Goal: Task Accomplishment & Management: Manage account settings

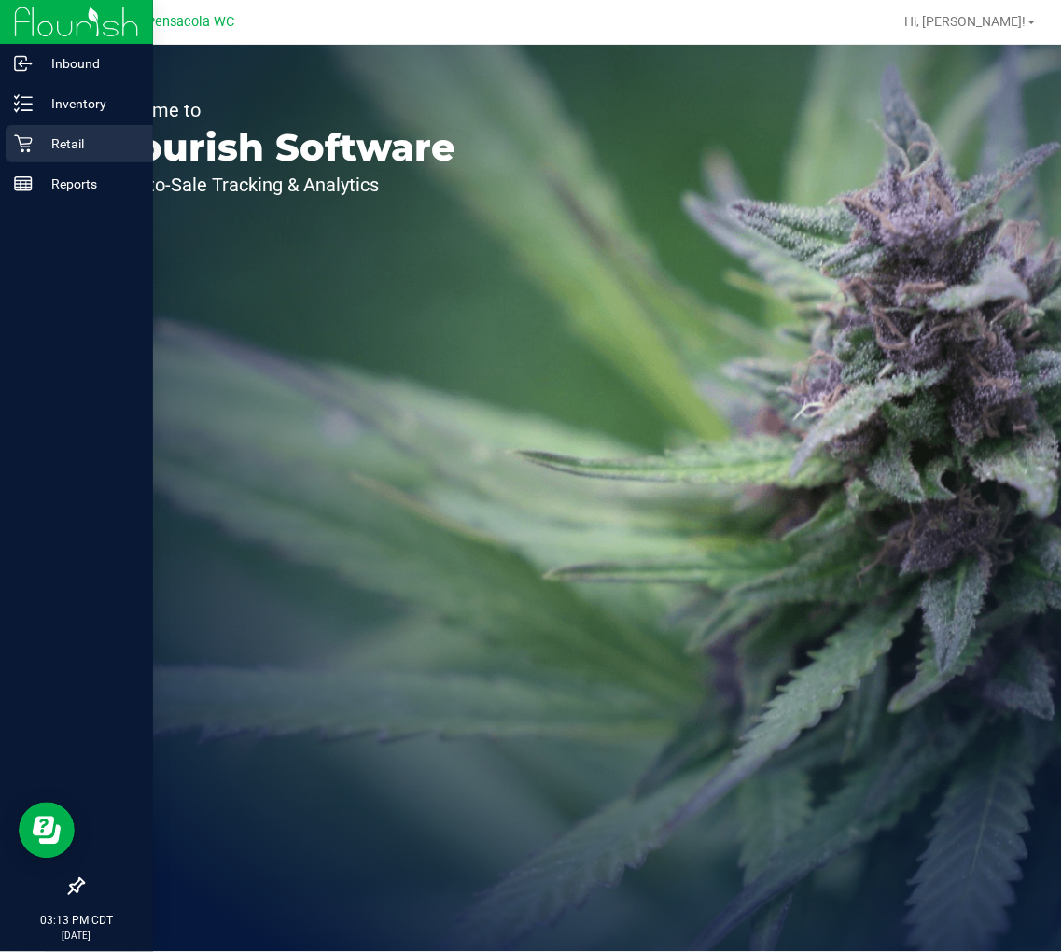
click at [87, 154] on p "Retail" at bounding box center [89, 143] width 112 height 22
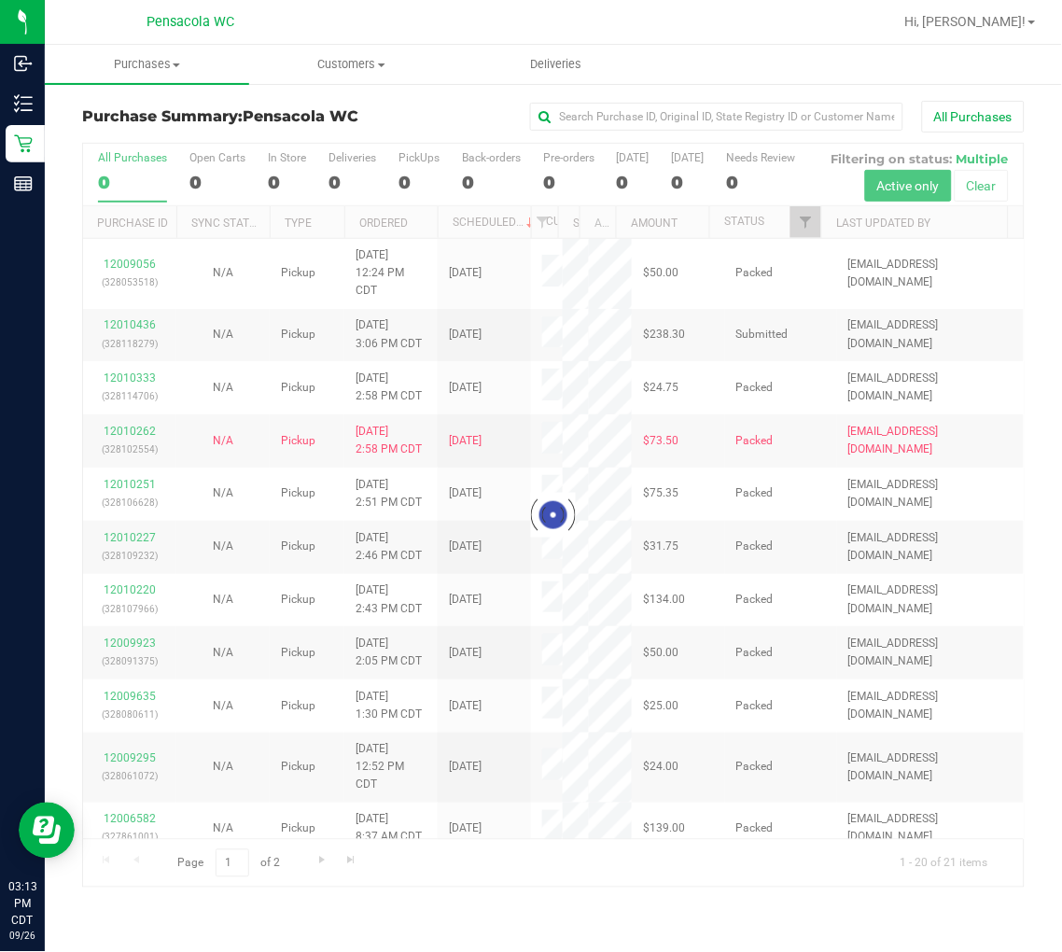
click at [810, 266] on div at bounding box center [553, 516] width 940 height 744
click at [798, 267] on div at bounding box center [553, 516] width 940 height 744
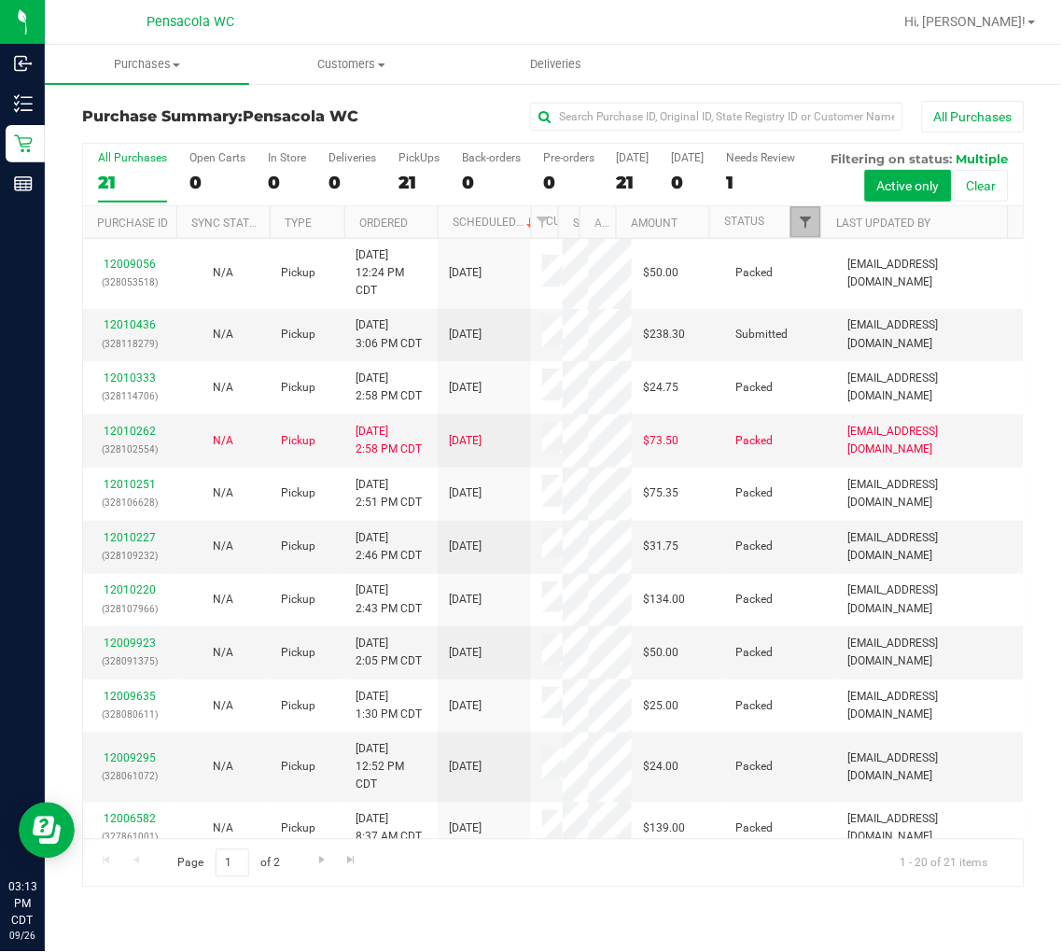
click at [798, 230] on span "Filter" at bounding box center [805, 222] width 15 height 15
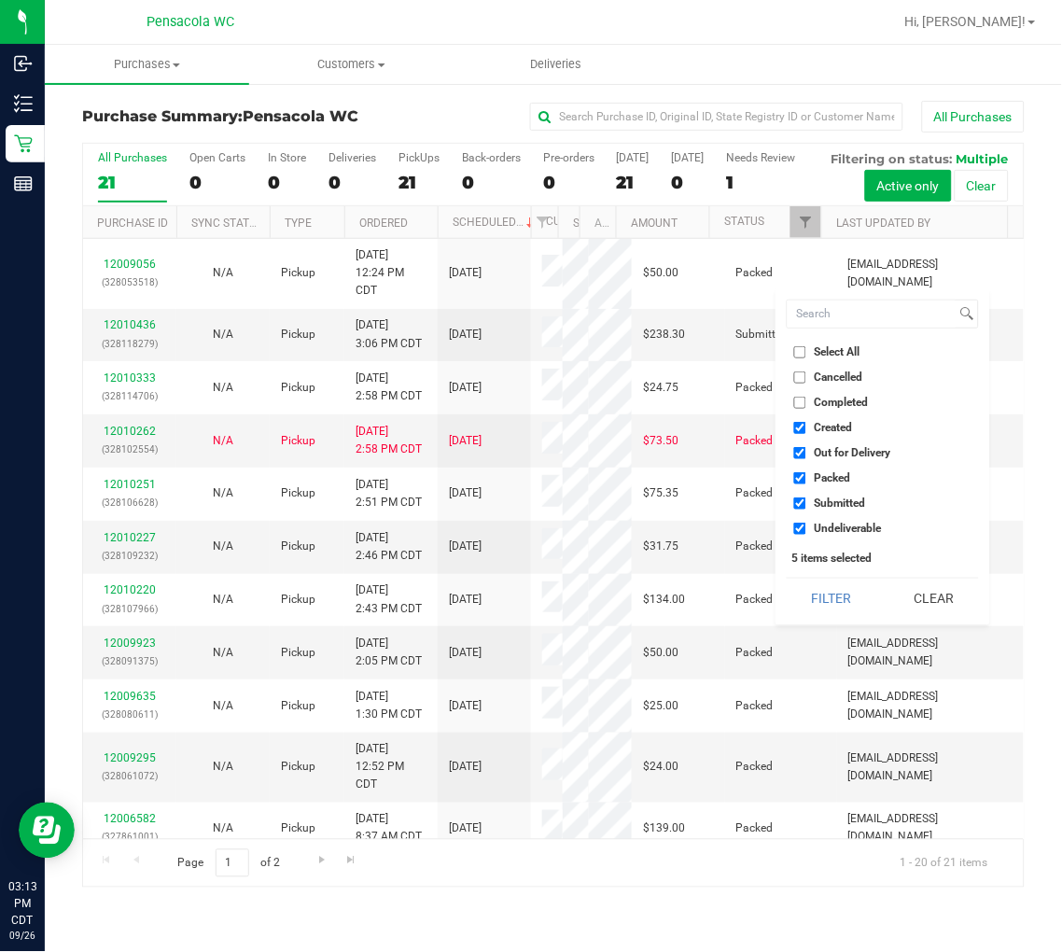
click at [807, 349] on label "Select All" at bounding box center [827, 352] width 66 height 12
click at [806, 349] on input "Select All" at bounding box center [800, 352] width 12 height 12
checkbox input "true"
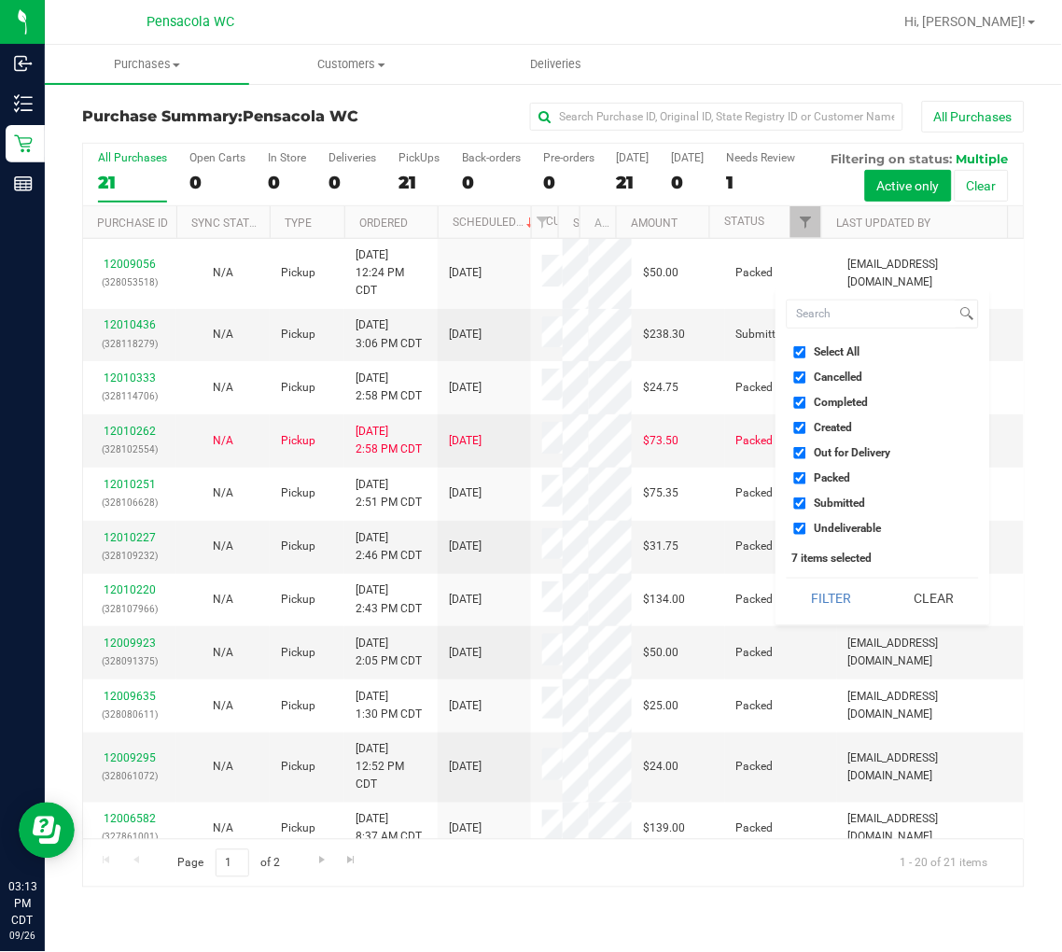
click at [807, 349] on label "Select All" at bounding box center [827, 352] width 66 height 12
click at [806, 349] on input "Select All" at bounding box center [800, 352] width 12 height 12
checkbox input "false"
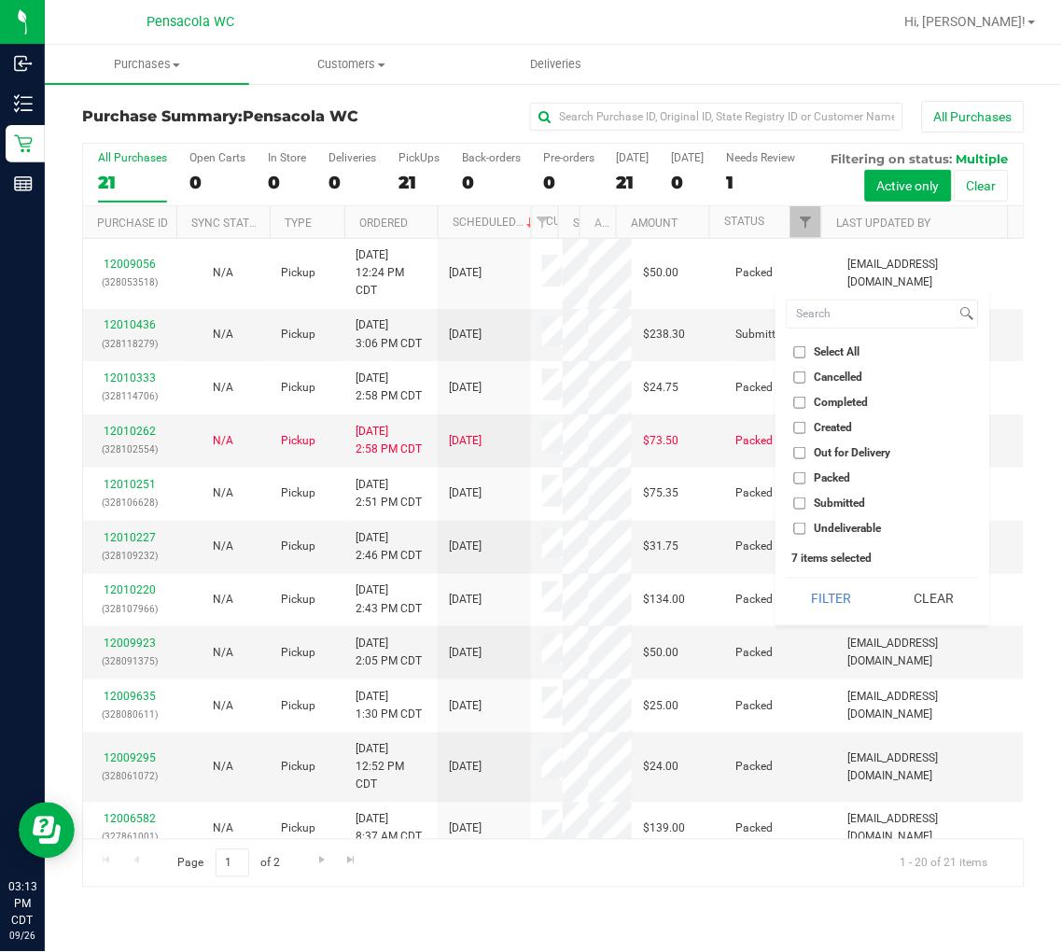
checkbox input "false"
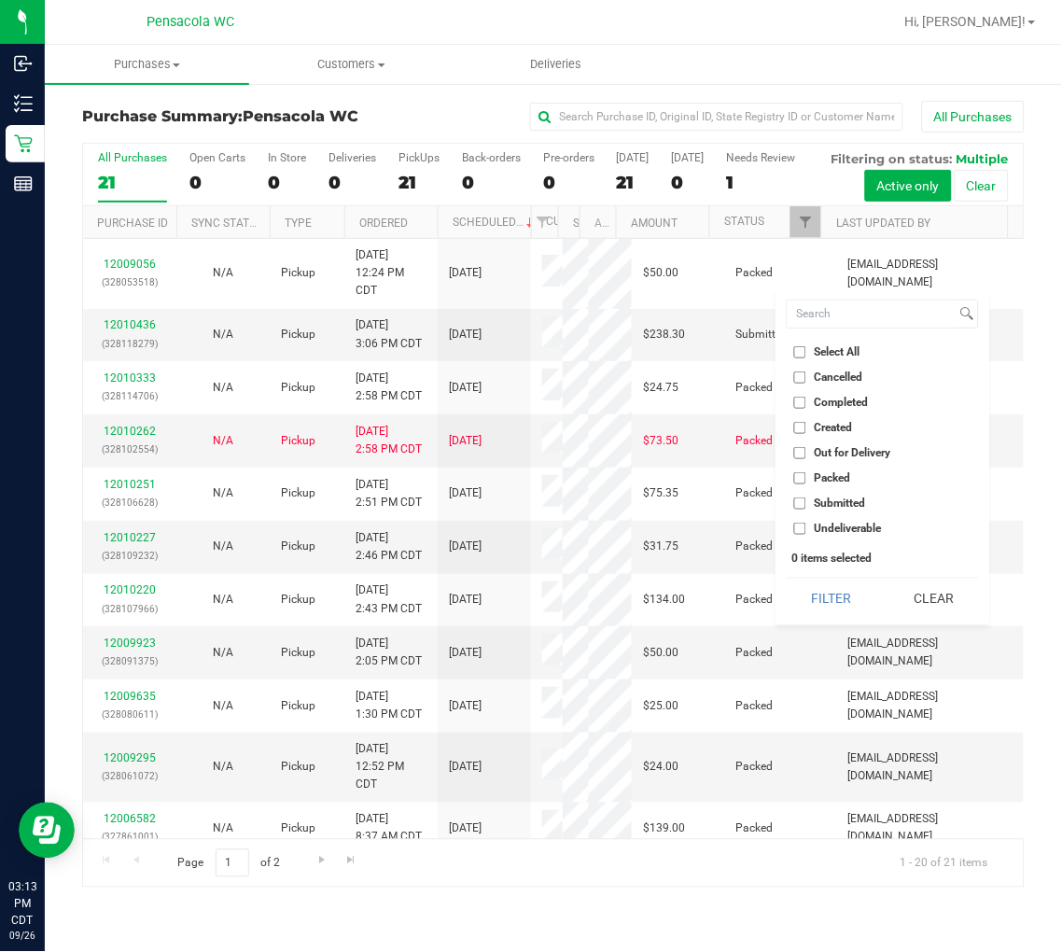
drag, startPoint x: 831, startPoint y: 477, endPoint x: 831, endPoint y: 543, distance: 66.2
click at [831, 478] on span "Packed" at bounding box center [832, 477] width 36 height 11
click at [806, 478] on input "Packed" at bounding box center [800, 478] width 12 height 12
checkbox input "true"
click at [849, 602] on button "Filter" at bounding box center [831, 598] width 90 height 41
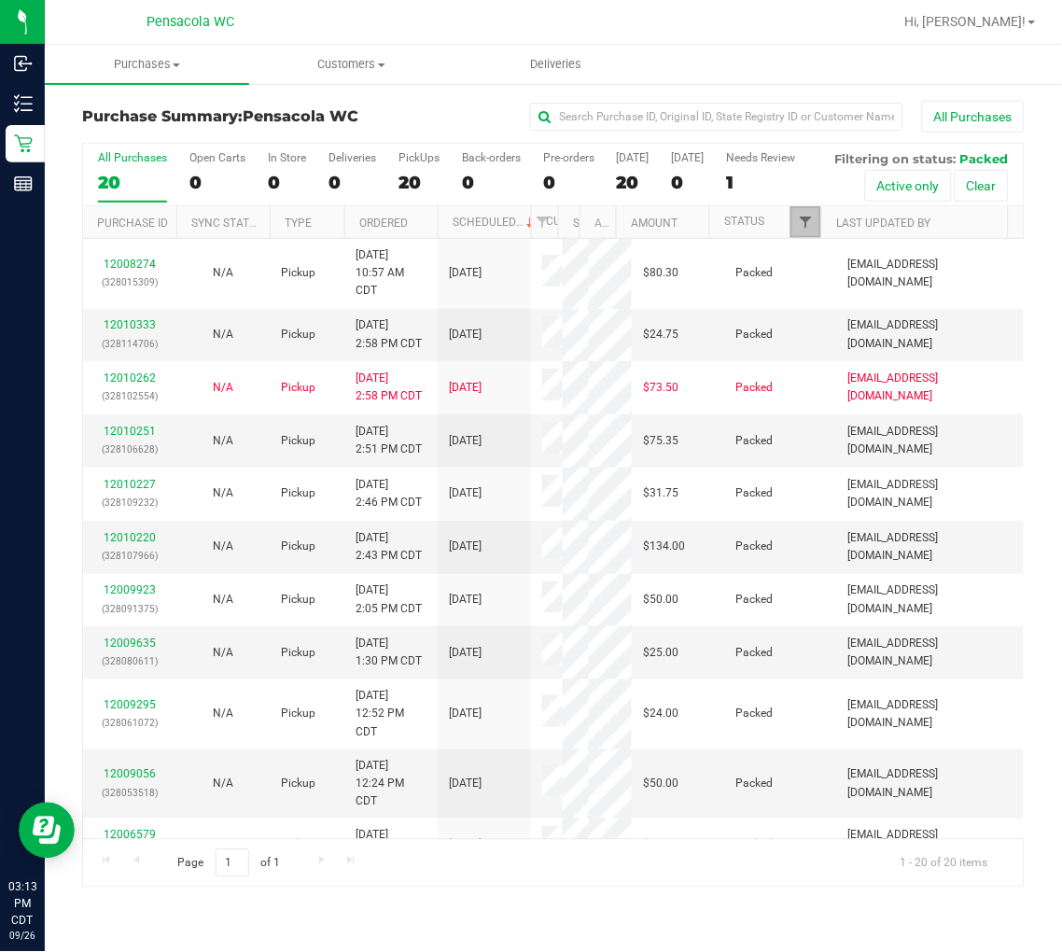
click at [798, 230] on span "Filter" at bounding box center [805, 222] width 15 height 15
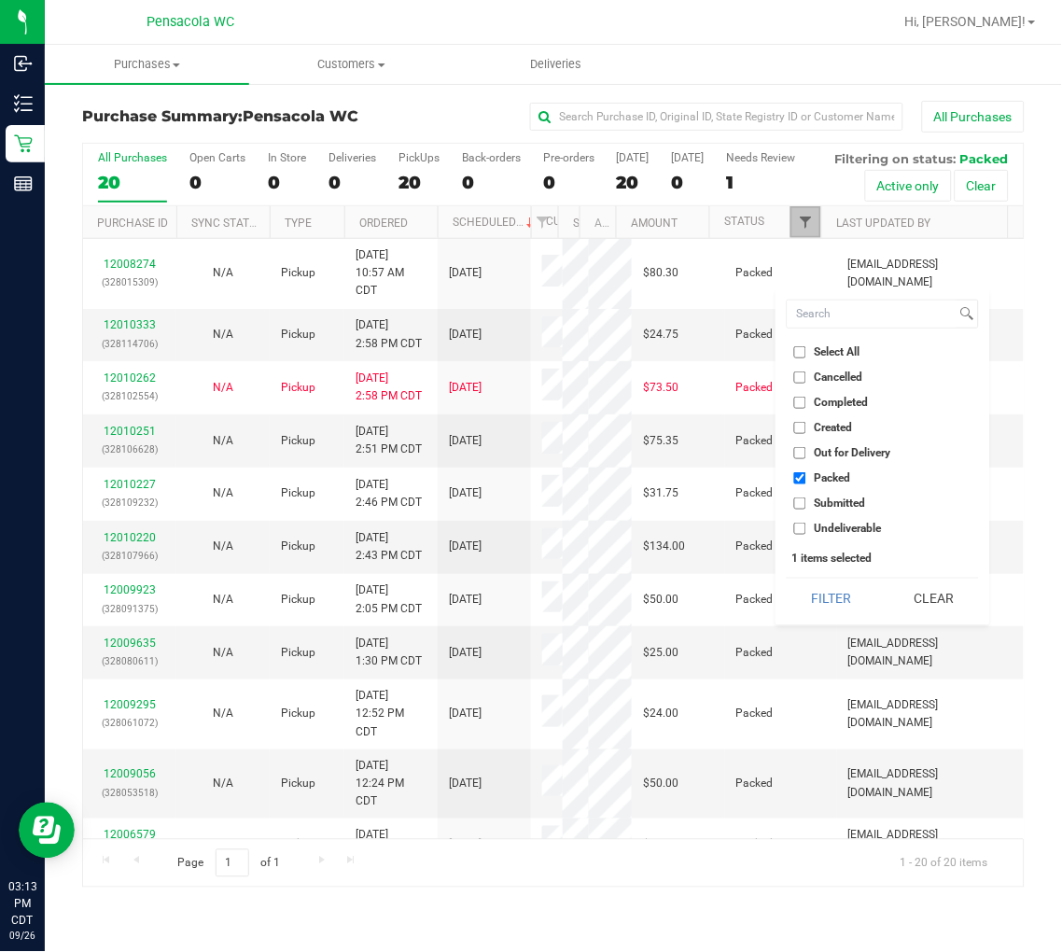
click at [798, 230] on span "Filter" at bounding box center [805, 222] width 15 height 15
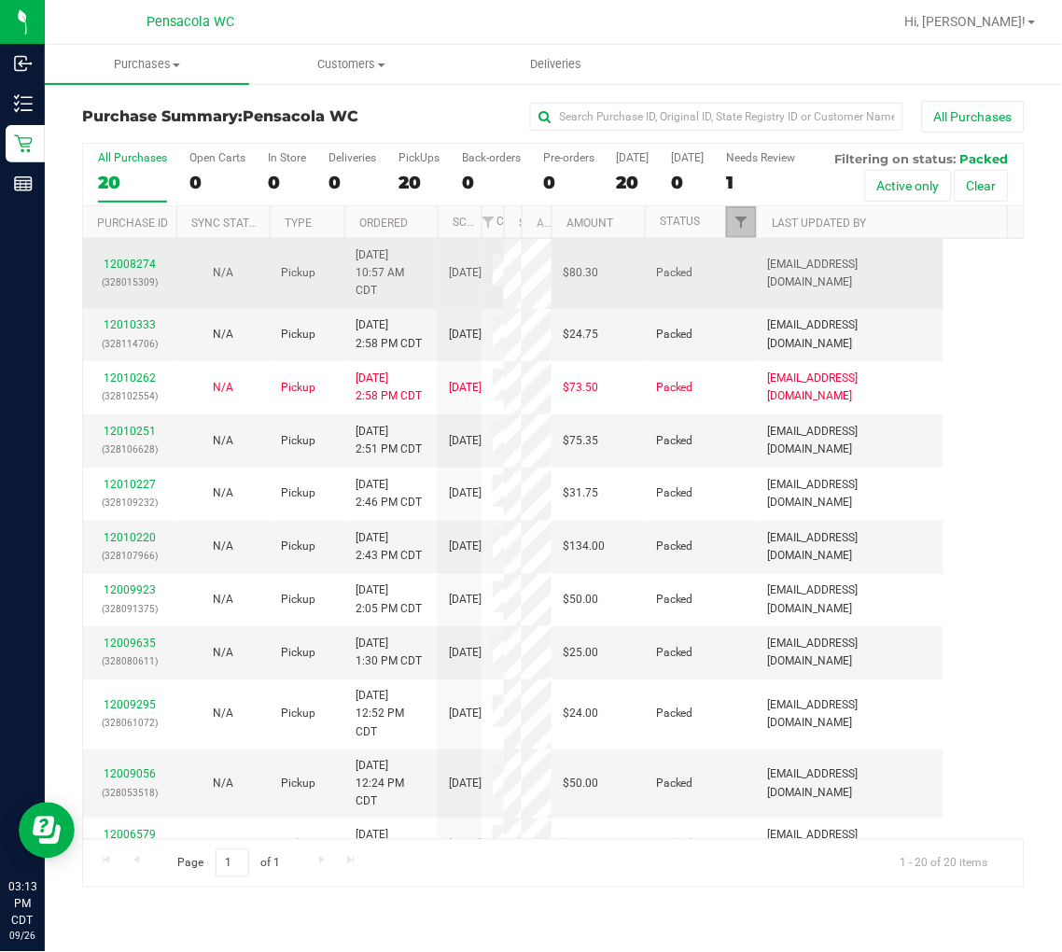
drag, startPoint x: 530, startPoint y: 282, endPoint x: 317, endPoint y: 327, distance: 217.6
click at [482, 327] on div "All Purchases 20 Open Carts 0 In Store 0 Deliveries 0 PickUps 20 Back-orders 0 …" at bounding box center [553, 515] width 942 height 745
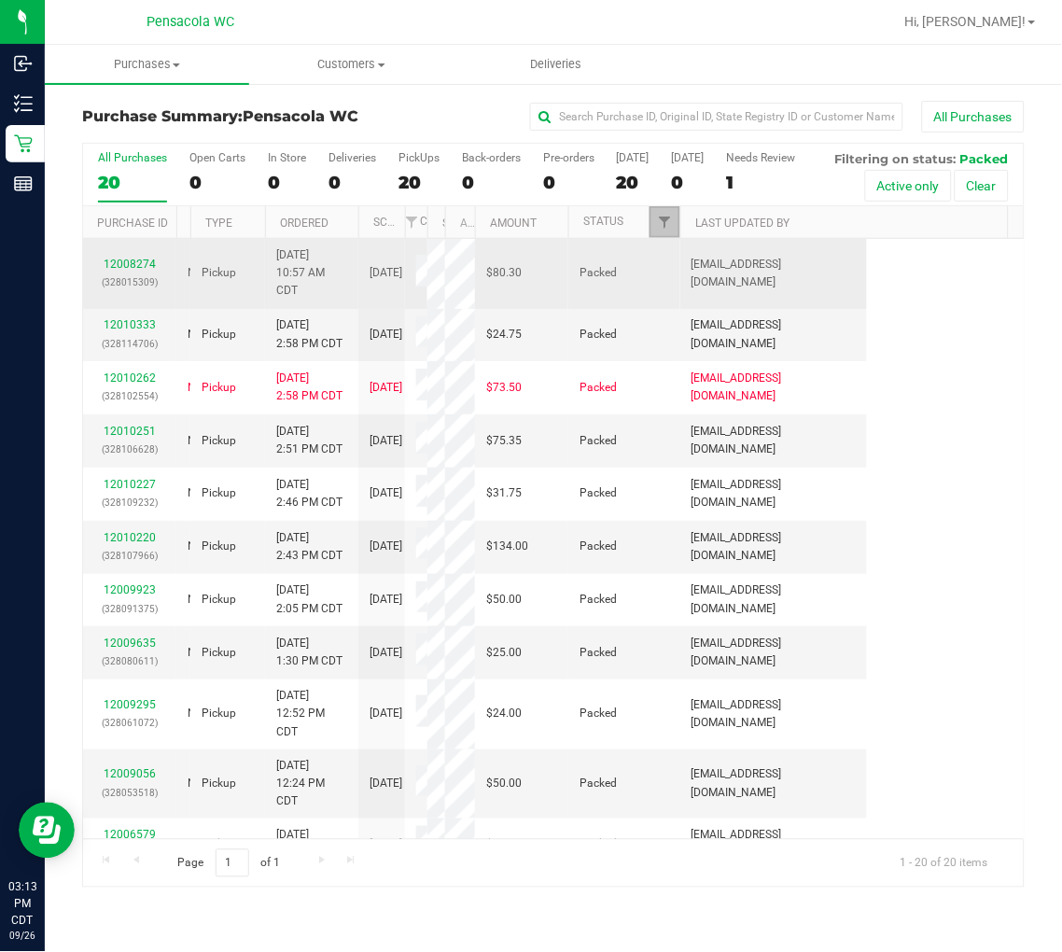
drag, startPoint x: 269, startPoint y: 265, endPoint x: 161, endPoint y: 292, distance: 110.6
click at [161, 293] on div "All Purchases 20 Open Carts 0 In Store 0 Deliveries 0 PickUps 20 Back-orders 0 …" at bounding box center [553, 515] width 942 height 745
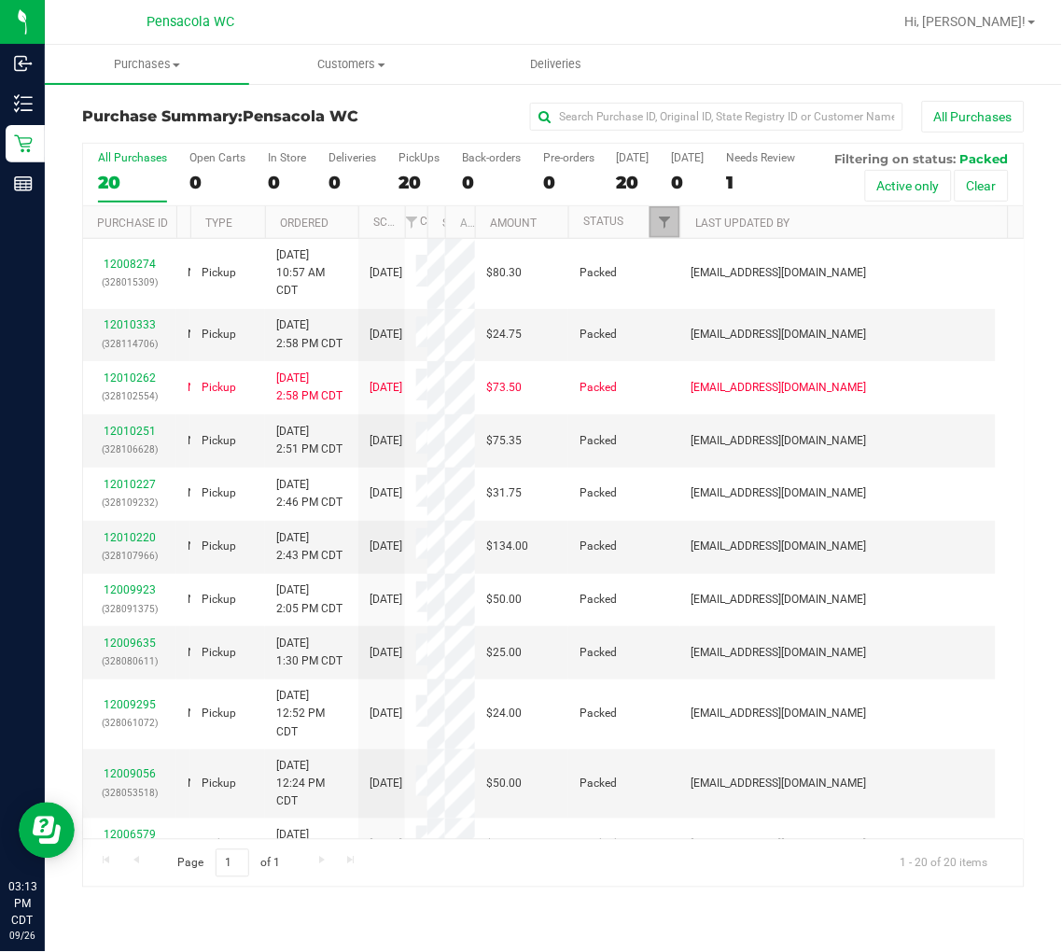
drag, startPoint x: 868, startPoint y: 268, endPoint x: 1092, endPoint y: 278, distance: 224.1
click at [1061, 278] on html "Inbound Inventory Retail Reports 03:13 PM CDT 09/26/2025 09/26 Pensacola WC Hi,…" at bounding box center [531, 476] width 1062 height 952
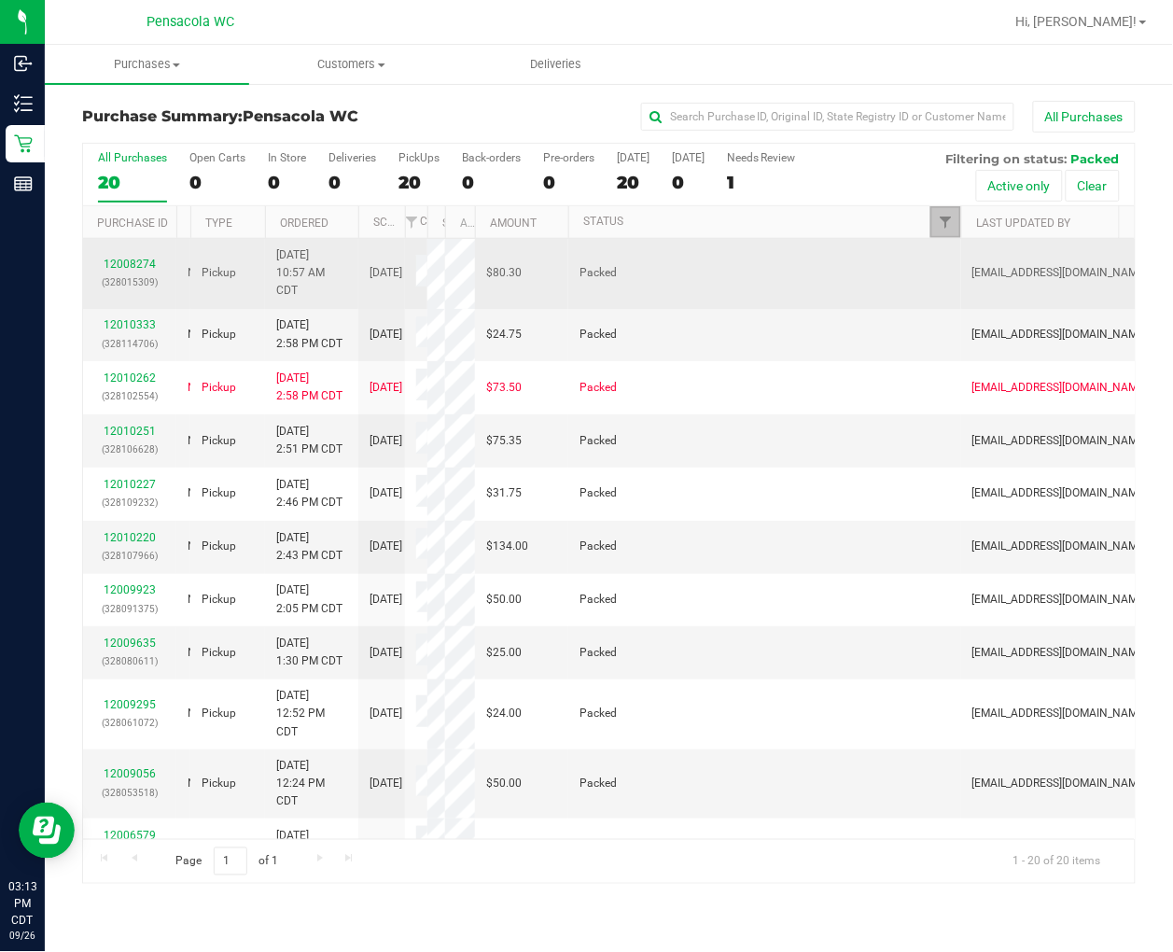
drag, startPoint x: 683, startPoint y: 224, endPoint x: 967, endPoint y: 277, distance: 289.5
click at [967, 277] on div "All Purchases 20 Open Carts 0 In Store 0 Deliveries 0 PickUps 20 Back-orders 0 …" at bounding box center [608, 514] width 1053 height 742
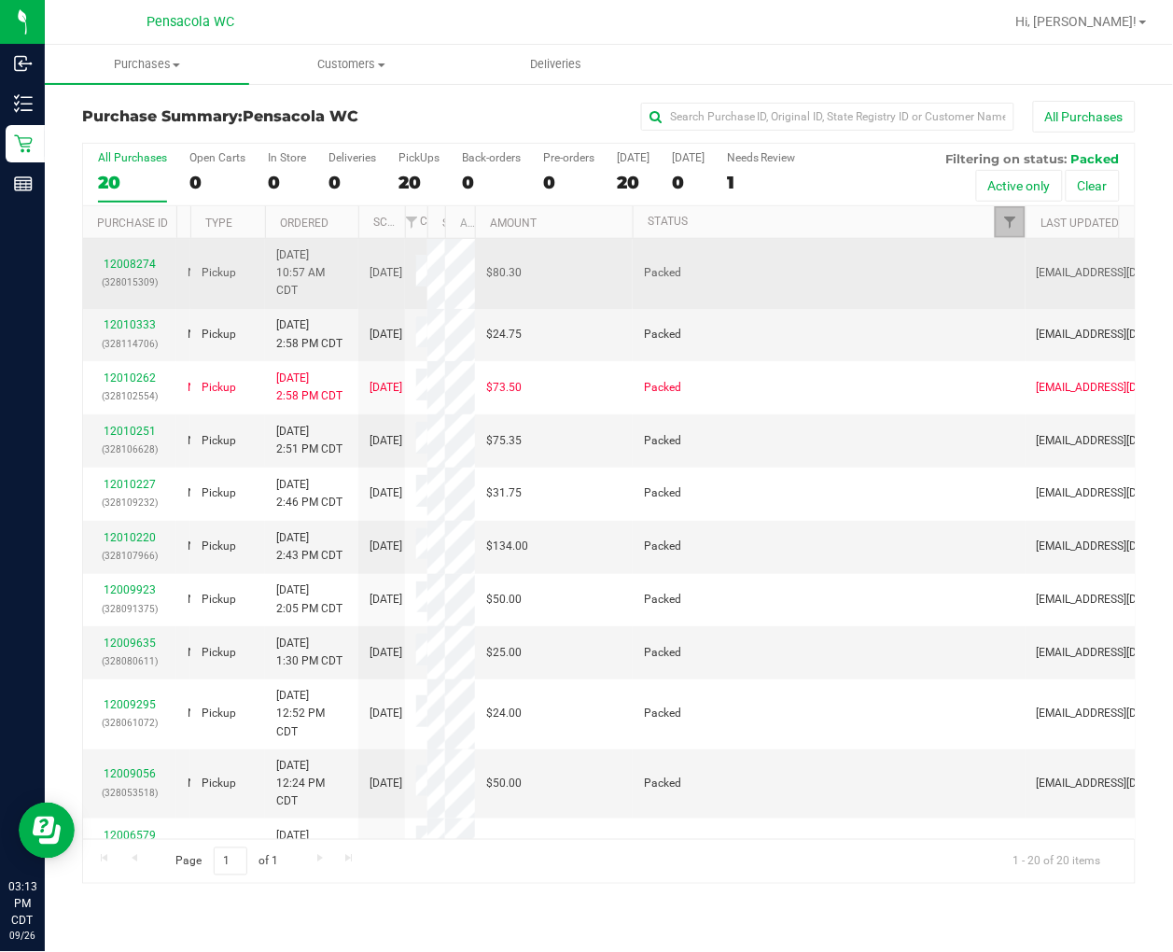
drag, startPoint x: 565, startPoint y: 221, endPoint x: 631, endPoint y: 250, distance: 71.4
click at [631, 250] on div "All Purchases 20 Open Carts 0 In Store 0 Deliveries 0 PickUps 20 Back-orders 0 …" at bounding box center [608, 514] width 1053 height 742
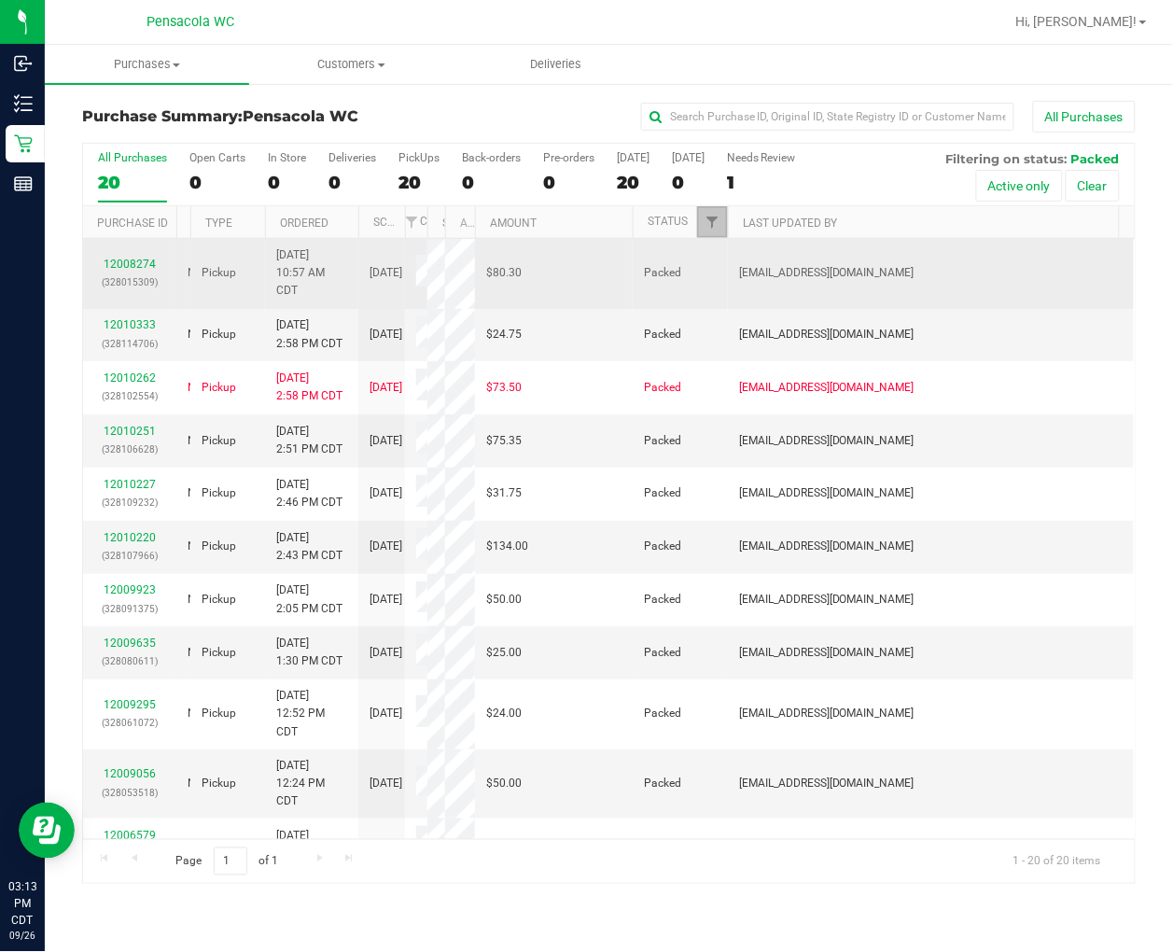
drag, startPoint x: 1023, startPoint y: 216, endPoint x: 725, endPoint y: 285, distance: 306.4
click at [725, 285] on div "All Purchases 20 Open Carts 0 In Store 0 Deliveries 0 PickUps 20 Back-orders 0 …" at bounding box center [608, 514] width 1053 height 742
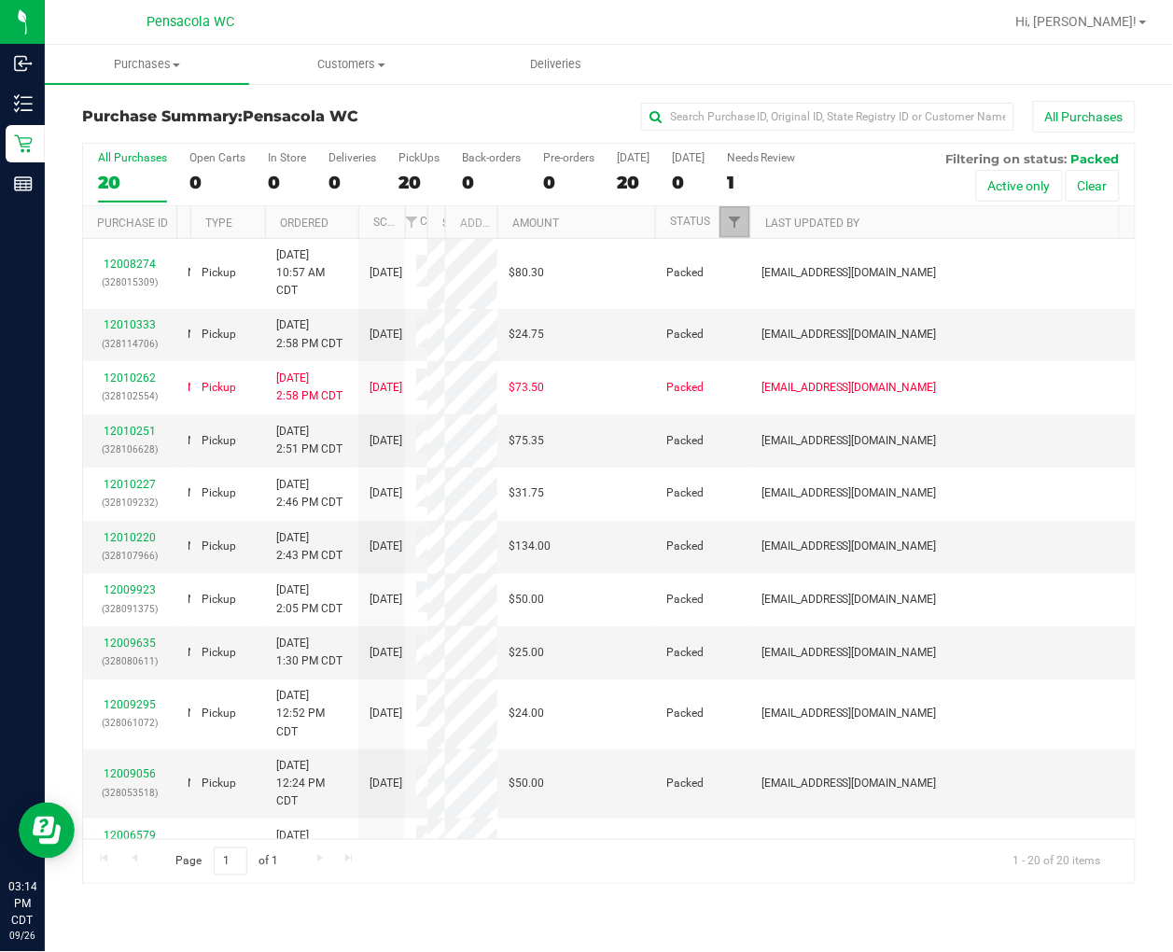
drag, startPoint x: 472, startPoint y: 213, endPoint x: 496, endPoint y: 225, distance: 27.1
click at [496, 225] on div "Purchase ID Sync Status Type Ordered Scheduled Customer State Registry ID Addre…" at bounding box center [601, 222] width 1037 height 32
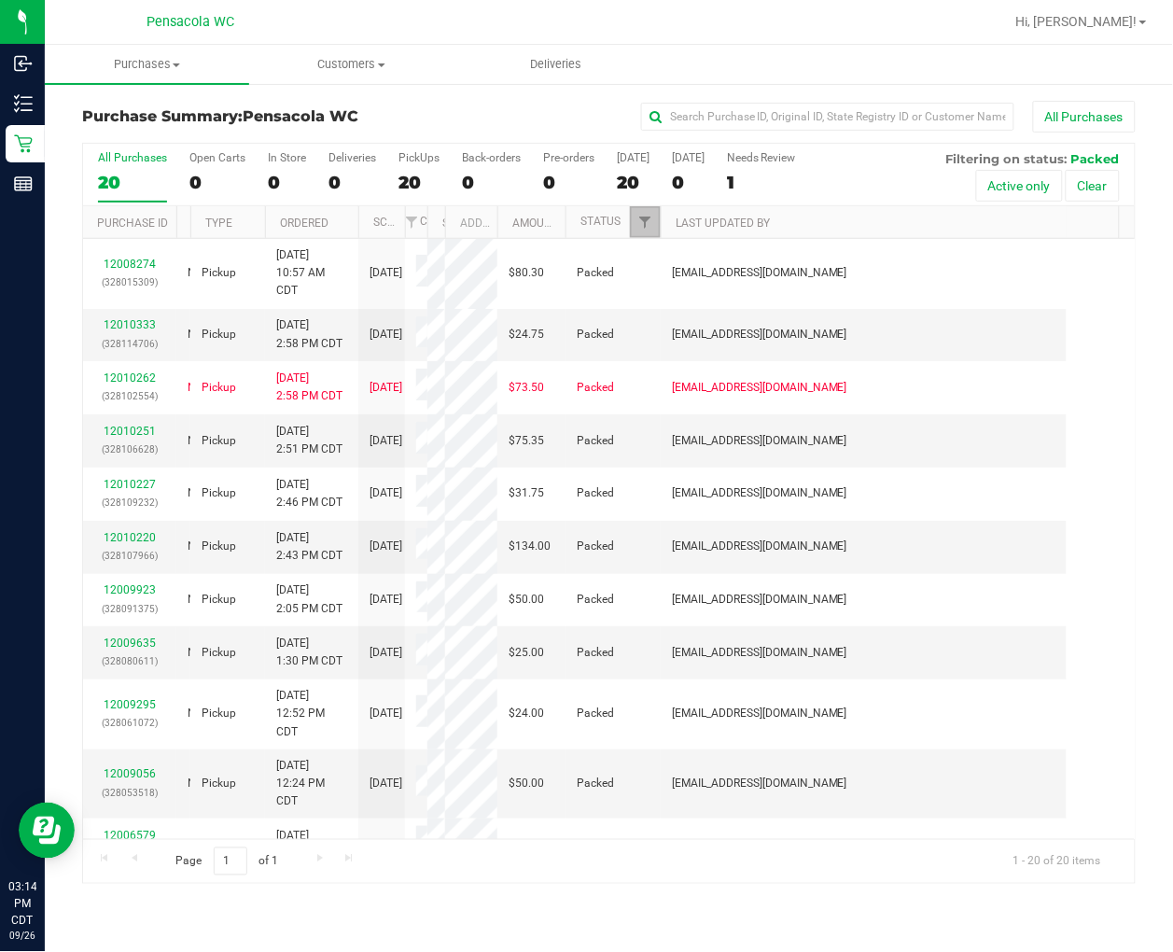
drag, startPoint x: 656, startPoint y: 222, endPoint x: 564, endPoint y: 227, distance: 91.5
click at [564, 227] on div "Purchase ID Sync Status Type Ordered Scheduled Customer State Registry ID Addre…" at bounding box center [601, 222] width 1037 height 32
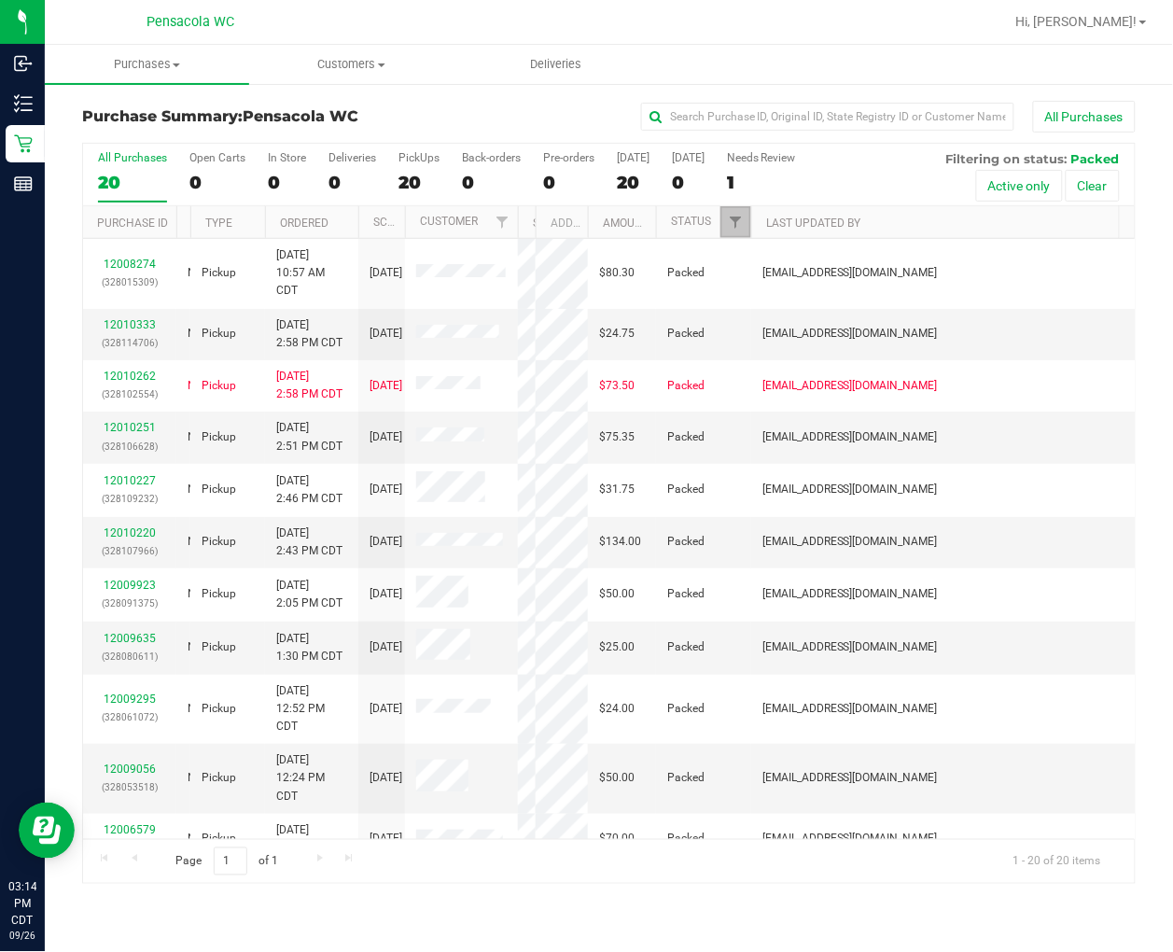
click at [522, 256] on div "All Purchases 20 Open Carts 0 In Store 0 Deliveries 0 PickUps 20 Back-orders 0 …" at bounding box center [608, 514] width 1053 height 742
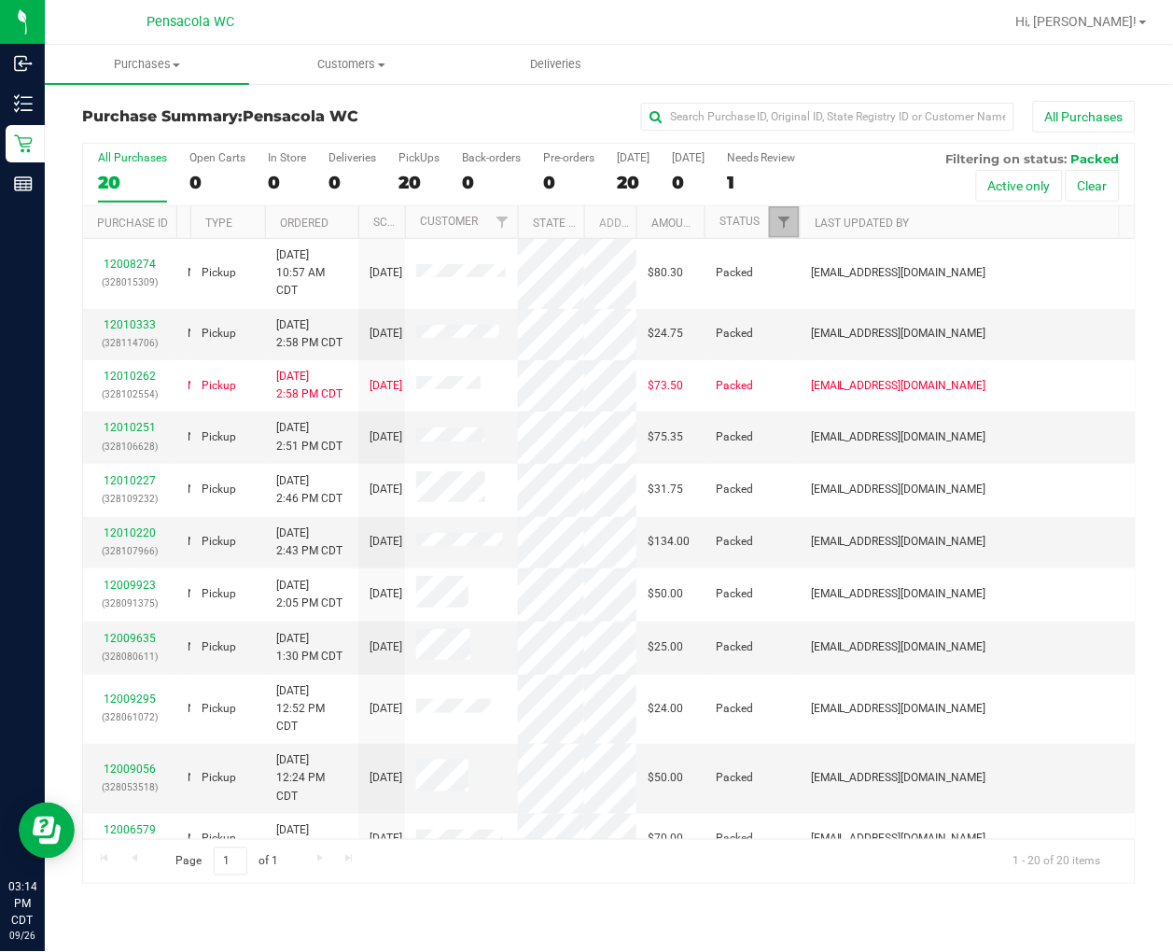
click at [582, 244] on div "All Purchases 20 Open Carts 0 In Store 0 Deliveries 0 PickUps 20 Back-orders 0 …" at bounding box center [608, 514] width 1053 height 742
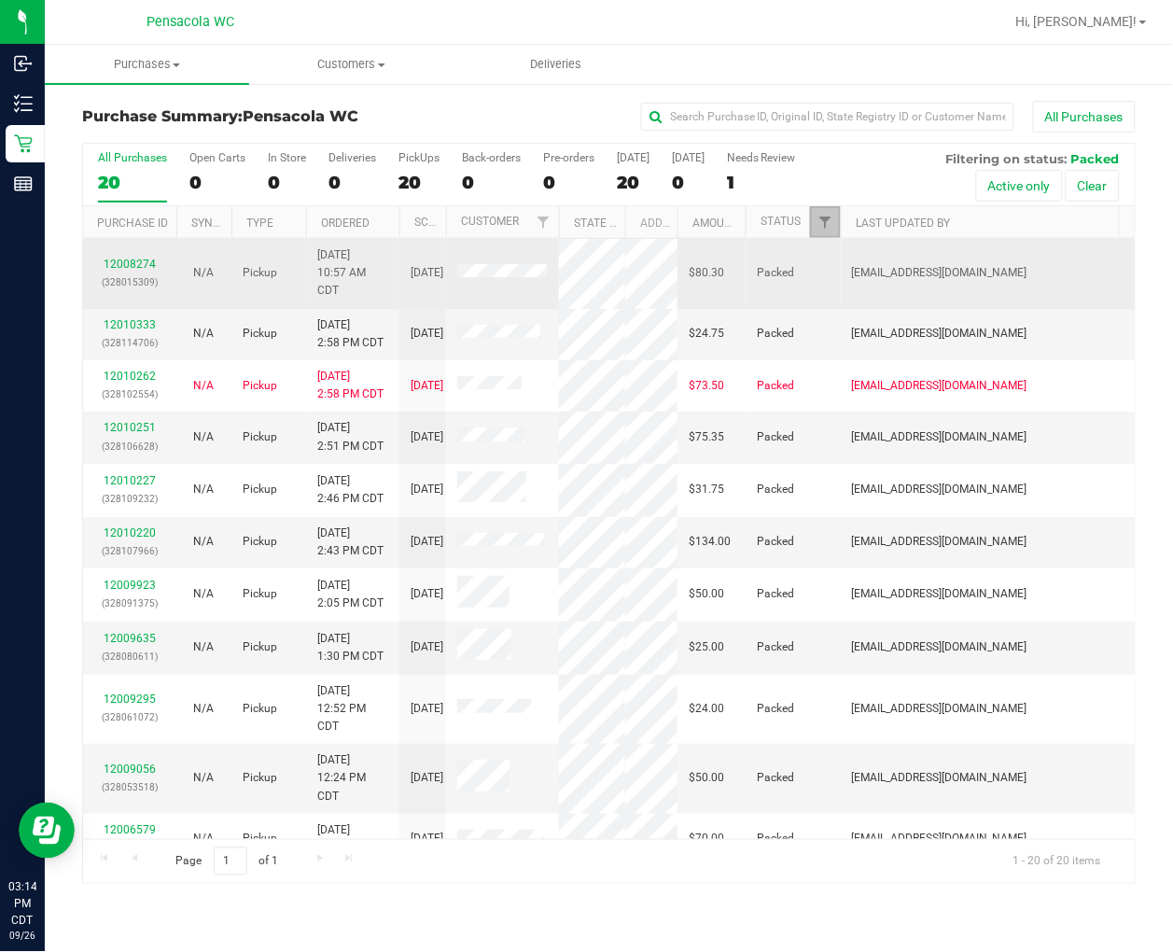
drag, startPoint x: 188, startPoint y: 219, endPoint x: 230, endPoint y: 244, distance: 49.0
click at [230, 244] on div "All Purchases 20 Open Carts 0 In Store 0 Deliveries 0 PickUps 20 Back-orders 0 …" at bounding box center [608, 514] width 1053 height 742
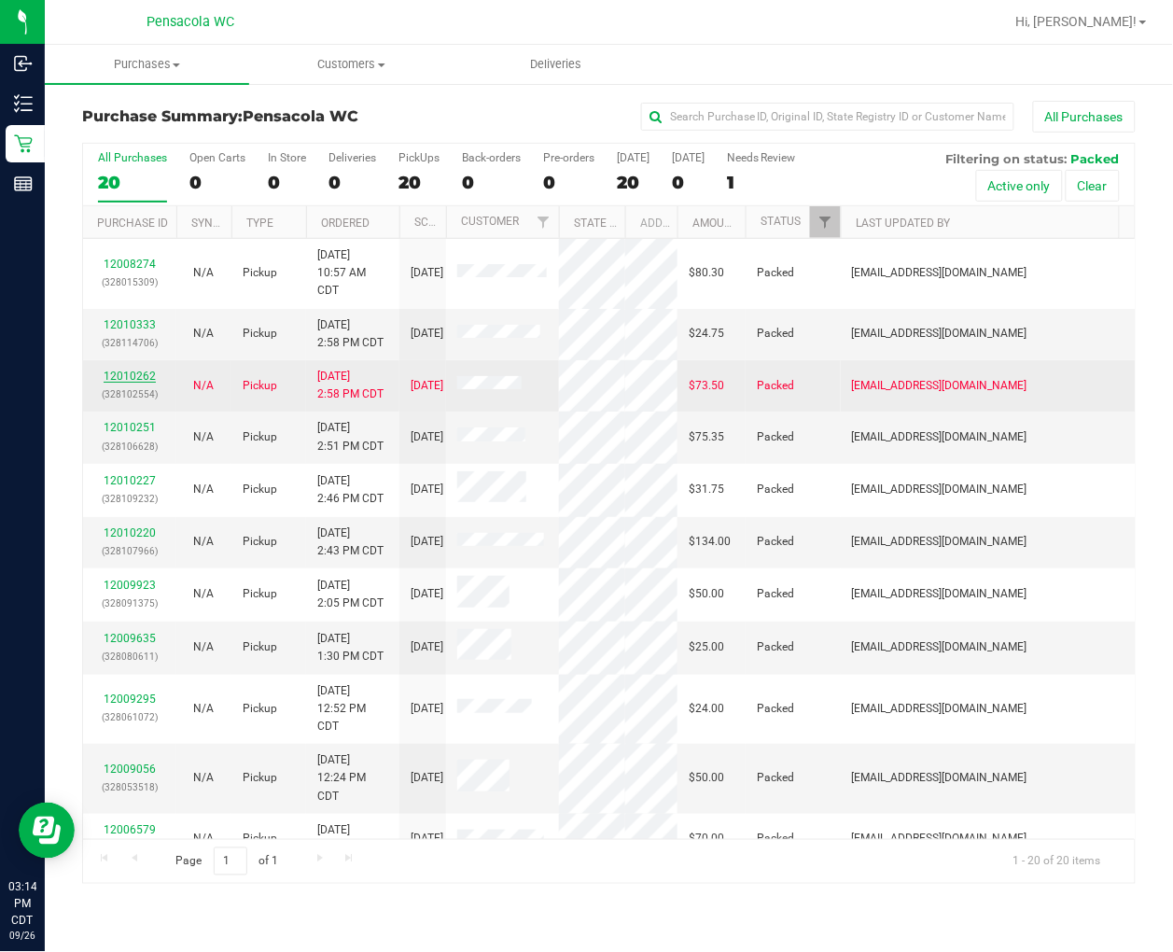
click at [150, 383] on link "12010262" at bounding box center [130, 375] width 52 height 13
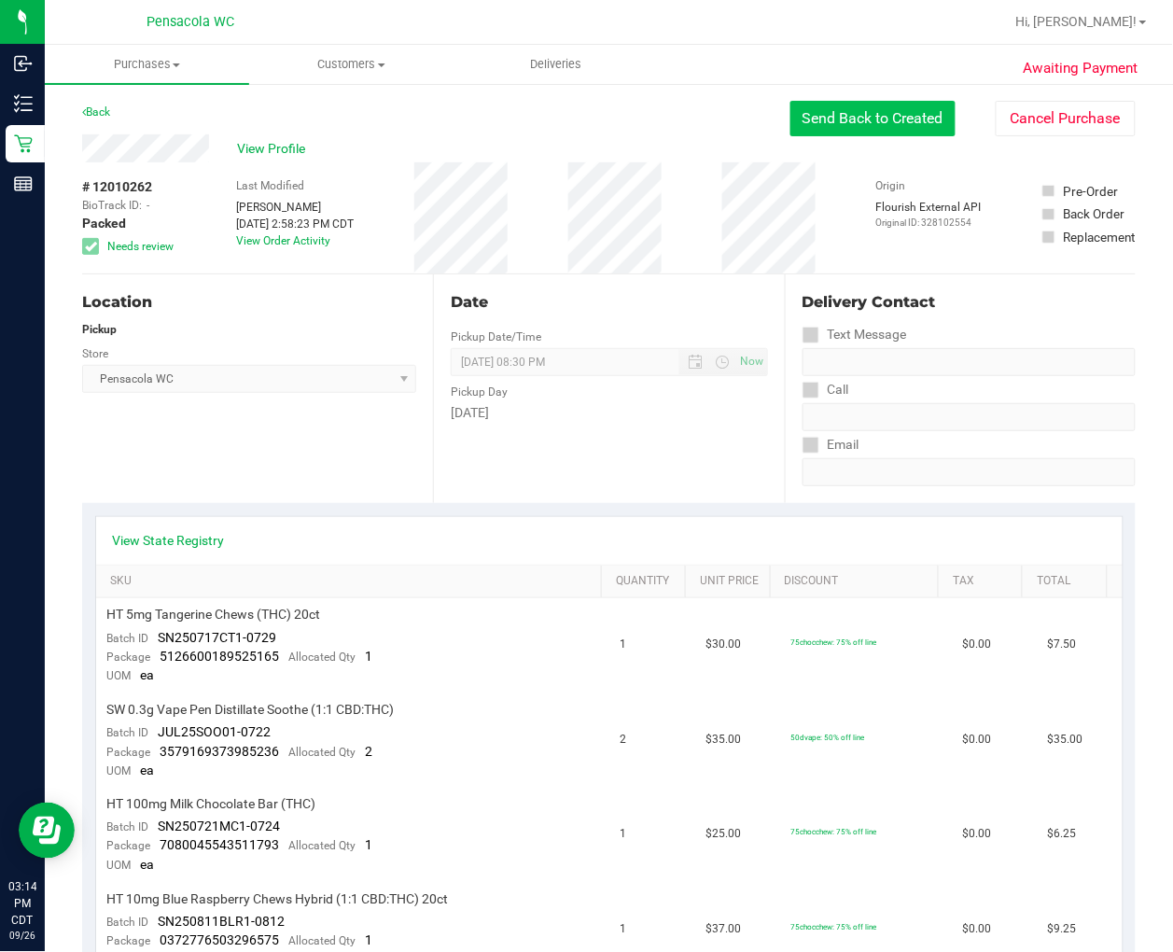
click at [905, 126] on button "Send Back to Created" at bounding box center [872, 118] width 165 height 35
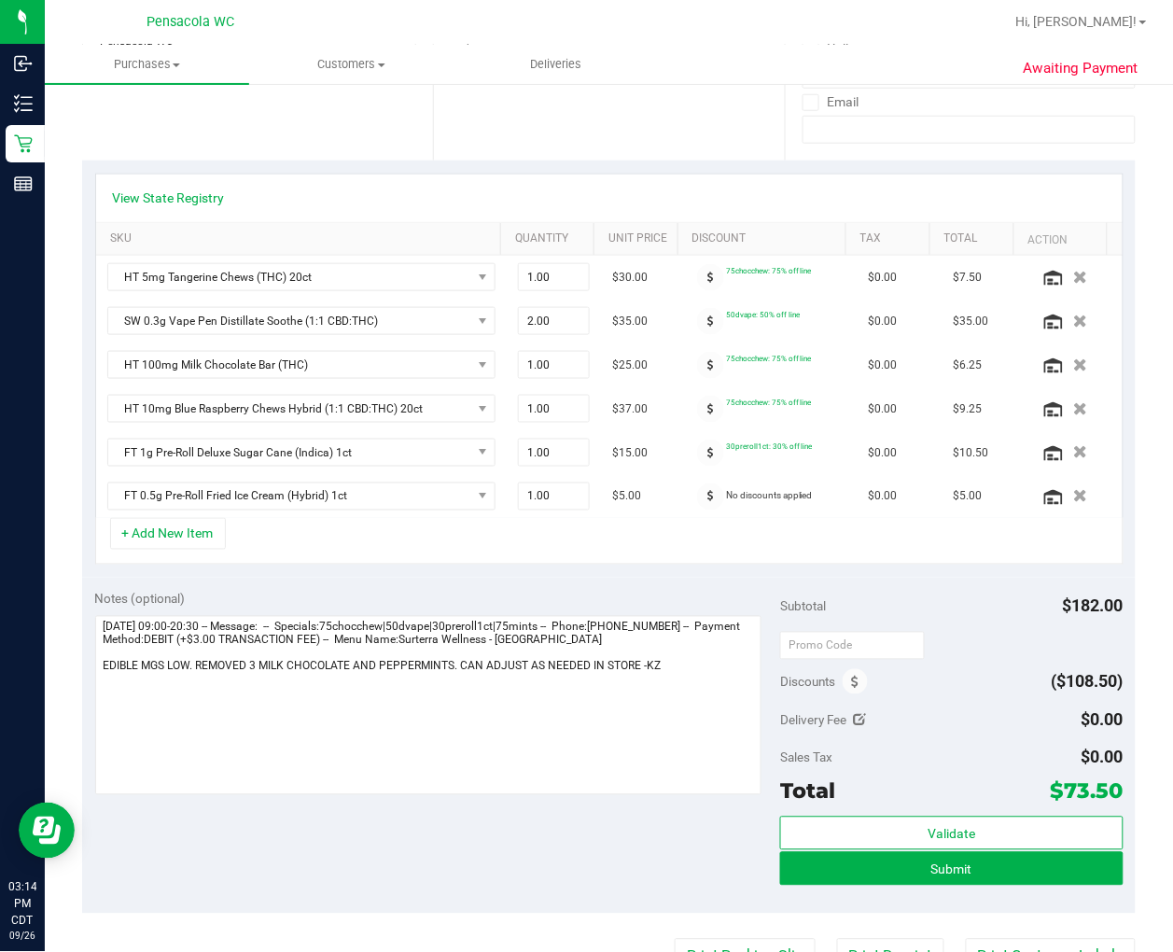
scroll to position [518, 0]
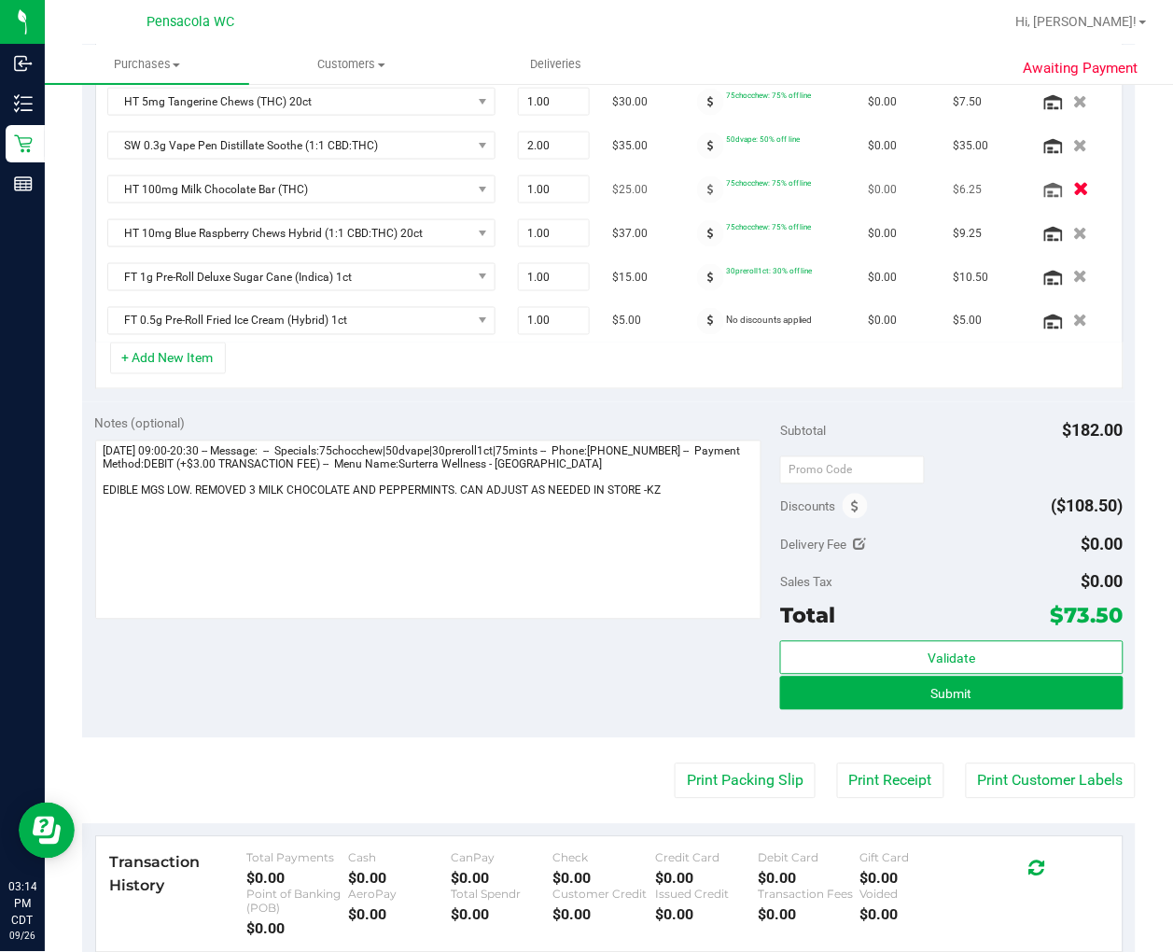
click at [1061, 194] on icon "button" at bounding box center [1081, 190] width 16 height 14
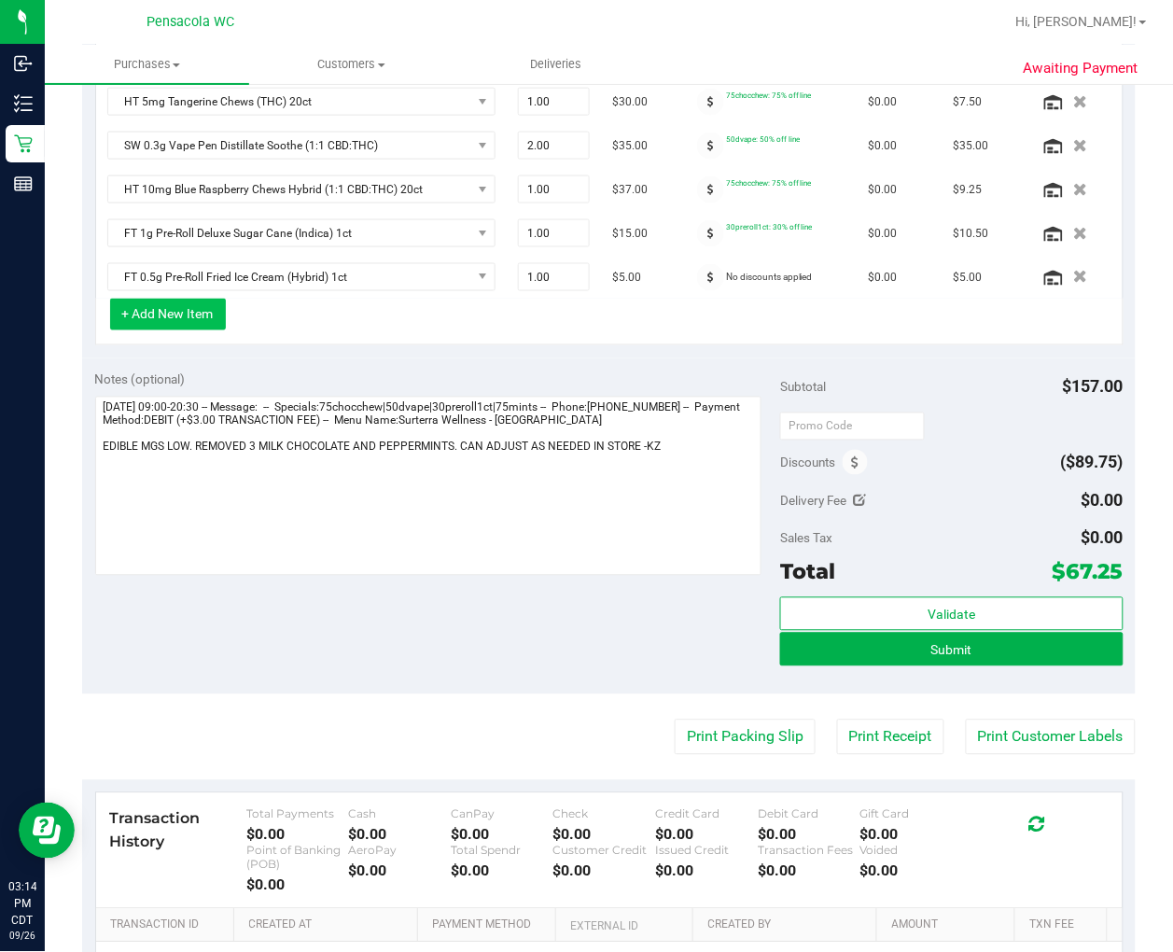
click at [196, 327] on button "+ Add New Item" at bounding box center [168, 315] width 116 height 32
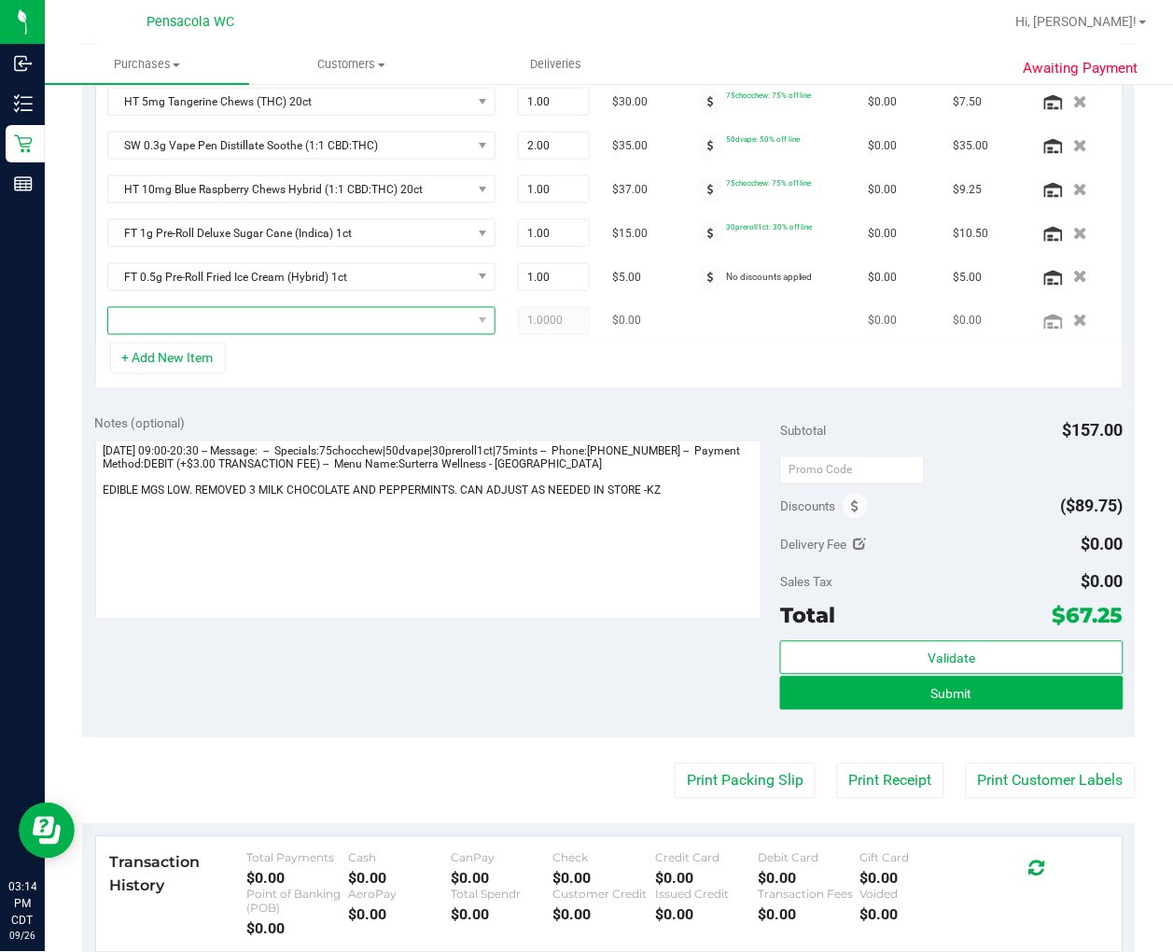
click at [327, 321] on span "NO DATA FOUND" at bounding box center [289, 321] width 363 height 26
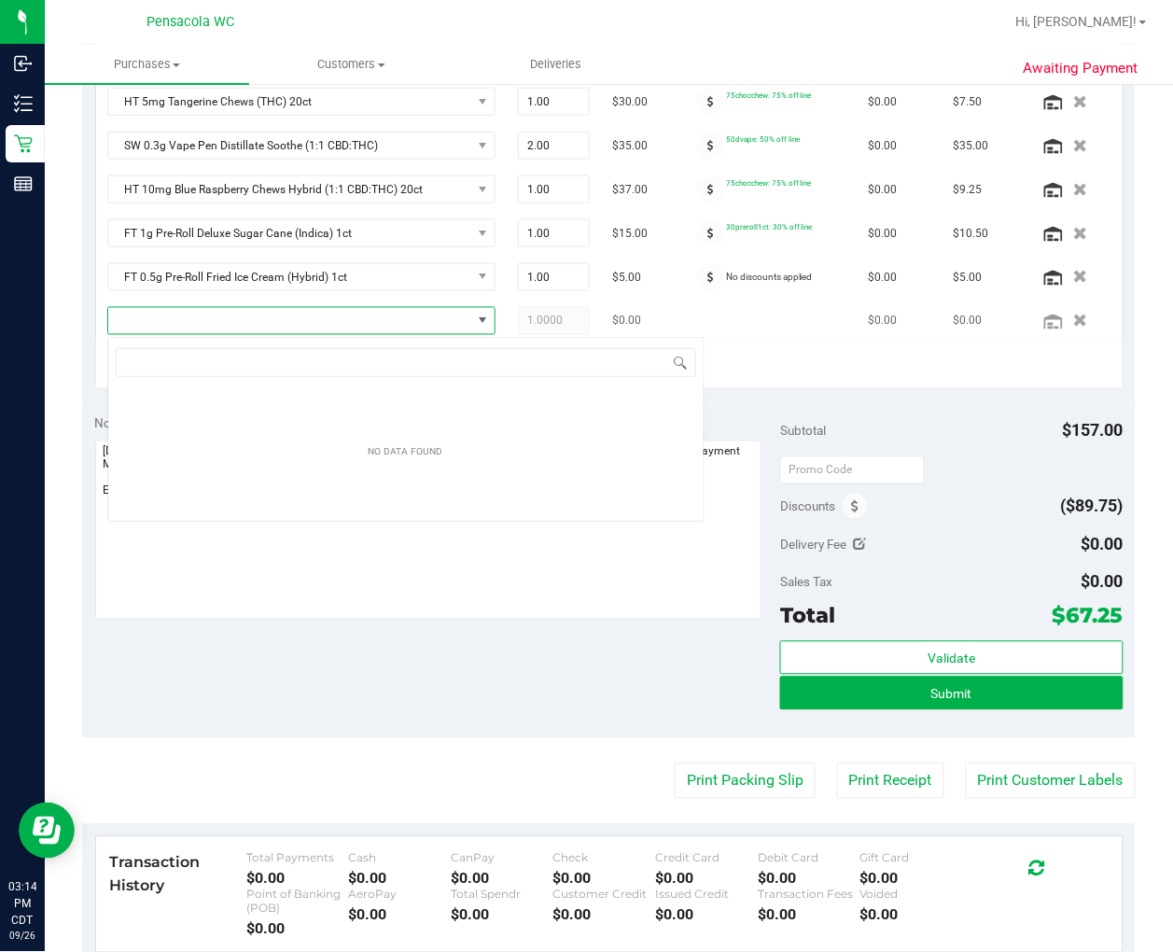
scroll to position [28, 367]
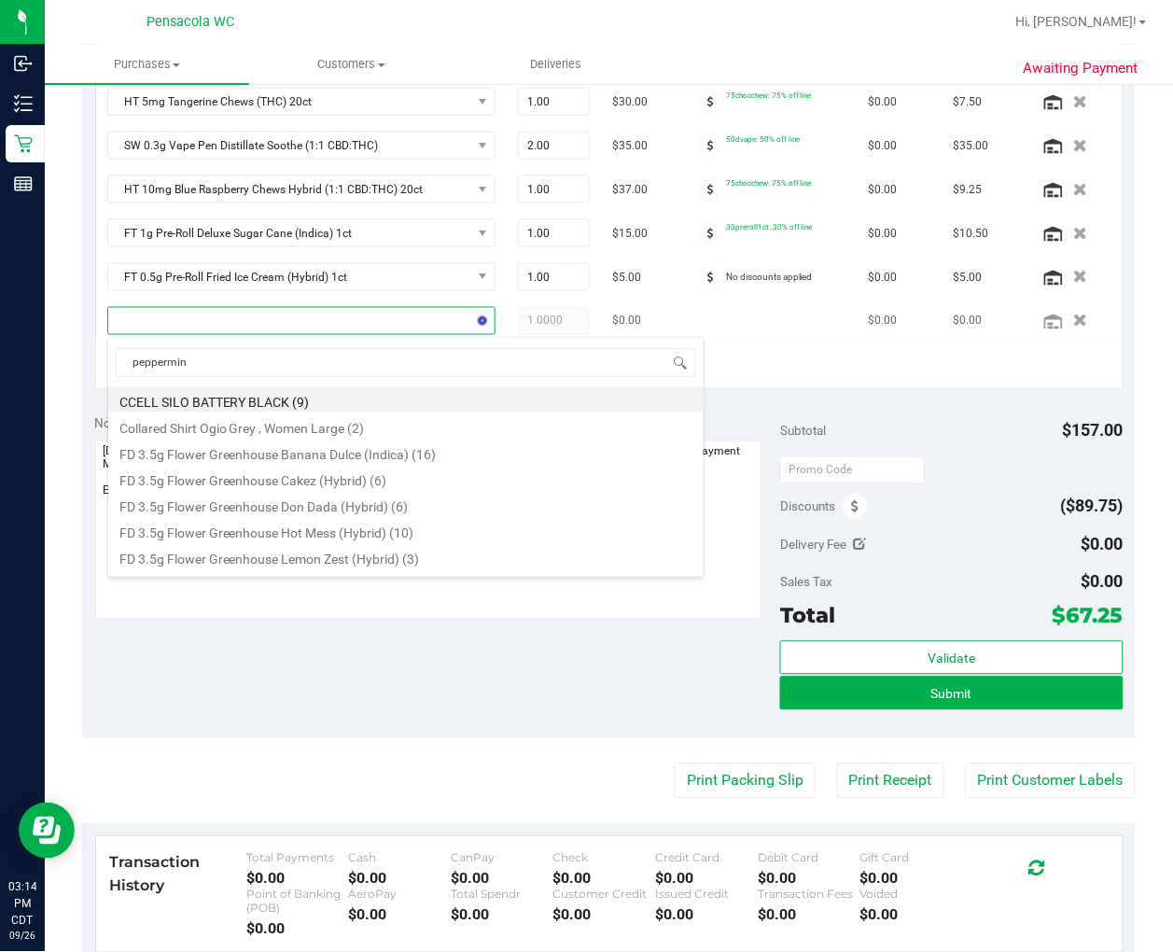
type input "peppermint"
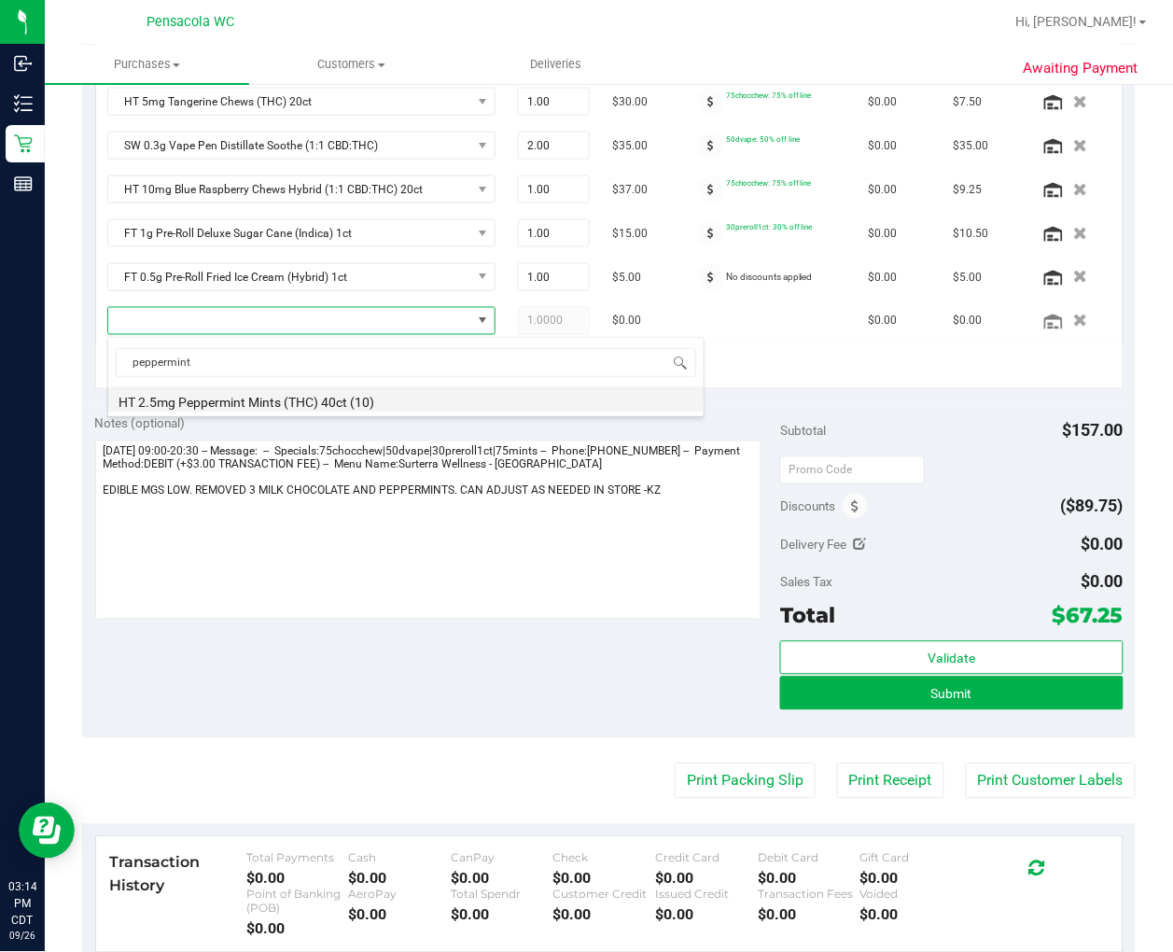
click at [385, 406] on li "HT 2.5mg Peppermint Mints (THC) 40ct (10)" at bounding box center [405, 399] width 595 height 26
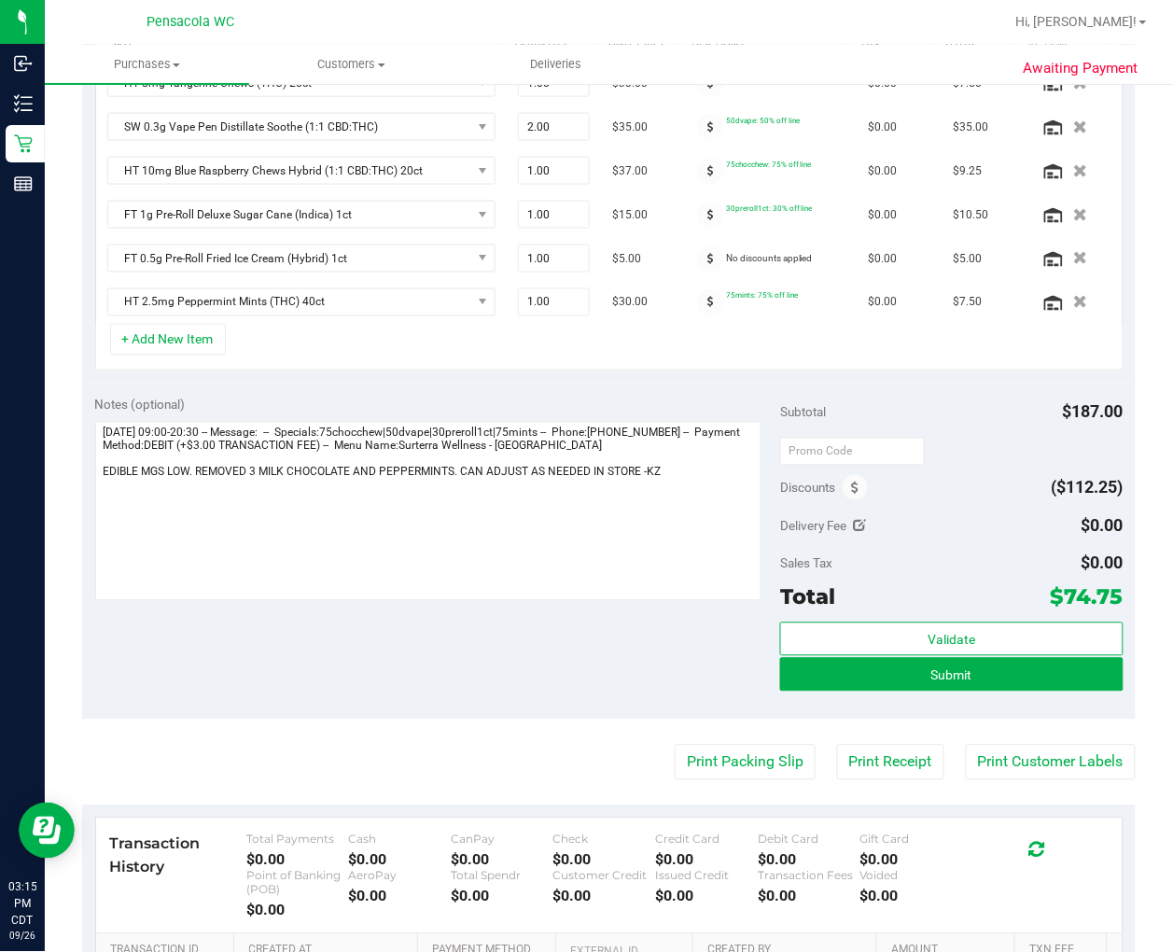
scroll to position [554, 0]
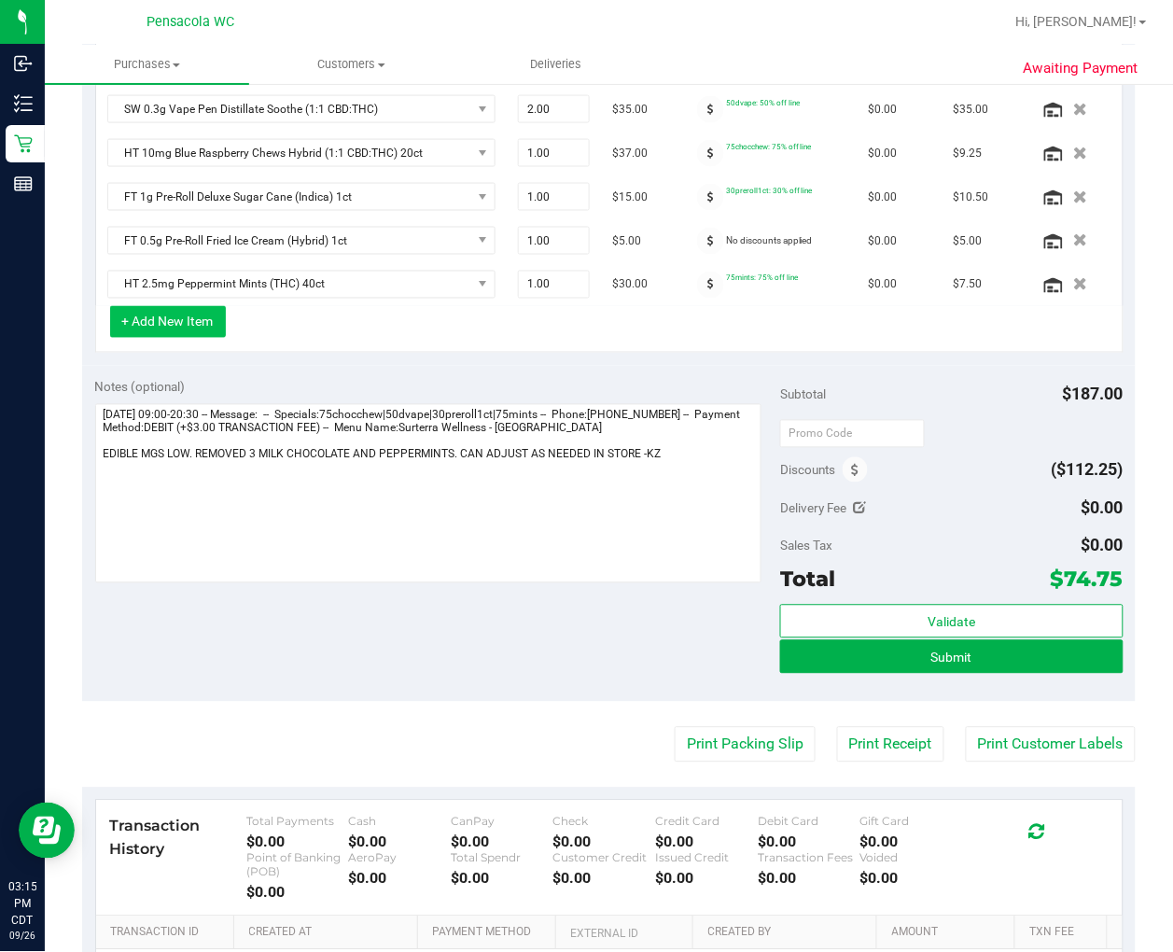
click at [146, 322] on button "+ Add New Item" at bounding box center [168, 322] width 116 height 32
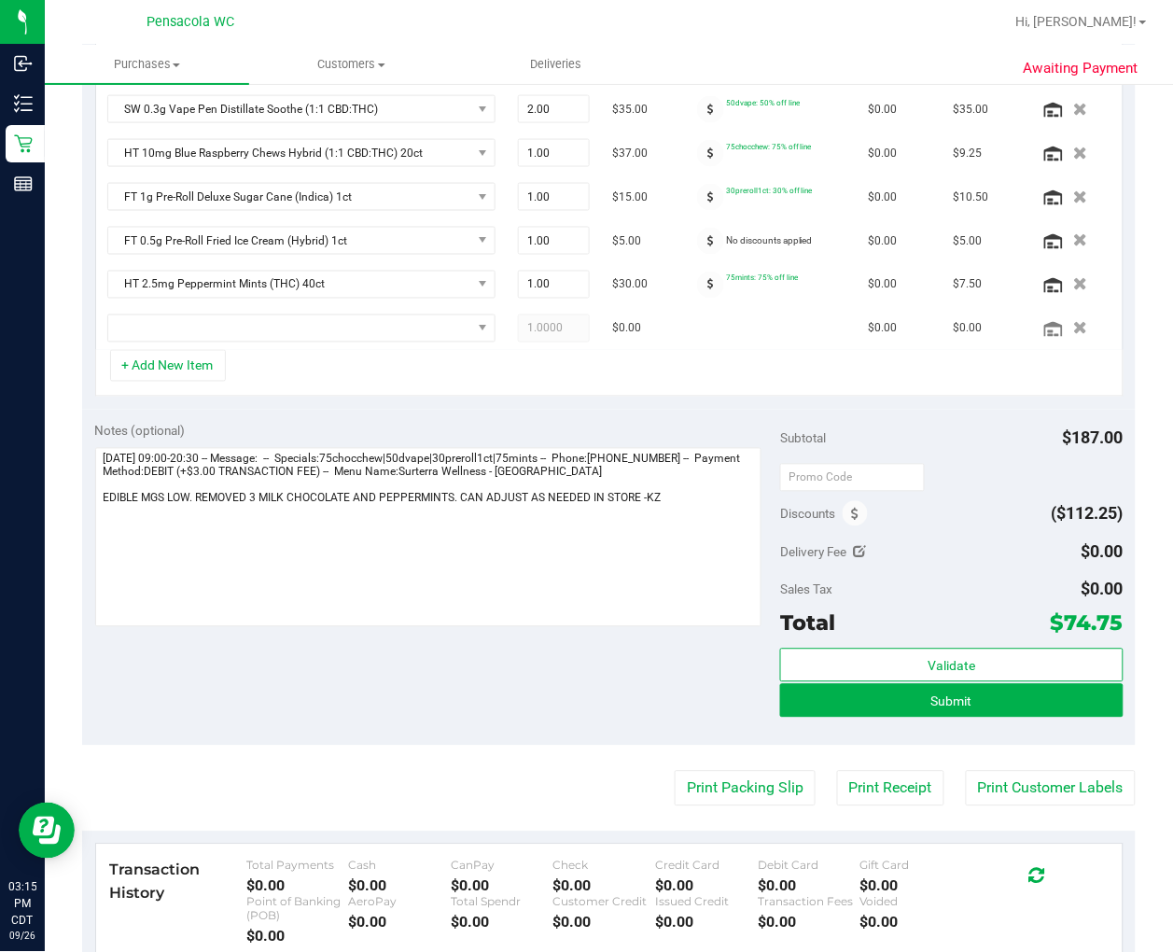
click at [480, 385] on div "+ Add New Item" at bounding box center [609, 373] width 1028 height 47
click at [1061, 332] on icon "button" at bounding box center [1081, 329] width 16 height 14
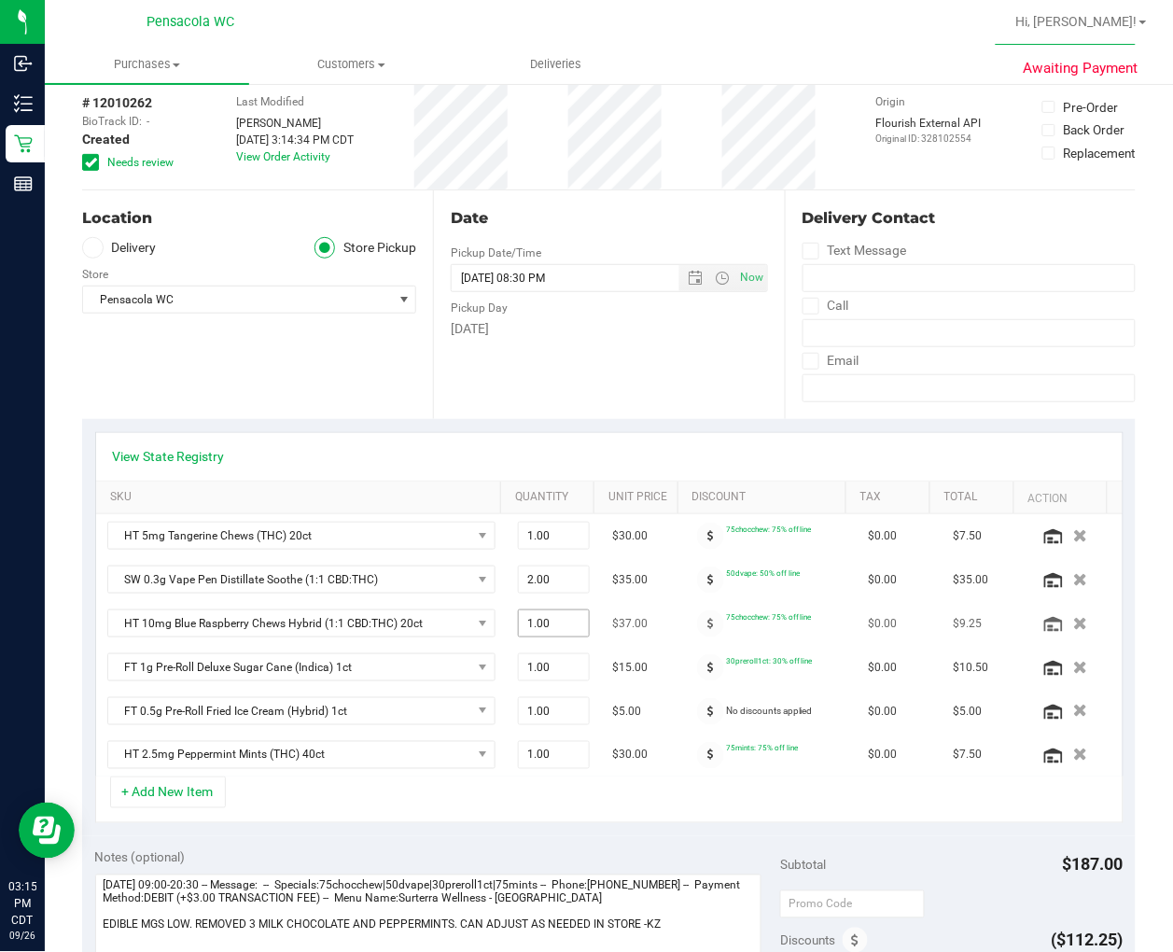
scroll to position [207, 0]
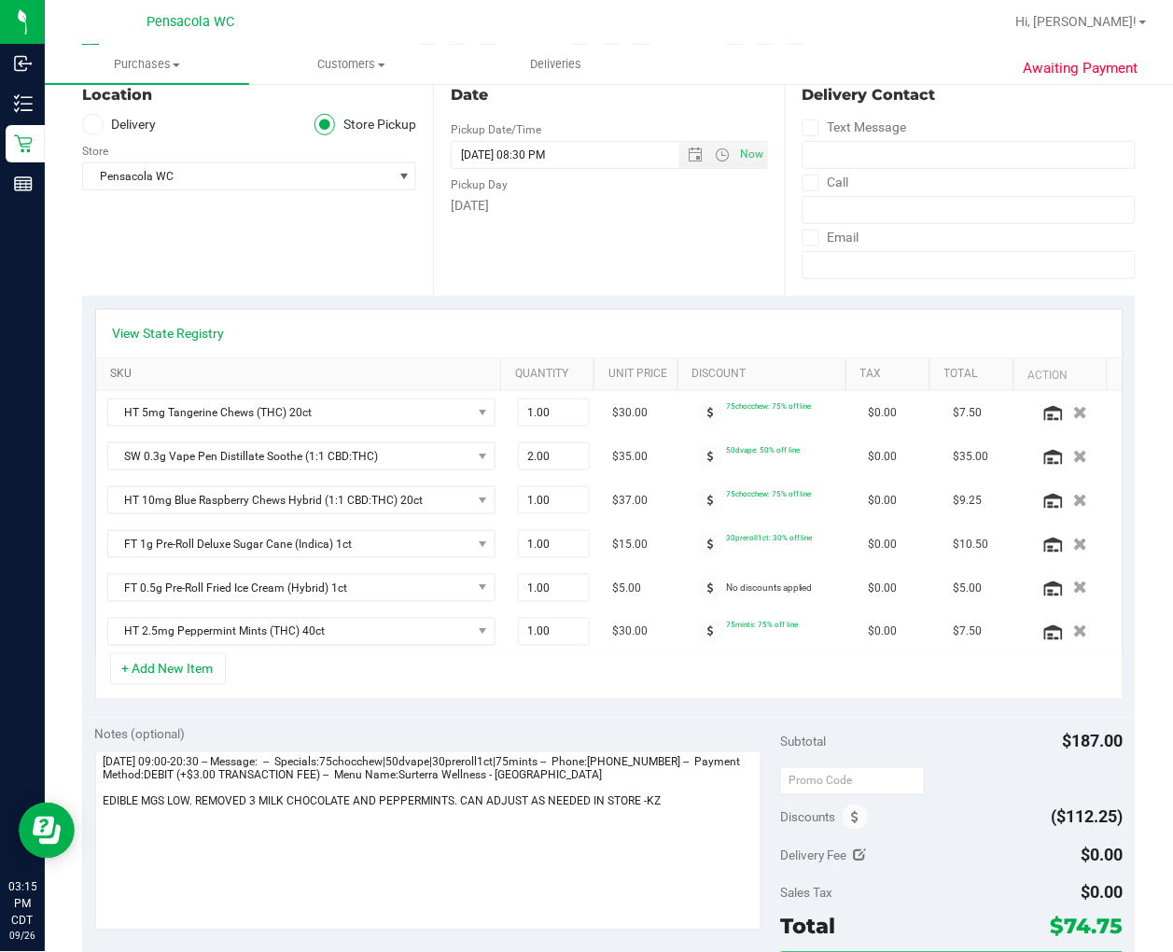
click at [160, 369] on link "SKU" at bounding box center [301, 374] width 383 height 15
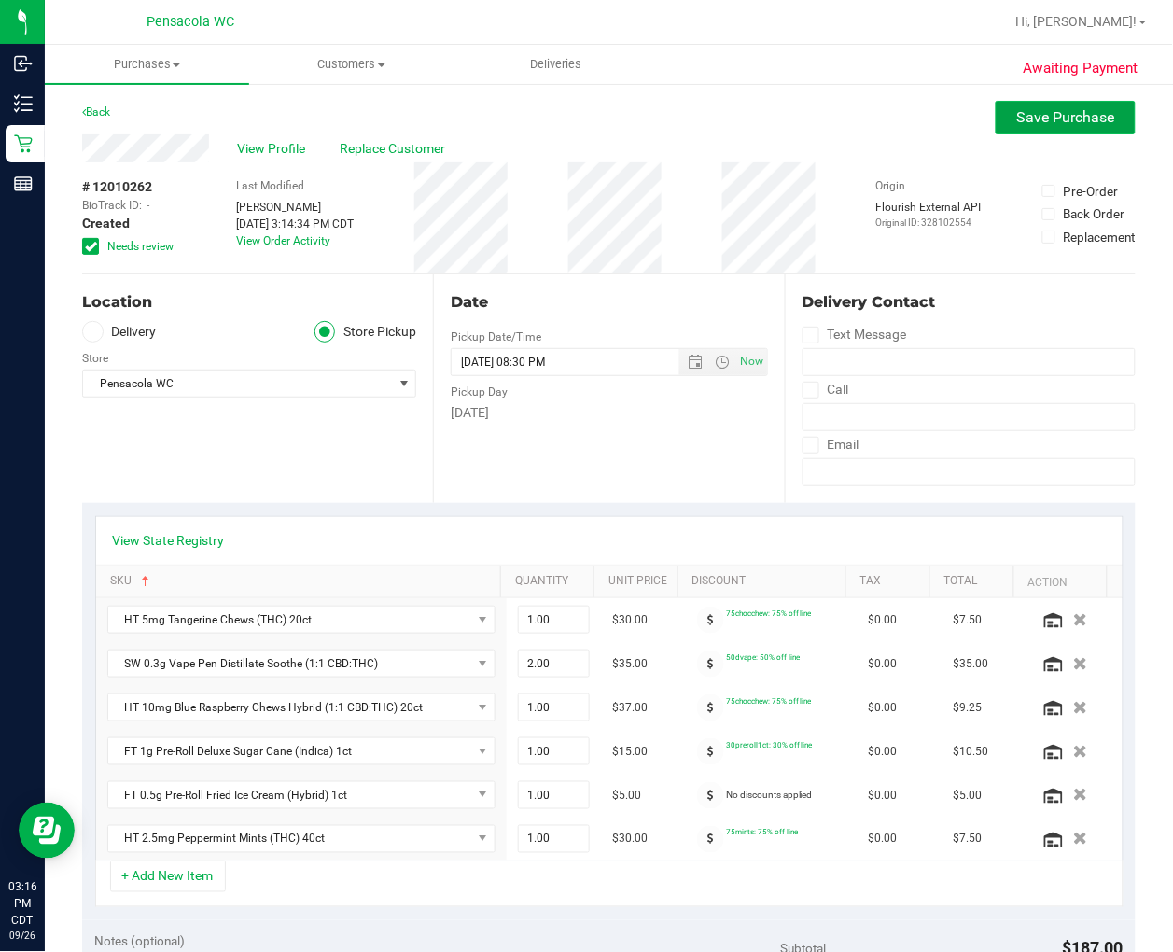
click at [1017, 108] on span "Save Purchase" at bounding box center [1066, 117] width 98 height 18
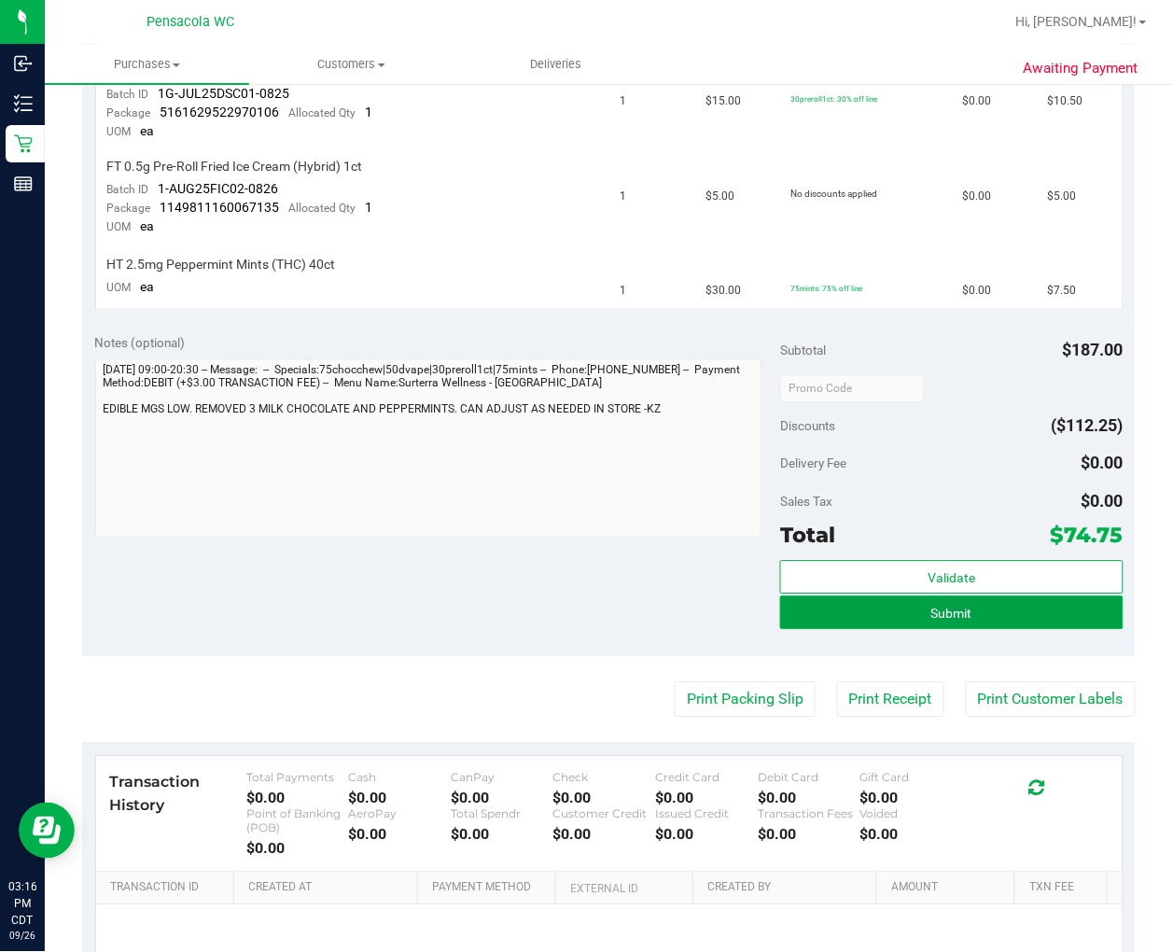
click at [967, 622] on button "Submit" at bounding box center [951, 612] width 342 height 34
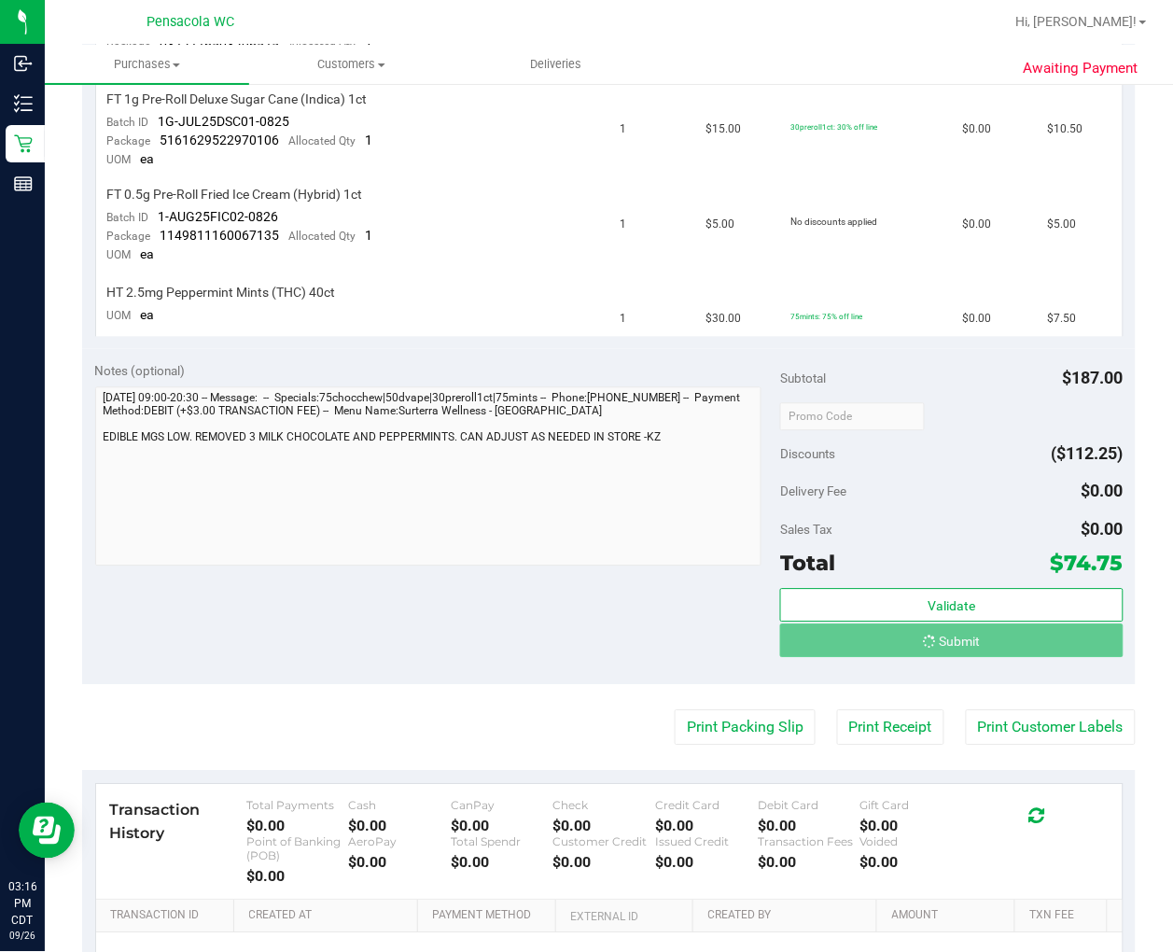
scroll to position [772, 0]
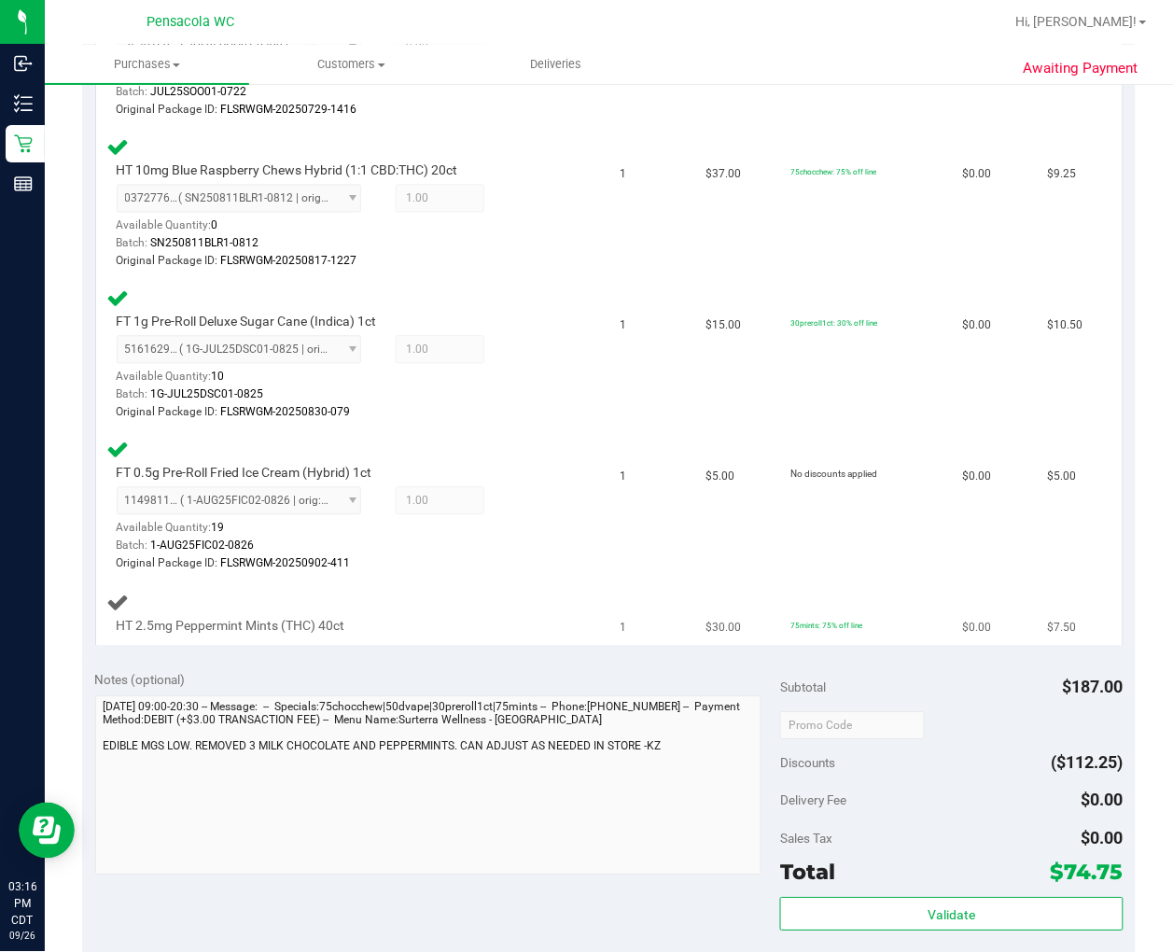
click at [408, 635] on td "HT 2.5mg Peppermint Mints (THC) 40ct" at bounding box center [352, 613] width 513 height 63
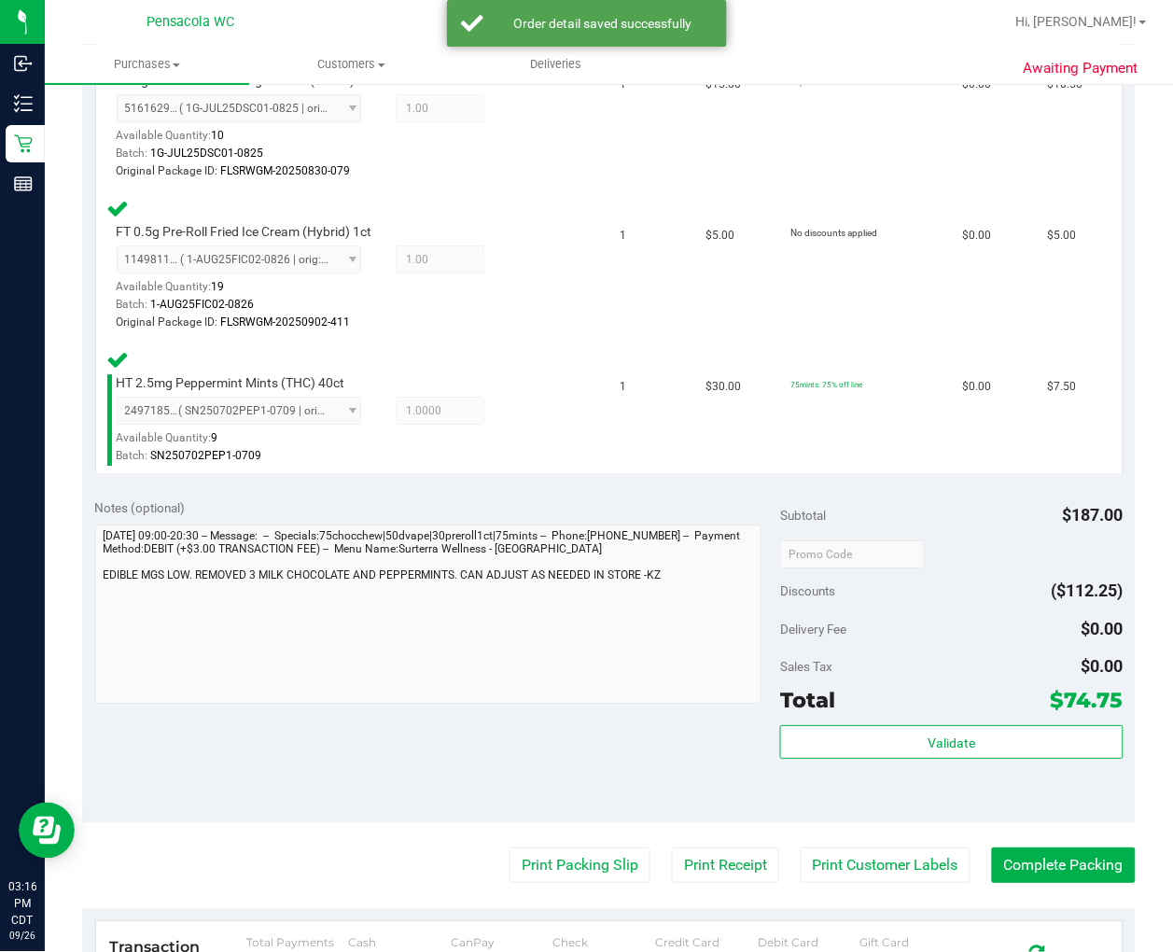
scroll to position [1173, 0]
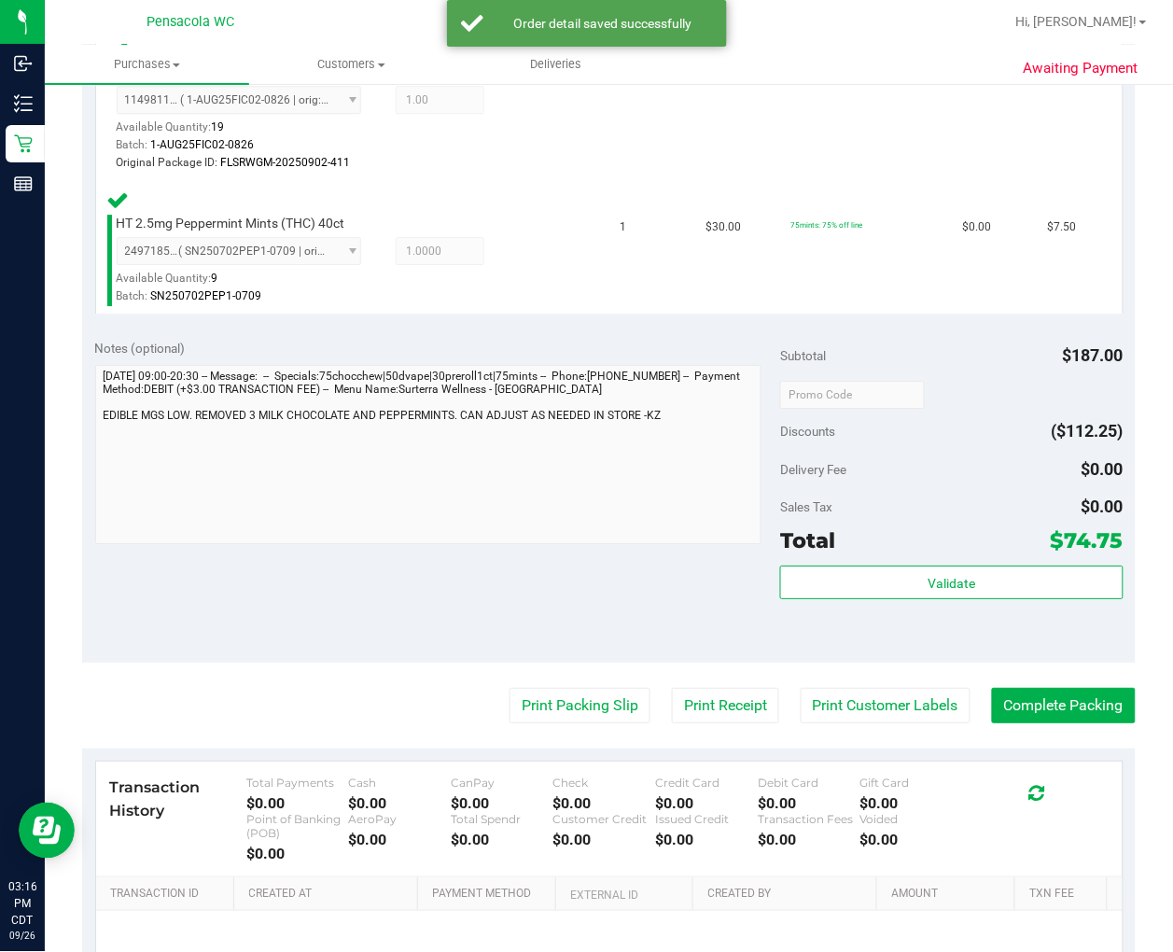
click at [978, 612] on div "Validate" at bounding box center [951, 607] width 342 height 84
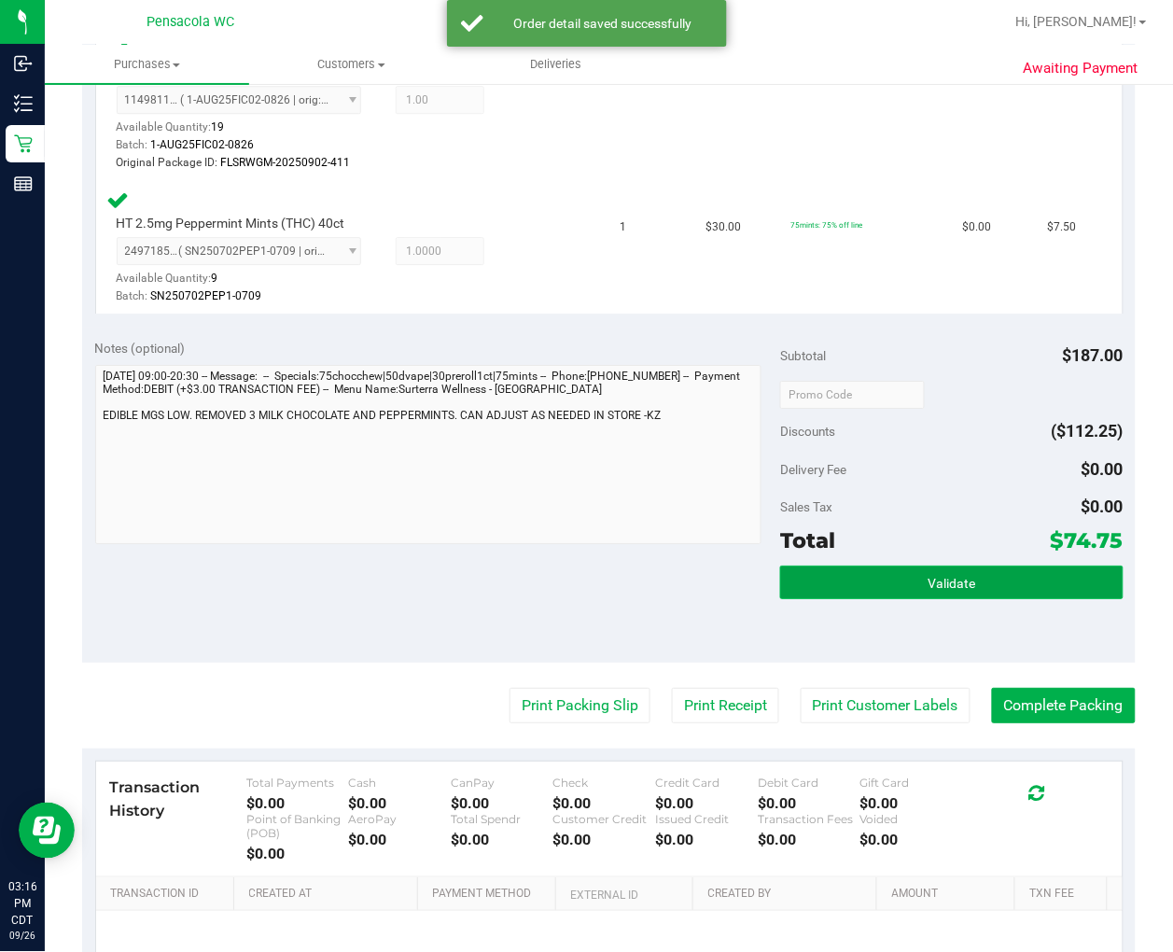
click at [1020, 577] on button "Validate" at bounding box center [951, 582] width 342 height 34
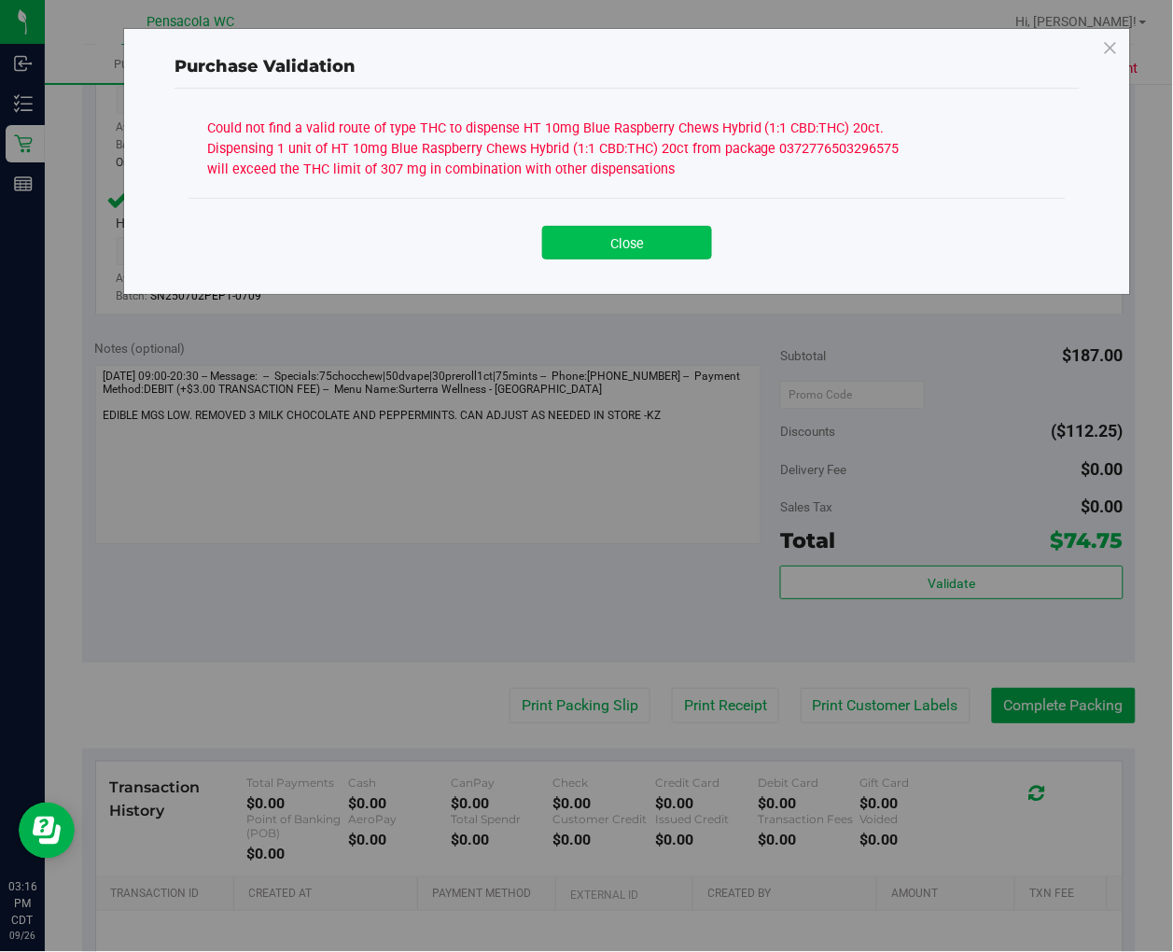
click at [659, 245] on button "Close" at bounding box center [627, 243] width 170 height 34
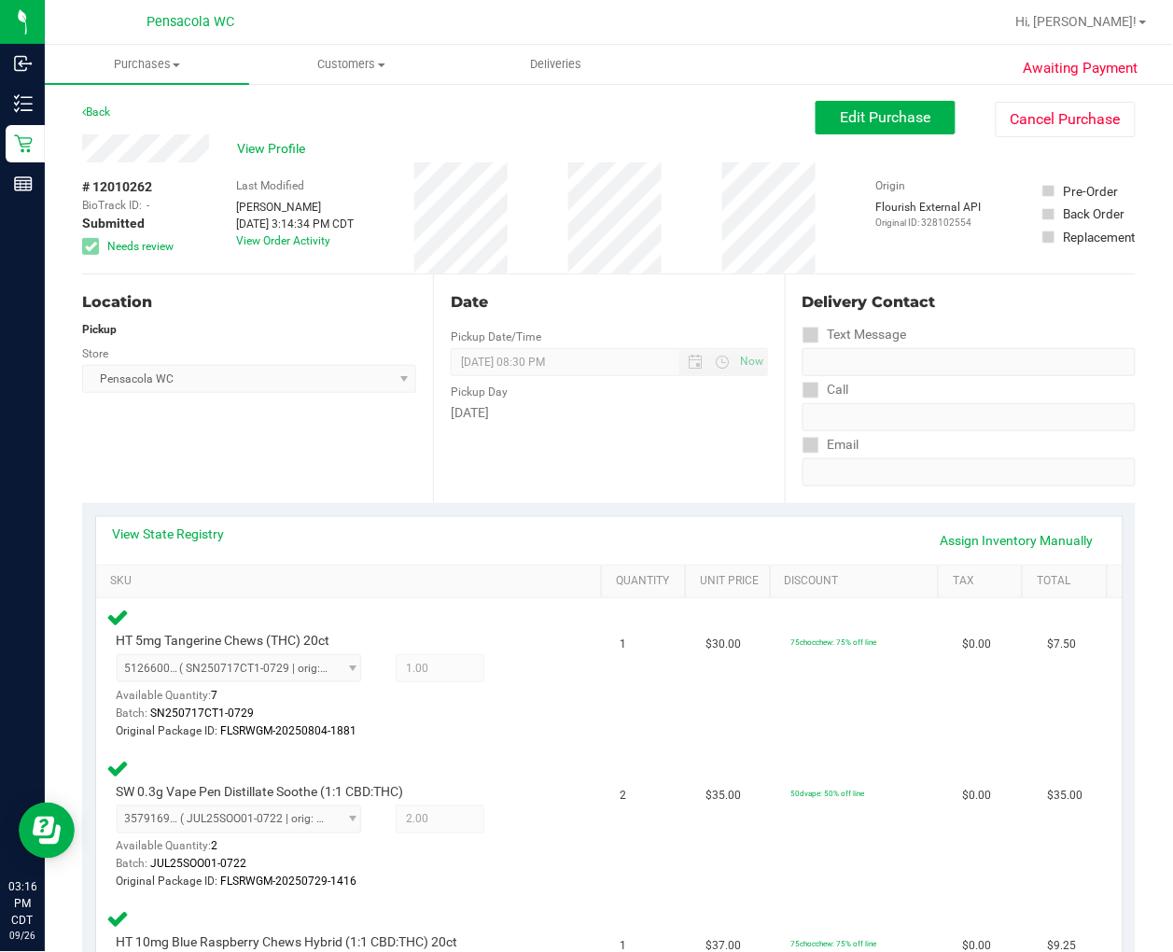
scroll to position [6, 0]
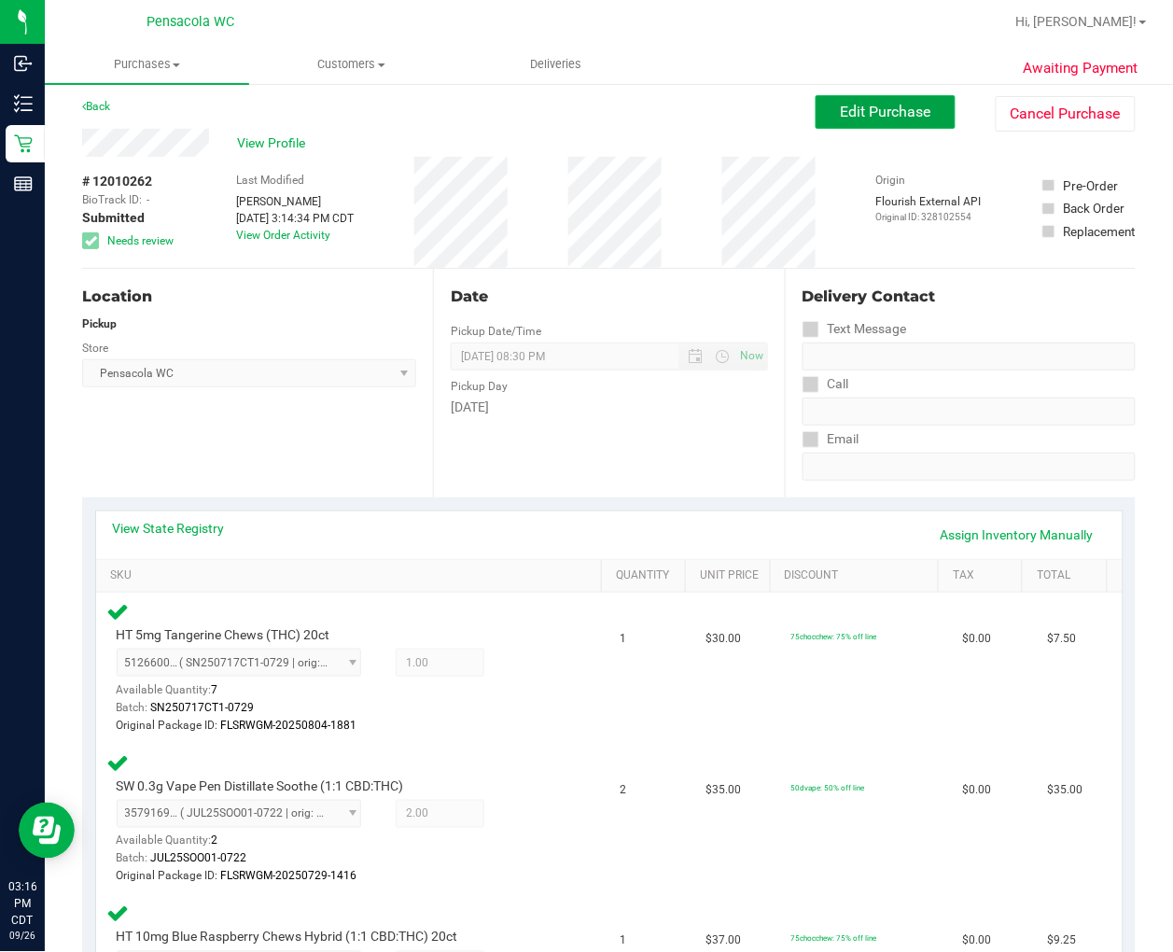
click at [866, 124] on button "Edit Purchase" at bounding box center [885, 112] width 140 height 34
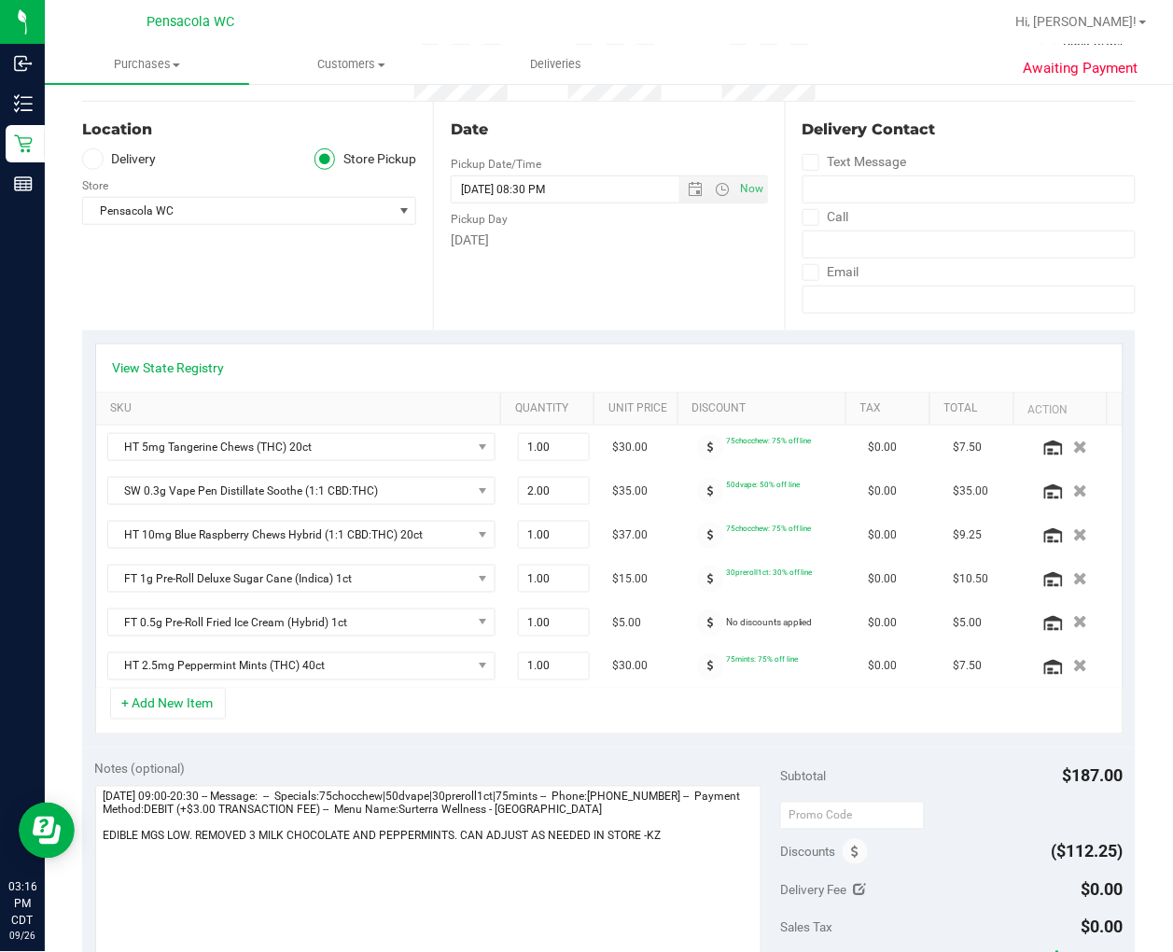
scroll to position [266, 0]
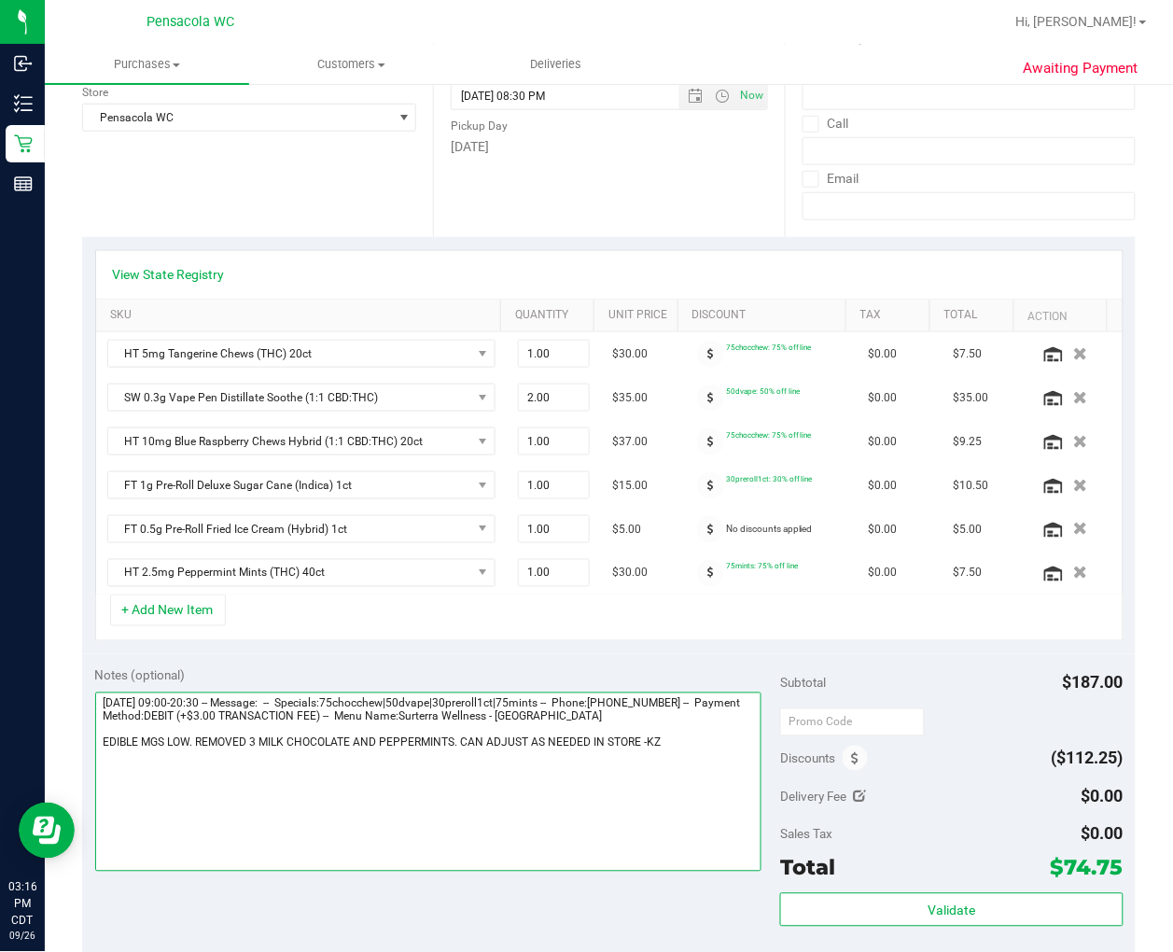
click at [706, 751] on textarea at bounding box center [428, 781] width 667 height 179
click at [710, 750] on textarea at bounding box center [428, 781] width 667 height 179
click at [726, 774] on textarea at bounding box center [428, 781] width 667 height 179
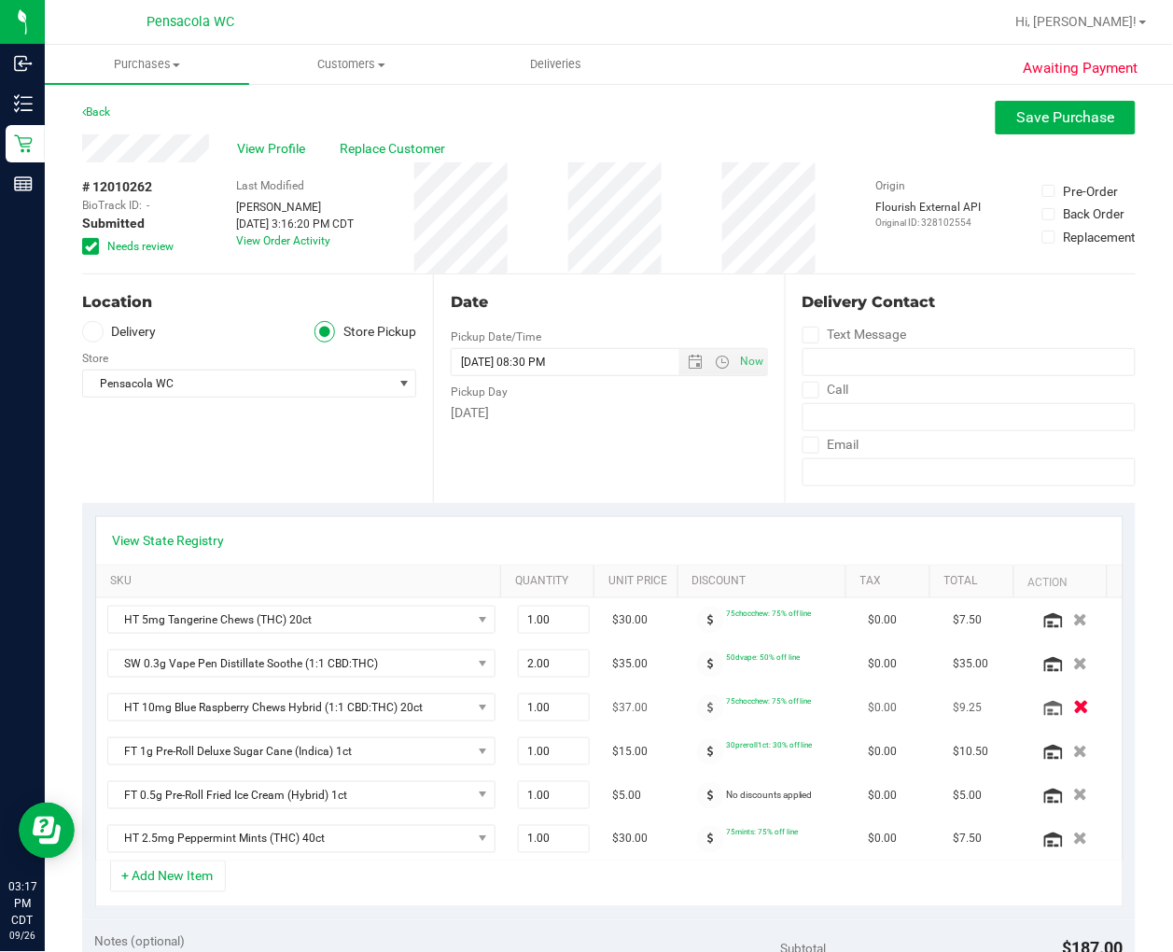
click at [1061, 705] on icon "button" at bounding box center [1081, 708] width 16 height 14
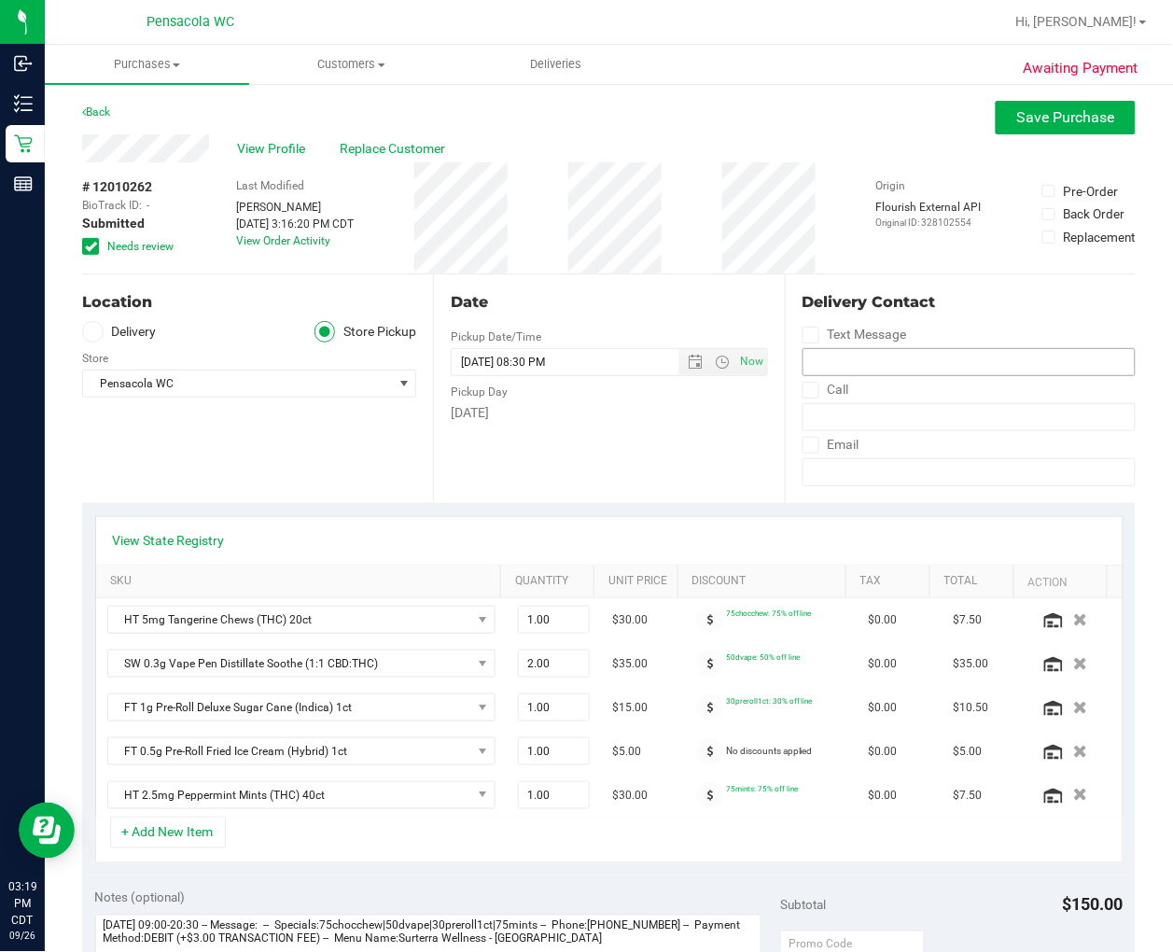
scroll to position [311, 0]
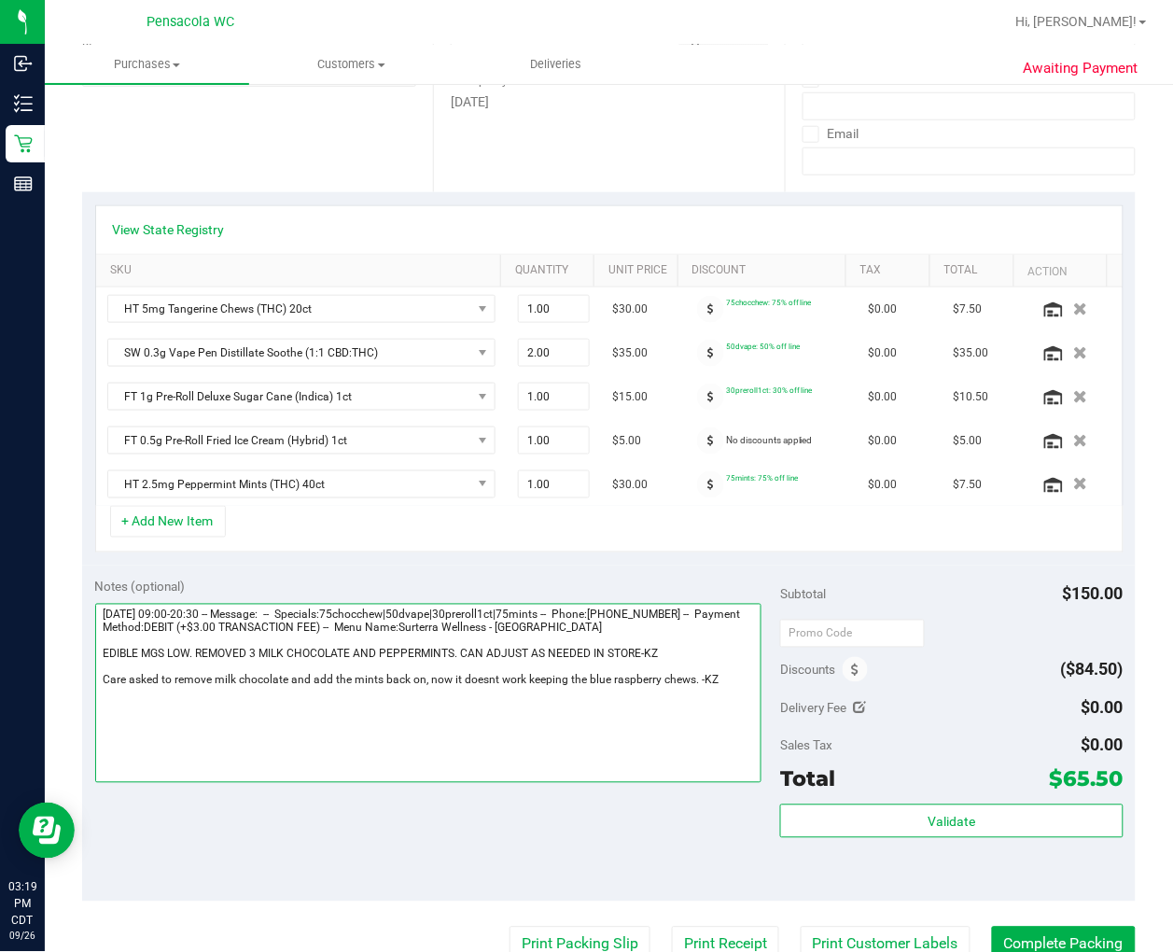
click at [688, 678] on textarea at bounding box center [428, 693] width 667 height 179
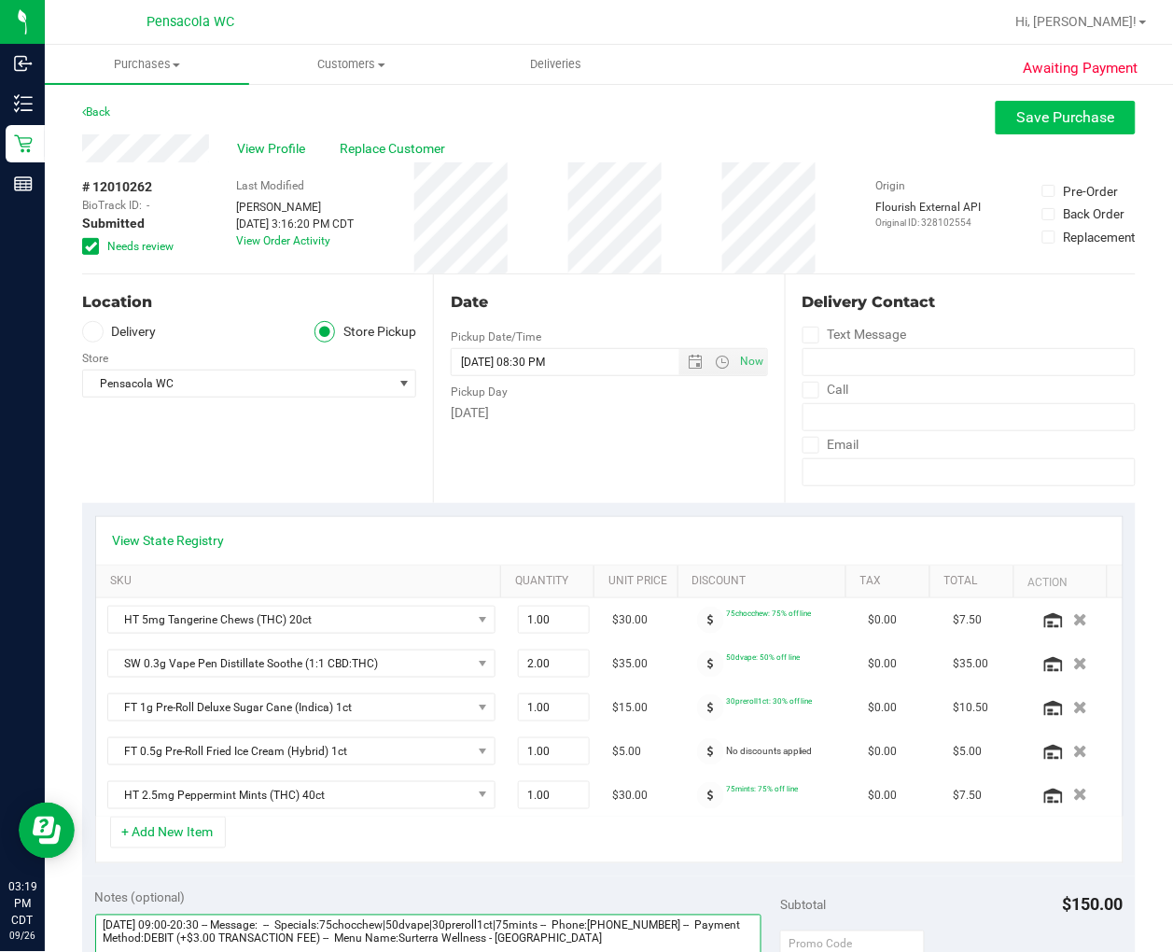
type textarea "Friday 09/26/2025 09:00-20:30 -- Message: -- Specials:75chocchew|50dvape|30prer…"
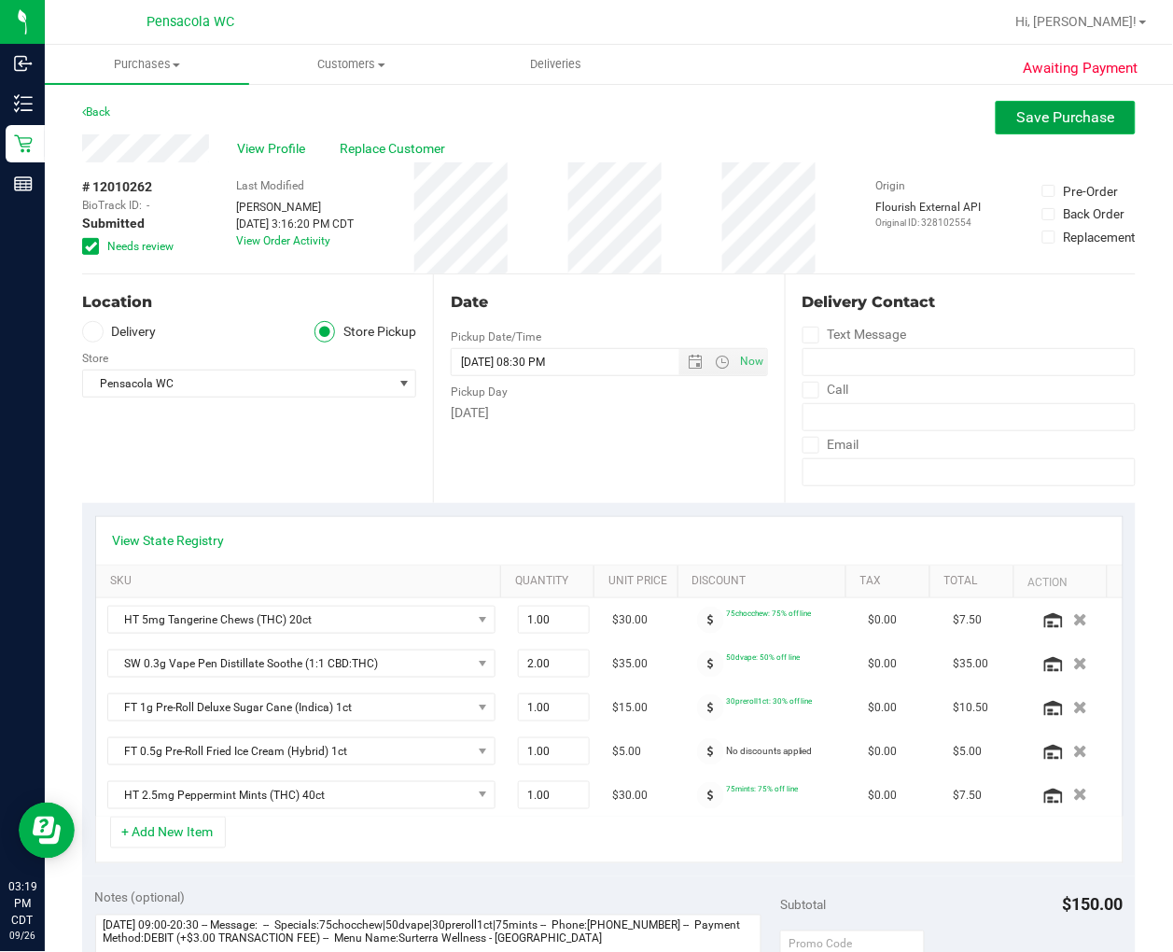
click at [1061, 108] on span "Save Purchase" at bounding box center [1066, 117] width 98 height 18
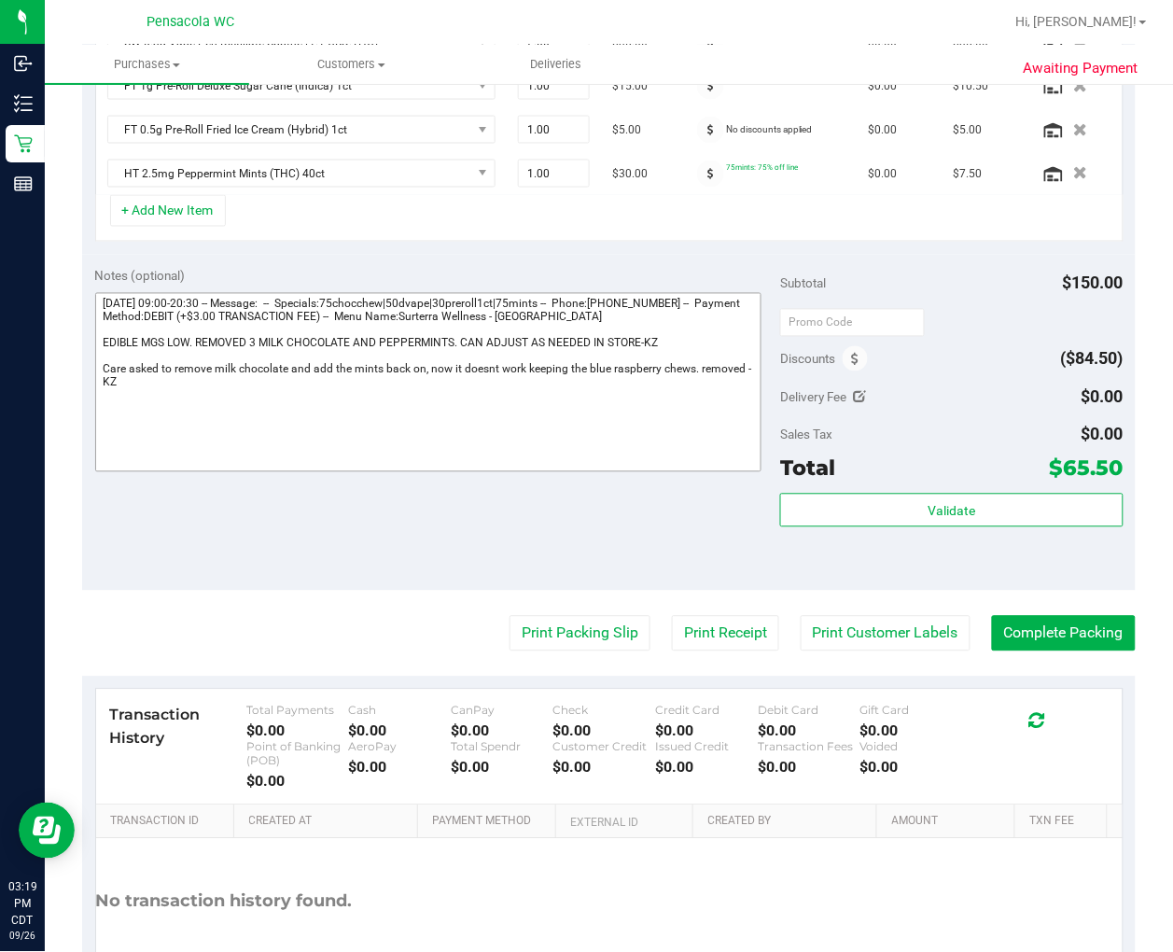
scroll to position [401, 0]
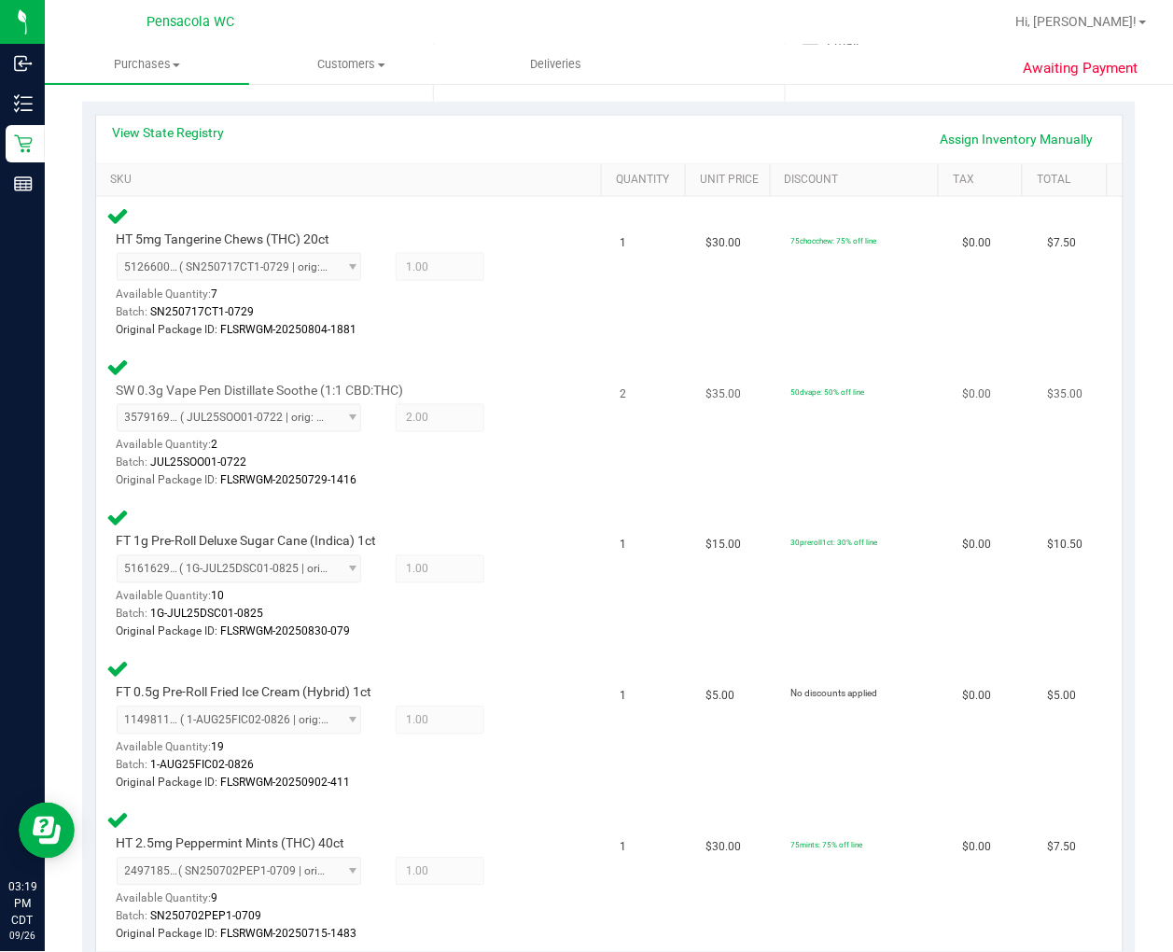
scroll to position [1126, 0]
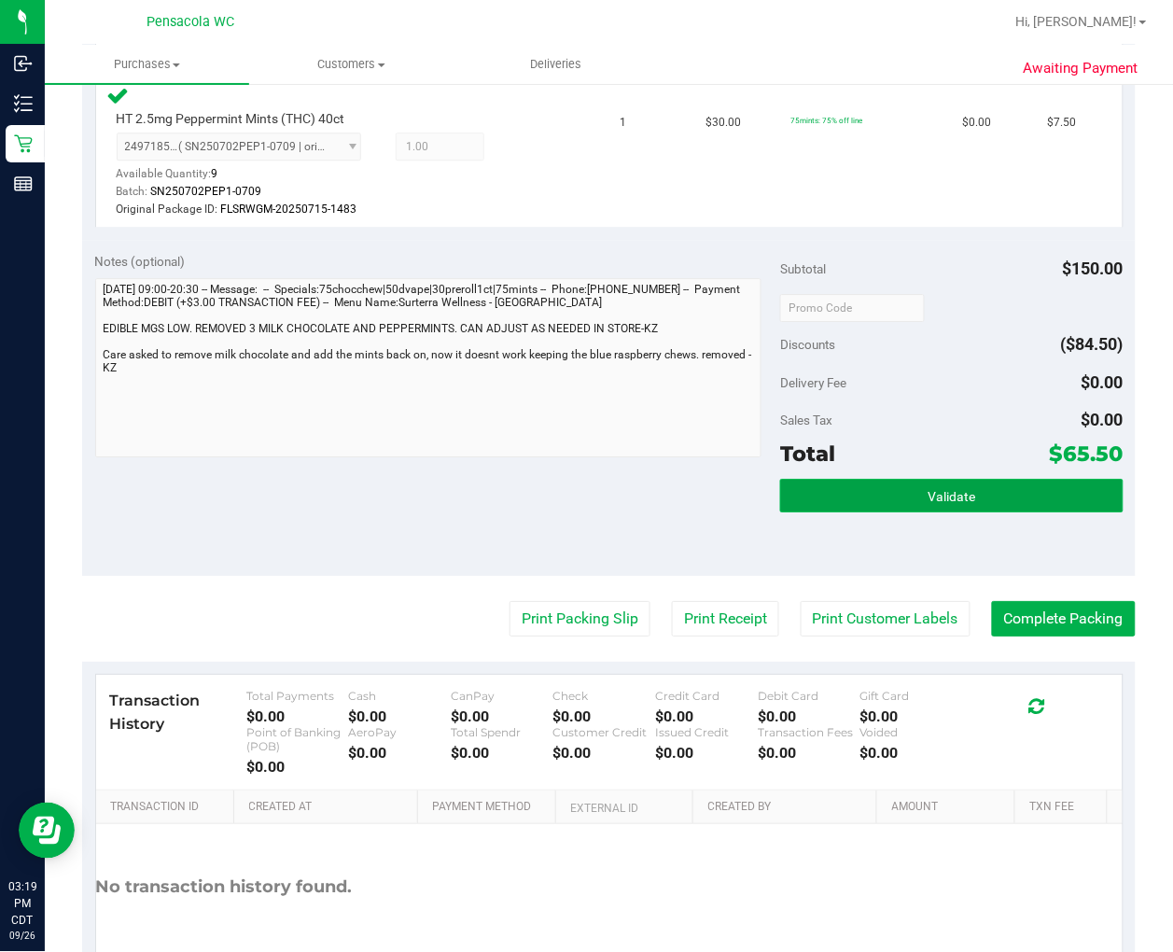
click at [872, 483] on button "Validate" at bounding box center [951, 496] width 342 height 34
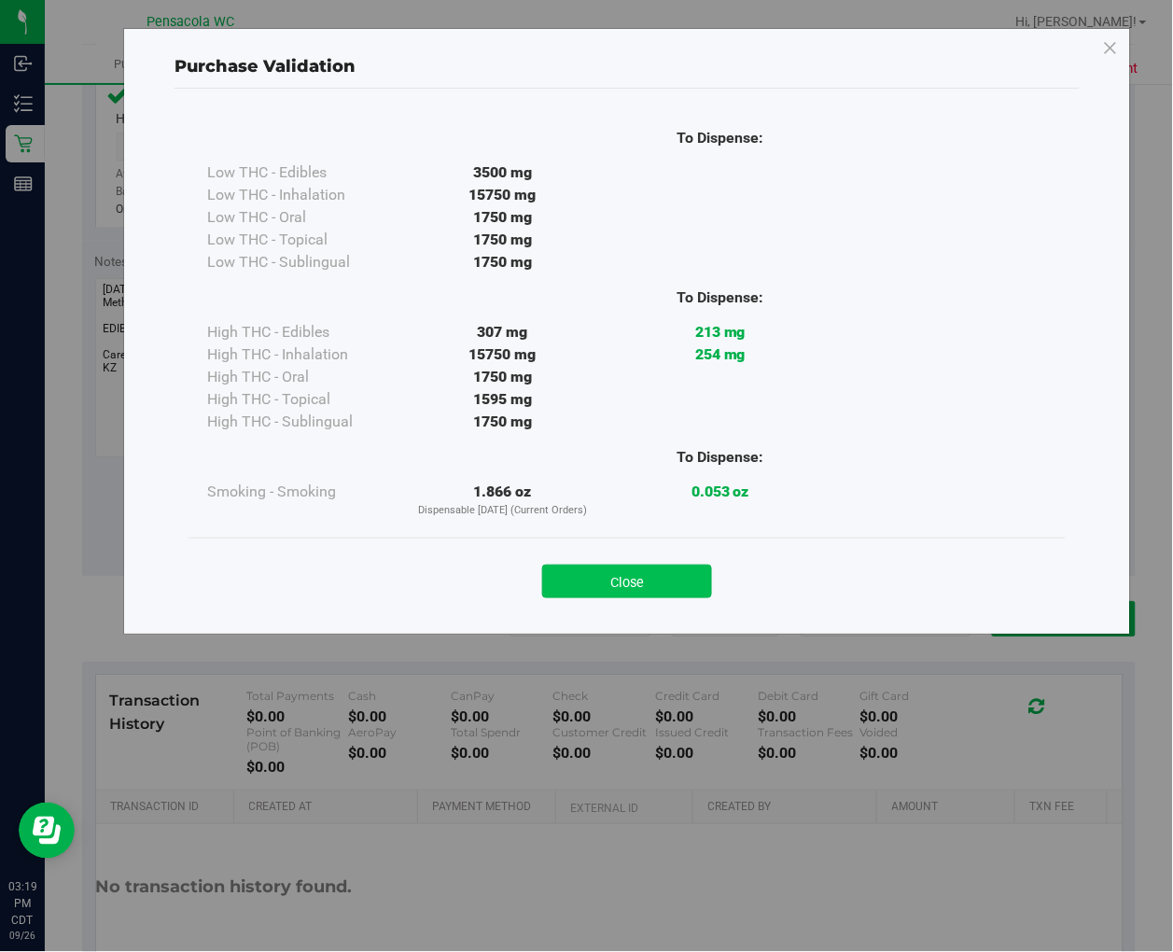
click at [683, 594] on button "Close" at bounding box center [627, 581] width 170 height 34
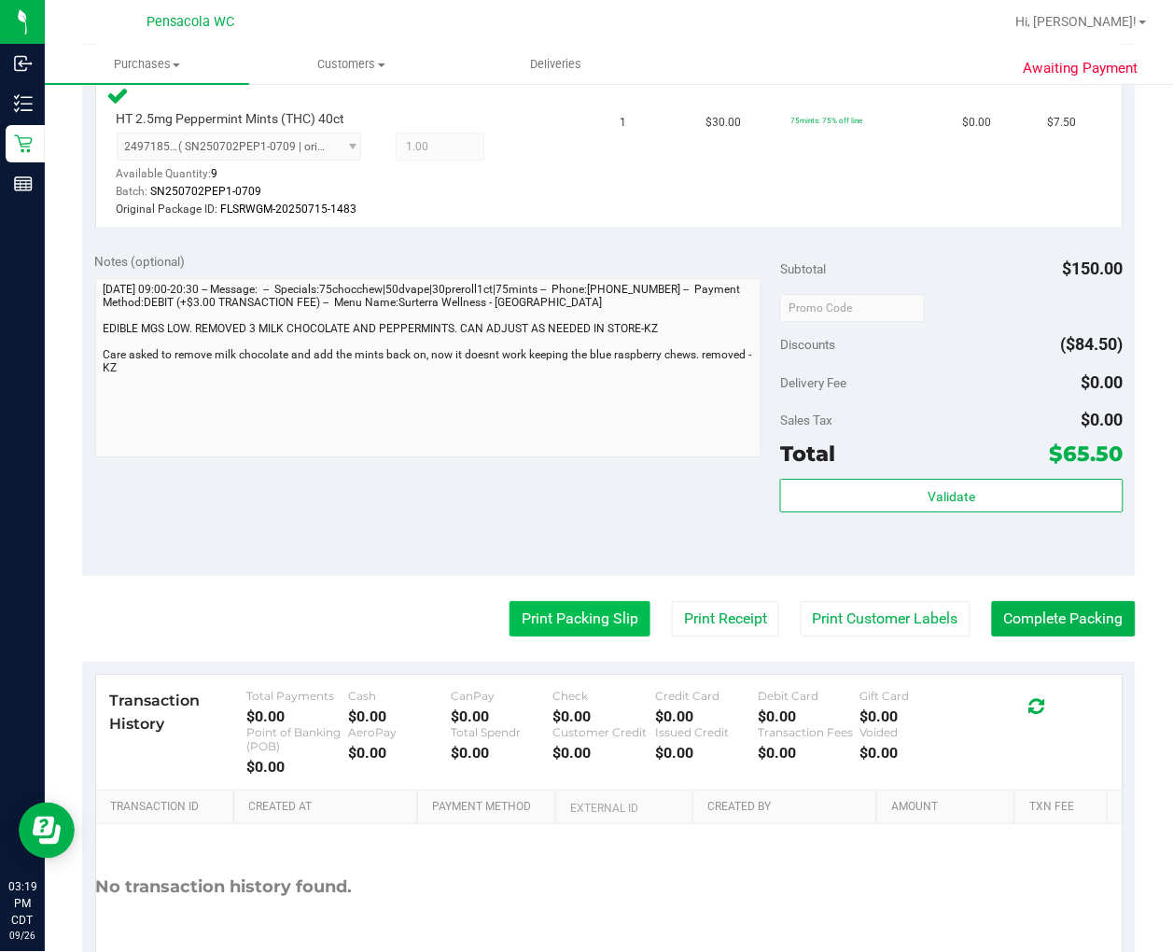
click at [509, 613] on button "Print Packing Slip" at bounding box center [579, 618] width 141 height 35
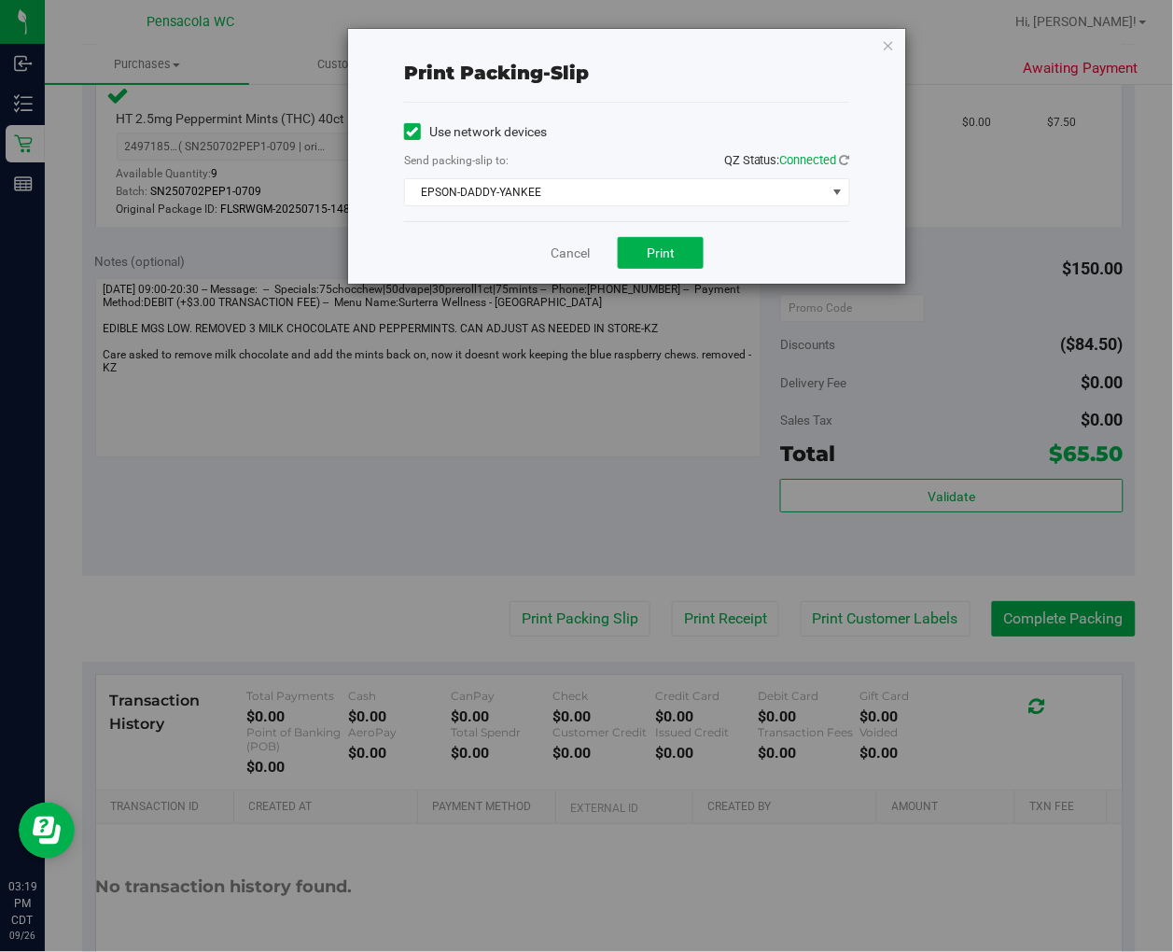
click at [653, 235] on div "Cancel Print" at bounding box center [627, 252] width 446 height 63
click at [593, 196] on span "EPSON-DADDY-YANKEE" at bounding box center [615, 192] width 421 height 26
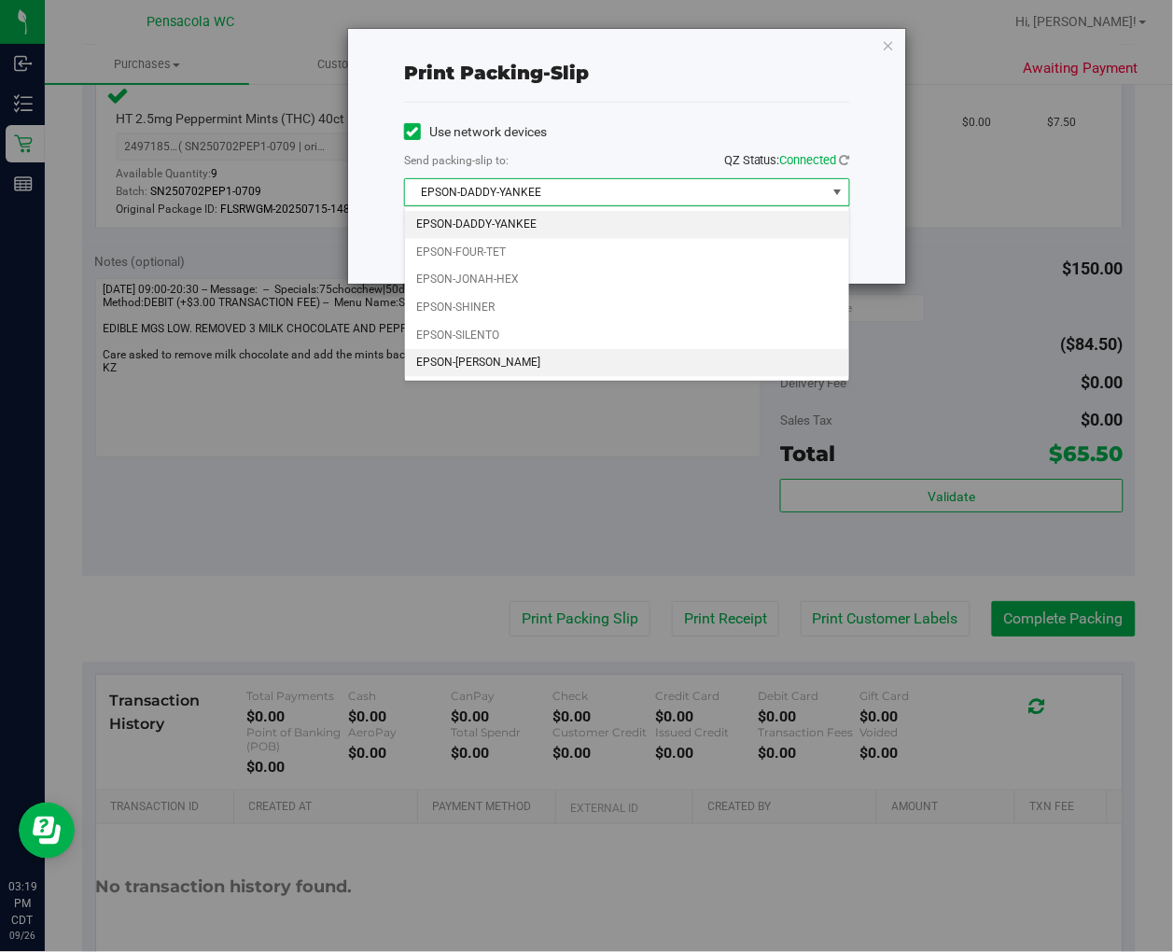
click at [524, 362] on li "EPSON-TERRY-MACALMON" at bounding box center [627, 363] width 444 height 28
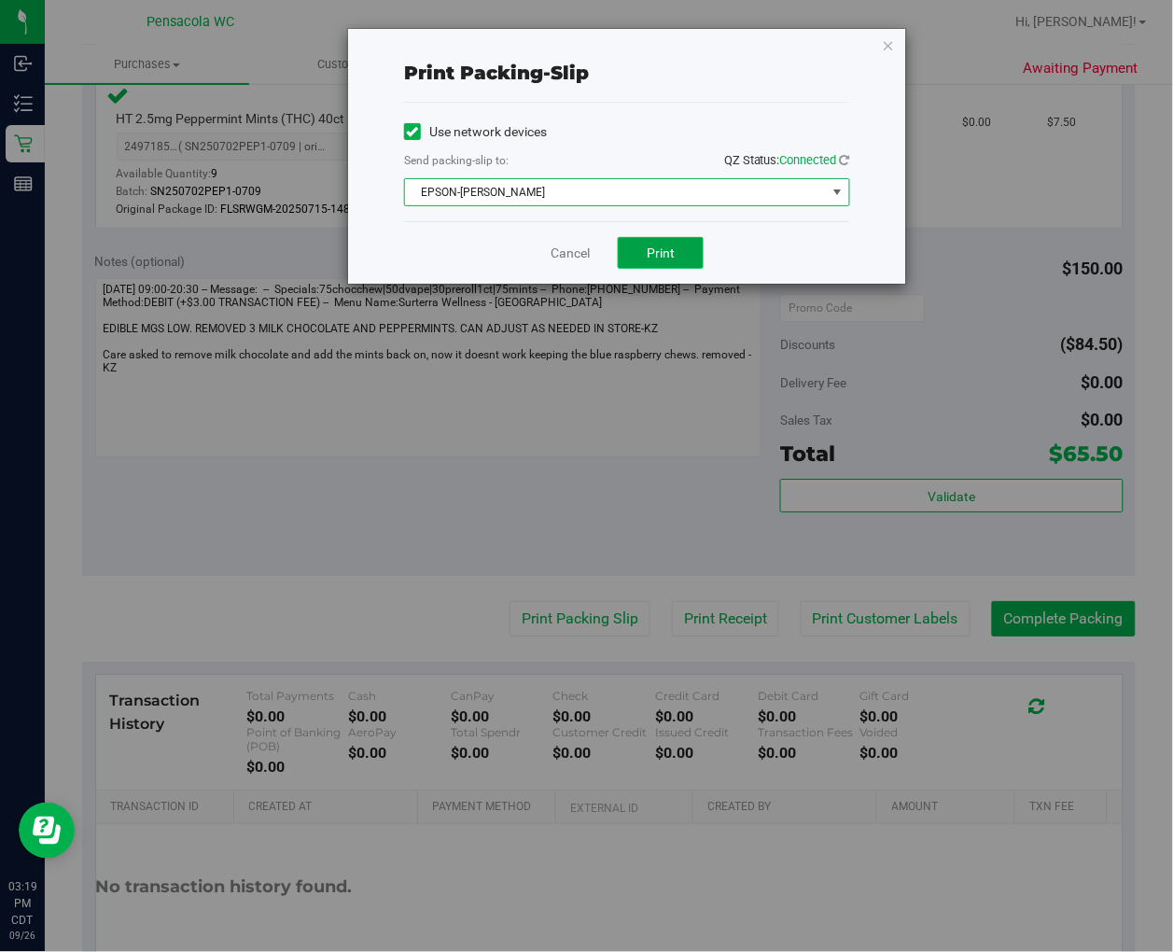
click at [638, 248] on button "Print" at bounding box center [661, 253] width 86 height 32
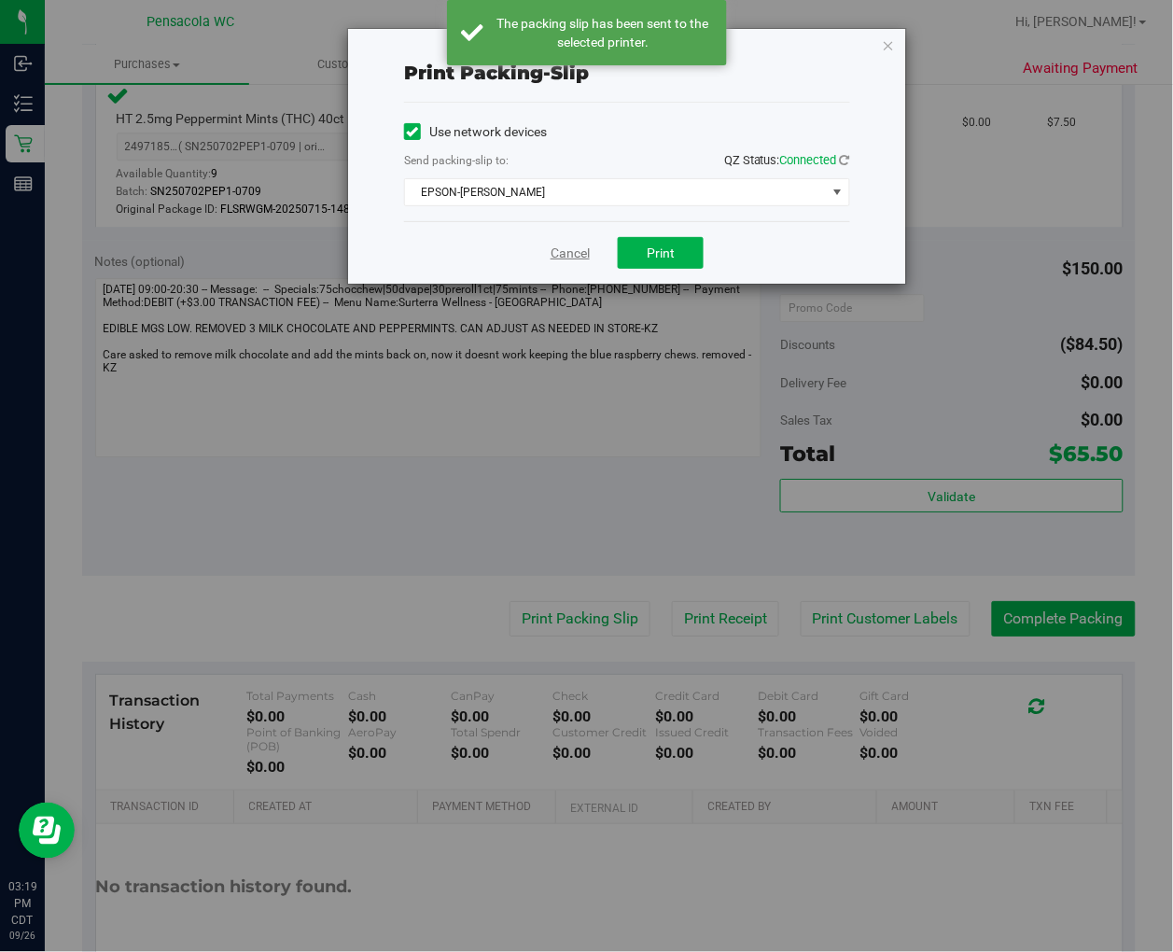
click at [571, 257] on link "Cancel" at bounding box center [569, 254] width 39 height 20
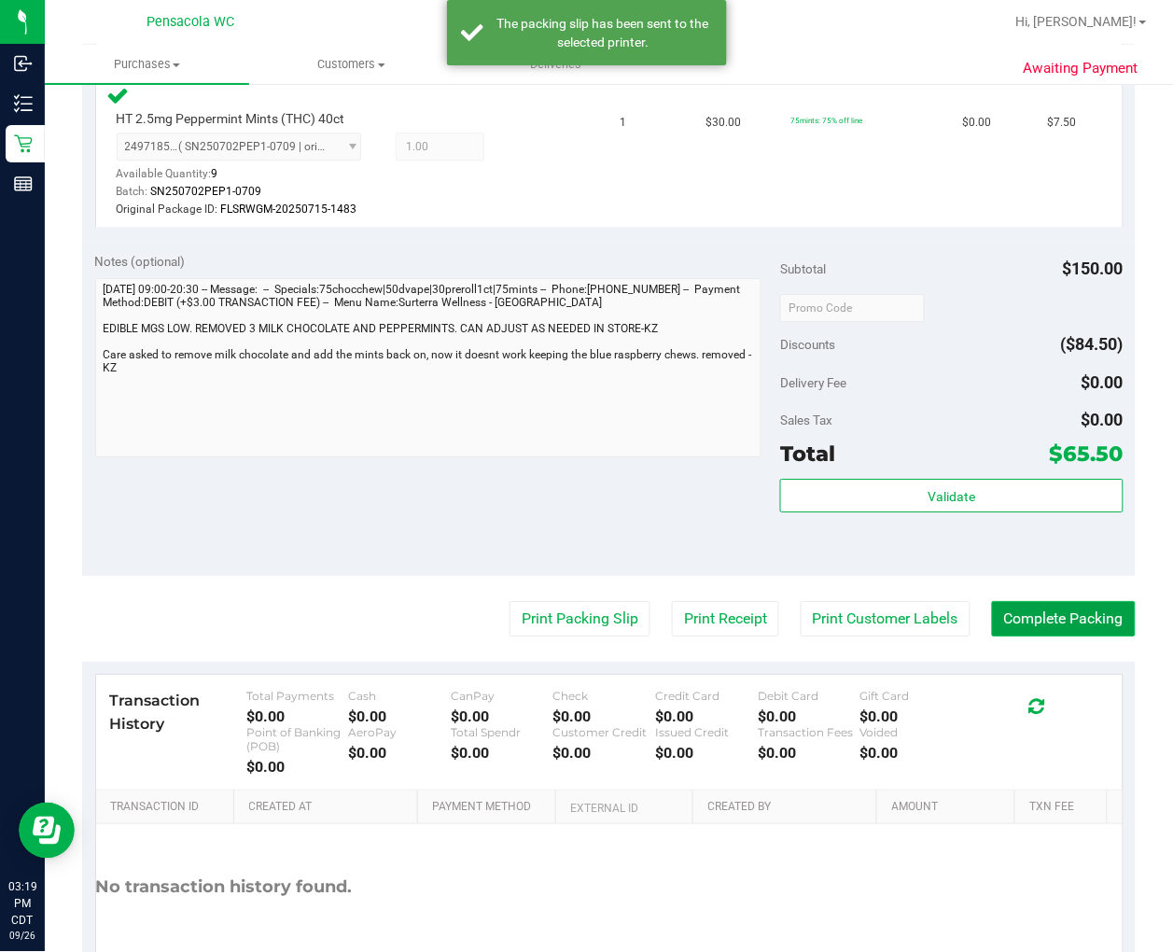
click at [1061, 610] on button "Complete Packing" at bounding box center [1064, 618] width 144 height 35
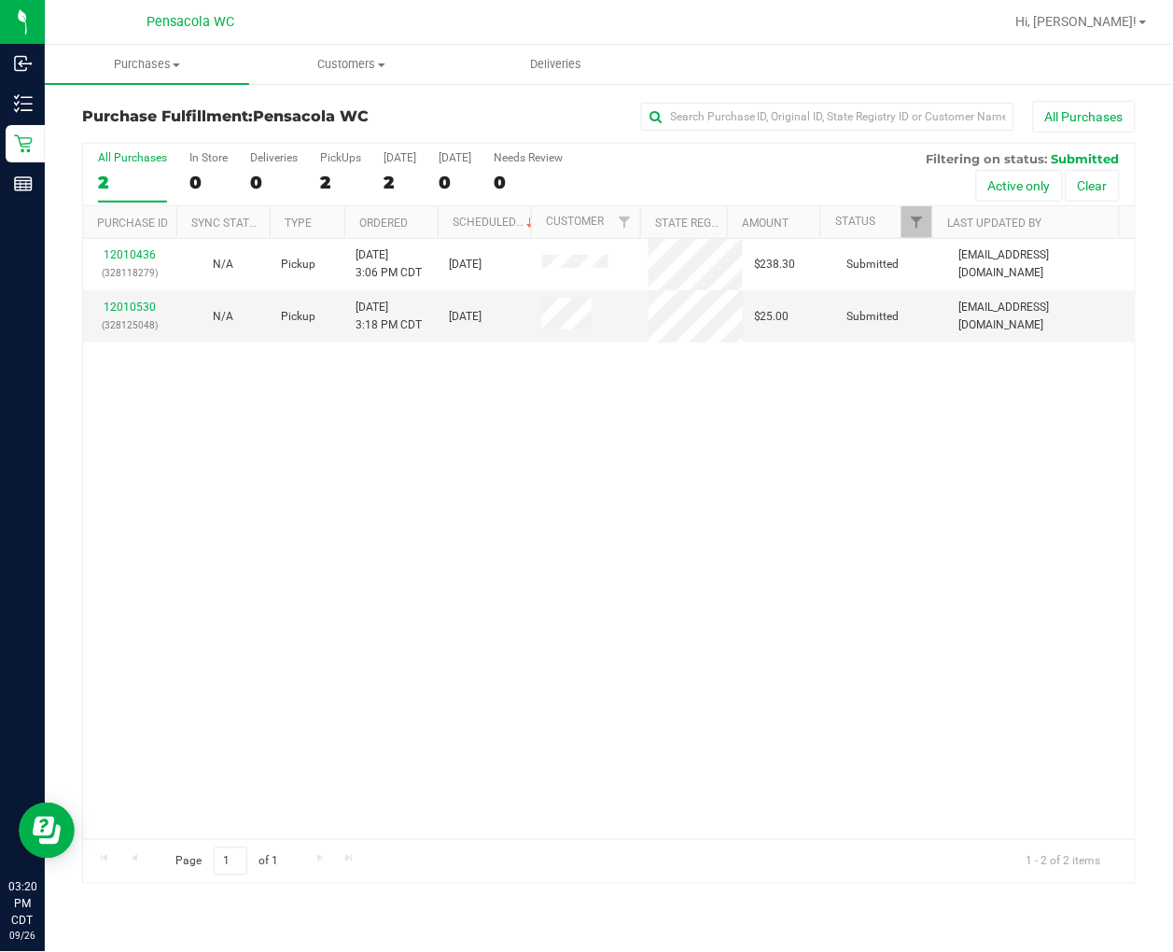
click at [403, 515] on div "12010436 (328118279) N/A Pickup 9/26/2025 3:06 PM CDT 9/26/2025 $238.30 Submitt…" at bounding box center [608, 539] width 1051 height 600
click at [395, 219] on link "Ordered" at bounding box center [383, 222] width 49 height 13
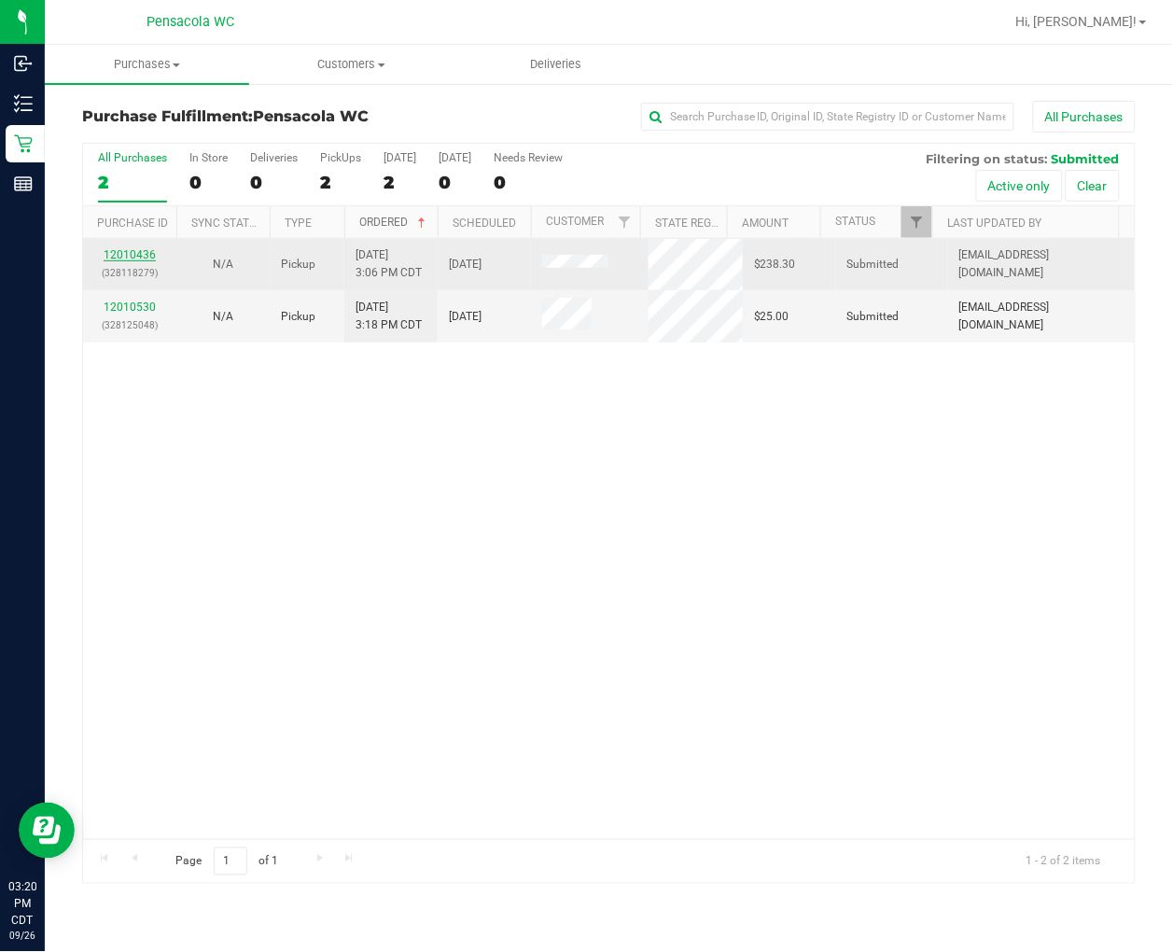
click at [147, 257] on link "12010436" at bounding box center [130, 254] width 52 height 13
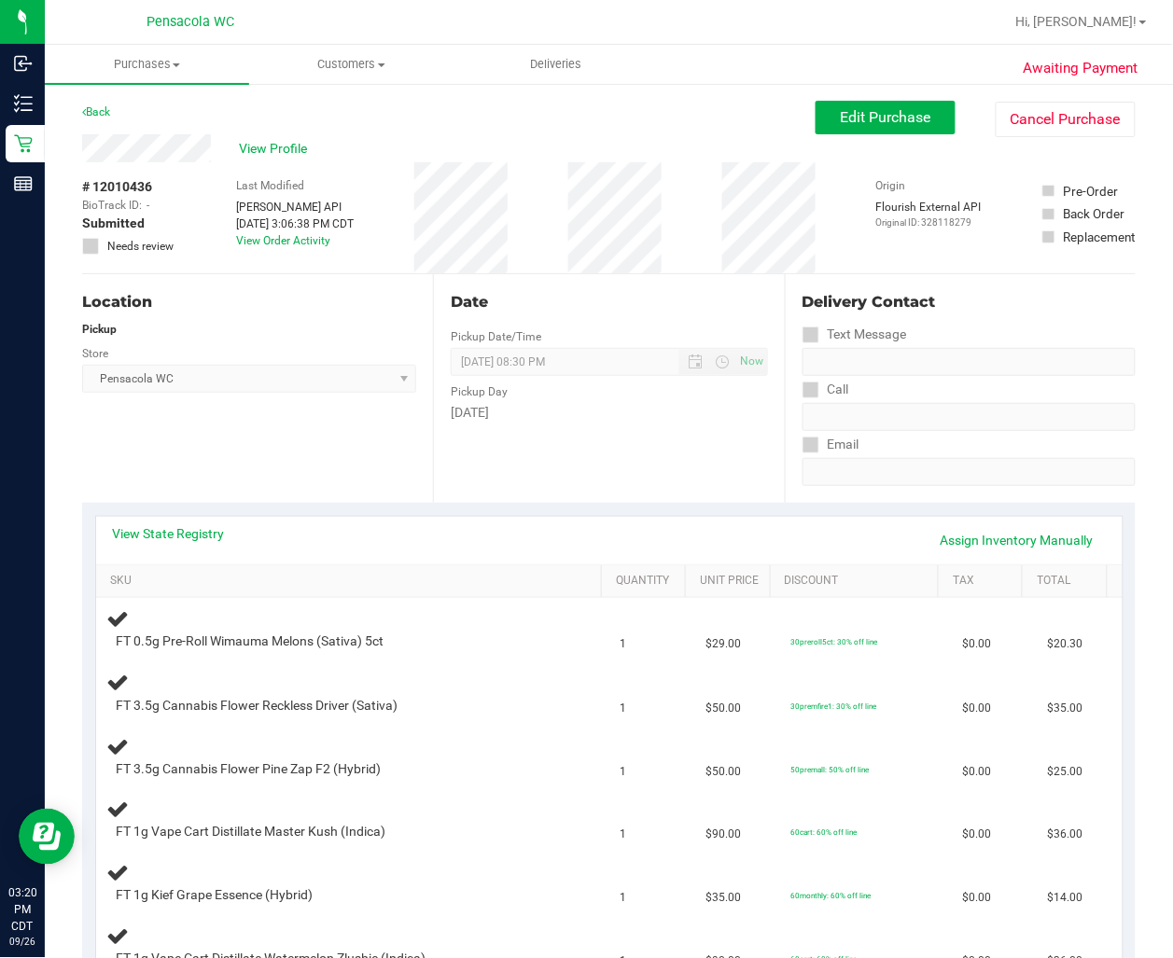
click at [950, 33] on div at bounding box center [669, 22] width 670 height 36
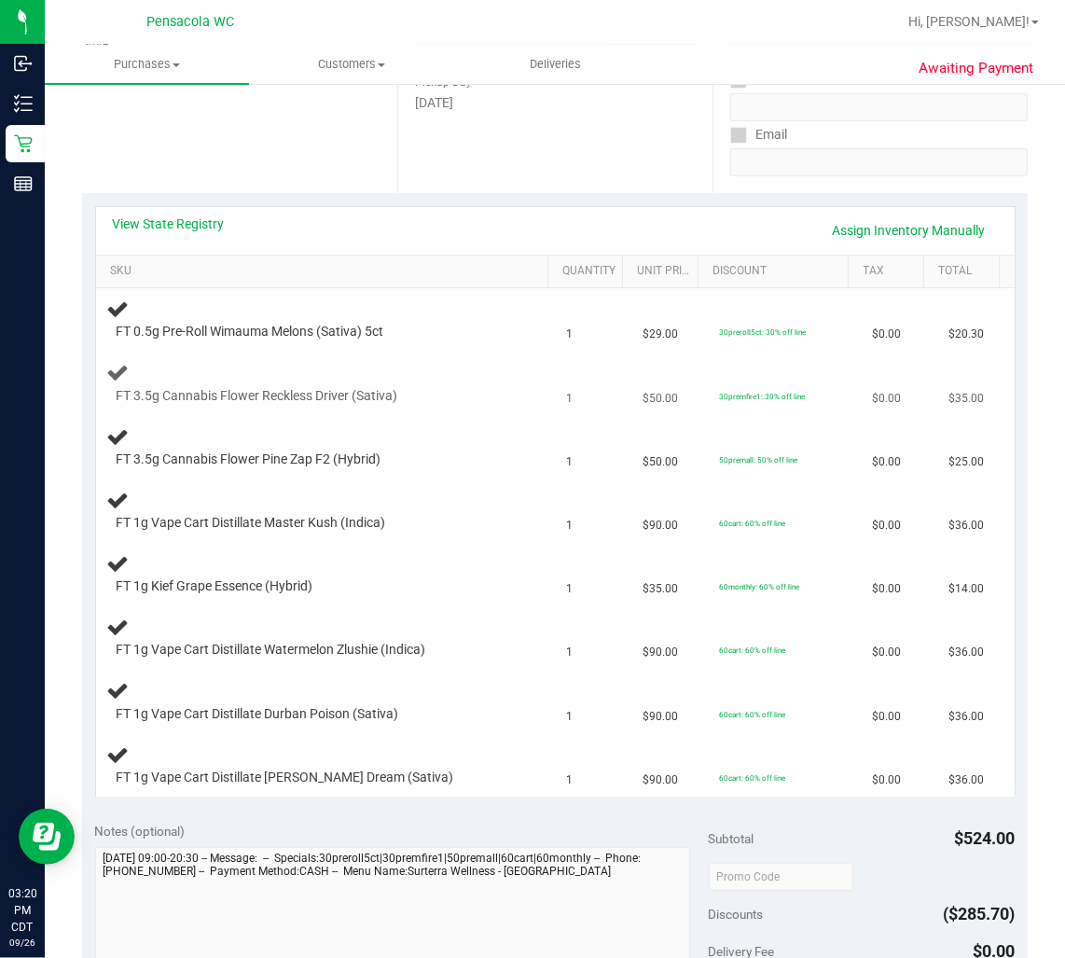
scroll to position [311, 0]
click at [210, 222] on link "View State Registry" at bounding box center [169, 223] width 112 height 19
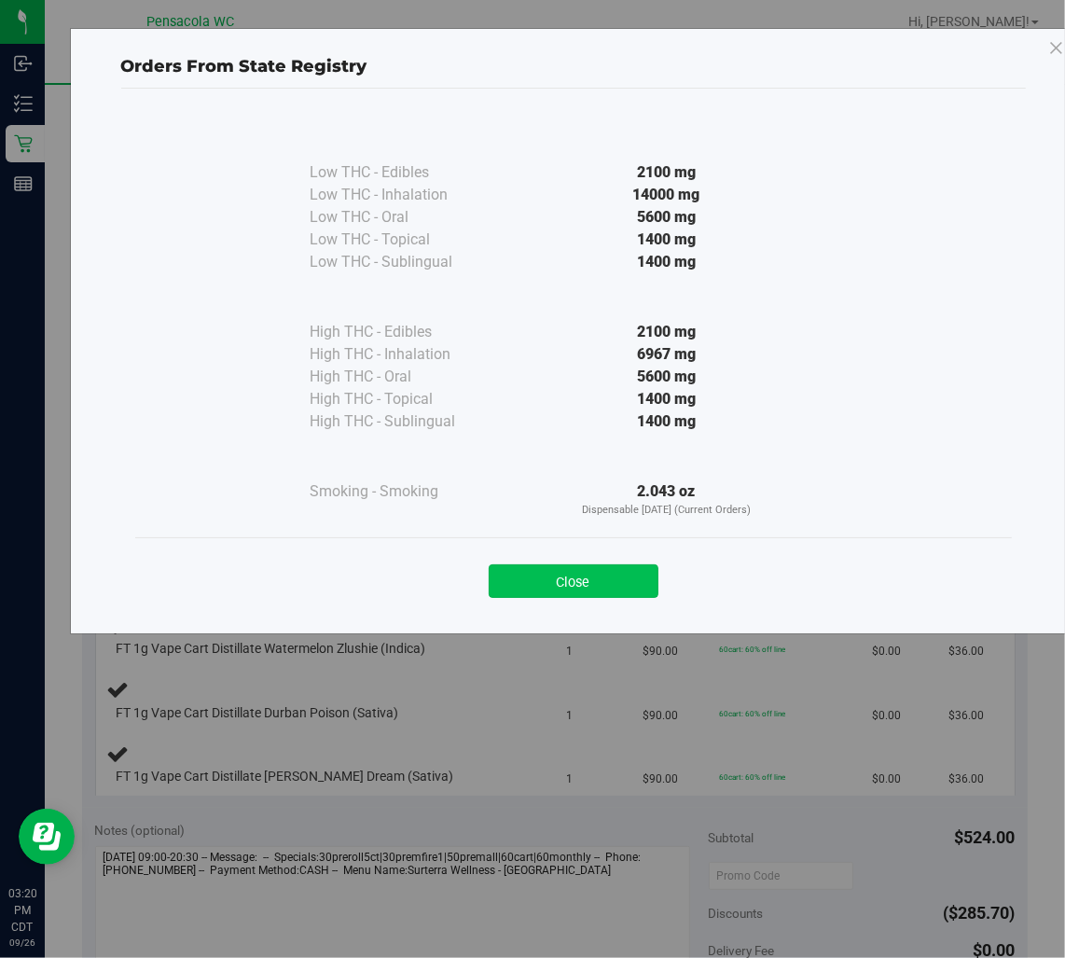
click at [542, 585] on button "Close" at bounding box center [574, 581] width 170 height 34
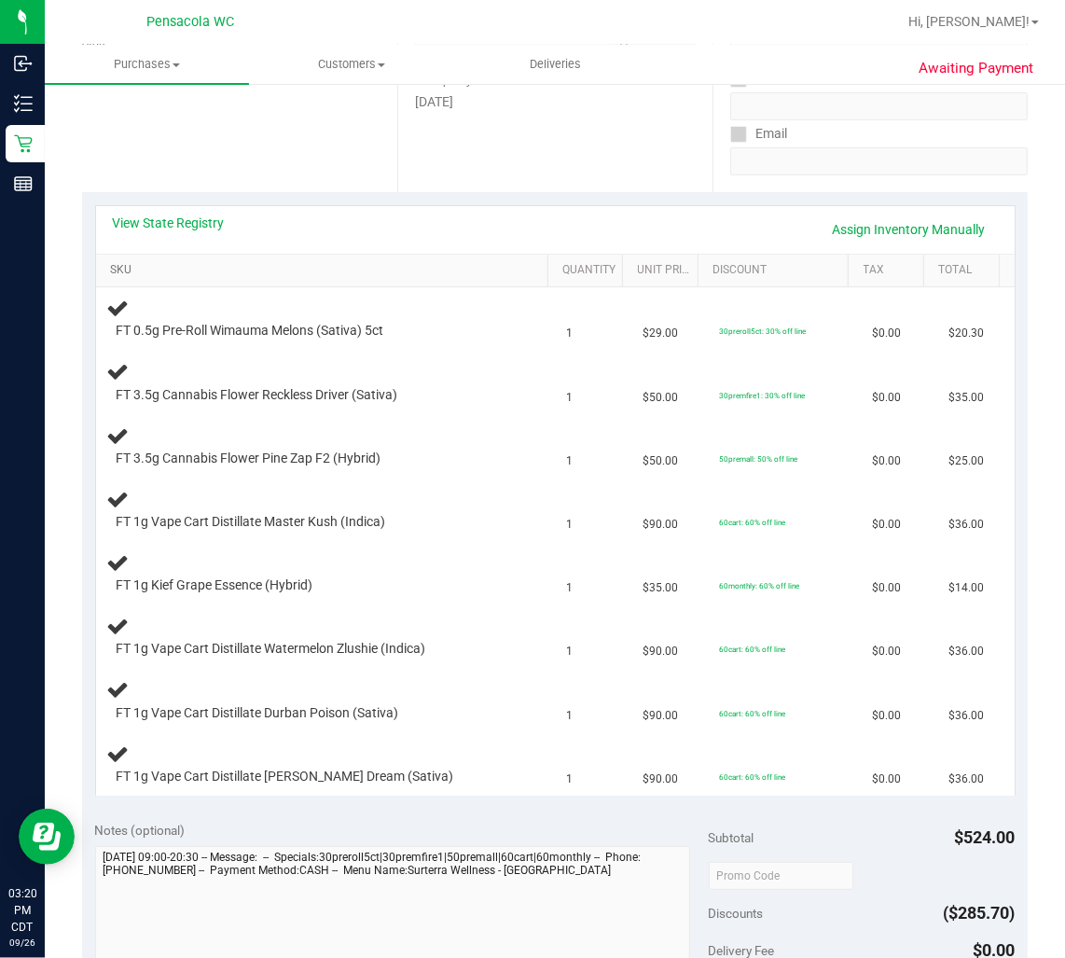
click at [134, 271] on link "SKU" at bounding box center [325, 270] width 430 height 15
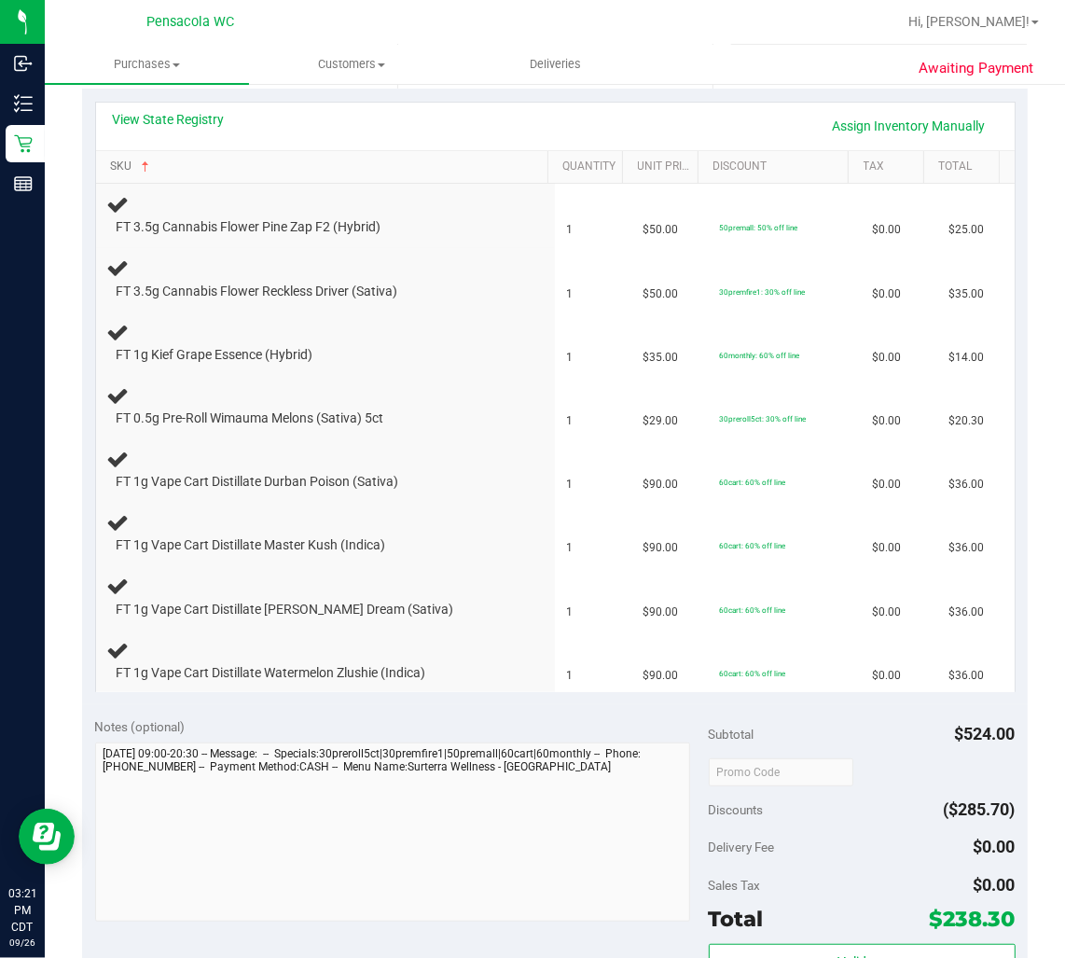
click at [110, 160] on link "SKU" at bounding box center [325, 167] width 430 height 15
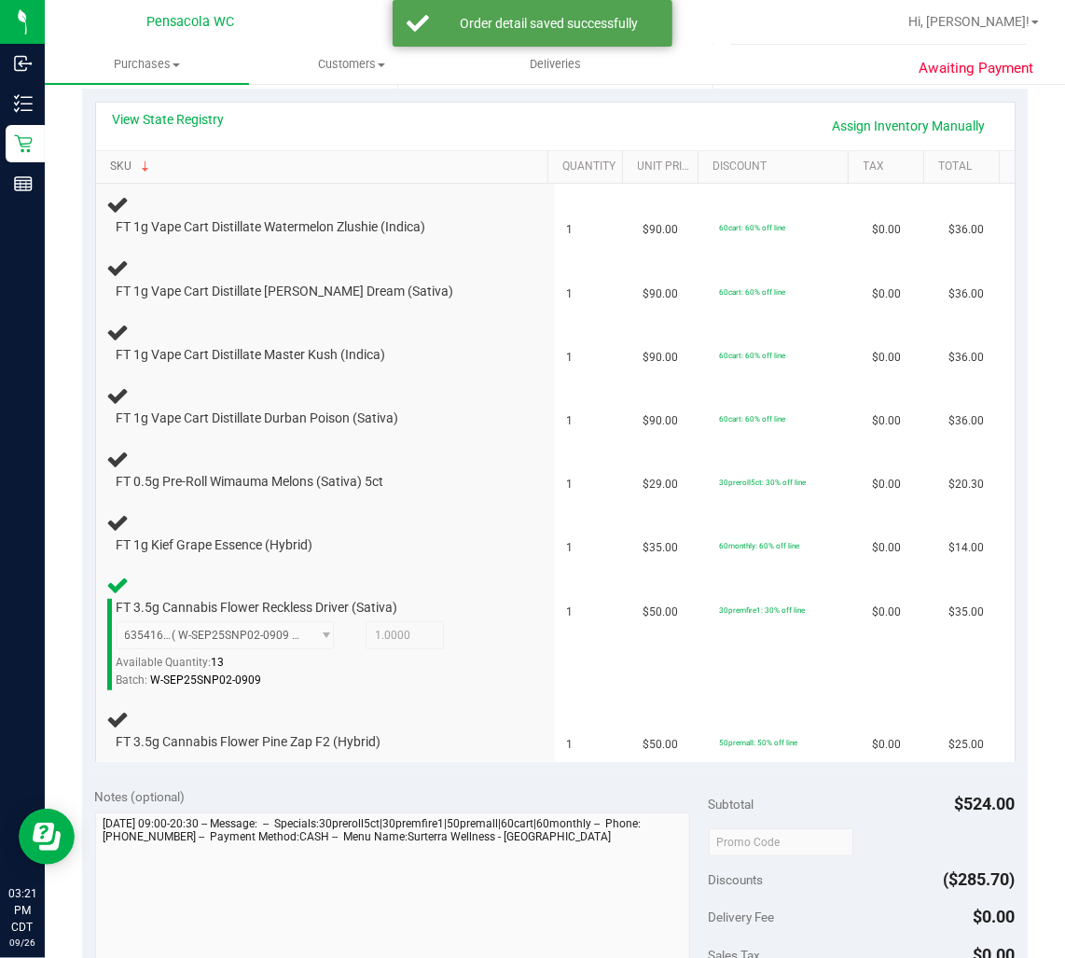
click at [110, 160] on link "SKU" at bounding box center [325, 167] width 430 height 15
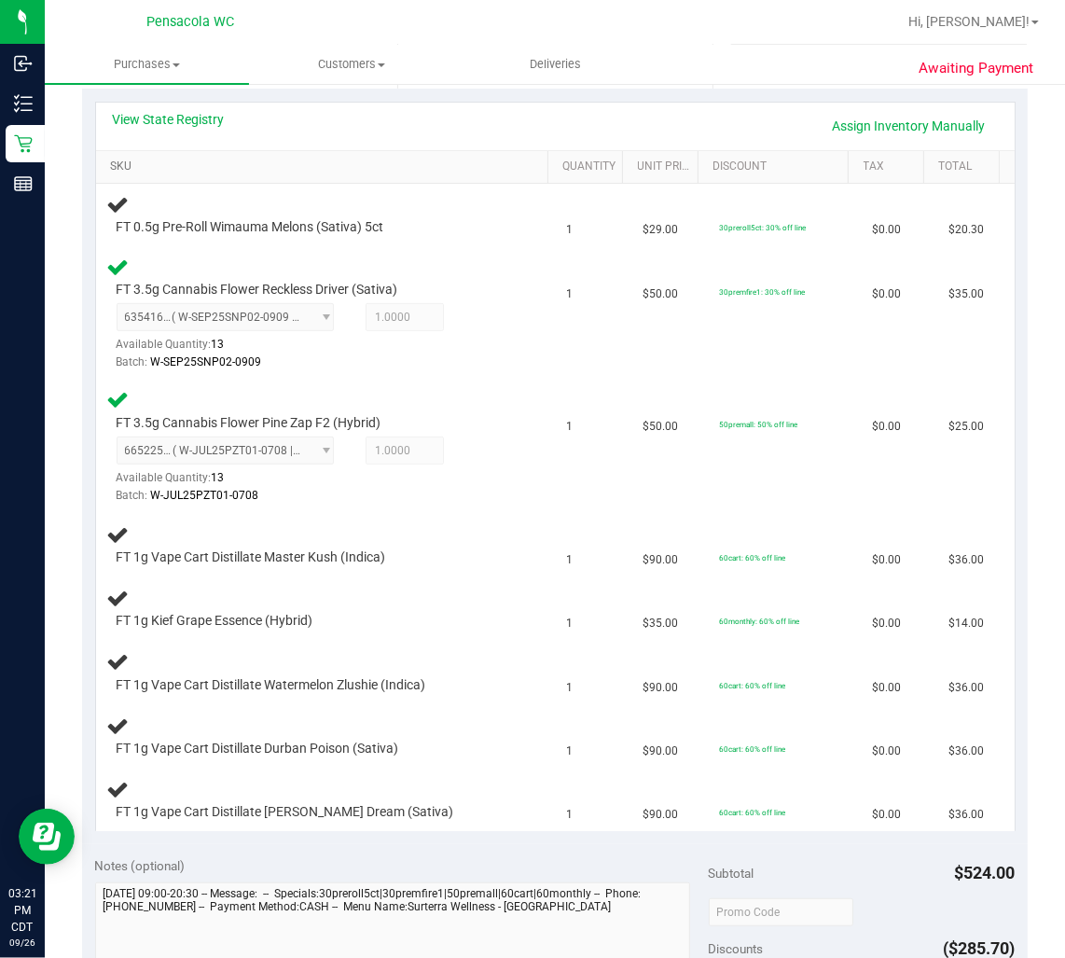
click at [110, 160] on link "SKU" at bounding box center [325, 167] width 430 height 15
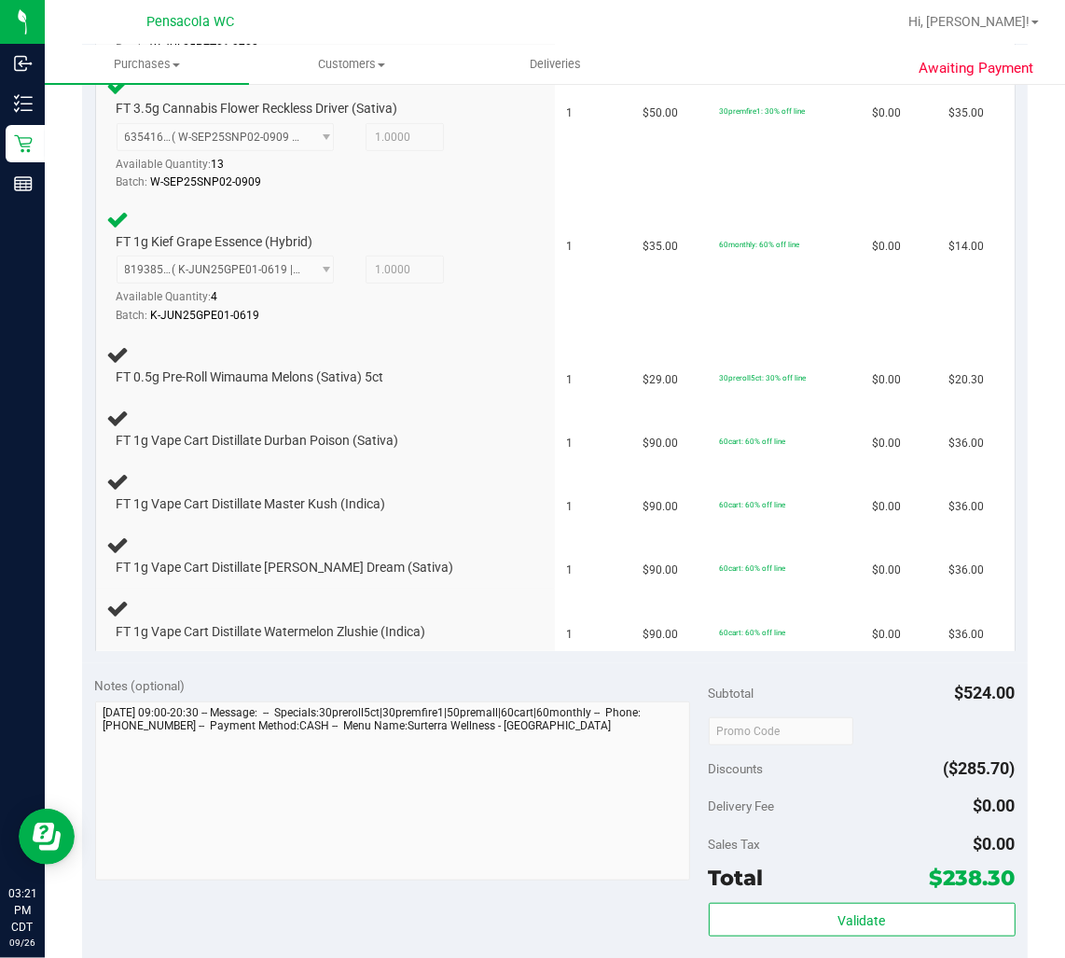
scroll to position [667, 0]
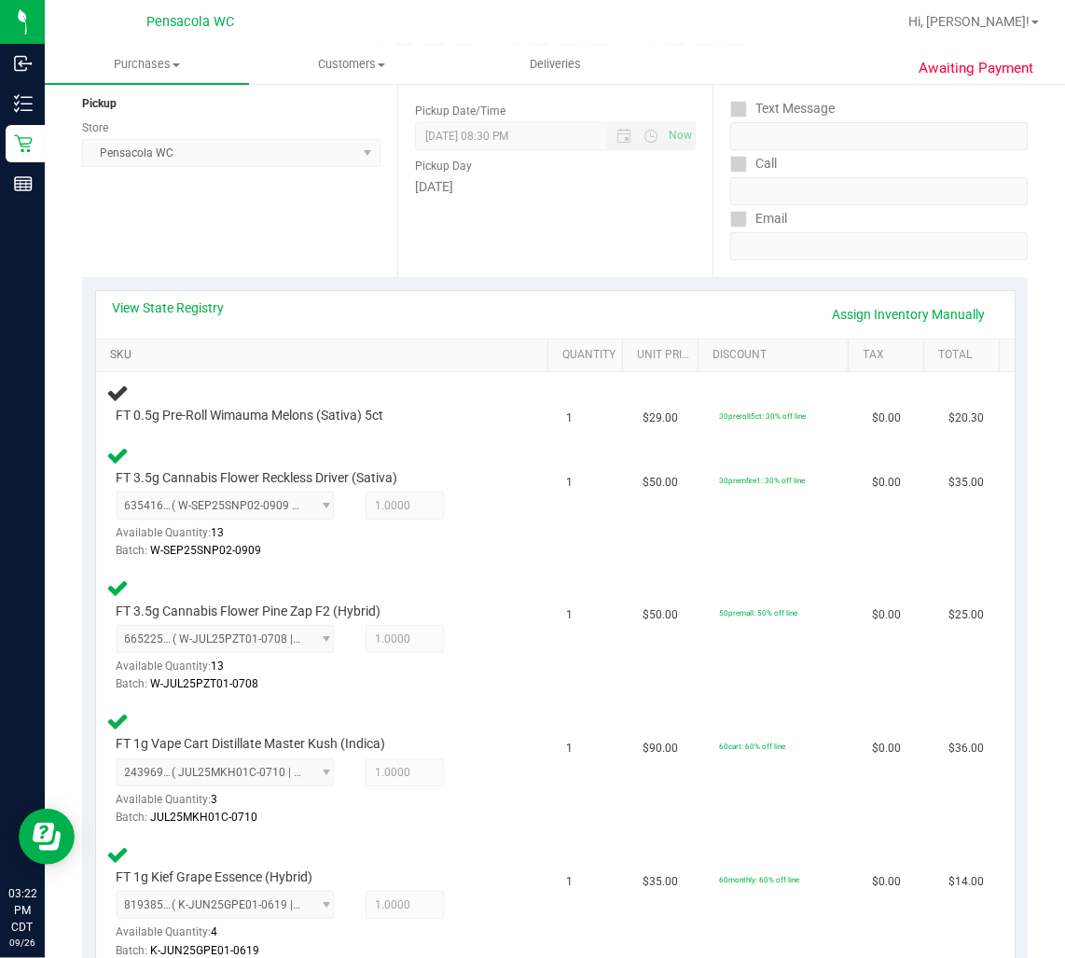
scroll to position [227, 0]
click at [110, 347] on link "SKU" at bounding box center [325, 354] width 430 height 15
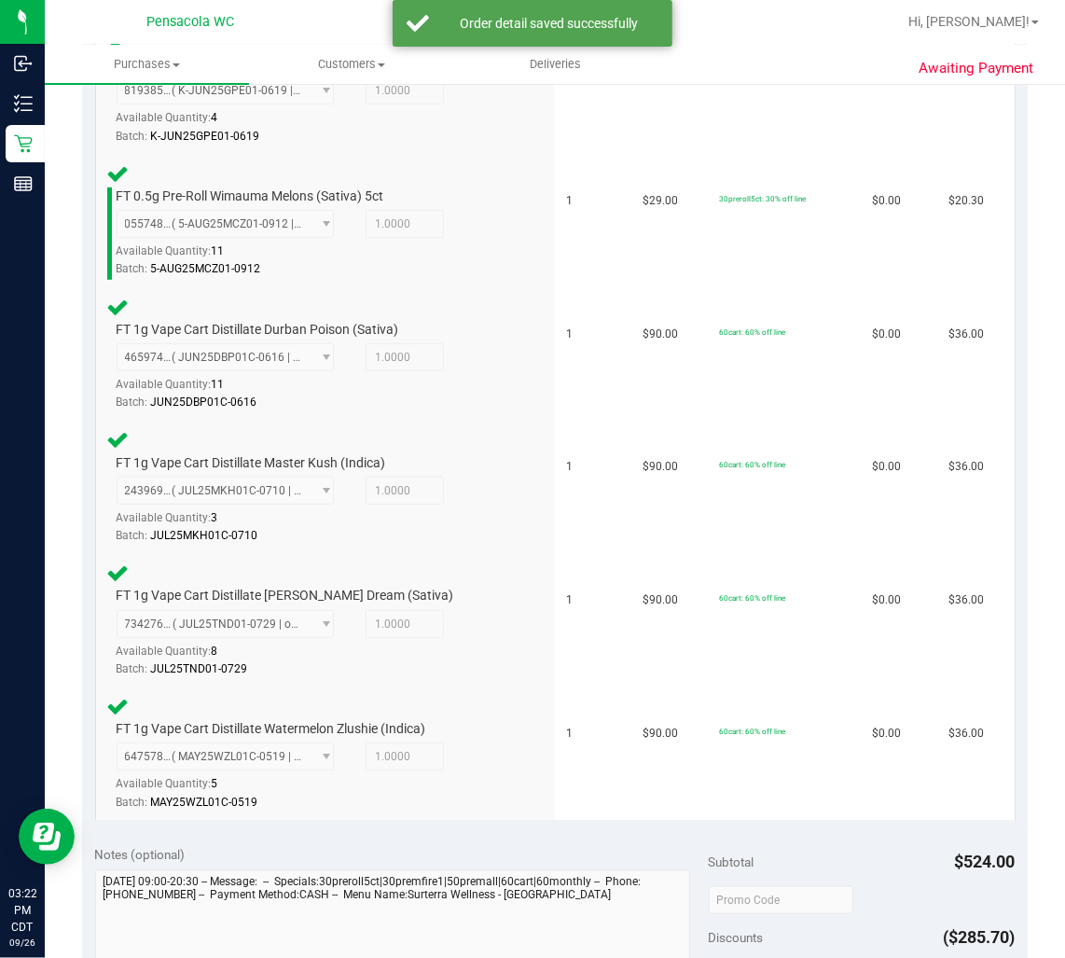
scroll to position [1116, 0]
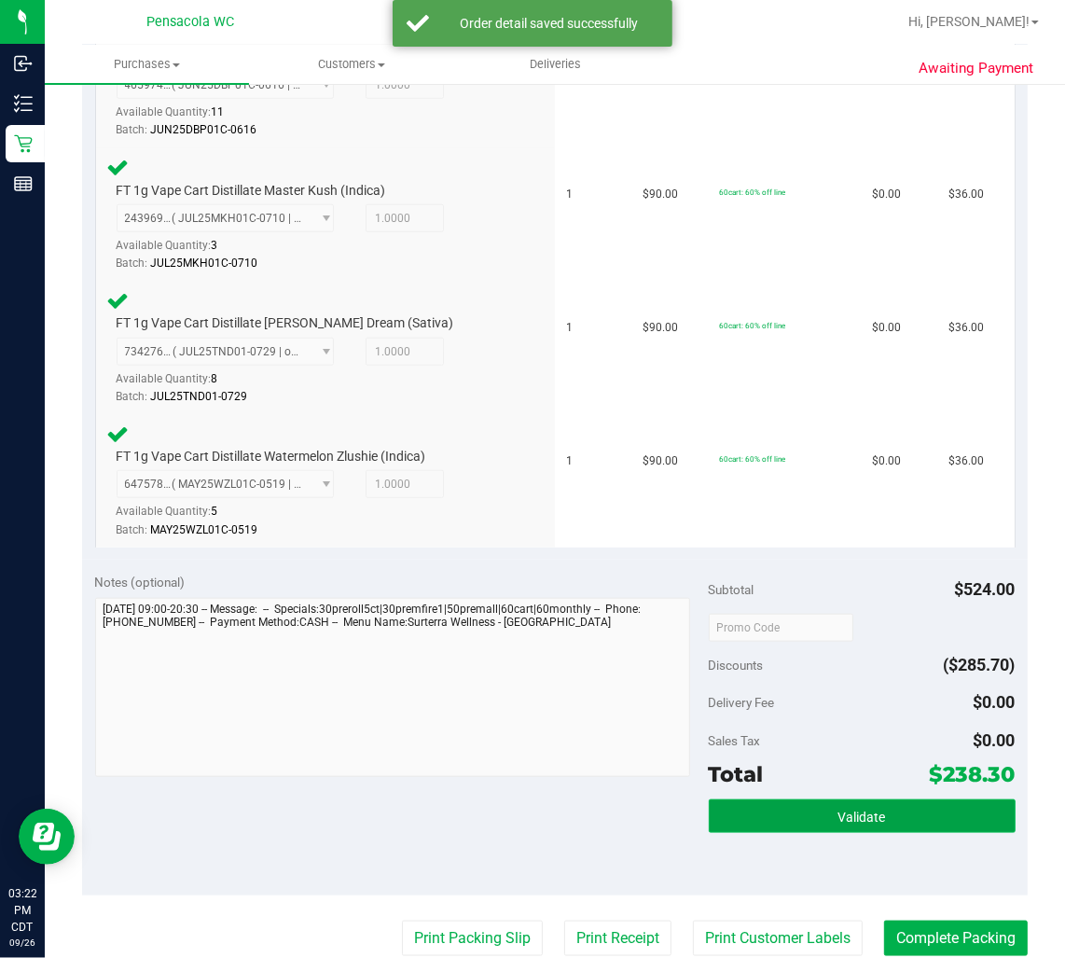
click at [878, 800] on button "Validate" at bounding box center [862, 817] width 307 height 34
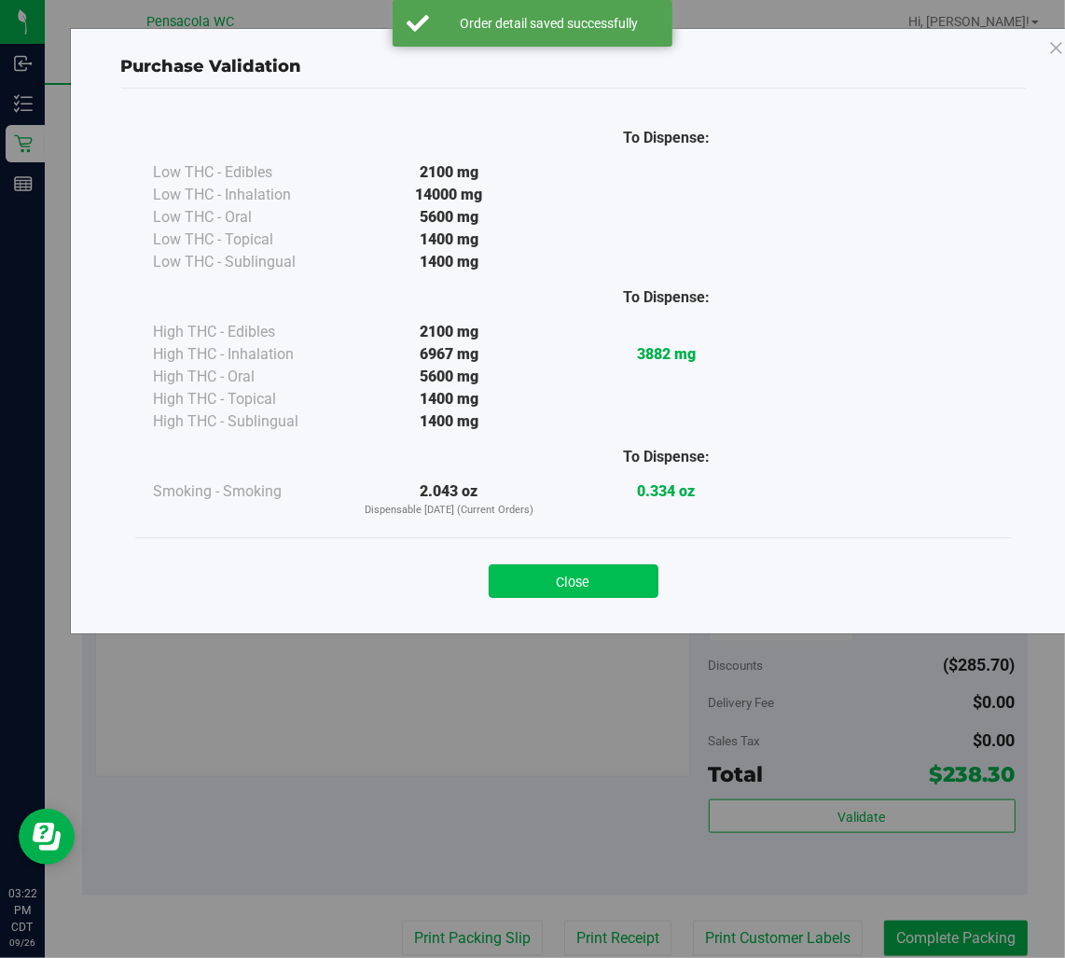
click at [581, 572] on button "Close" at bounding box center [574, 581] width 170 height 34
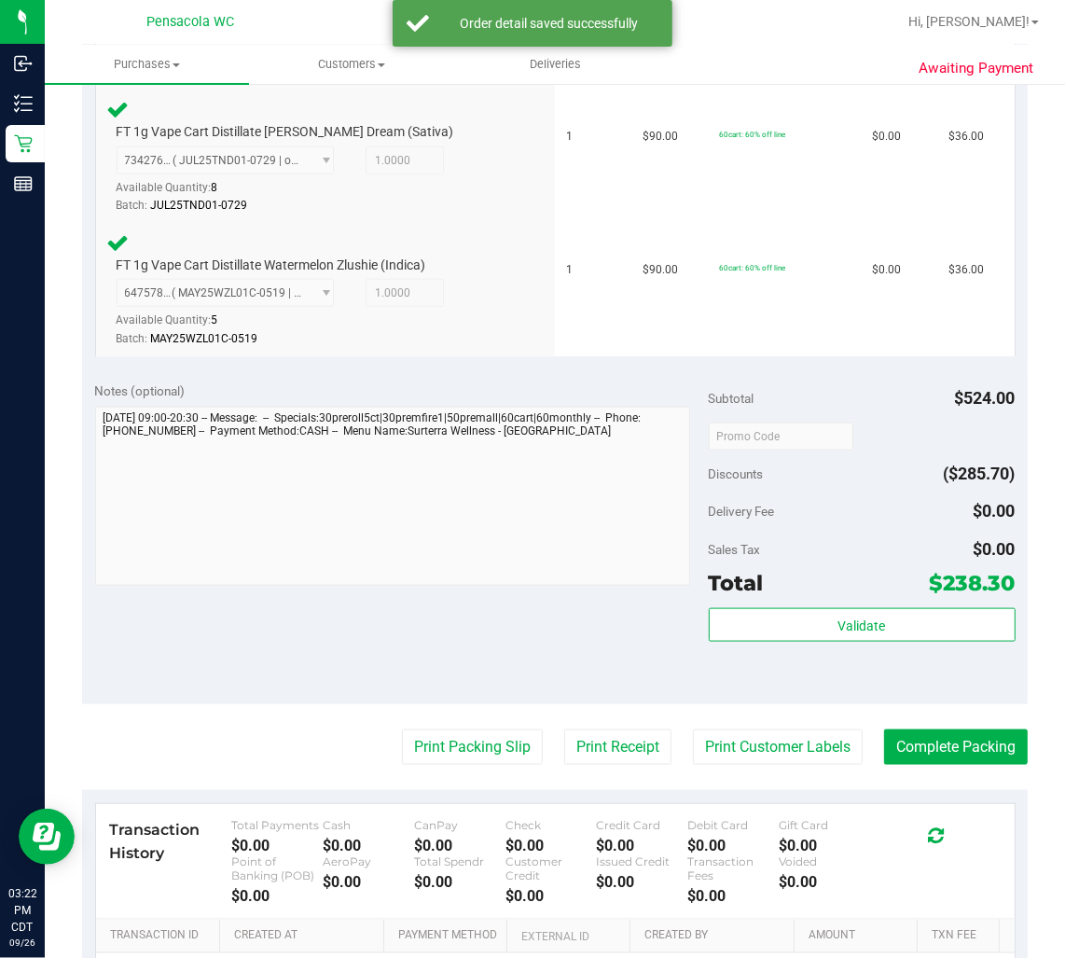
scroll to position [1370, 0]
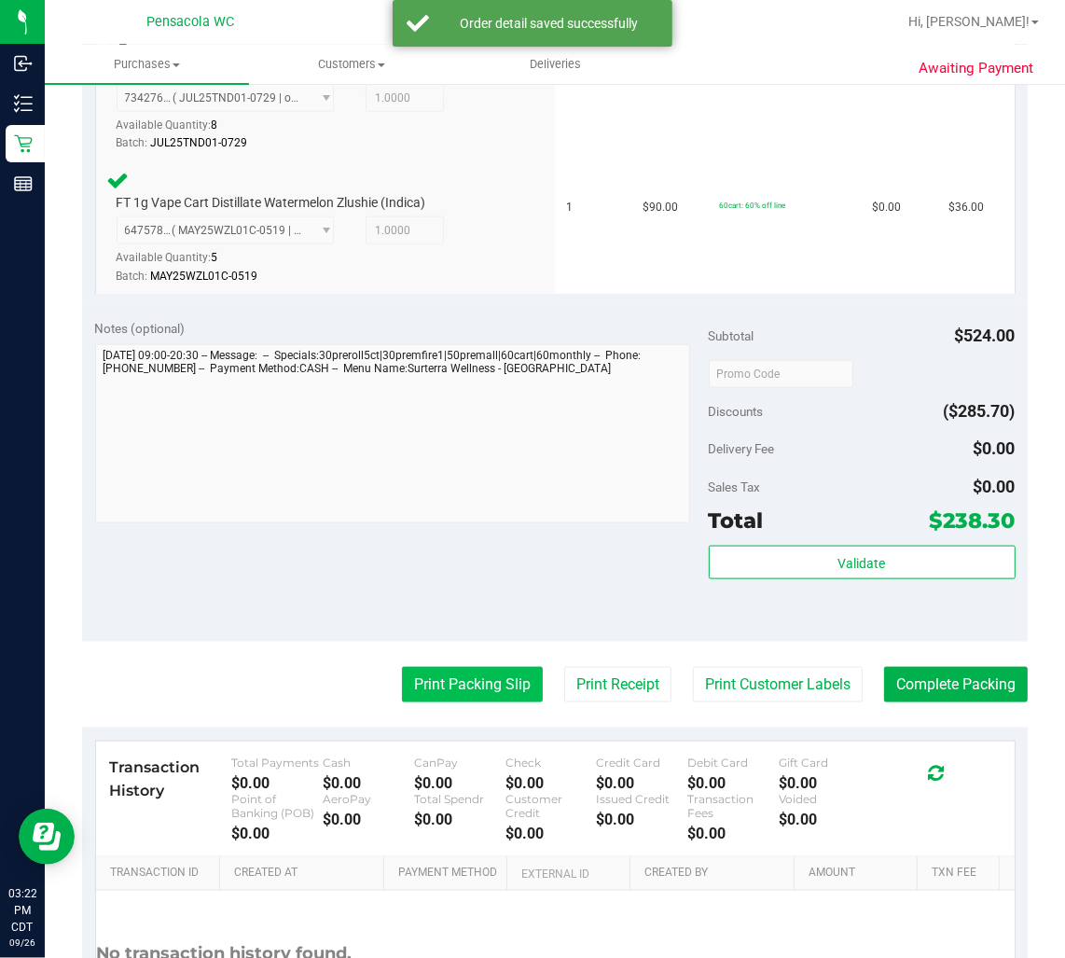
click at [452, 672] on button "Print Packing Slip" at bounding box center [472, 684] width 141 height 35
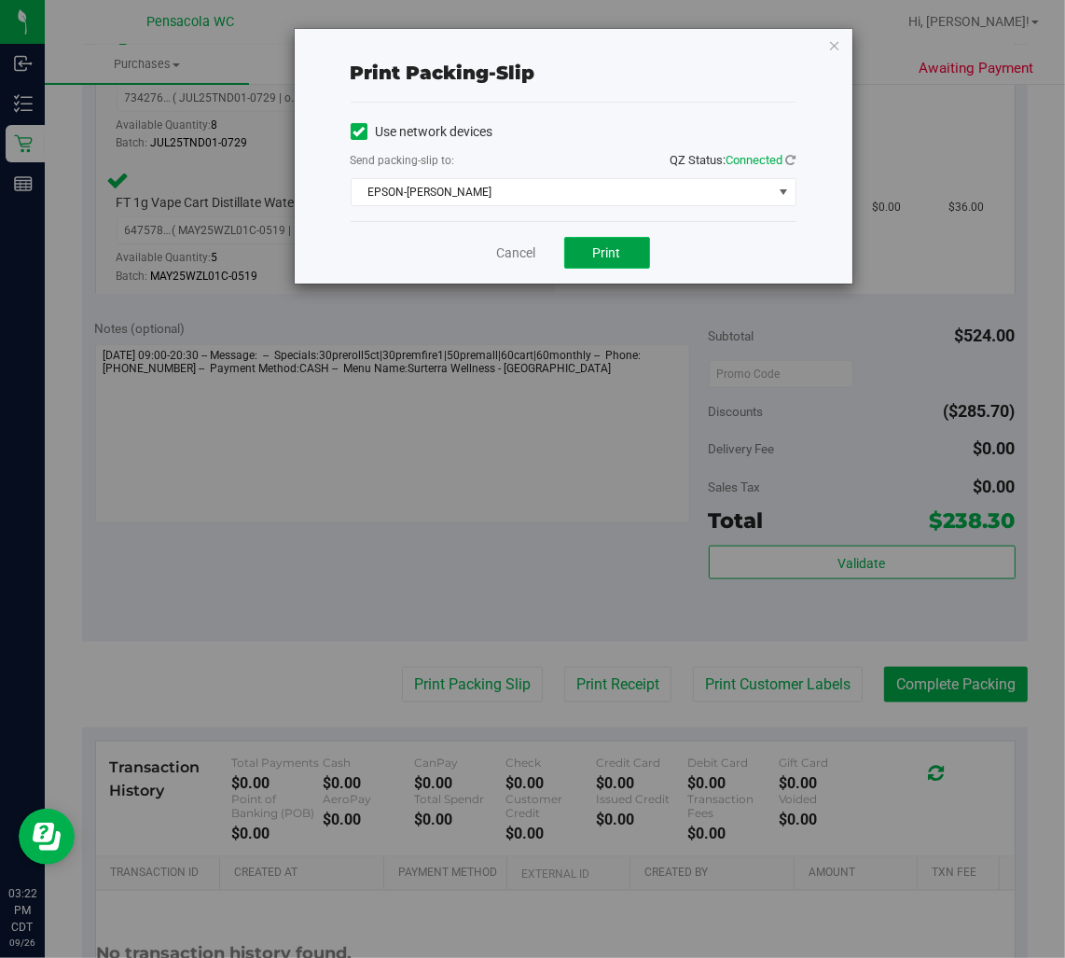
click at [613, 268] on button "Print" at bounding box center [607, 253] width 86 height 32
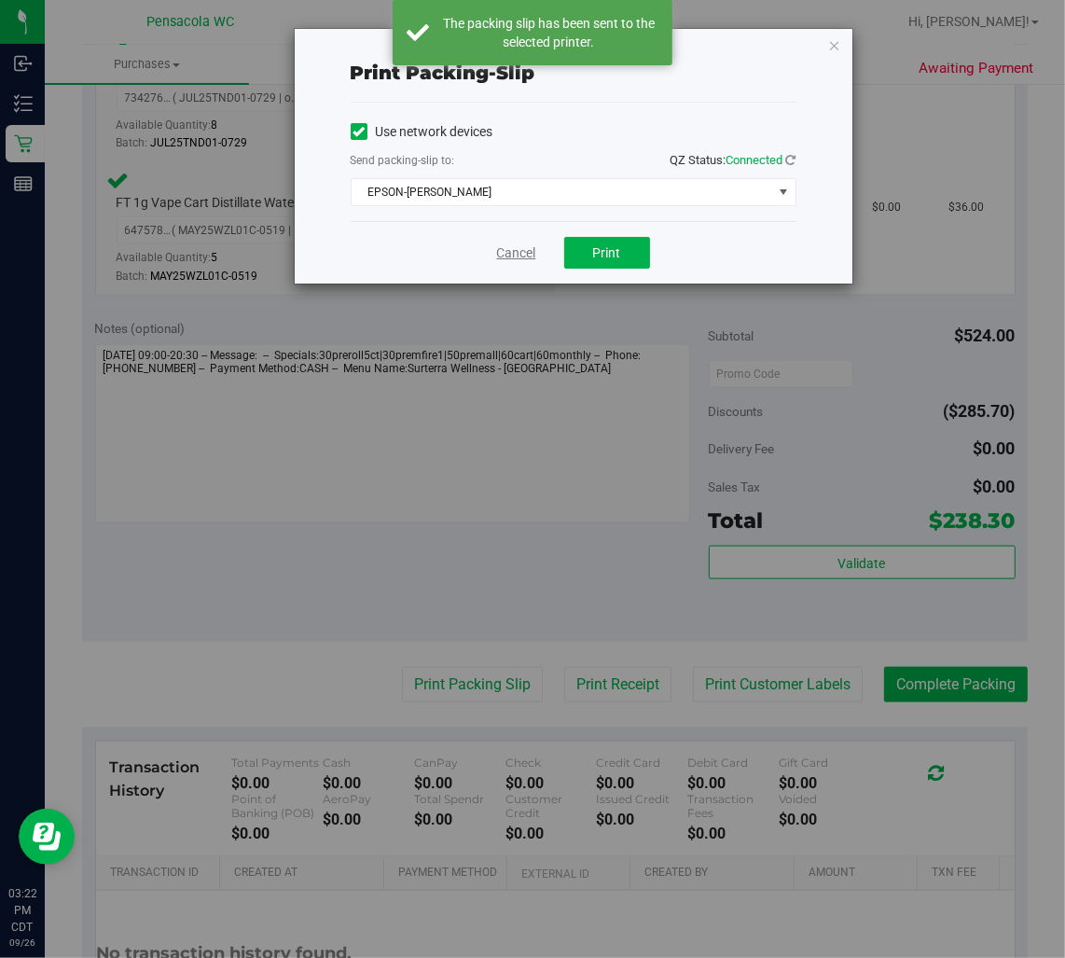
click at [518, 255] on link "Cancel" at bounding box center [516, 254] width 39 height 20
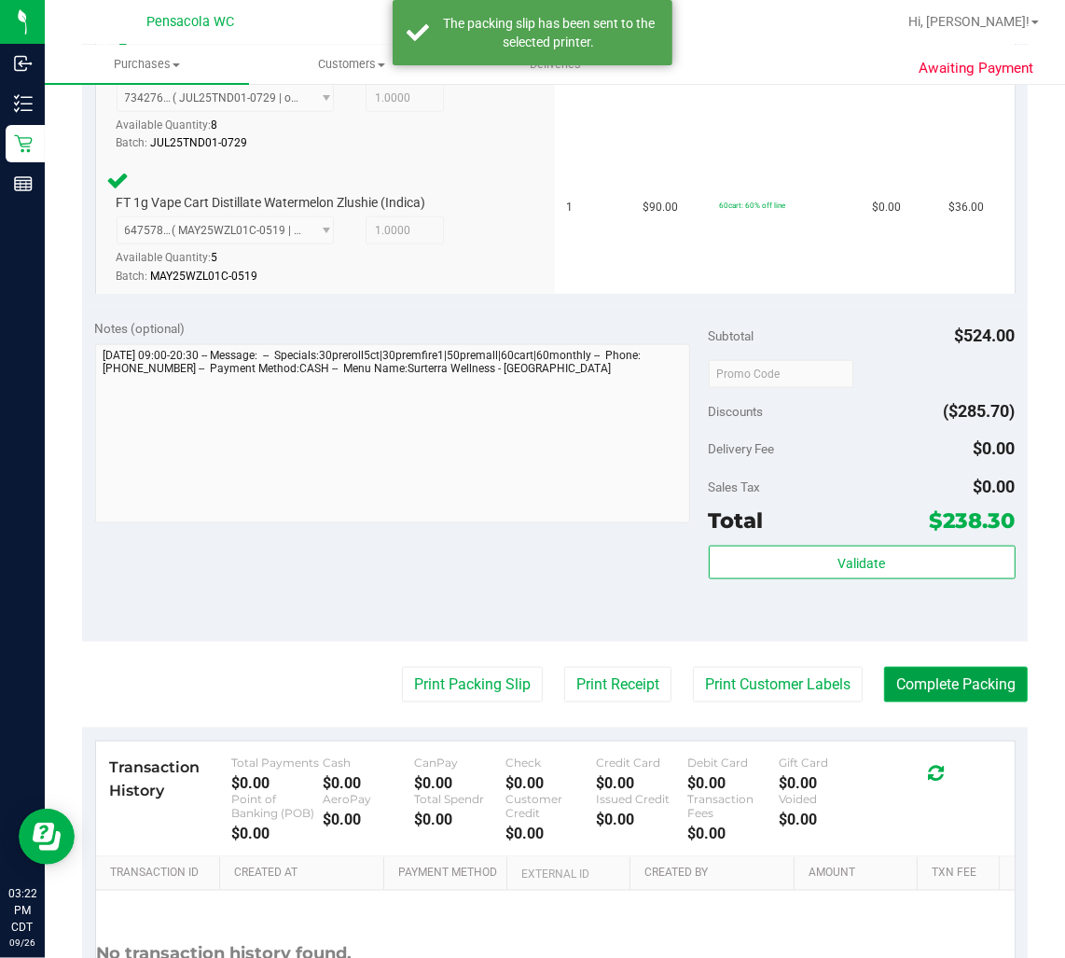
click at [956, 683] on button "Complete Packing" at bounding box center [956, 684] width 144 height 35
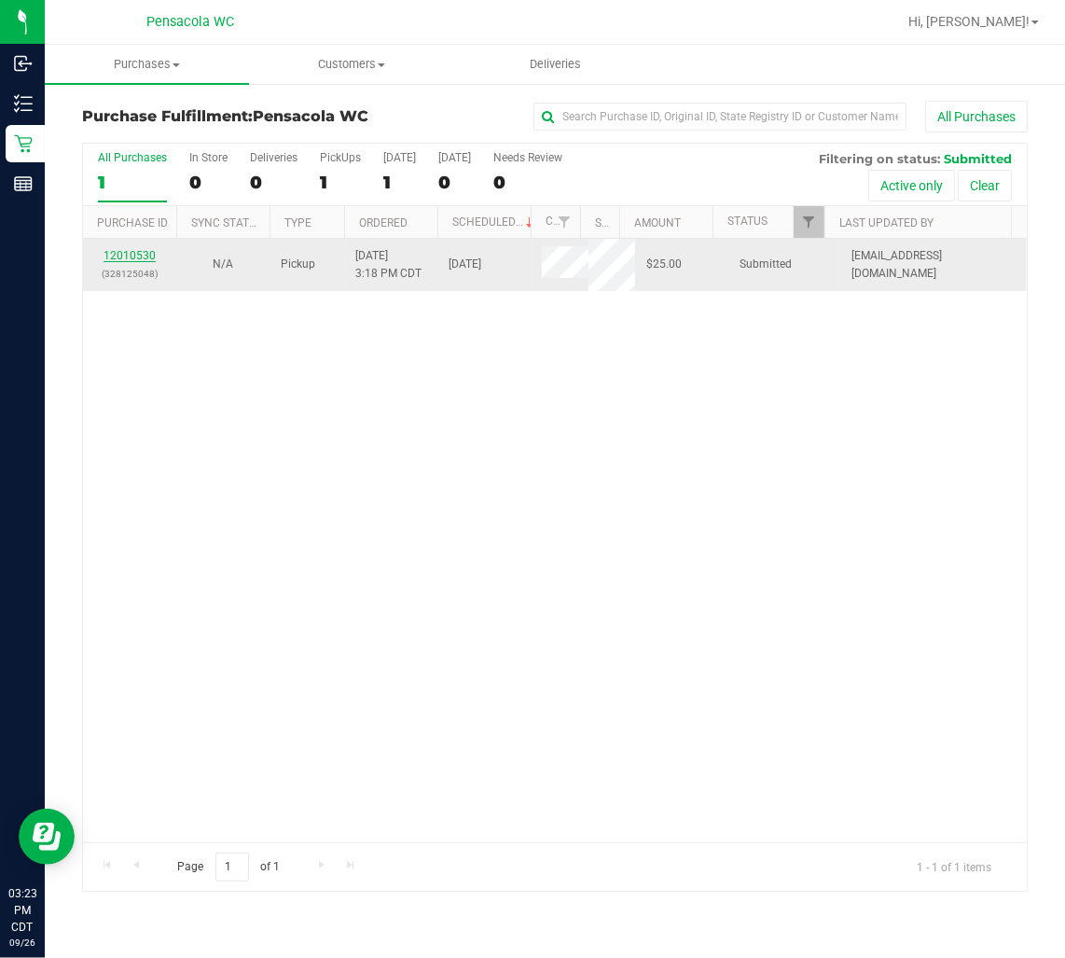
click at [115, 257] on link "12010530" at bounding box center [130, 255] width 52 height 13
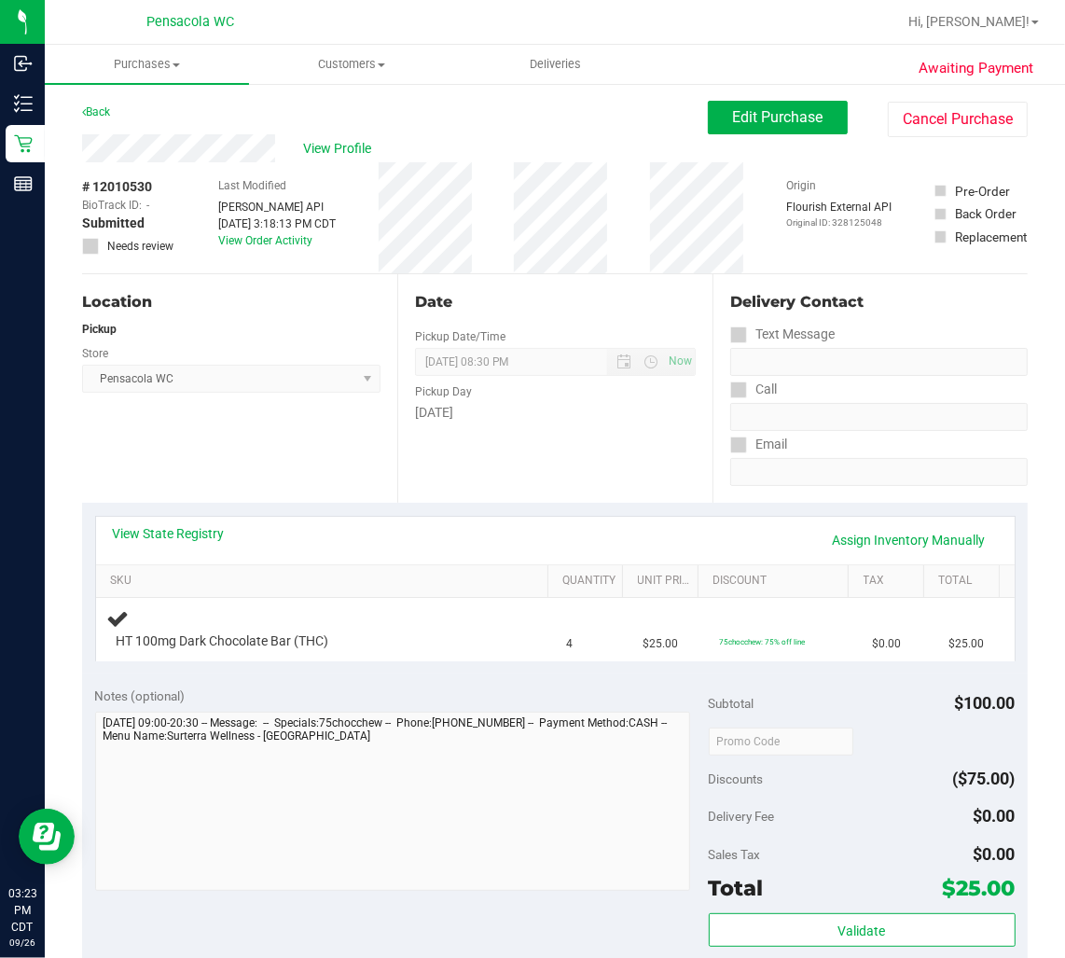
click at [312, 693] on div "Notes (optional)" at bounding box center [402, 696] width 614 height 19
click at [175, 526] on link "View State Registry" at bounding box center [169, 533] width 112 height 19
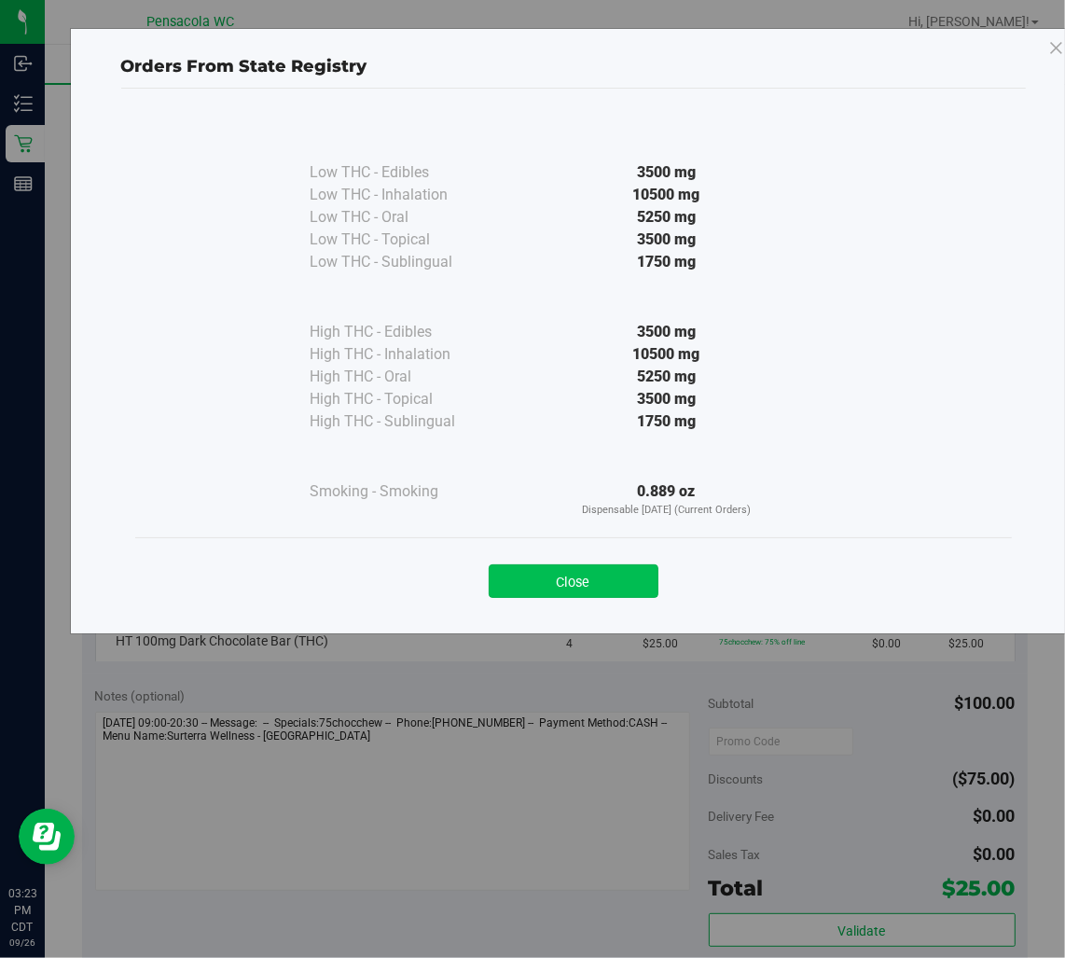
click at [520, 588] on button "Close" at bounding box center [574, 581] width 170 height 34
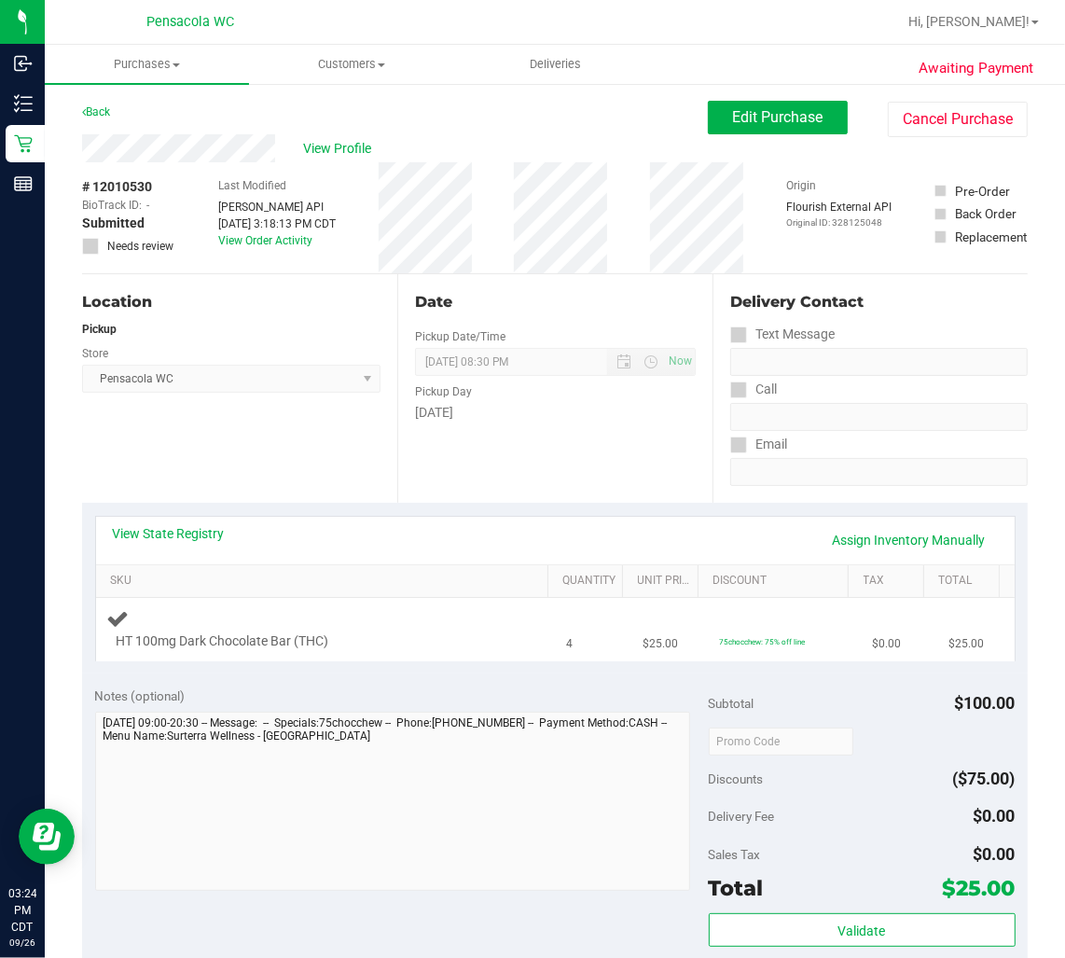
click at [465, 651] on div at bounding box center [314, 651] width 394 height 1
click at [463, 651] on div at bounding box center [314, 651] width 394 height 1
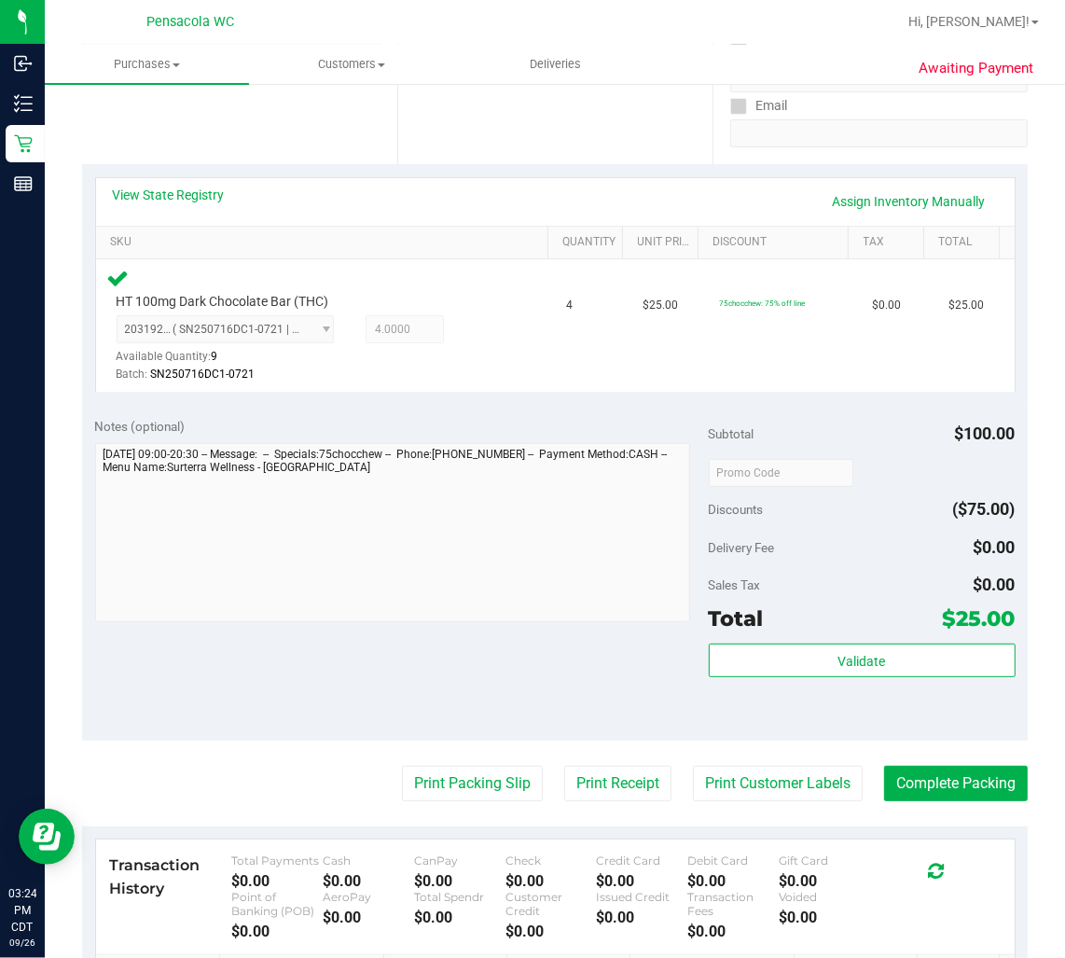
scroll to position [337, 0]
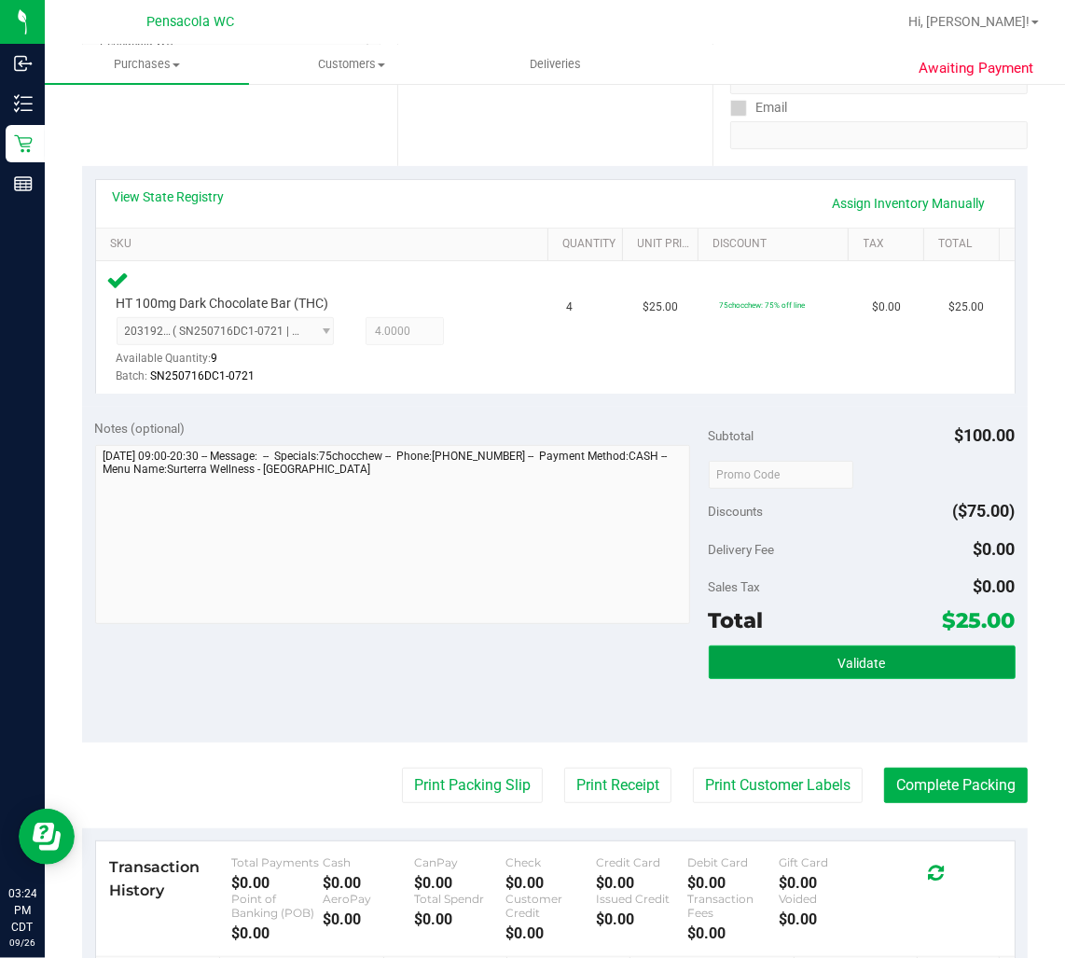
click at [742, 647] on button "Validate" at bounding box center [862, 663] width 307 height 34
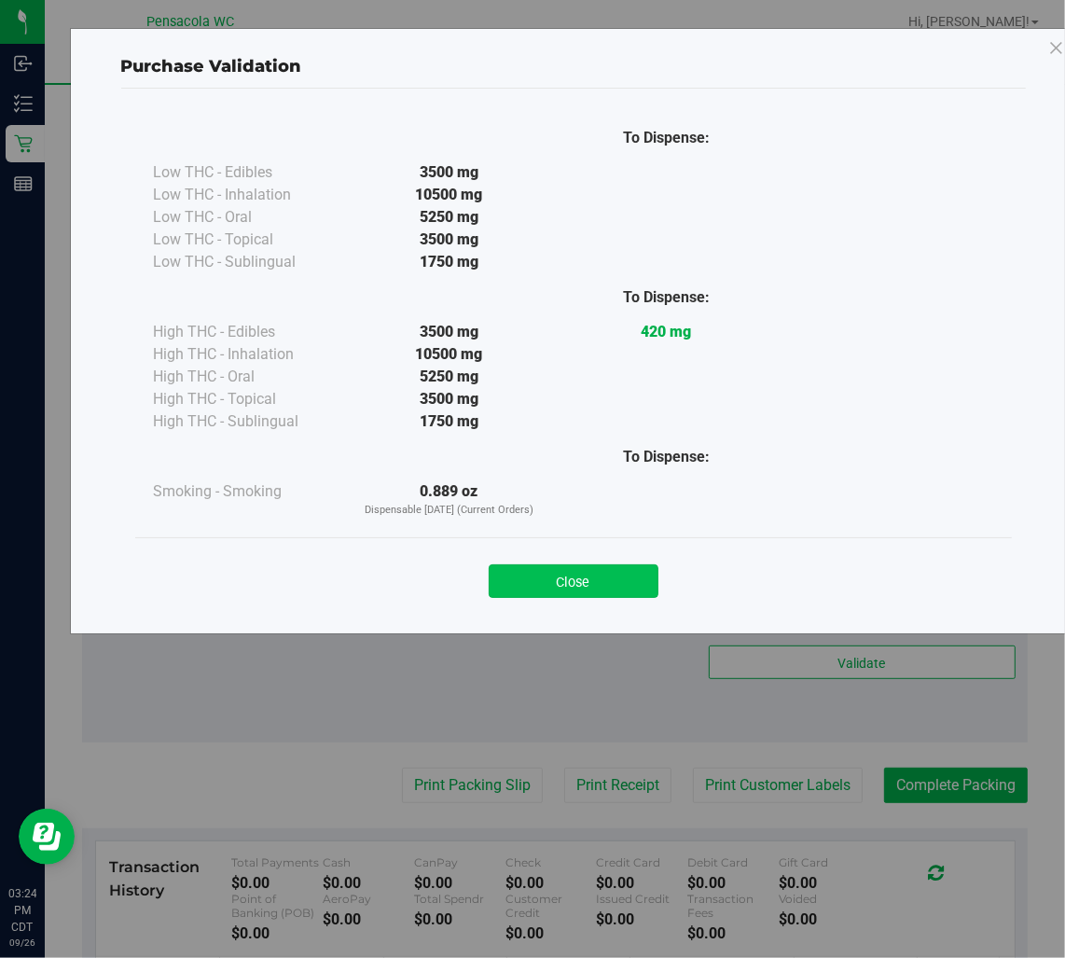
click at [506, 577] on button "Close" at bounding box center [574, 581] width 170 height 34
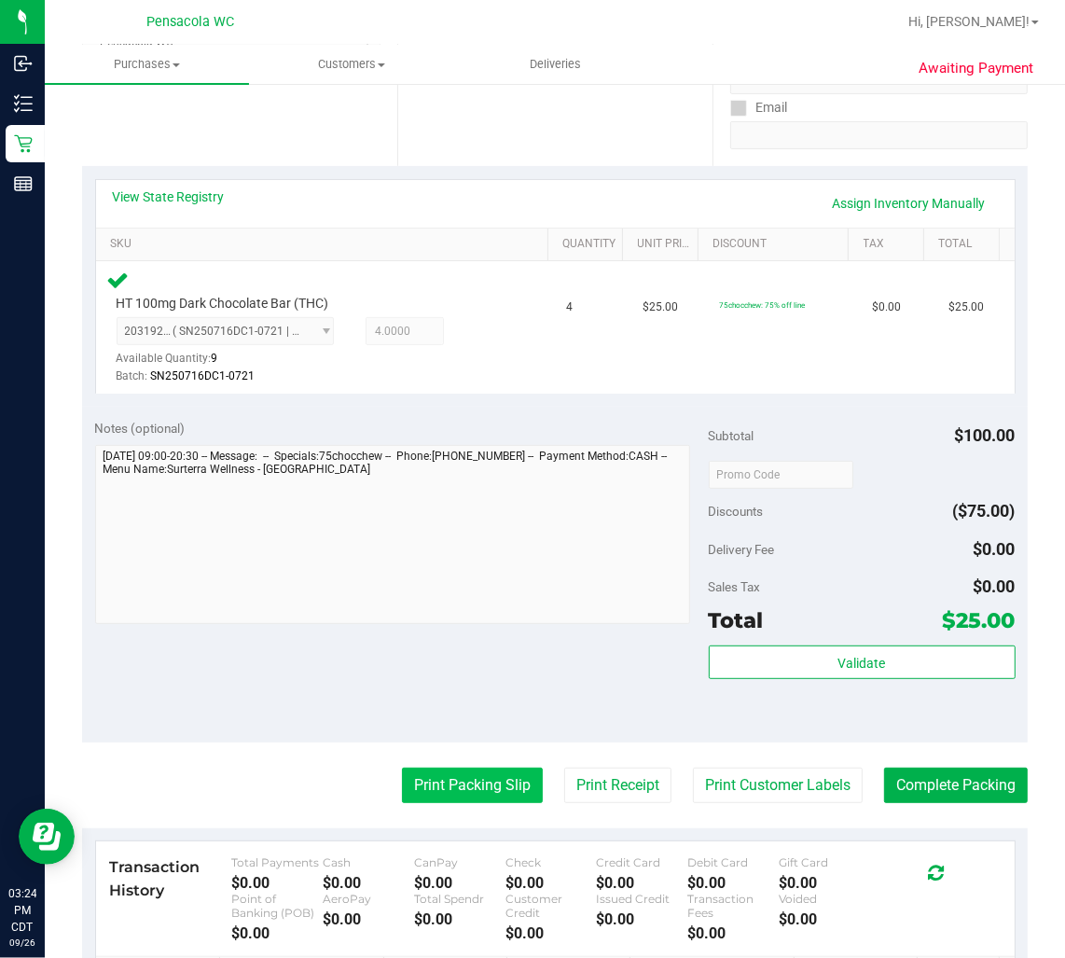
click at [402, 791] on button "Print Packing Slip" at bounding box center [472, 785] width 141 height 35
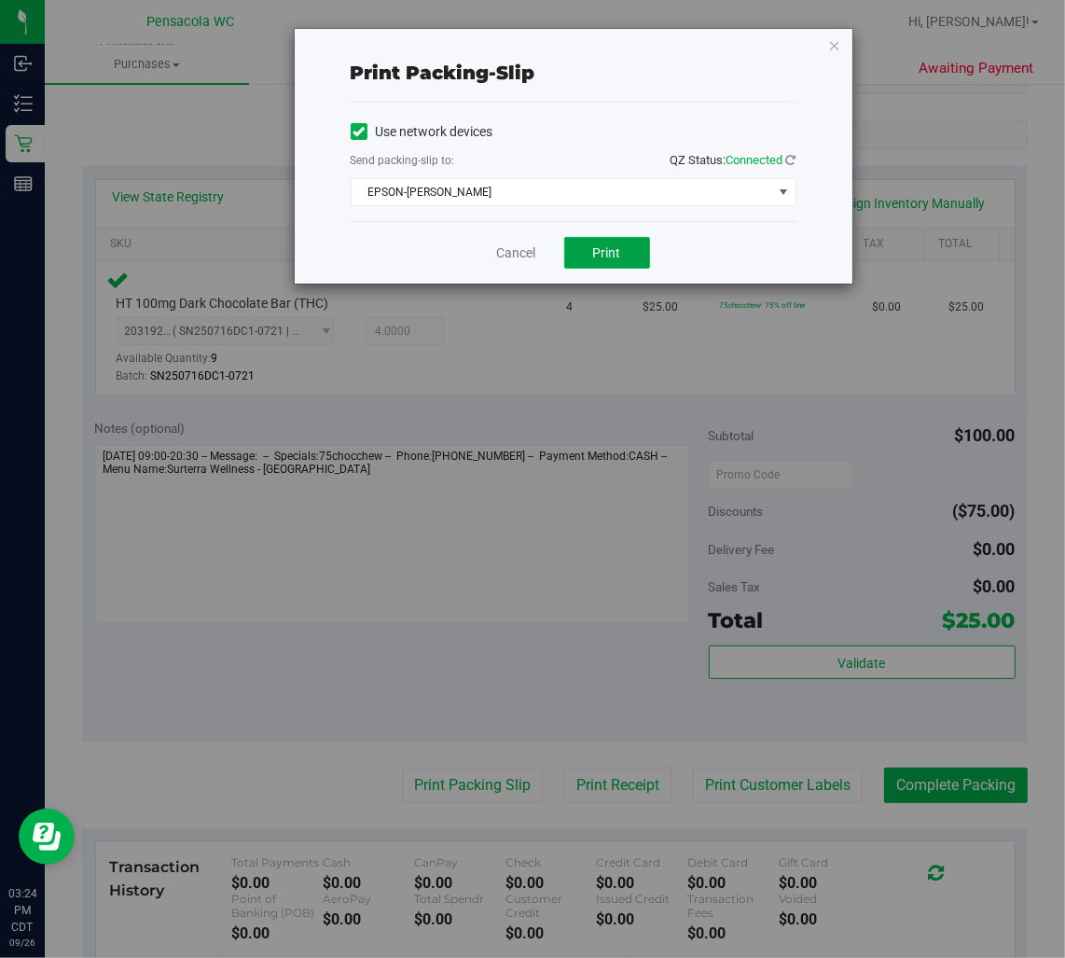
click at [619, 266] on button "Print" at bounding box center [607, 253] width 86 height 32
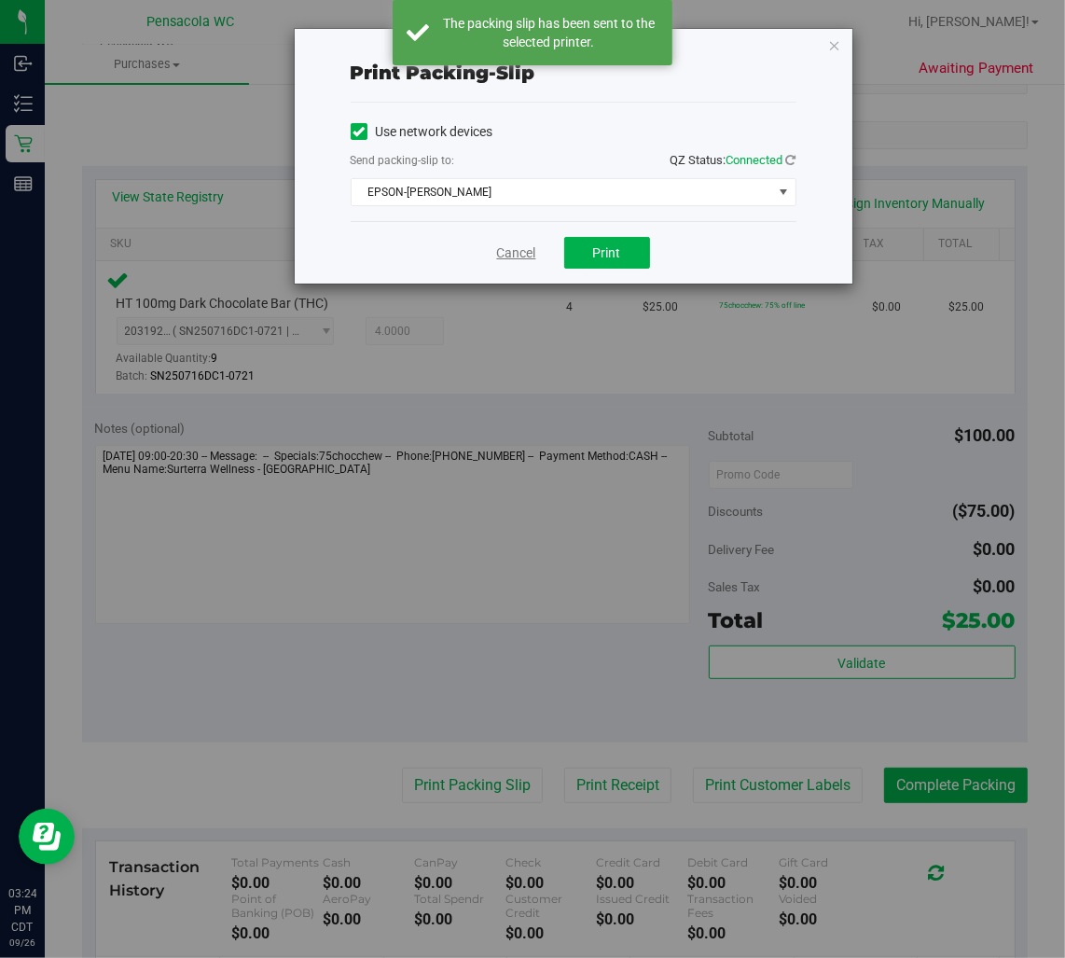
click at [508, 259] on link "Cancel" at bounding box center [516, 254] width 39 height 20
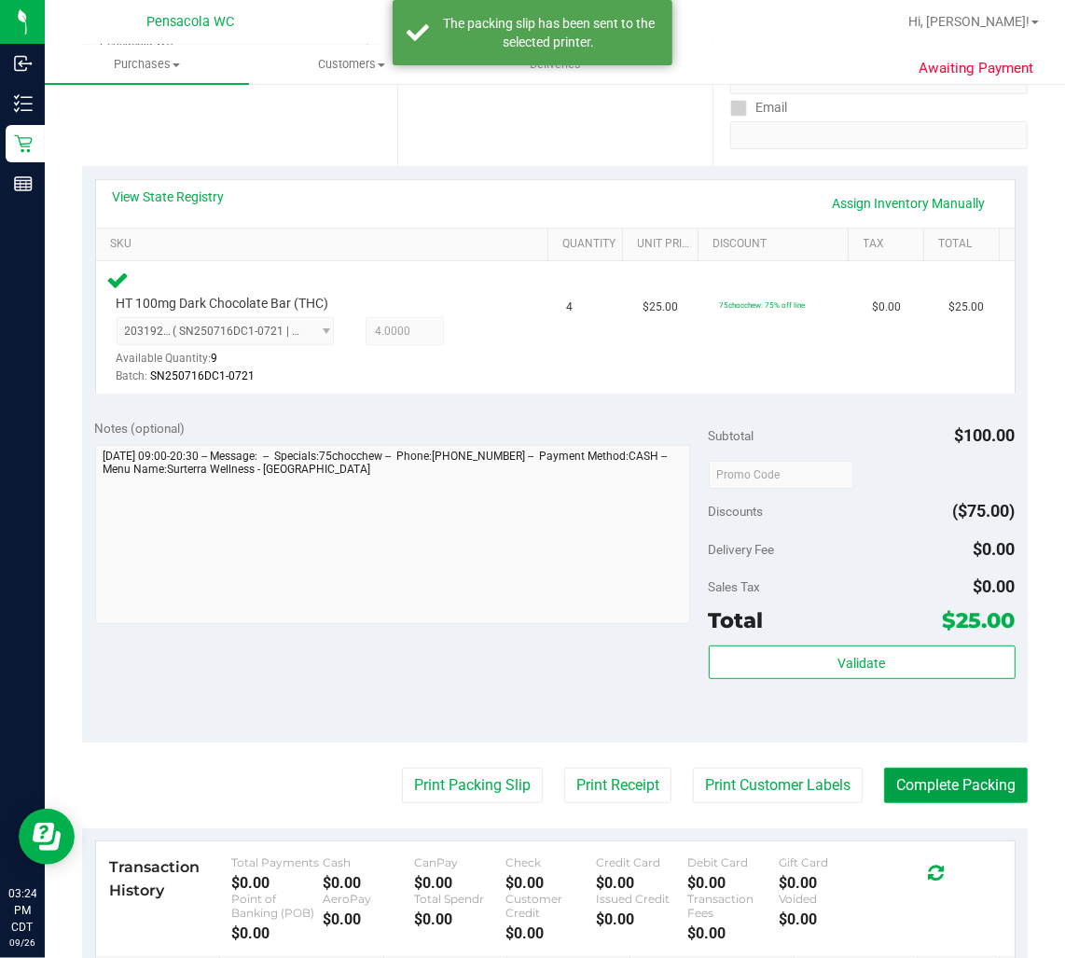
click at [931, 794] on button "Complete Packing" at bounding box center [956, 785] width 144 height 35
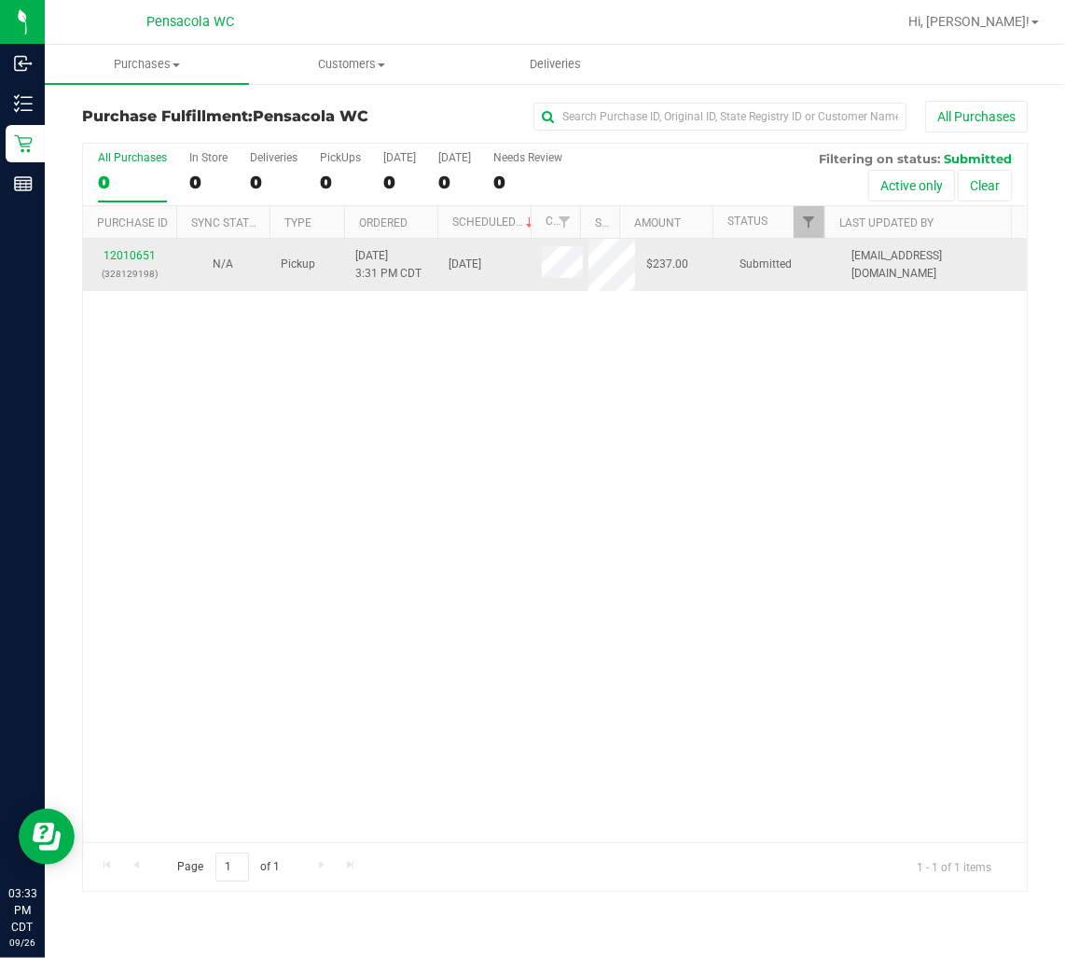
click at [127, 247] on div "12010651 (328129198)" at bounding box center [129, 264] width 71 height 35
click at [131, 257] on link "12010651" at bounding box center [130, 255] width 52 height 13
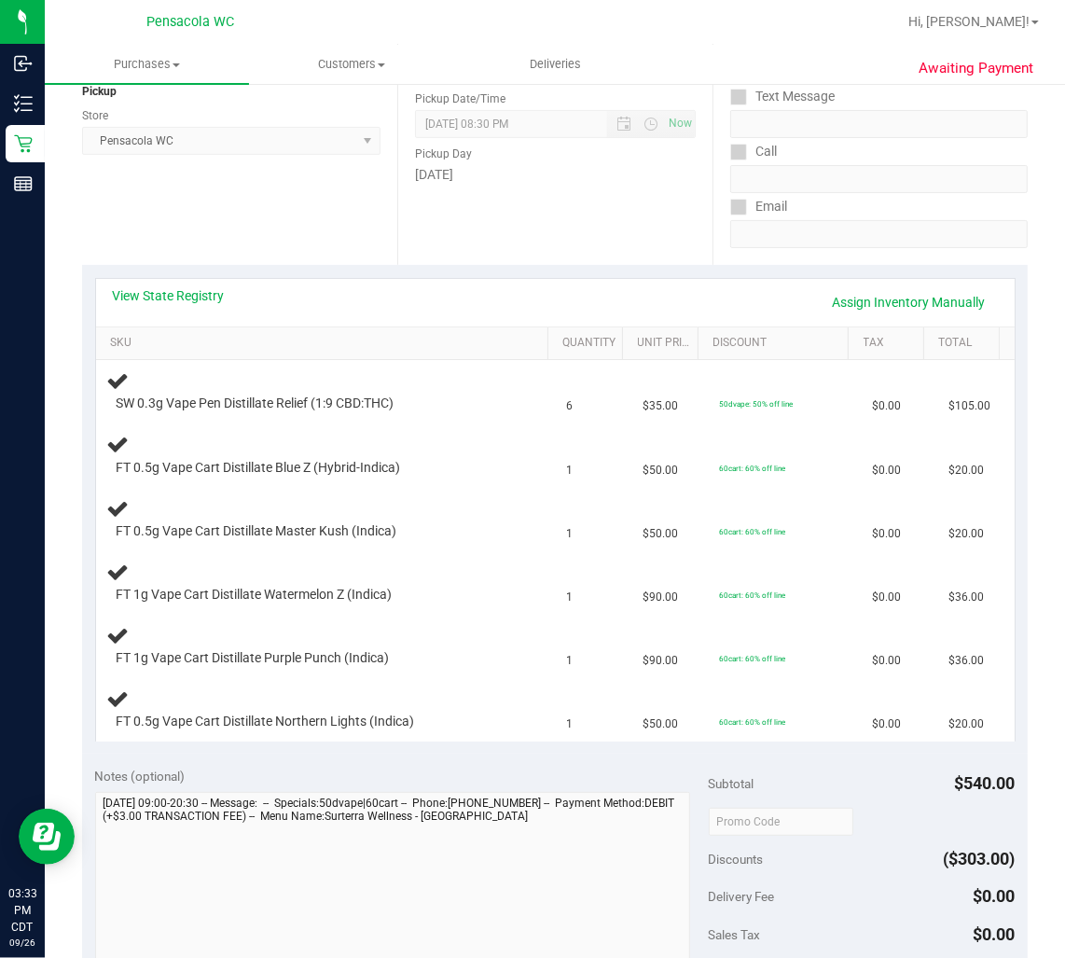
scroll to position [239, 0]
click at [189, 295] on link "View State Registry" at bounding box center [169, 294] width 112 height 19
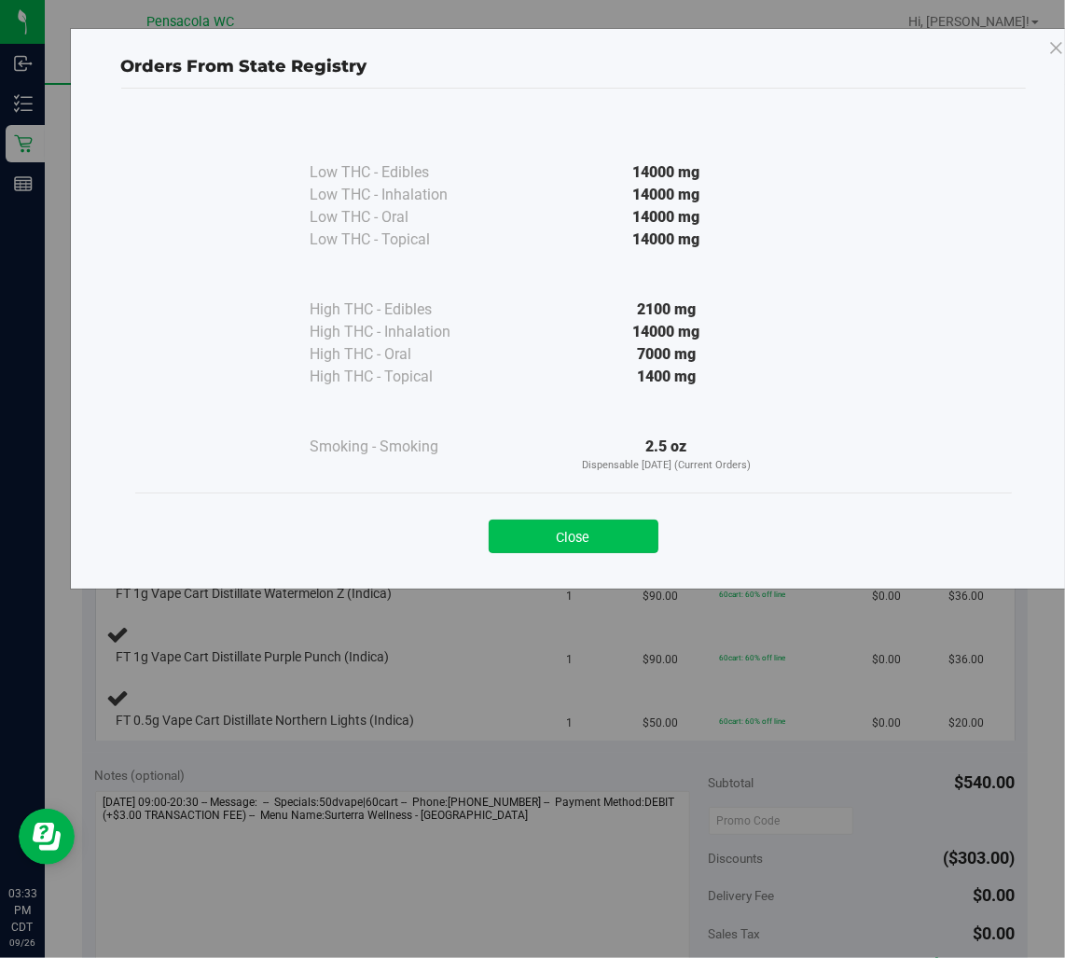
click at [623, 541] on button "Close" at bounding box center [574, 537] width 170 height 34
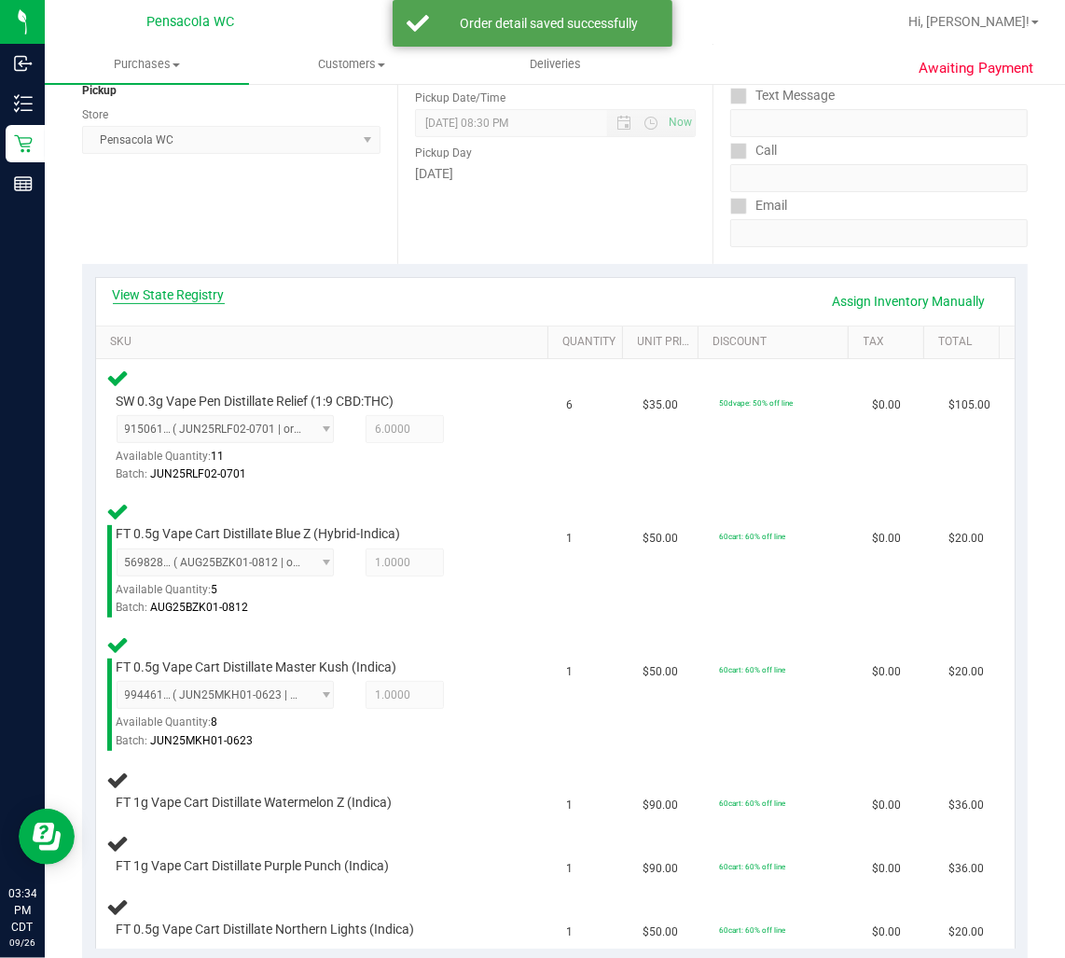
click at [202, 302] on link "View State Registry" at bounding box center [169, 294] width 112 height 19
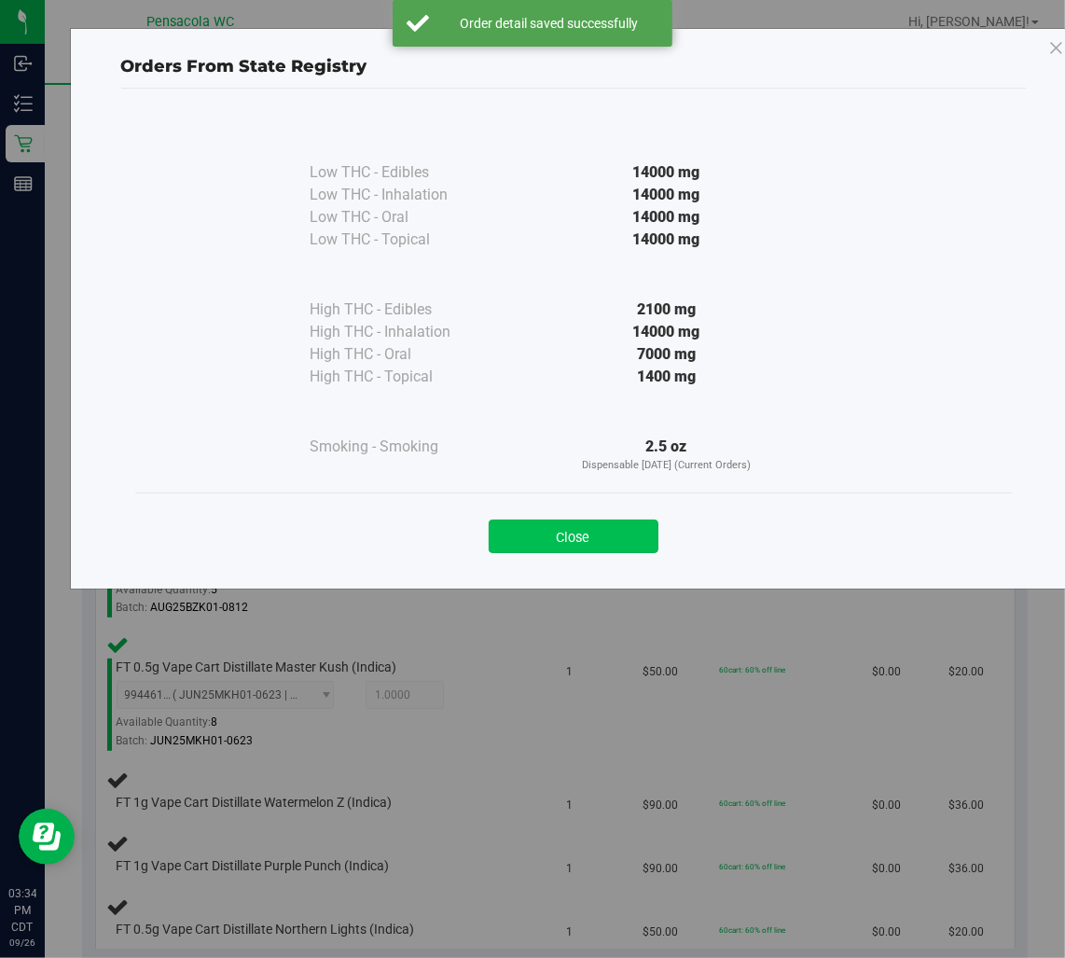
click at [634, 550] on button "Close" at bounding box center [574, 537] width 170 height 34
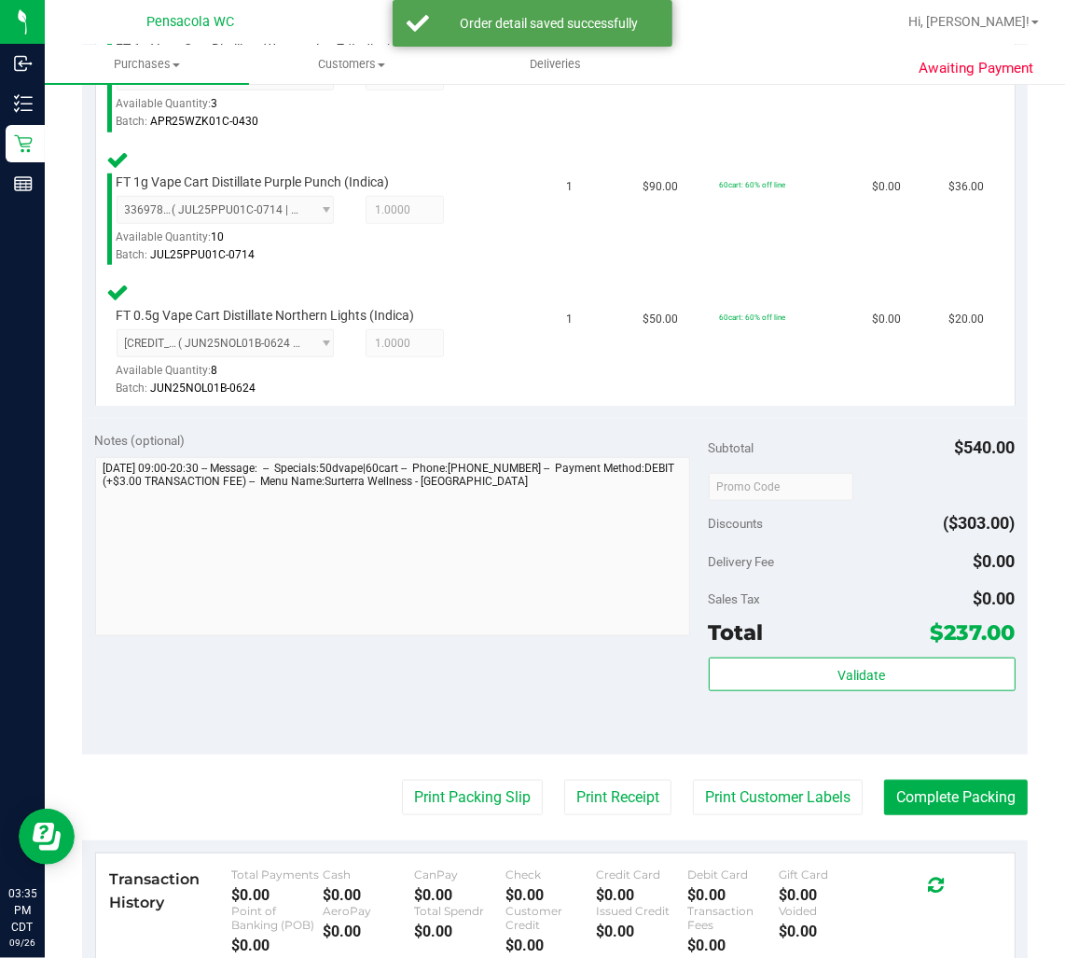
scroll to position [1003, 0]
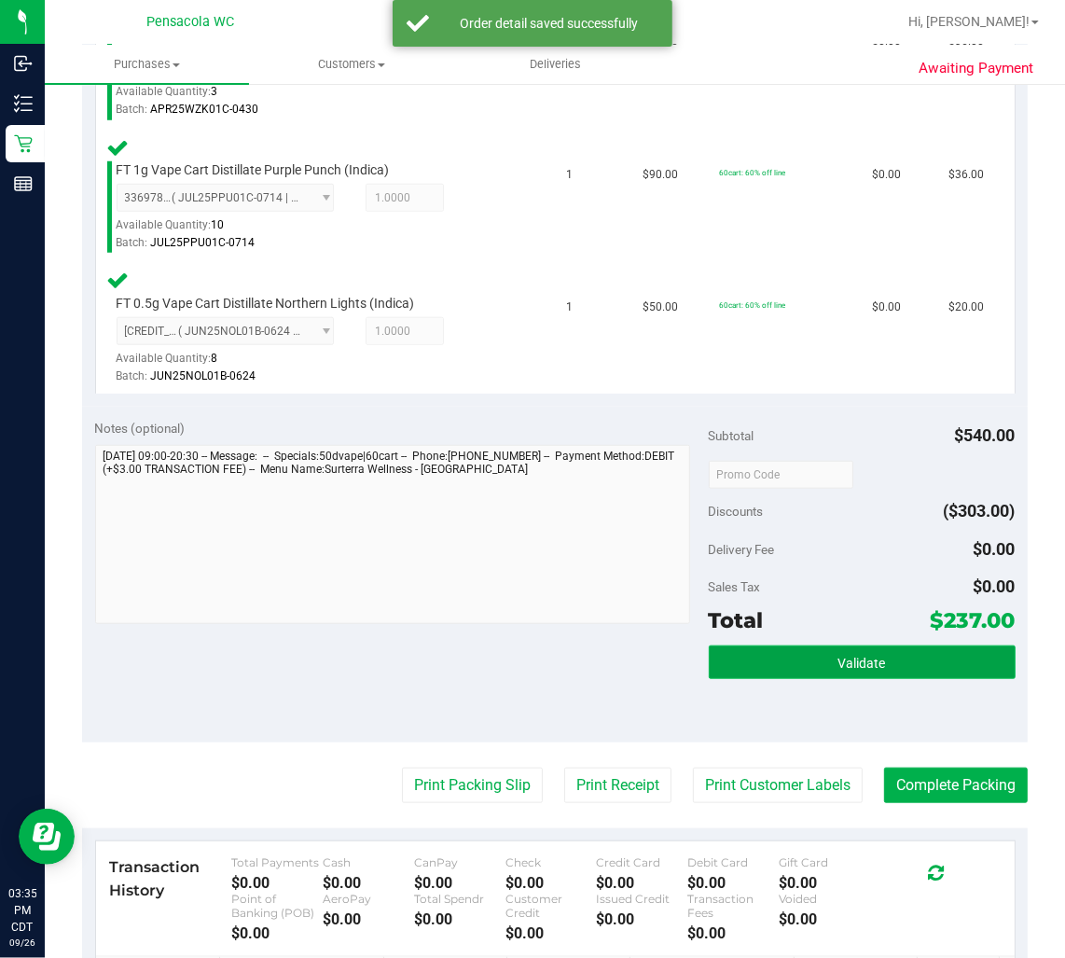
click at [858, 646] on button "Validate" at bounding box center [862, 663] width 307 height 34
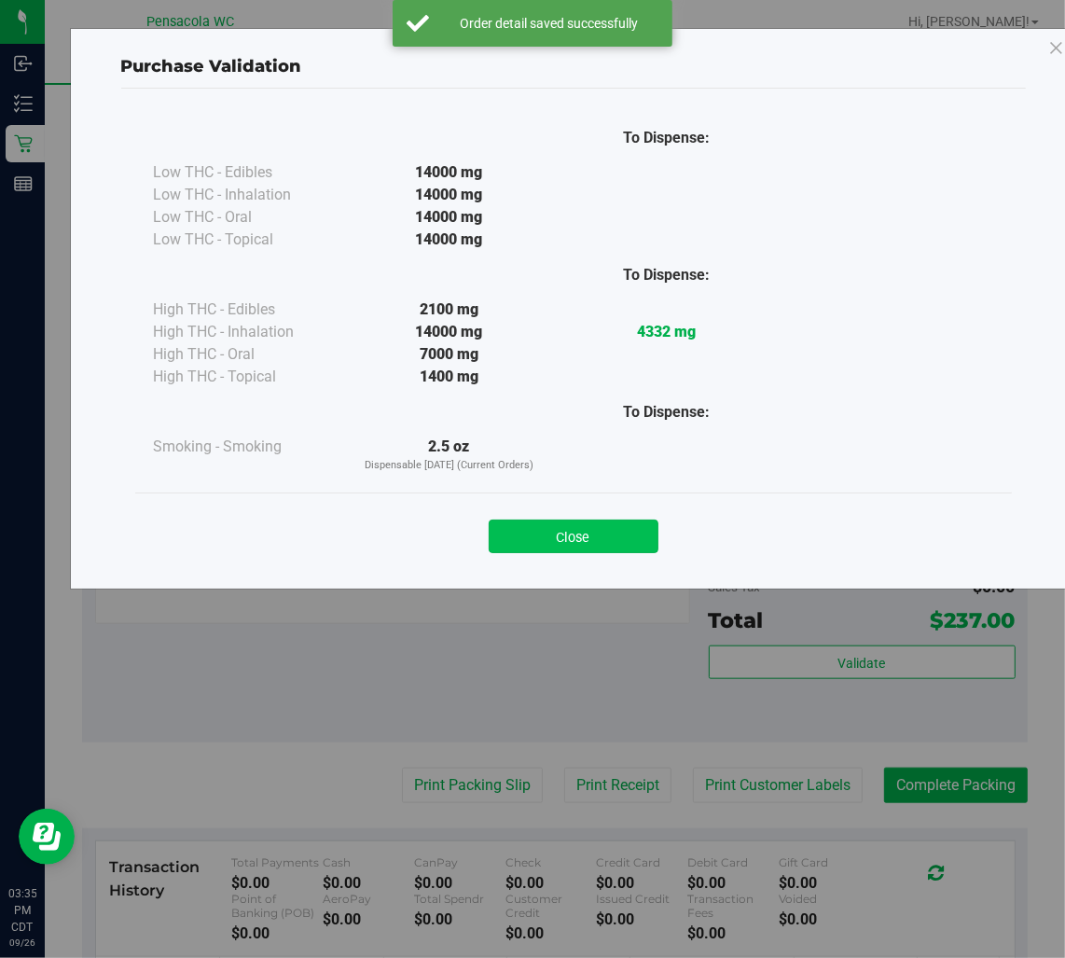
click at [601, 526] on button "Close" at bounding box center [574, 537] width 170 height 34
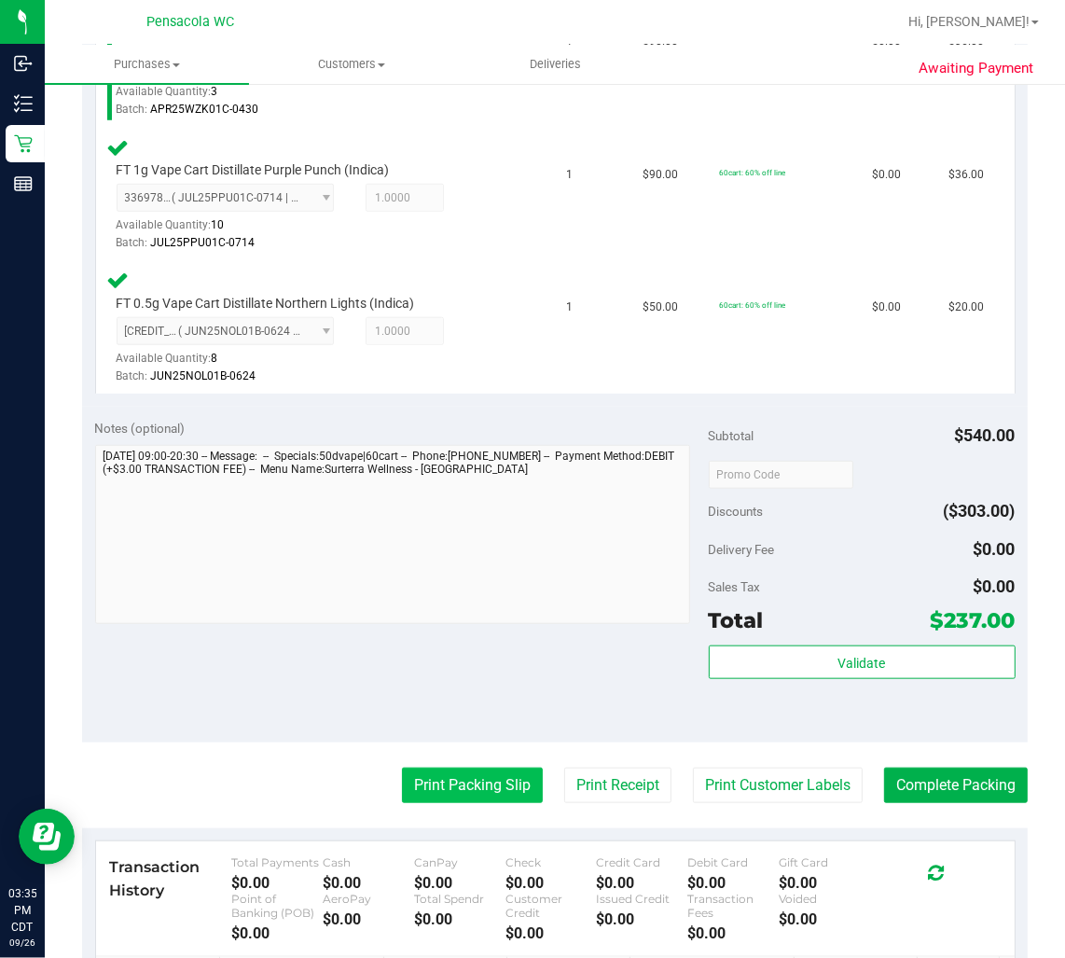
click at [505, 785] on button "Print Packing Slip" at bounding box center [472, 785] width 141 height 35
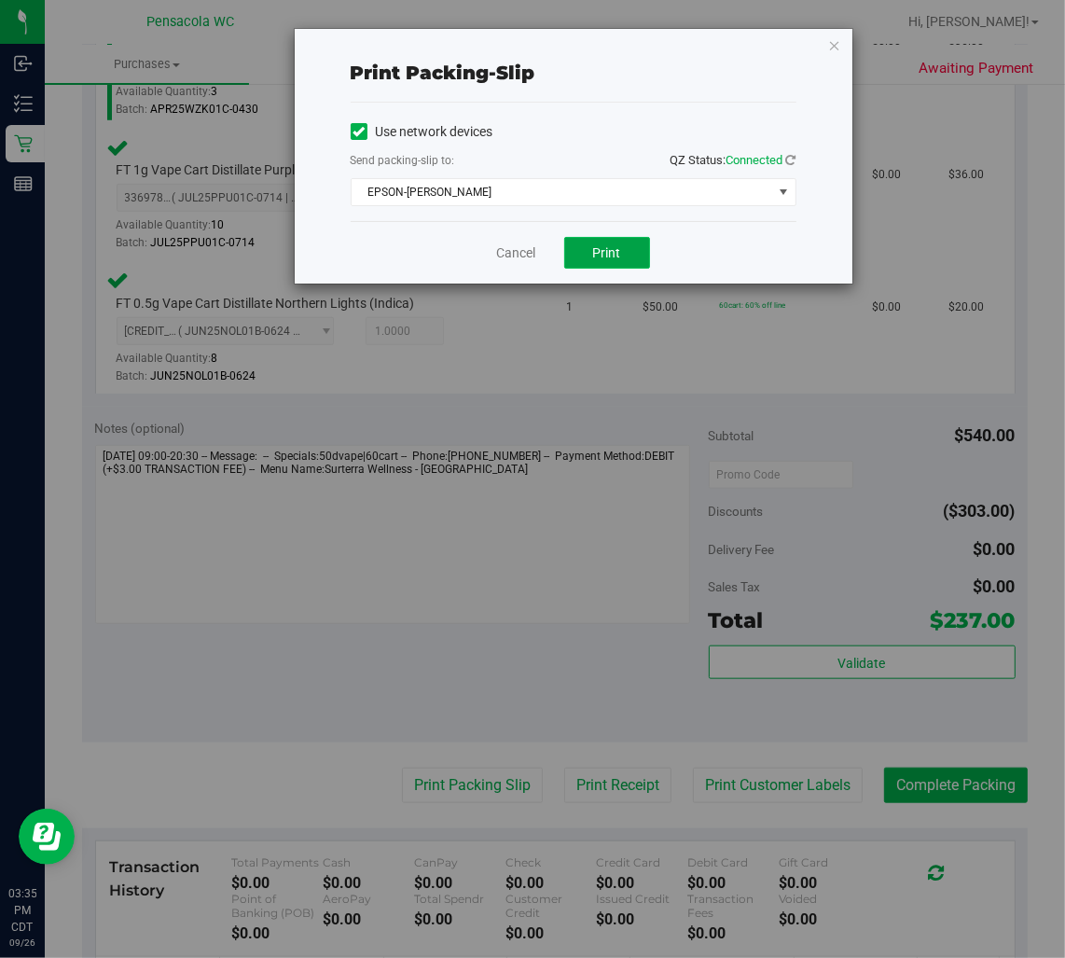
click at [631, 255] on button "Print" at bounding box center [607, 253] width 86 height 32
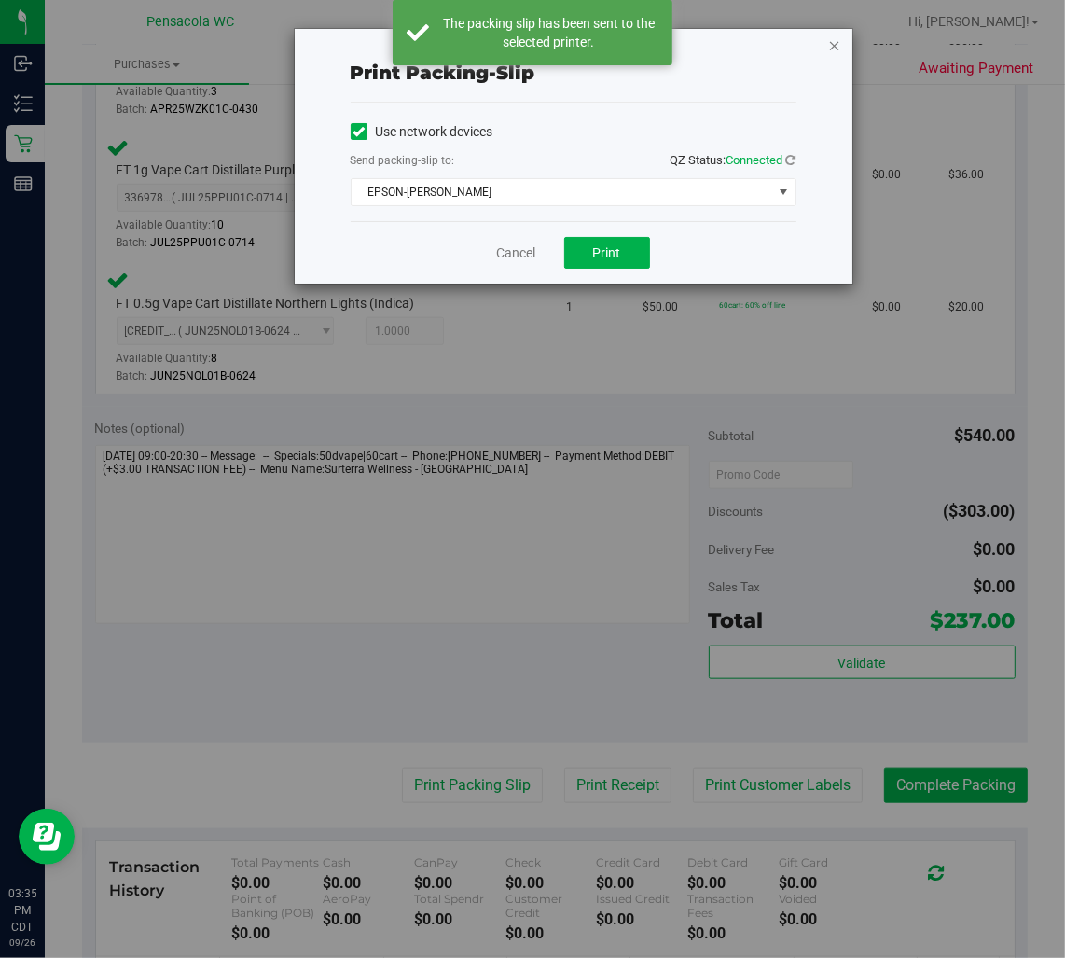
click at [837, 51] on icon "button" at bounding box center [834, 45] width 13 height 22
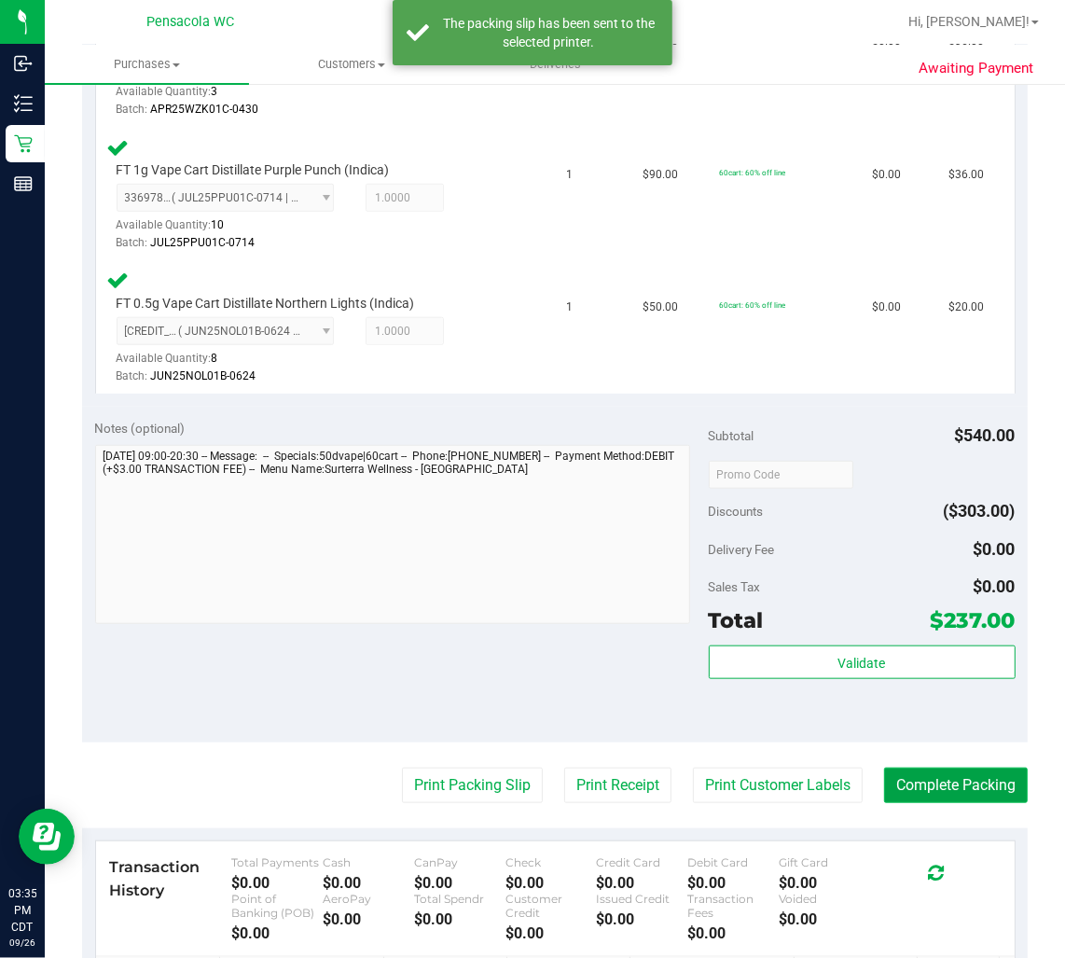
click at [983, 791] on button "Complete Packing" at bounding box center [956, 785] width 144 height 35
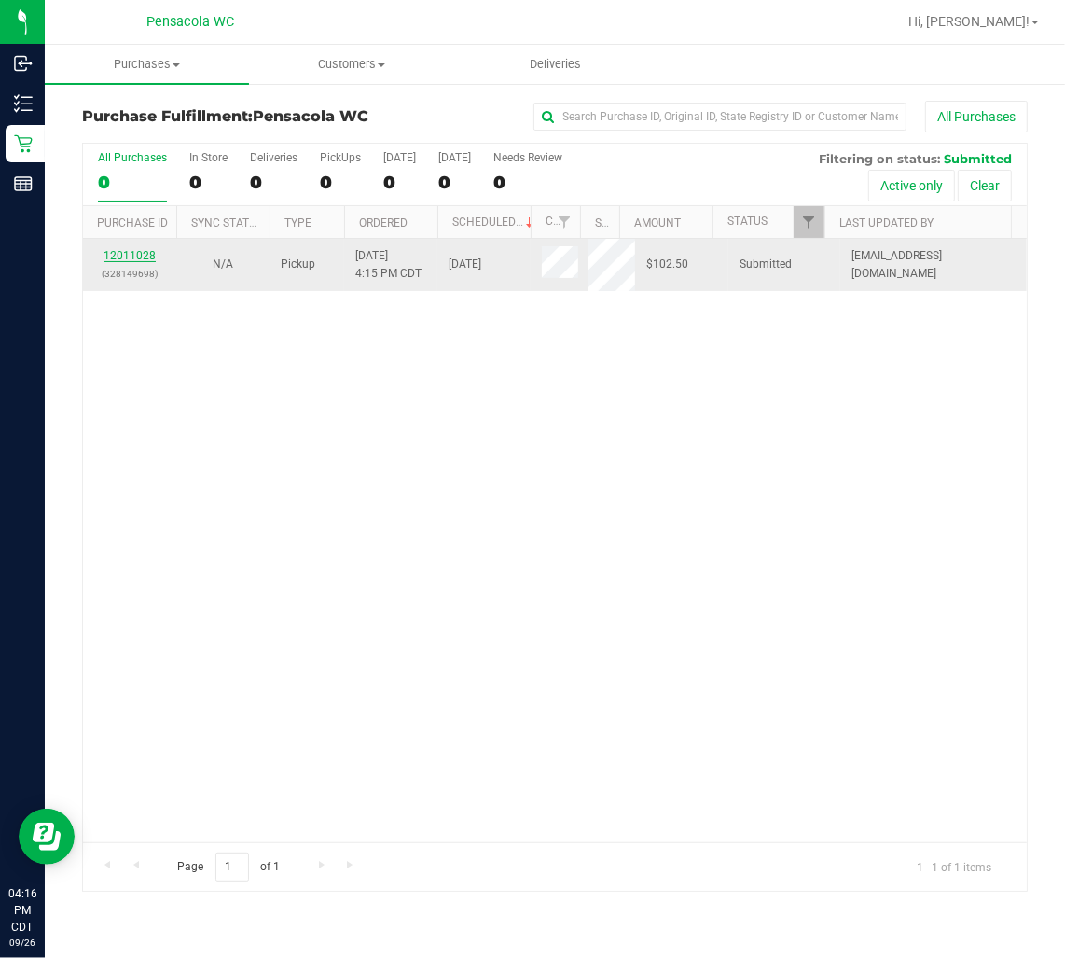
click at [127, 255] on link "12011028" at bounding box center [130, 255] width 52 height 13
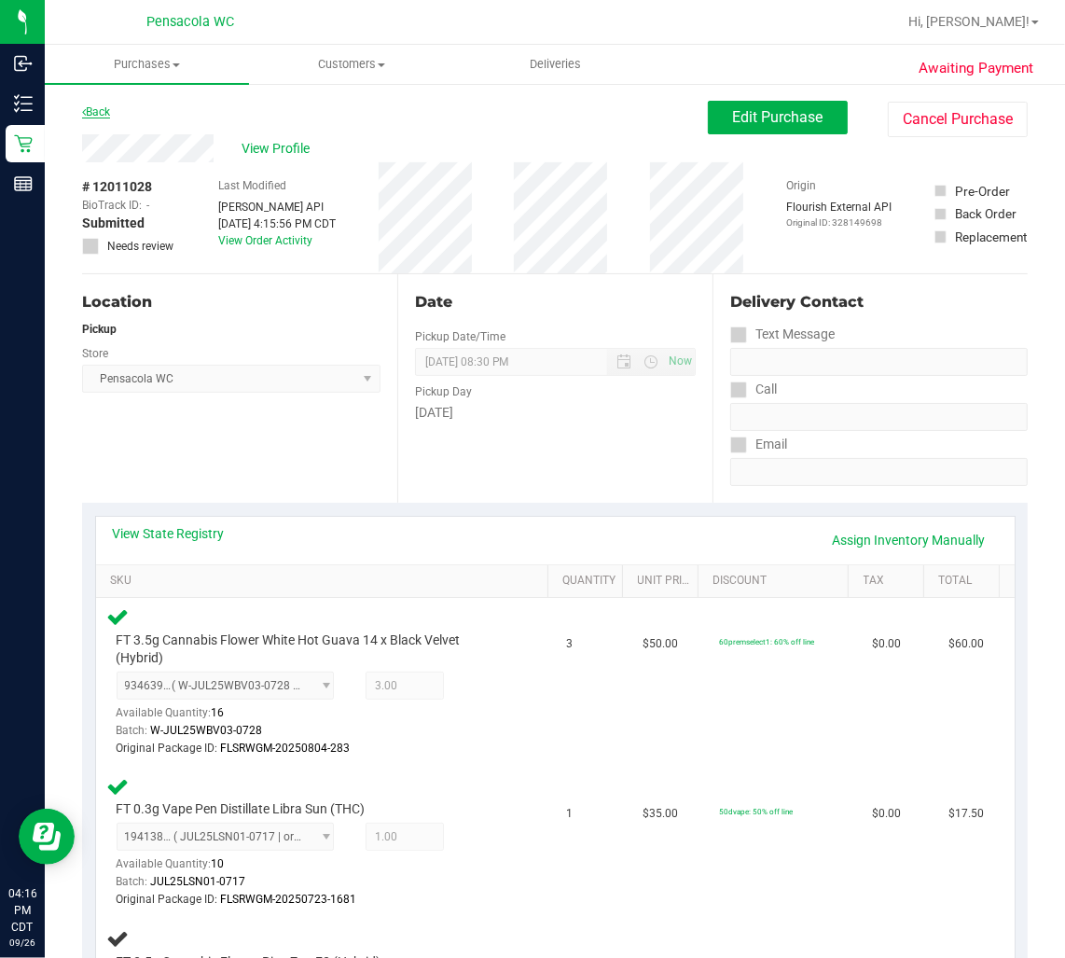
click at [99, 109] on link "Back" at bounding box center [96, 111] width 28 height 13
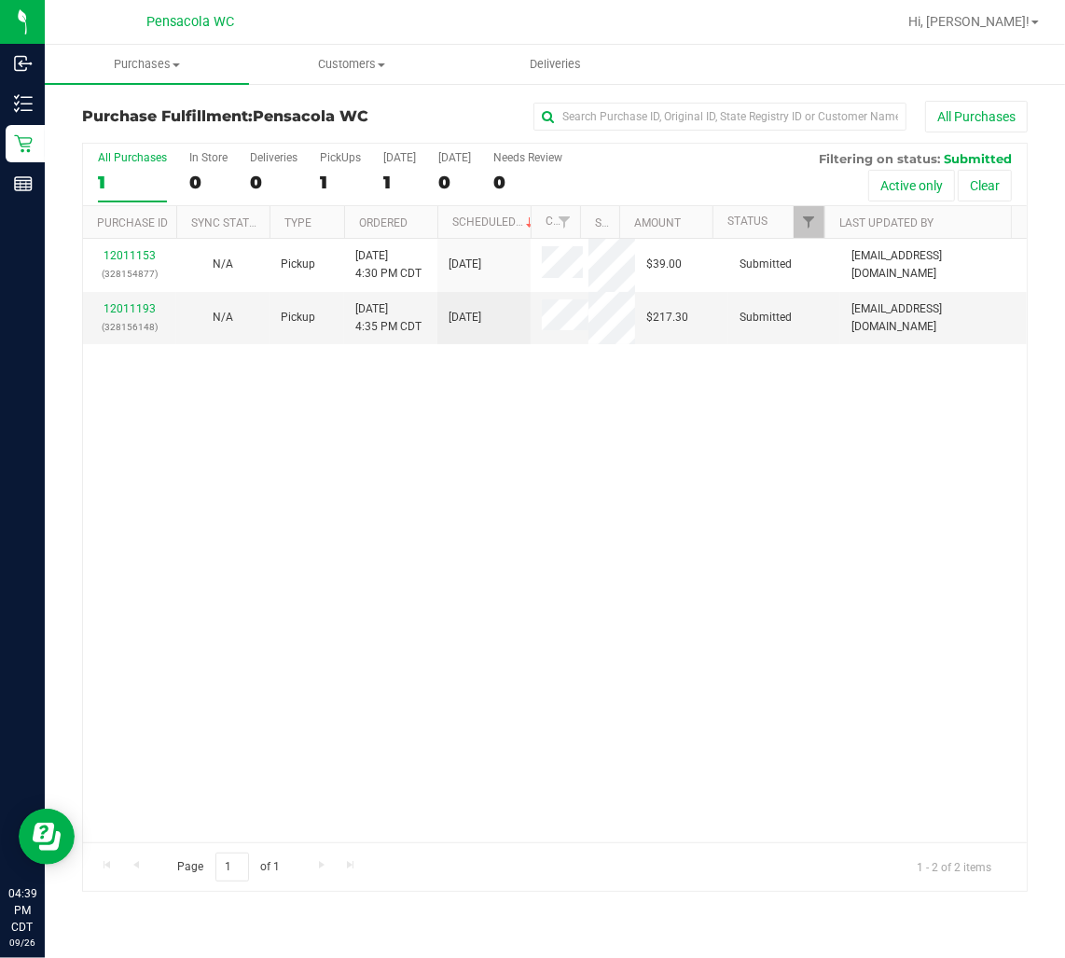
click at [530, 645] on div "12011153 (328154877) N/A Pickup 9/26/2025 4:30 PM CDT 9/26/2025 $39.00 Submitte…" at bounding box center [555, 541] width 944 height 604
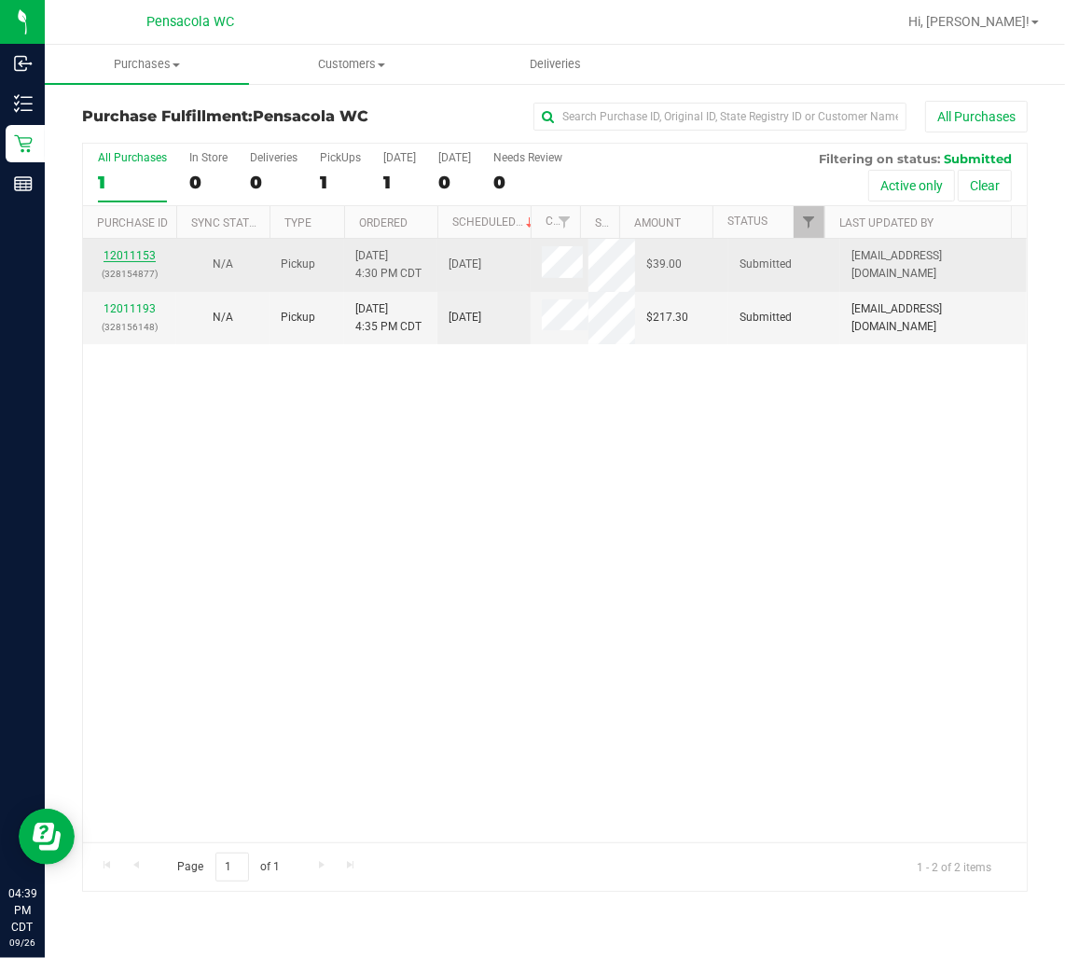
click at [144, 255] on link "12011153" at bounding box center [130, 255] width 52 height 13
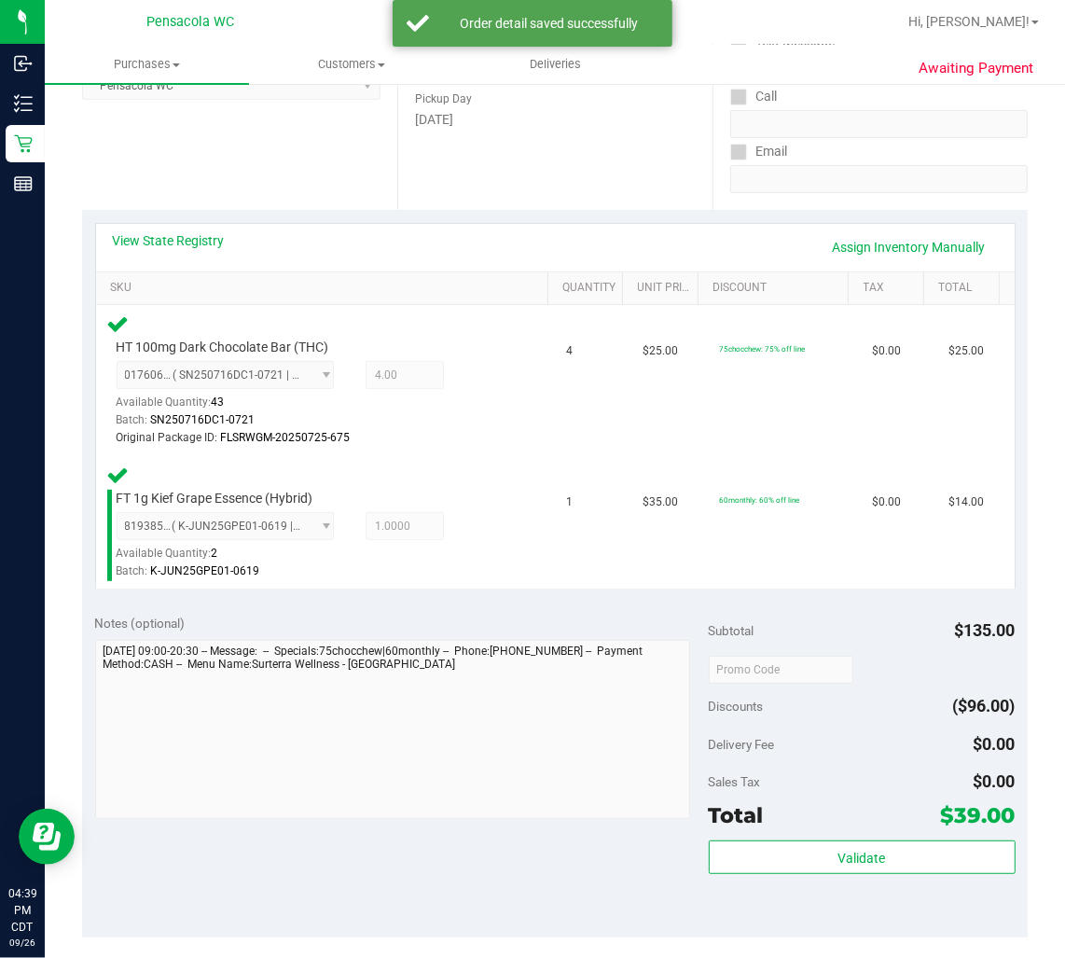
scroll to position [289, 0]
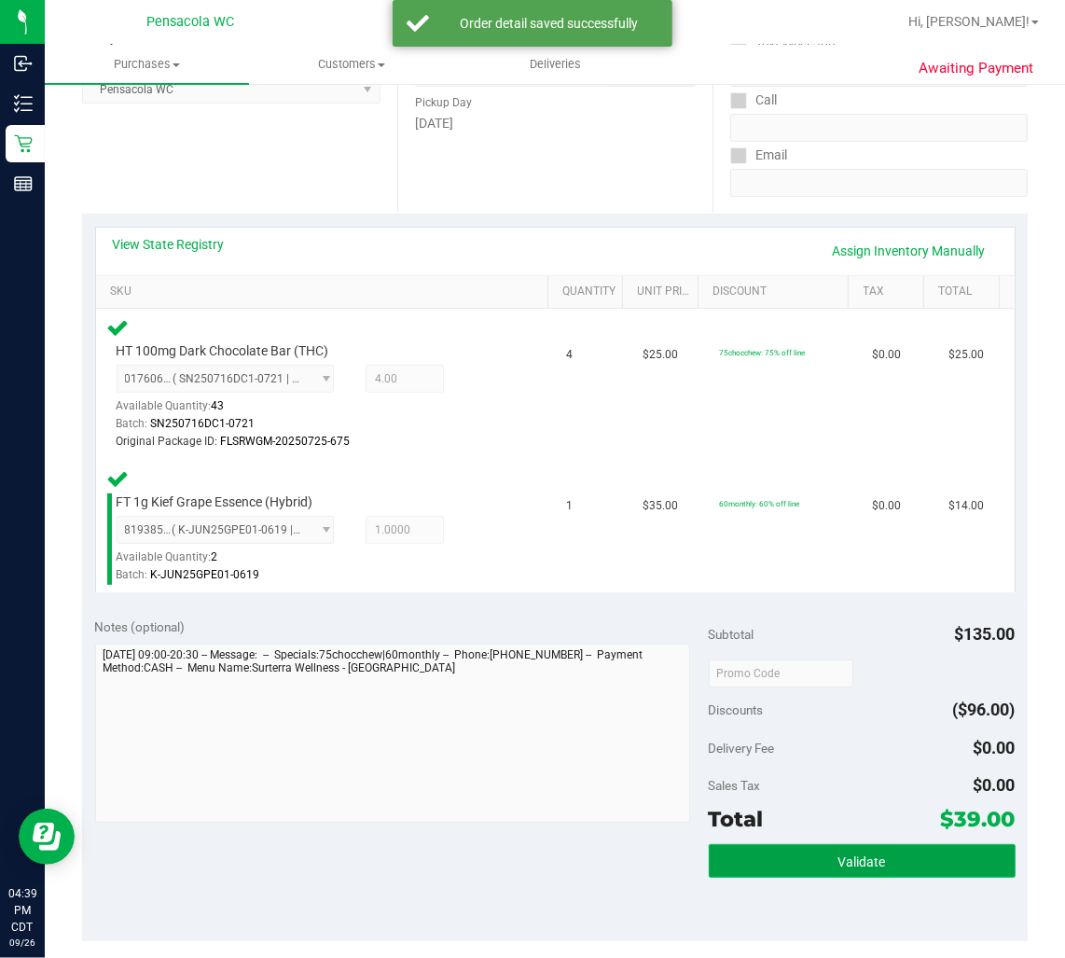
click at [851, 874] on button "Validate" at bounding box center [862, 861] width 307 height 34
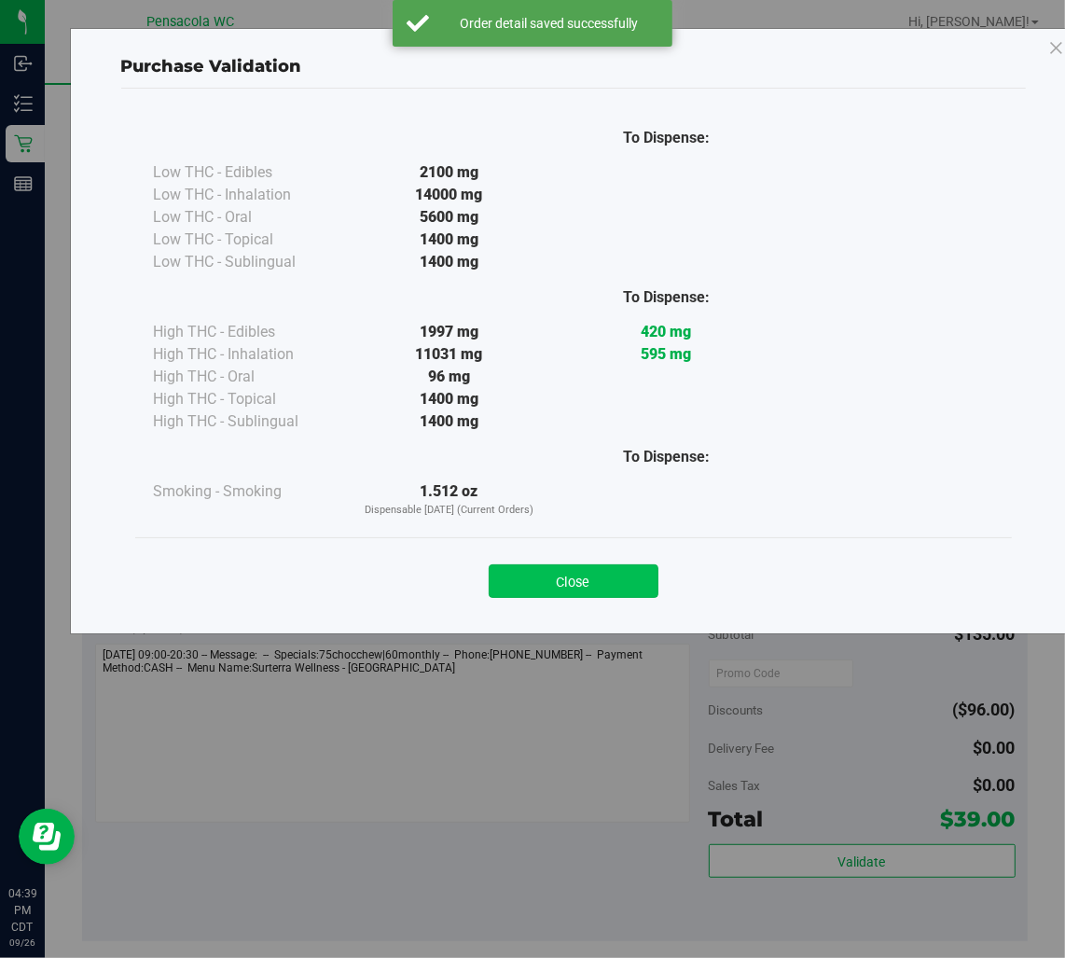
click at [614, 565] on button "Close" at bounding box center [574, 581] width 170 height 34
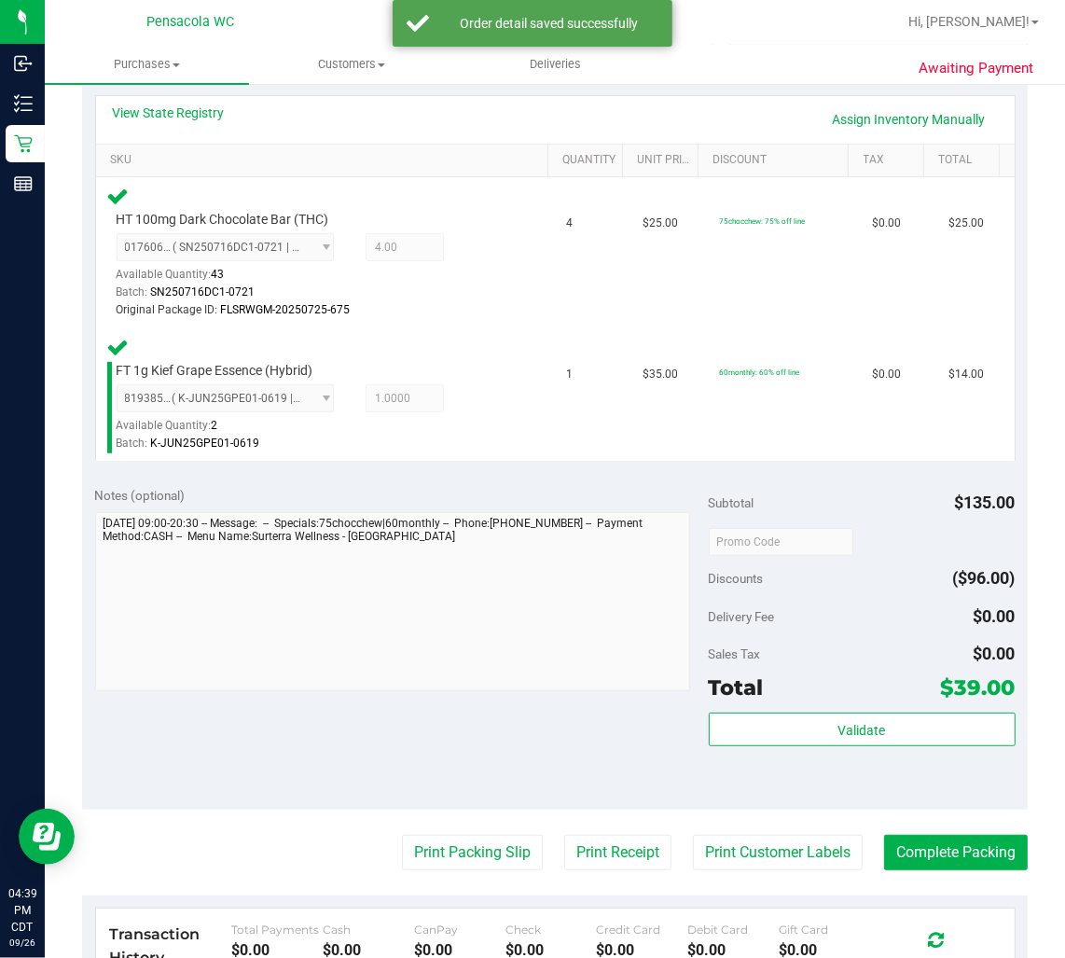
scroll to position [422, 0]
click at [474, 852] on button "Print Packing Slip" at bounding box center [472, 851] width 141 height 35
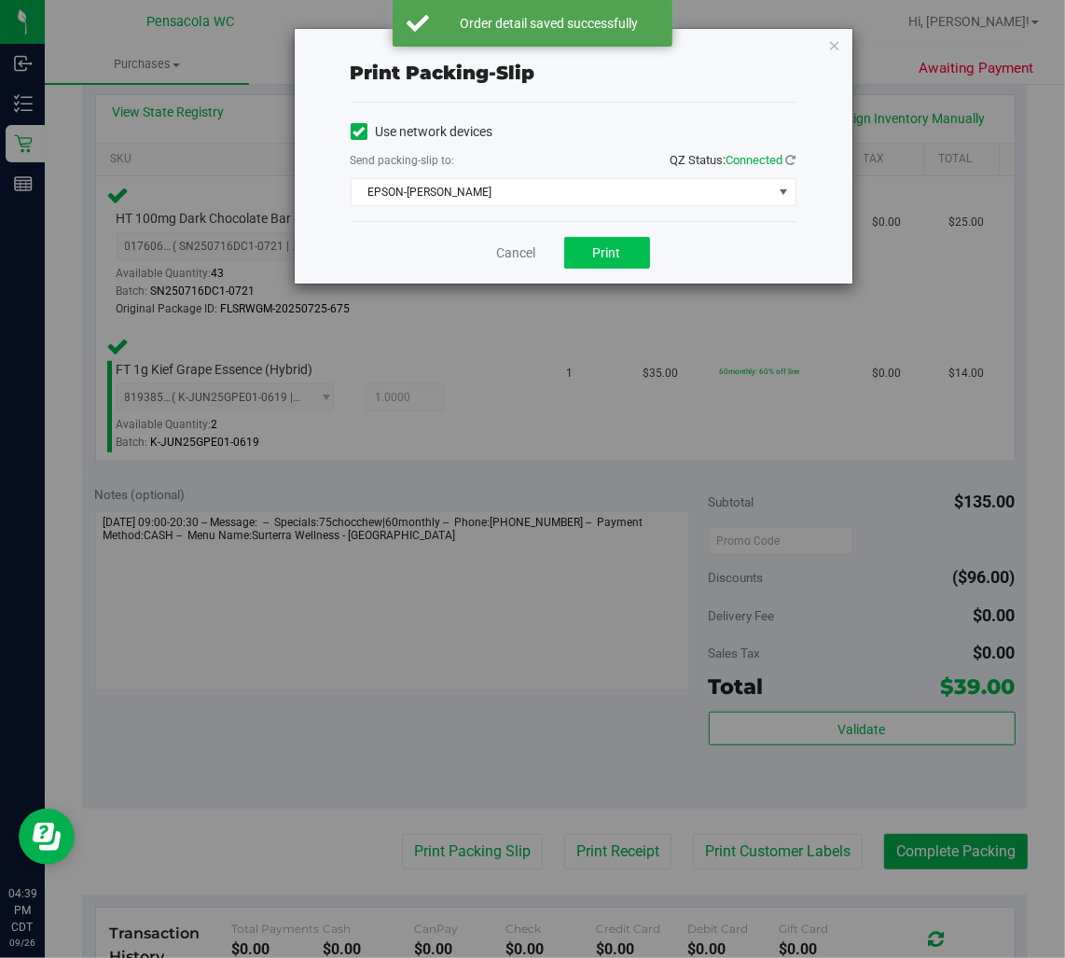
click at [628, 256] on button "Print" at bounding box center [607, 253] width 86 height 32
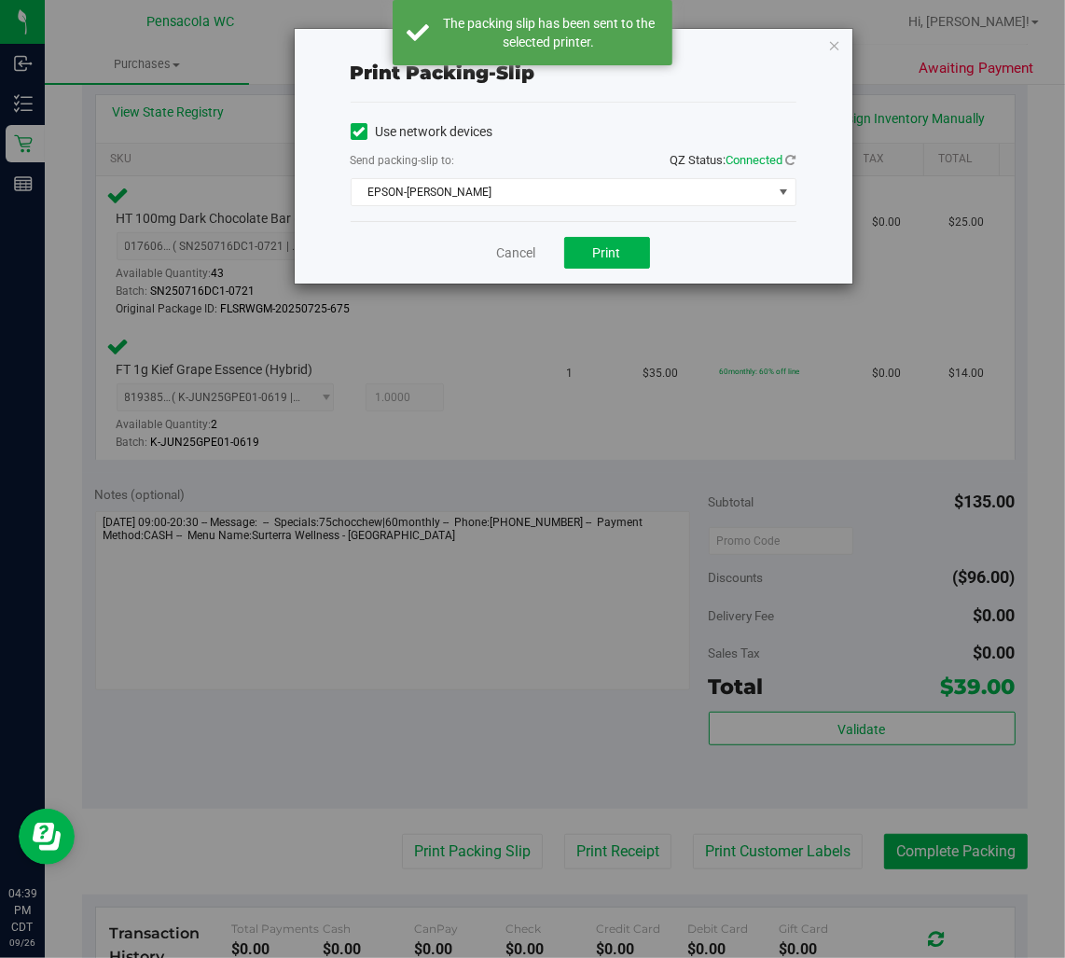
click at [874, 29] on div "Print packing-slip Use network devices Send packing-slip to: QZ Status: Connect…" at bounding box center [539, 479] width 1079 height 958
click at [831, 38] on icon "button" at bounding box center [834, 45] width 13 height 22
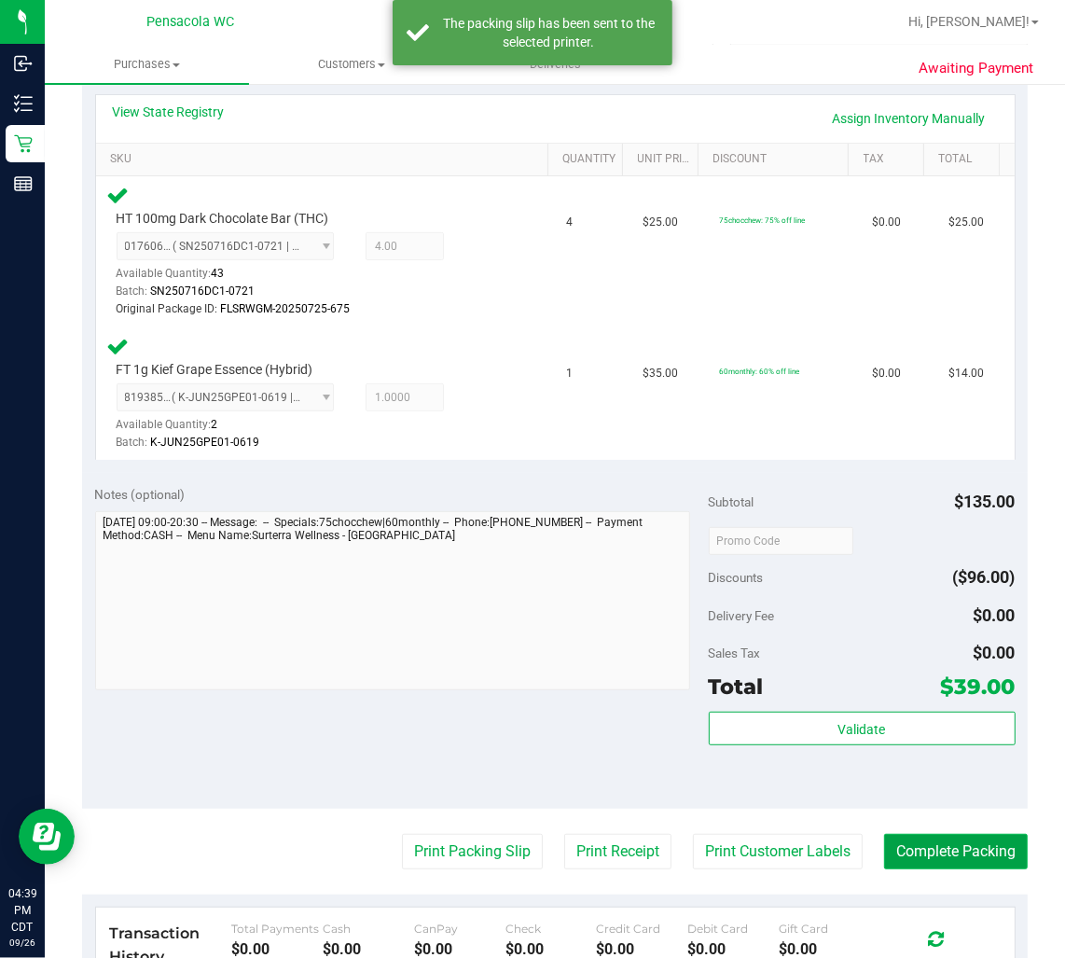
click at [966, 852] on button "Complete Packing" at bounding box center [956, 851] width 144 height 35
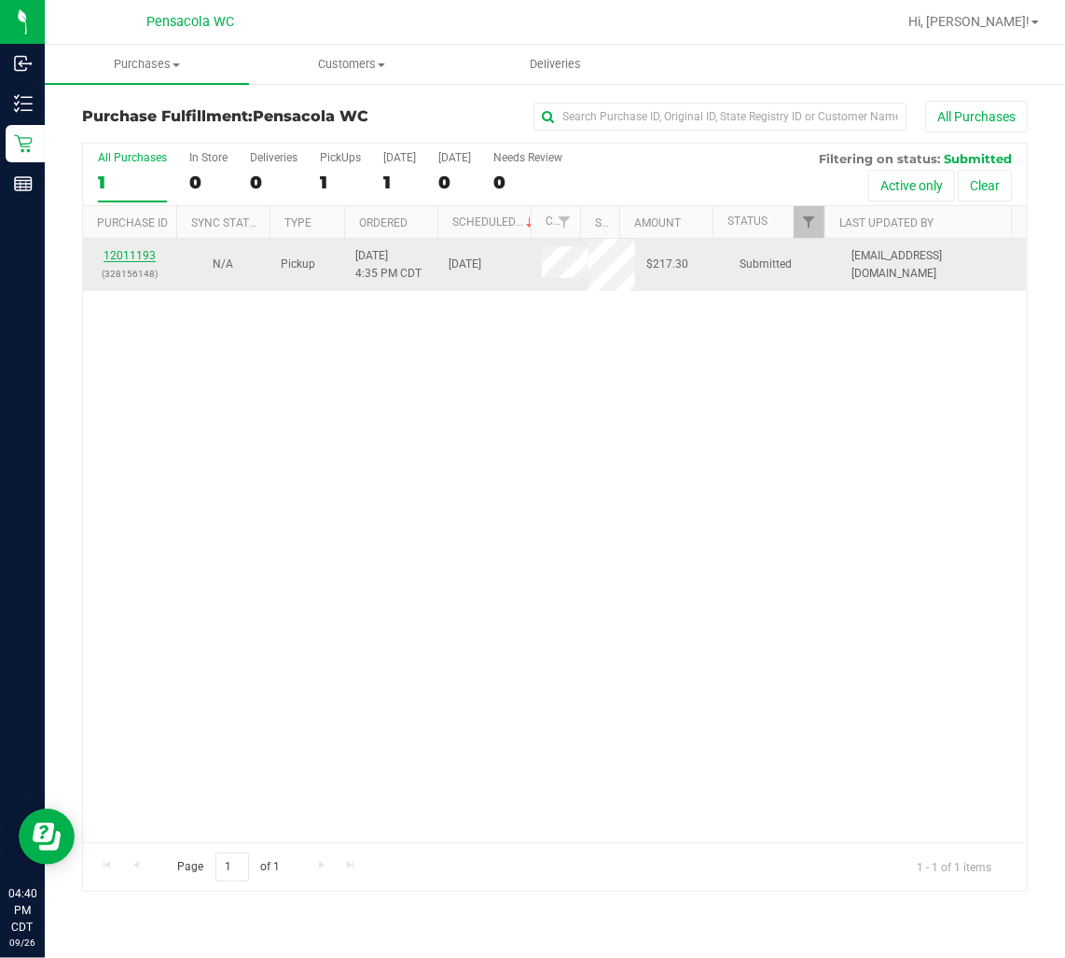
click at [126, 255] on link "12011193" at bounding box center [130, 255] width 52 height 13
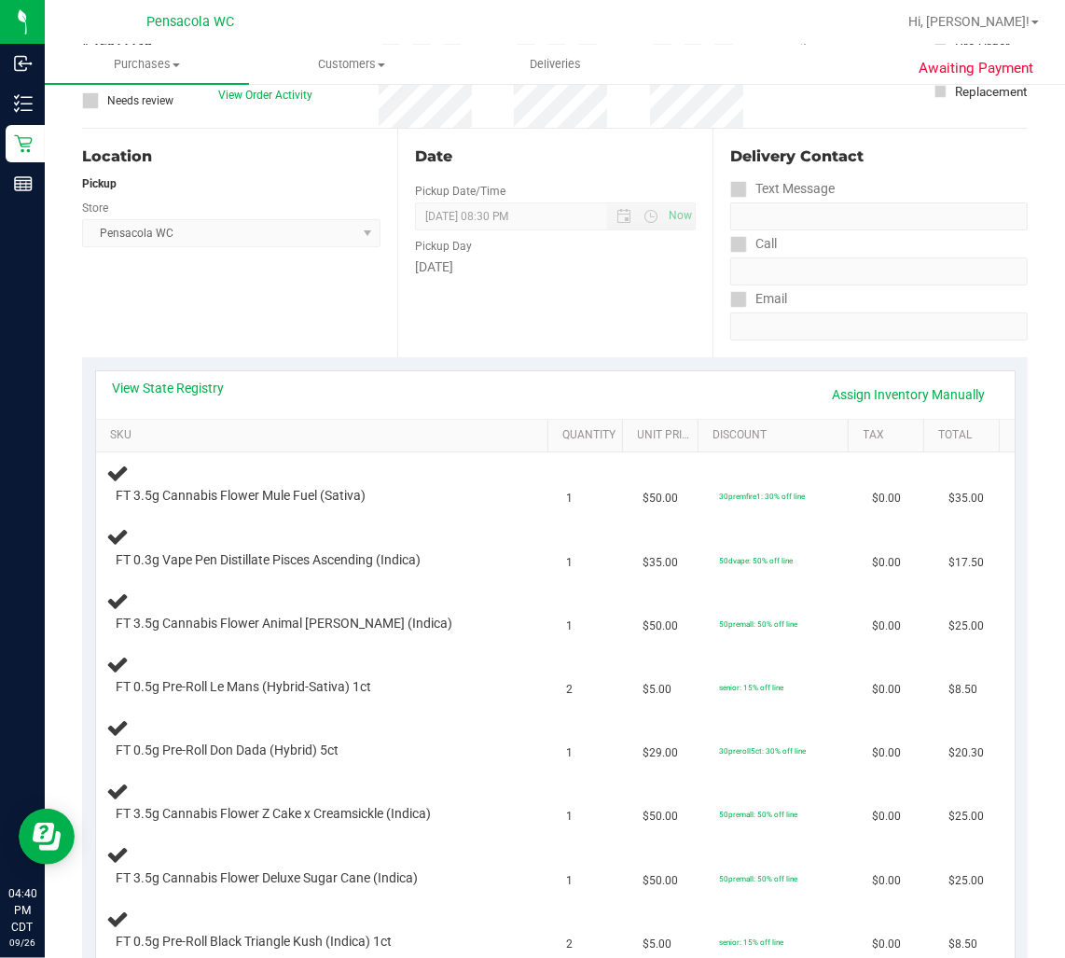
scroll to position [170, 0]
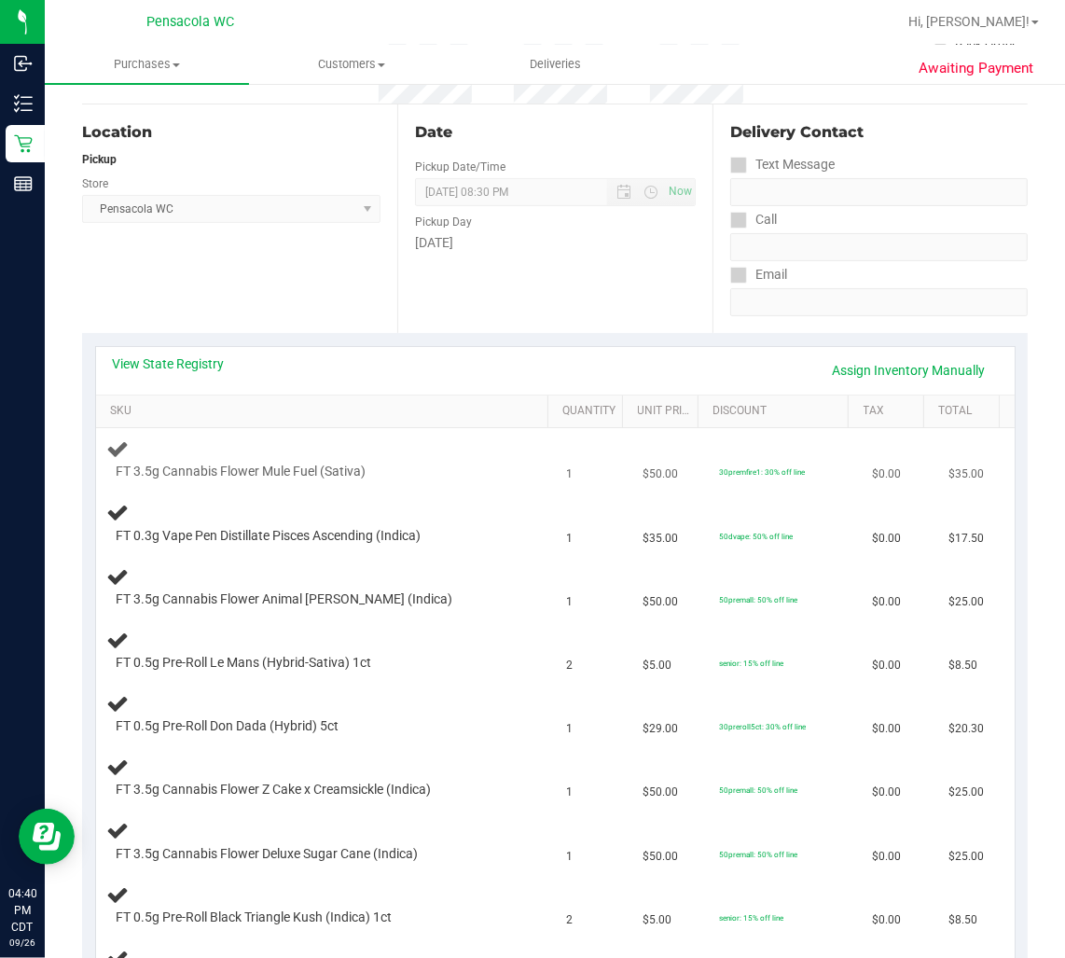
click at [365, 440] on div "FT 3.5g Cannabis Flower Mule Fuel (Sativa)" at bounding box center [326, 460] width 438 height 44
click at [394, 411] on link "SKU" at bounding box center [325, 411] width 430 height 15
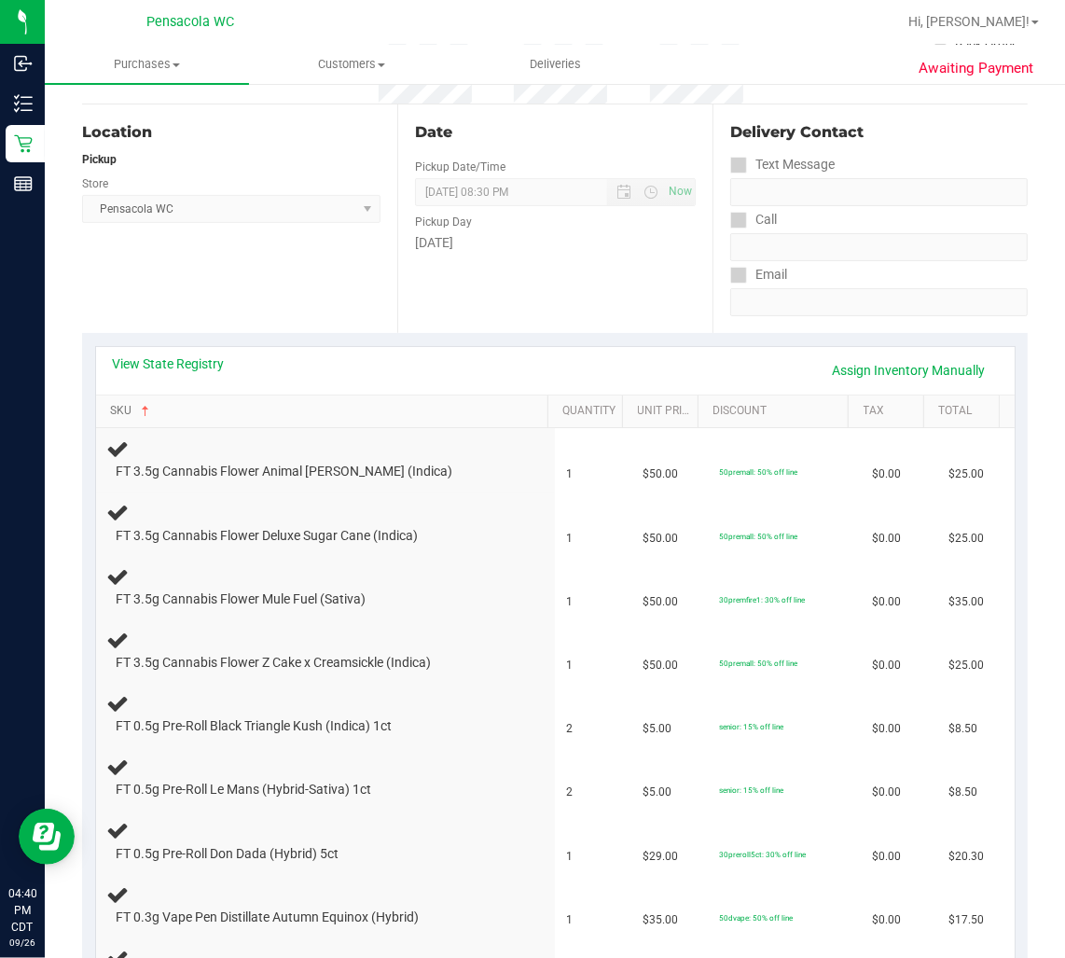
click at [110, 404] on link "SKU" at bounding box center [325, 411] width 430 height 15
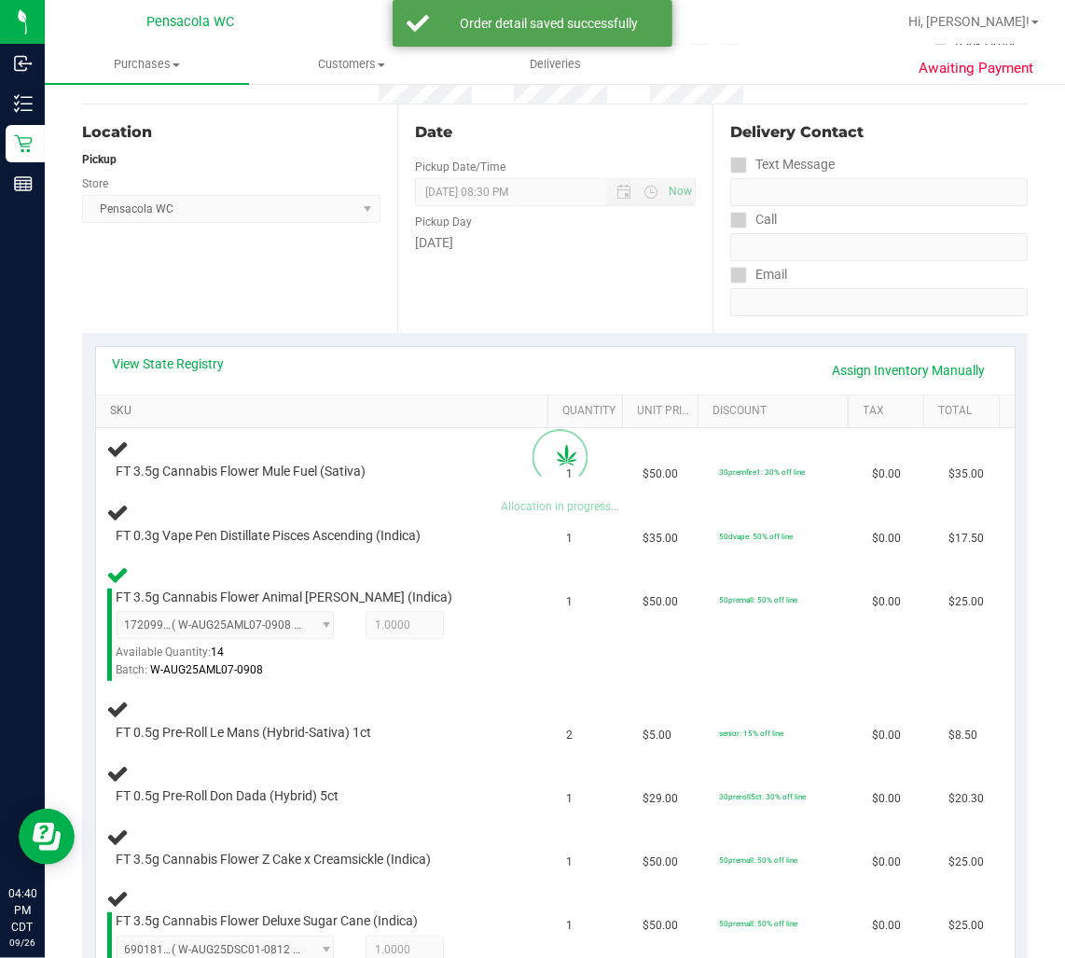
click at [110, 404] on link "SKU" at bounding box center [325, 411] width 430 height 15
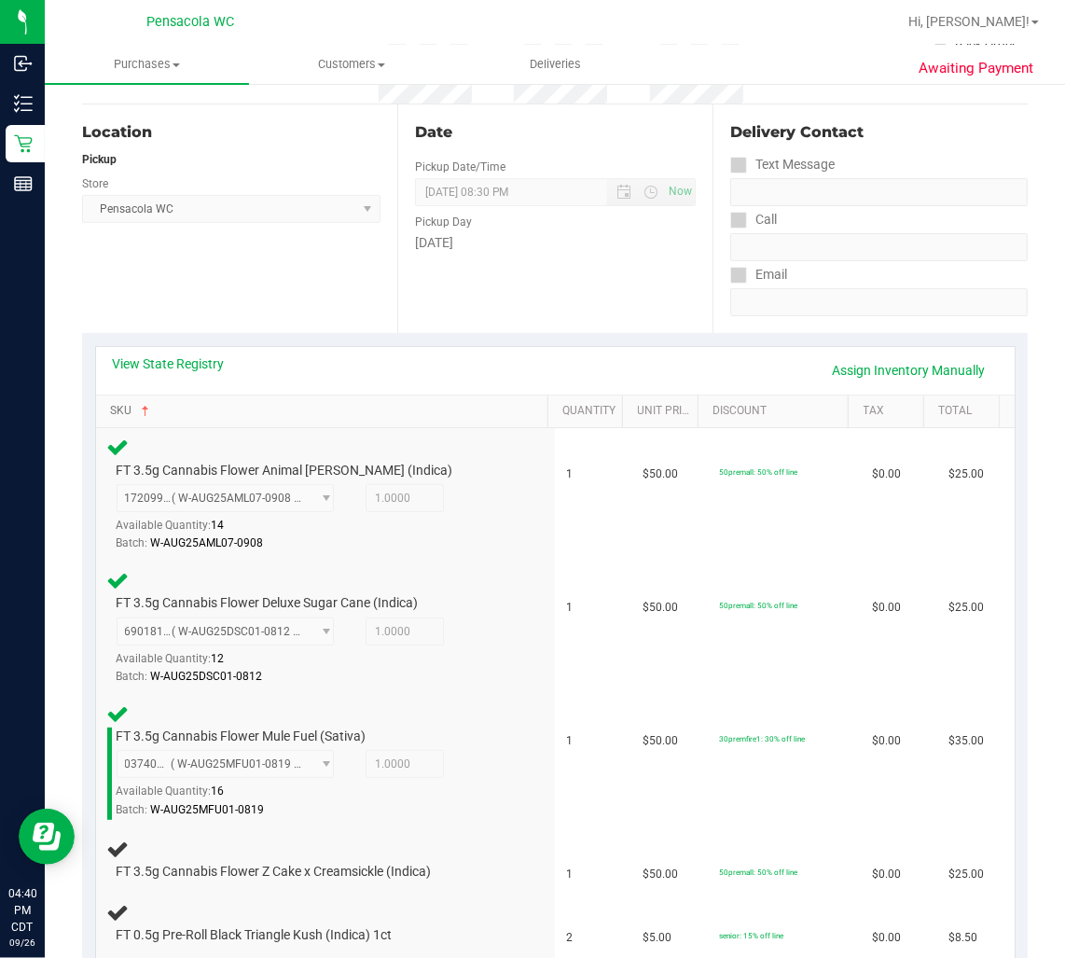
click at [110, 404] on link "SKU" at bounding box center [325, 411] width 430 height 15
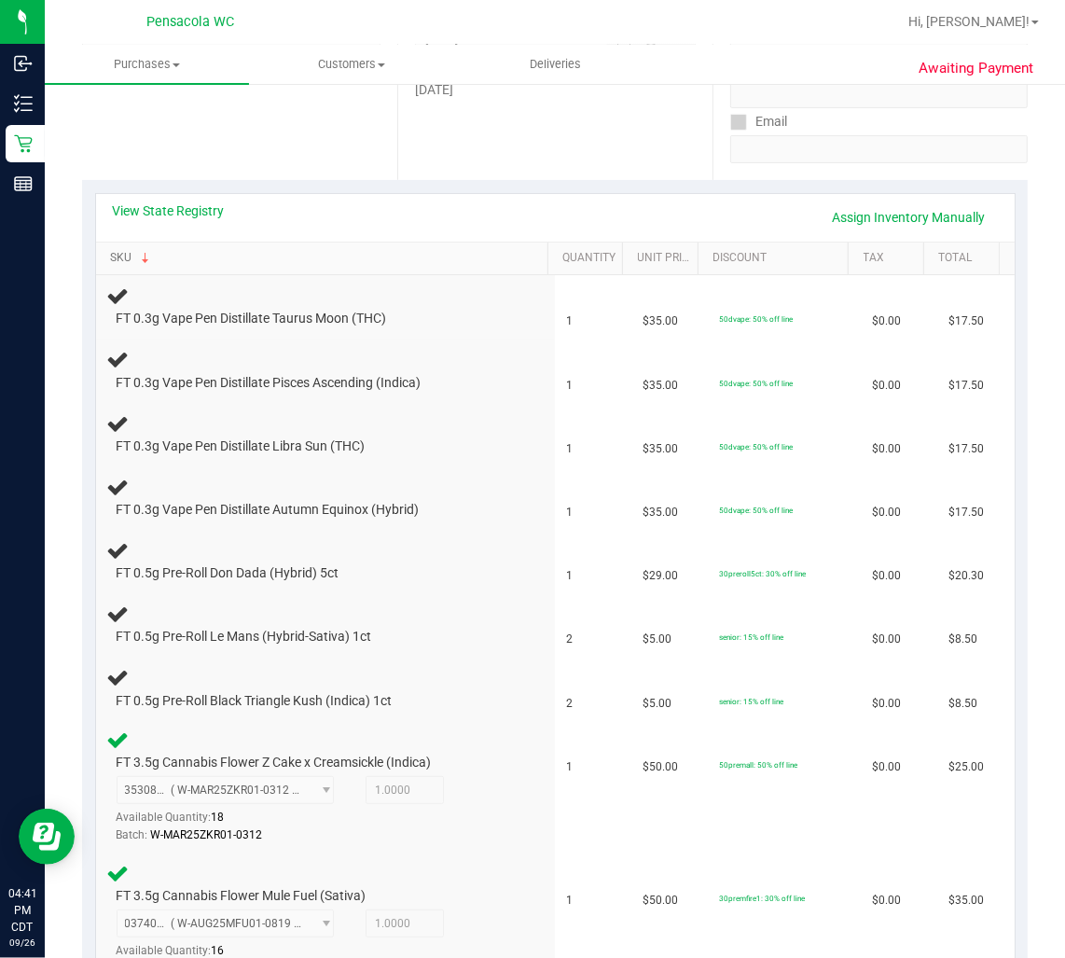
scroll to position [325, 0]
click at [110, 249] on link "SKU" at bounding box center [325, 256] width 430 height 15
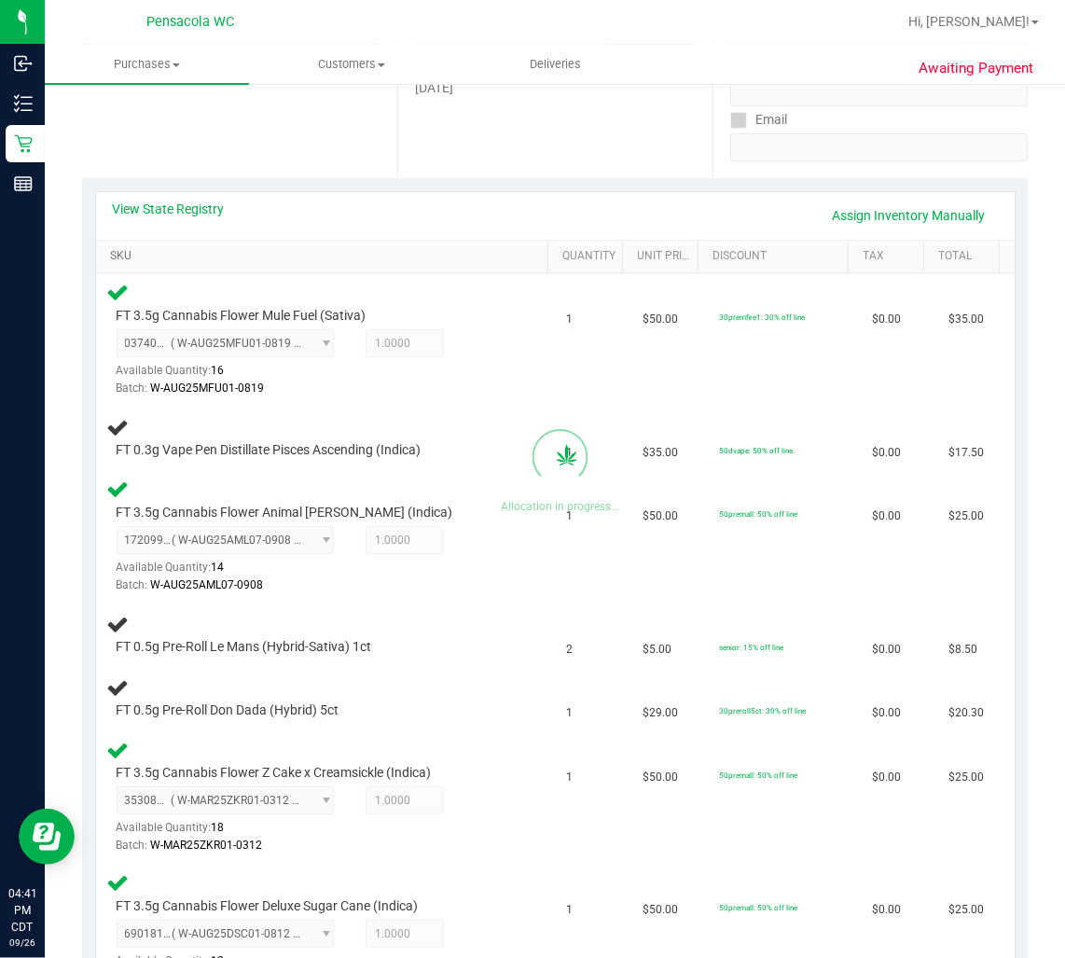
click at [110, 249] on link "SKU" at bounding box center [325, 256] width 430 height 15
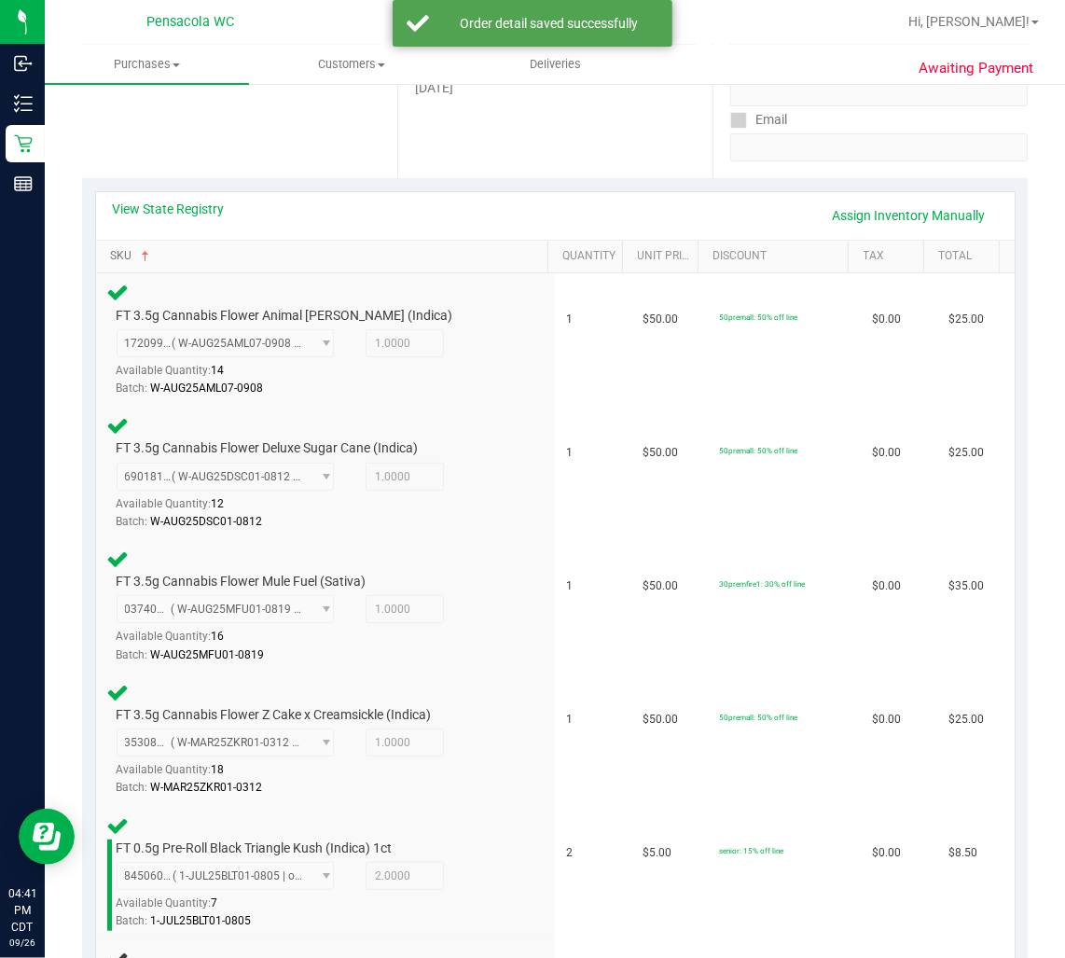
click at [110, 249] on link "SKU" at bounding box center [325, 256] width 430 height 15
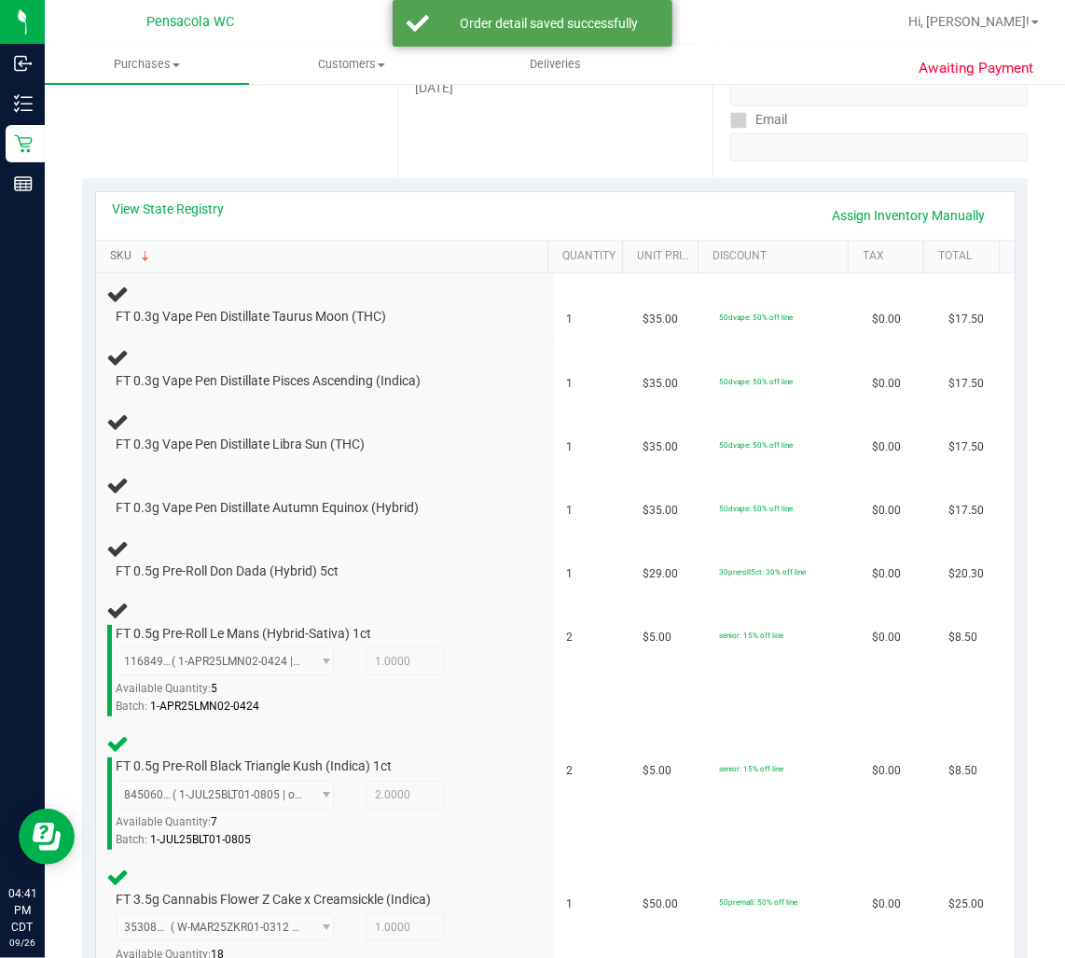
click at [110, 249] on link "SKU" at bounding box center [325, 256] width 430 height 15
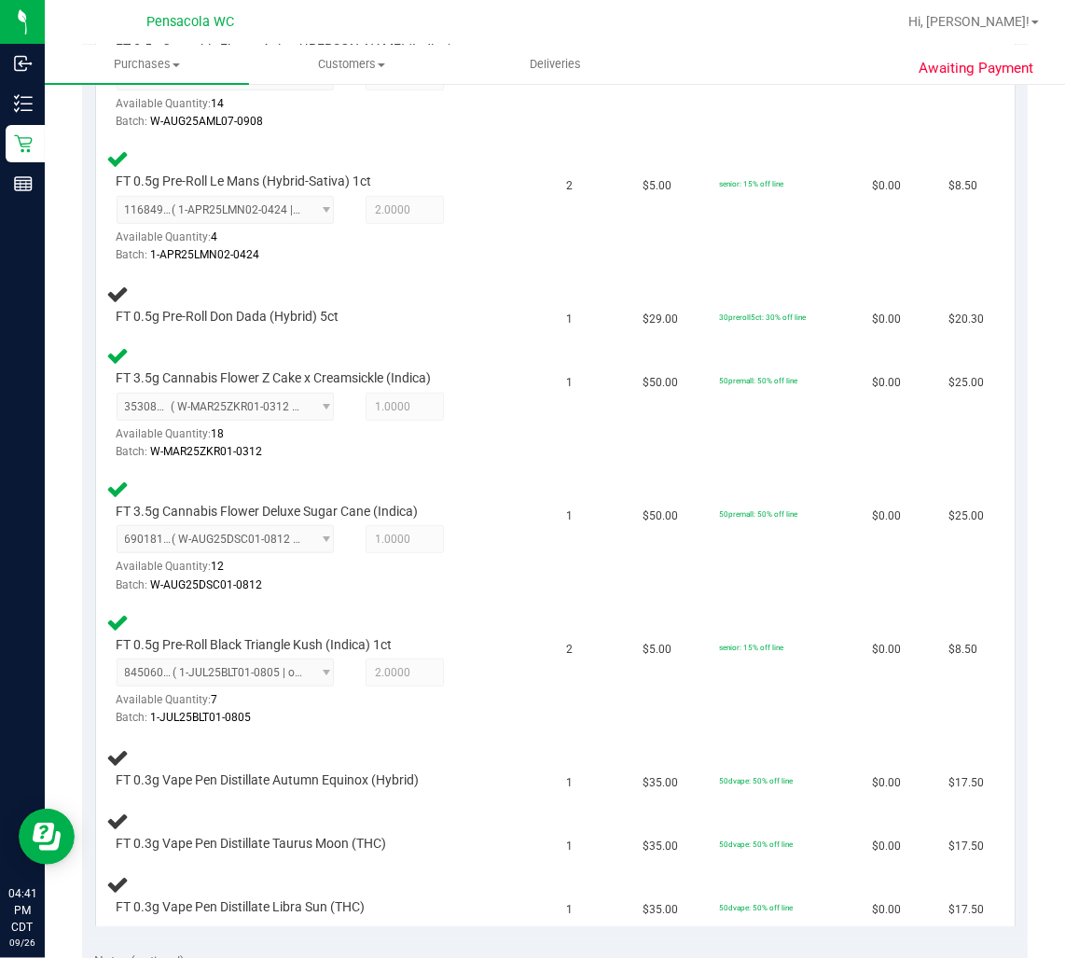
scroll to position [474, 0]
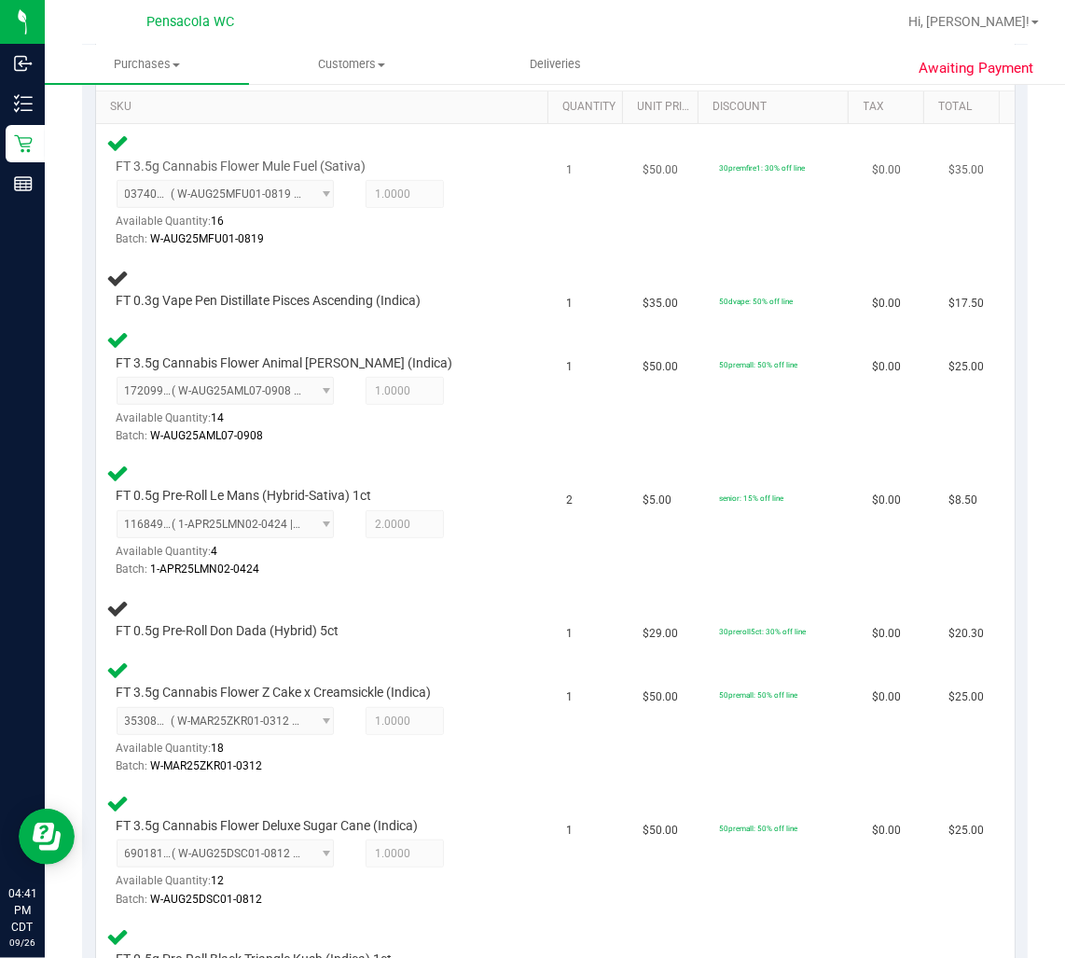
click at [412, 125] on td "FT 3.5g Cannabis Flower Mule Fuel (Sativa) 0374010851474371 ( W-AUG25MFU01-0819…" at bounding box center [326, 190] width 460 height 133
click at [478, 87] on div "View State Registry Assign Inventory Manually" at bounding box center [555, 67] width 919 height 48
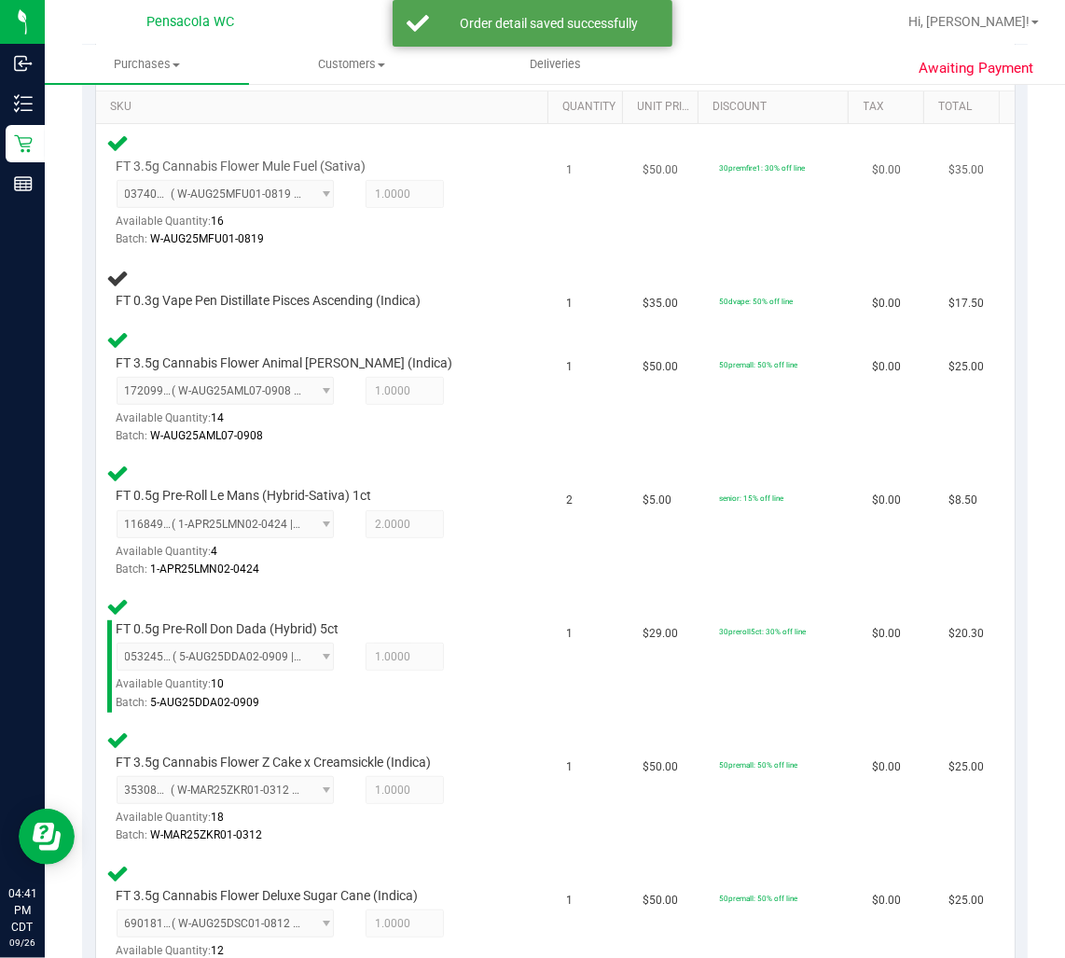
click at [387, 132] on div "FT 3.5g Cannabis Flower Mule Fuel (Sativa) 0374010851474371 ( W-AUG25MFU01-0819…" at bounding box center [326, 191] width 438 height 118
click at [459, 104] on link "SKU" at bounding box center [325, 107] width 430 height 15
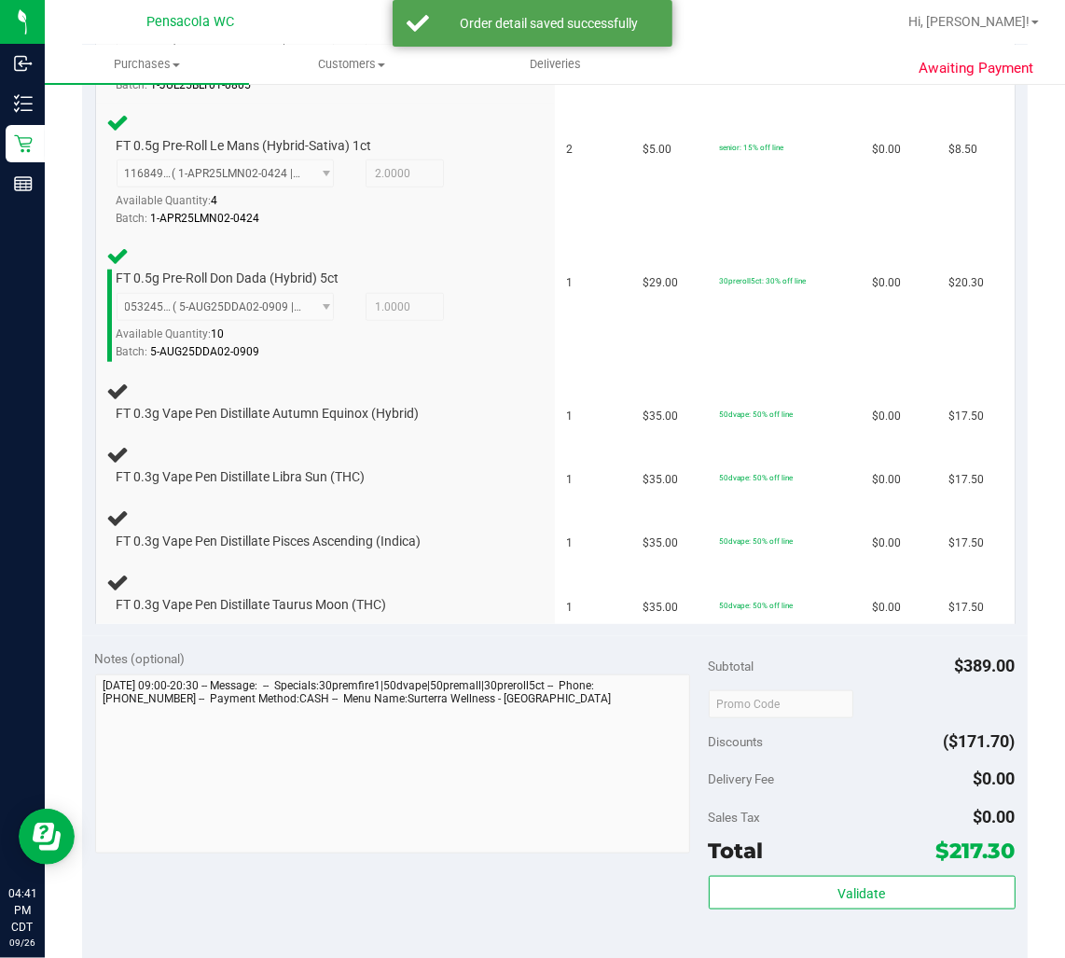
scroll to position [1155, 0]
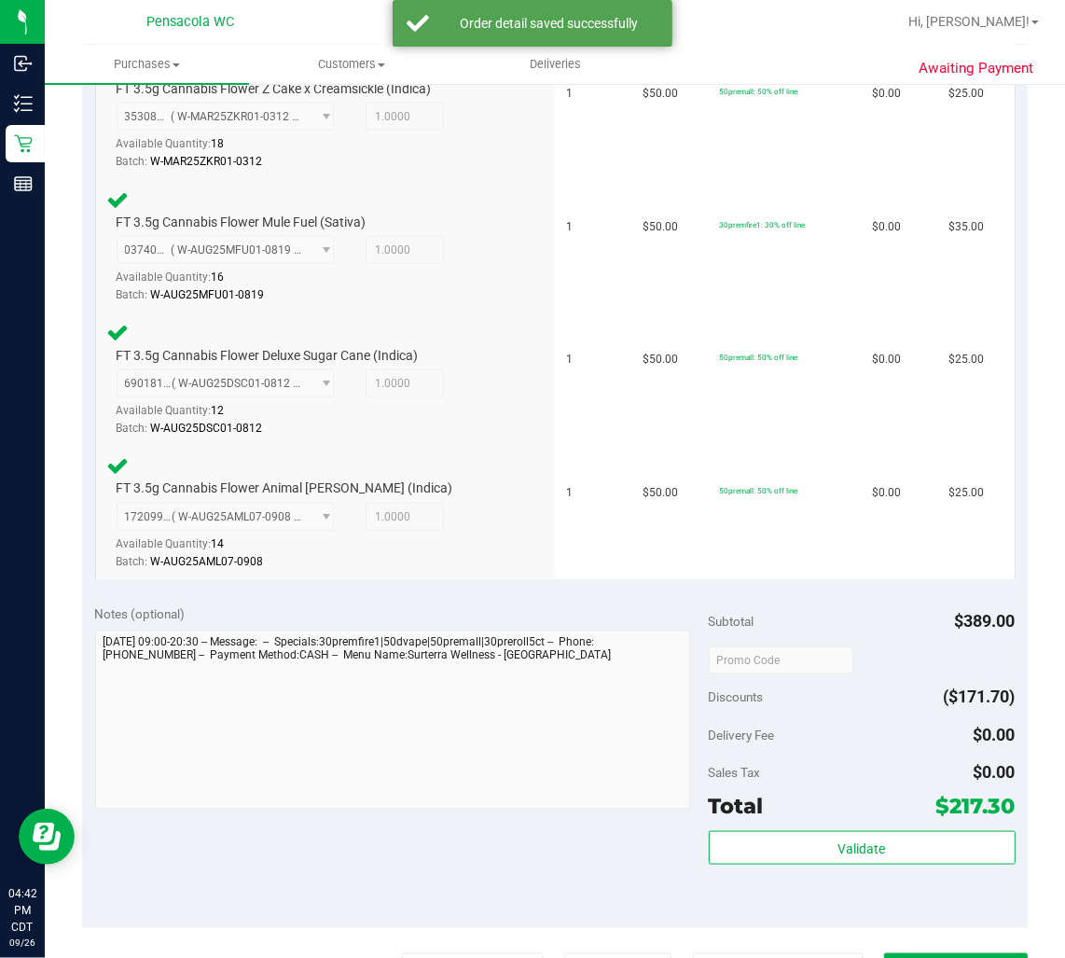
scroll to position [1458, 0]
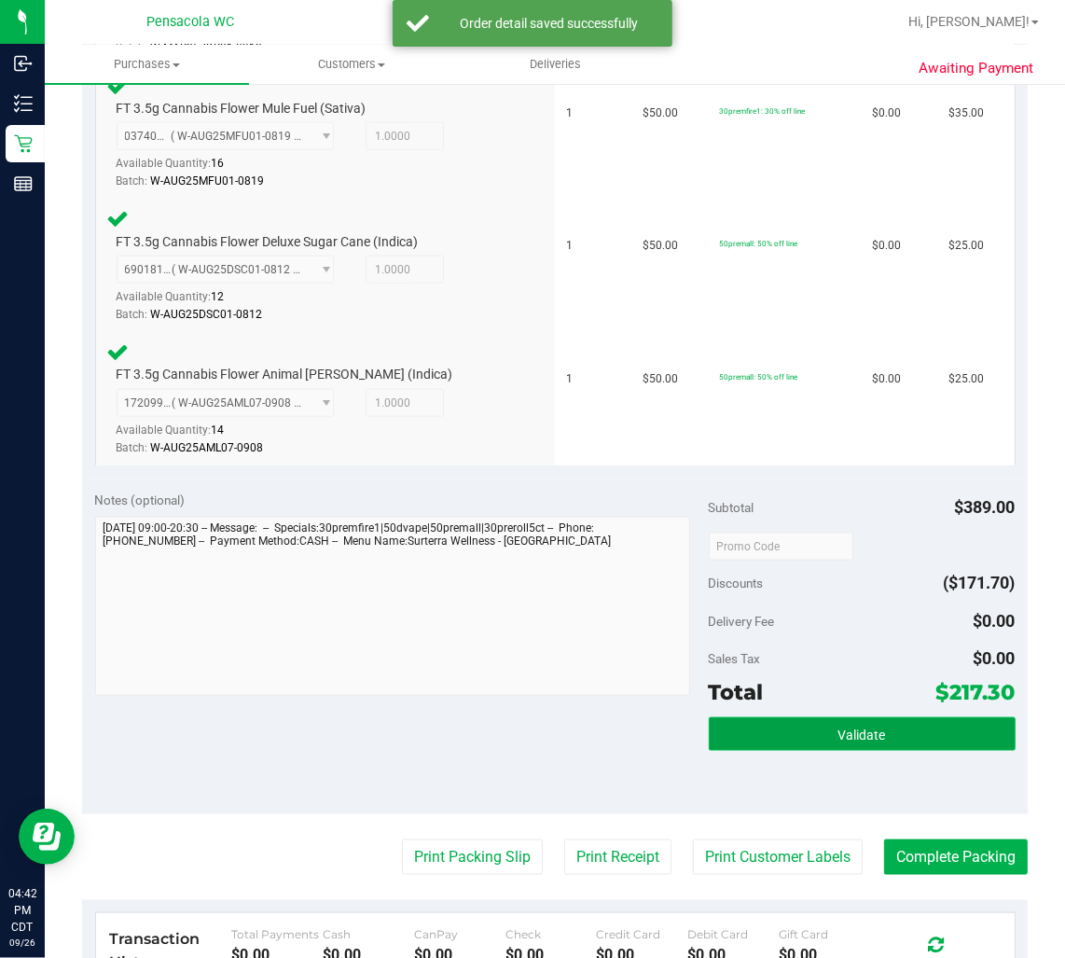
click at [889, 729] on button "Validate" at bounding box center [862, 734] width 307 height 34
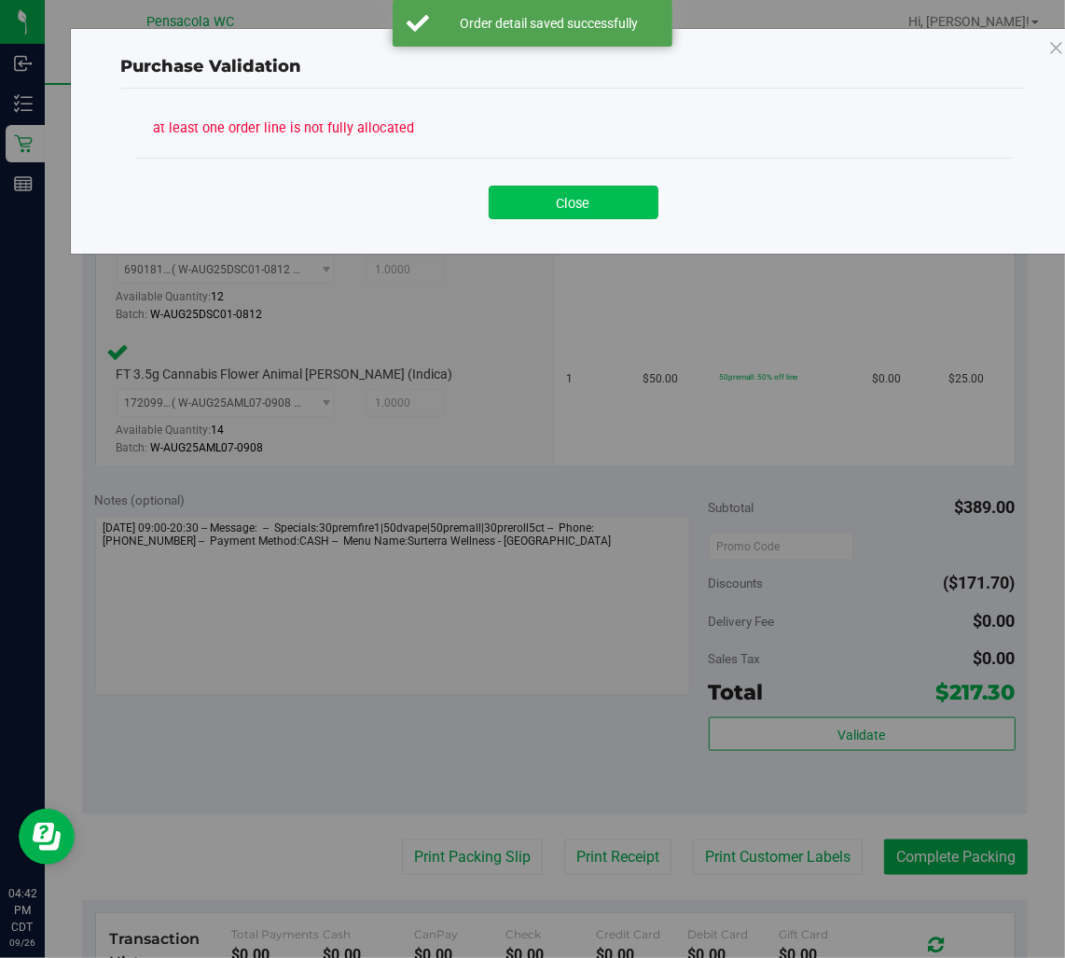
click at [611, 217] on button "Close" at bounding box center [574, 203] width 170 height 34
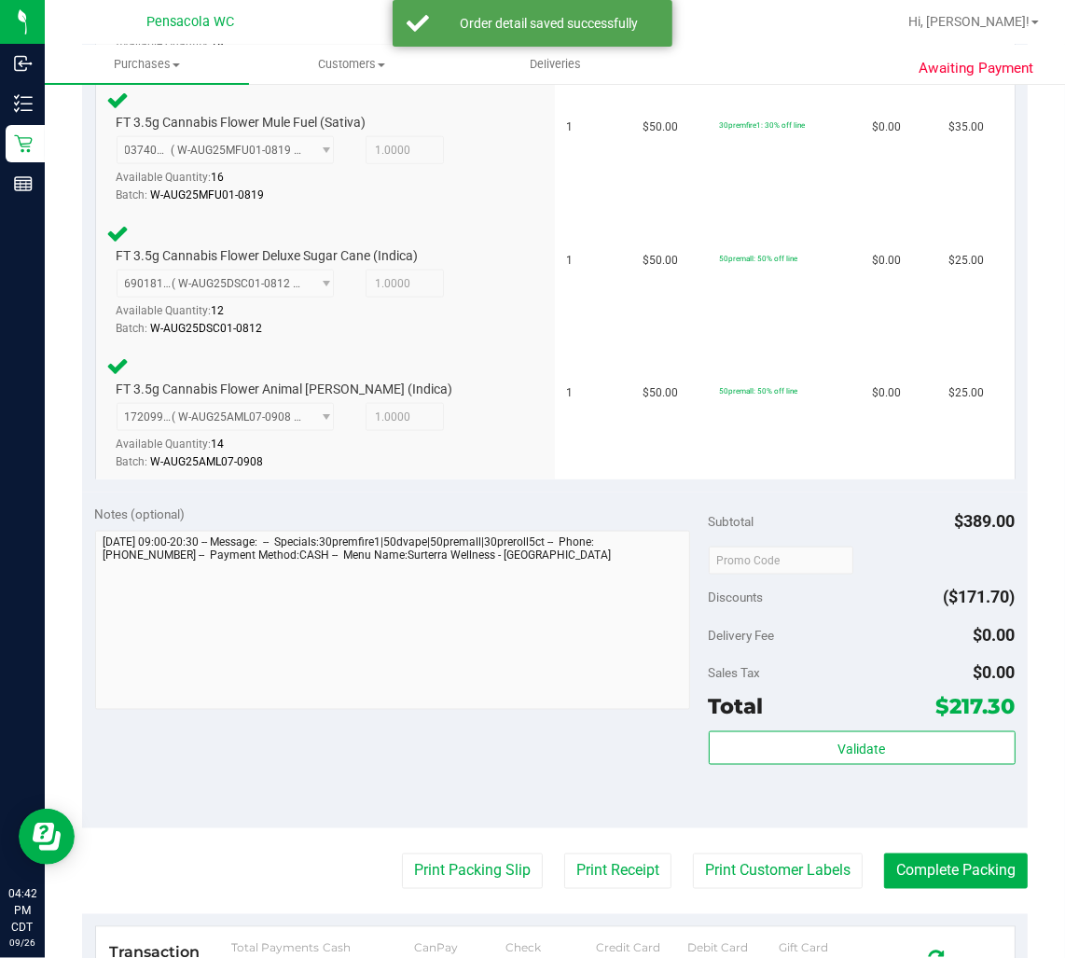
scroll to position [1927, 0]
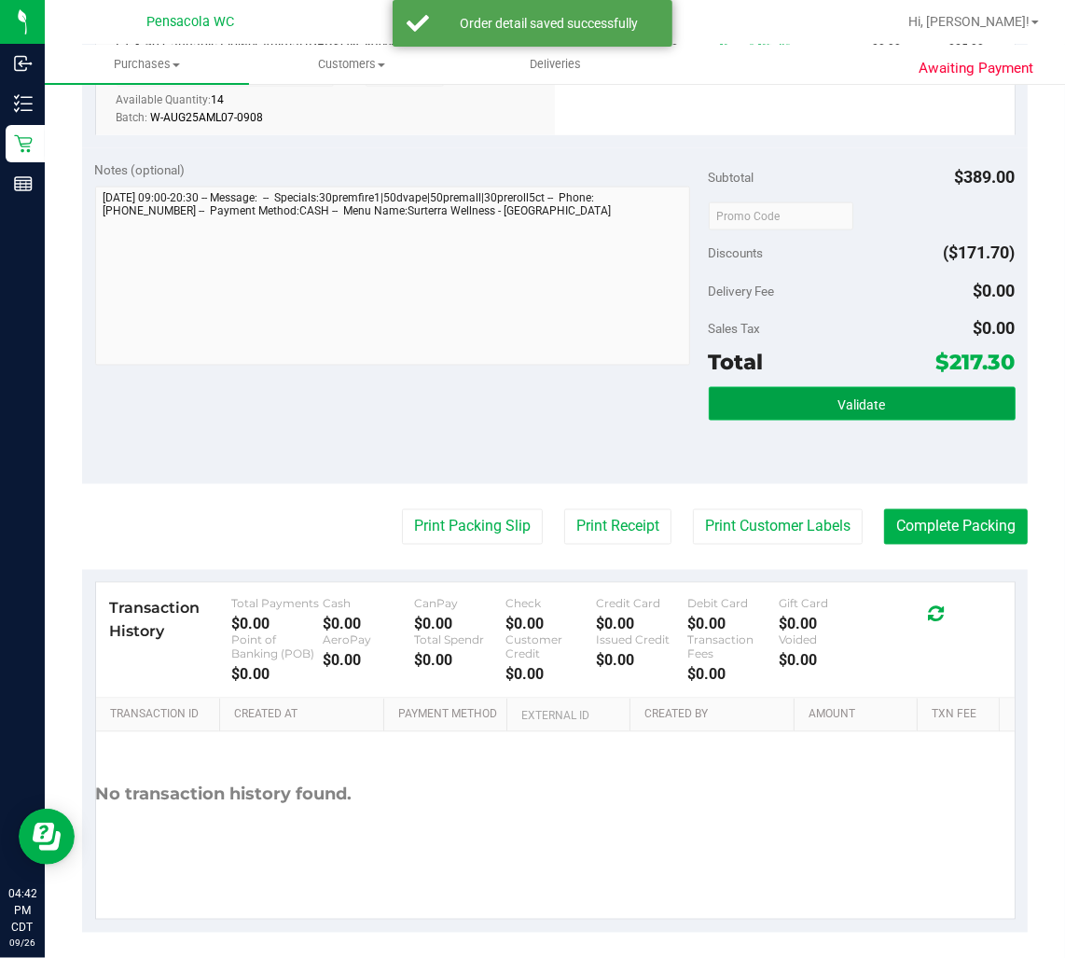
click at [837, 405] on button "Validate" at bounding box center [862, 404] width 307 height 34
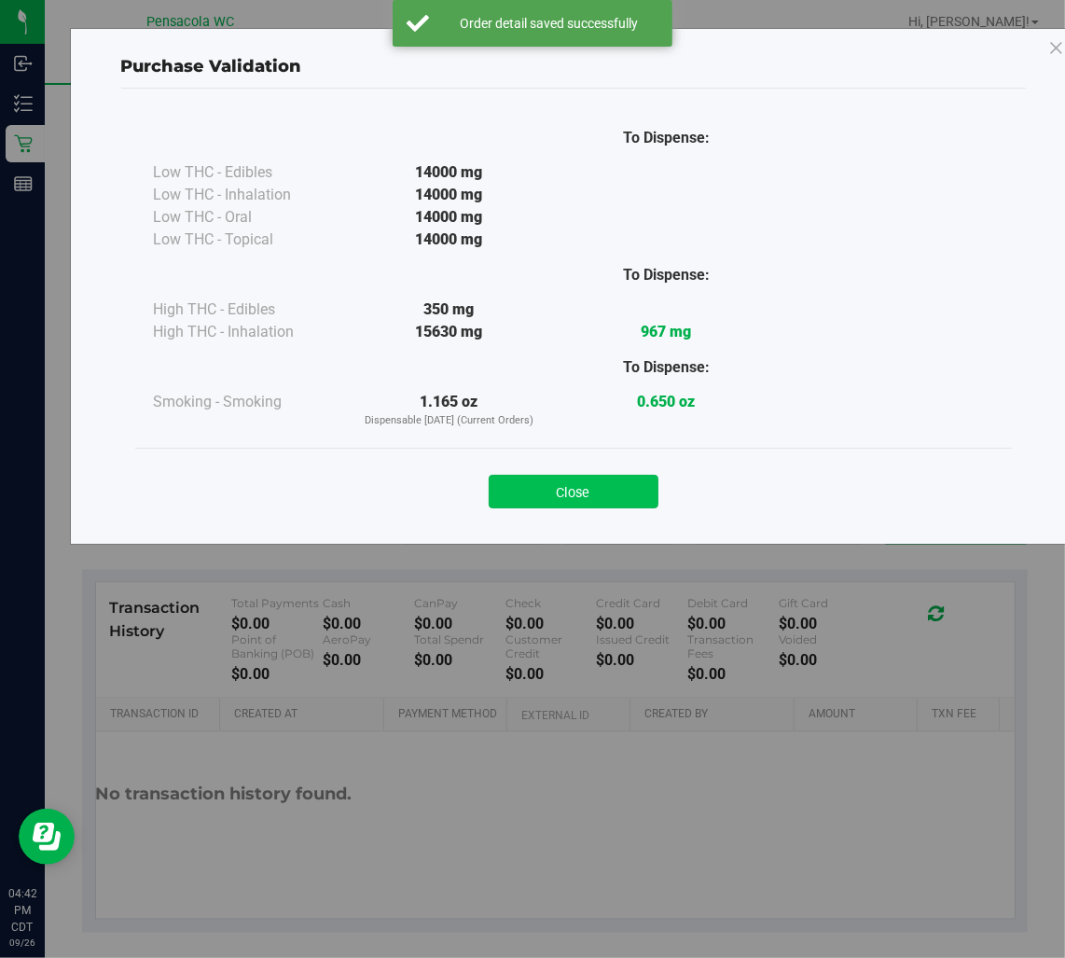
click at [586, 479] on button "Close" at bounding box center [574, 492] width 170 height 34
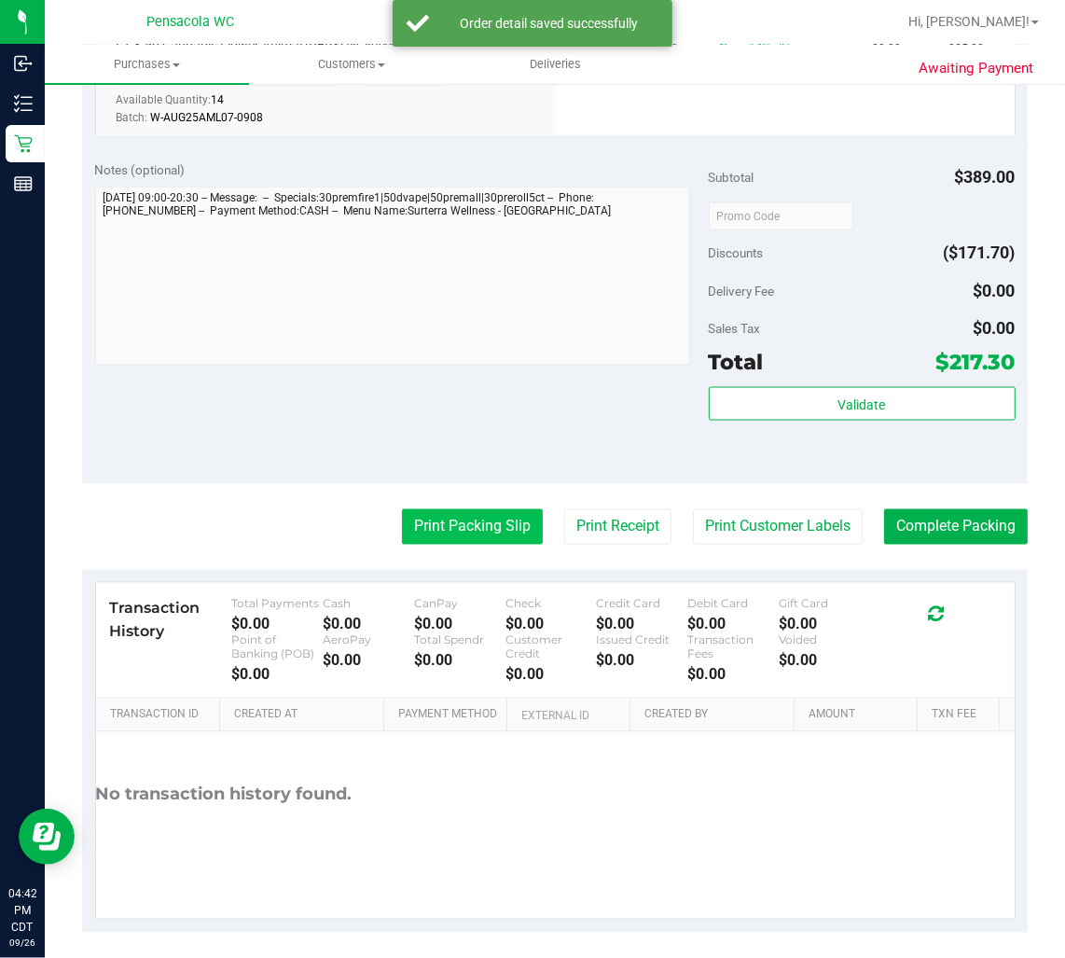
click at [515, 509] on button "Print Packing Slip" at bounding box center [472, 526] width 141 height 35
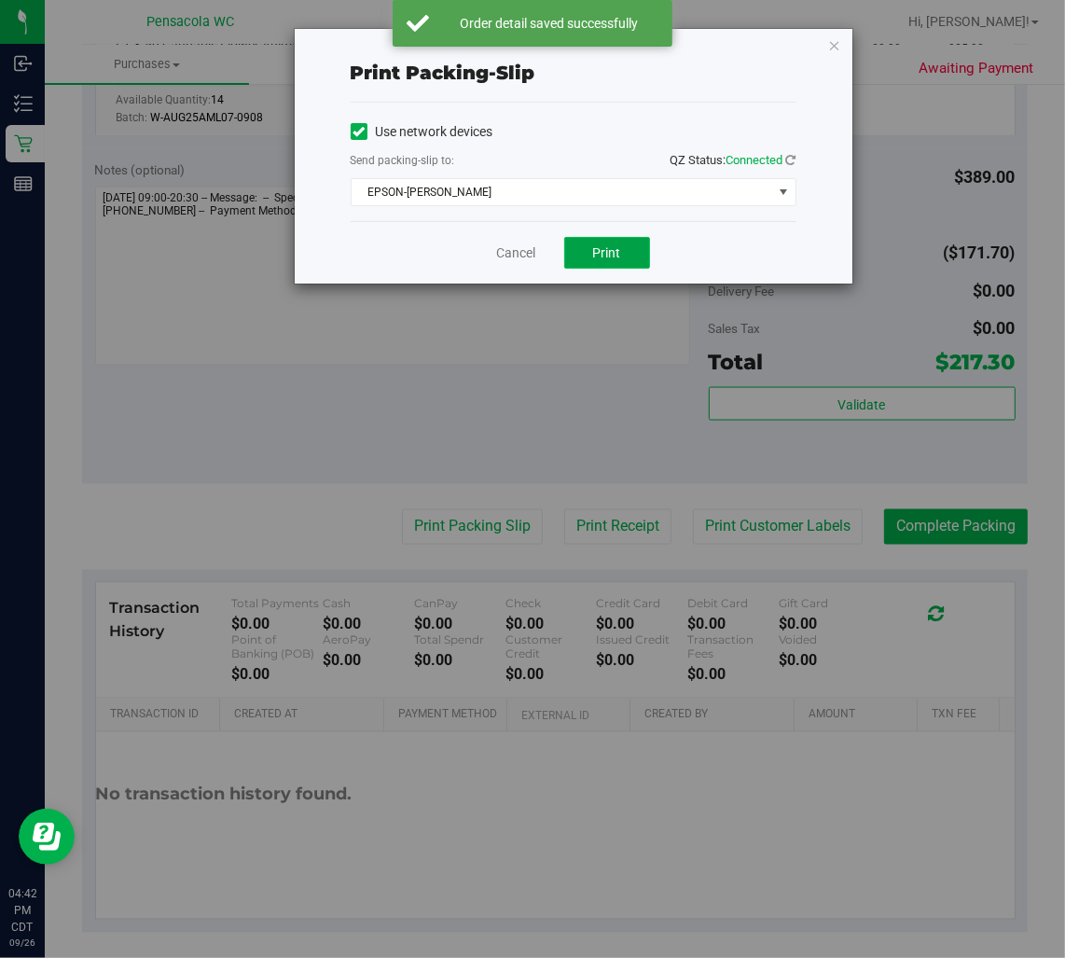
click at [605, 254] on span "Print" at bounding box center [607, 252] width 28 height 15
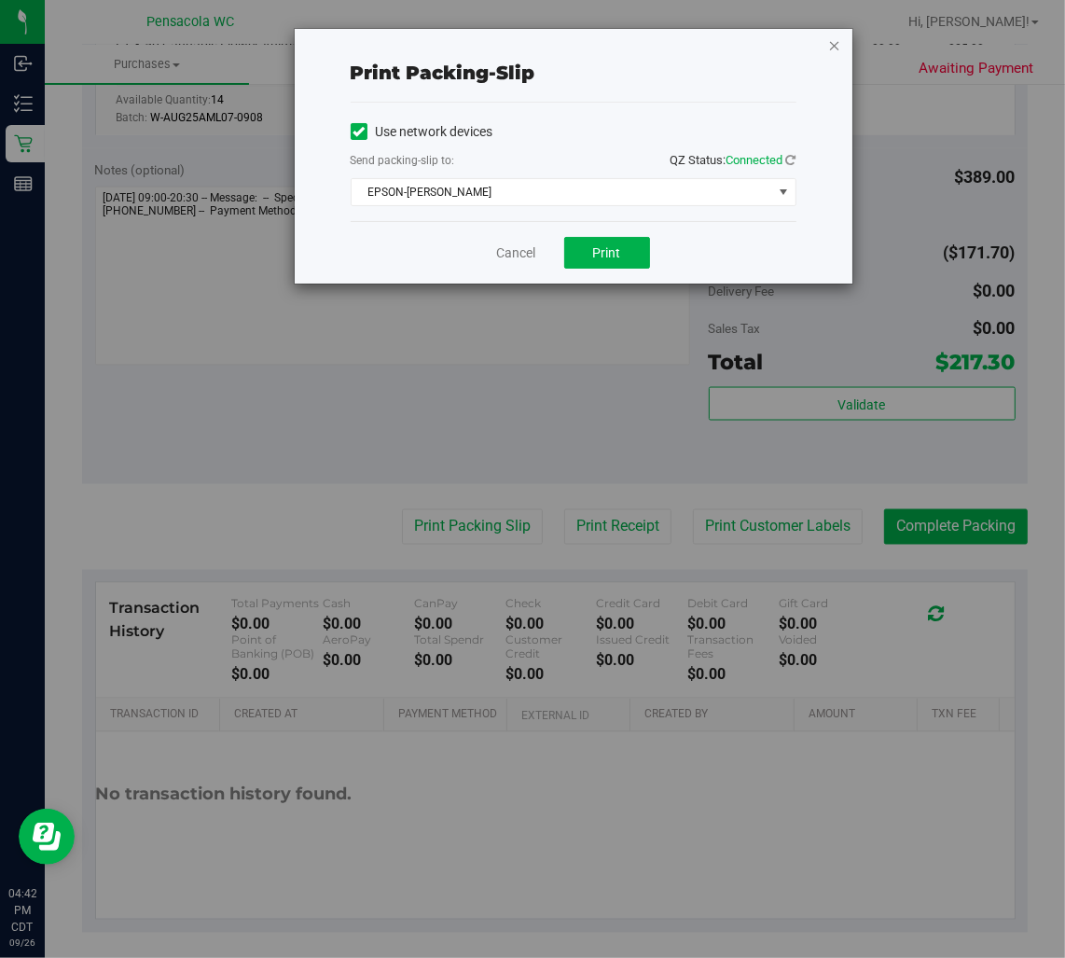
click at [835, 49] on icon "button" at bounding box center [834, 45] width 13 height 22
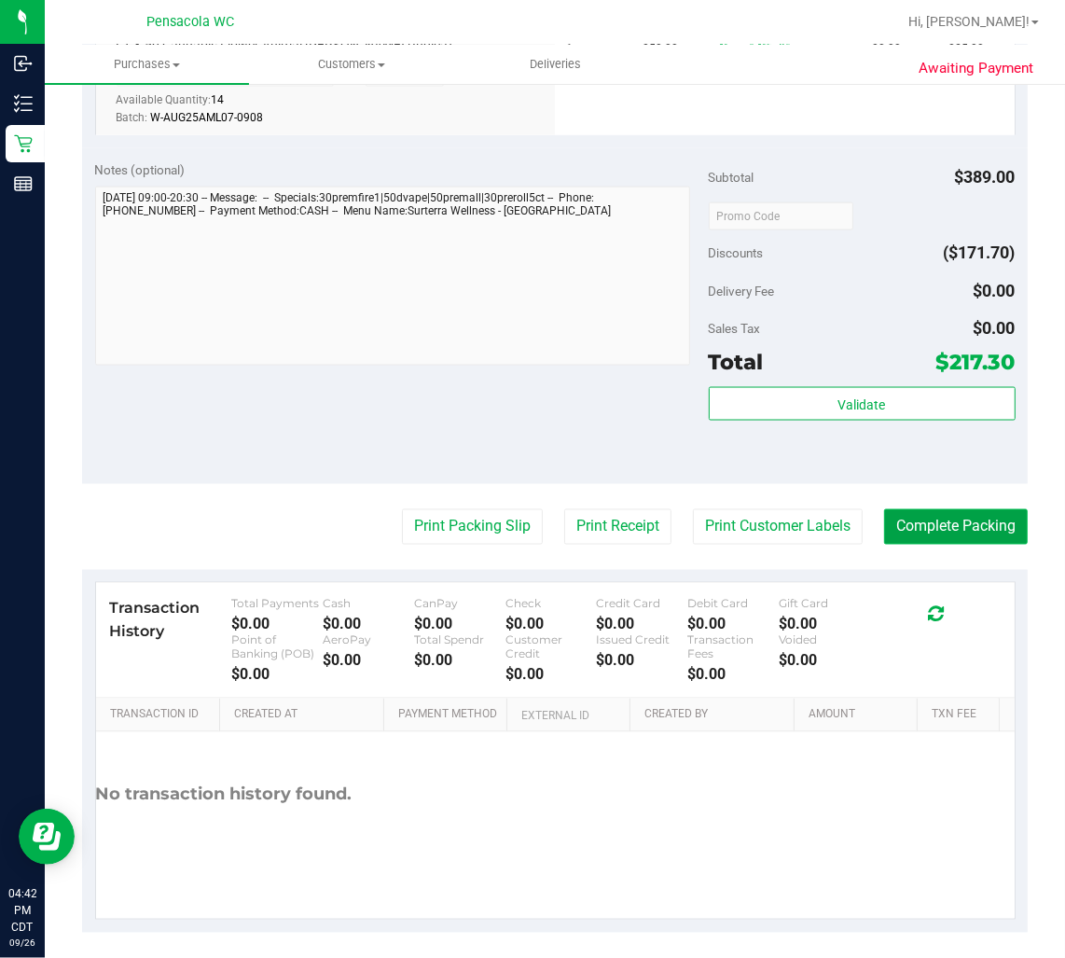
click at [974, 517] on button "Complete Packing" at bounding box center [956, 526] width 144 height 35
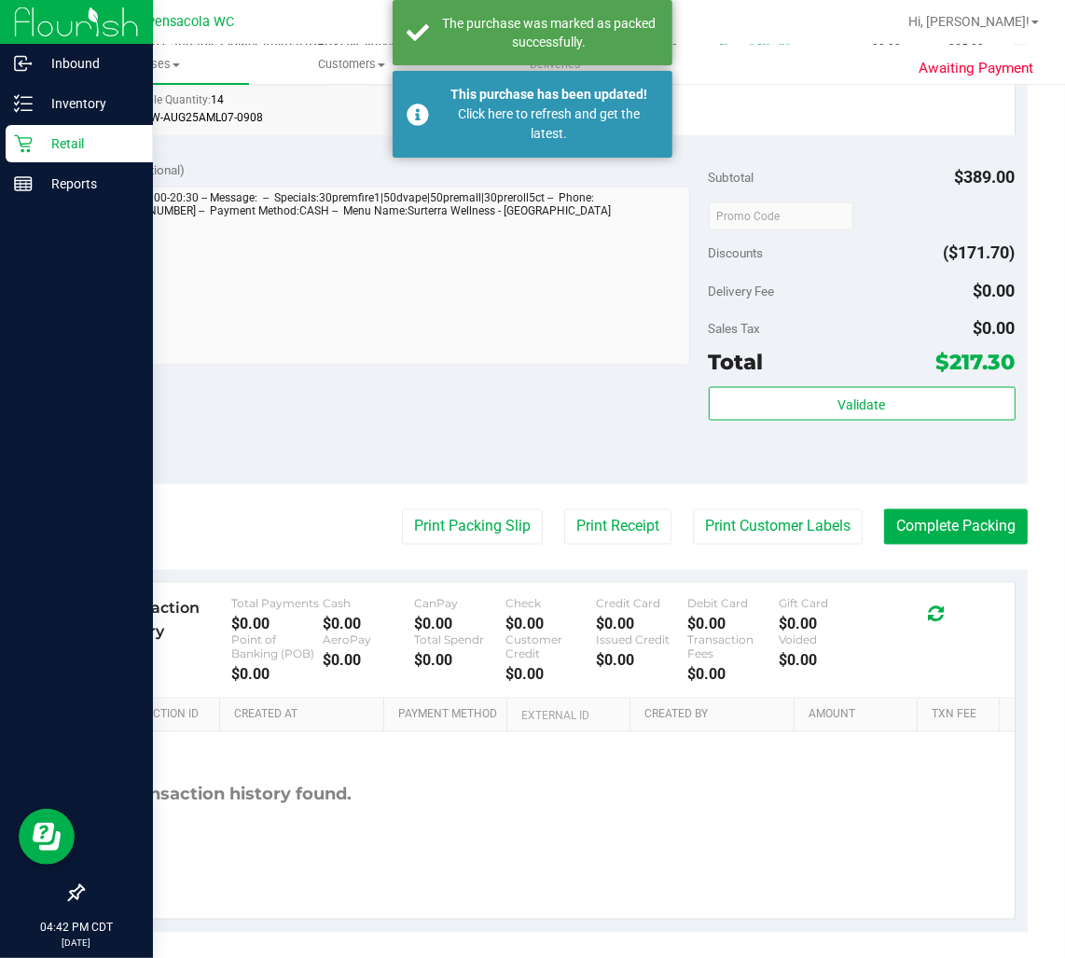
click at [1, 150] on link "Retail" at bounding box center [76, 145] width 153 height 40
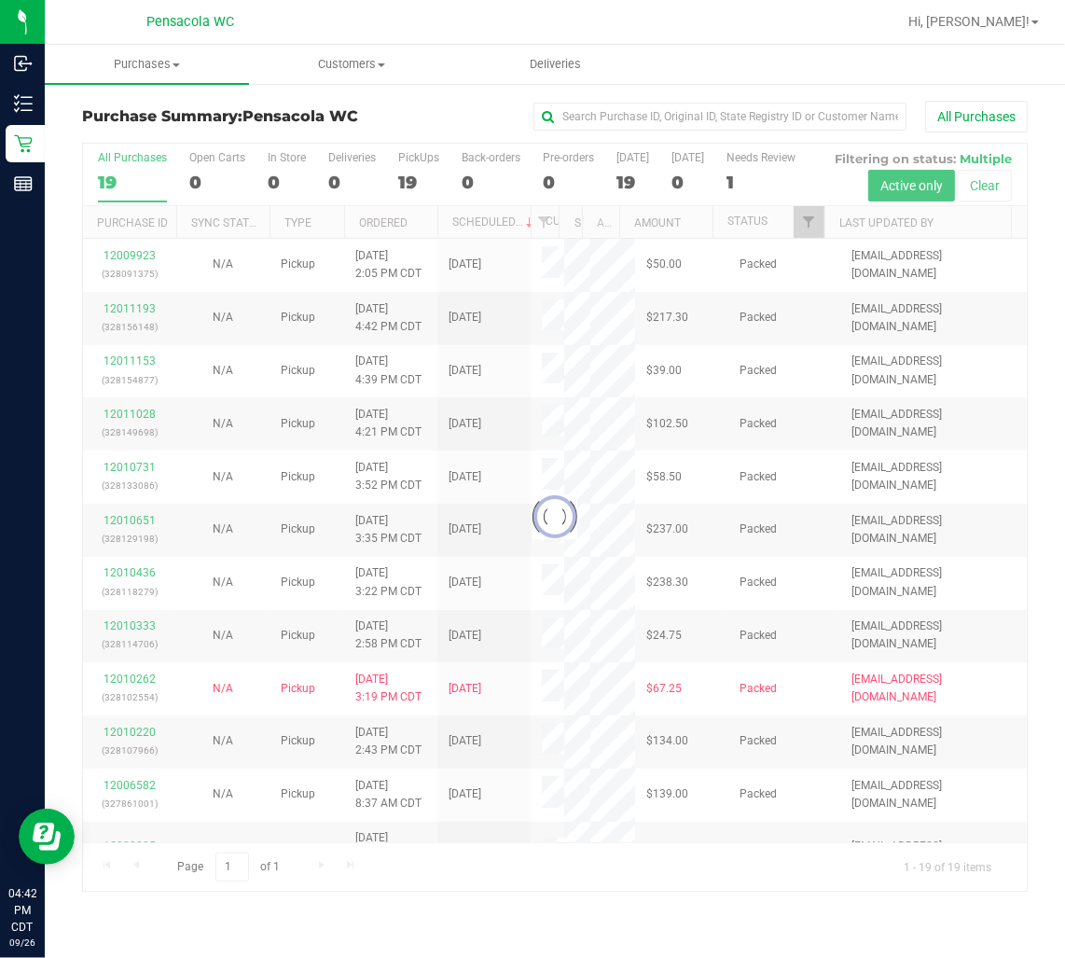
click at [800, 230] on div at bounding box center [555, 517] width 944 height 747
click at [808, 221] on span "Filter" at bounding box center [808, 222] width 15 height 15
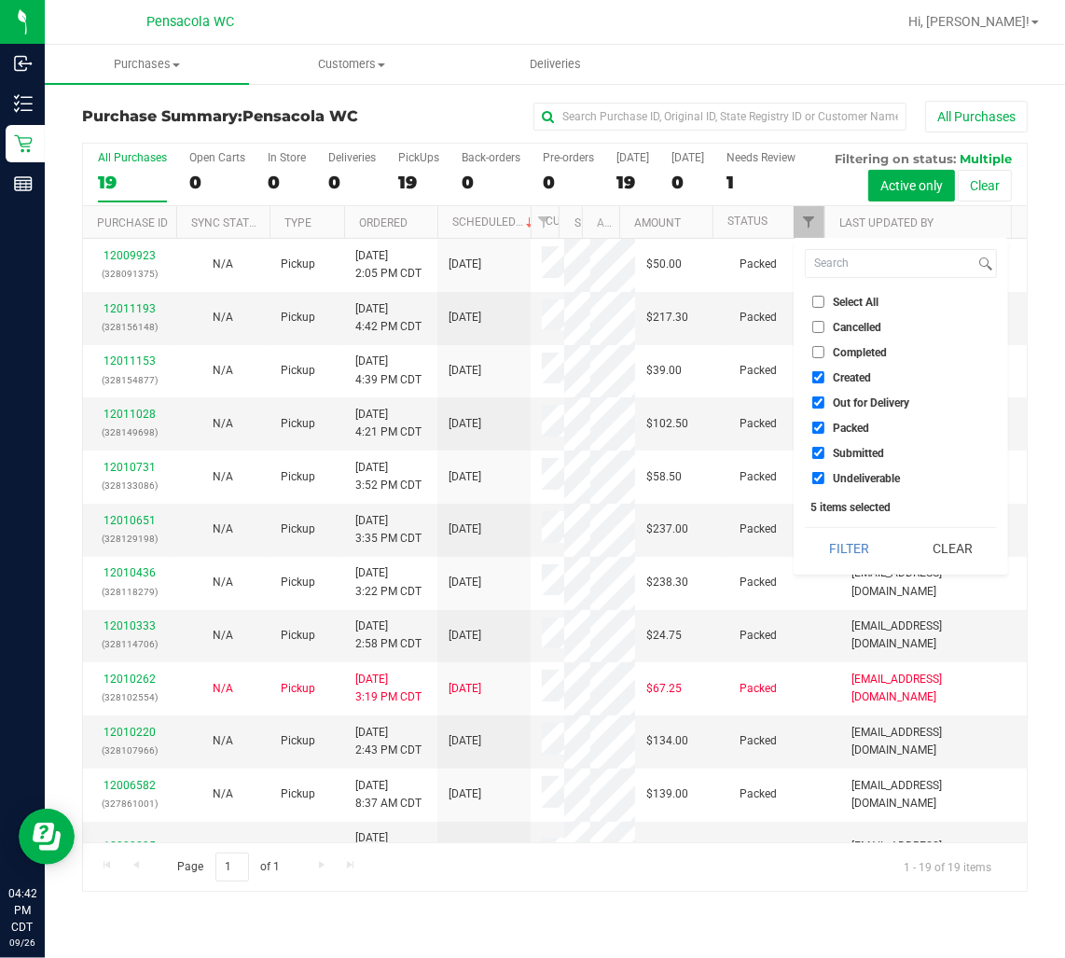
click at [861, 299] on span "Select All" at bounding box center [856, 302] width 46 height 11
click at [825, 299] on input "Select All" at bounding box center [819, 302] width 12 height 12
checkbox input "true"
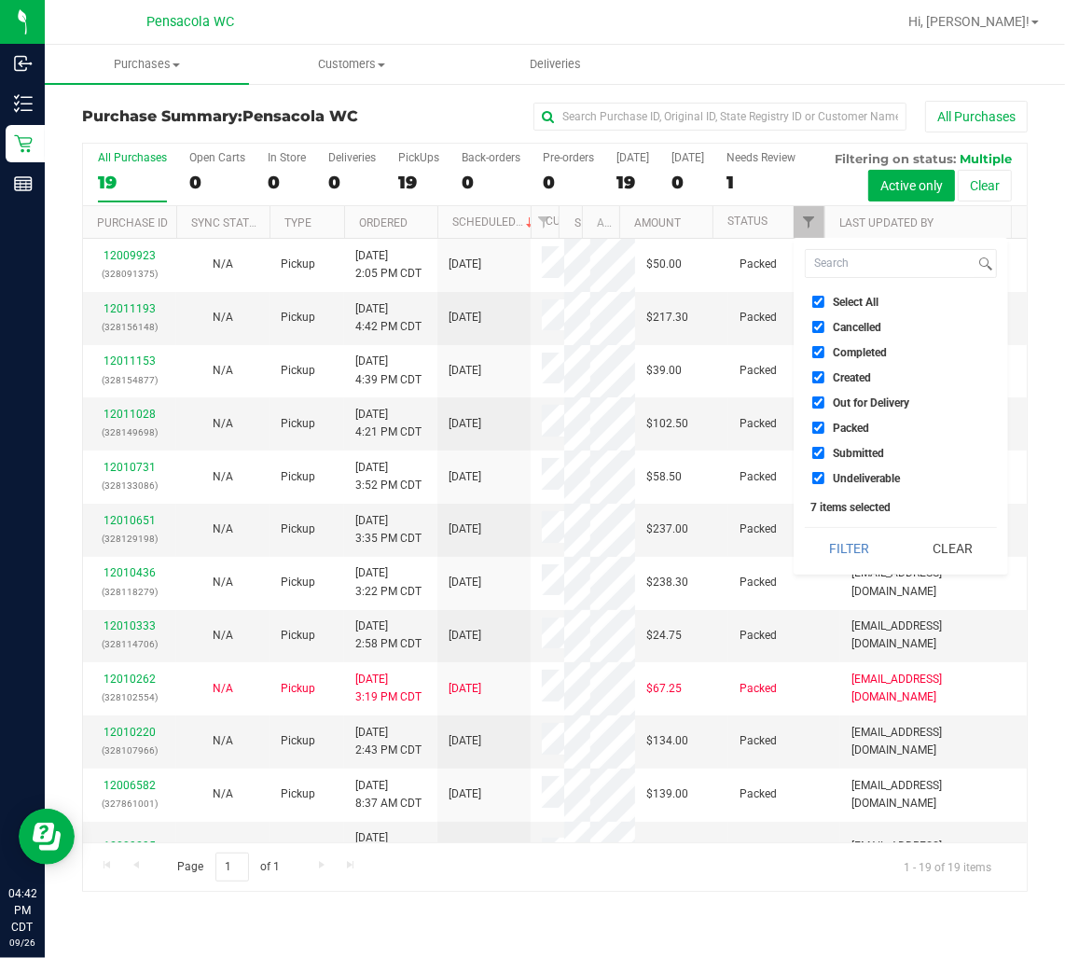
click at [822, 301] on input "Select All" at bounding box center [819, 302] width 12 height 12
checkbox input "false"
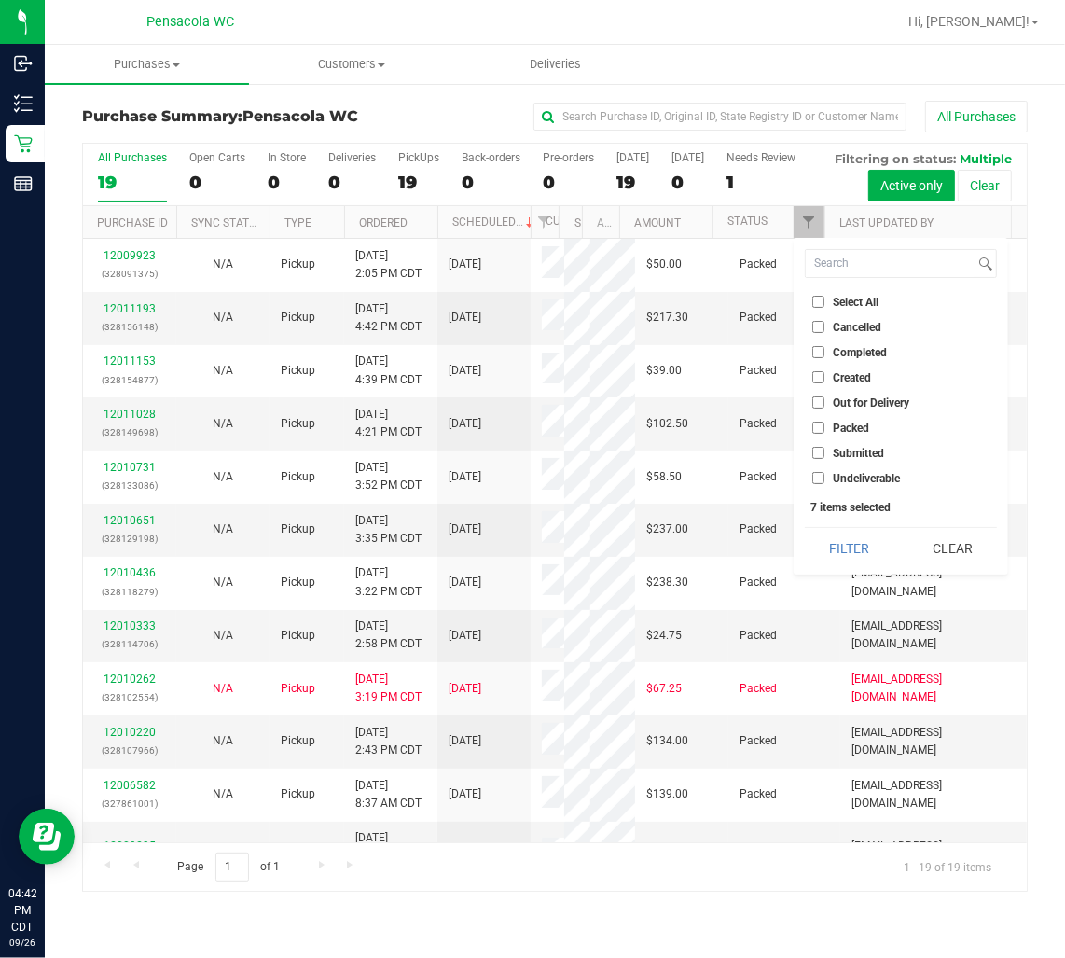
checkbox input "false"
click at [858, 453] on span "Submitted" at bounding box center [858, 453] width 51 height 11
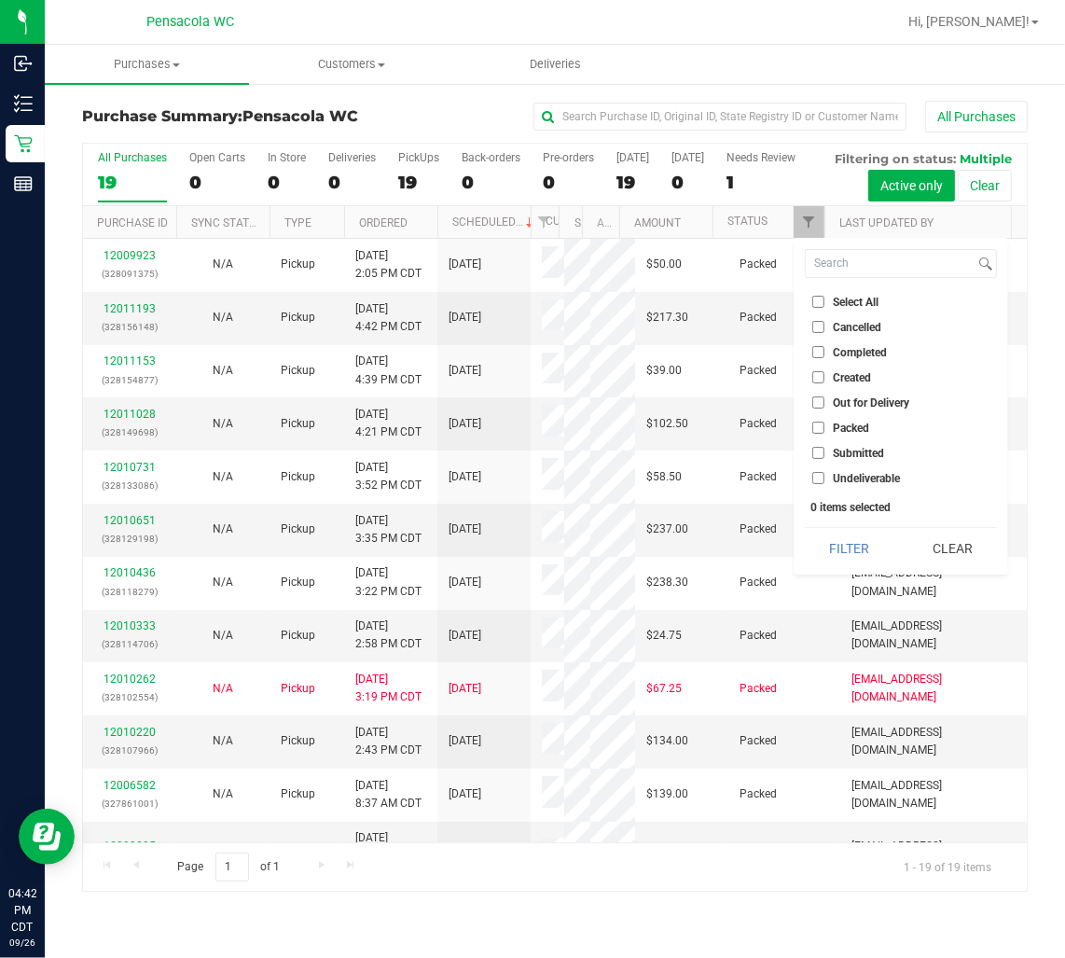
click at [825, 453] on input "Submitted" at bounding box center [819, 453] width 12 height 12
checkbox input "true"
click at [861, 550] on button "Filter" at bounding box center [850, 548] width 90 height 41
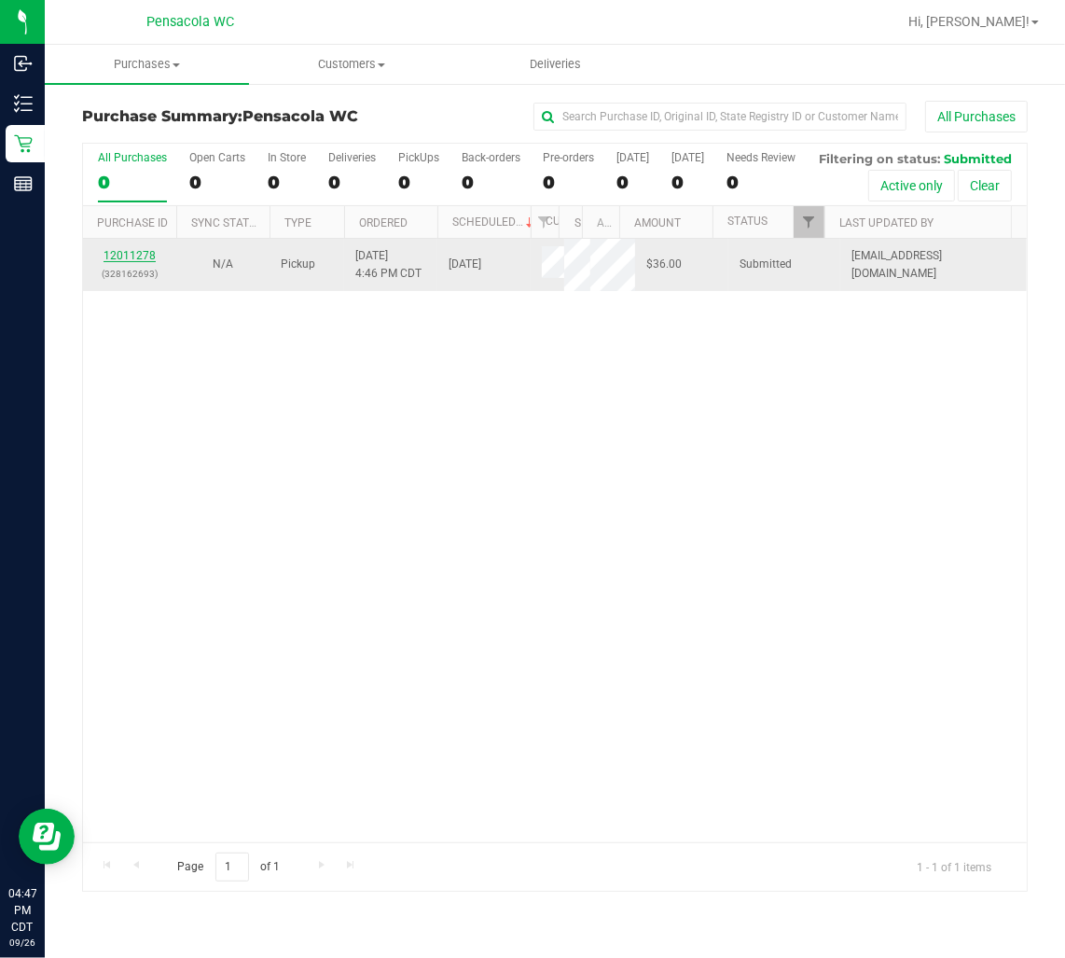
click at [141, 262] on link "12011278" at bounding box center [130, 255] width 52 height 13
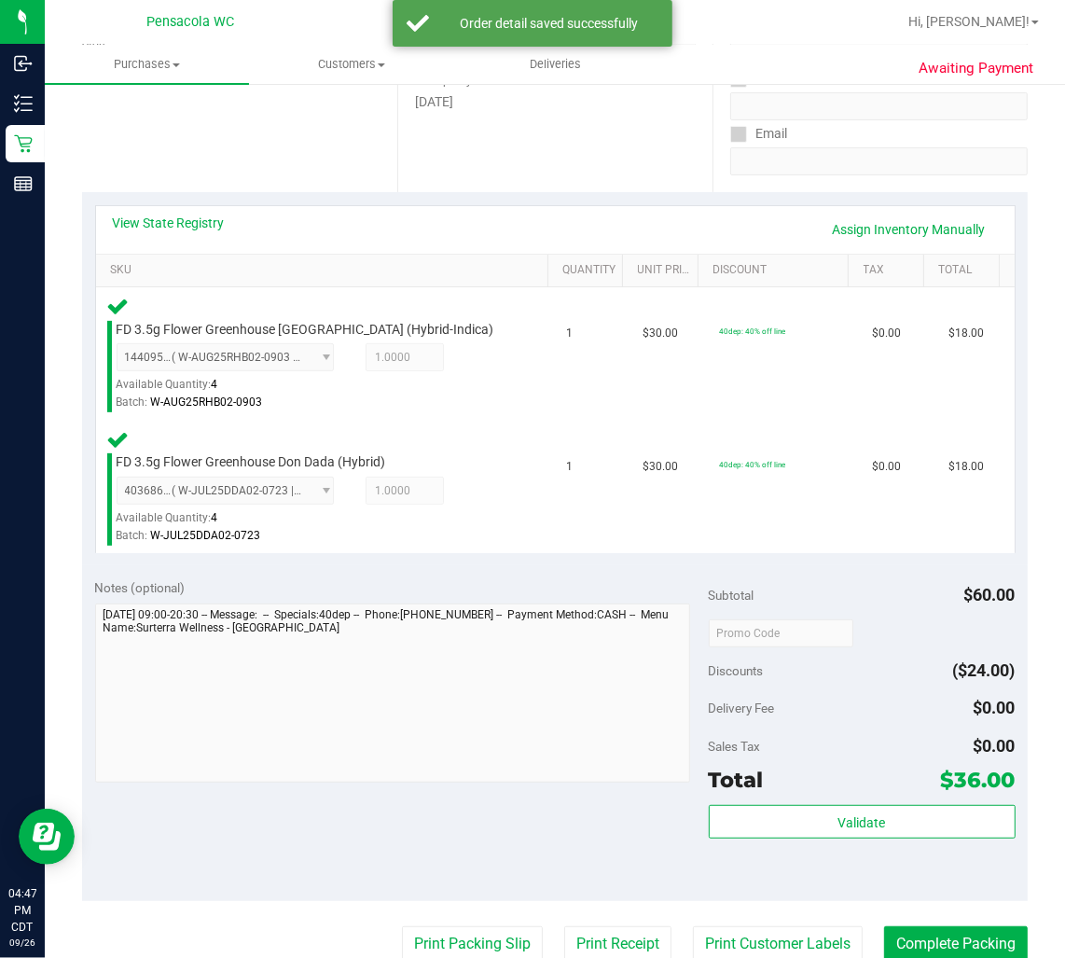
scroll to position [518, 0]
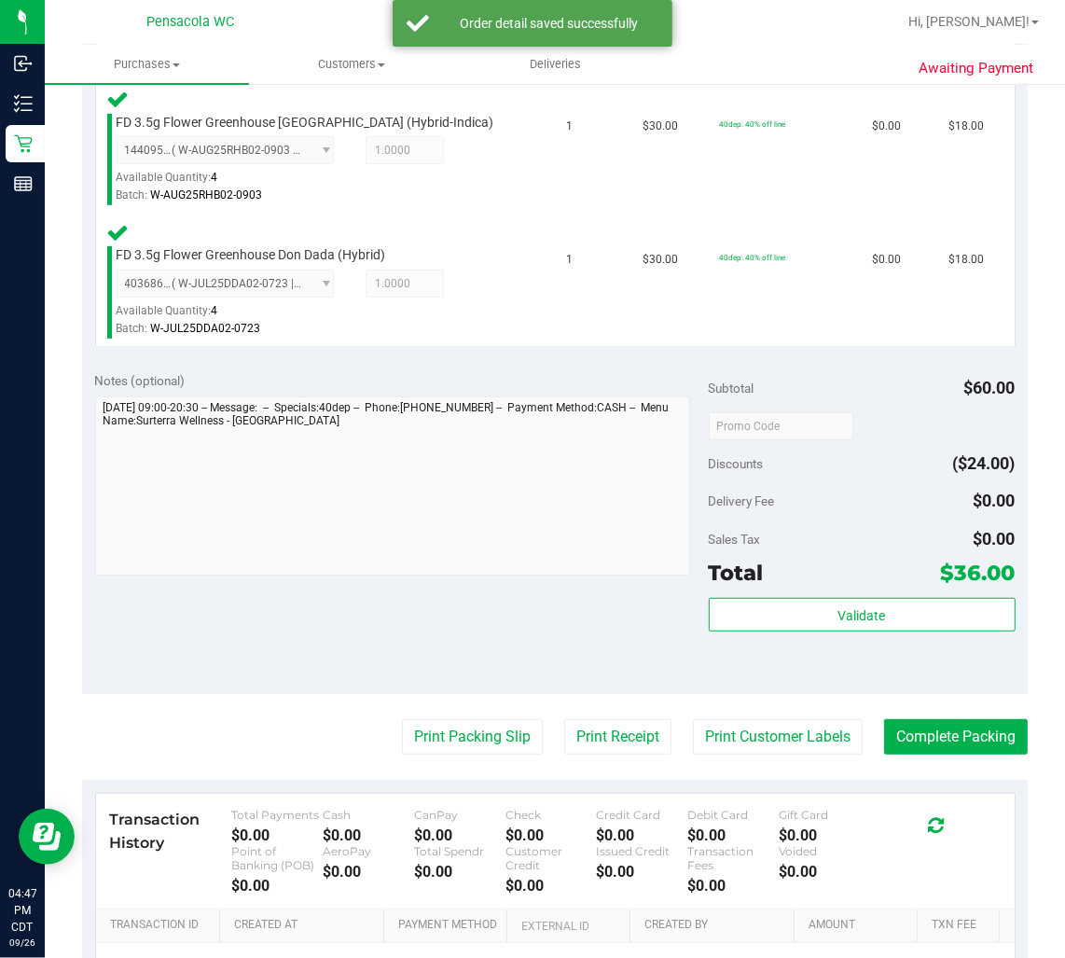
click at [832, 590] on div "Subtotal $60.00 Discounts ($24.00) Delivery Fee $0.00 Sales Tax $0.00 Total $36…" at bounding box center [862, 526] width 307 height 311
click at [833, 598] on button "Validate" at bounding box center [862, 615] width 307 height 34
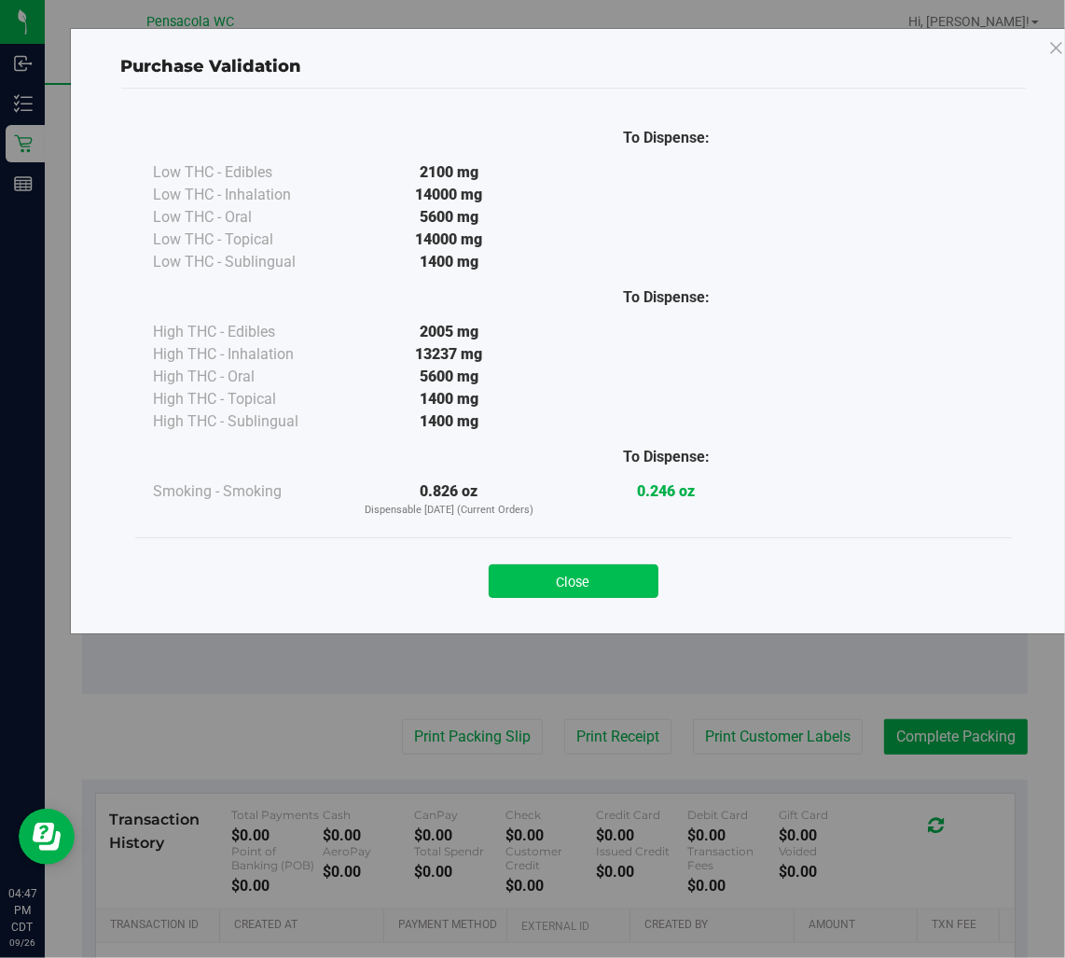
click at [608, 566] on button "Close" at bounding box center [574, 581] width 170 height 34
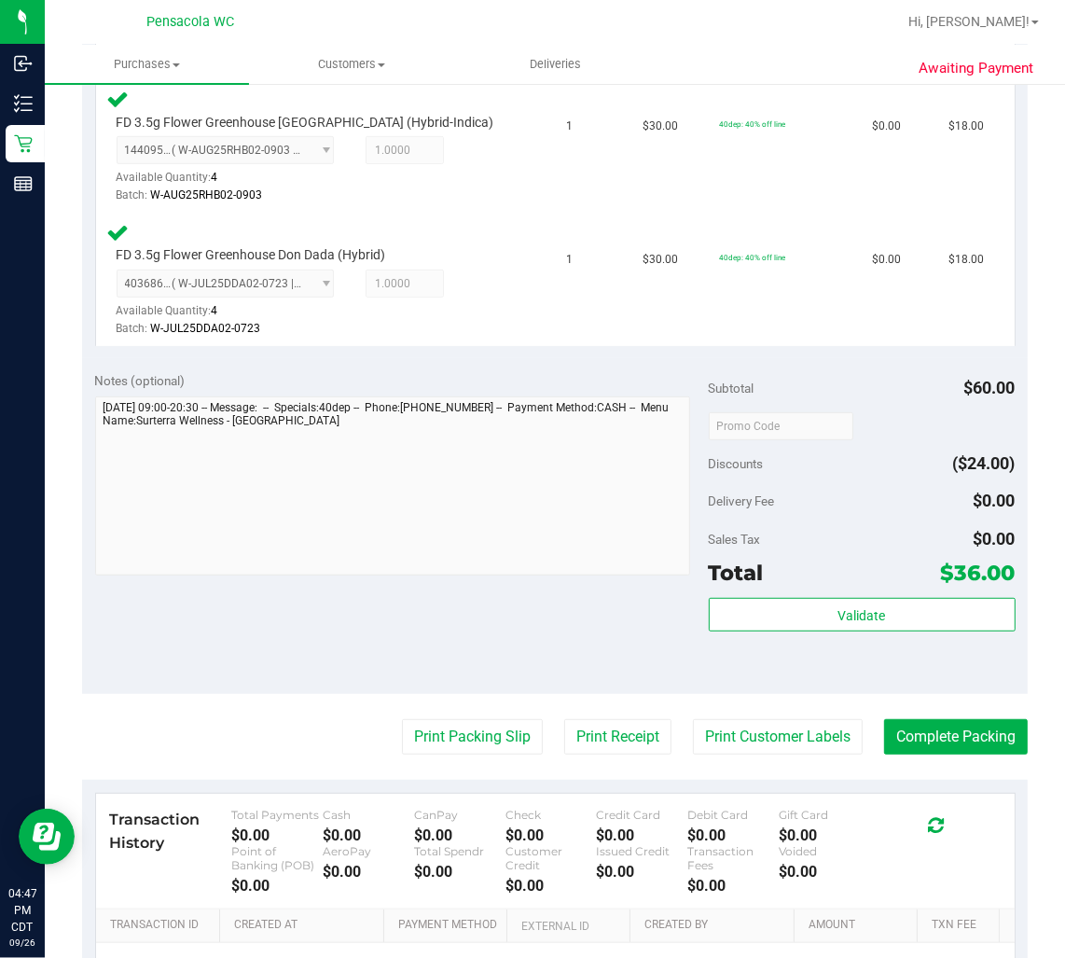
click at [441, 753] on purchase-details "Back Edit Purchase Cancel Purchase View Profile # 12011278 BioTrack ID: - Submi…" at bounding box center [555, 363] width 946 height 1560
click at [433, 737] on button "Print Packing Slip" at bounding box center [472, 736] width 141 height 35
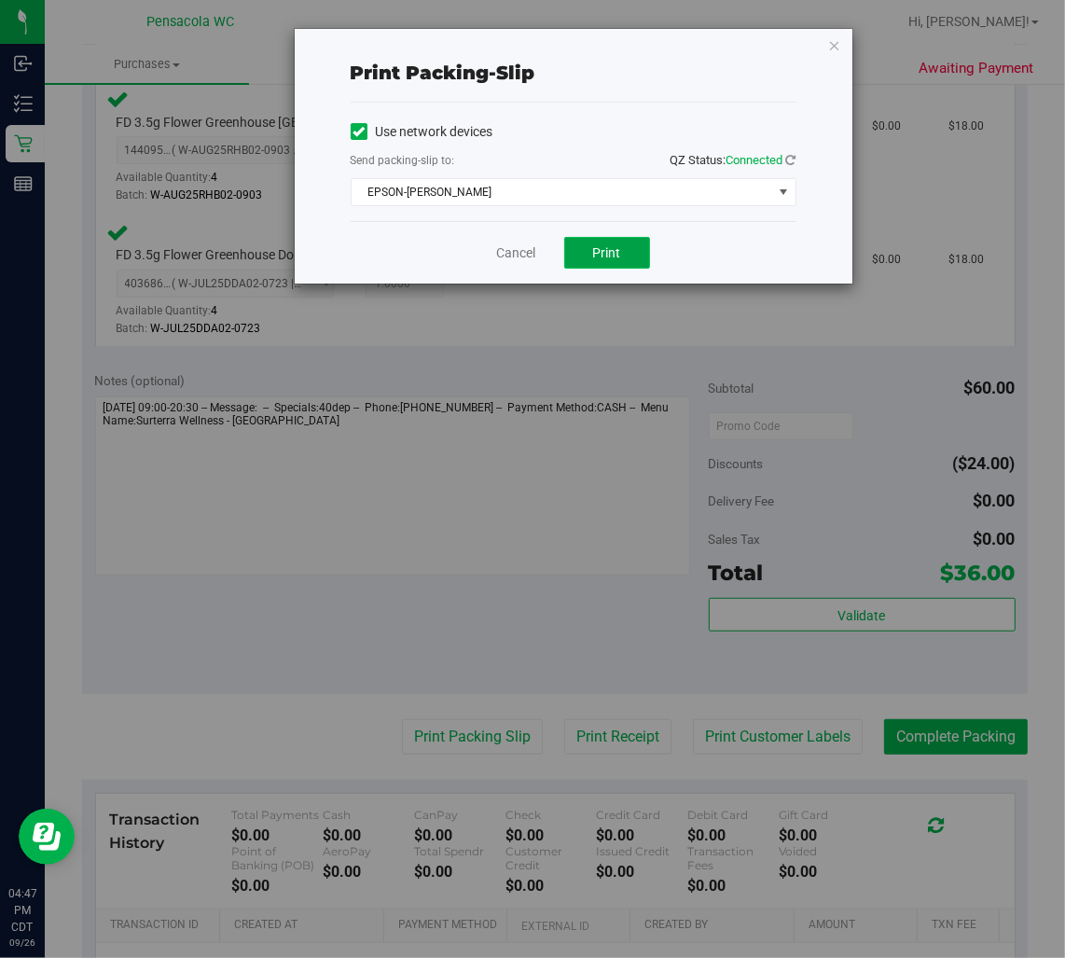
click at [602, 259] on span "Print" at bounding box center [607, 252] width 28 height 15
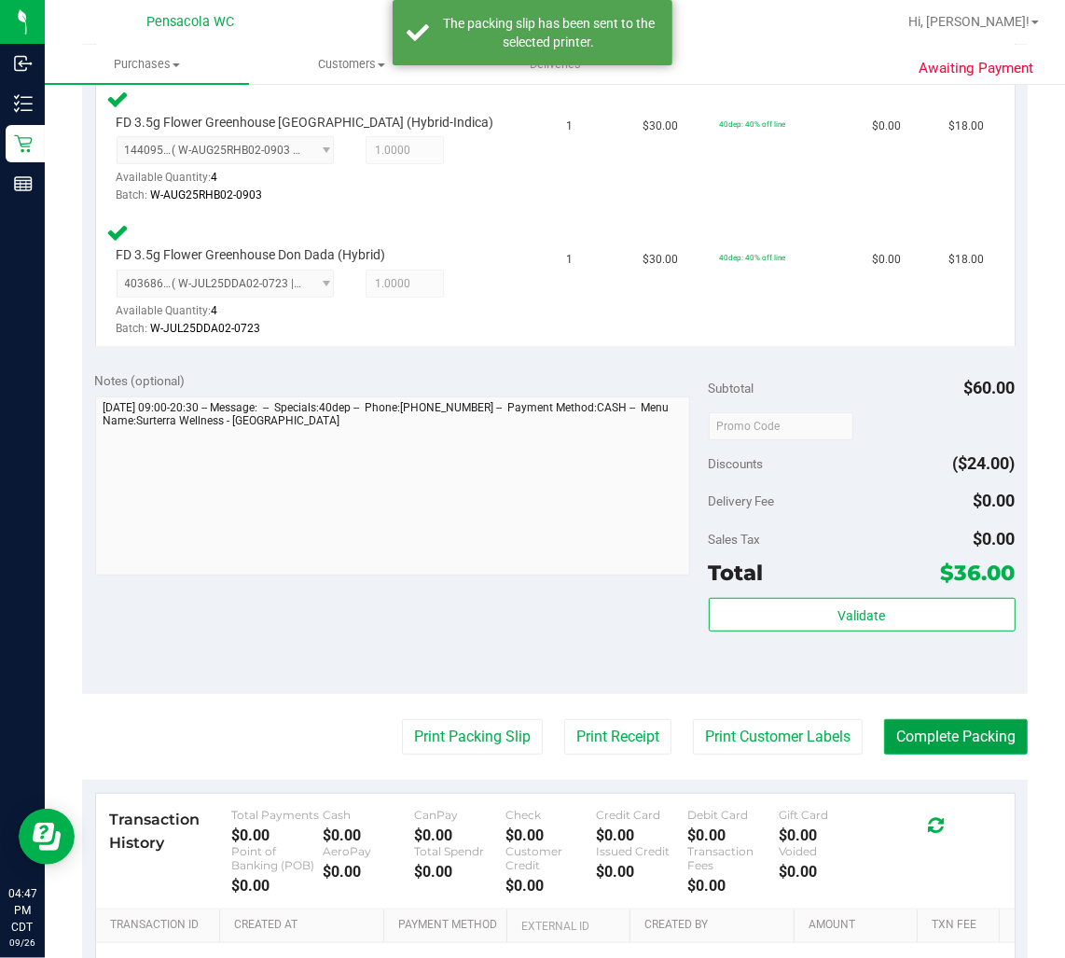
click at [899, 729] on button "Complete Packing" at bounding box center [956, 736] width 144 height 35
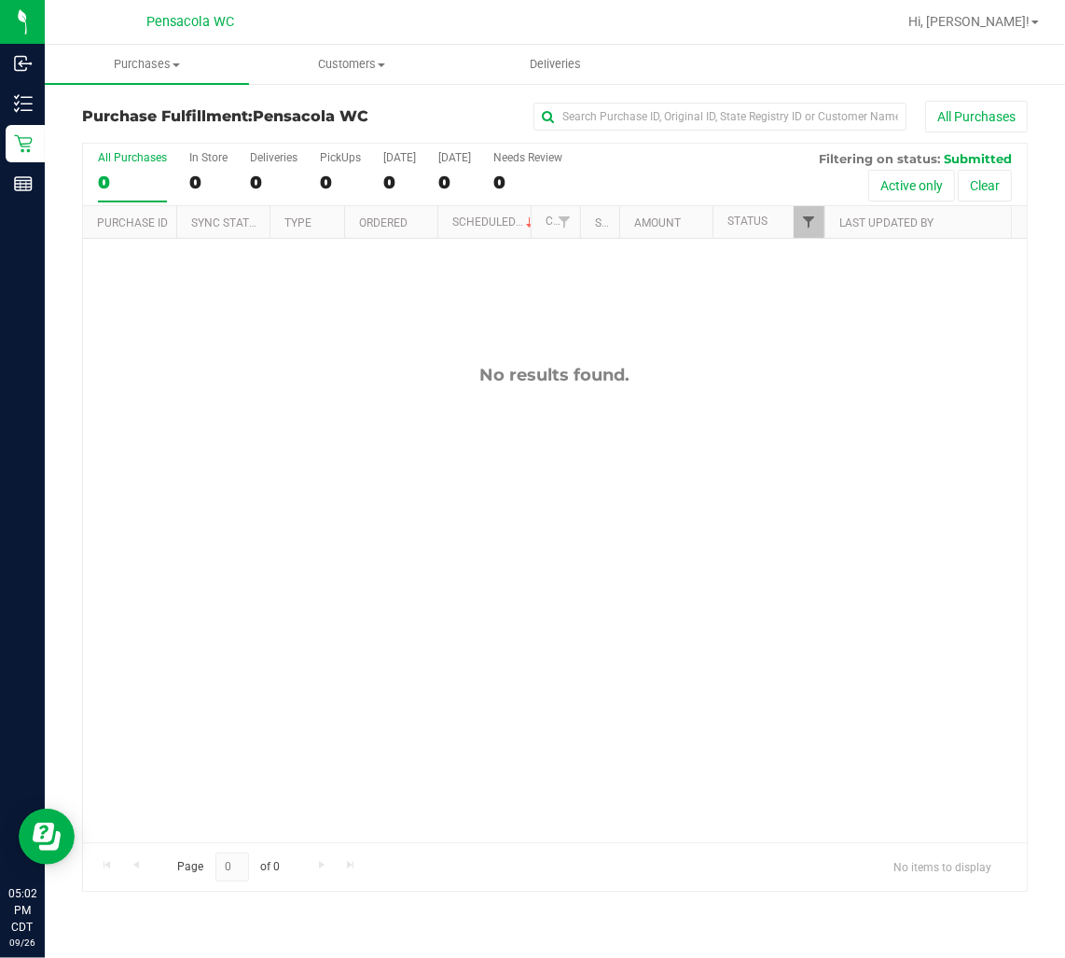
click at [808, 221] on span "Filter" at bounding box center [808, 222] width 15 height 15
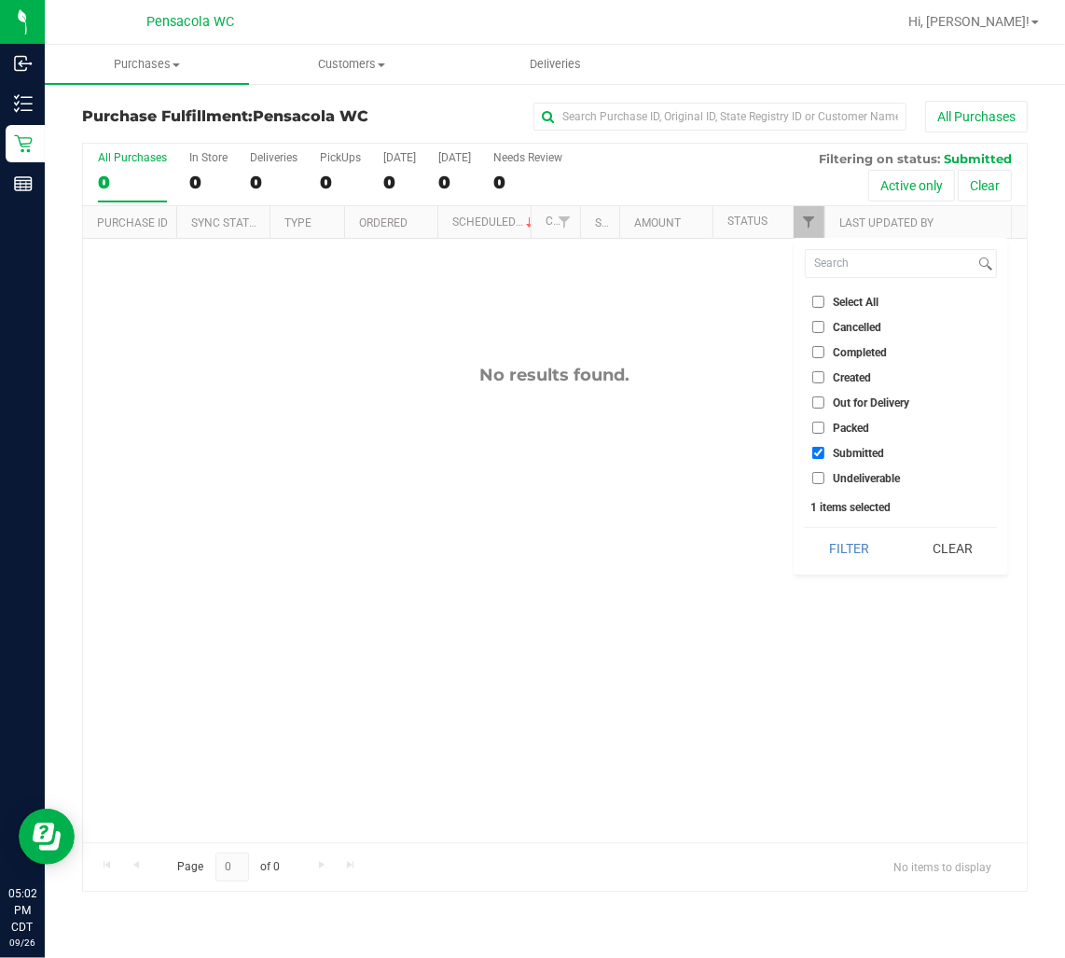
click at [860, 373] on span "Created" at bounding box center [852, 377] width 38 height 11
click at [825, 373] on input "Created" at bounding box center [819, 377] width 12 height 12
checkbox input "true"
click at [853, 547] on button "Filter" at bounding box center [850, 548] width 90 height 41
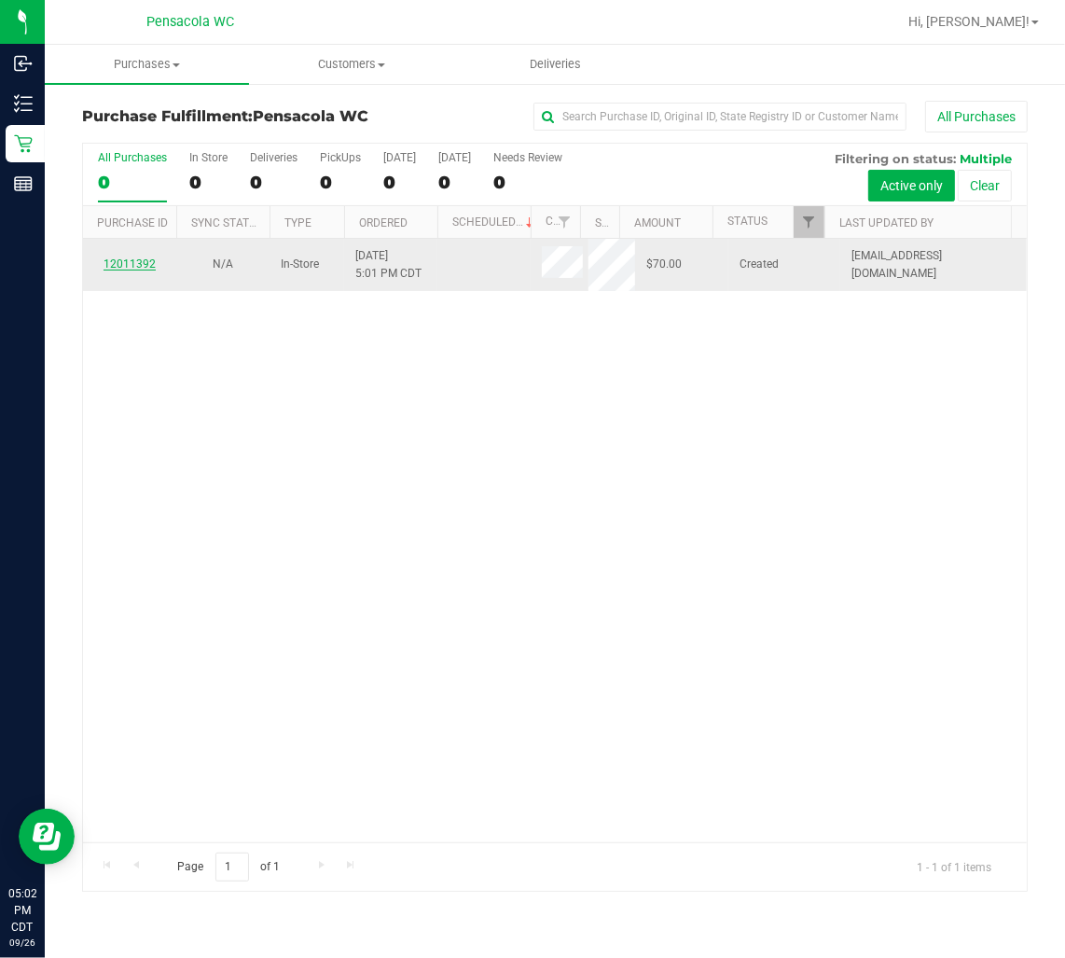
click at [142, 264] on link "12011392" at bounding box center [130, 263] width 52 height 13
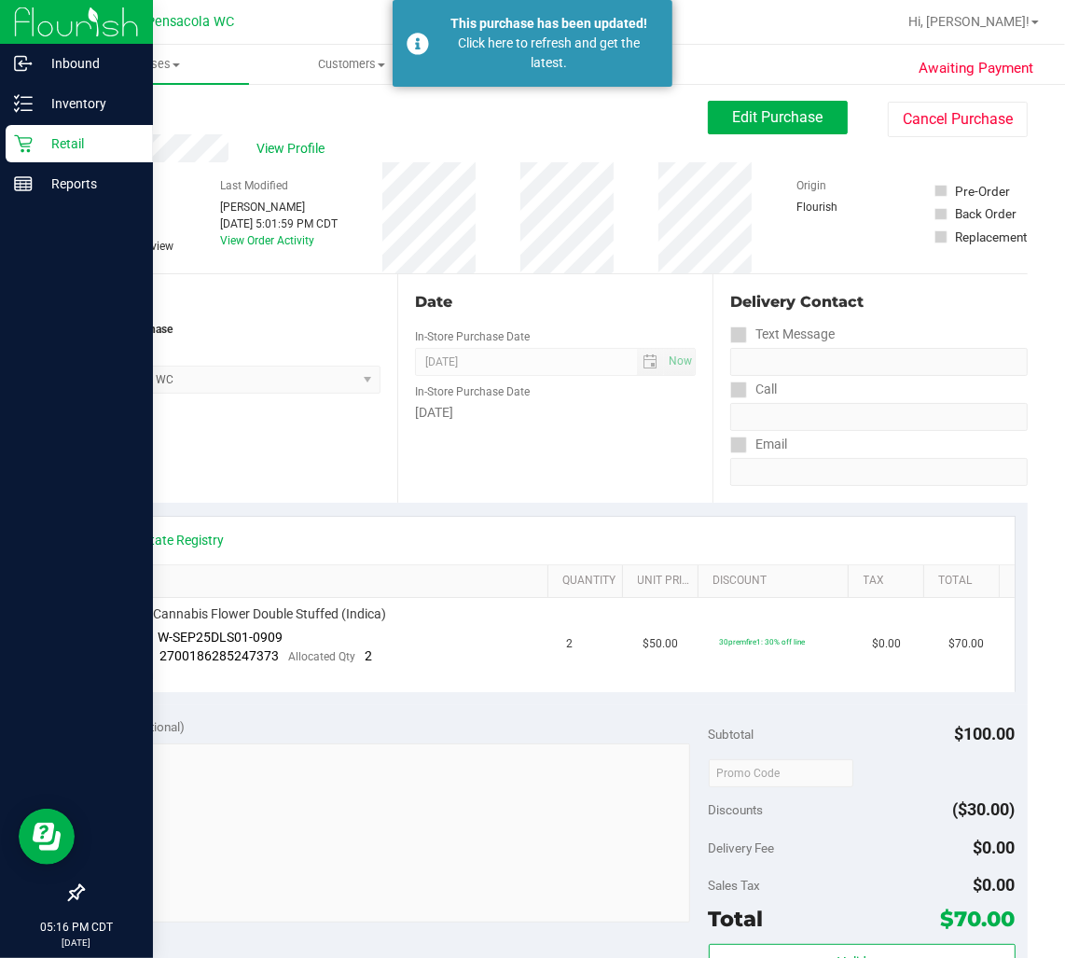
click at [9, 144] on div "Retail" at bounding box center [79, 143] width 147 height 37
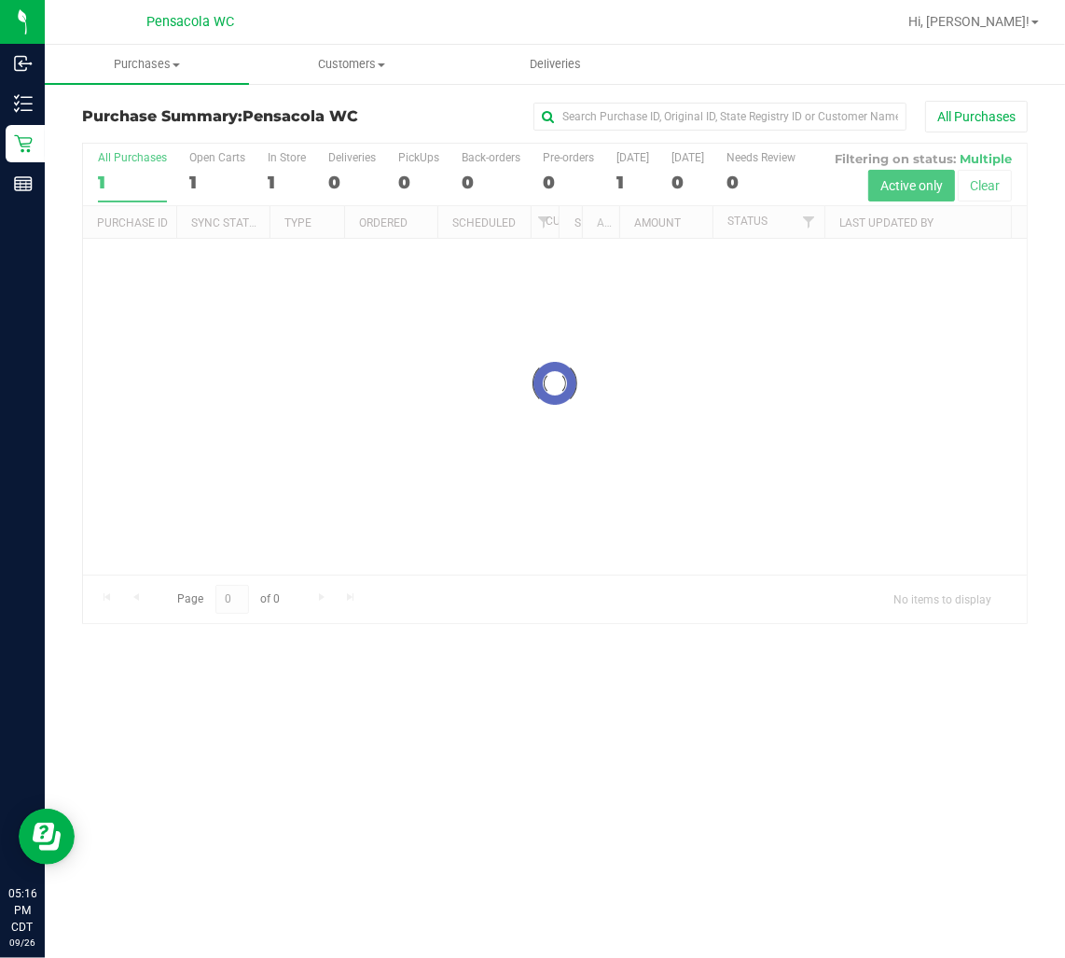
click at [817, 225] on div at bounding box center [555, 384] width 944 height 480
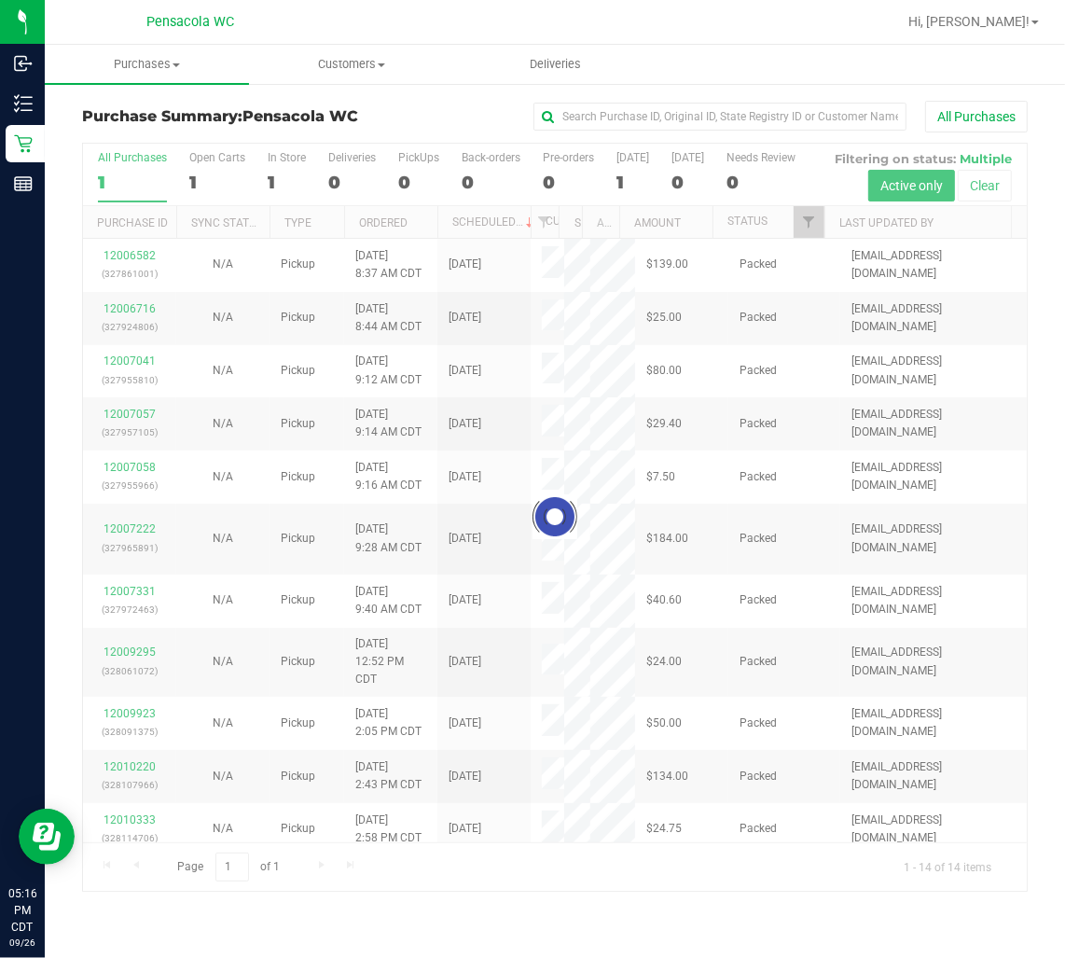
click at [816, 207] on div at bounding box center [555, 517] width 944 height 747
click at [805, 236] on div at bounding box center [555, 517] width 944 height 747
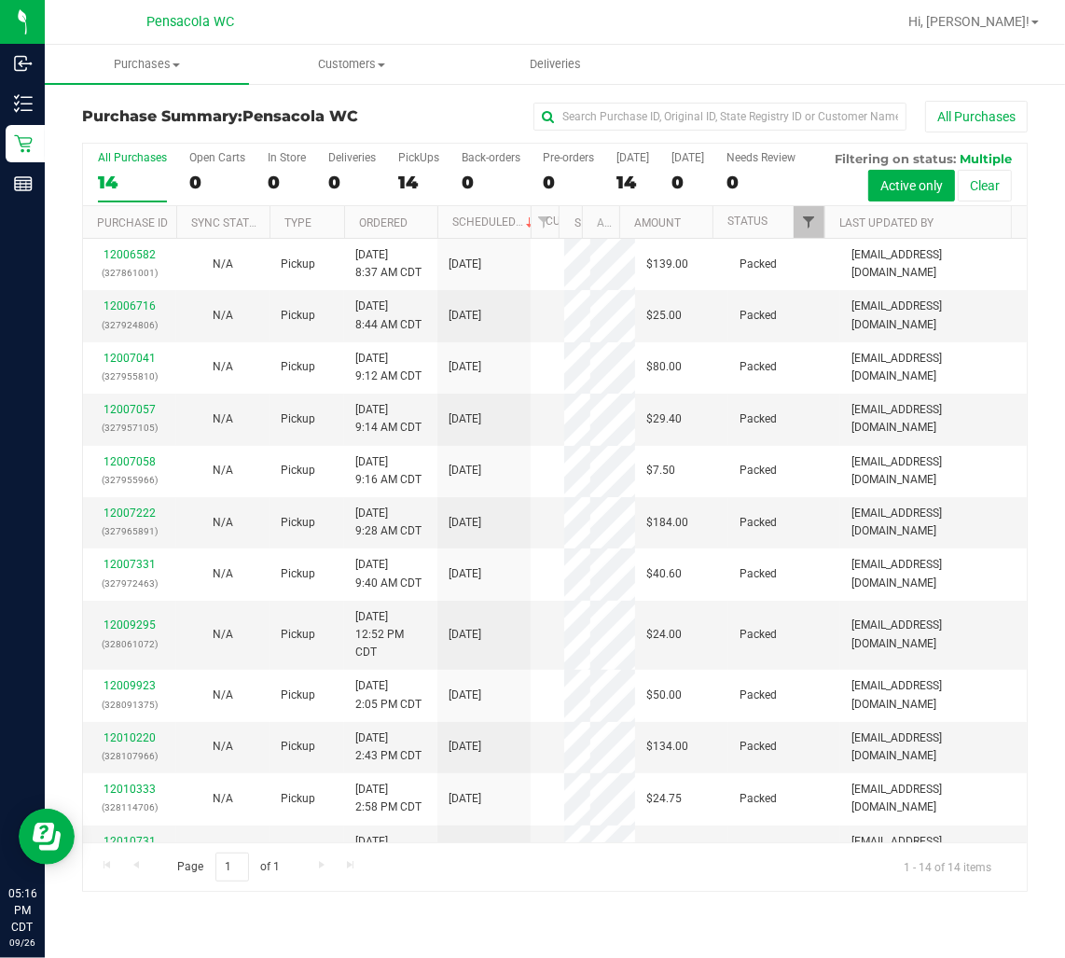
click at [810, 221] on span "Filter" at bounding box center [808, 222] width 15 height 15
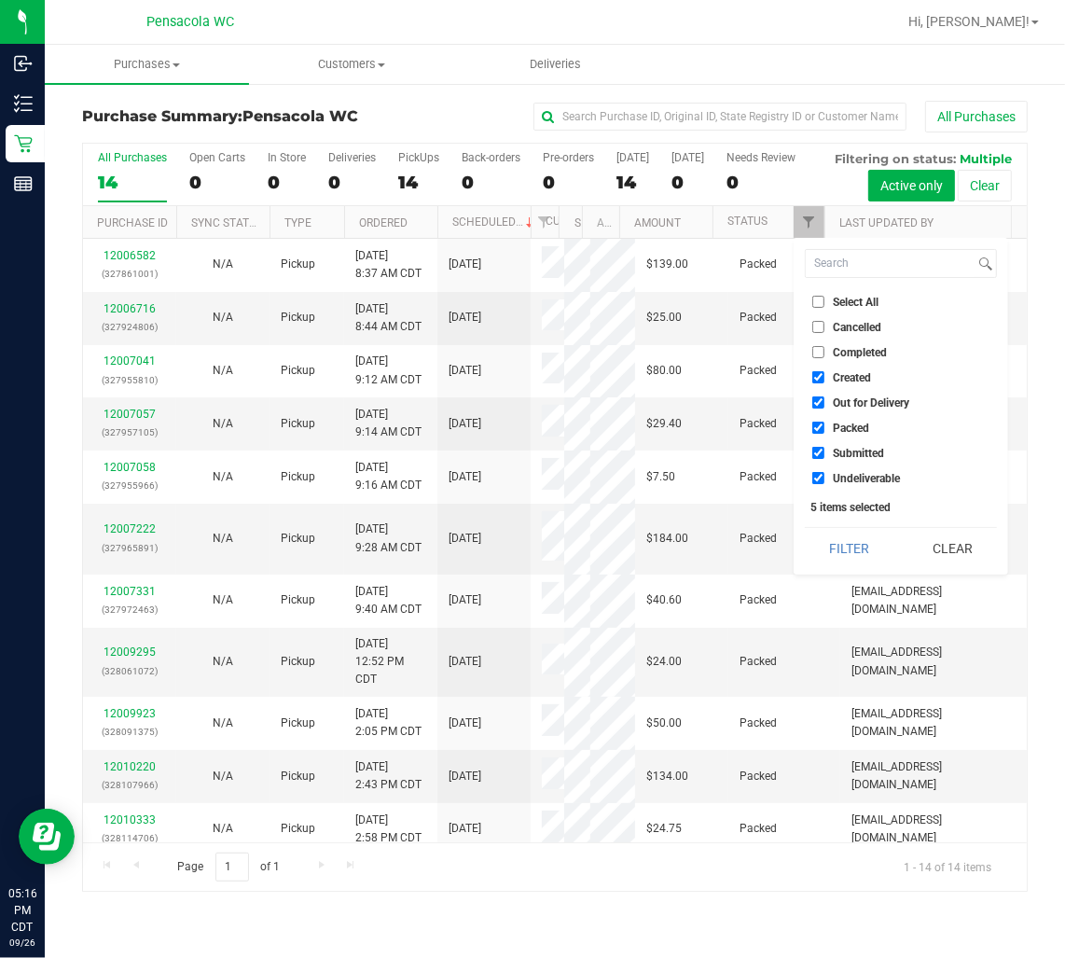
click at [871, 293] on li "Select All" at bounding box center [901, 302] width 192 height 20
click at [843, 306] on span "Select All" at bounding box center [856, 302] width 46 height 11
click at [825, 306] on input "Select All" at bounding box center [819, 302] width 12 height 12
checkbox input "true"
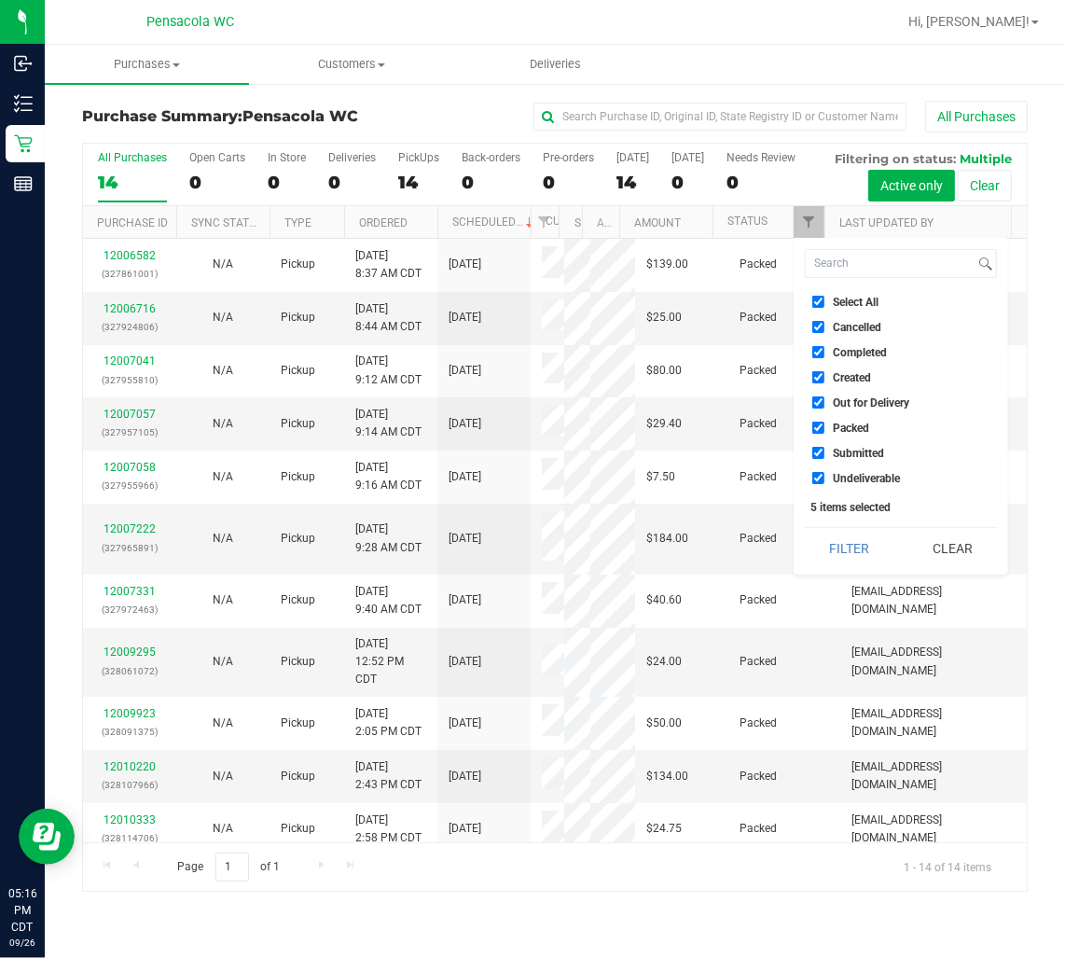
checkbox input "true"
click at [858, 302] on span "Select All" at bounding box center [856, 302] width 46 height 11
click at [825, 302] on input "Select All" at bounding box center [819, 302] width 12 height 12
checkbox input "false"
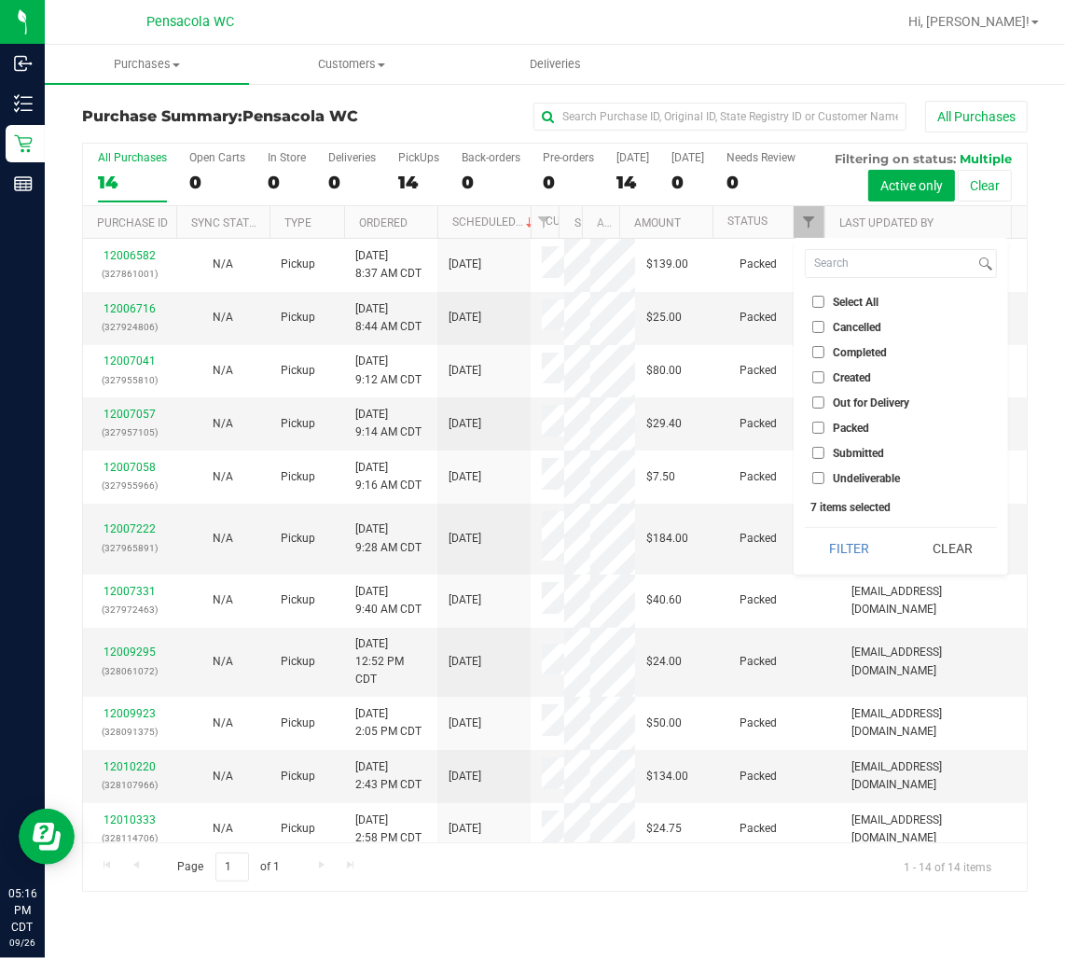
checkbox input "false"
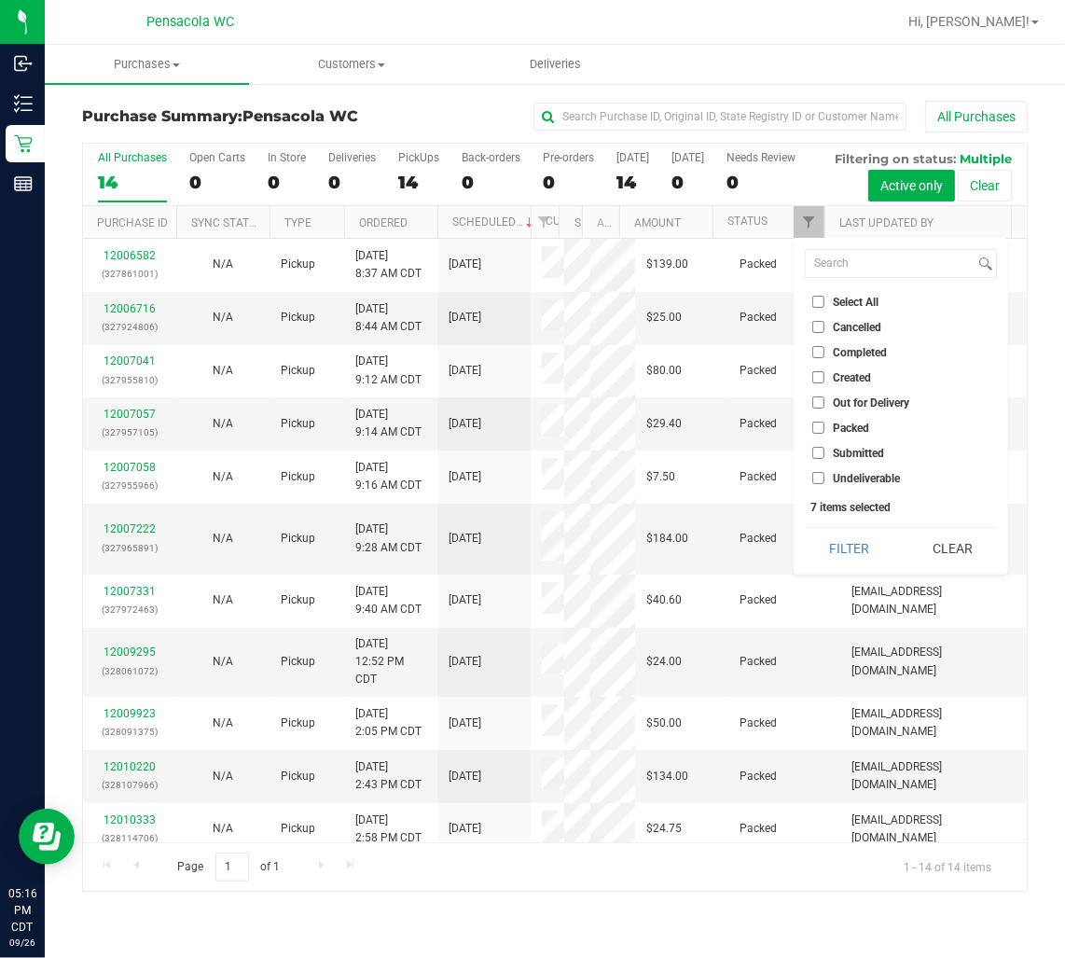
checkbox input "false"
click at [864, 448] on span "Submitted" at bounding box center [858, 453] width 51 height 11
click at [825, 448] on input "Submitted" at bounding box center [819, 453] width 12 height 12
checkbox input "true"
click at [837, 547] on button "Filter" at bounding box center [850, 548] width 90 height 41
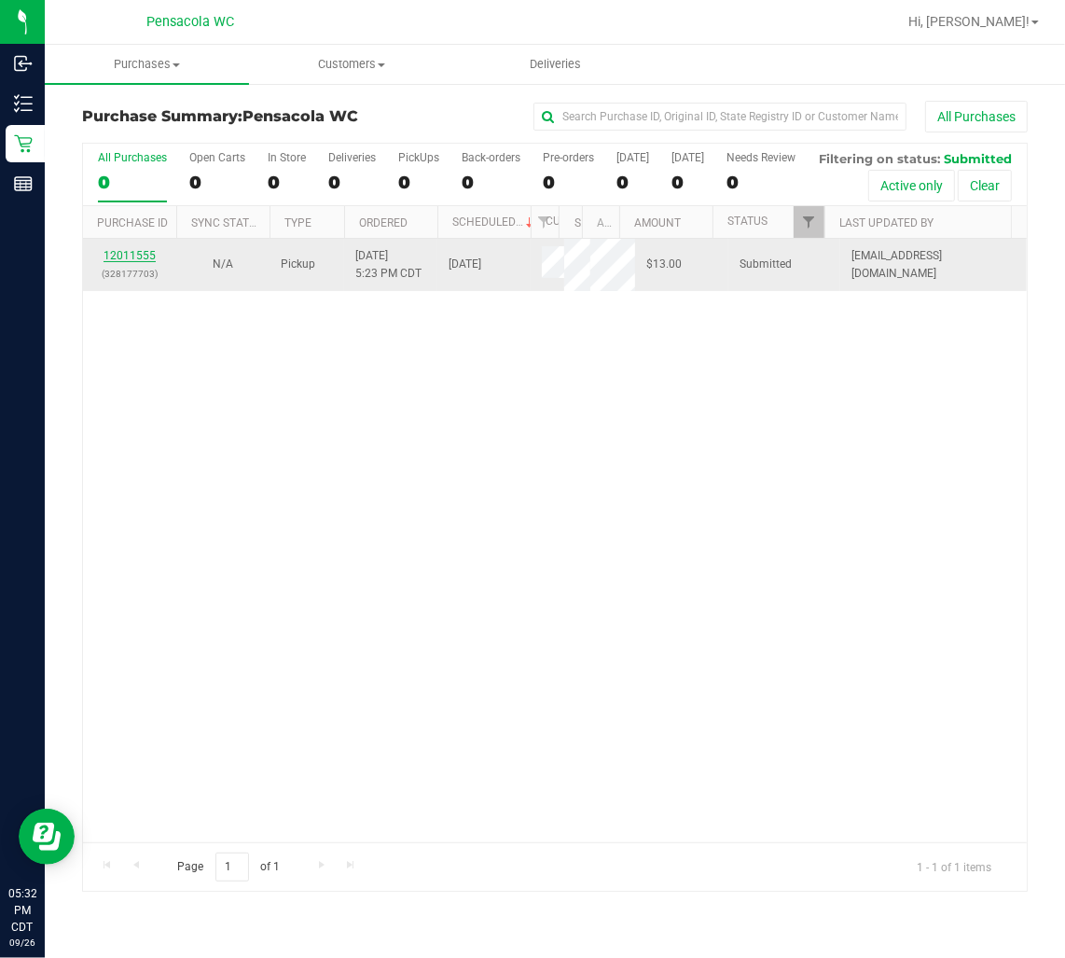
click at [122, 262] on link "12011555" at bounding box center [130, 255] width 52 height 13
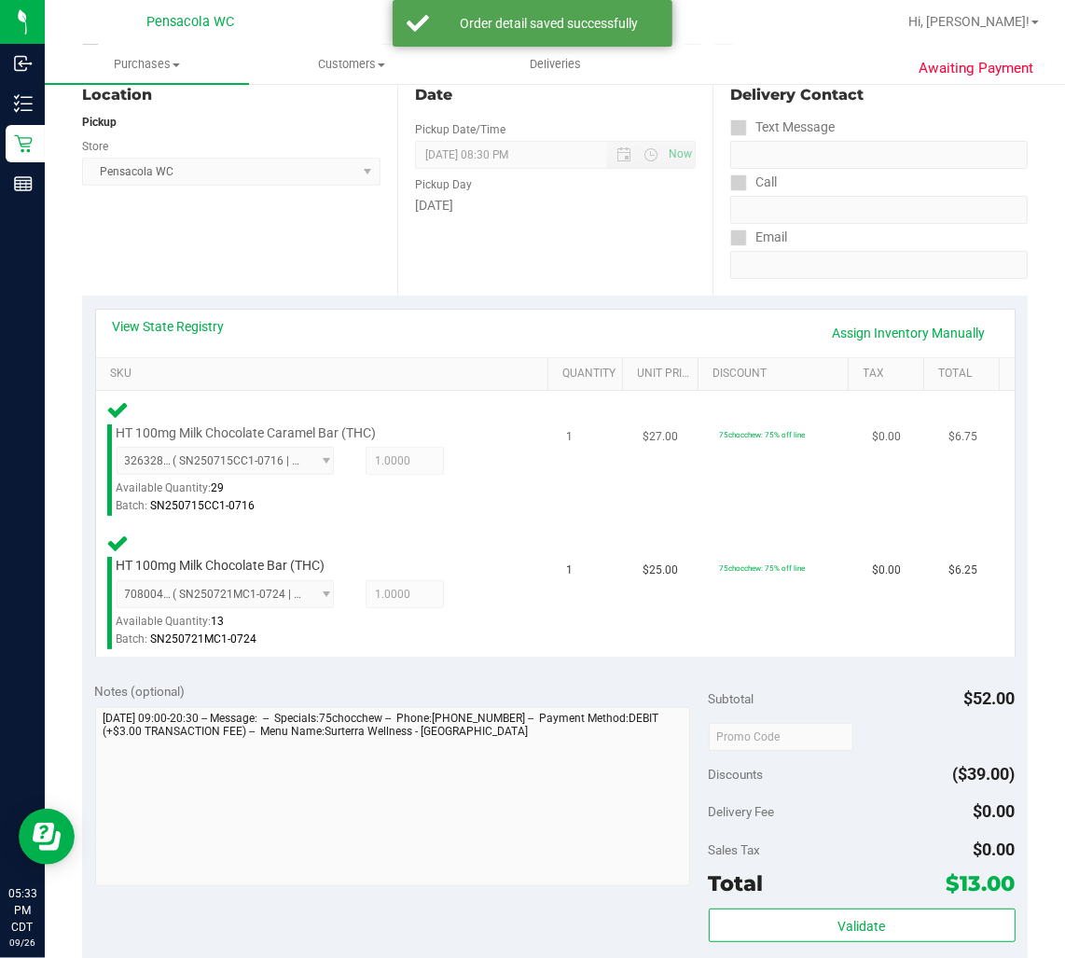
scroll to position [725, 0]
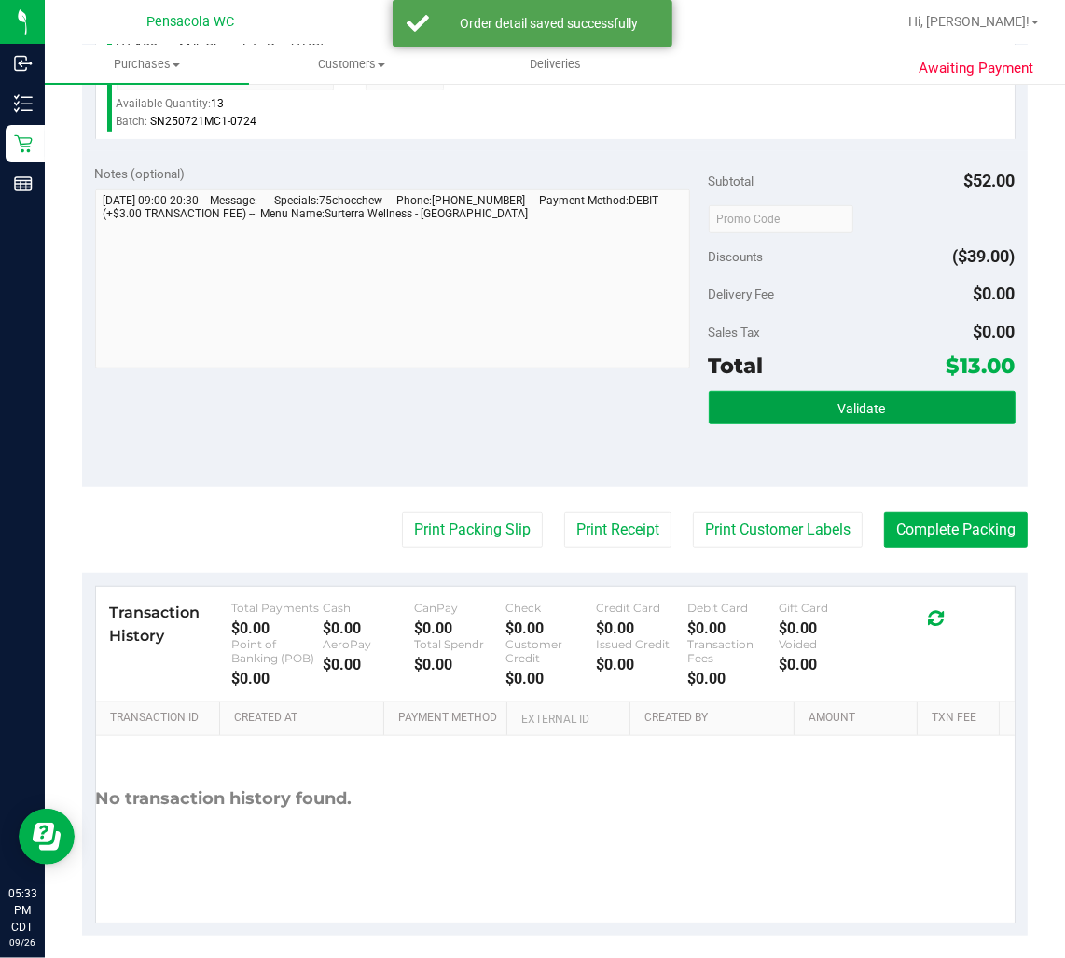
click at [838, 396] on button "Validate" at bounding box center [862, 408] width 307 height 34
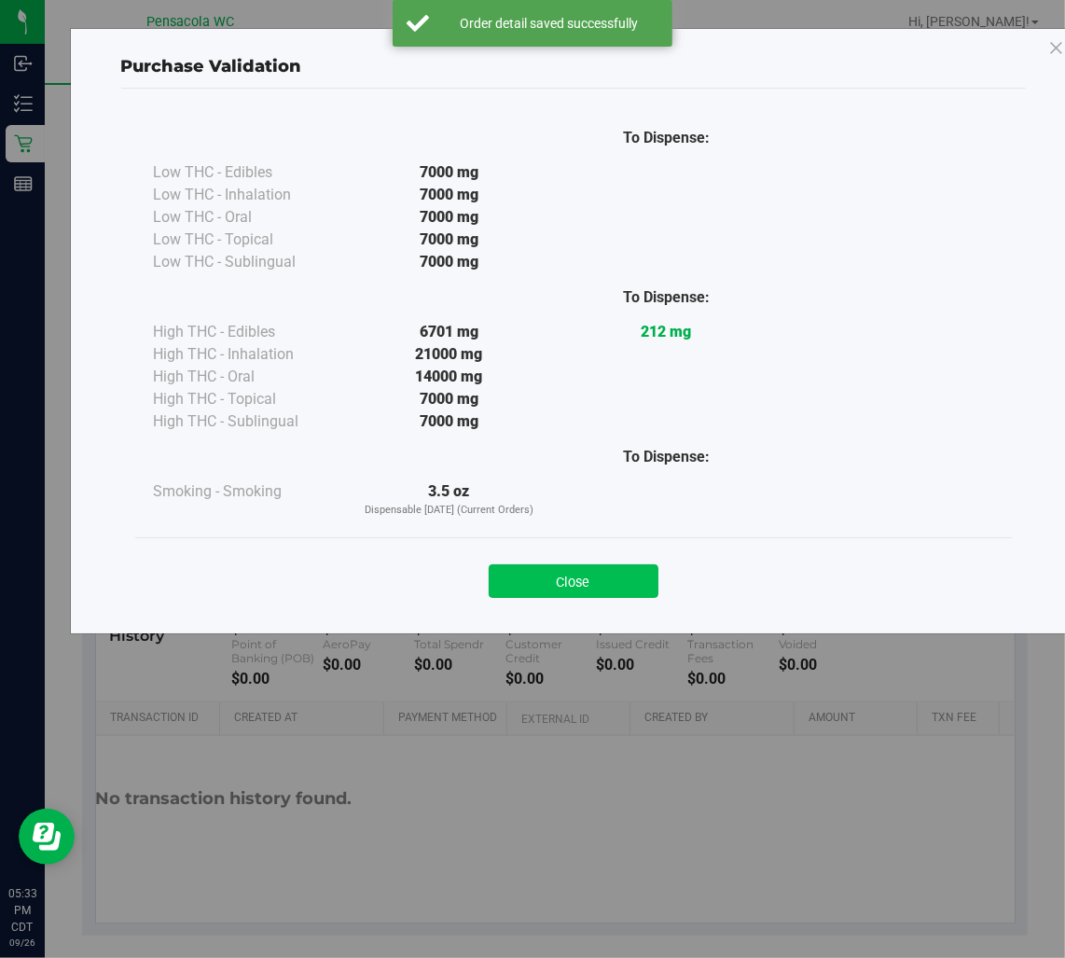
click at [600, 582] on button "Close" at bounding box center [574, 581] width 170 height 34
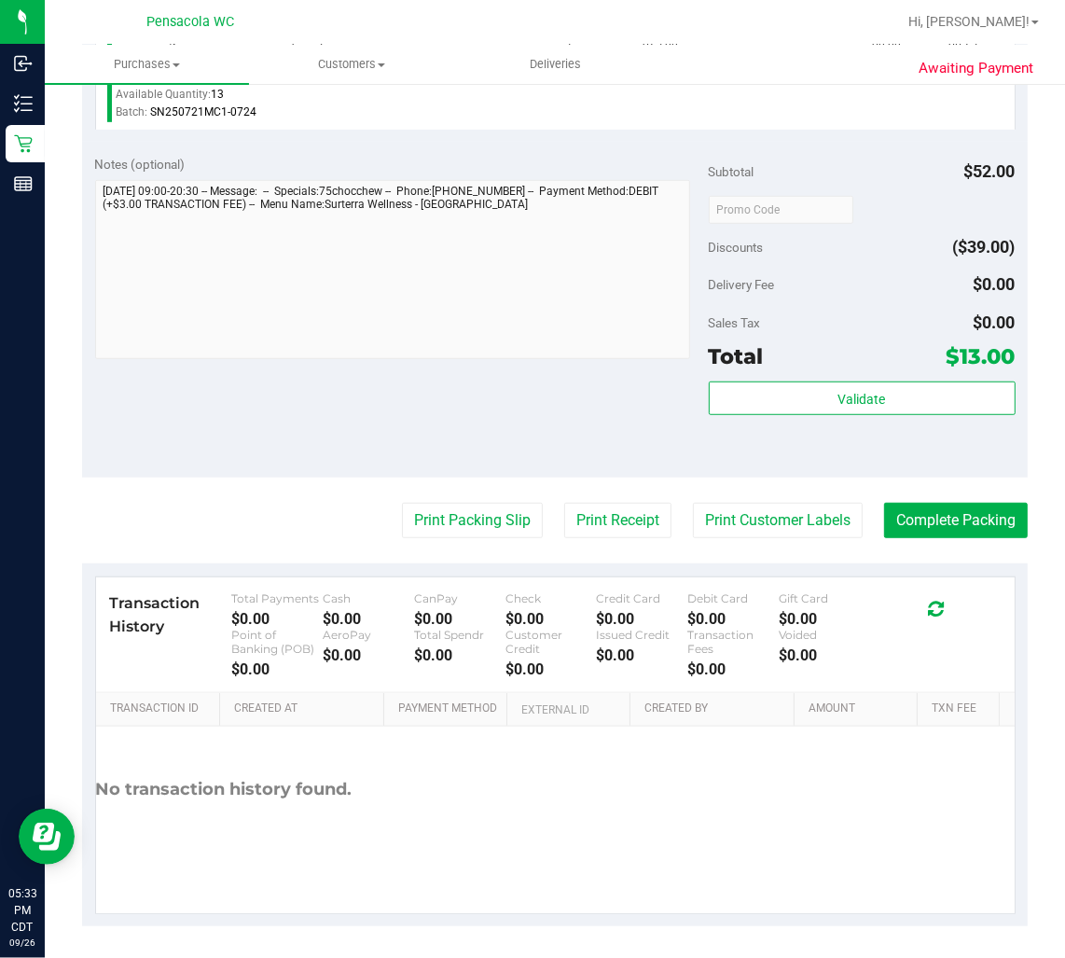
scroll to position [738, 0]
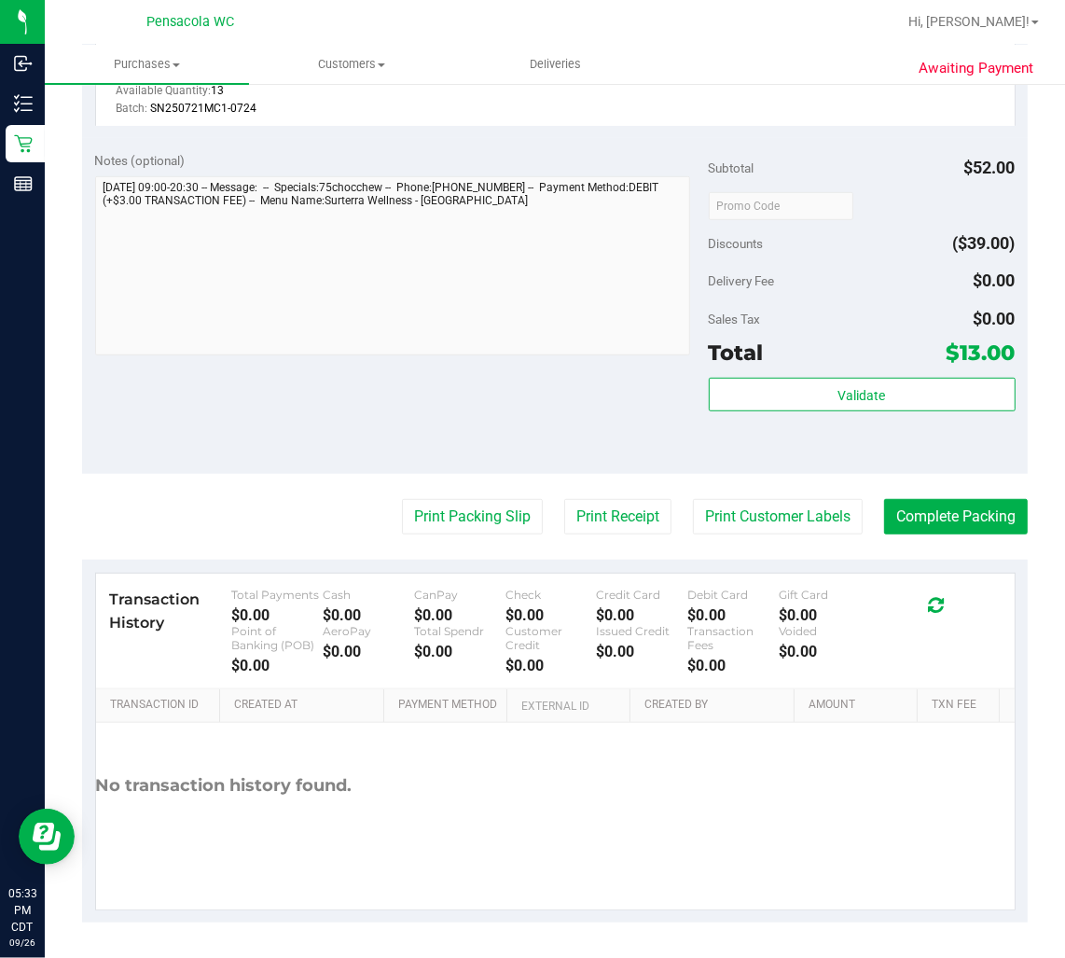
click at [402, 536] on purchase-details "Back Edit Purchase Cancel Purchase View Profile # 12011555 BioTrack ID: - Submi…" at bounding box center [555, 143] width 946 height 1560
click at [403, 529] on button "Print Packing Slip" at bounding box center [472, 516] width 141 height 35
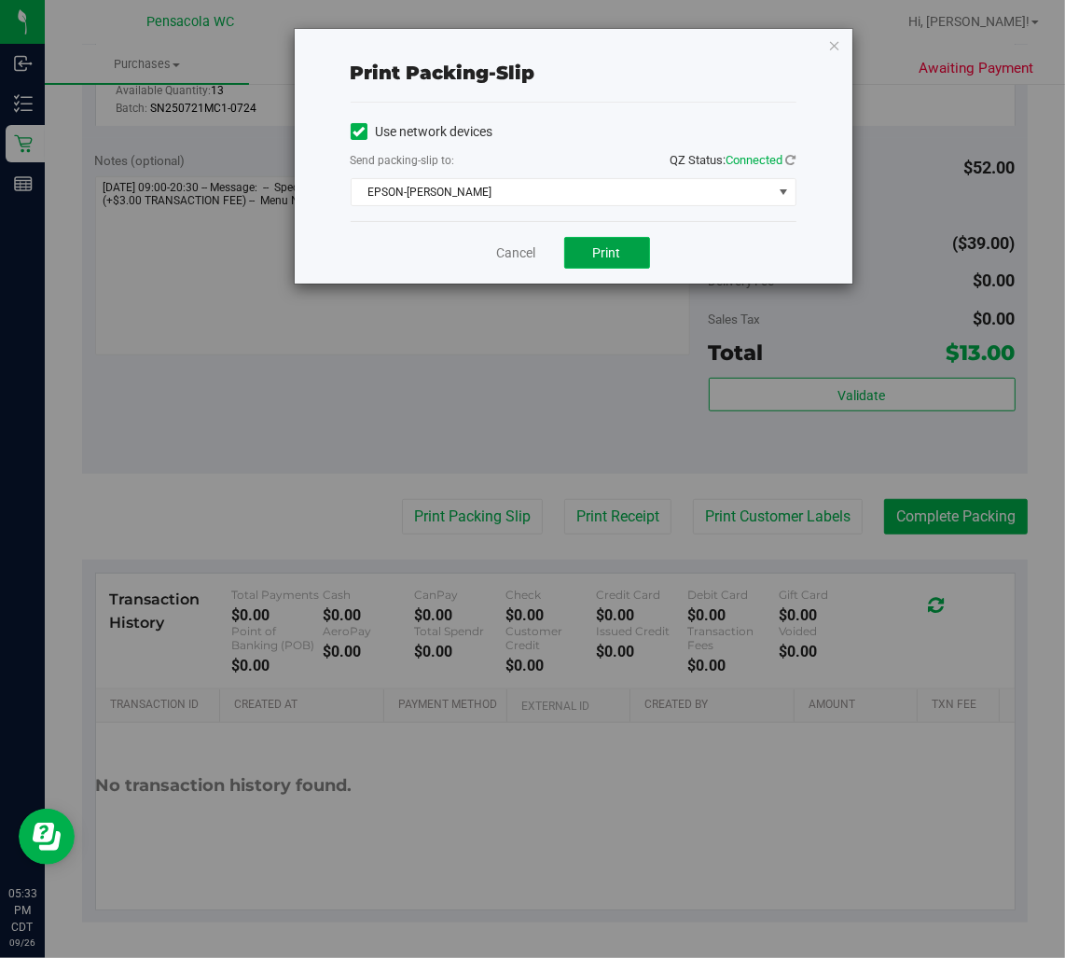
click at [611, 255] on span "Print" at bounding box center [607, 252] width 28 height 15
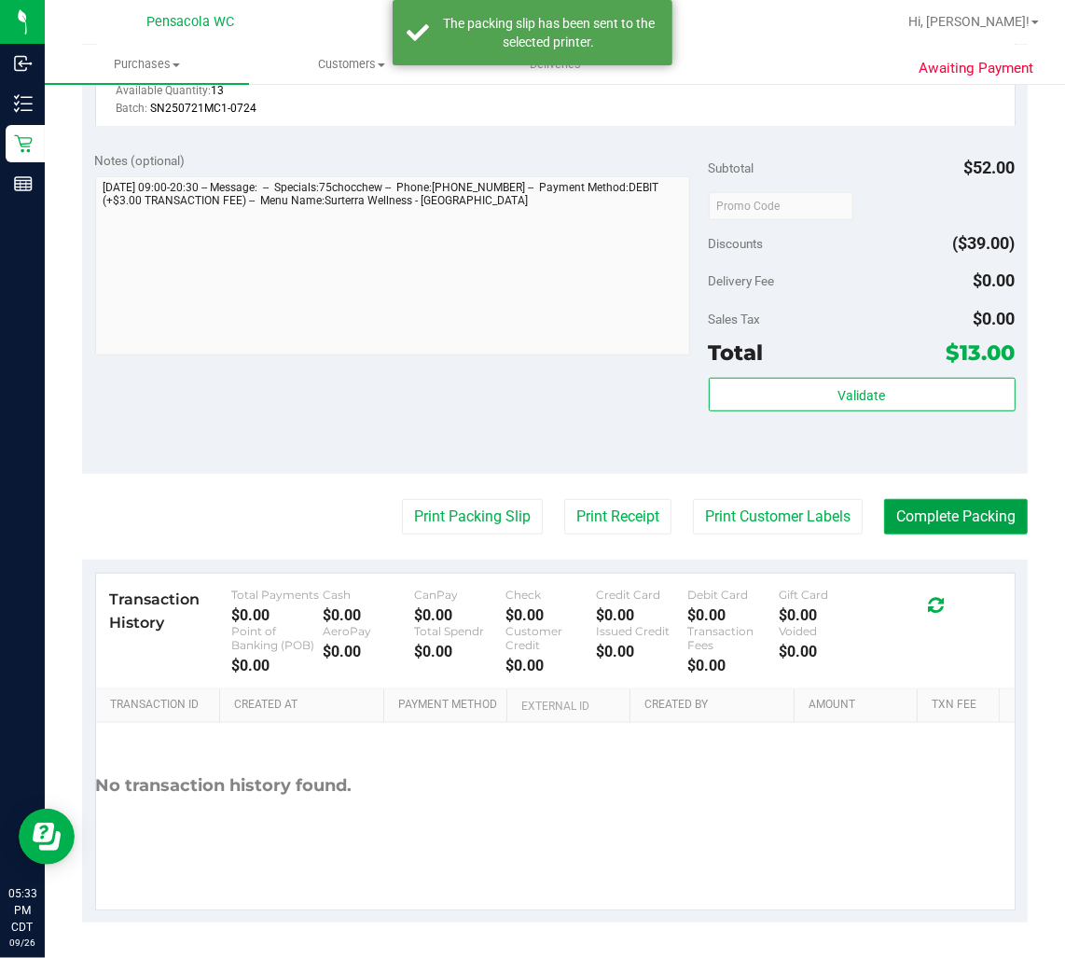
click at [955, 507] on button "Complete Packing" at bounding box center [956, 516] width 144 height 35
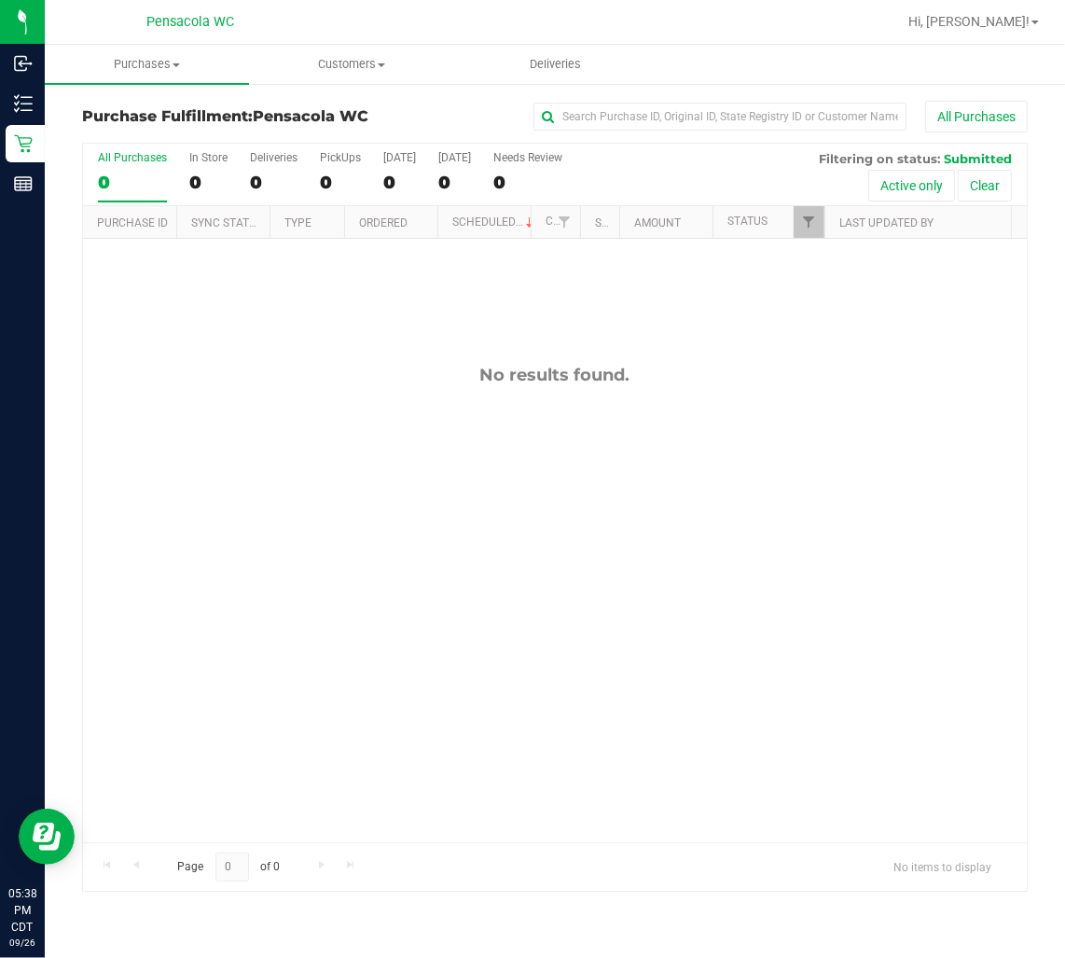
click at [739, 588] on div "No results found." at bounding box center [555, 604] width 944 height 730
click at [675, 694] on div "No results found." at bounding box center [555, 604] width 944 height 730
click at [765, 509] on div "No results found." at bounding box center [555, 604] width 944 height 730
click at [770, 508] on div "No results found." at bounding box center [555, 604] width 944 height 730
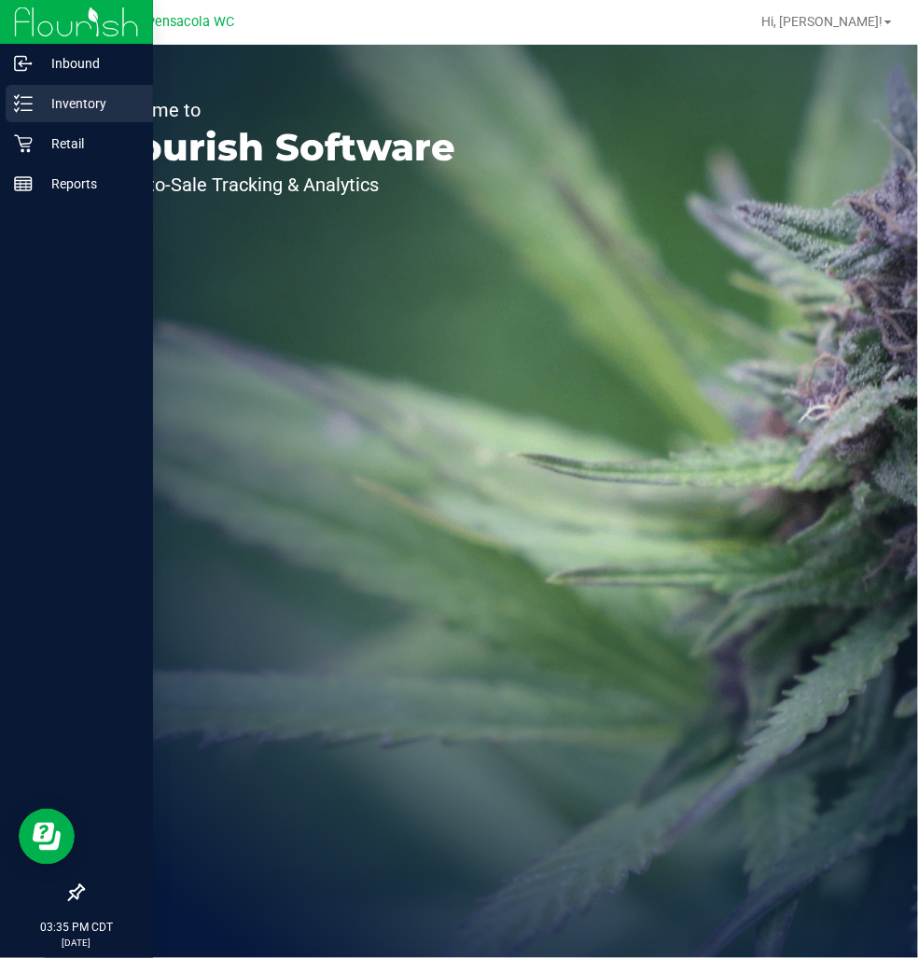
click at [16, 109] on icon at bounding box center [17, 109] width 4 height 3
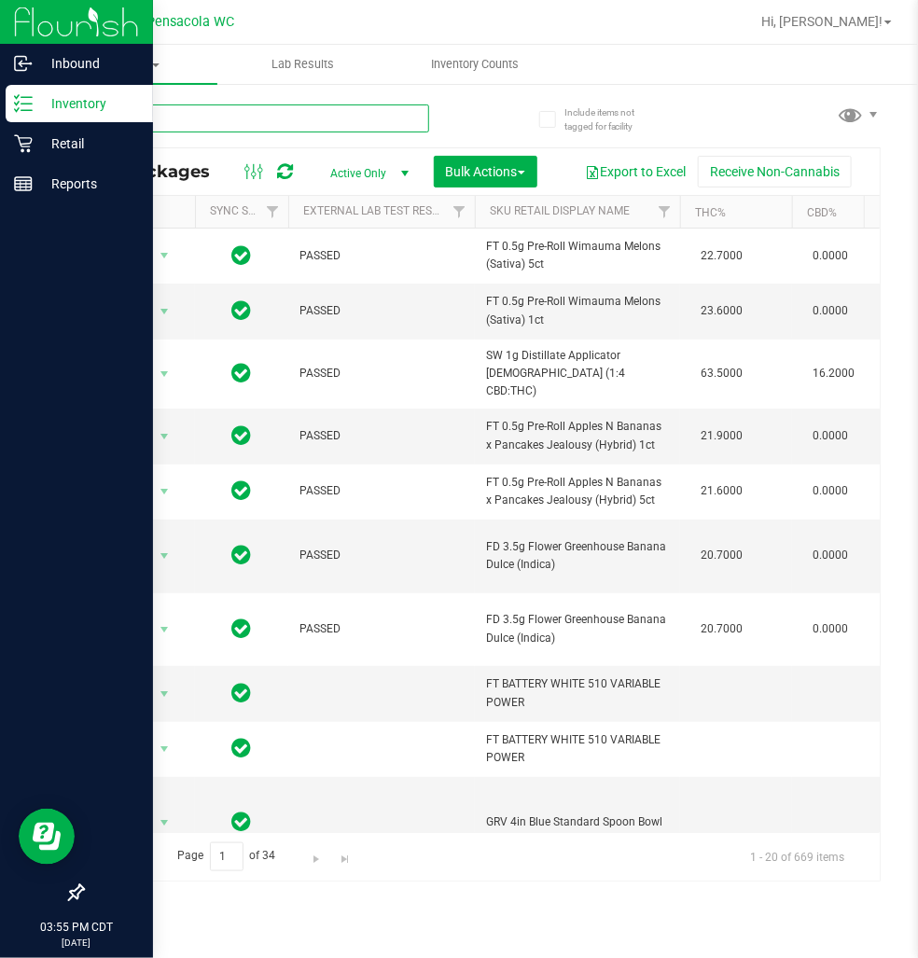
click at [206, 106] on input "text" at bounding box center [255, 118] width 347 height 28
type input "0176065946471818"
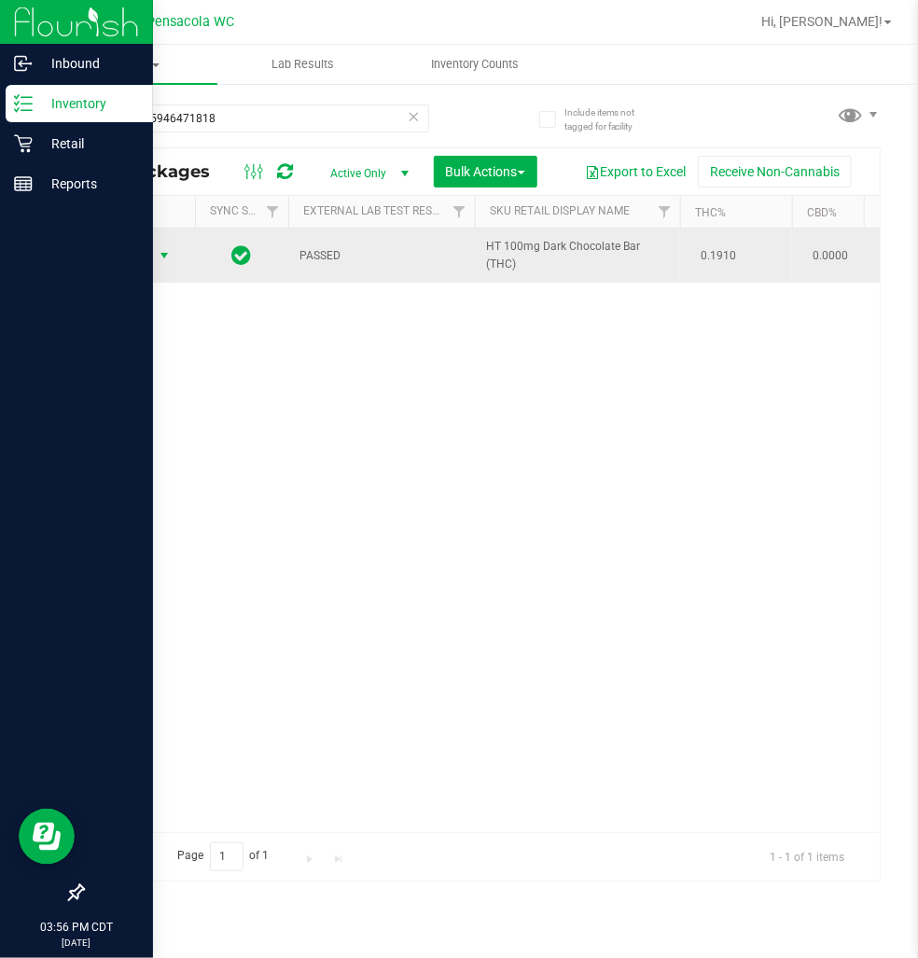
click at [164, 259] on span "select" at bounding box center [164, 255] width 15 height 15
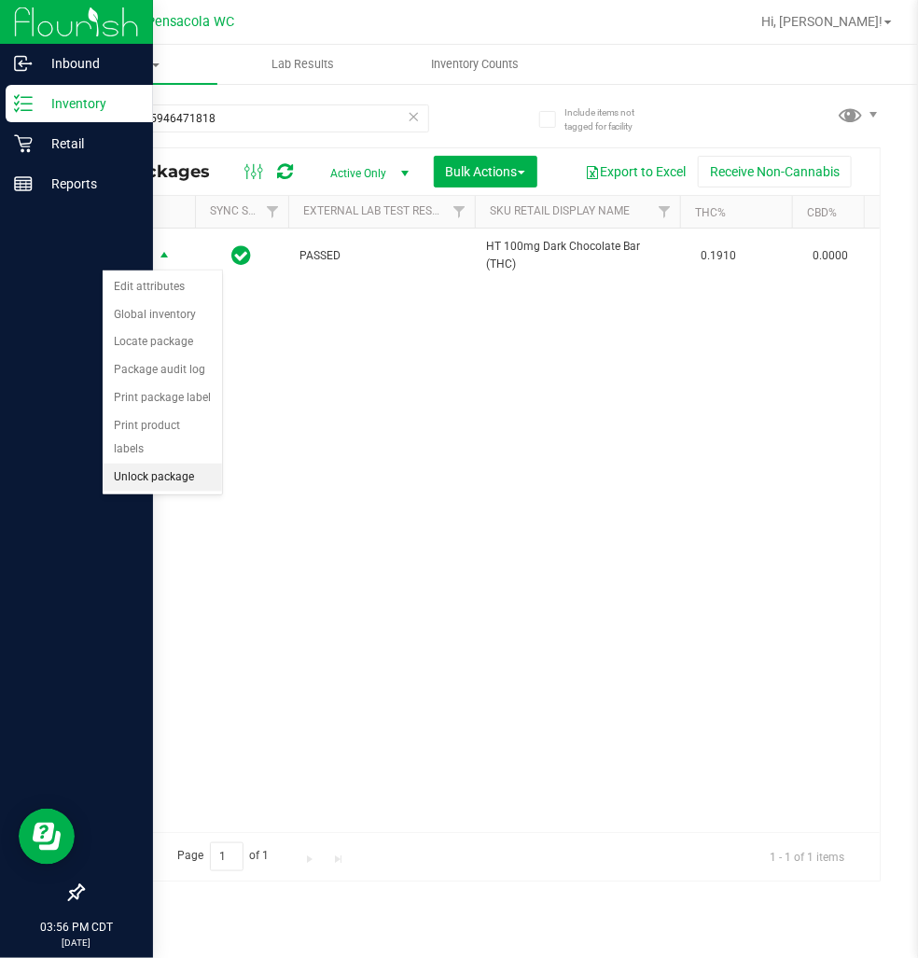
click at [164, 480] on li "Unlock package" at bounding box center [162, 478] width 119 height 28
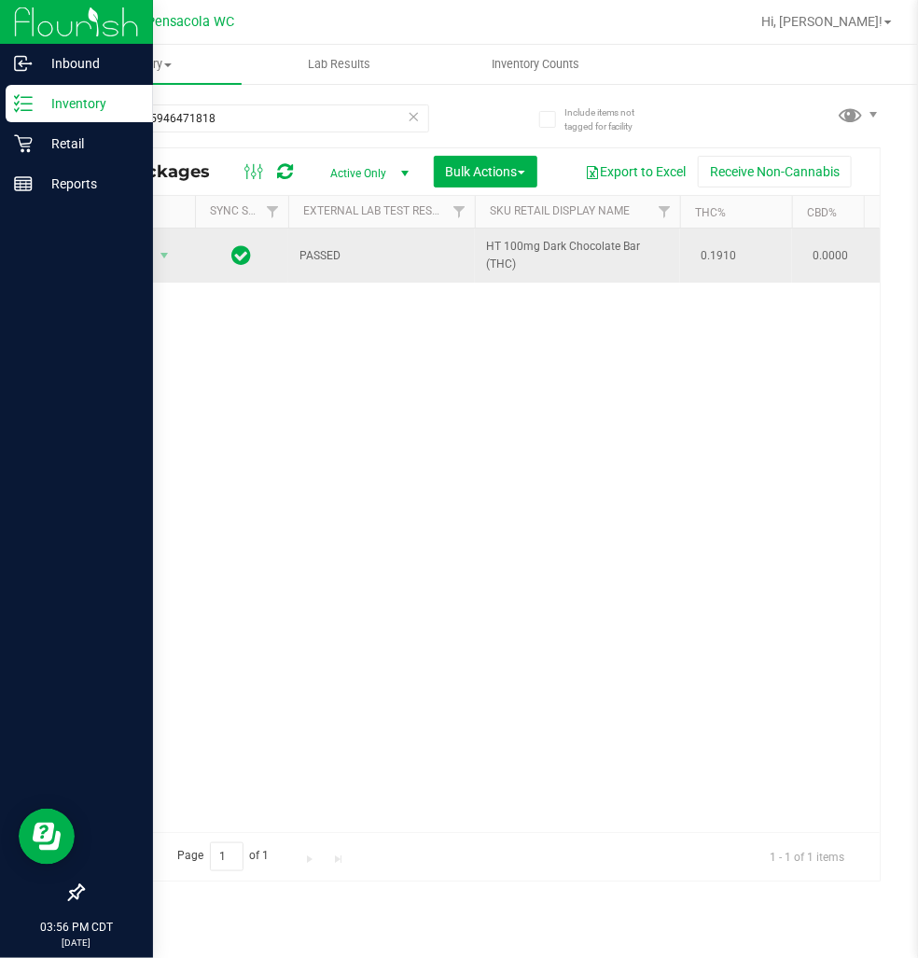
click at [140, 261] on span "Action" at bounding box center [127, 256] width 50 height 26
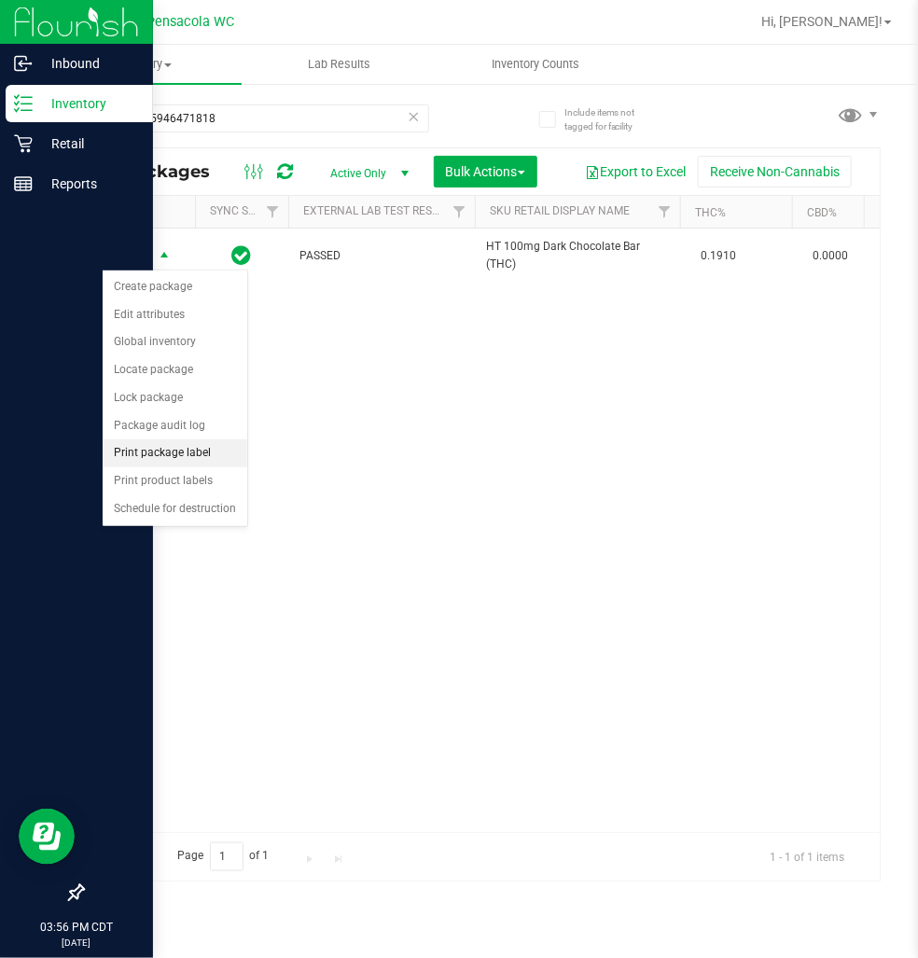
click at [234, 446] on li "Print package label" at bounding box center [175, 453] width 145 height 28
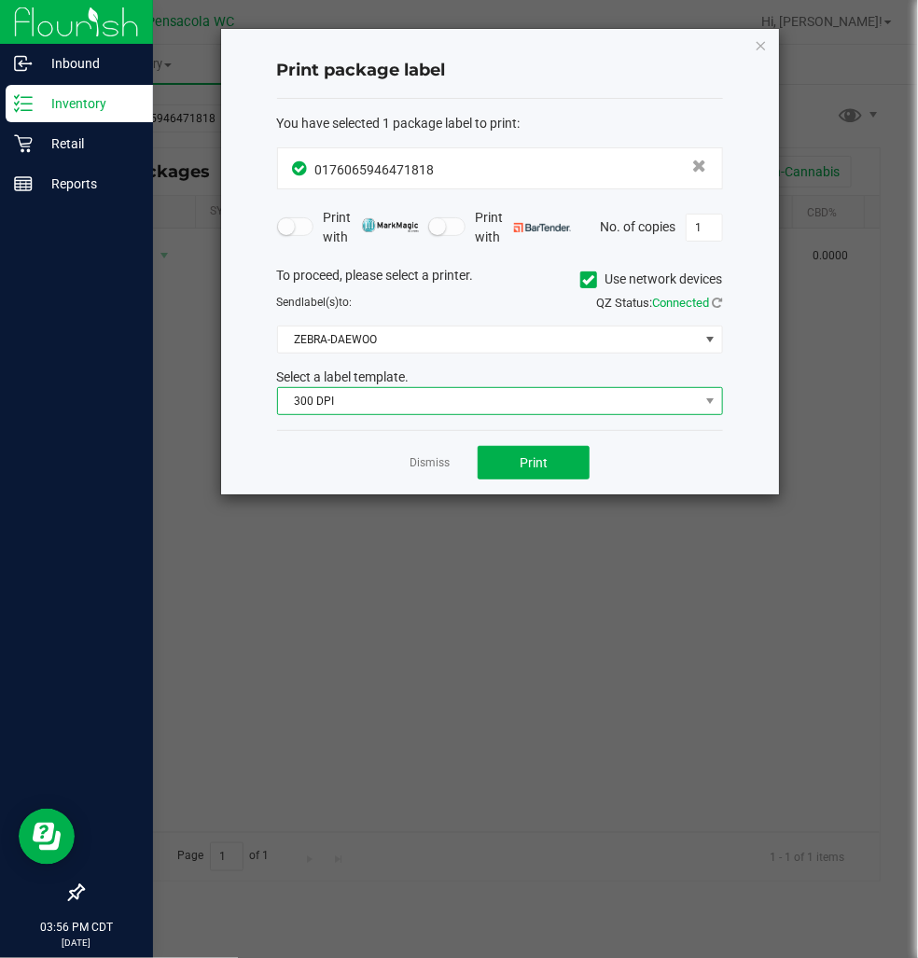
click at [390, 411] on span "300 DPI" at bounding box center [488, 401] width 421 height 26
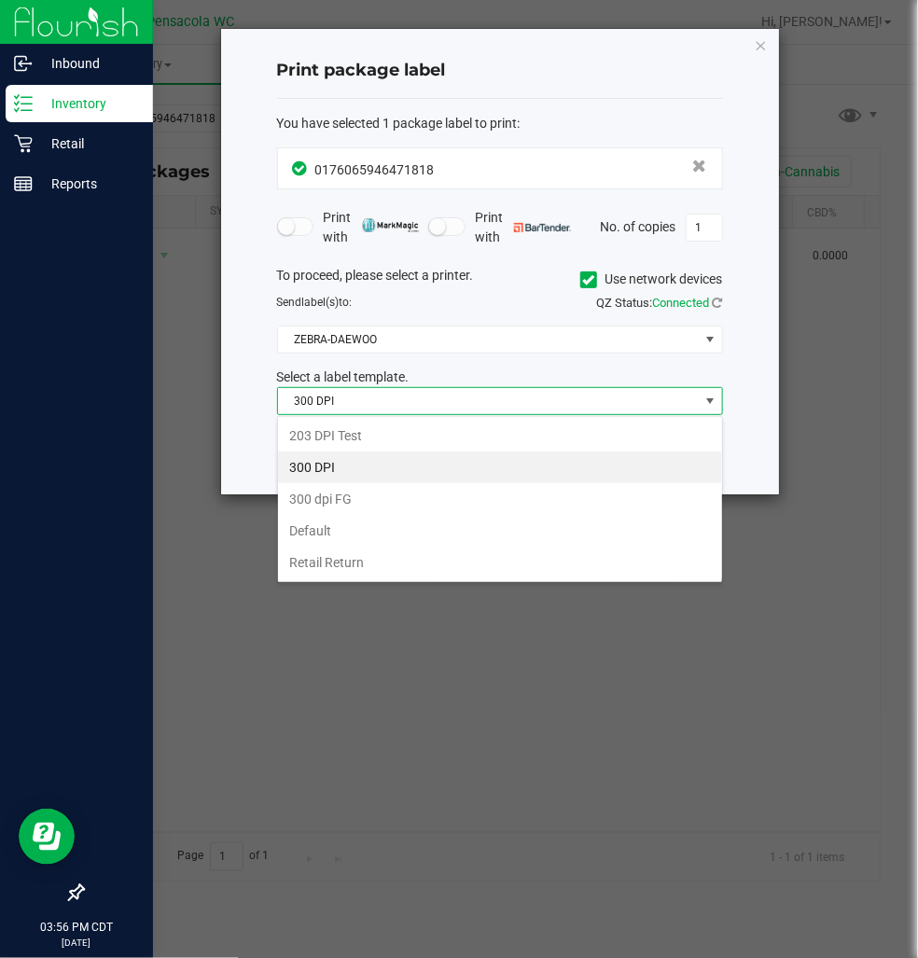
scroll to position [28, 445]
click at [397, 425] on li "203 DPI Test" at bounding box center [500, 436] width 444 height 32
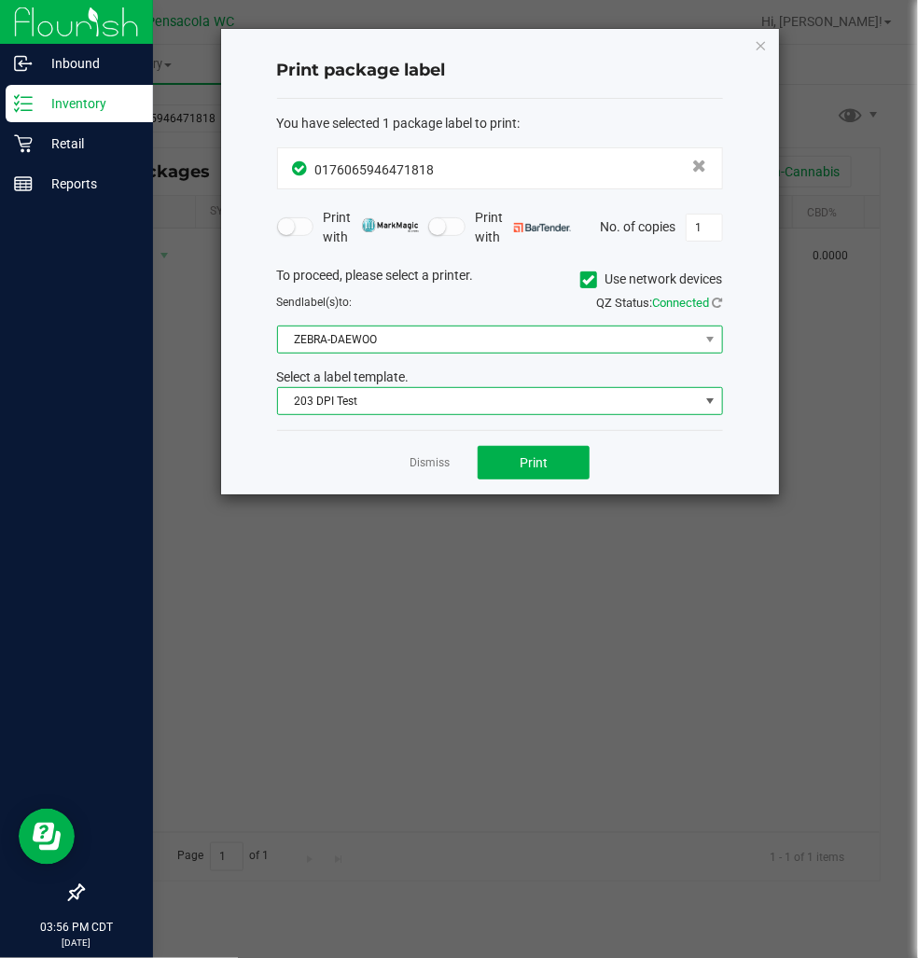
click at [411, 332] on span "ZEBRA-DAEWOO" at bounding box center [488, 340] width 421 height 26
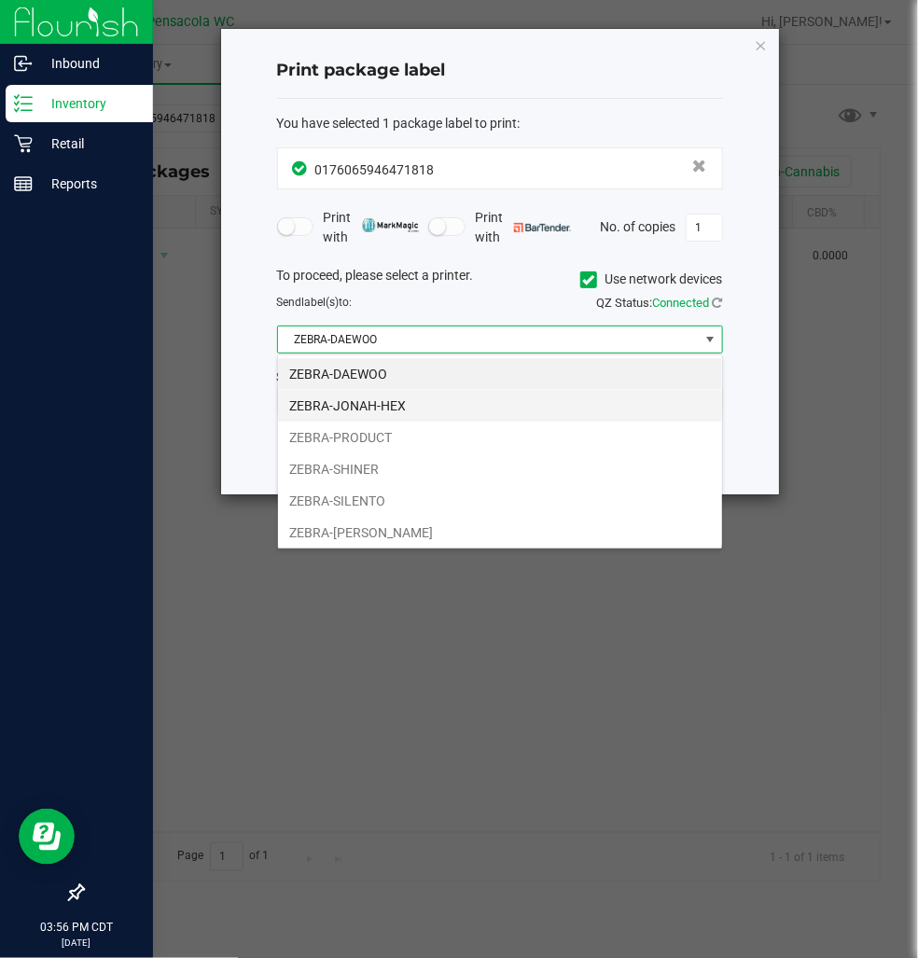
click at [397, 409] on li "ZEBRA-JONAH-HEX" at bounding box center [500, 406] width 444 height 32
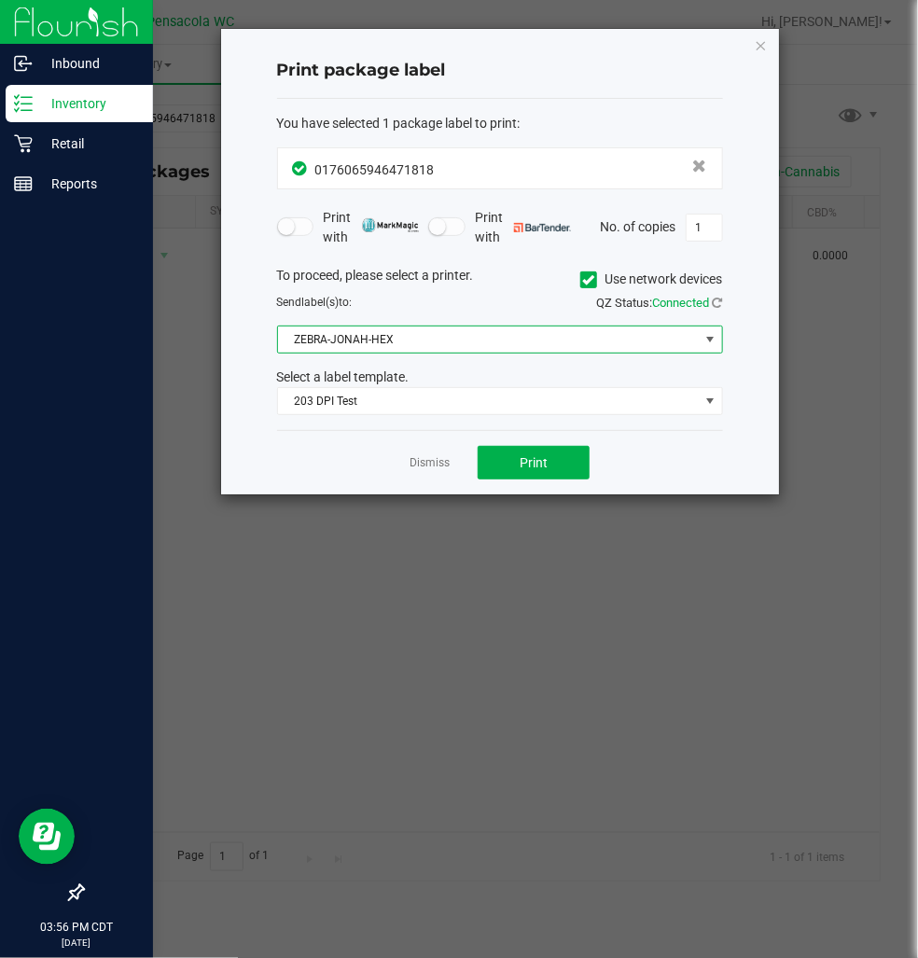
click at [411, 332] on span "ZEBRA-JONAH-HEX" at bounding box center [488, 340] width 421 height 26
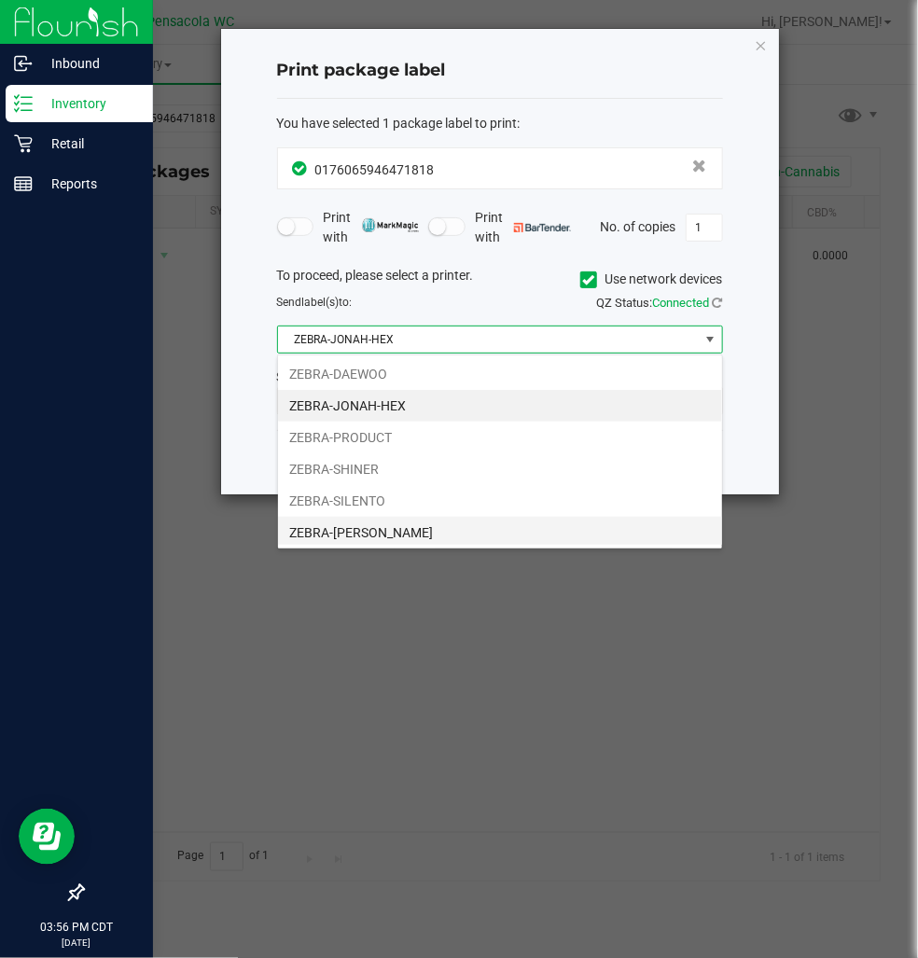
click at [424, 544] on li "ZEBRA-TERRY-MACALMON" at bounding box center [500, 533] width 444 height 32
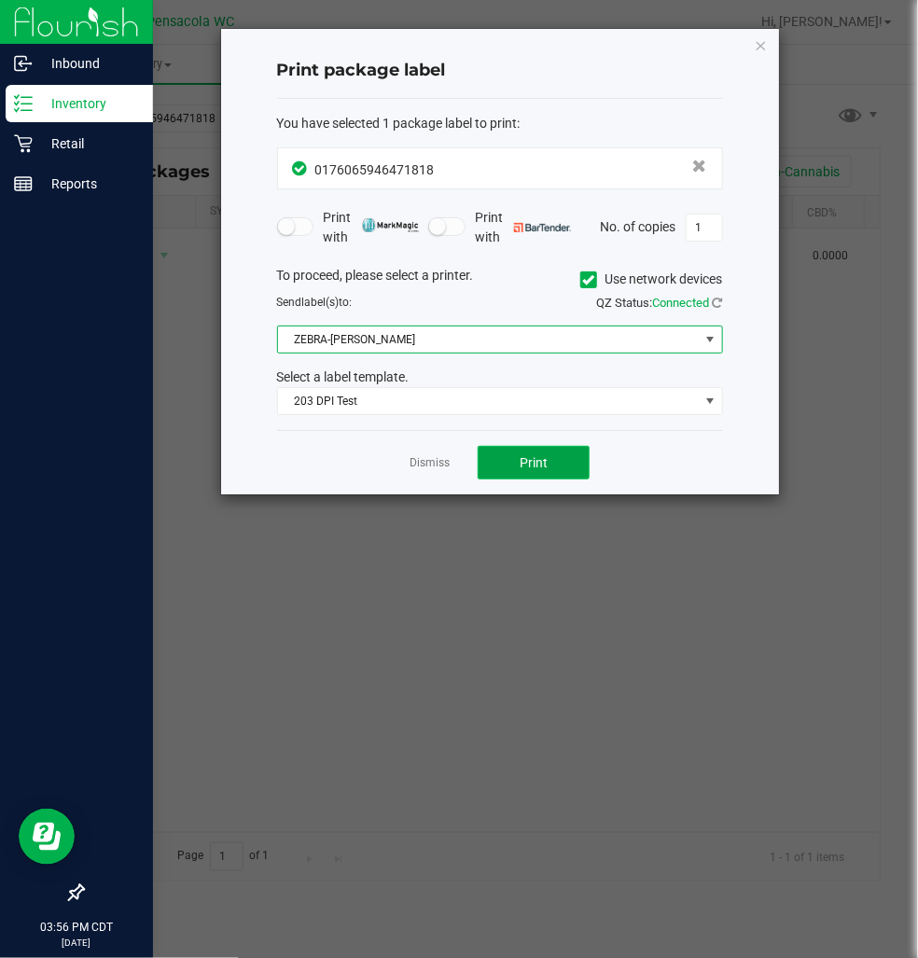
click at [550, 468] on button "Print" at bounding box center [534, 463] width 112 height 34
click at [558, 454] on button "Print" at bounding box center [534, 463] width 112 height 34
click at [411, 502] on ngb-modal-window "Print package label You have selected 1 package label to print : 01760659464718…" at bounding box center [466, 479] width 932 height 958
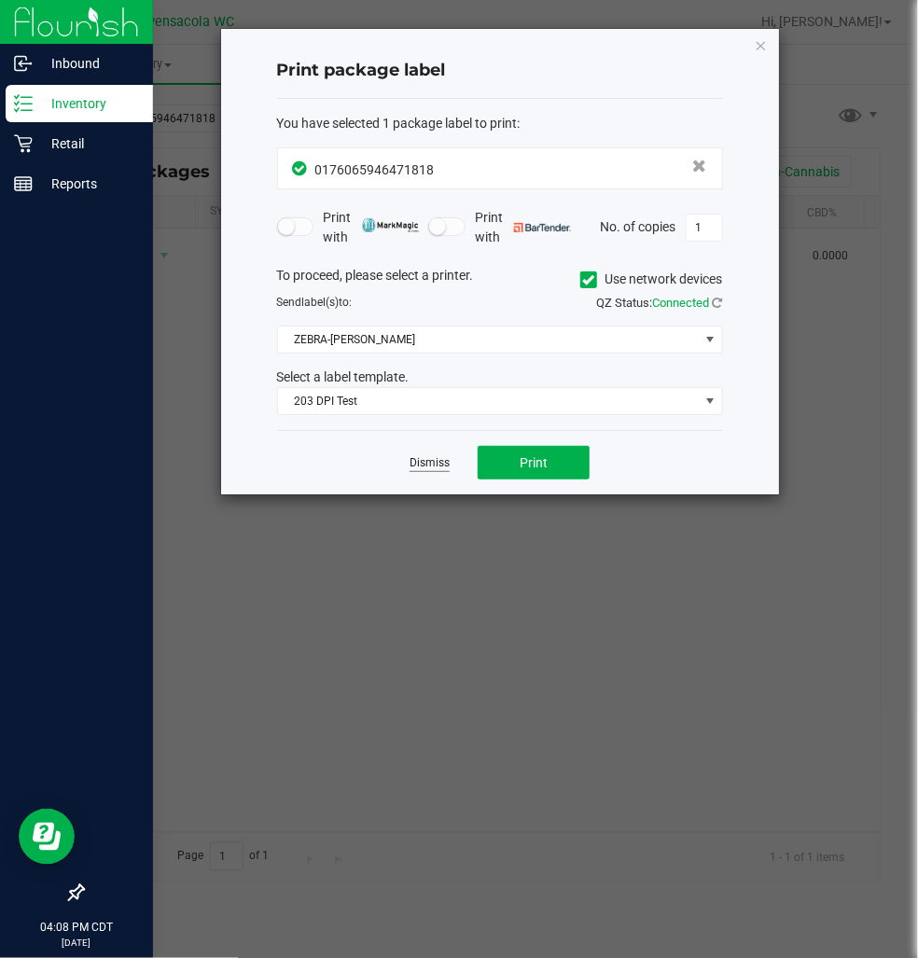
click at [410, 465] on link "Dismiss" at bounding box center [430, 463] width 40 height 16
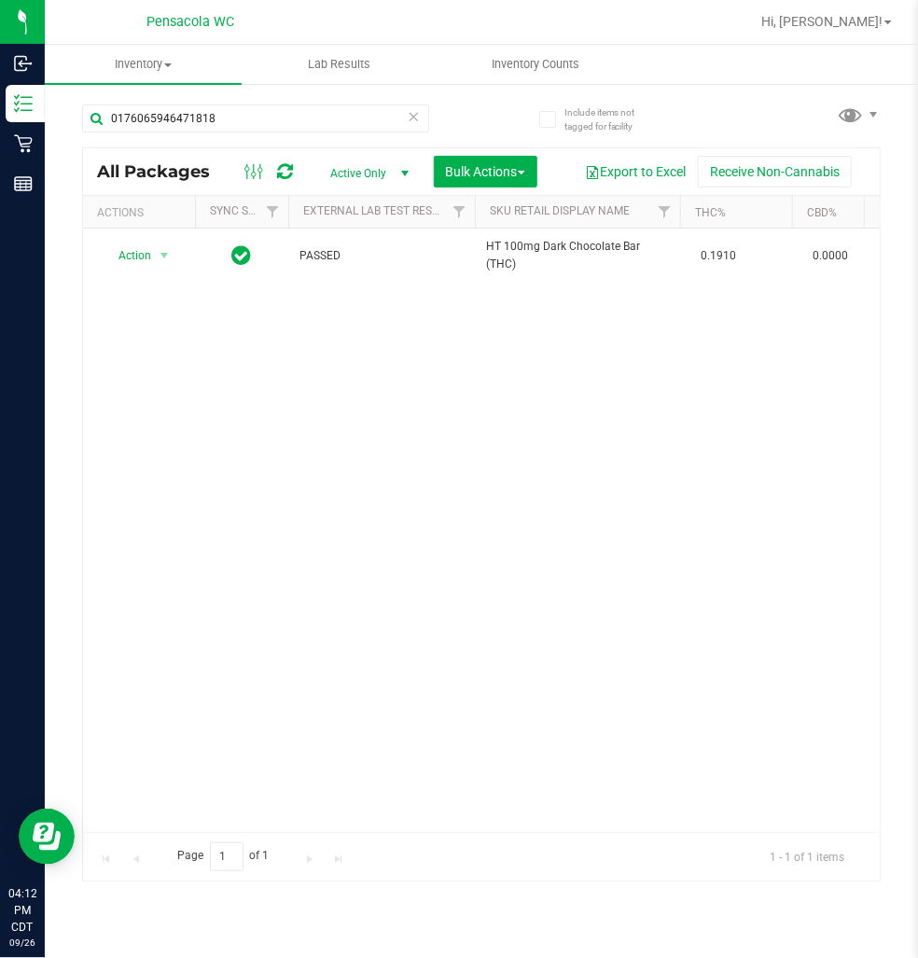
click at [317, 541] on div "Action Action Create package Edit attributes Global inventory Locate package Lo…" at bounding box center [481, 531] width 797 height 604
click at [414, 131] on input "0176065946471818" at bounding box center [255, 118] width 347 height 28
click at [413, 108] on icon at bounding box center [414, 115] width 13 height 22
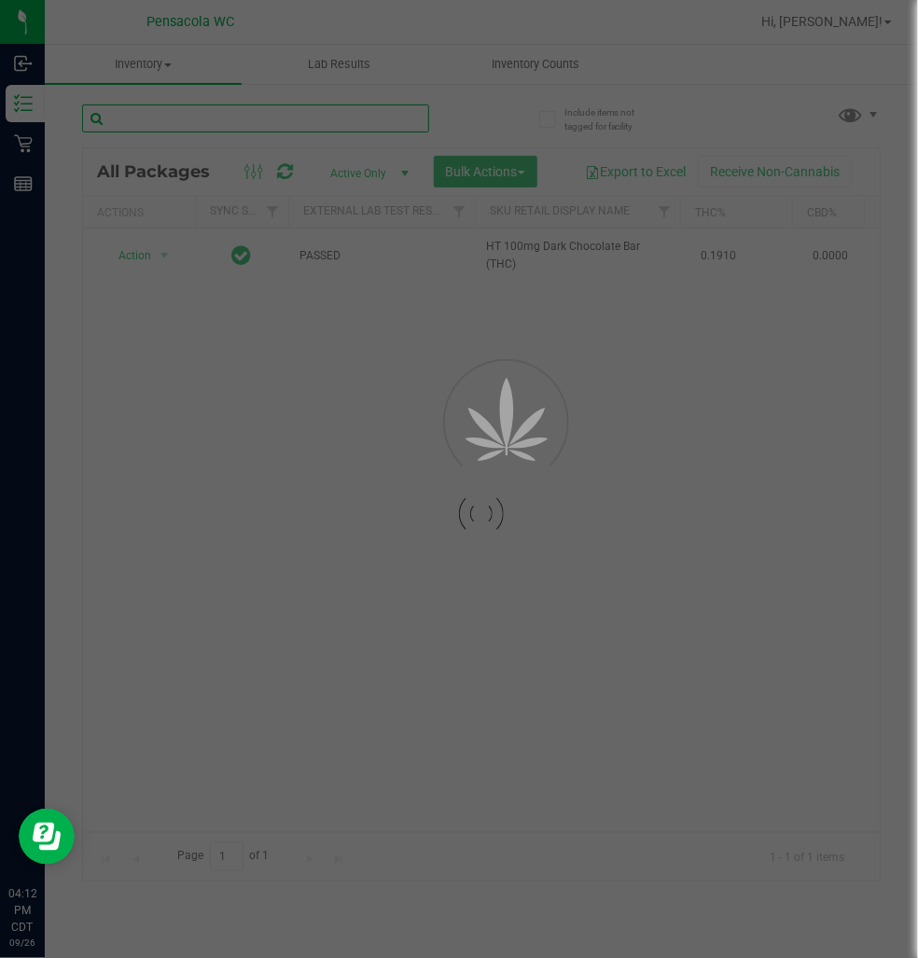
click at [317, 121] on input "text" at bounding box center [255, 118] width 347 height 28
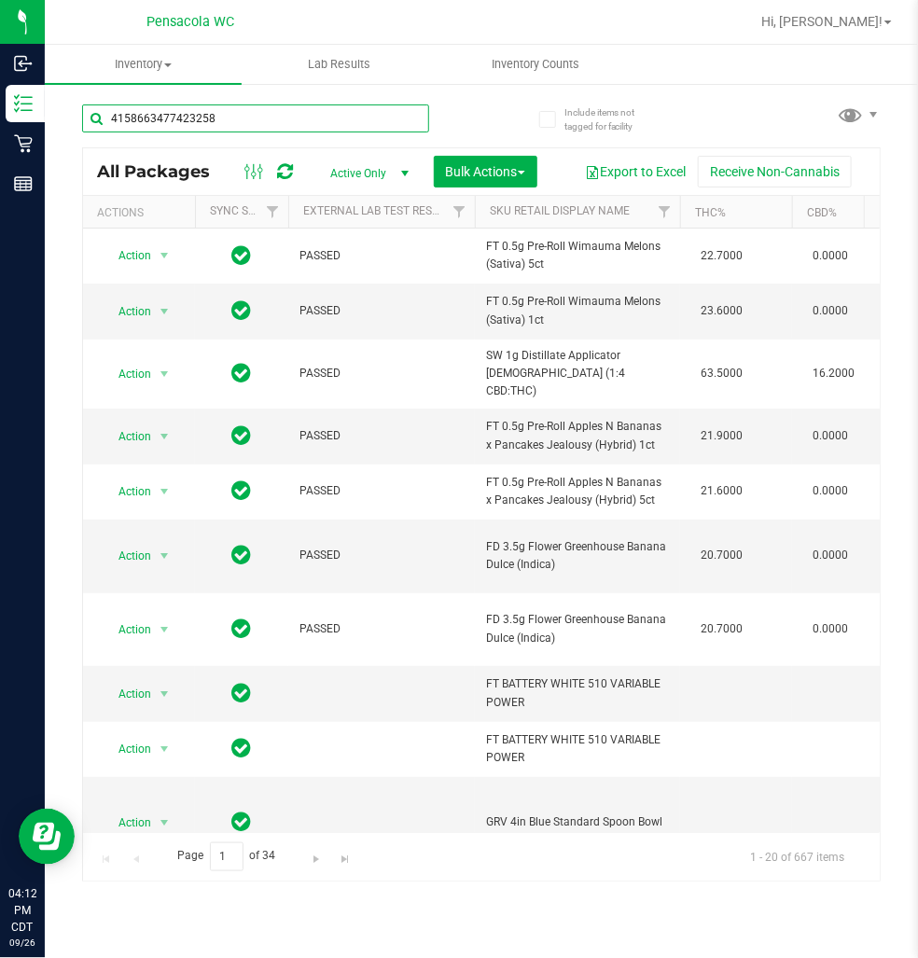
type input "4158663477423258"
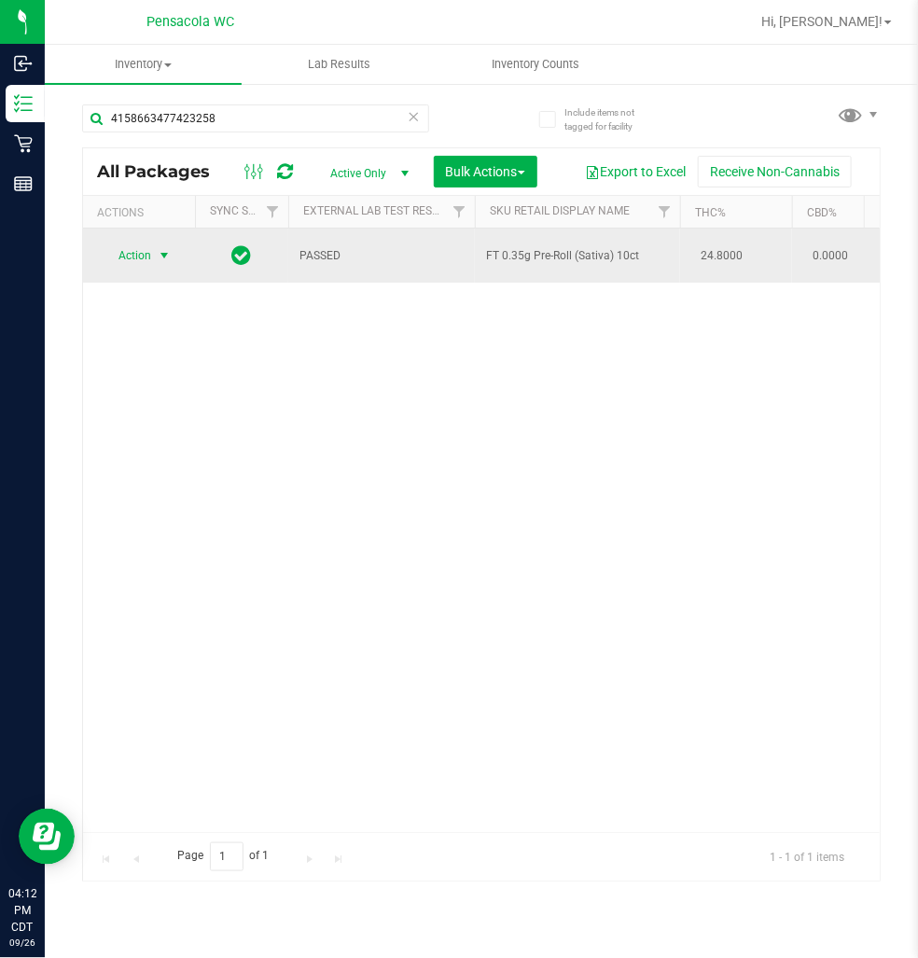
click at [161, 257] on span "select" at bounding box center [164, 255] width 15 height 15
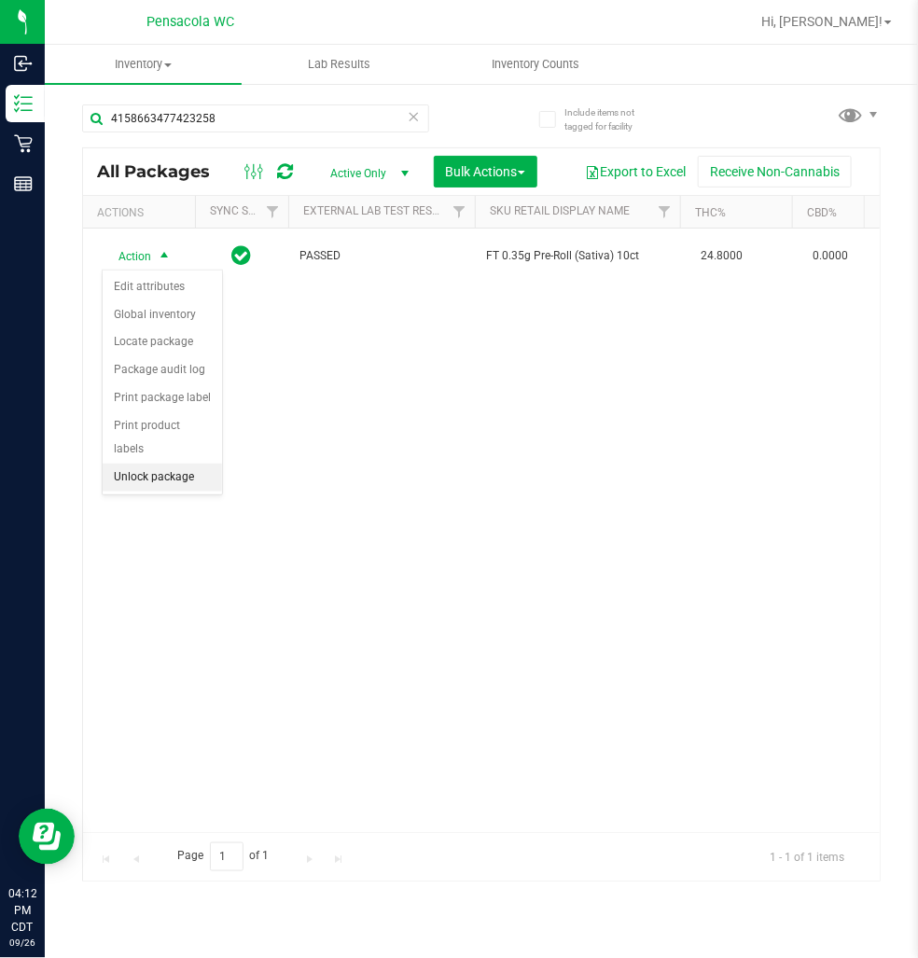
click at [192, 481] on li "Unlock package" at bounding box center [162, 478] width 119 height 28
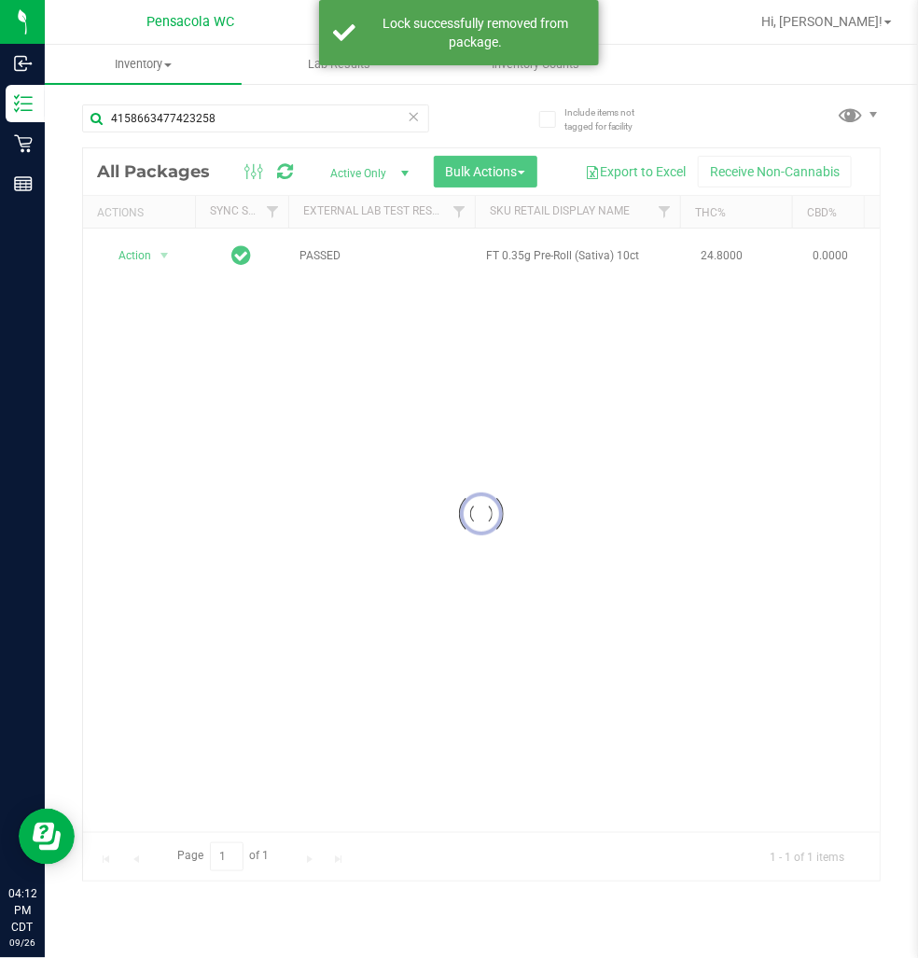
click at [128, 262] on div at bounding box center [481, 514] width 797 height 732
click at [160, 271] on div at bounding box center [481, 514] width 797 height 732
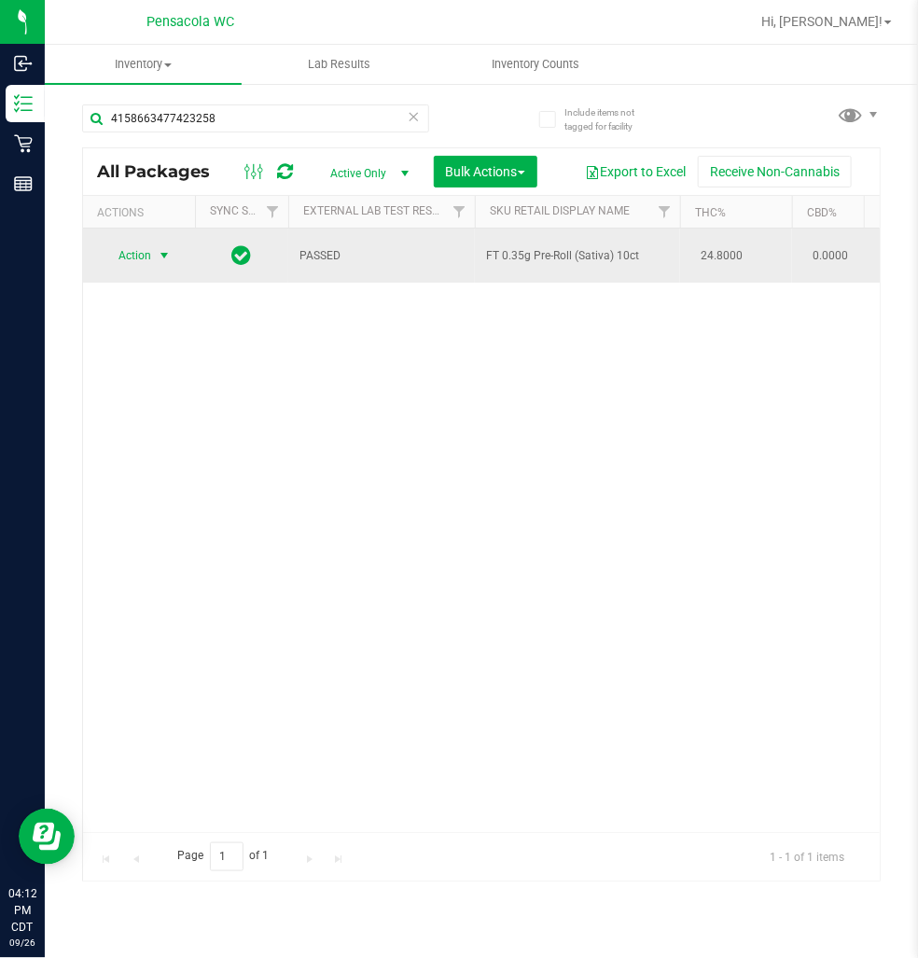
click at [162, 256] on span "select" at bounding box center [164, 255] width 15 height 15
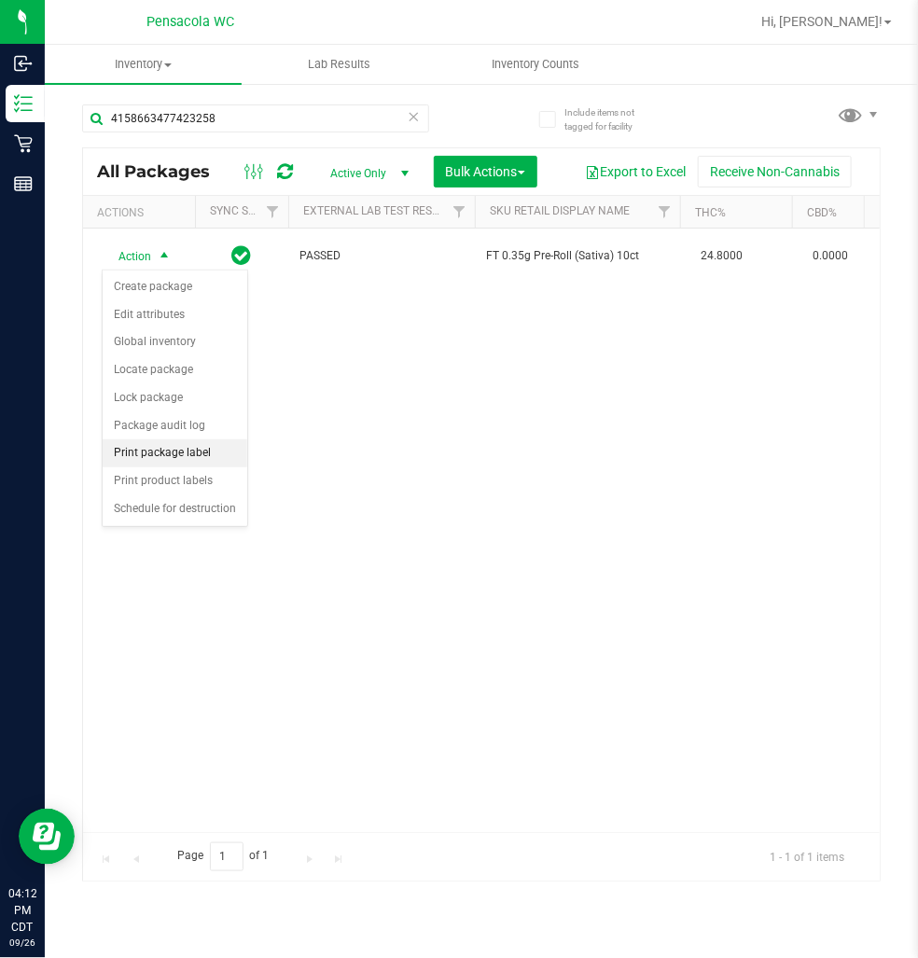
click at [205, 450] on li "Print package label" at bounding box center [175, 453] width 145 height 28
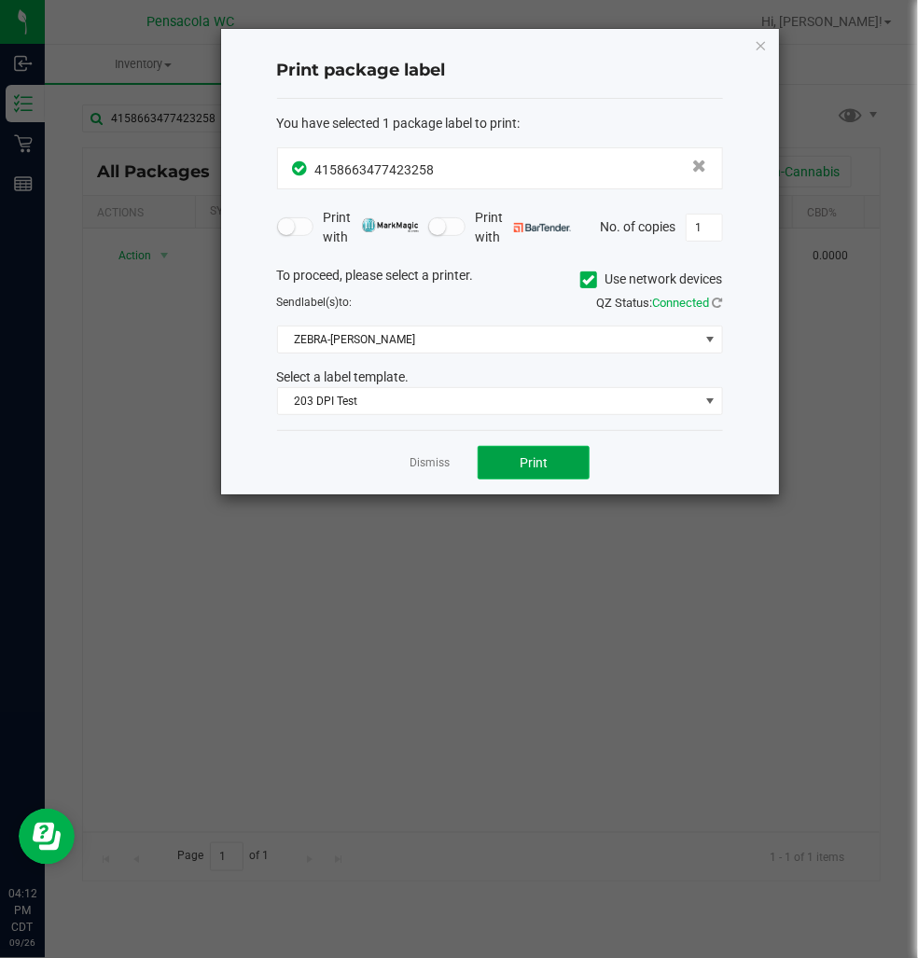
click at [584, 458] on button "Print" at bounding box center [534, 463] width 112 height 34
click at [425, 457] on link "Dismiss" at bounding box center [430, 463] width 40 height 16
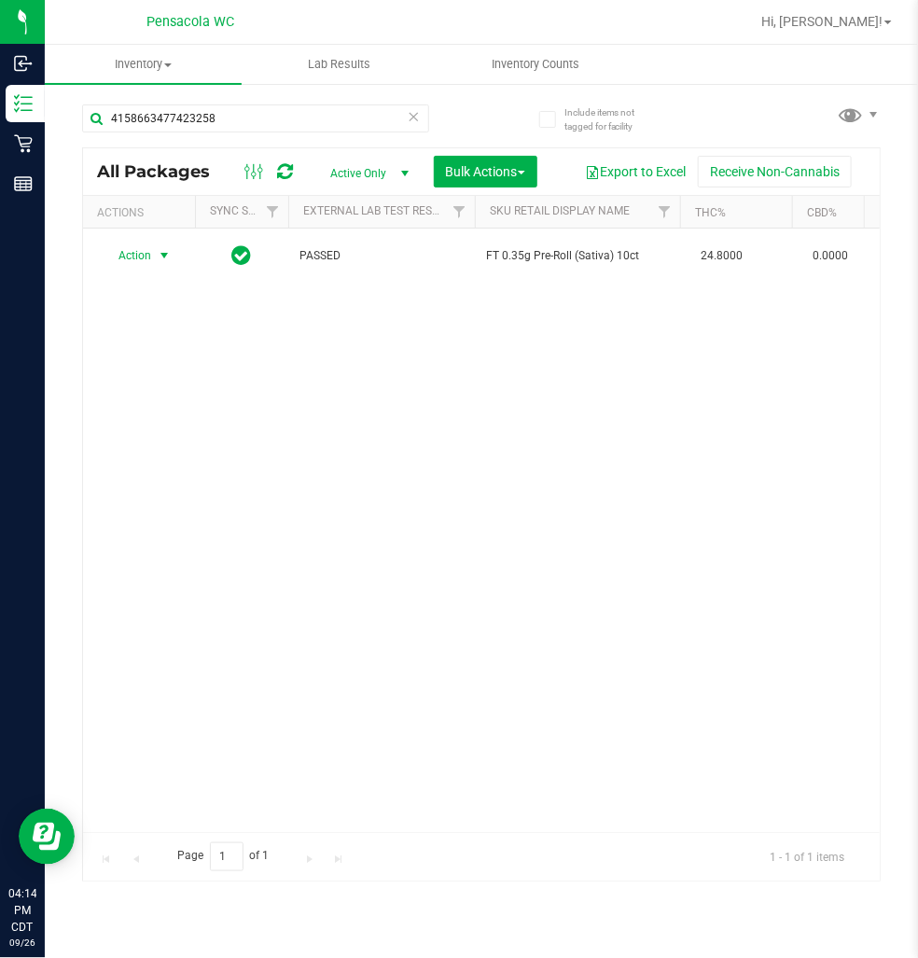
click at [413, 124] on icon at bounding box center [414, 115] width 13 height 22
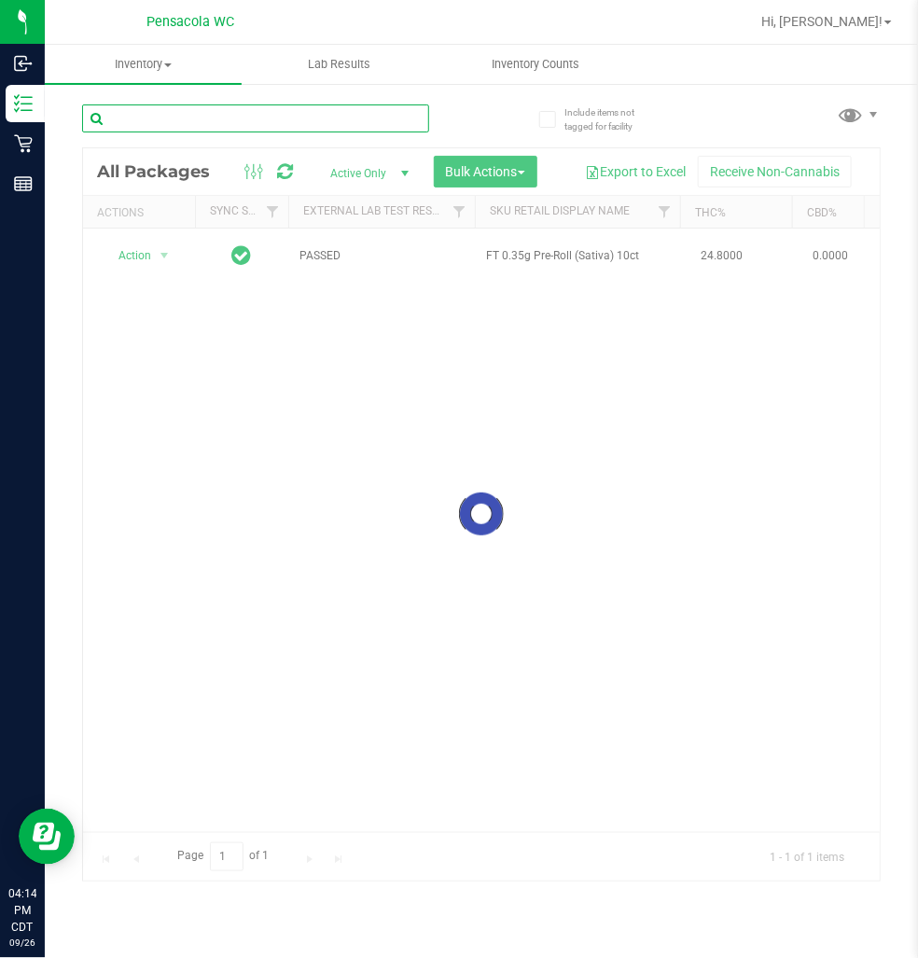
click at [325, 118] on input "text" at bounding box center [255, 118] width 347 height 28
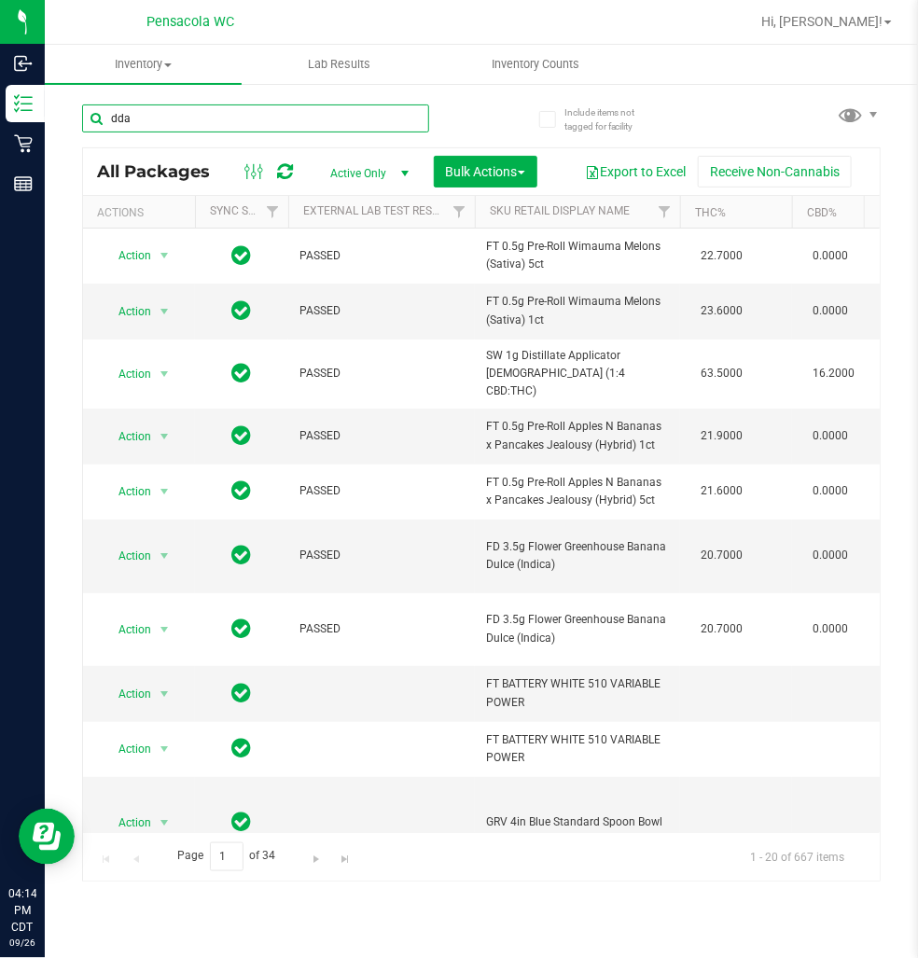
type input "dda"
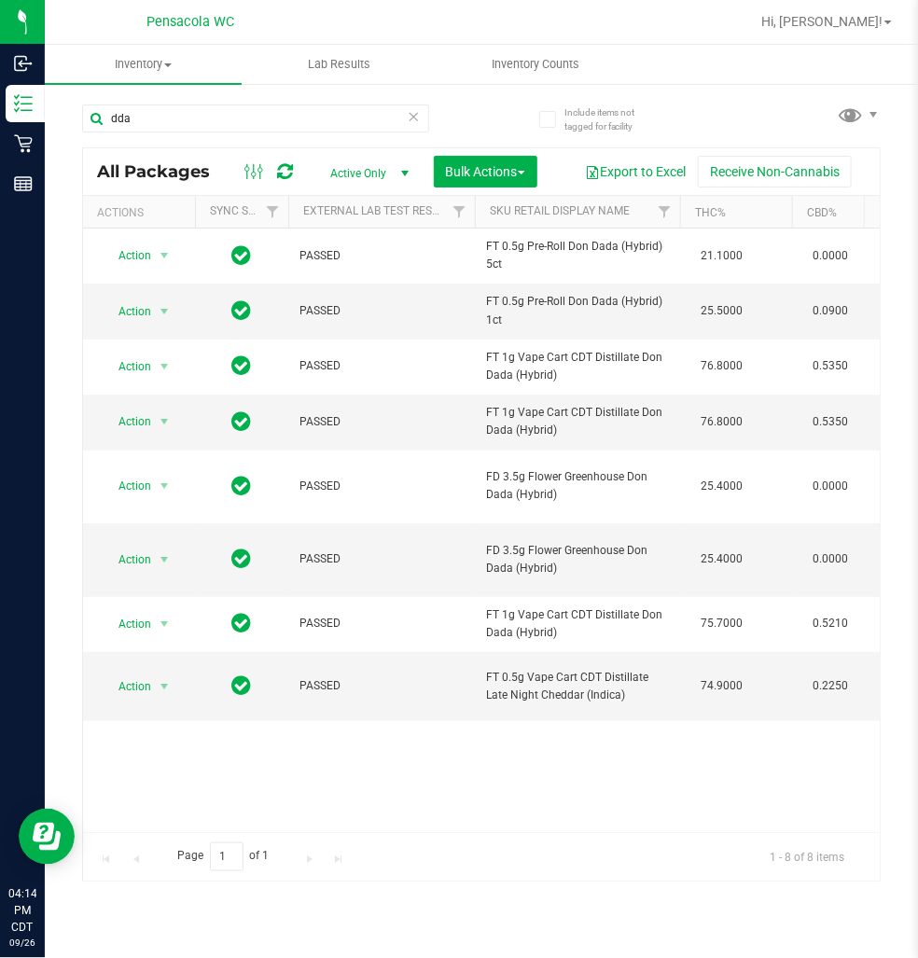
click at [420, 118] on icon at bounding box center [414, 115] width 13 height 22
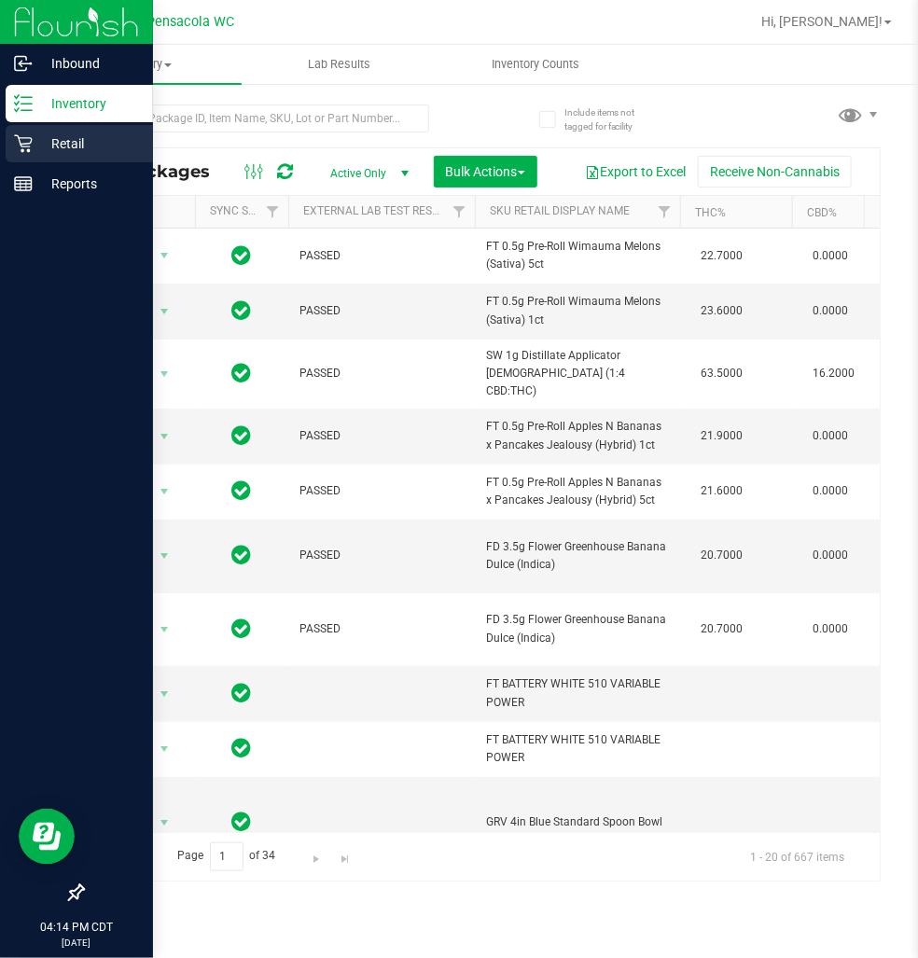
click at [45, 141] on p "Retail" at bounding box center [89, 143] width 112 height 22
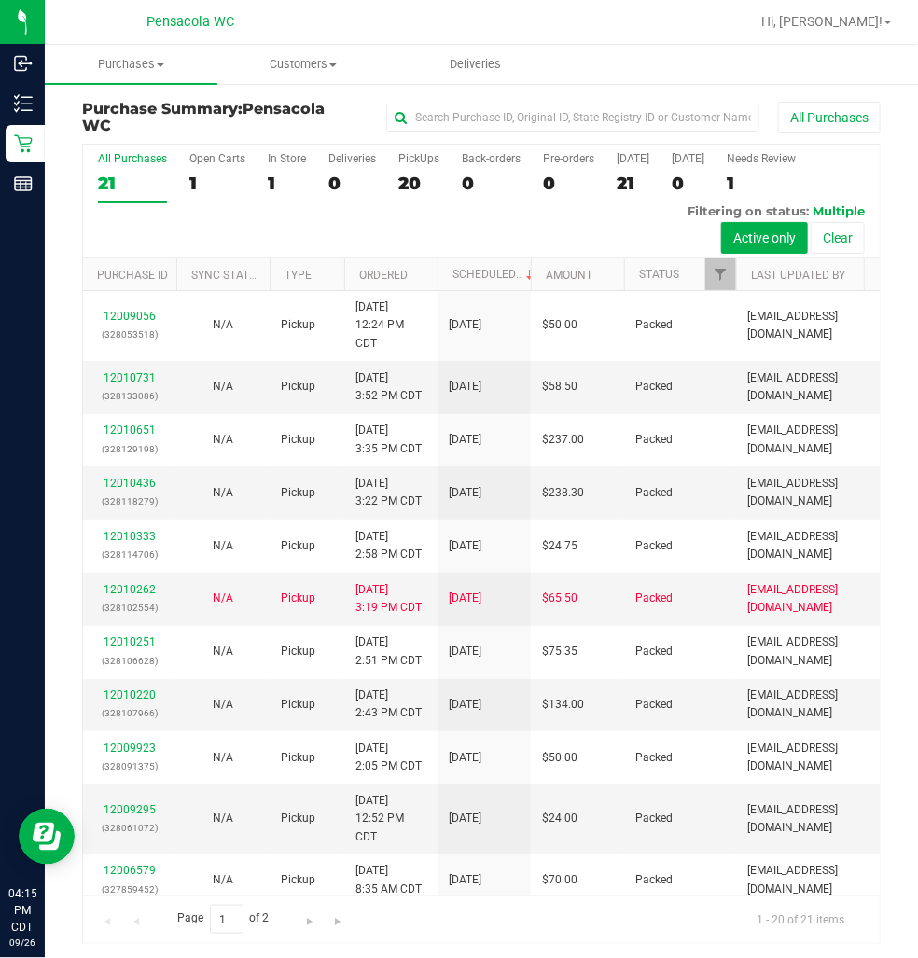
click at [734, 274] on div at bounding box center [736, 274] width 8 height 33
click at [723, 277] on span "Filter" at bounding box center [720, 274] width 15 height 15
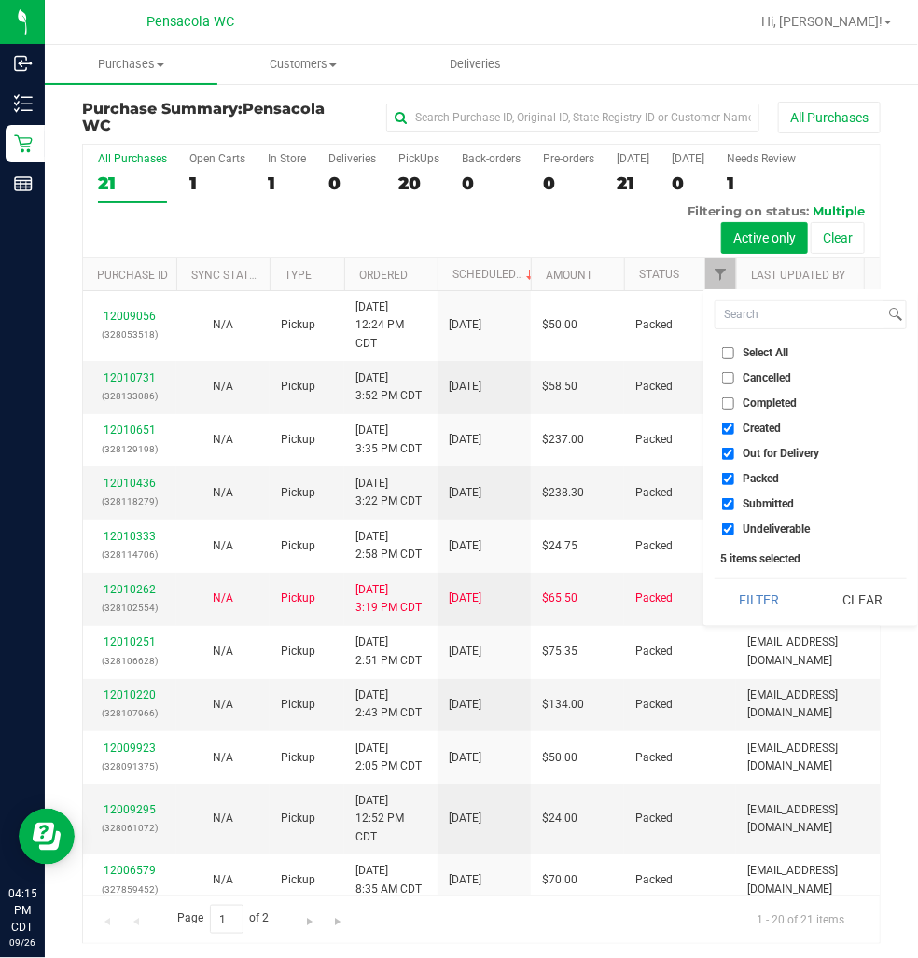
click at [723, 359] on li "Select All" at bounding box center [811, 353] width 192 height 20
click at [729, 357] on input "Select All" at bounding box center [728, 353] width 12 height 12
checkbox input "true"
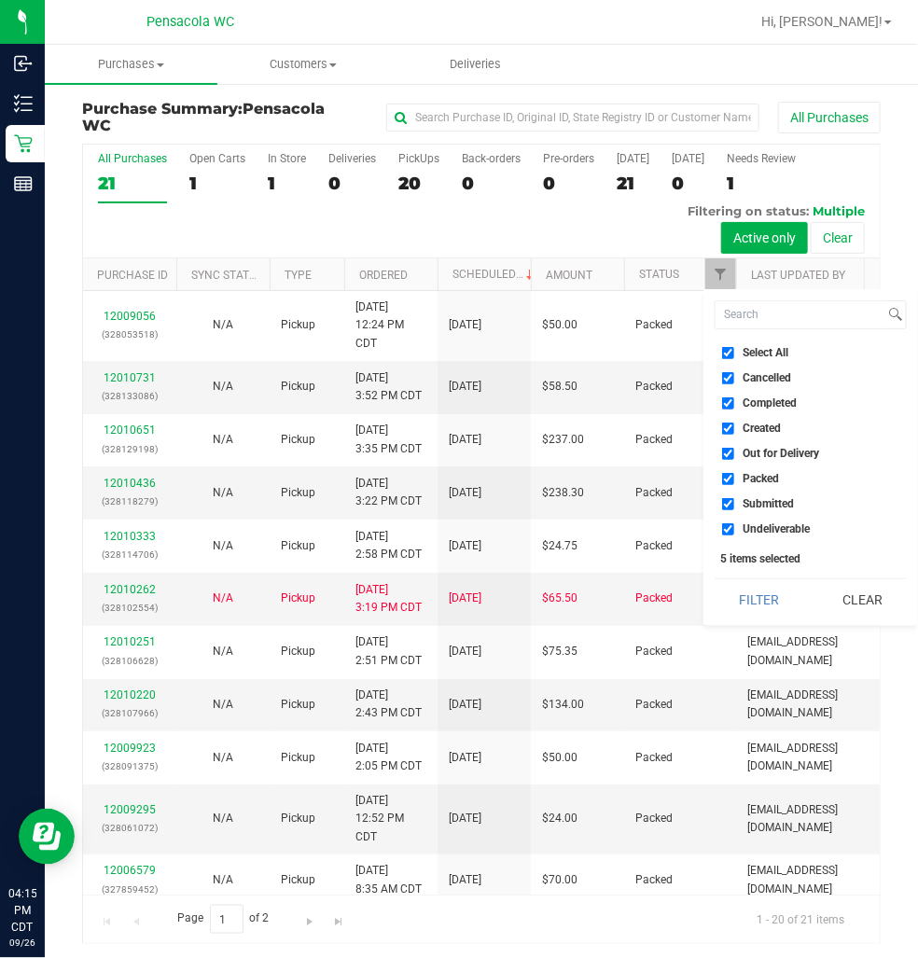
checkbox input "true"
click at [729, 357] on input "Select All" at bounding box center [728, 353] width 12 height 12
checkbox input "false"
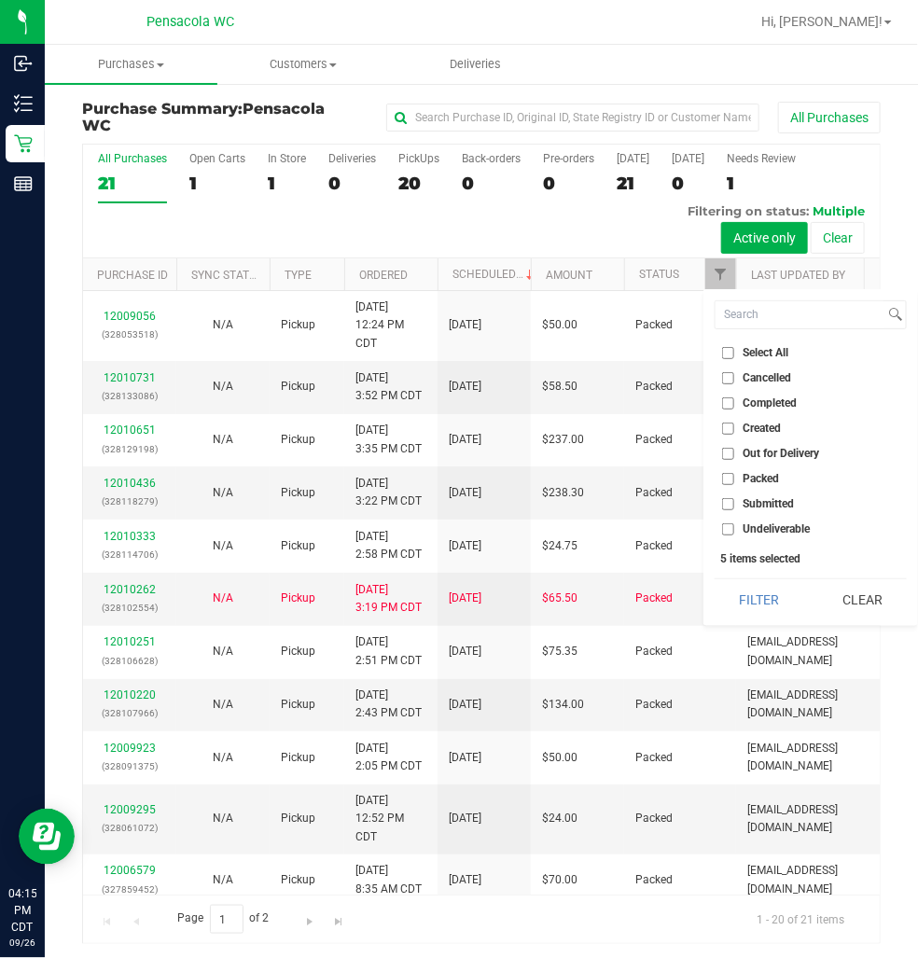
checkbox input "false"
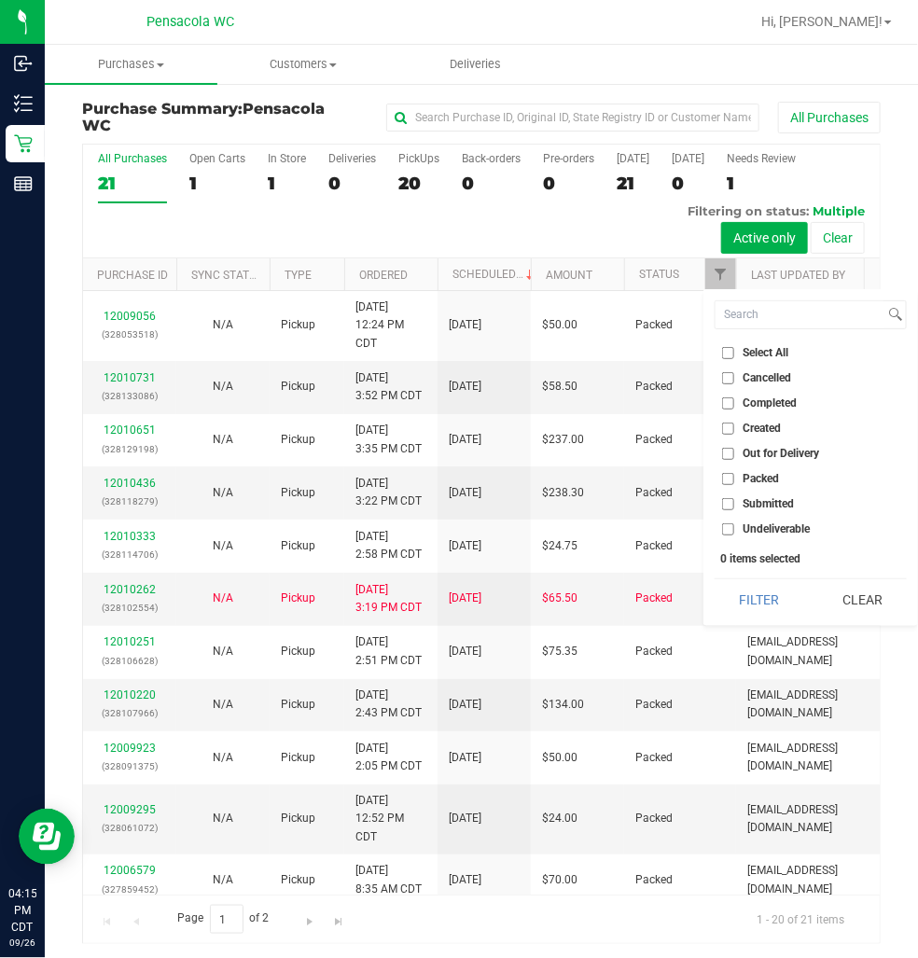
click at [735, 501] on label "Submitted" at bounding box center [758, 504] width 72 height 12
click at [734, 501] on input "Submitted" at bounding box center [728, 504] width 12 height 12
checkbox input "true"
click at [769, 585] on button "Filter" at bounding box center [760, 599] width 90 height 41
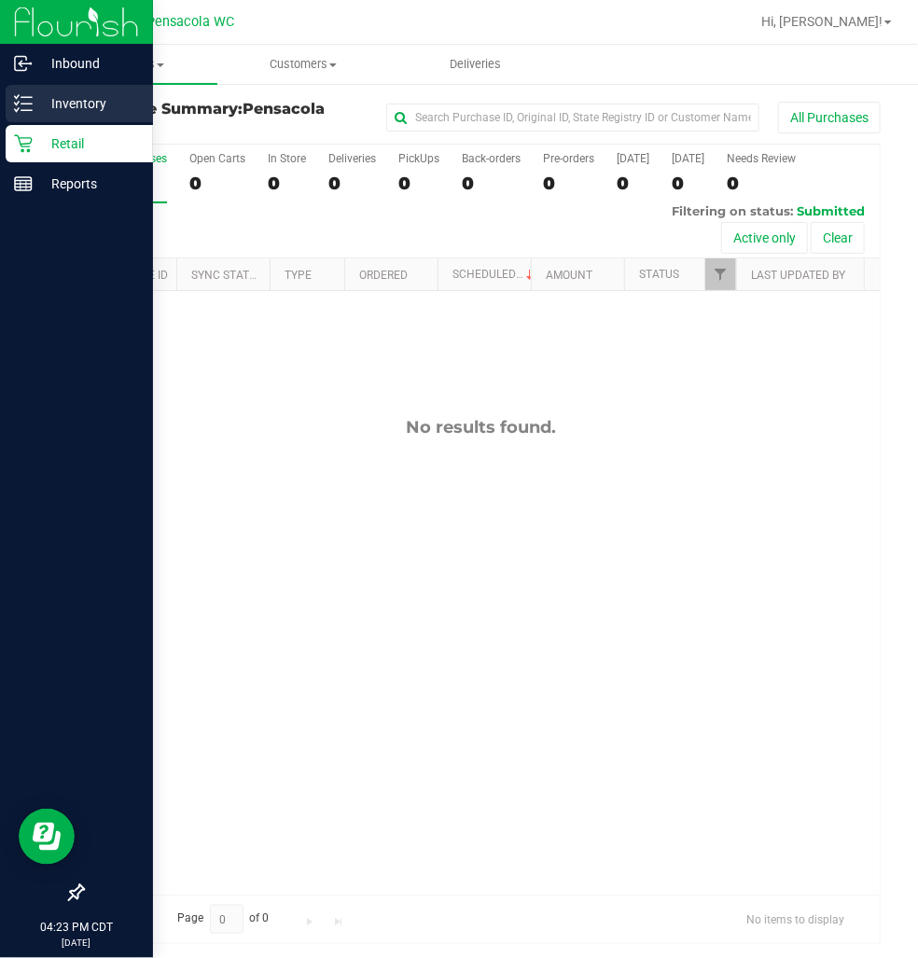
click at [30, 118] on div "Inventory" at bounding box center [79, 103] width 147 height 37
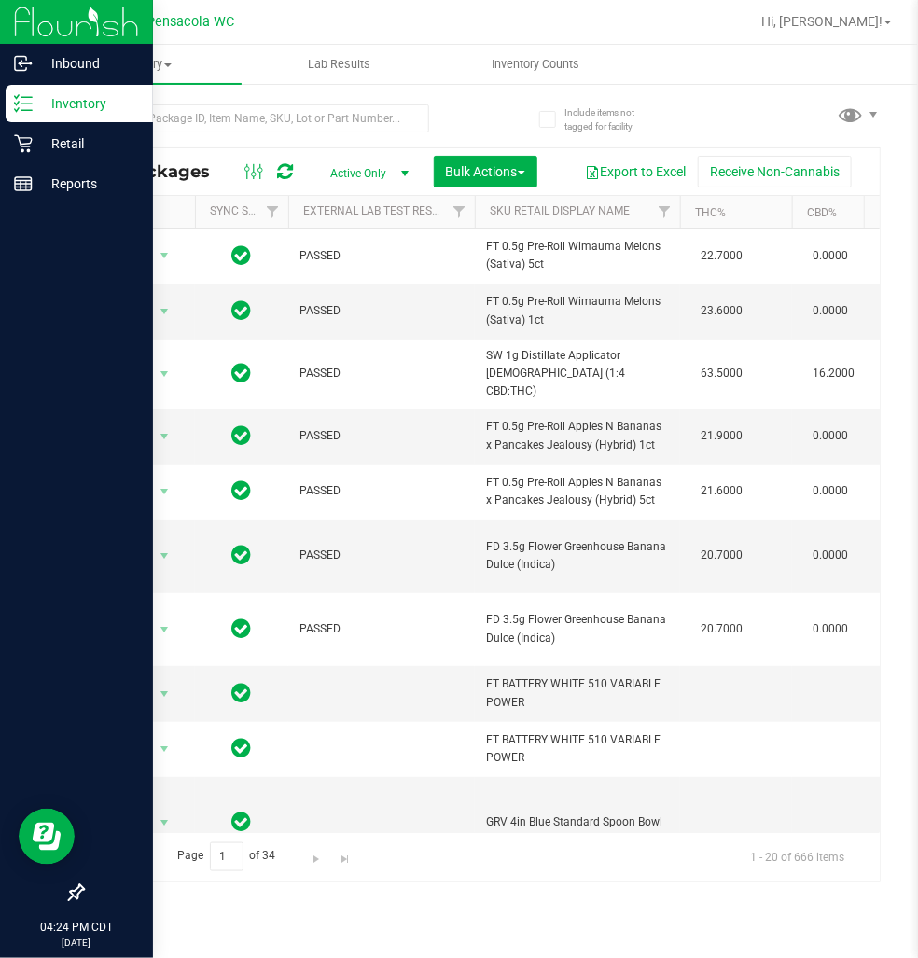
click at [137, 103] on div at bounding box center [281, 118] width 399 height 60
click at [166, 121] on input "text" at bounding box center [255, 118] width 347 height 28
type input "octo"
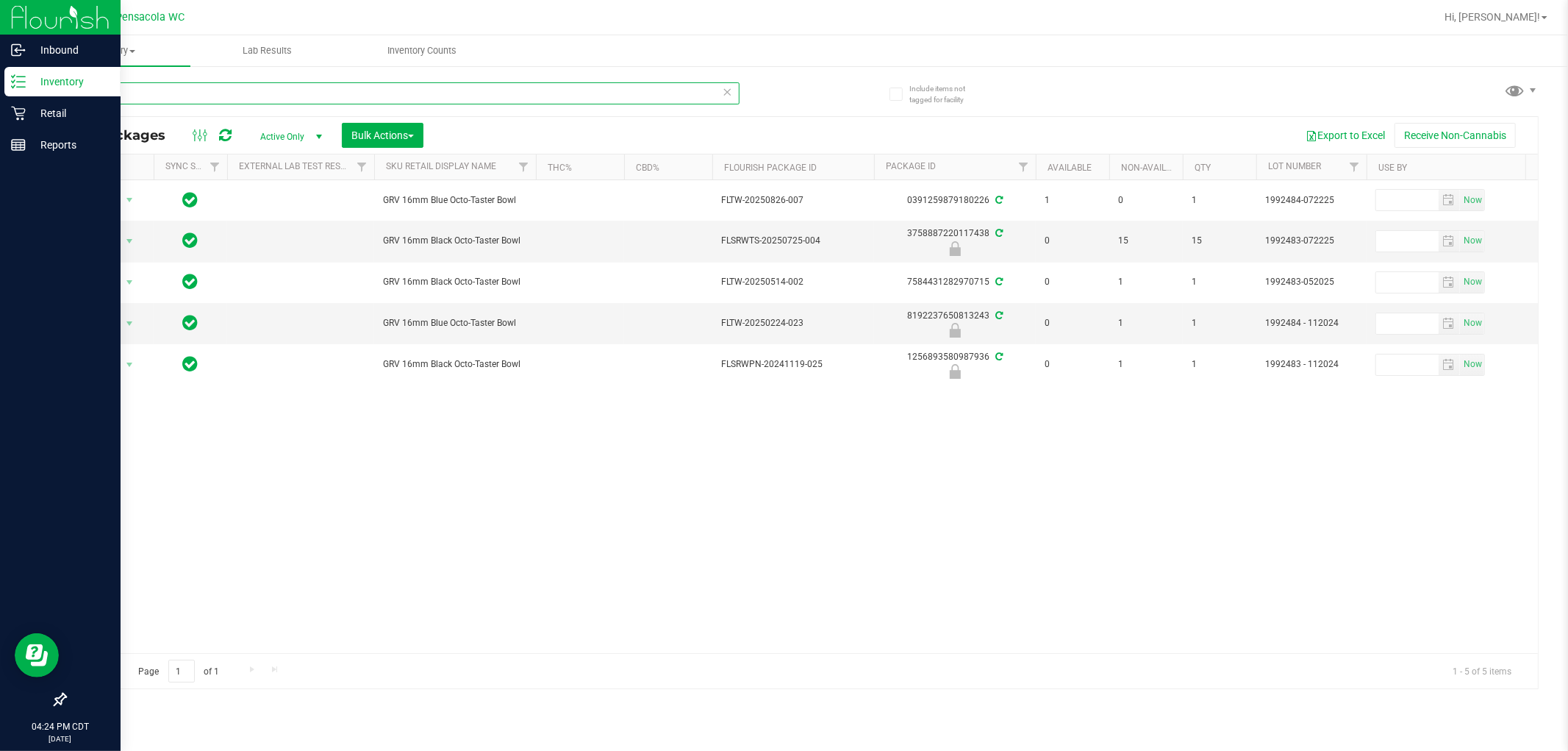
click at [666, 90] on input "octo" at bounding box center [402, 93] width 674 height 22
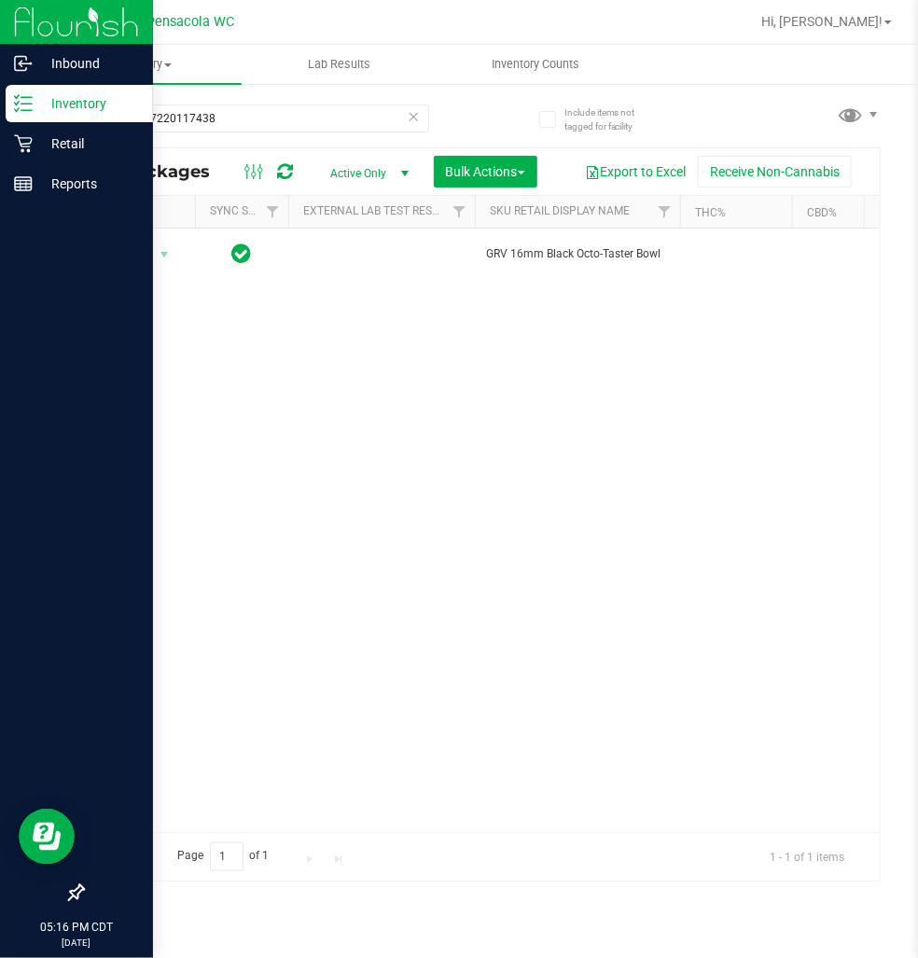
click at [224, 150] on div "All Packages Active Only Active Only Lab Samples Locked All External Internal B…" at bounding box center [481, 171] width 797 height 47
drag, startPoint x: 224, startPoint y: 138, endPoint x: 227, endPoint y: 123, distance: 15.2
click at [224, 137] on div "3758887220117438" at bounding box center [255, 125] width 347 height 43
click at [227, 123] on input "3758887220117438" at bounding box center [255, 118] width 347 height 28
click at [227, 122] on input "3758887220117438" at bounding box center [255, 118] width 347 height 28
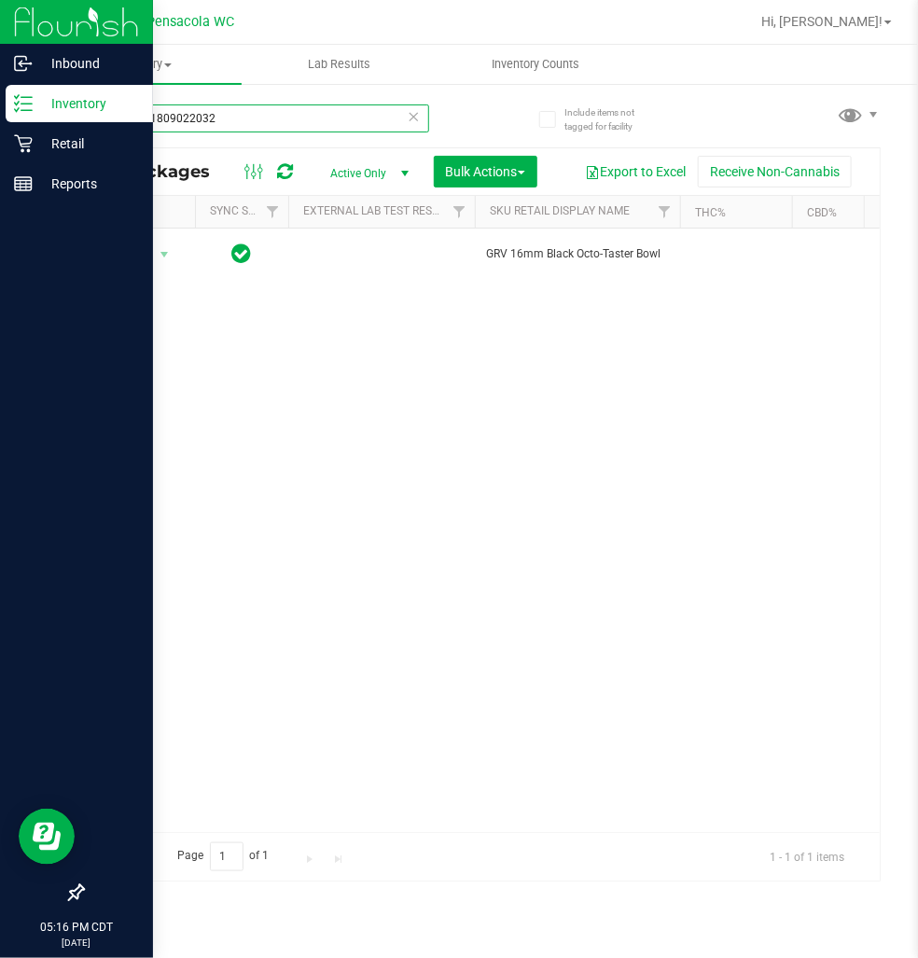
type input "0752801809022032"
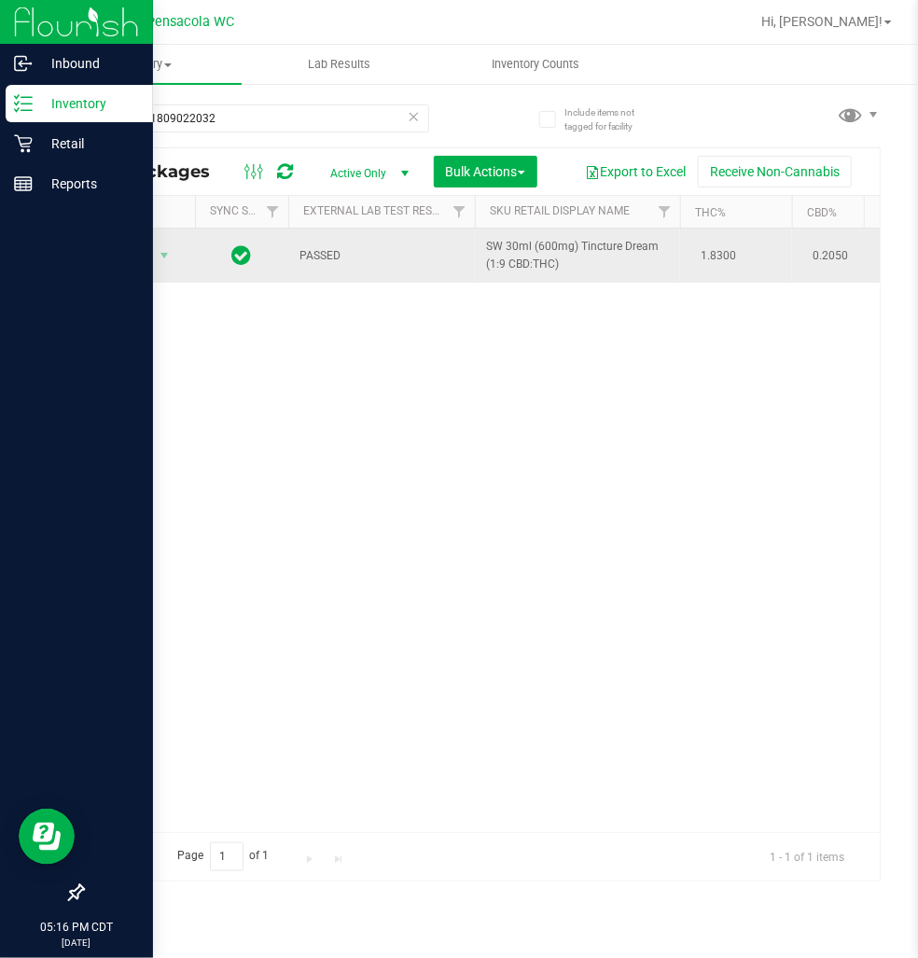
click at [132, 257] on span "Action" at bounding box center [127, 256] width 50 height 26
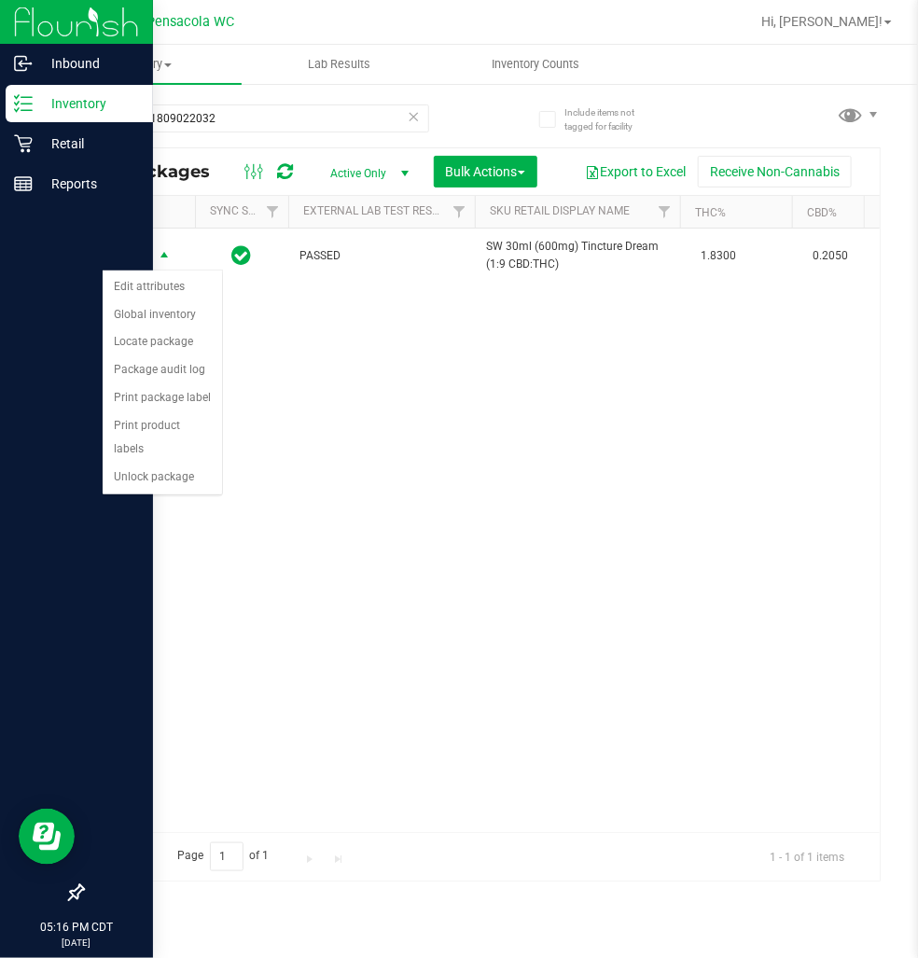
click at [132, 507] on div "Action Action Edit attributes Global inventory Locate package Package audit log…" at bounding box center [481, 531] width 797 height 604
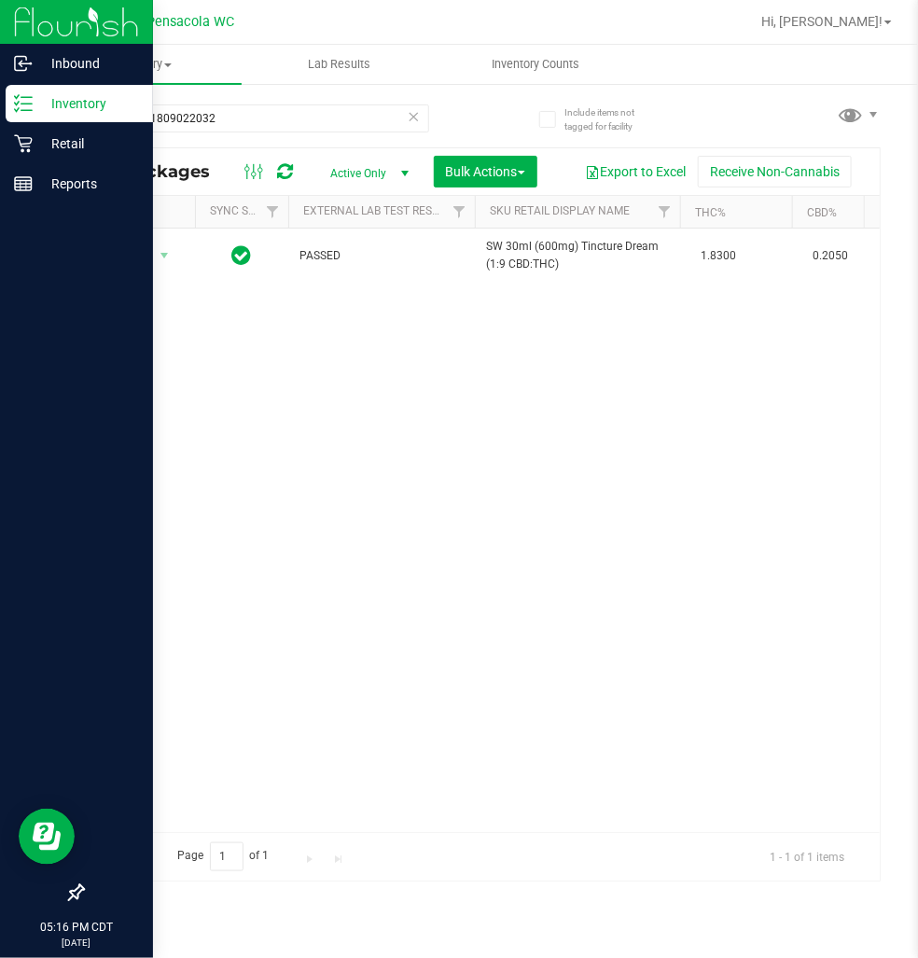
click at [149, 472] on div "Action Action Edit attributes Global inventory Locate package Package audit log…" at bounding box center [481, 531] width 797 height 604
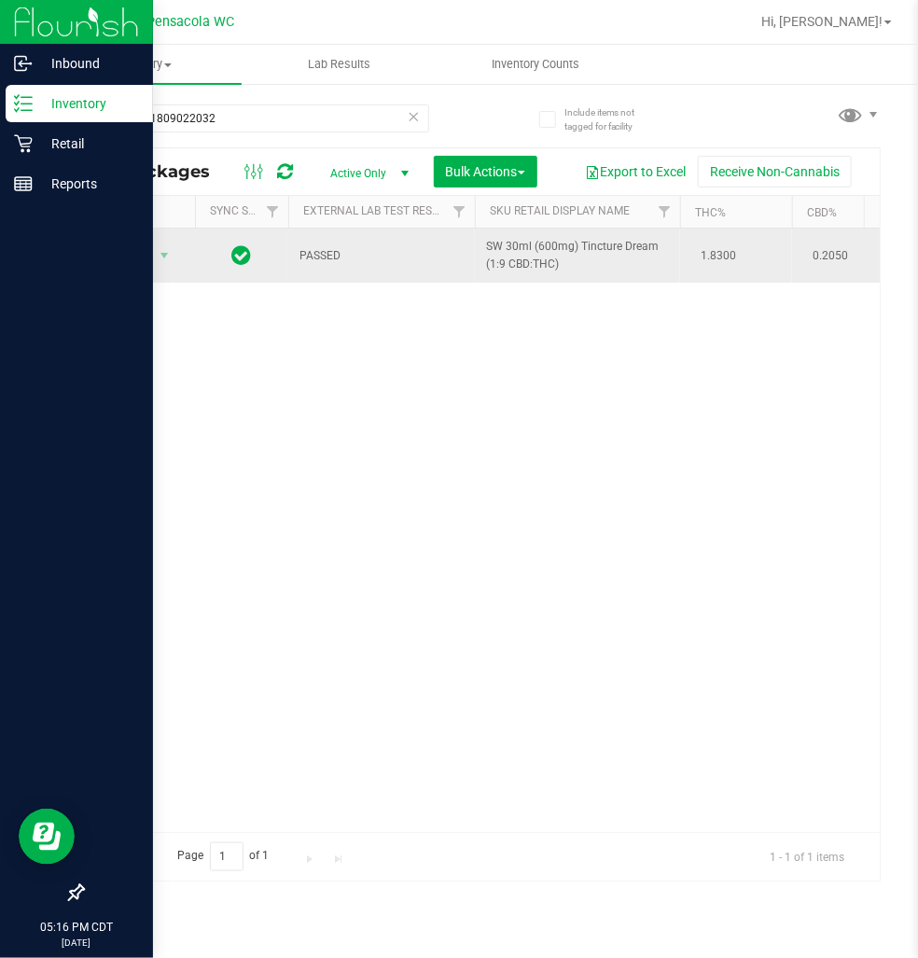
click at [119, 254] on span "Action" at bounding box center [127, 256] width 50 height 26
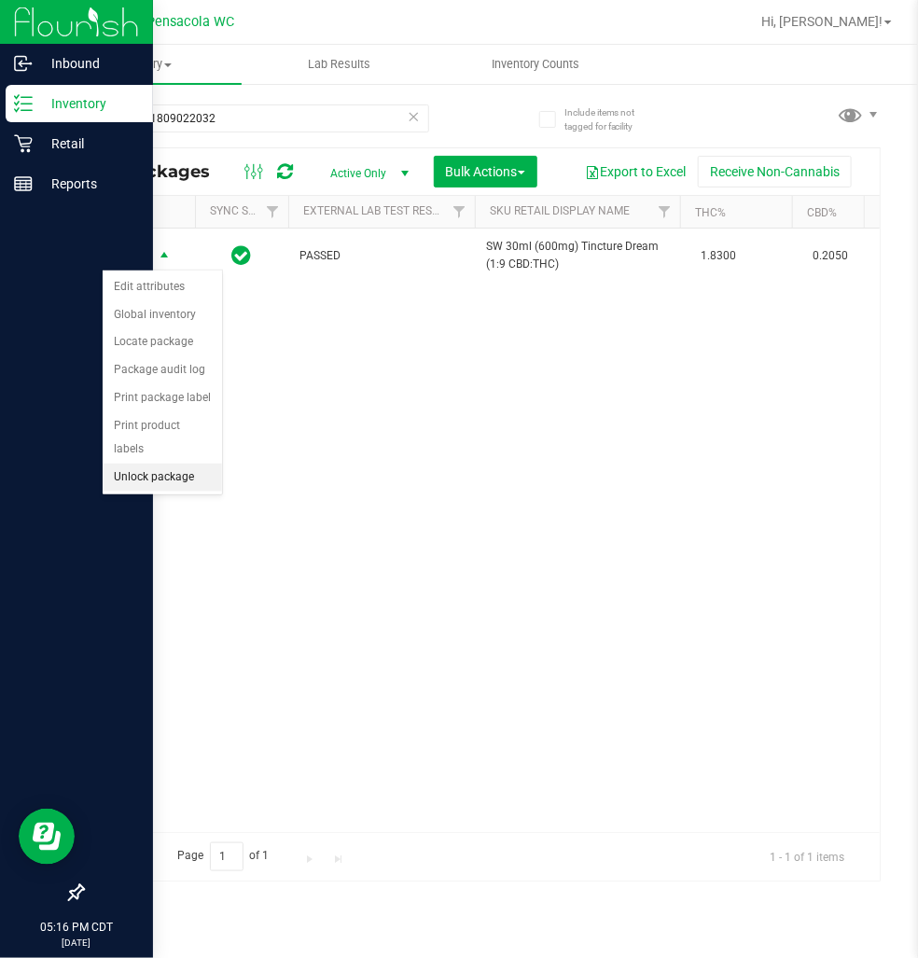
click at [154, 485] on li "Unlock package" at bounding box center [162, 478] width 119 height 28
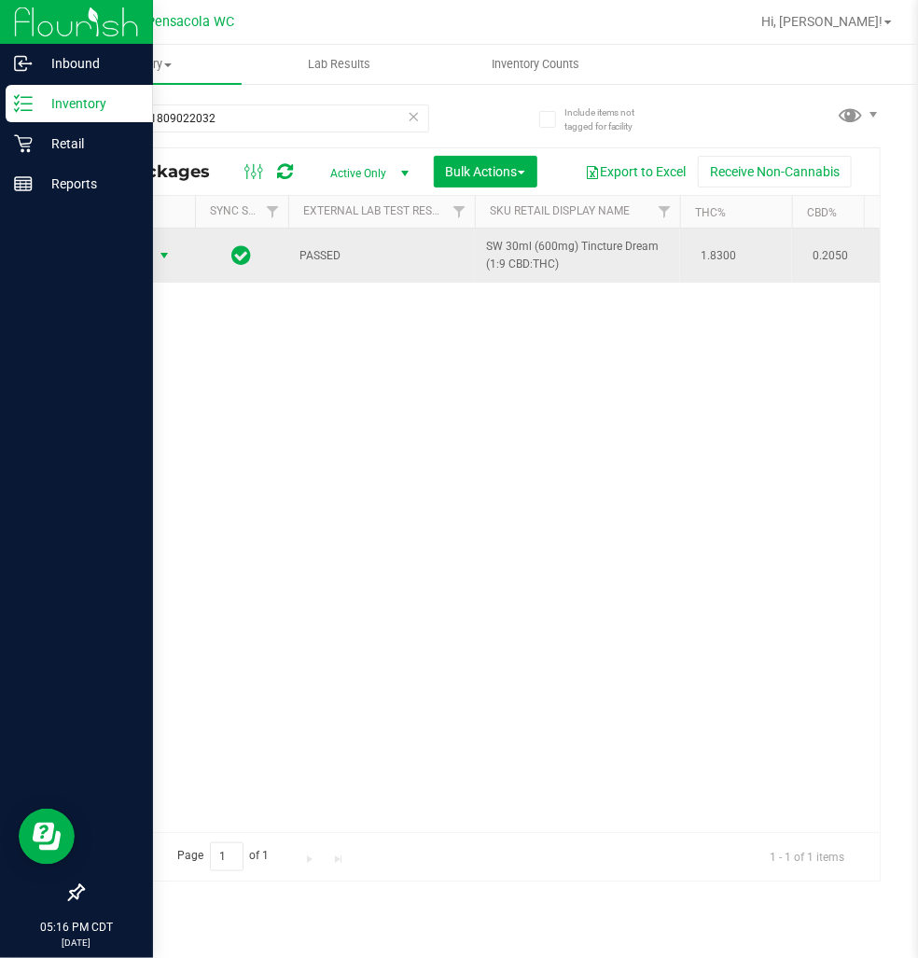
click at [157, 256] on span "select" at bounding box center [164, 255] width 15 height 15
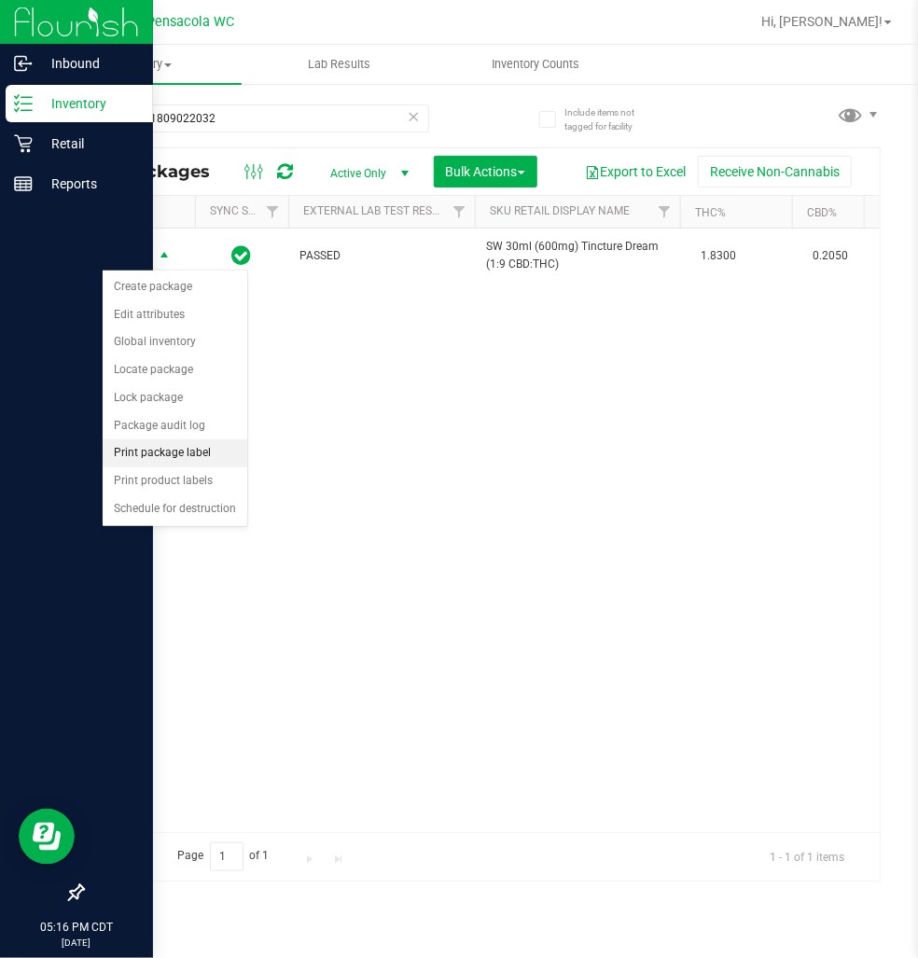
click at [220, 448] on li "Print package label" at bounding box center [175, 453] width 145 height 28
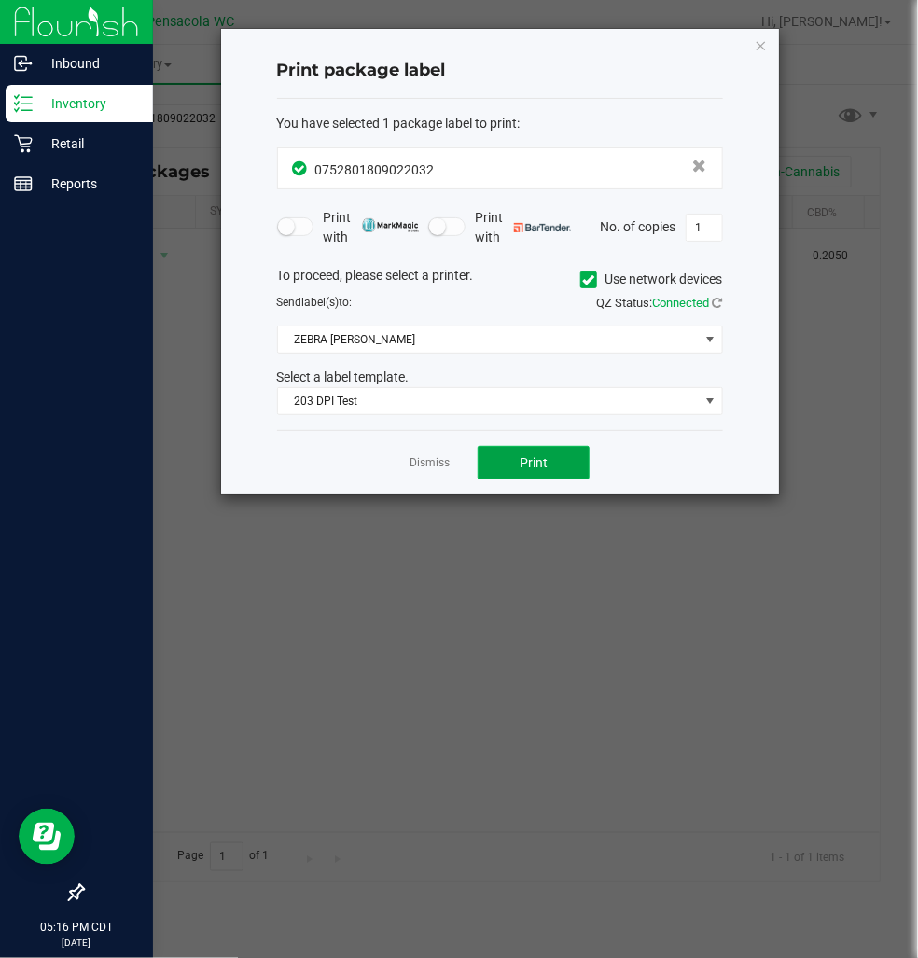
click at [541, 465] on span "Print" at bounding box center [534, 462] width 28 height 15
click at [435, 457] on link "Dismiss" at bounding box center [430, 463] width 40 height 16
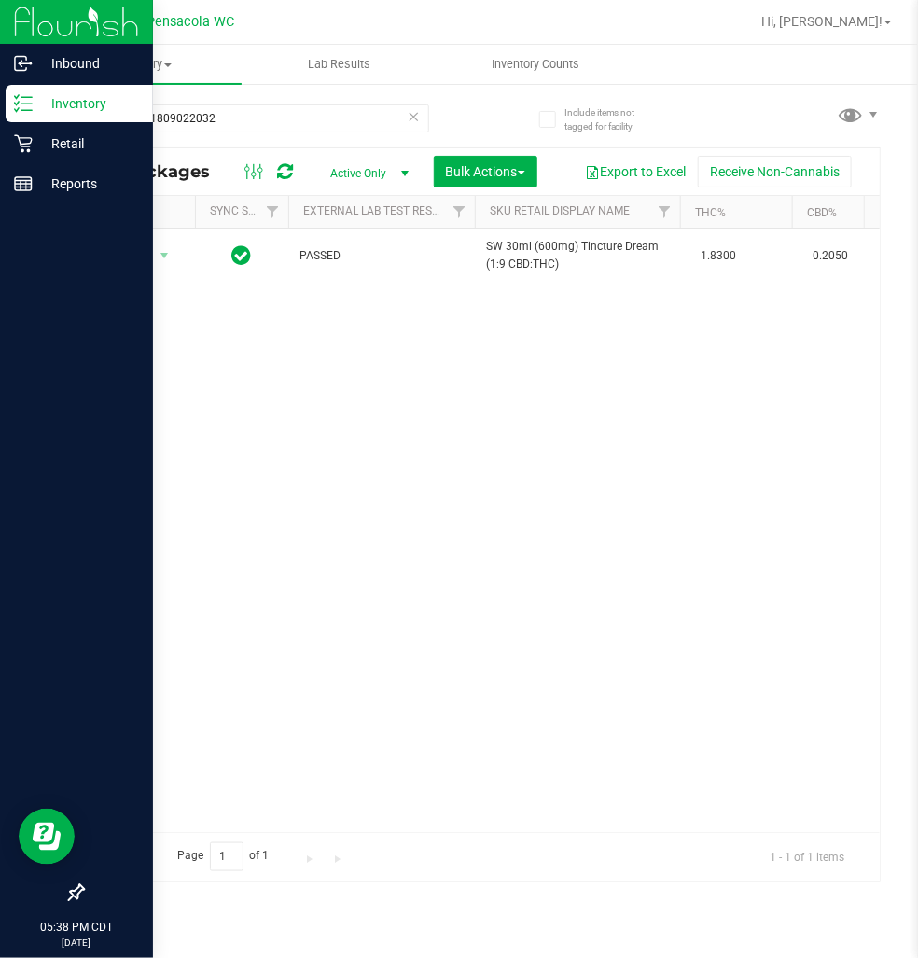
click at [413, 115] on icon at bounding box center [414, 115] width 13 height 22
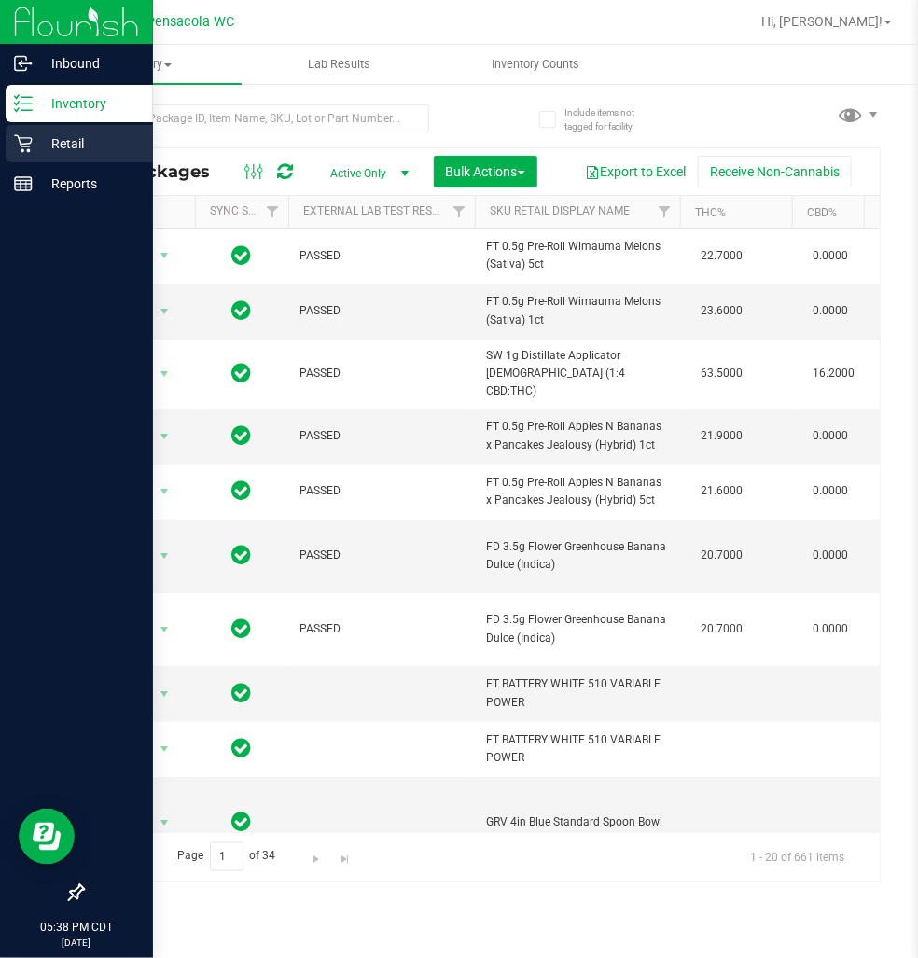
click at [23, 135] on icon at bounding box center [23, 143] width 19 height 19
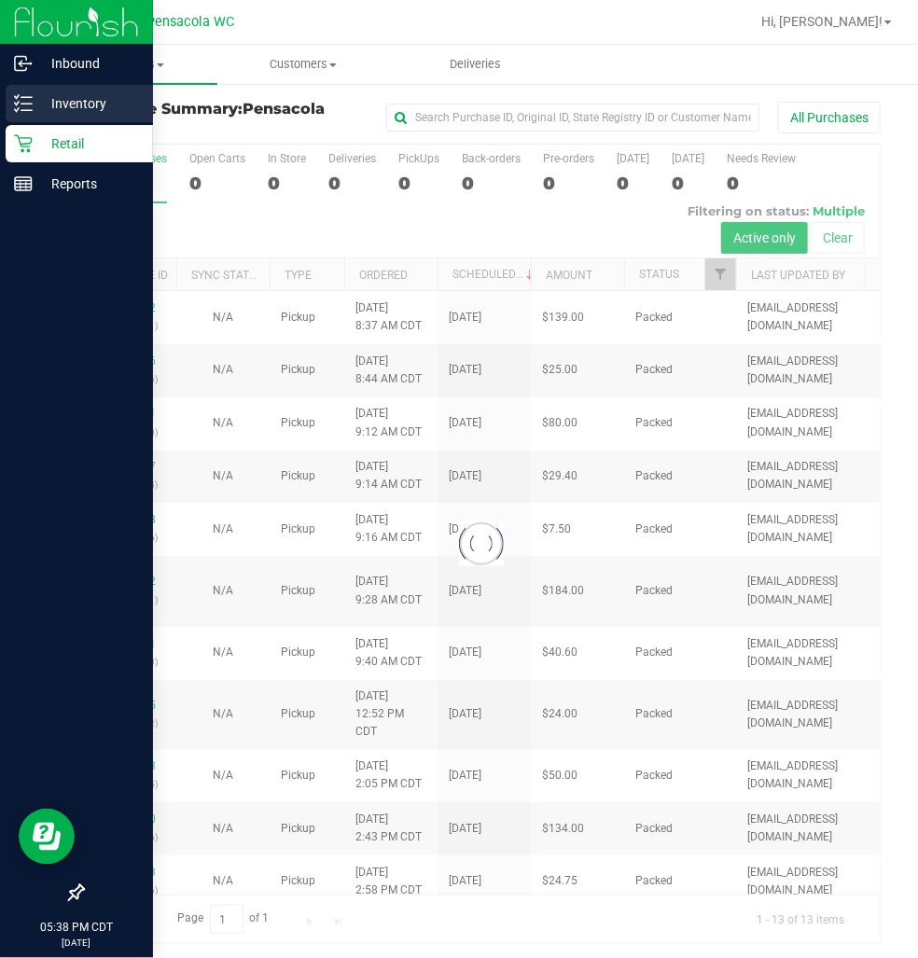
click at [28, 104] on line at bounding box center [26, 104] width 10 height 0
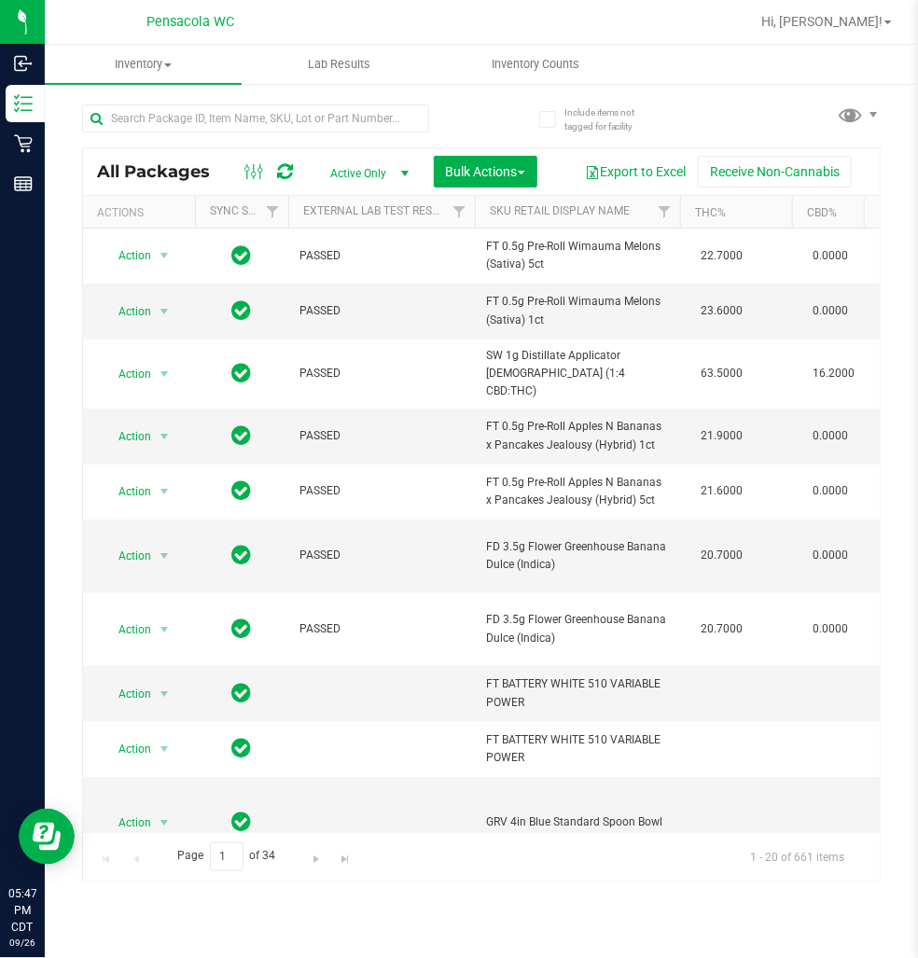
drag, startPoint x: 49, startPoint y: 252, endPoint x: 73, endPoint y: 993, distance: 741.1
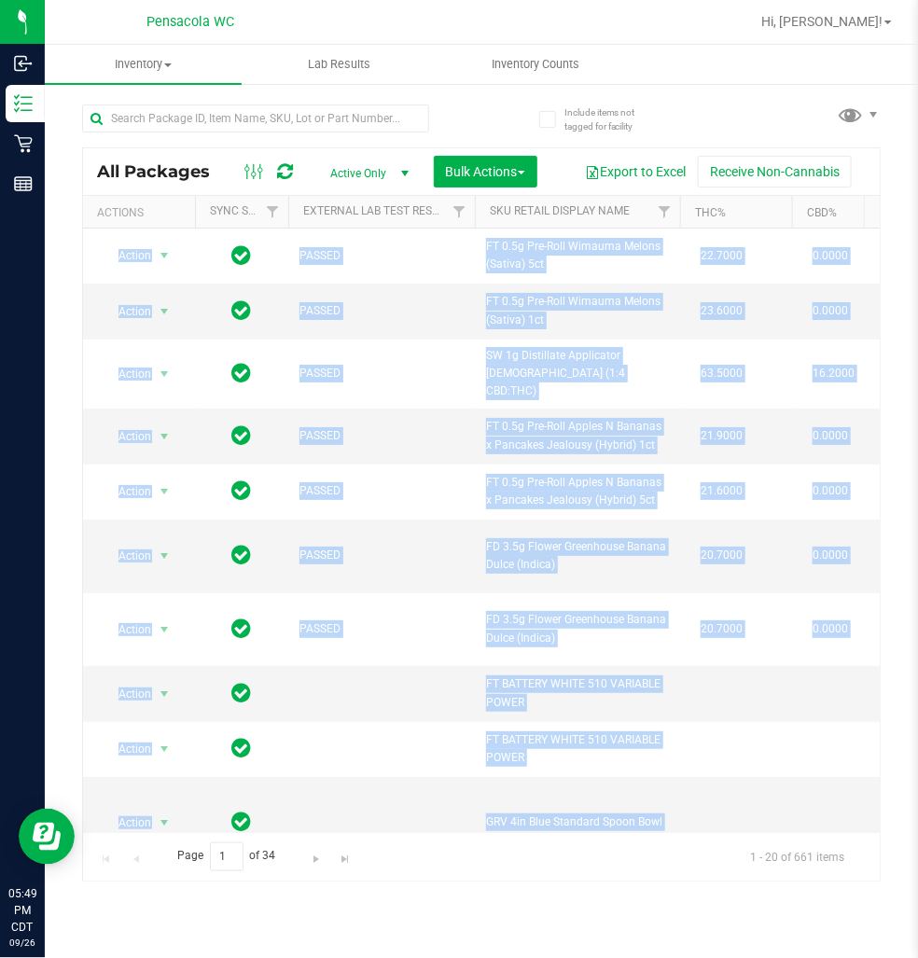
click at [398, 861] on div "Page 1 of 34 1 - 20 of 661 items" at bounding box center [481, 856] width 797 height 49
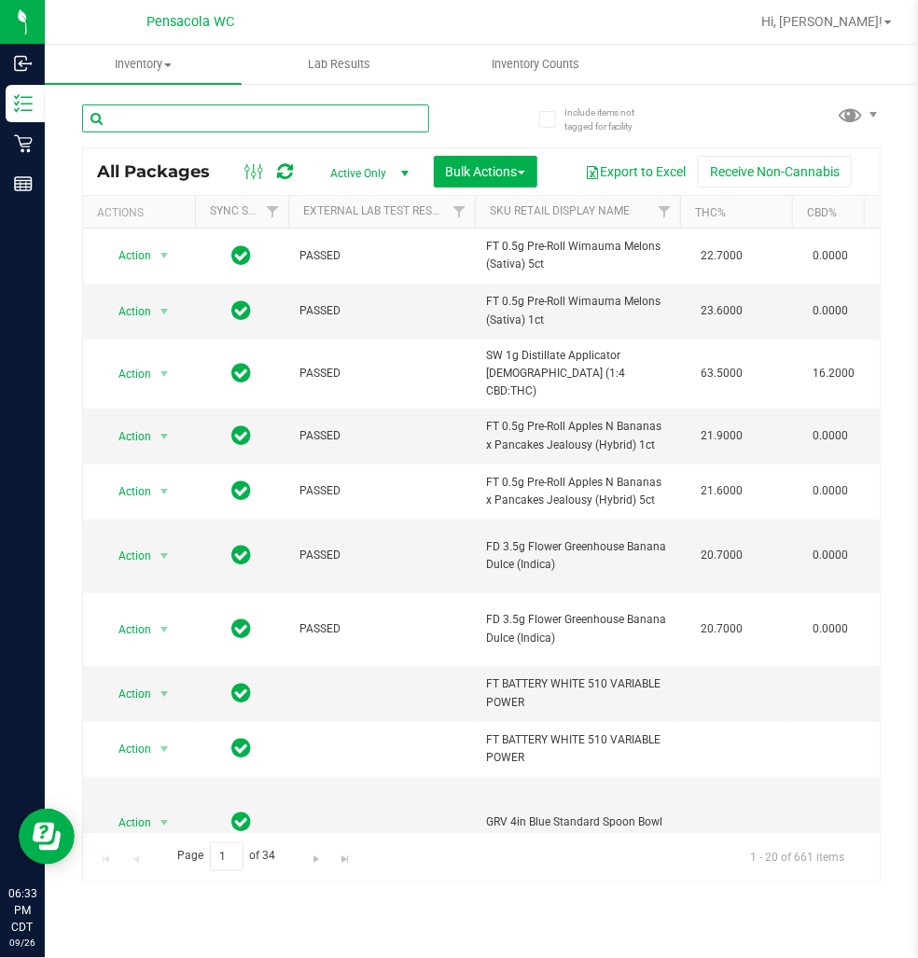
click at [216, 118] on input "text" at bounding box center [255, 118] width 347 height 28
type input "7053453010234416"
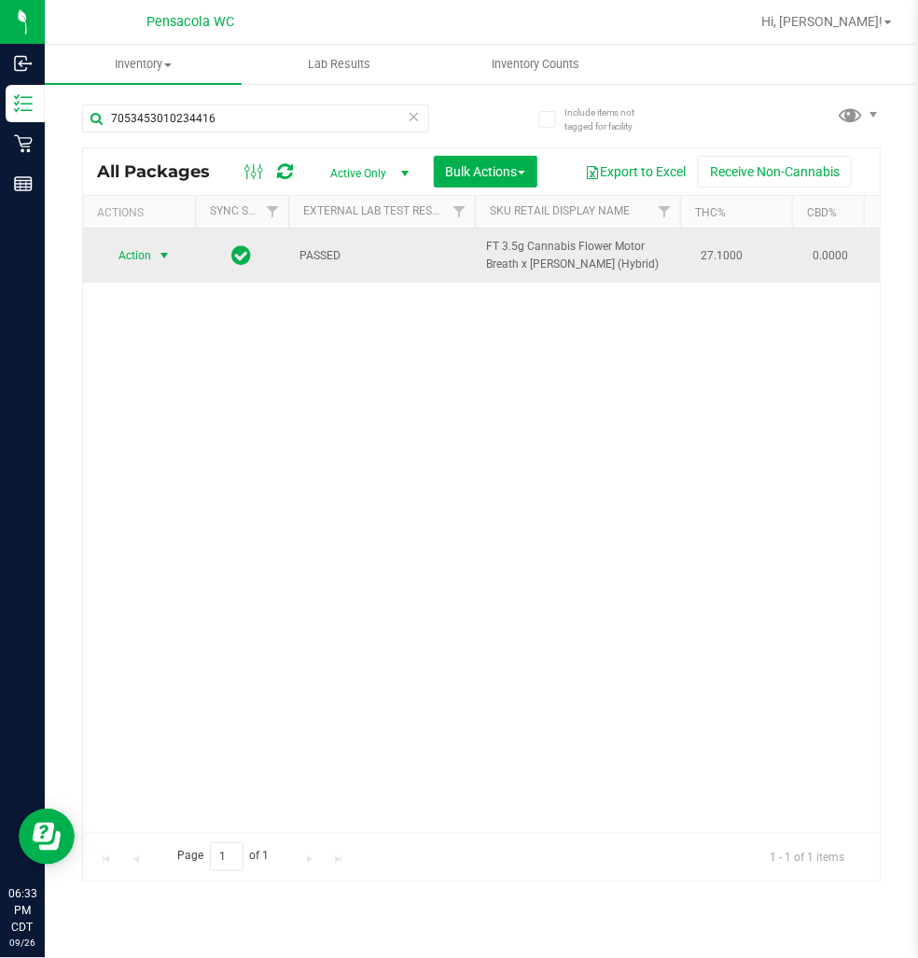
click at [172, 263] on span "select" at bounding box center [164, 255] width 15 height 15
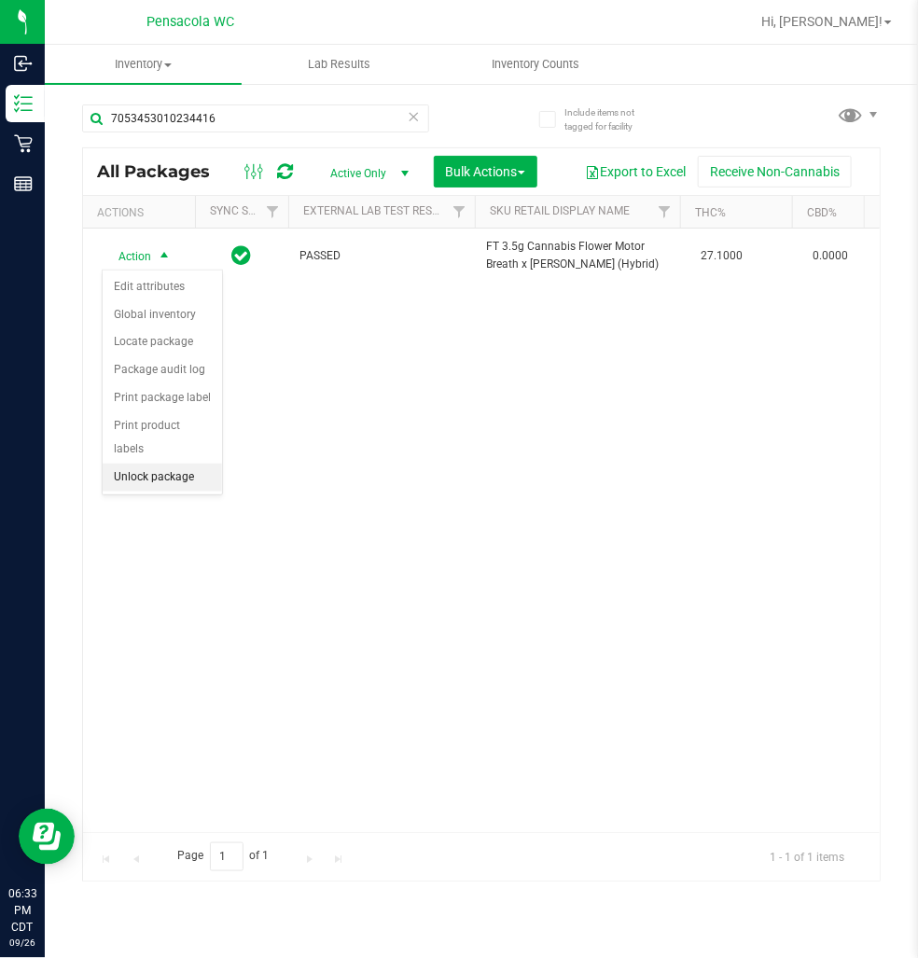
click at [193, 480] on li "Unlock package" at bounding box center [162, 478] width 119 height 28
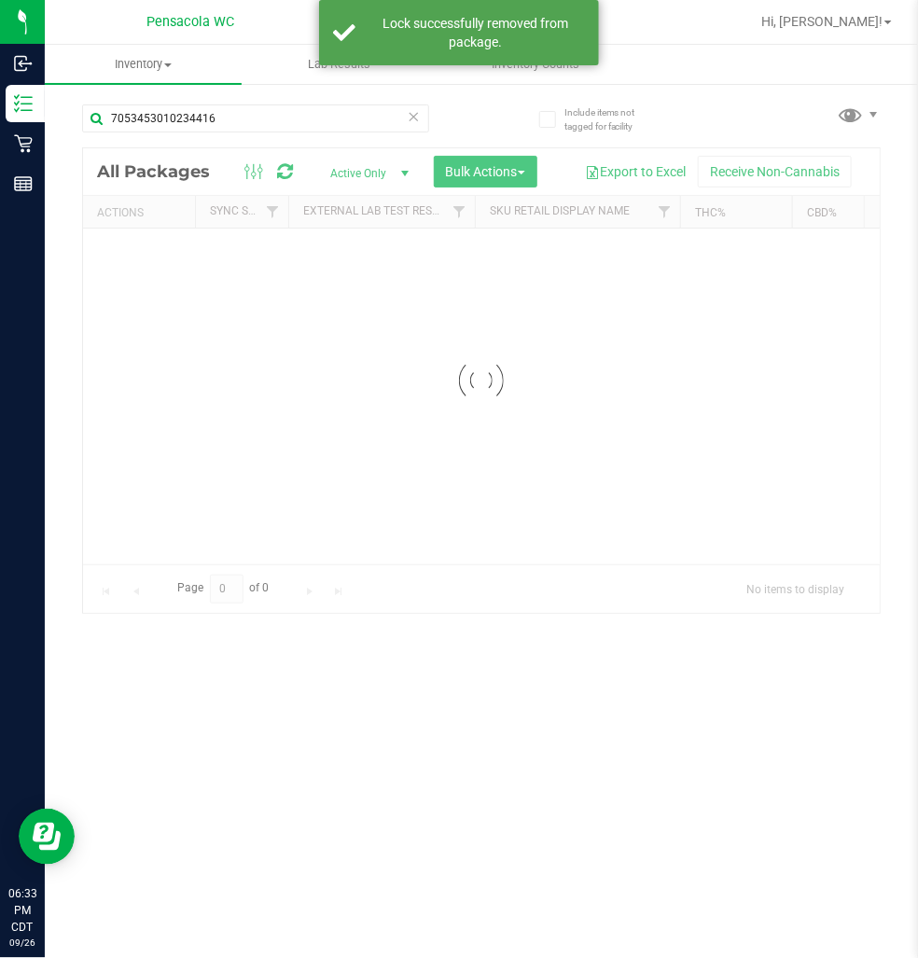
click at [146, 264] on div at bounding box center [481, 380] width 797 height 465
click at [142, 262] on div at bounding box center [481, 514] width 797 height 732
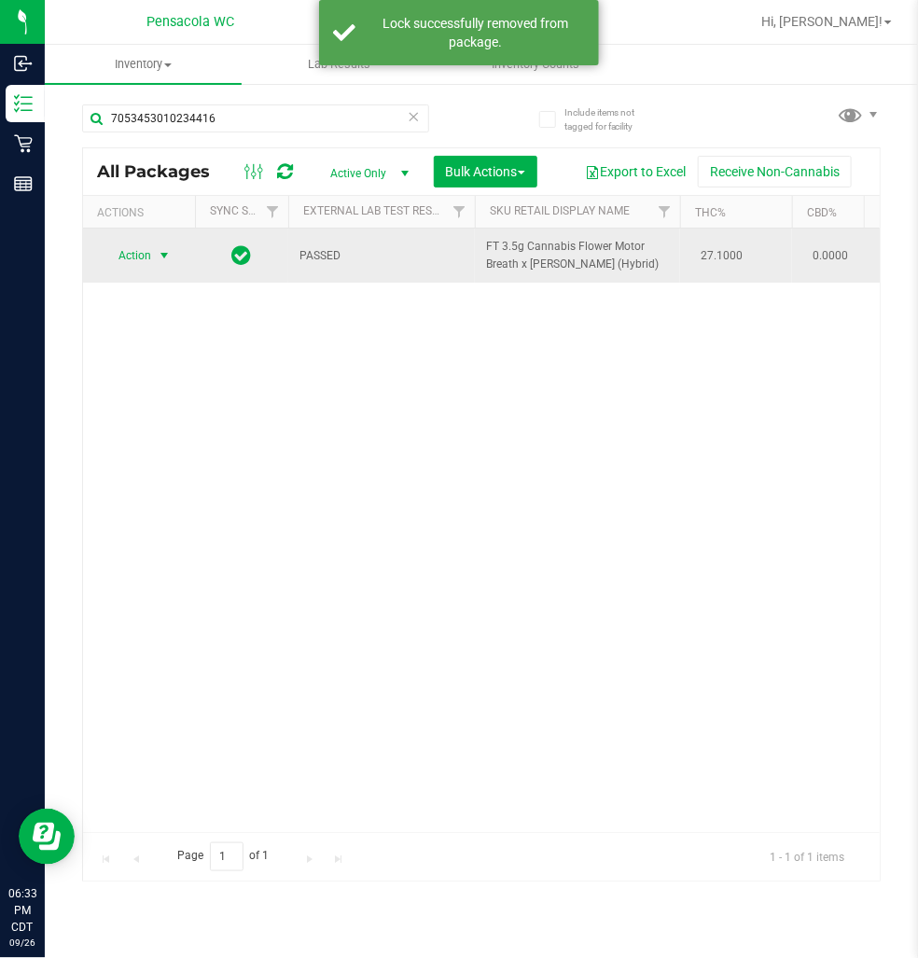
click at [161, 257] on span "select" at bounding box center [164, 255] width 15 height 15
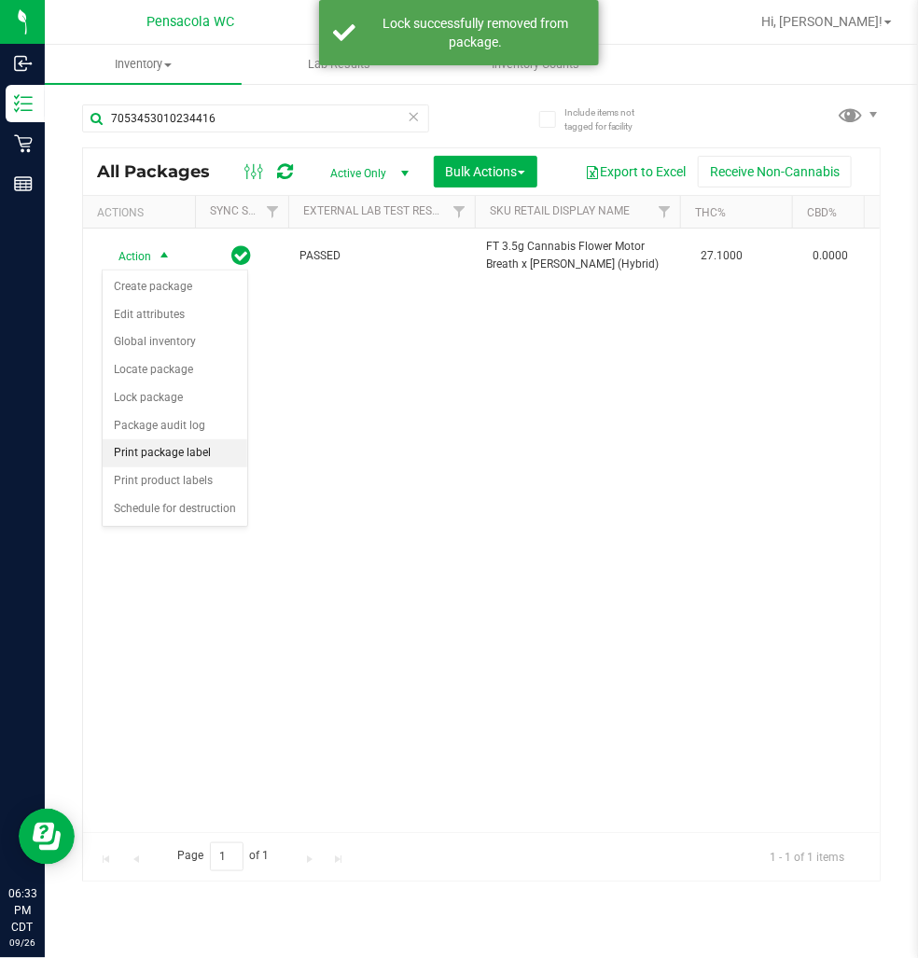
click at [207, 449] on li "Print package label" at bounding box center [175, 453] width 145 height 28
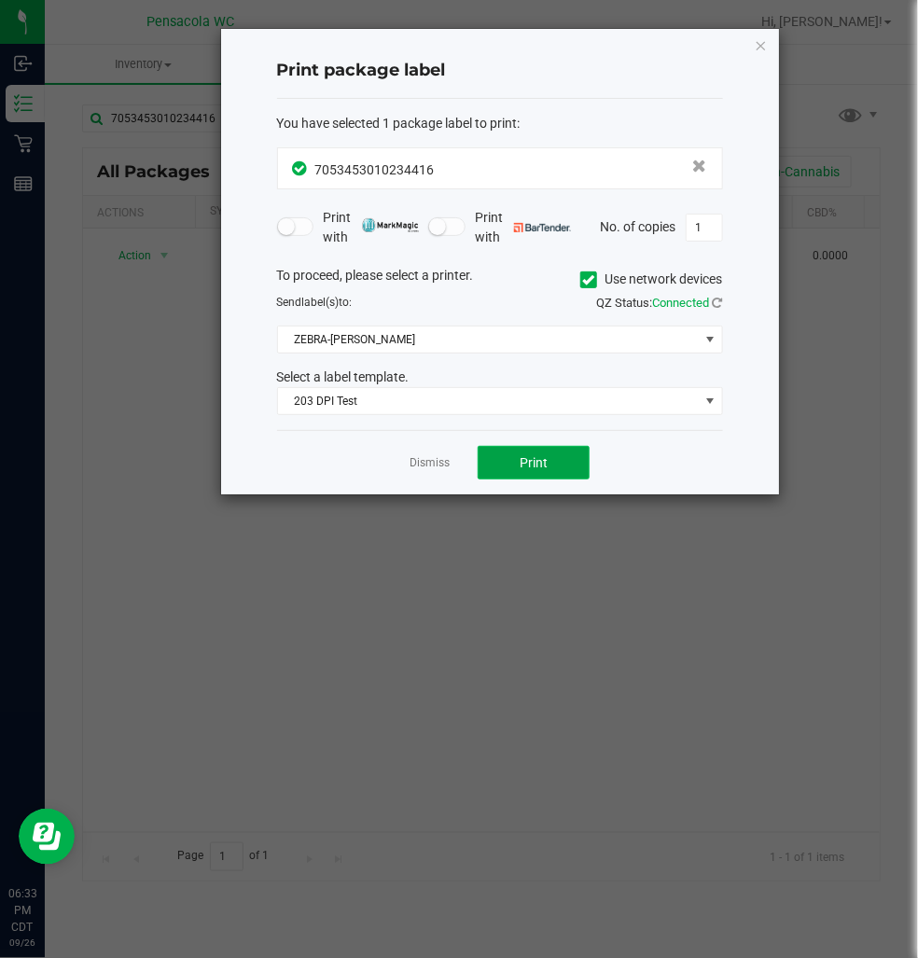
click at [542, 451] on button "Print" at bounding box center [534, 463] width 112 height 34
click at [422, 459] on link "Dismiss" at bounding box center [430, 463] width 40 height 16
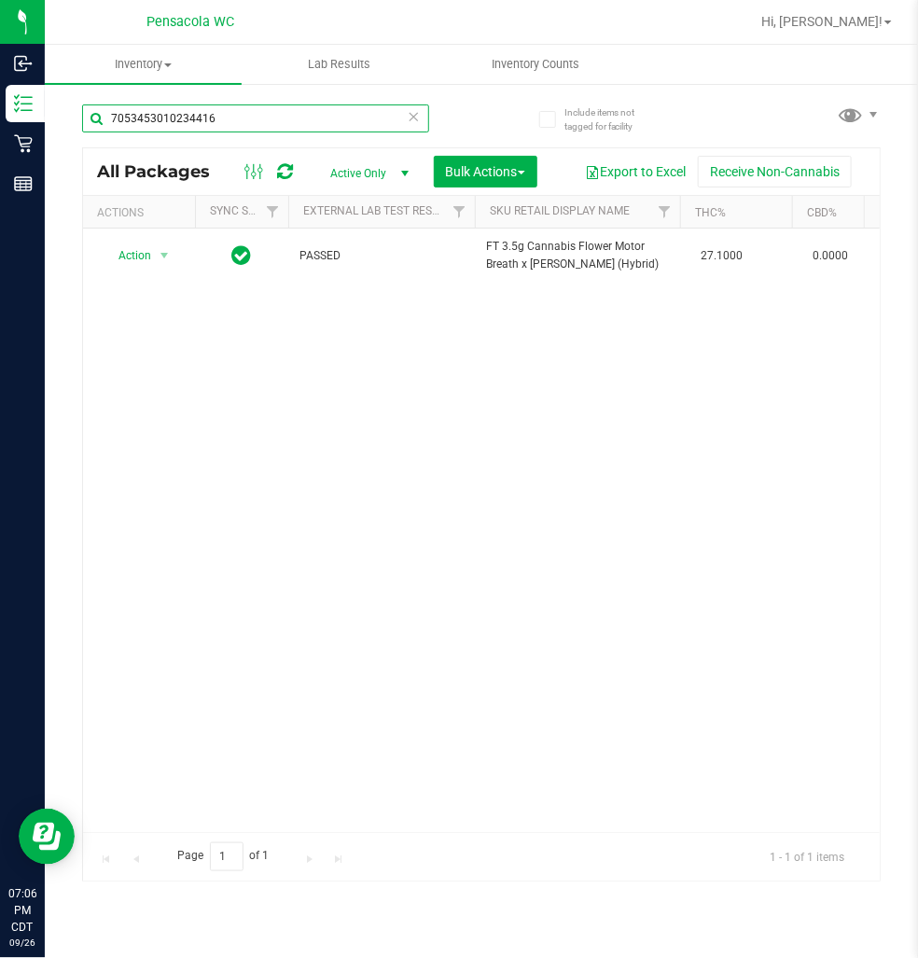
click at [293, 114] on input "7053453010234416" at bounding box center [255, 118] width 347 height 28
click at [414, 107] on icon at bounding box center [414, 115] width 13 height 22
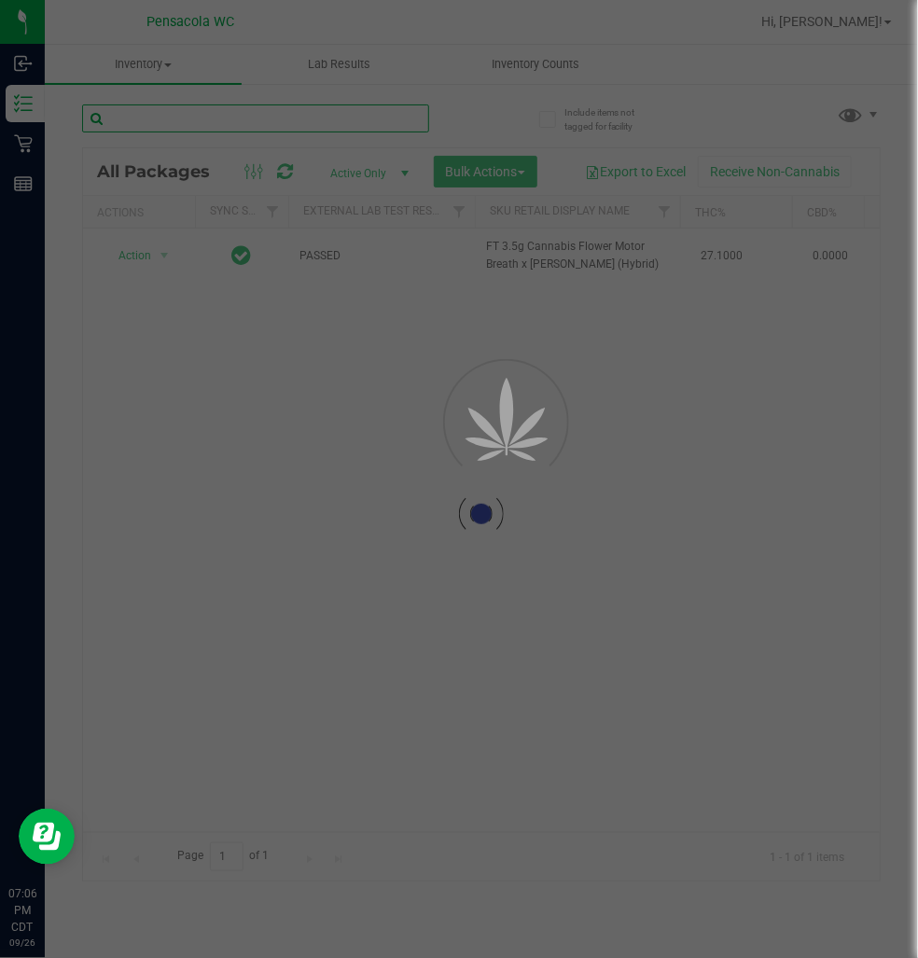
click at [309, 113] on input "text" at bounding box center [255, 118] width 347 height 28
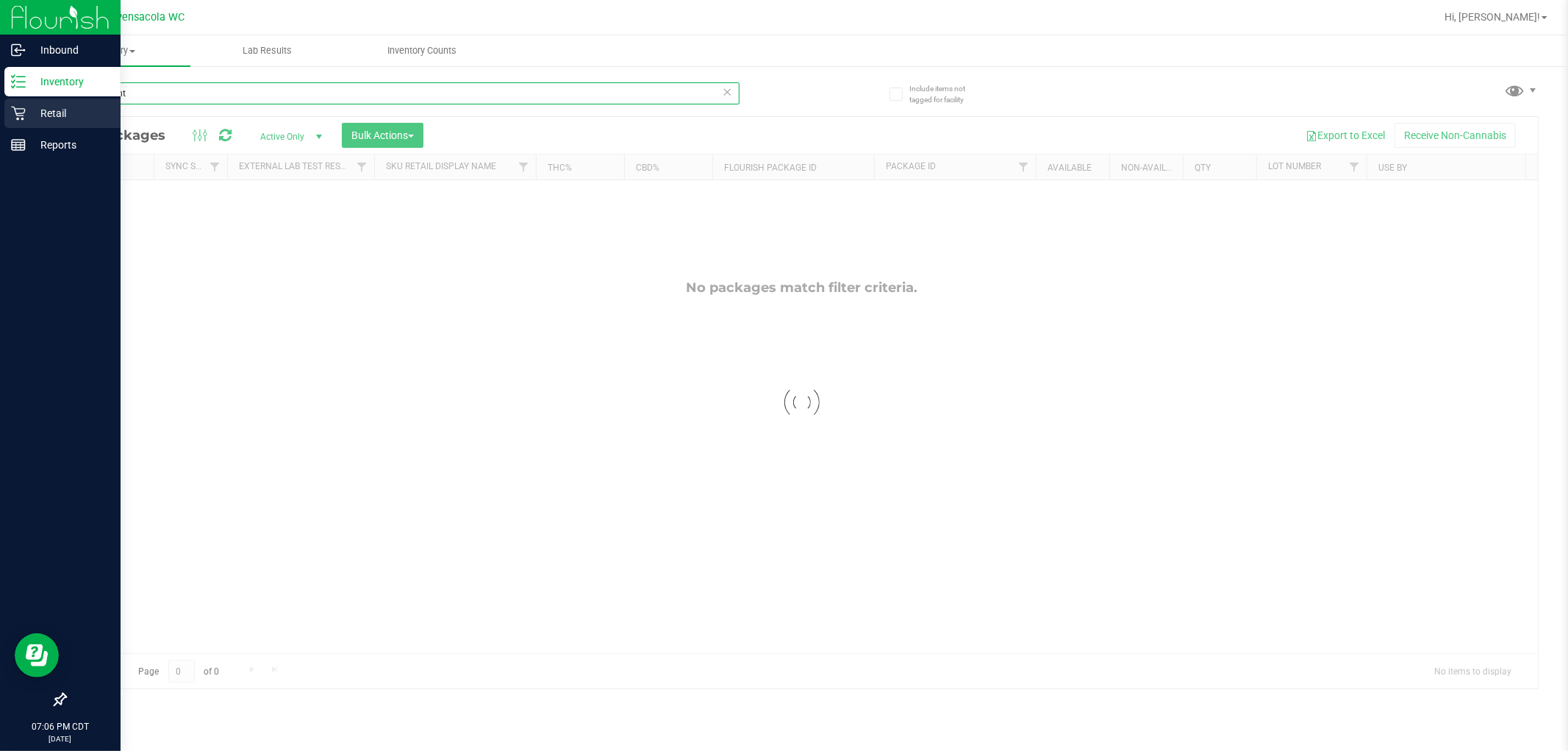
drag, startPoint x: 590, startPoint y: 91, endPoint x: 0, endPoint y: 100, distance: 590.1
click at [0, 100] on div "Inbound Inventory Retail Reports 07:06 PM CDT 09/26/2025 09/26 Pensacola WC Hi,…" at bounding box center [784, 375] width 1568 height 751
type input "mint"
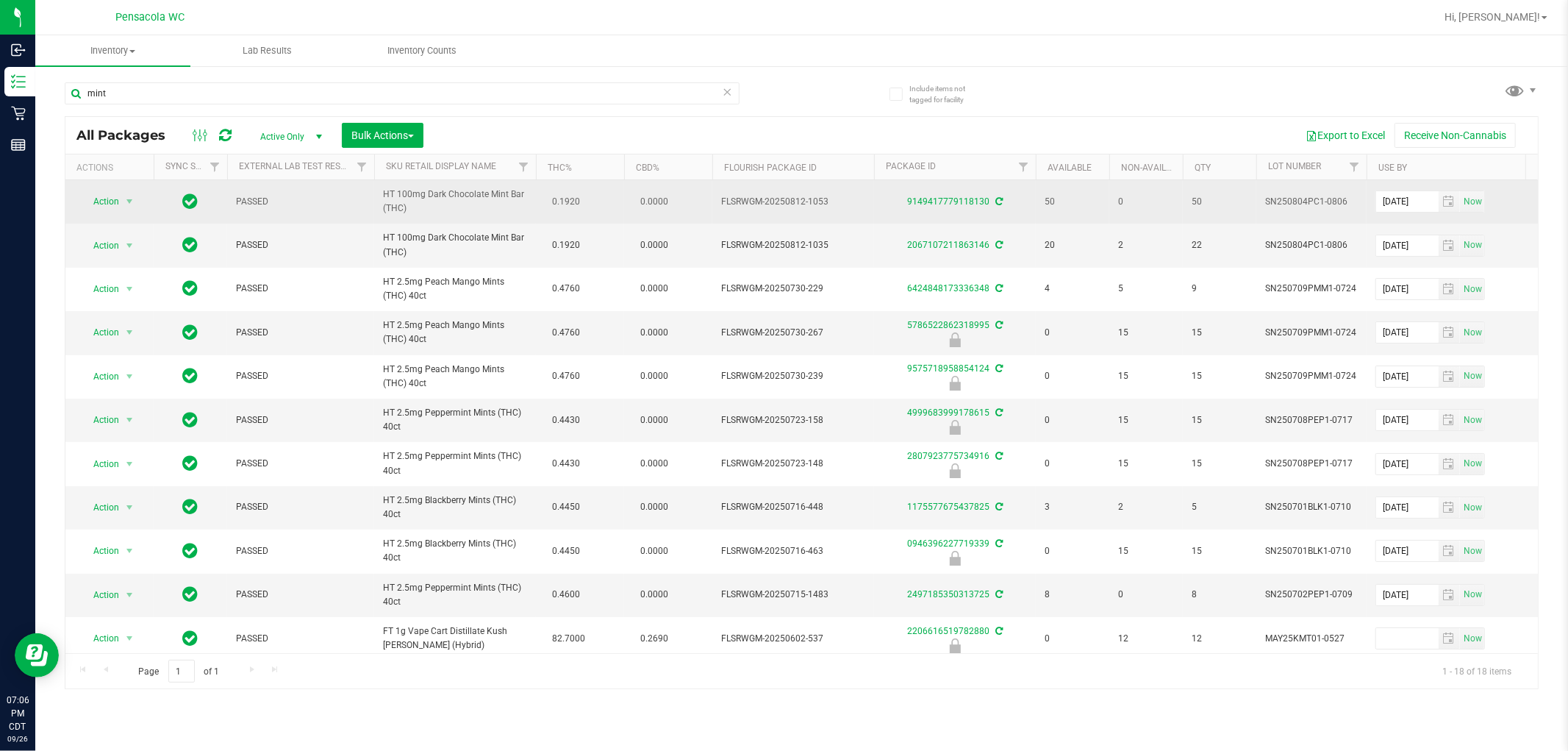
drag, startPoint x: 489, startPoint y: 209, endPoint x: 370, endPoint y: 212, distance: 119.0
click at [119, 203] on span "Action" at bounding box center [100, 202] width 39 height 20
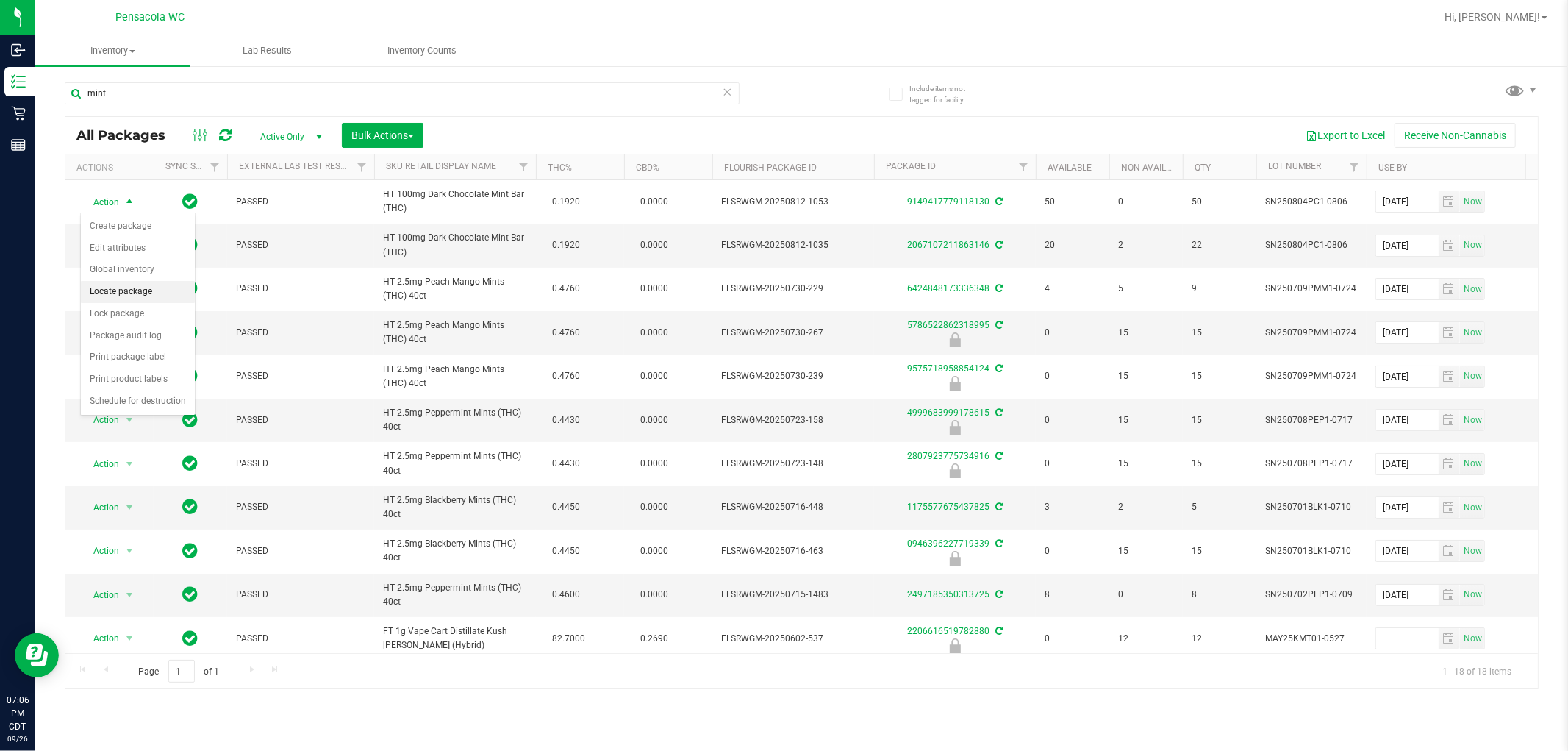
click at [171, 302] on li "Locate package" at bounding box center [138, 292] width 114 height 22
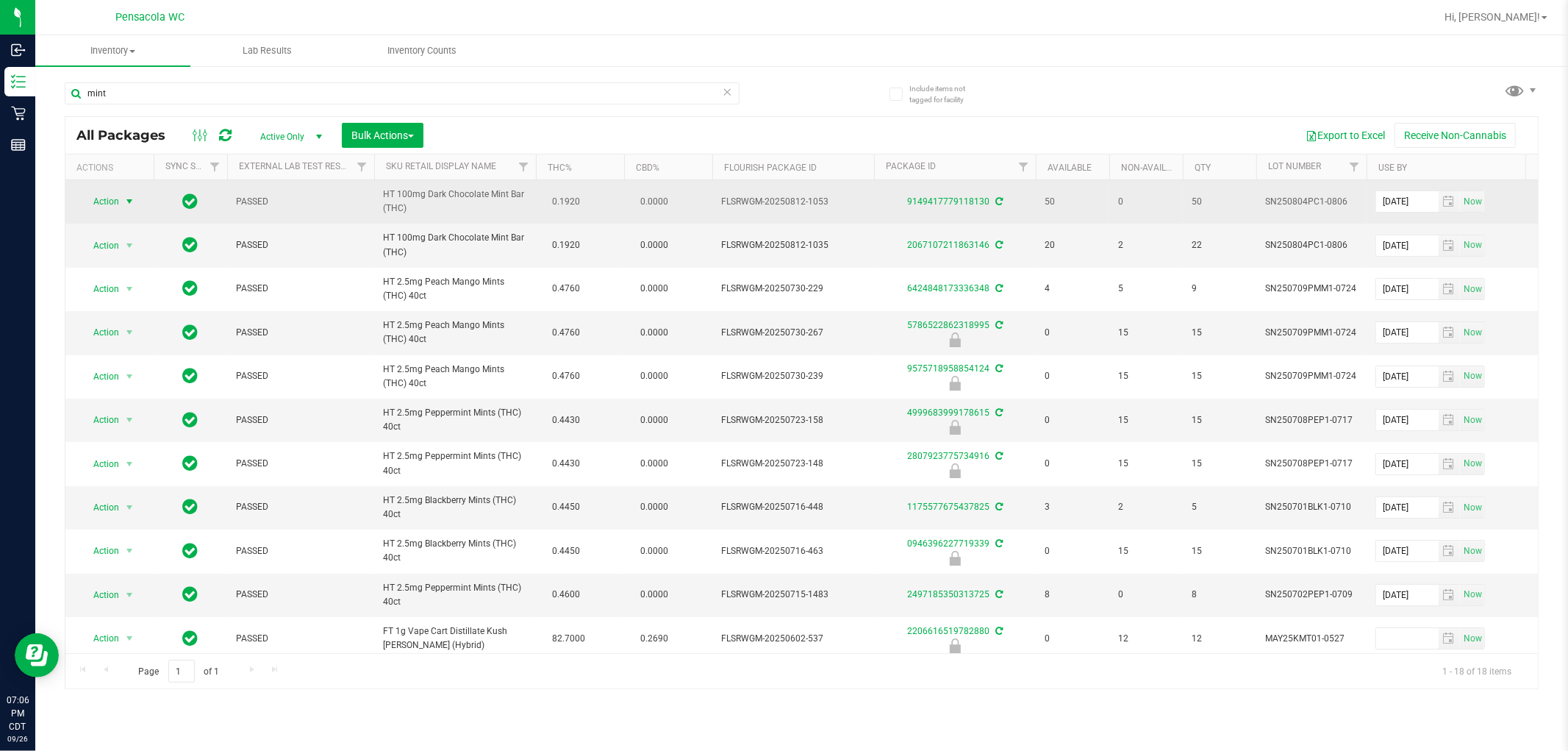
click at [113, 206] on span "Action" at bounding box center [100, 202] width 39 height 20
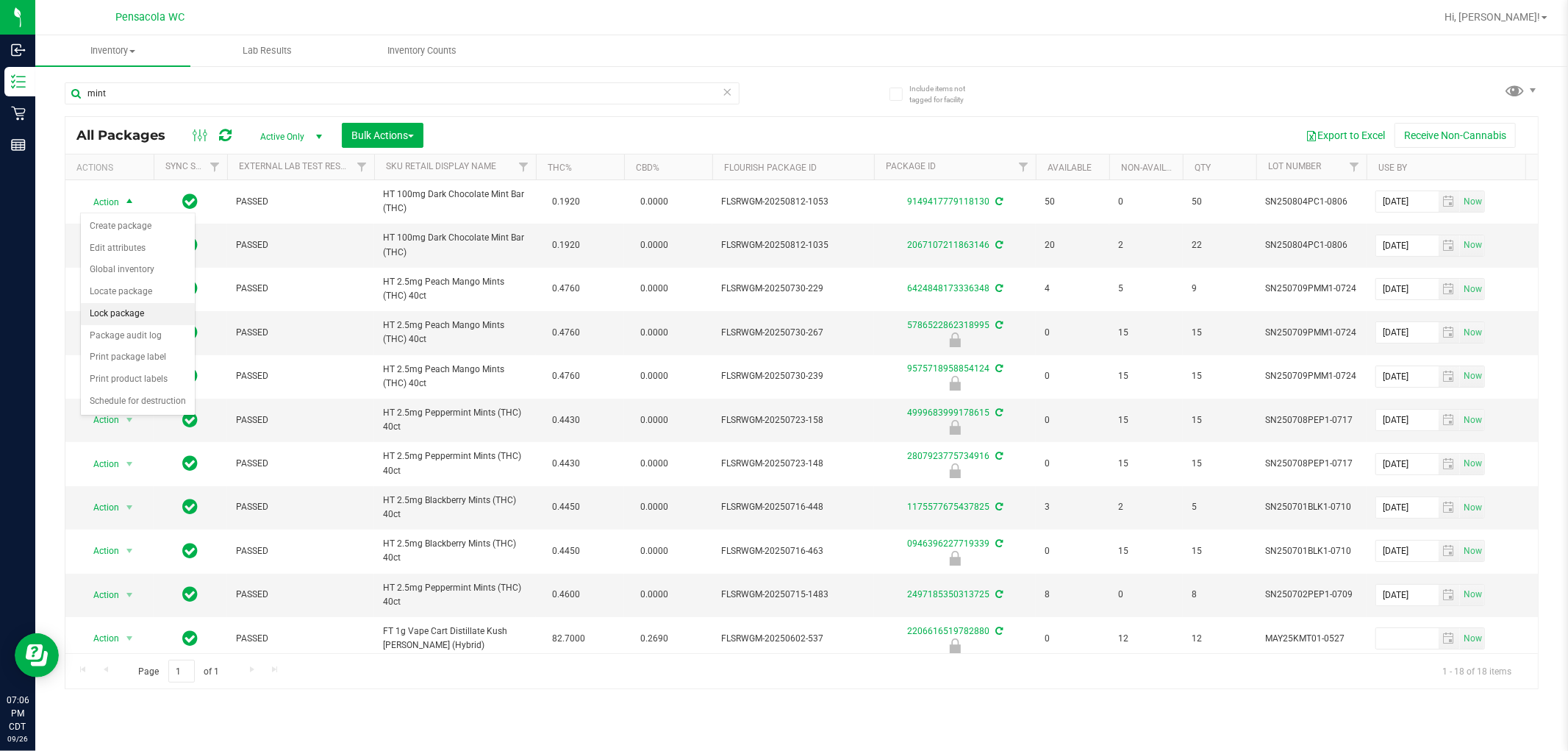
click at [156, 316] on li "Lock package" at bounding box center [138, 314] width 114 height 22
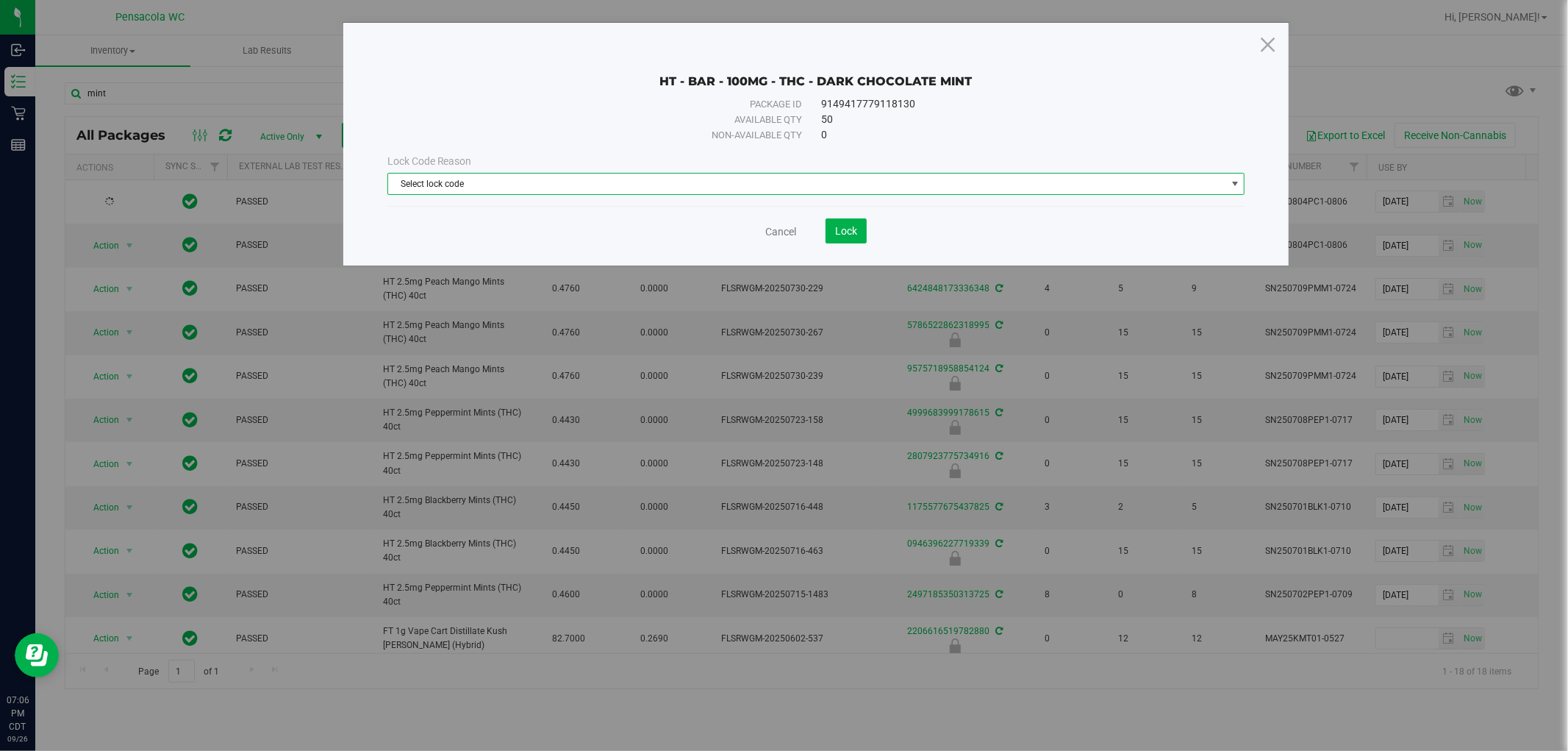
click at [641, 178] on span "Select lock code" at bounding box center [808, 184] width 838 height 20
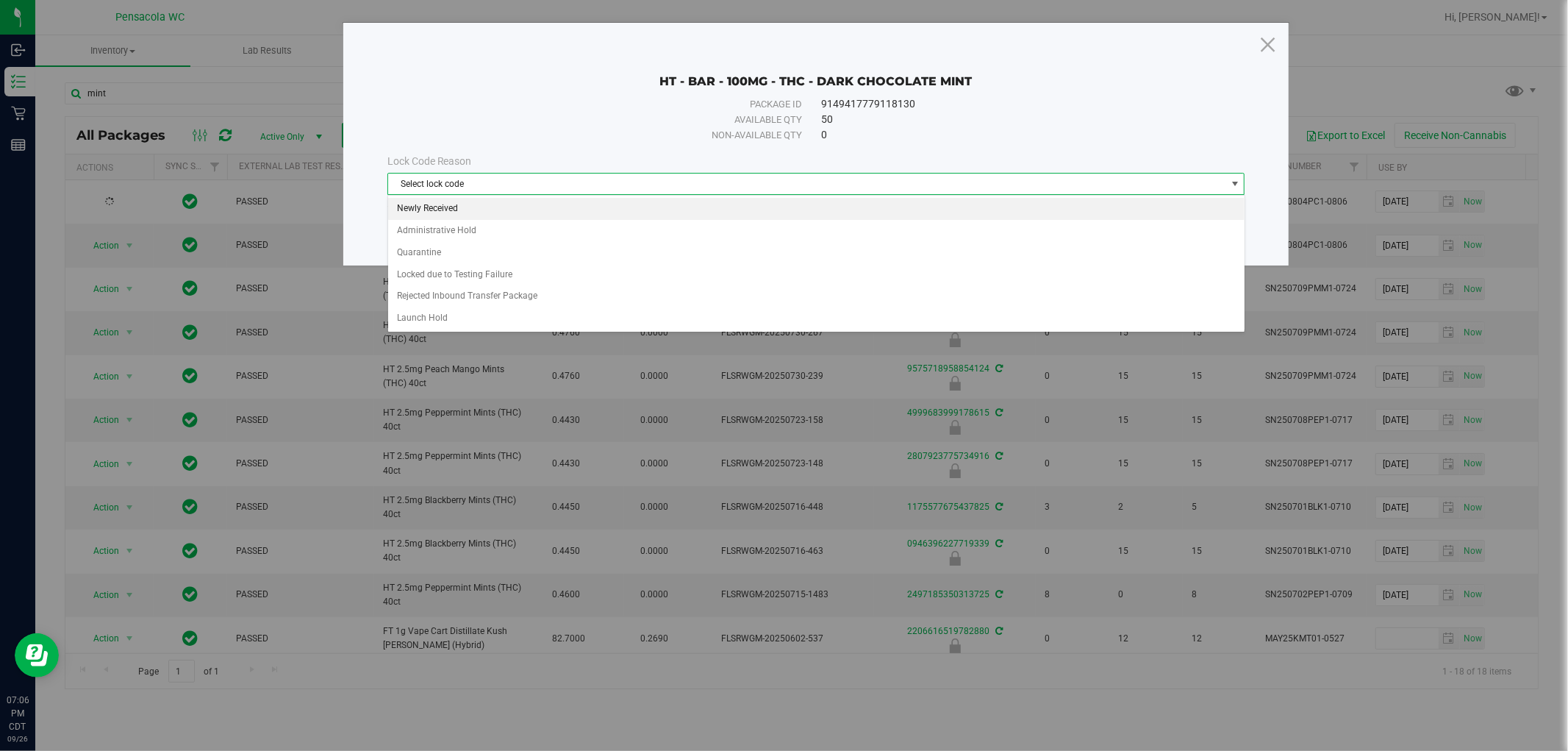
click at [494, 210] on li "Newly Received" at bounding box center [816, 209] width 856 height 22
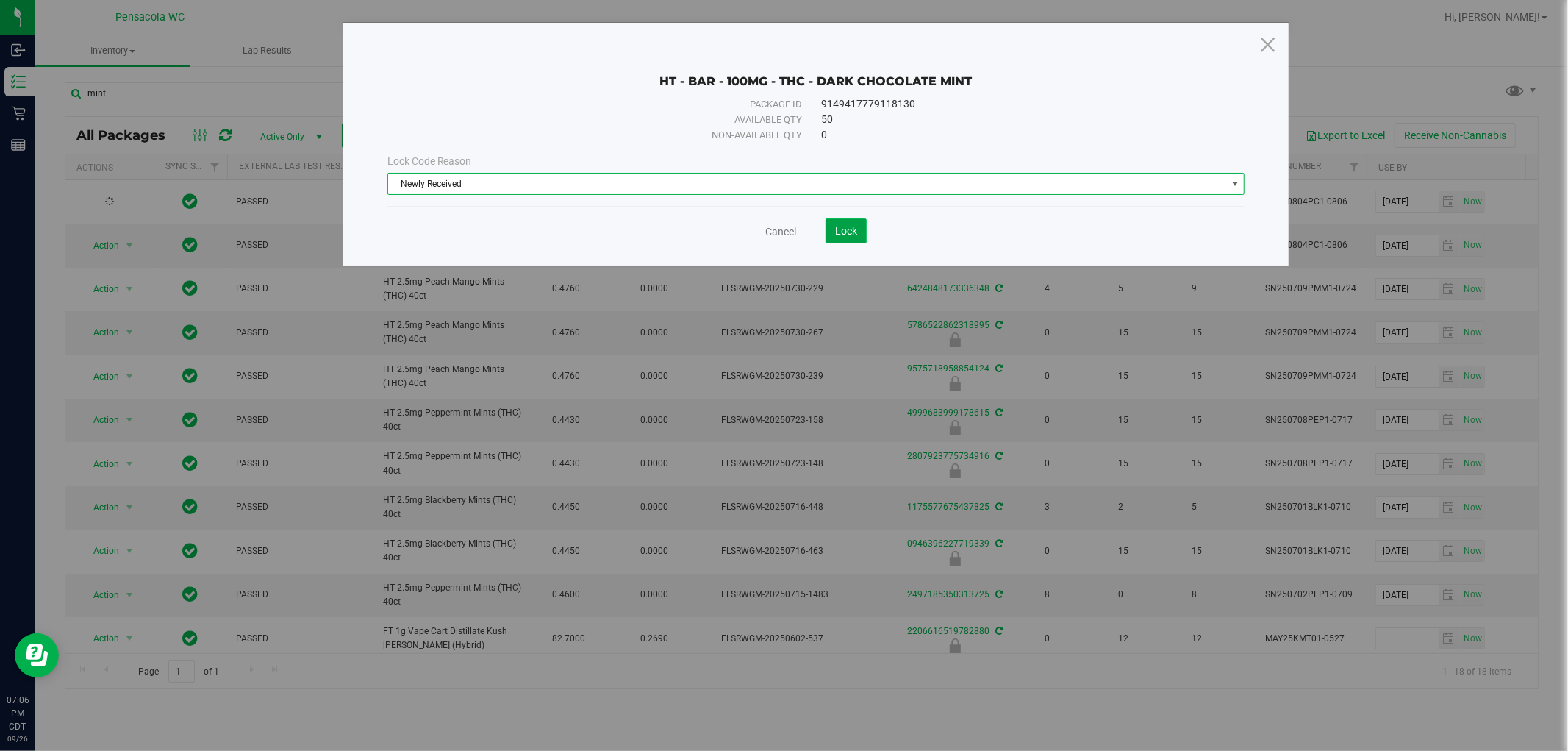
click at [856, 233] on span "Lock" at bounding box center [846, 230] width 22 height 12
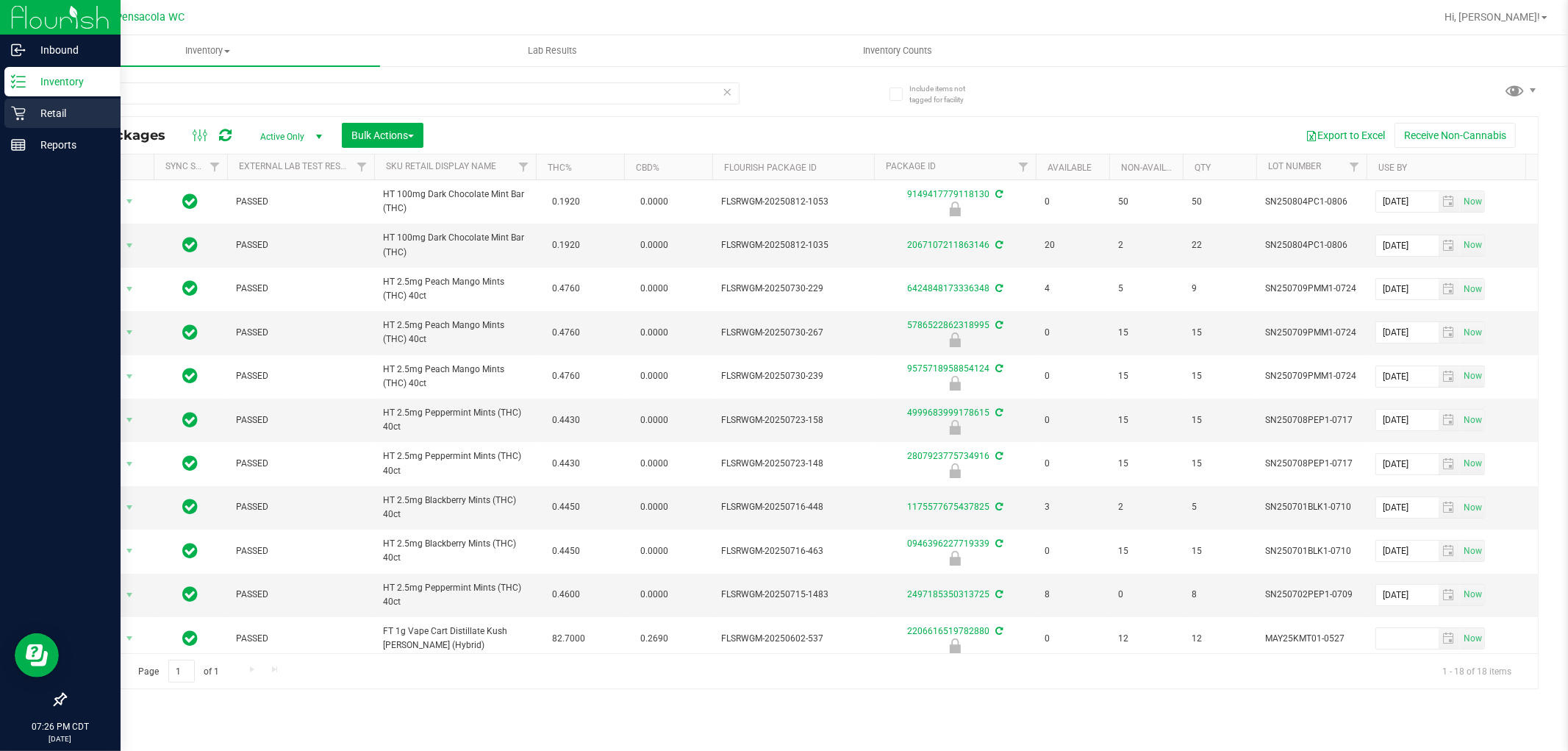
click at [3, 111] on link "Retail" at bounding box center [60, 114] width 121 height 32
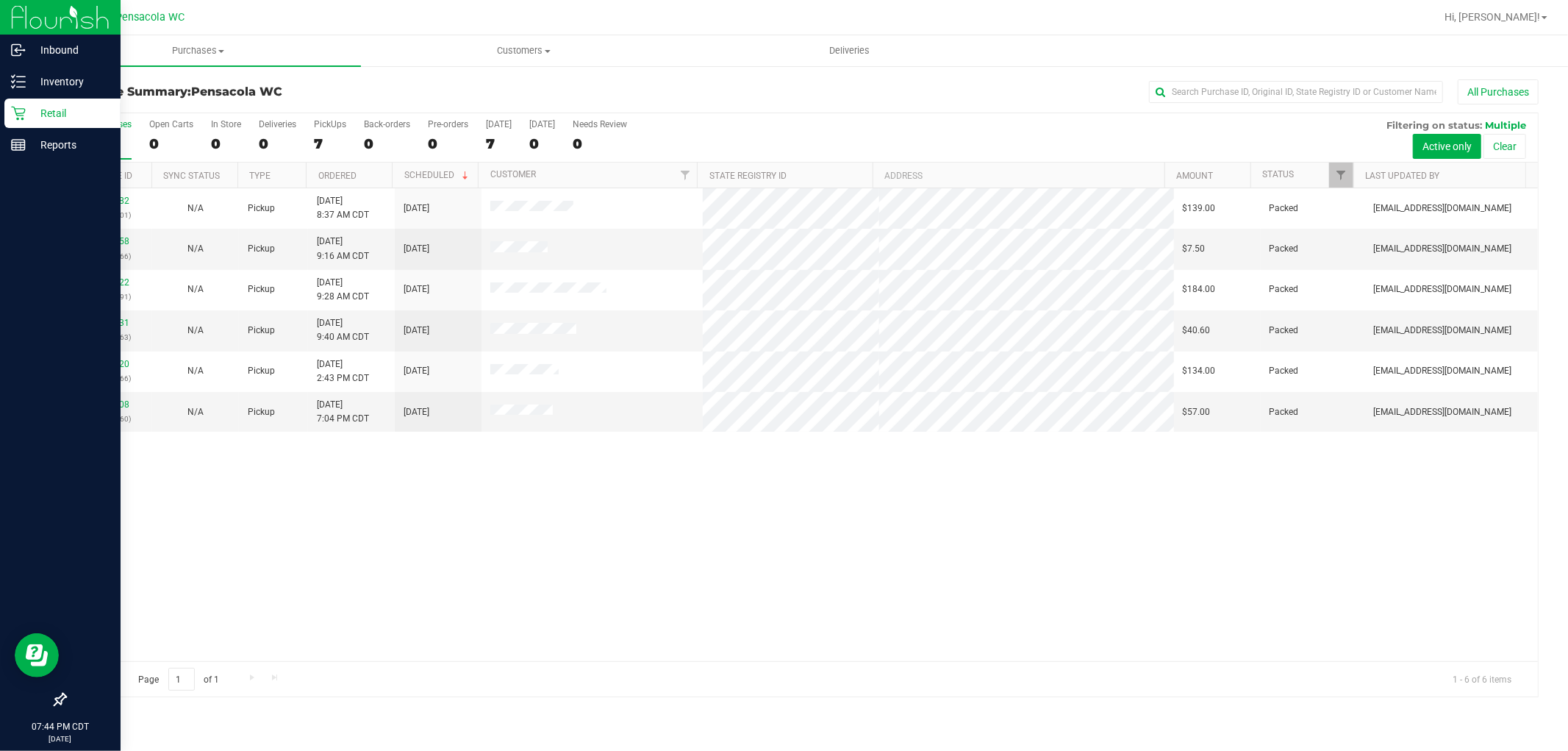
click at [611, 645] on div "12006582 (327861001) N/A Pickup 9/26/2025 8:37 AM CDT 9/26/2025 $139.00 Packed …" at bounding box center [801, 425] width 1473 height 473
click at [35, 84] on p "Inventory" at bounding box center [70, 81] width 88 height 17
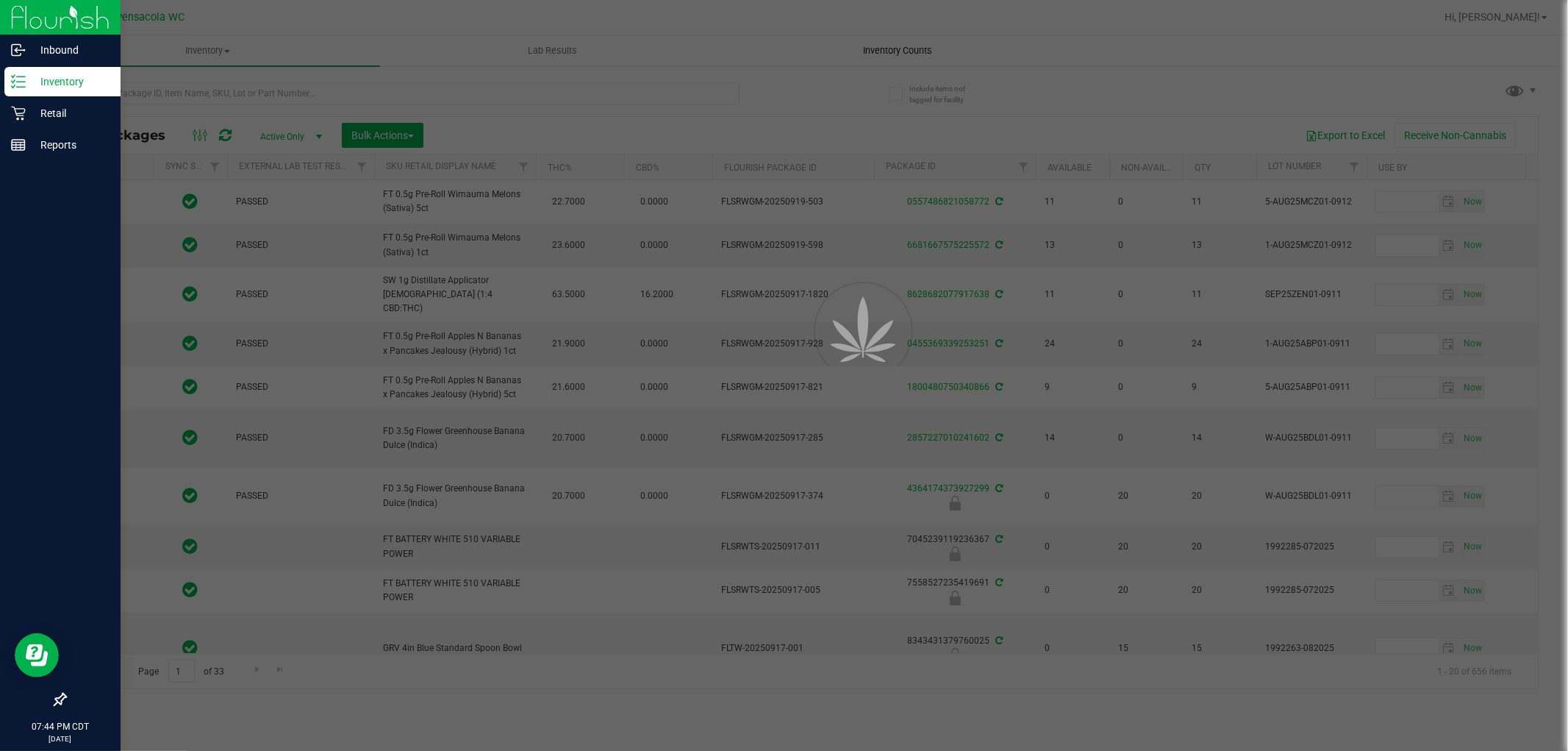
click at [860, 57] on div at bounding box center [784, 375] width 1568 height 751
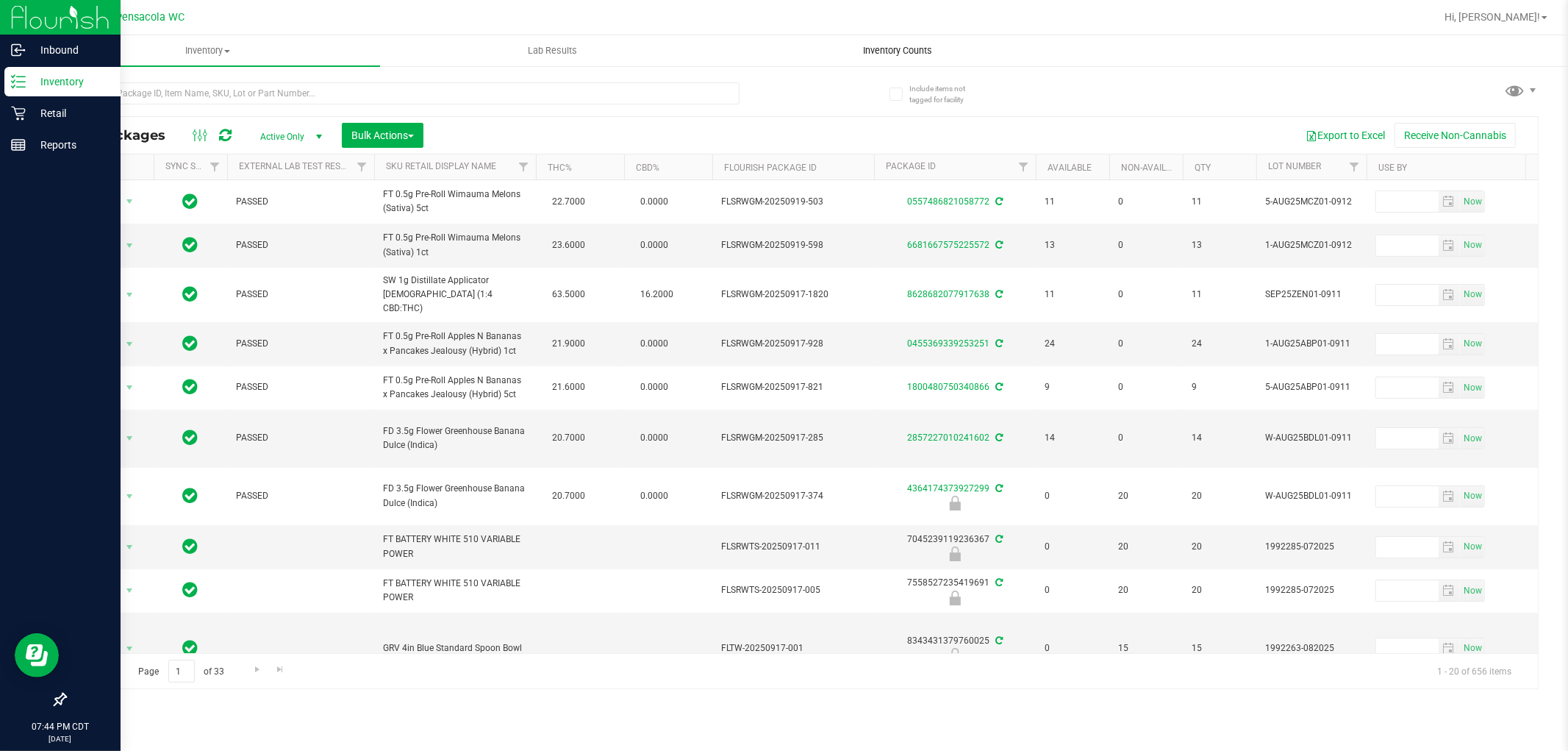
click at [875, 60] on uib-tab-heading "Inventory Counts" at bounding box center [897, 50] width 344 height 29
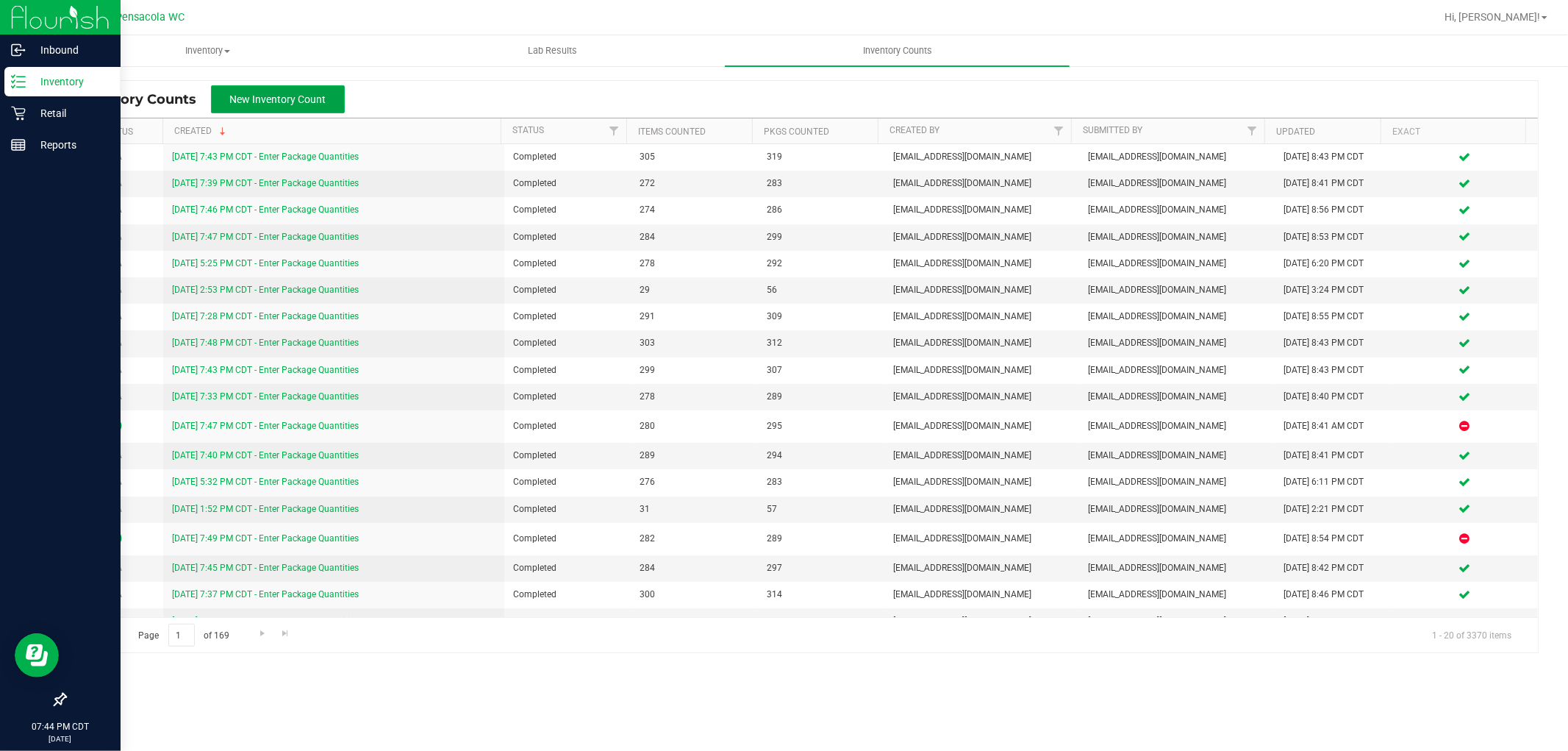
click at [304, 93] on span "New Inventory Count" at bounding box center [278, 99] width 96 height 12
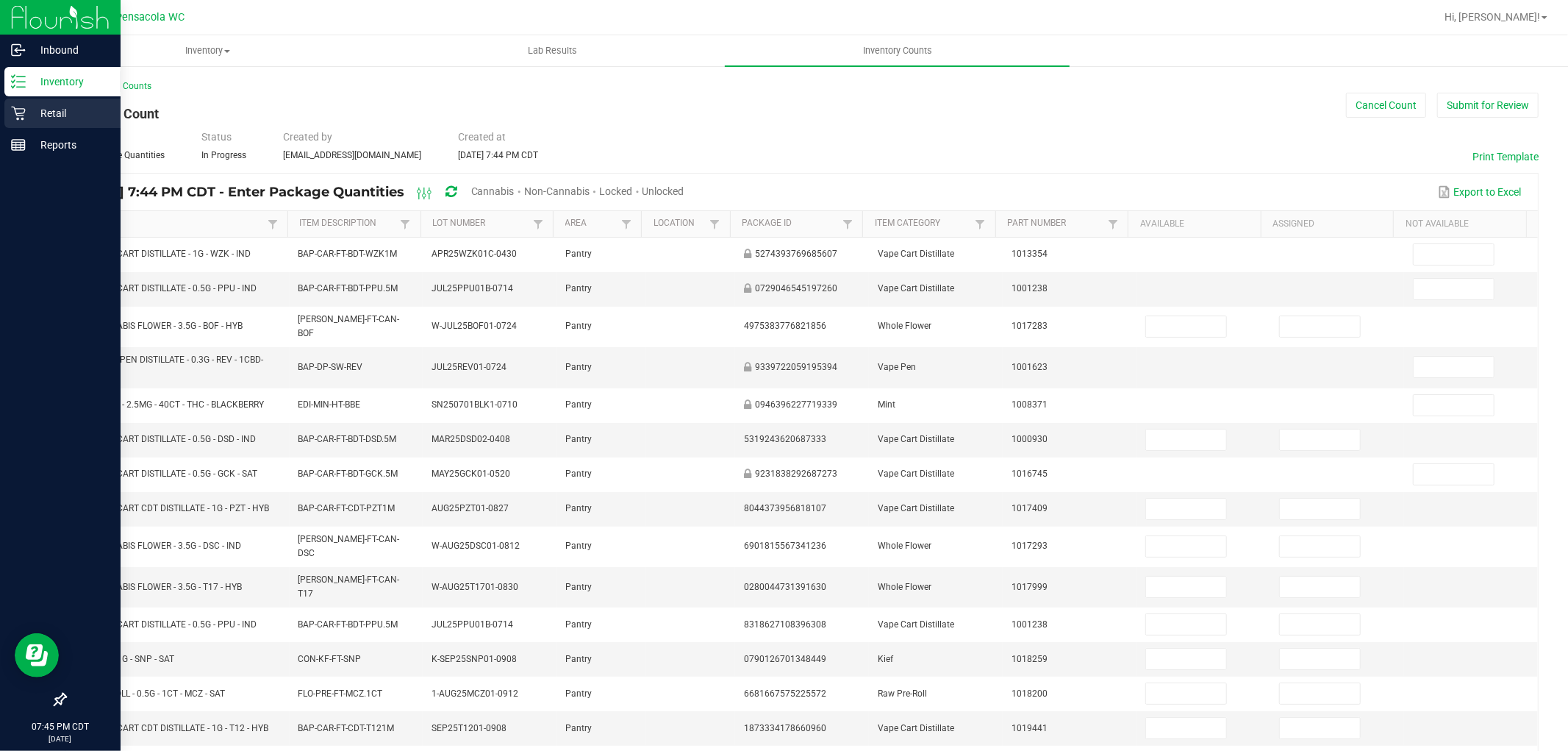
click at [6, 128] on link "Retail" at bounding box center [60, 114] width 121 height 32
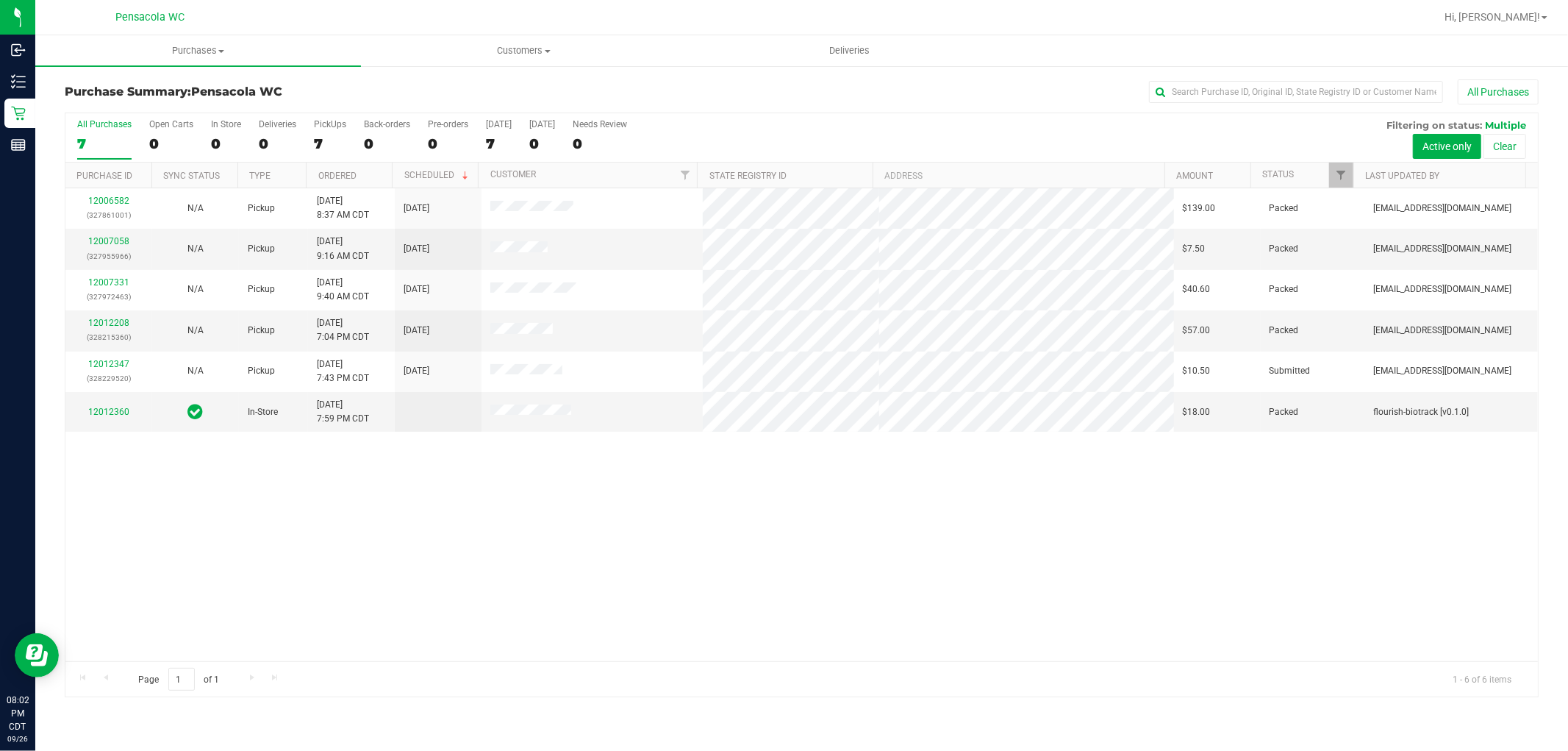
click at [466, 569] on div "12006582 (327861001) N/A Pickup 9/26/2025 8:37 AM CDT 9/26/2025 $139.00 Packed …" at bounding box center [801, 425] width 1473 height 473
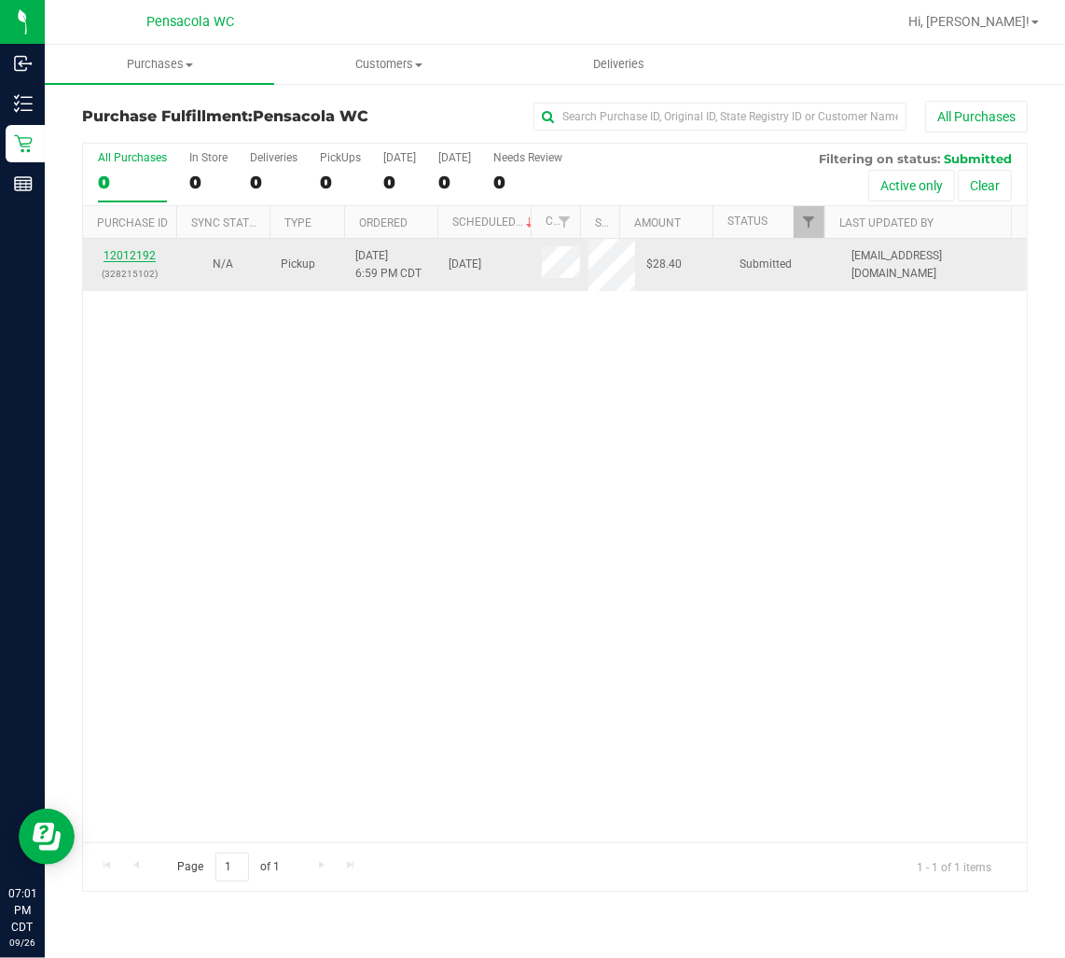
click at [140, 255] on link "12012192" at bounding box center [130, 255] width 52 height 13
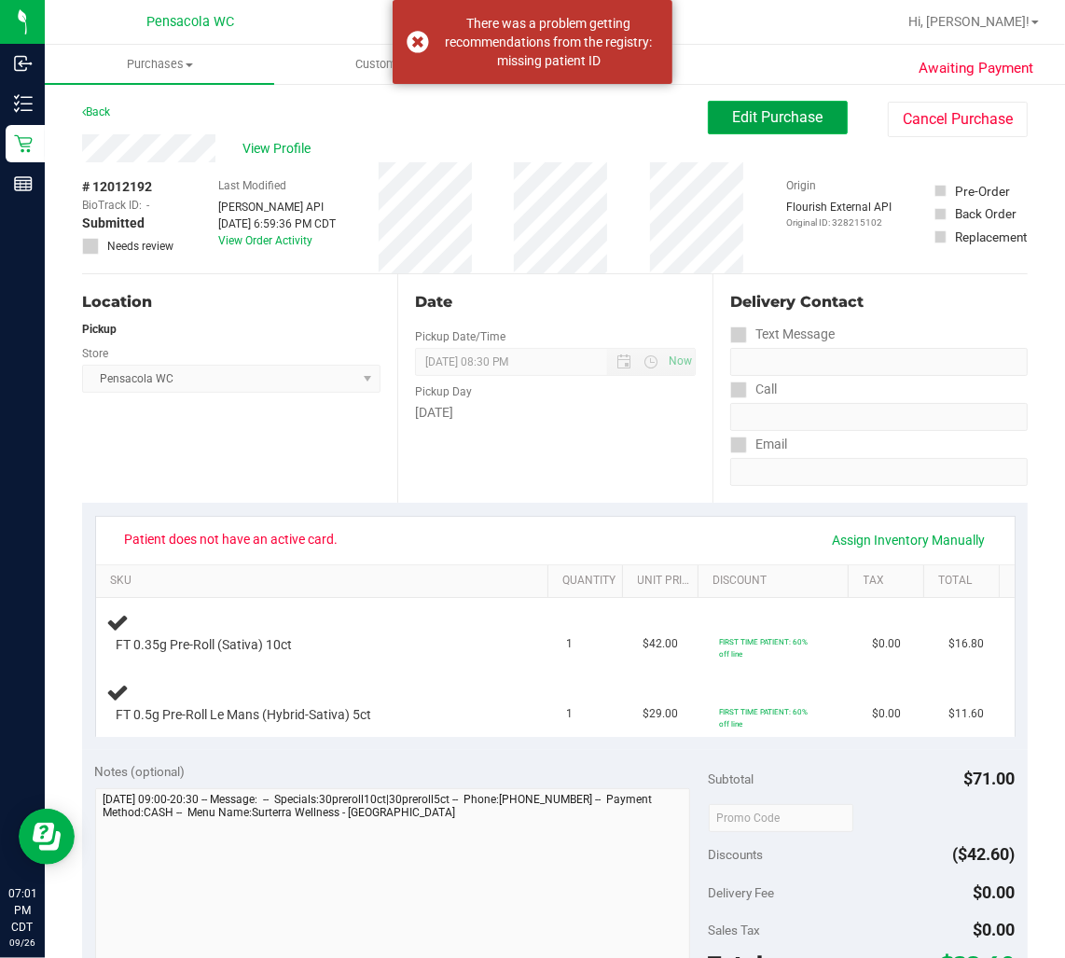
click at [809, 104] on button "Edit Purchase" at bounding box center [778, 118] width 140 height 34
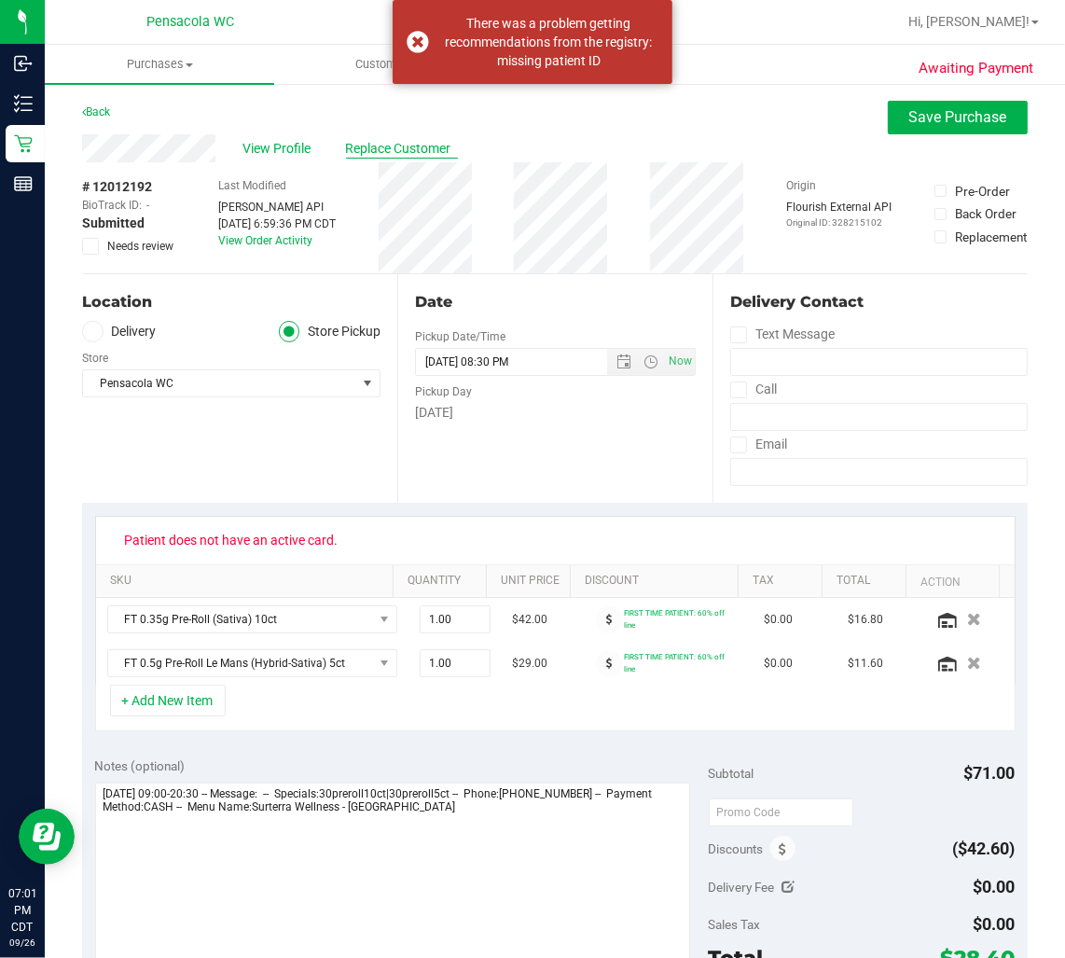
click at [366, 146] on span "Replace Customer" at bounding box center [402, 149] width 112 height 20
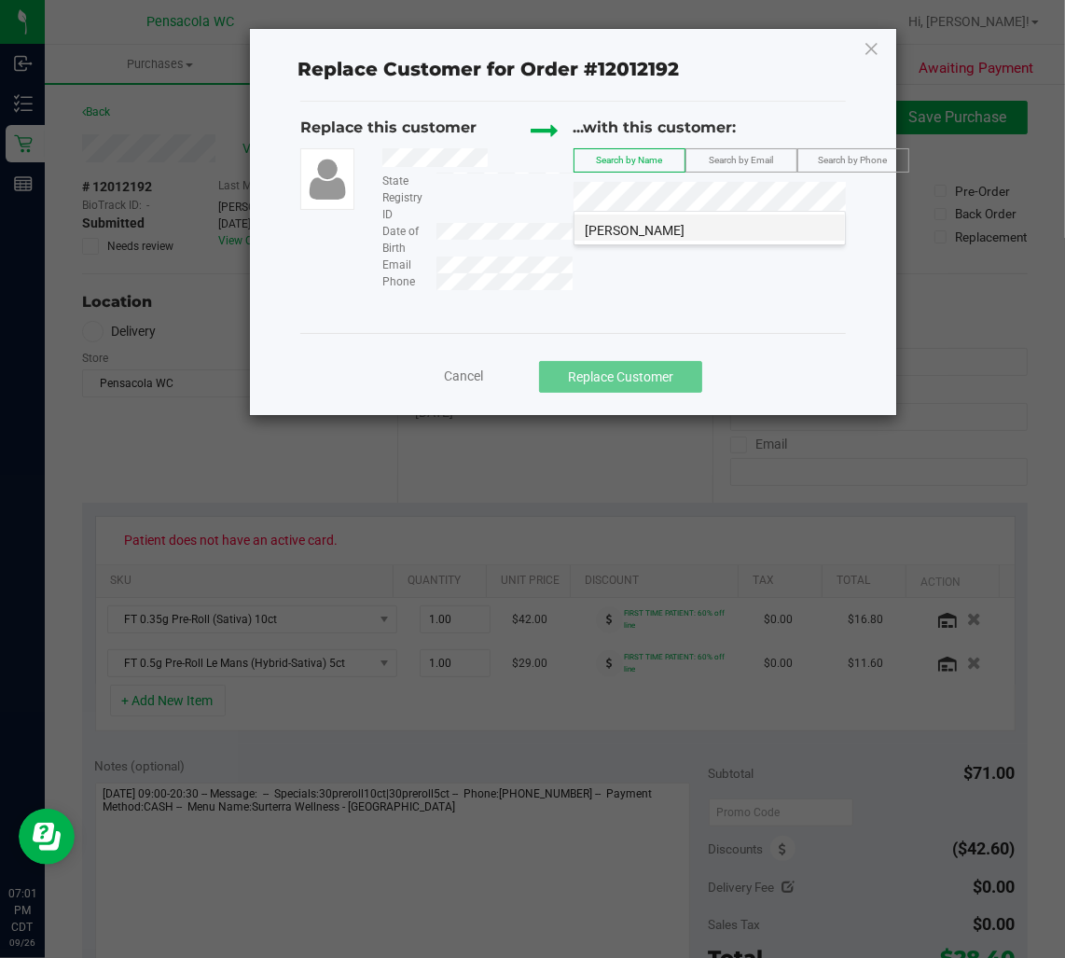
click at [670, 236] on span "MAREBA MACK" at bounding box center [636, 230] width 100 height 15
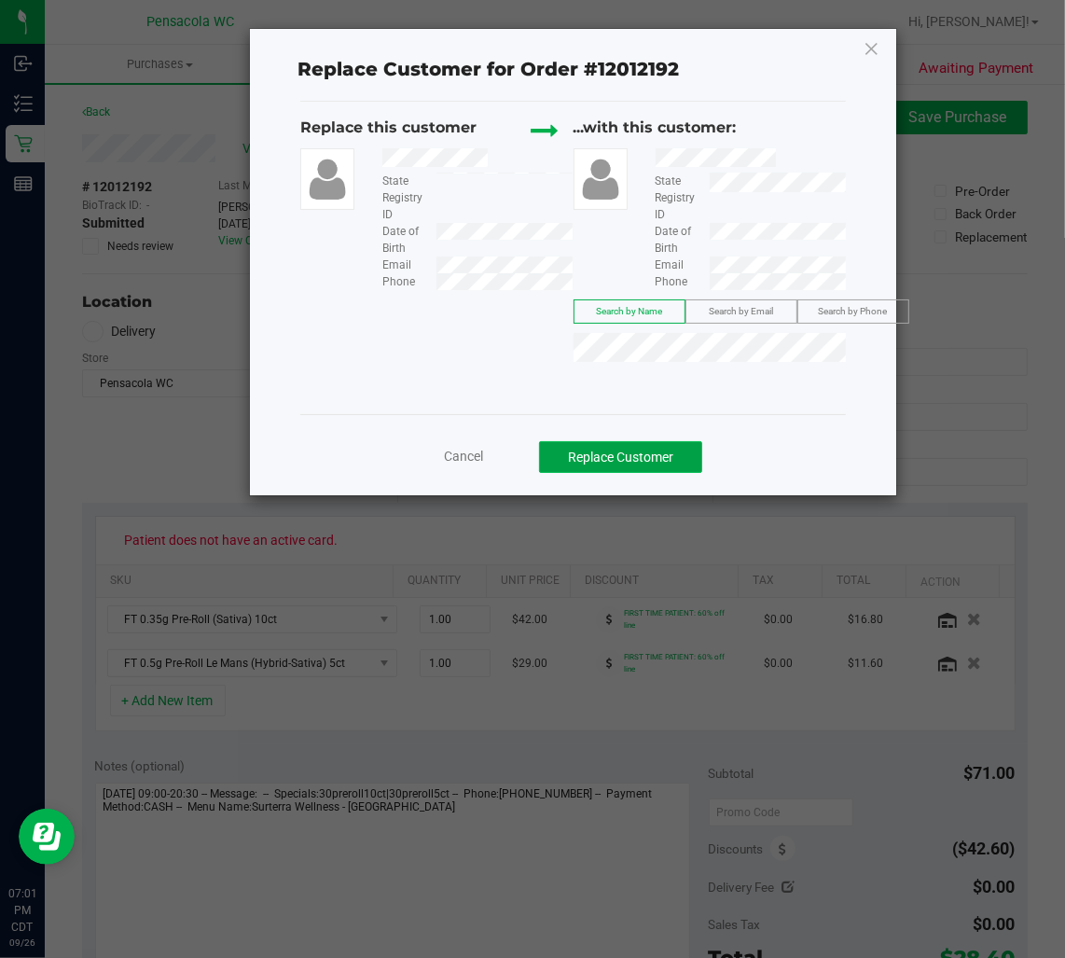
click at [651, 458] on button "Replace Customer" at bounding box center [620, 457] width 163 height 32
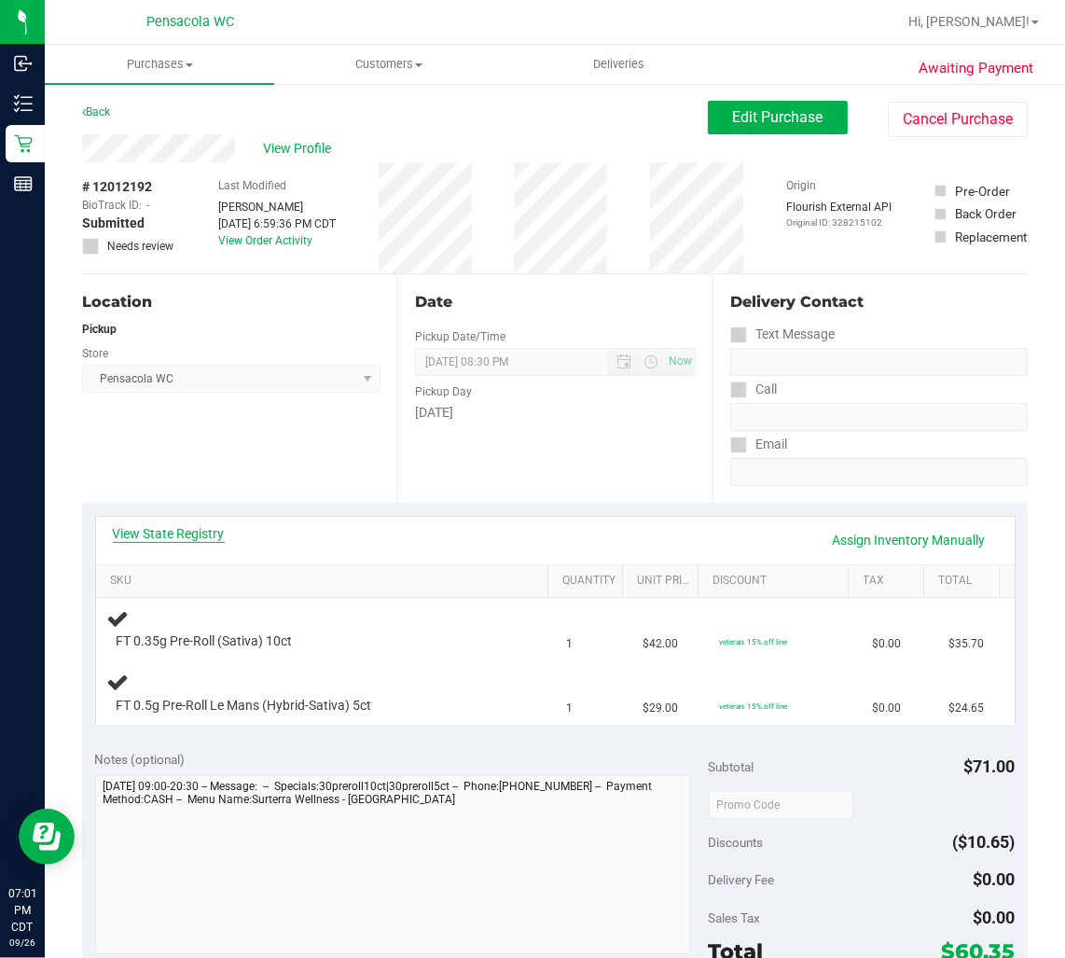
click at [193, 535] on link "View State Registry" at bounding box center [169, 533] width 112 height 19
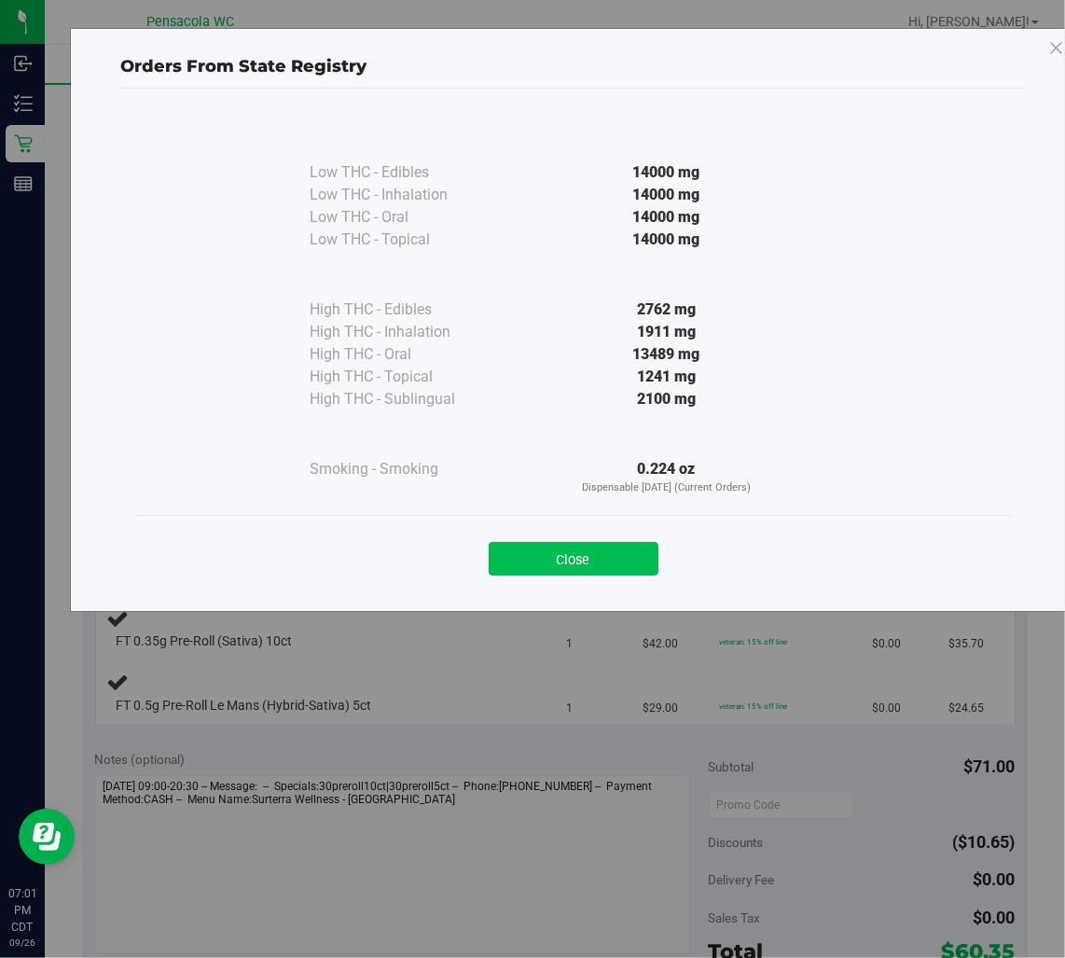
click at [566, 564] on button "Close" at bounding box center [574, 559] width 170 height 34
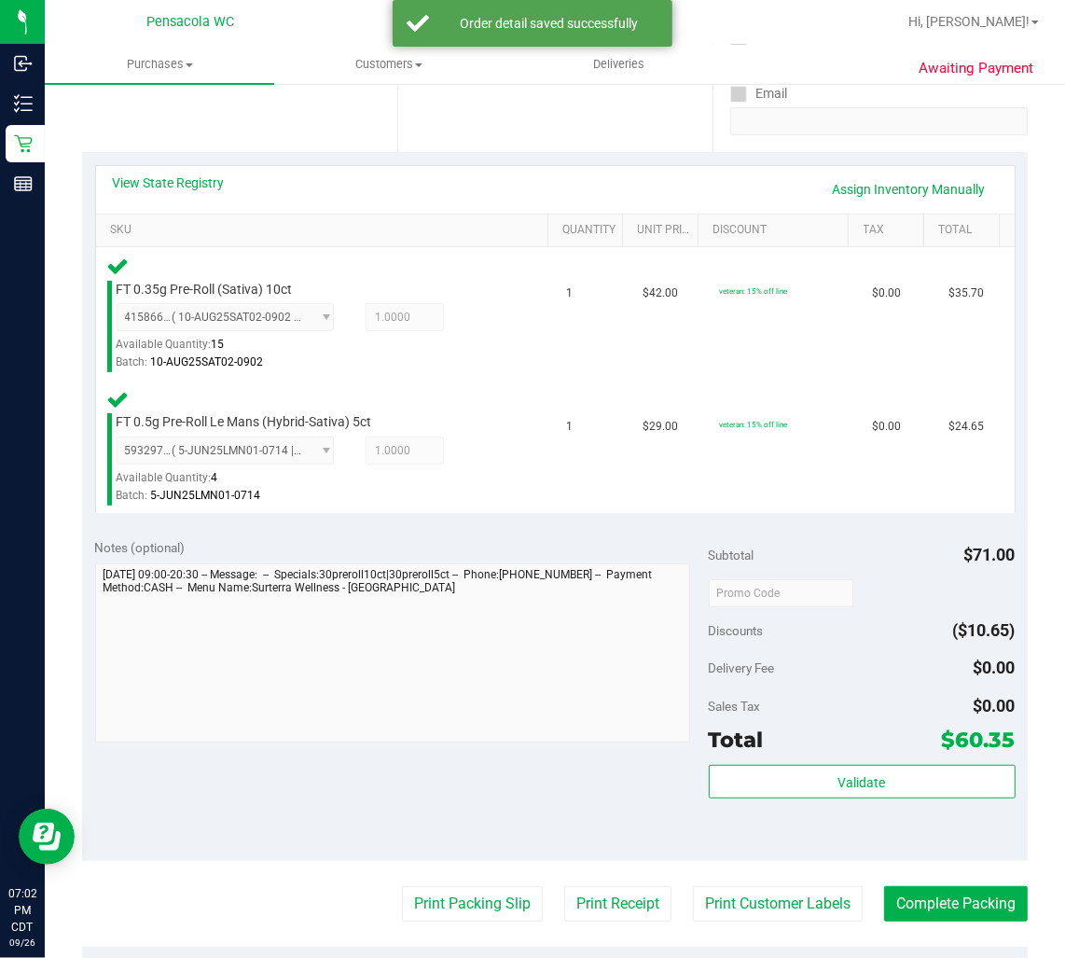
scroll to position [414, 0]
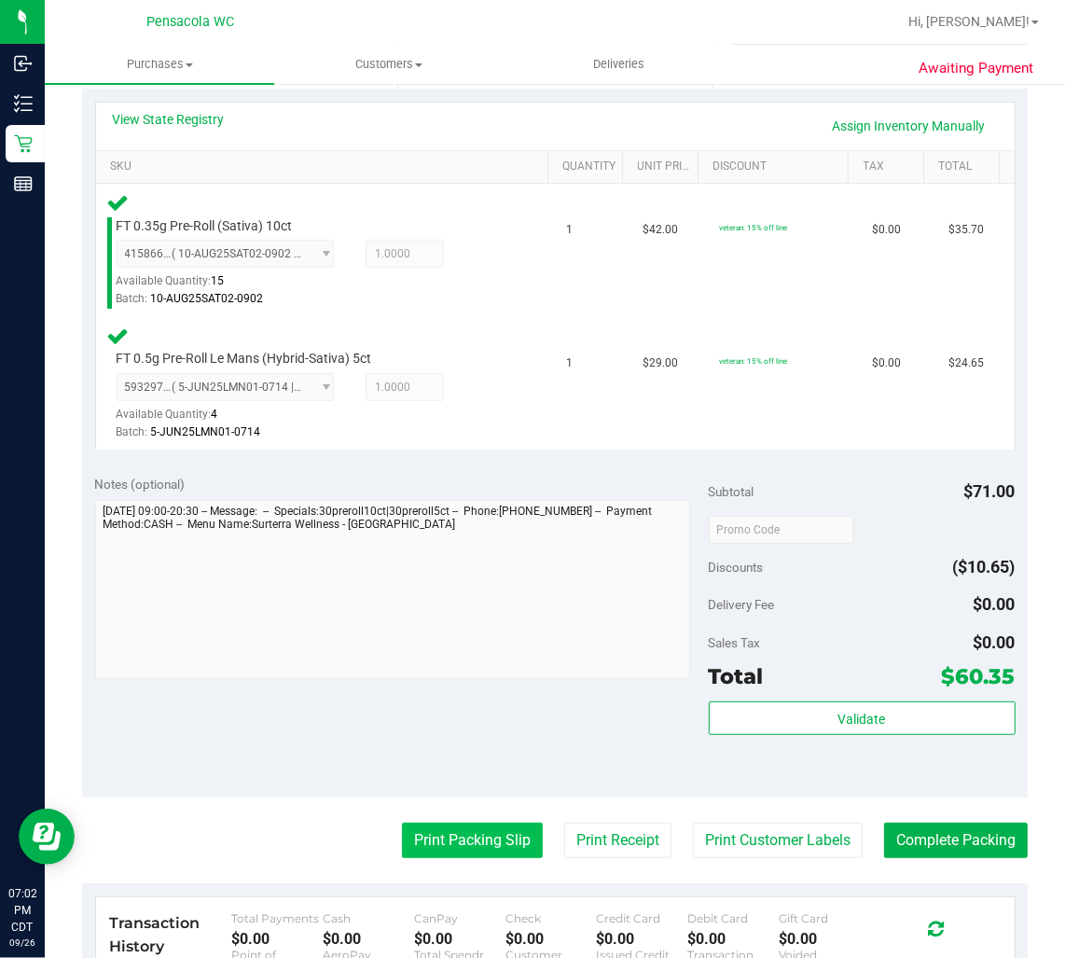
click at [502, 845] on button "Print Packing Slip" at bounding box center [472, 840] width 141 height 35
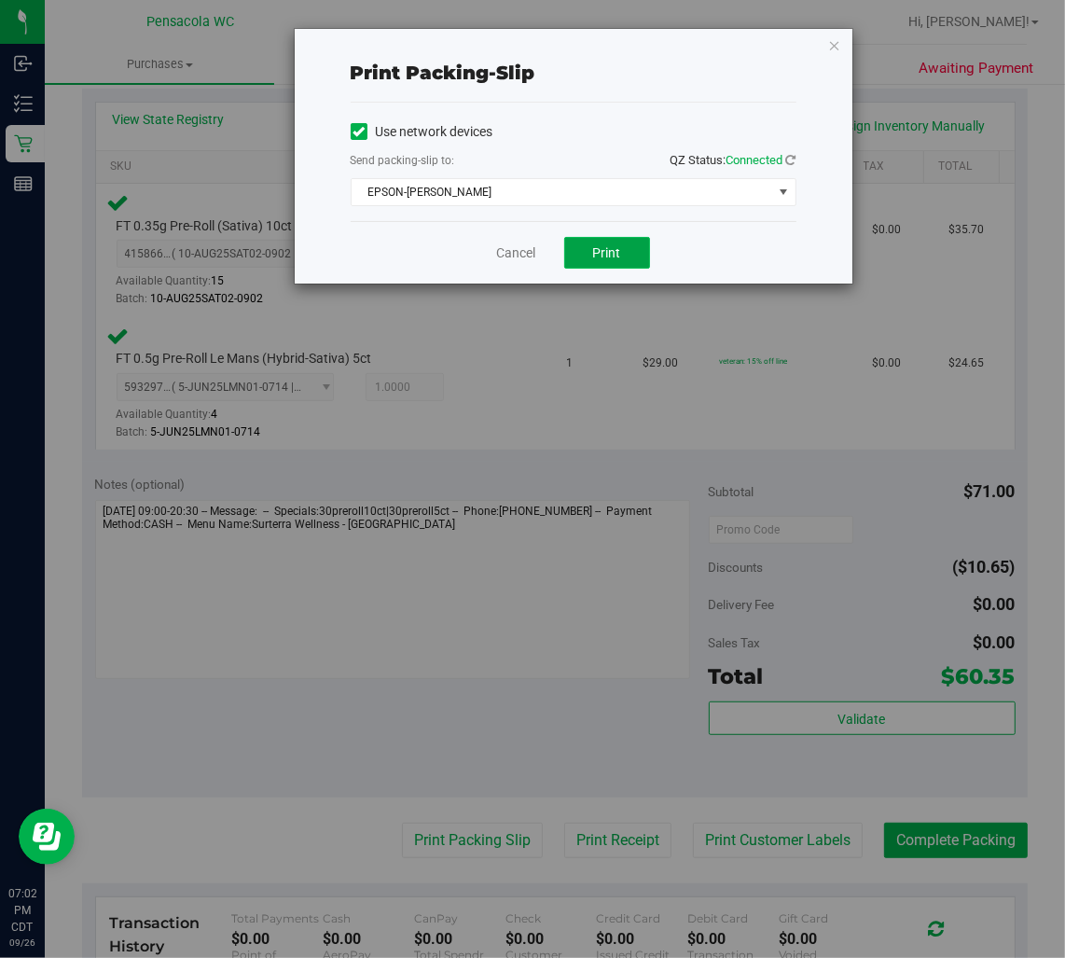
click at [595, 246] on span "Print" at bounding box center [607, 252] width 28 height 15
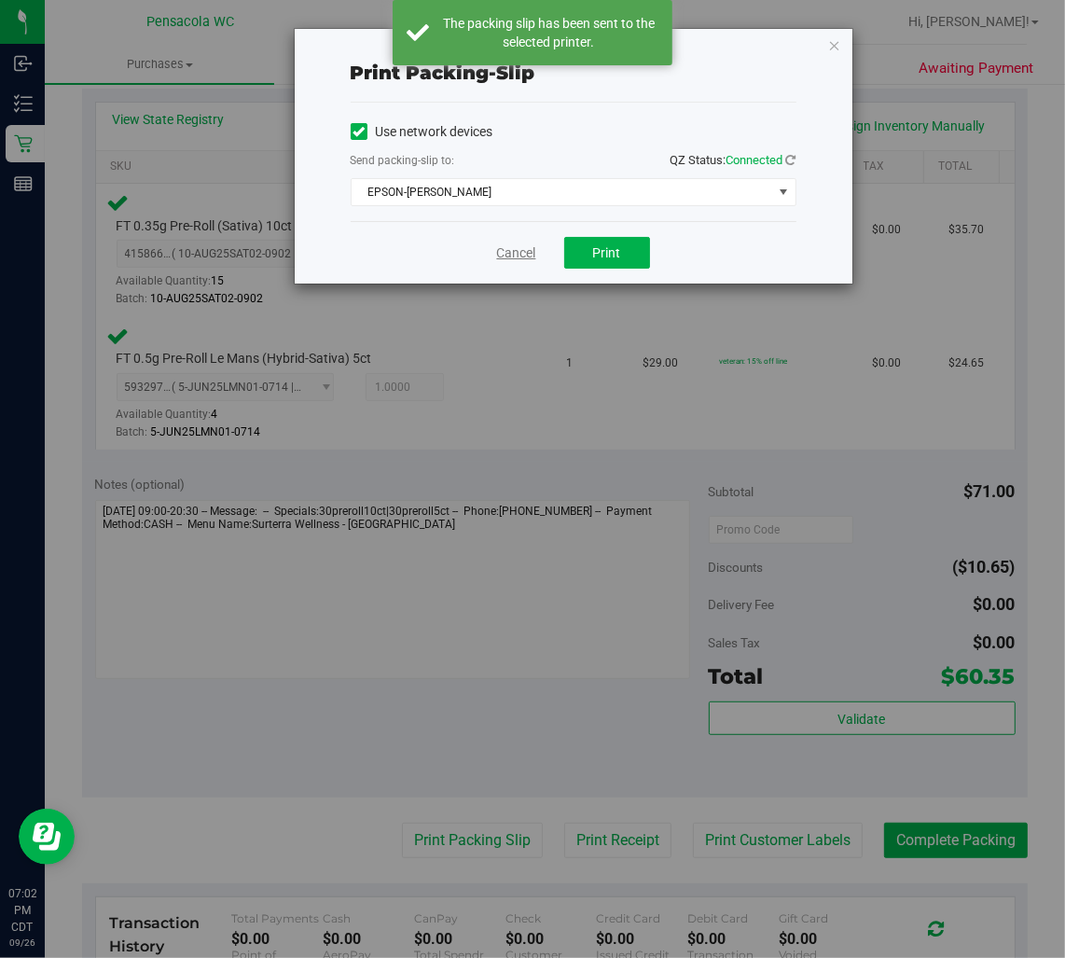
click at [501, 250] on link "Cancel" at bounding box center [516, 254] width 39 height 20
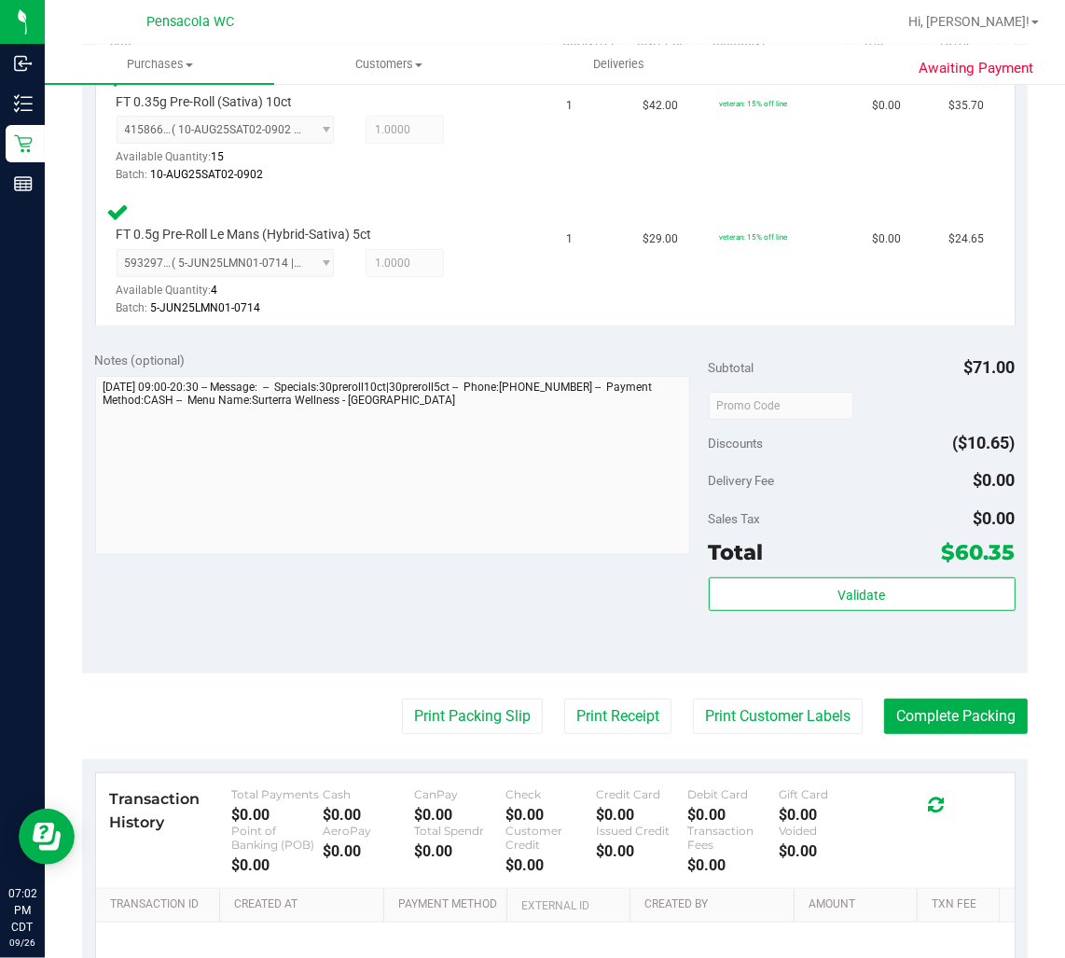
scroll to position [738, 0]
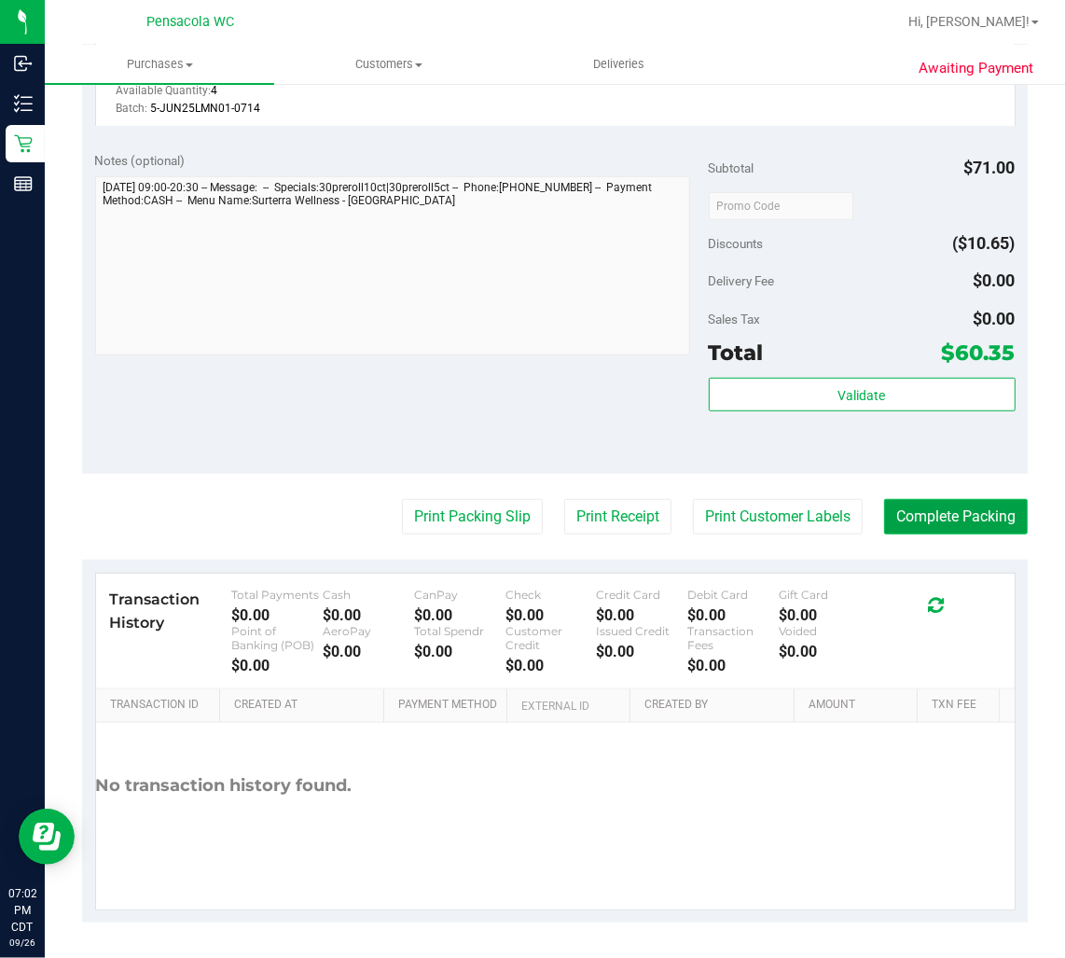
click at [971, 516] on button "Complete Packing" at bounding box center [956, 516] width 144 height 35
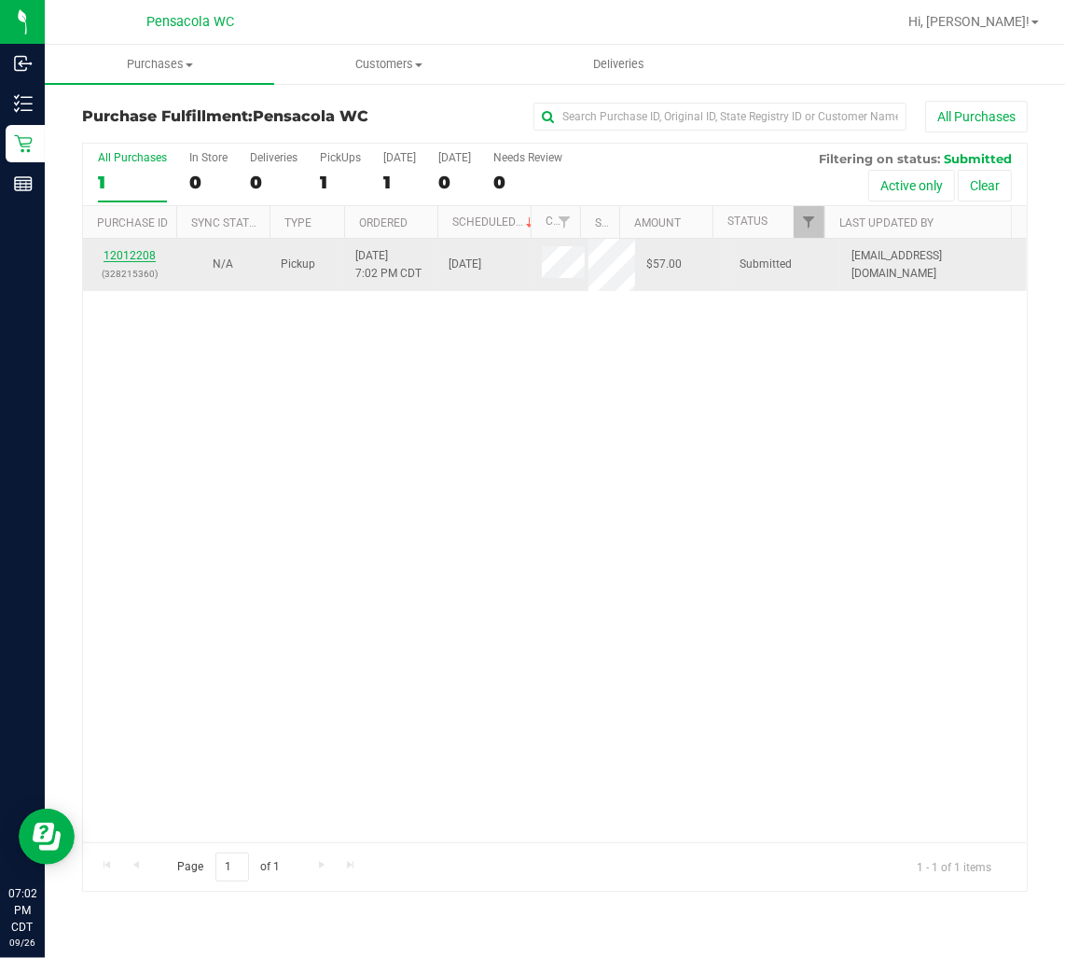
click at [143, 255] on link "12012208" at bounding box center [130, 255] width 52 height 13
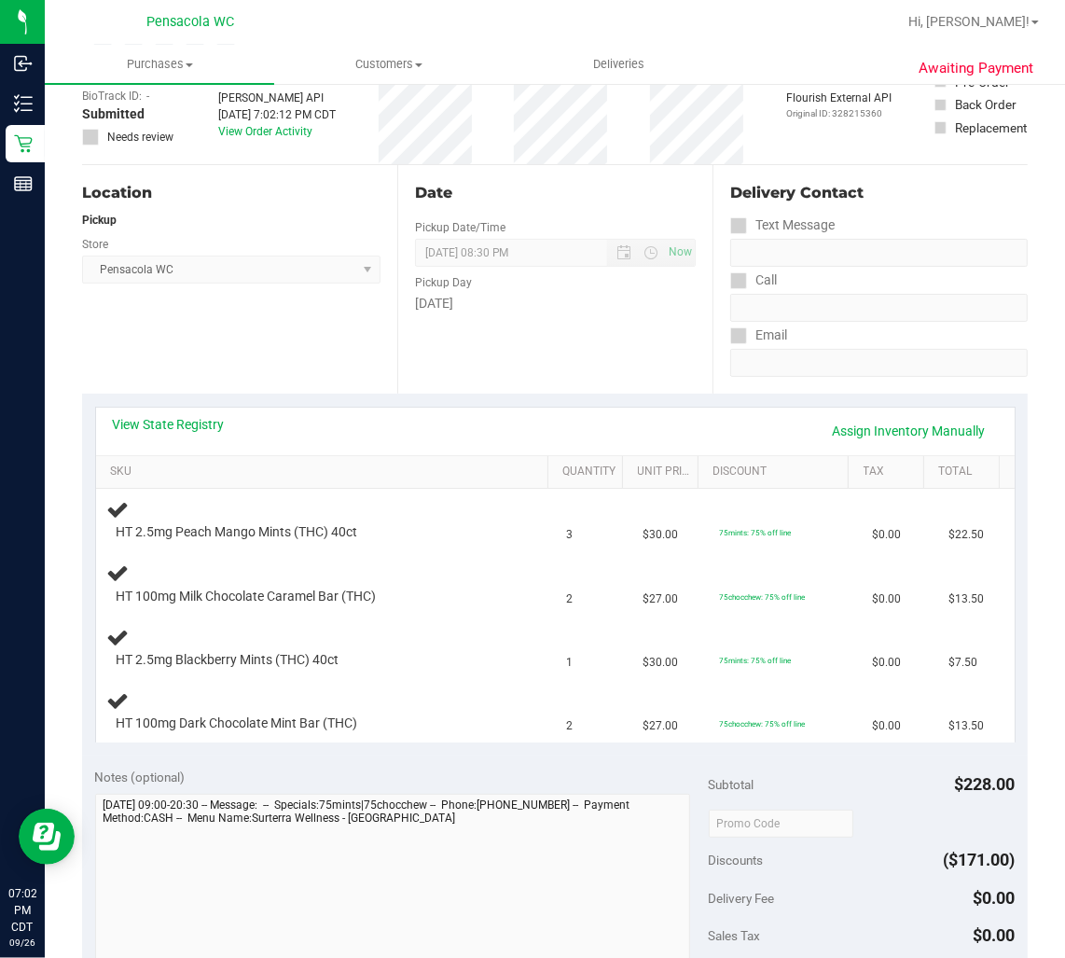
scroll to position [135, 0]
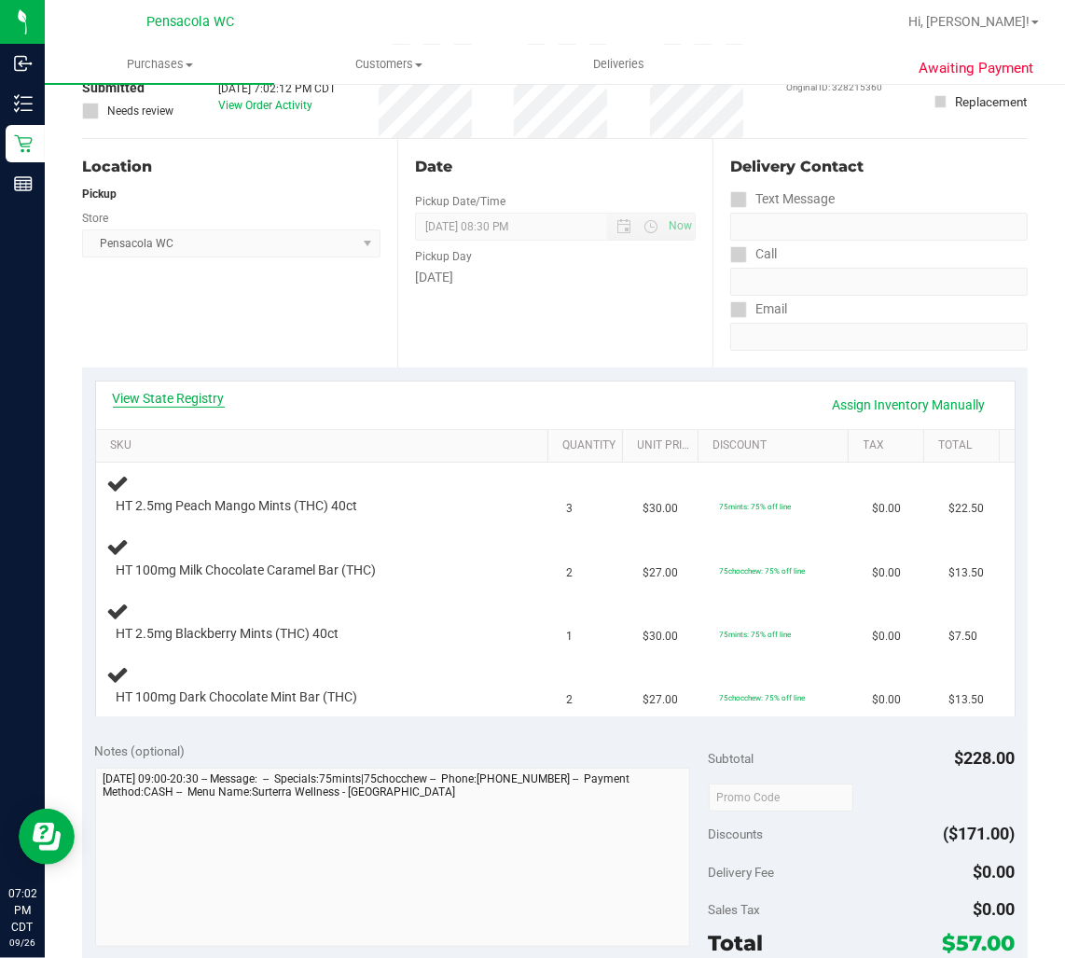
click at [174, 397] on link "View State Registry" at bounding box center [169, 398] width 112 height 19
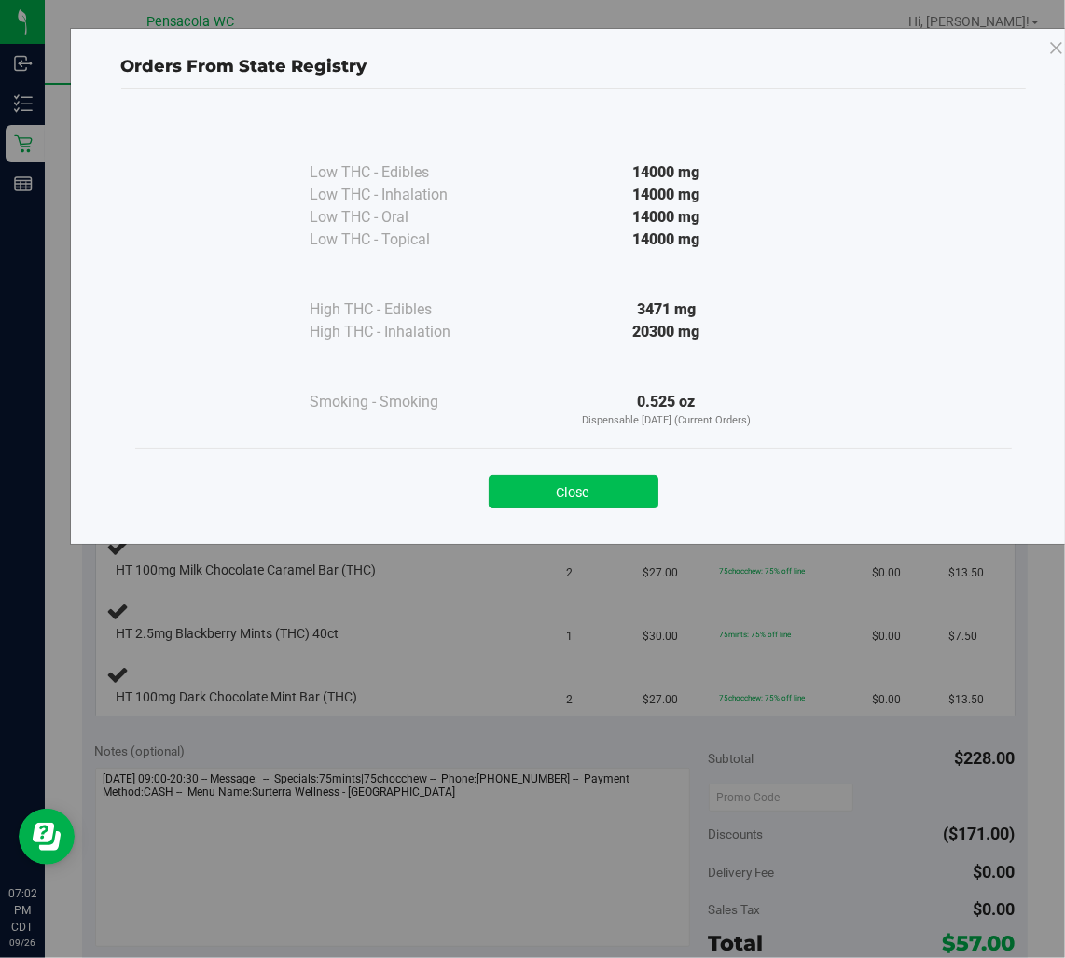
click at [524, 488] on button "Close" at bounding box center [574, 492] width 170 height 34
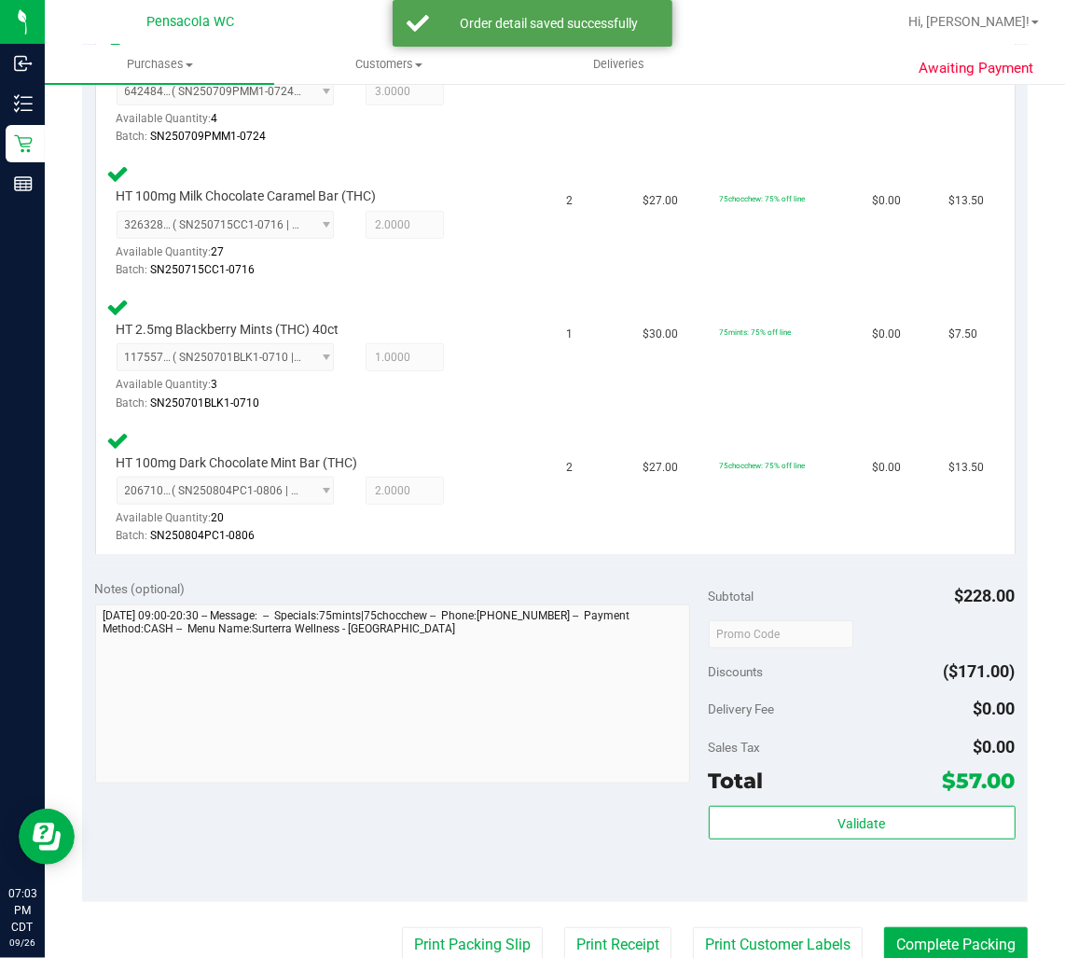
scroll to position [642, 0]
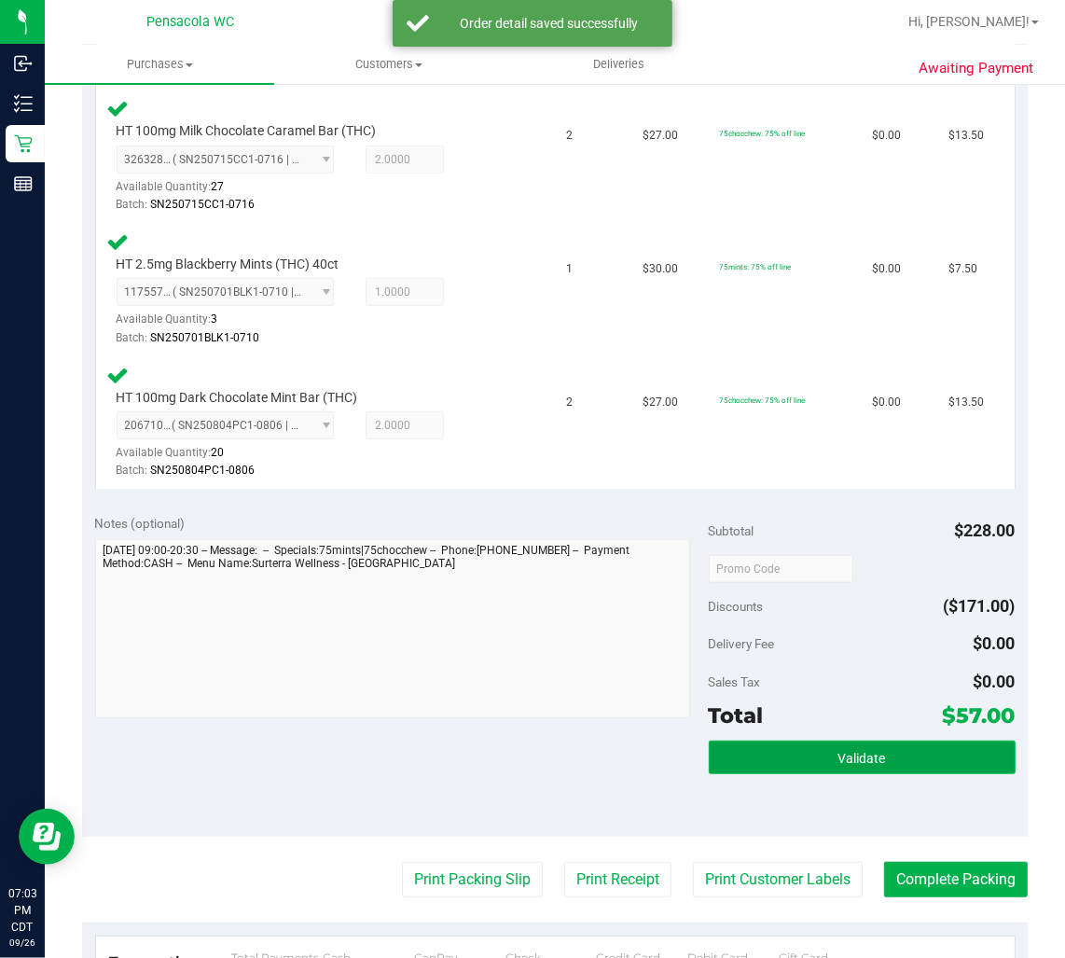
click at [886, 766] on button "Validate" at bounding box center [862, 758] width 307 height 34
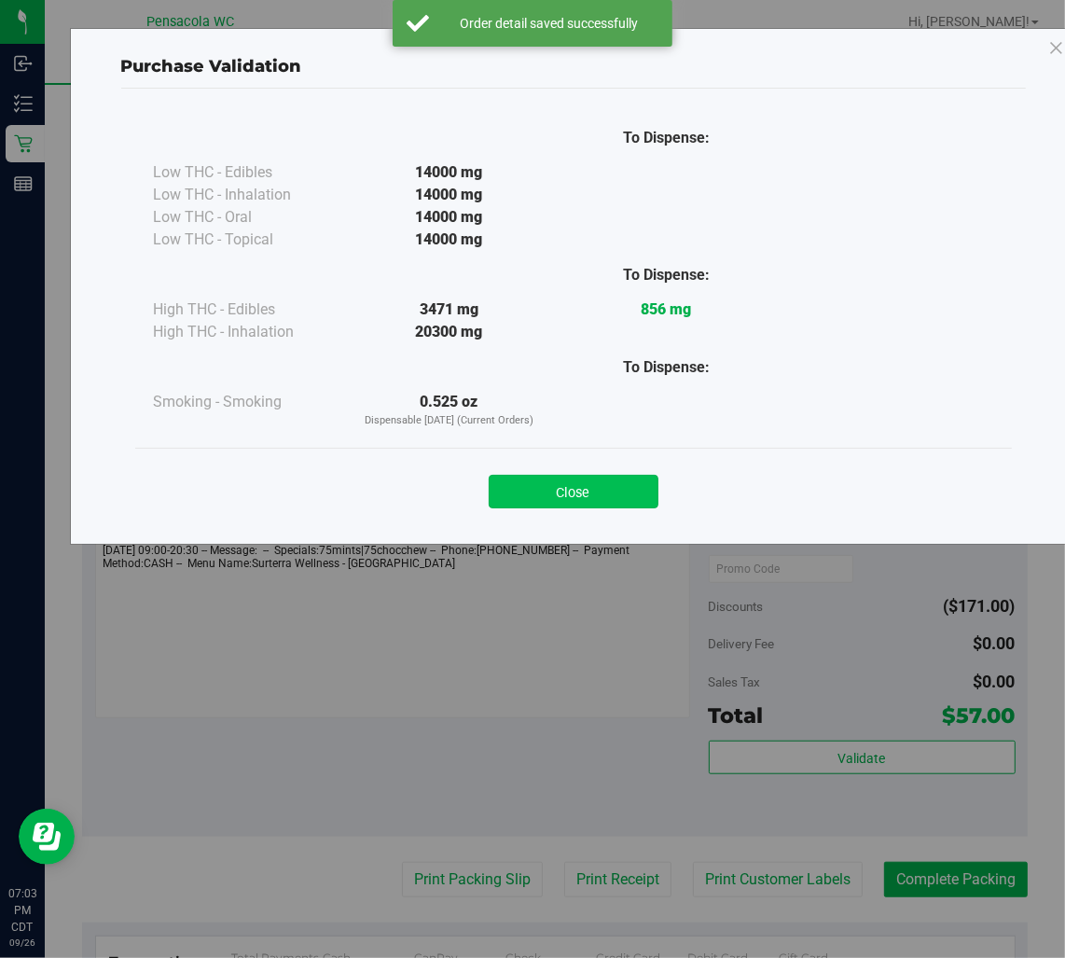
click at [611, 500] on button "Close" at bounding box center [574, 492] width 170 height 34
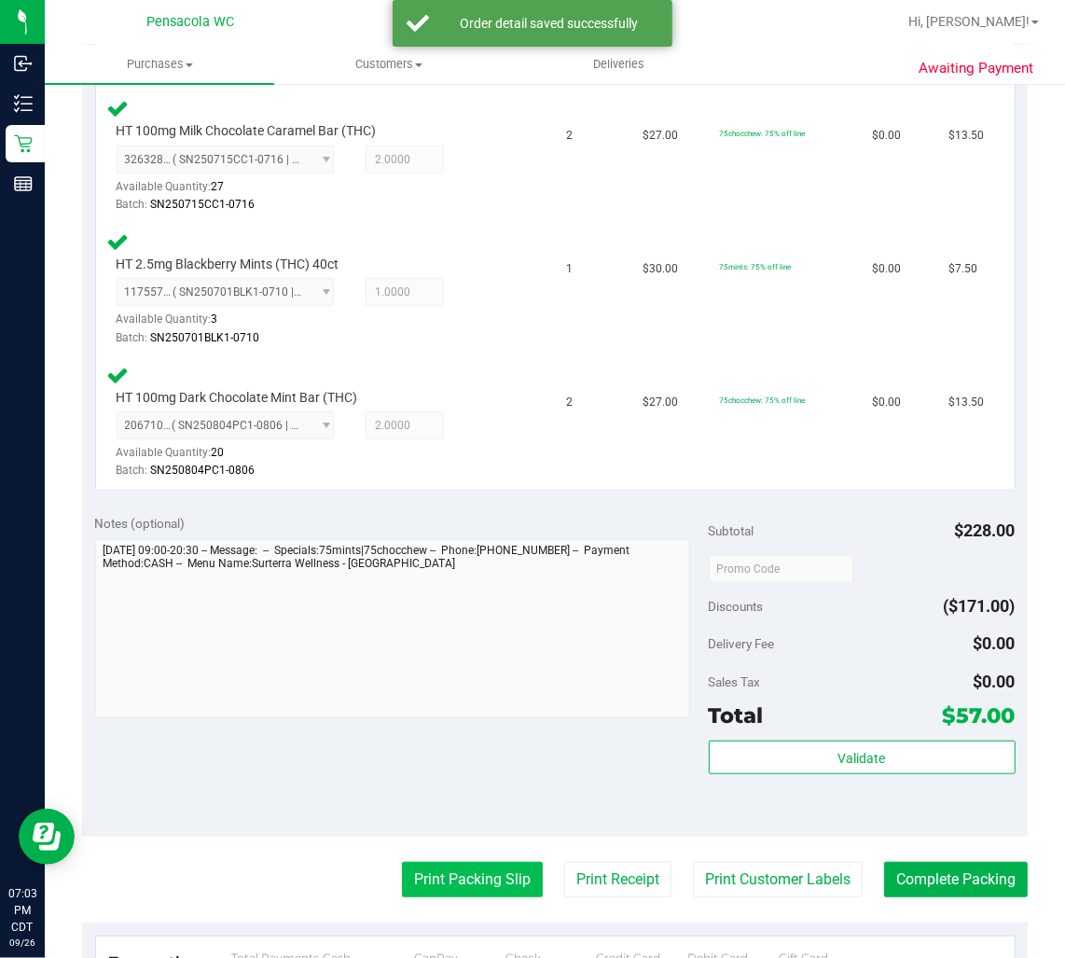
click at [424, 886] on button "Print Packing Slip" at bounding box center [472, 879] width 141 height 35
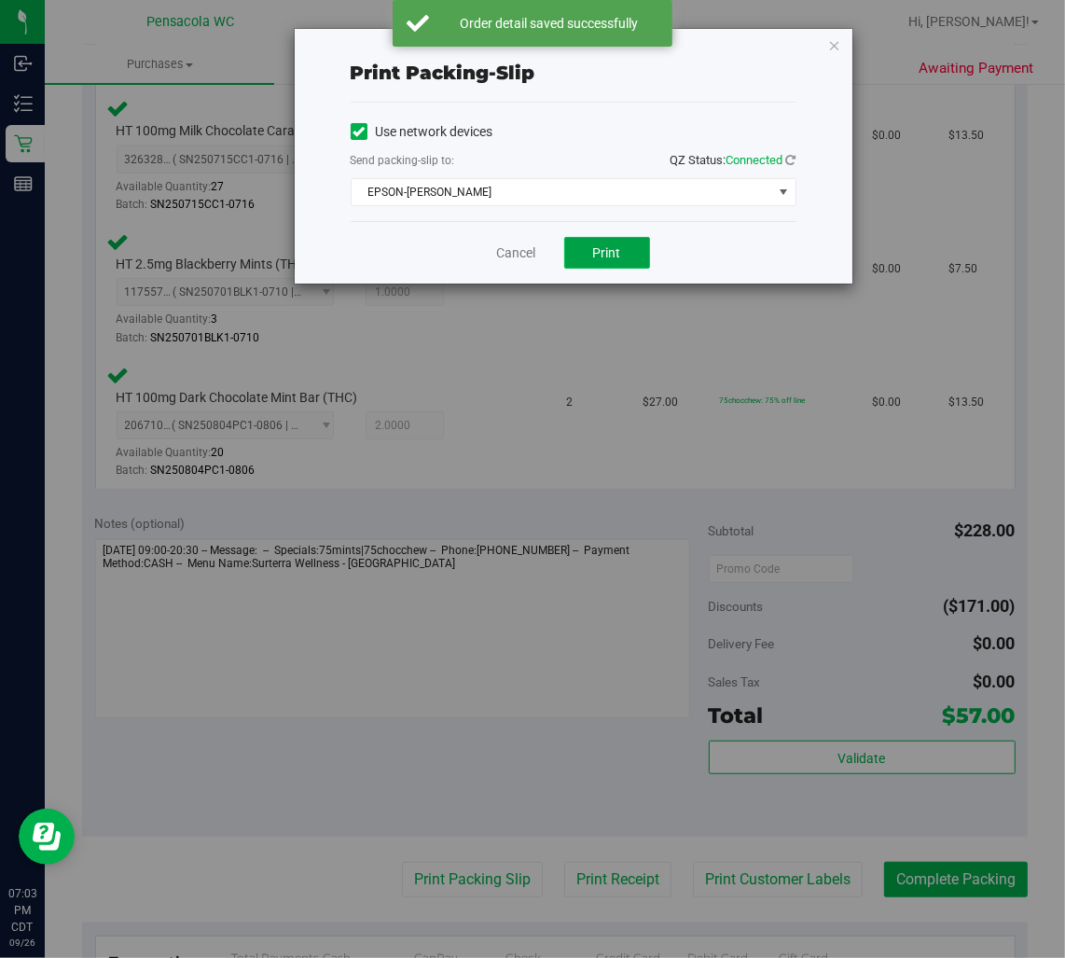
click at [617, 262] on button "Print" at bounding box center [607, 253] width 86 height 32
click at [520, 257] on link "Cancel" at bounding box center [516, 254] width 39 height 20
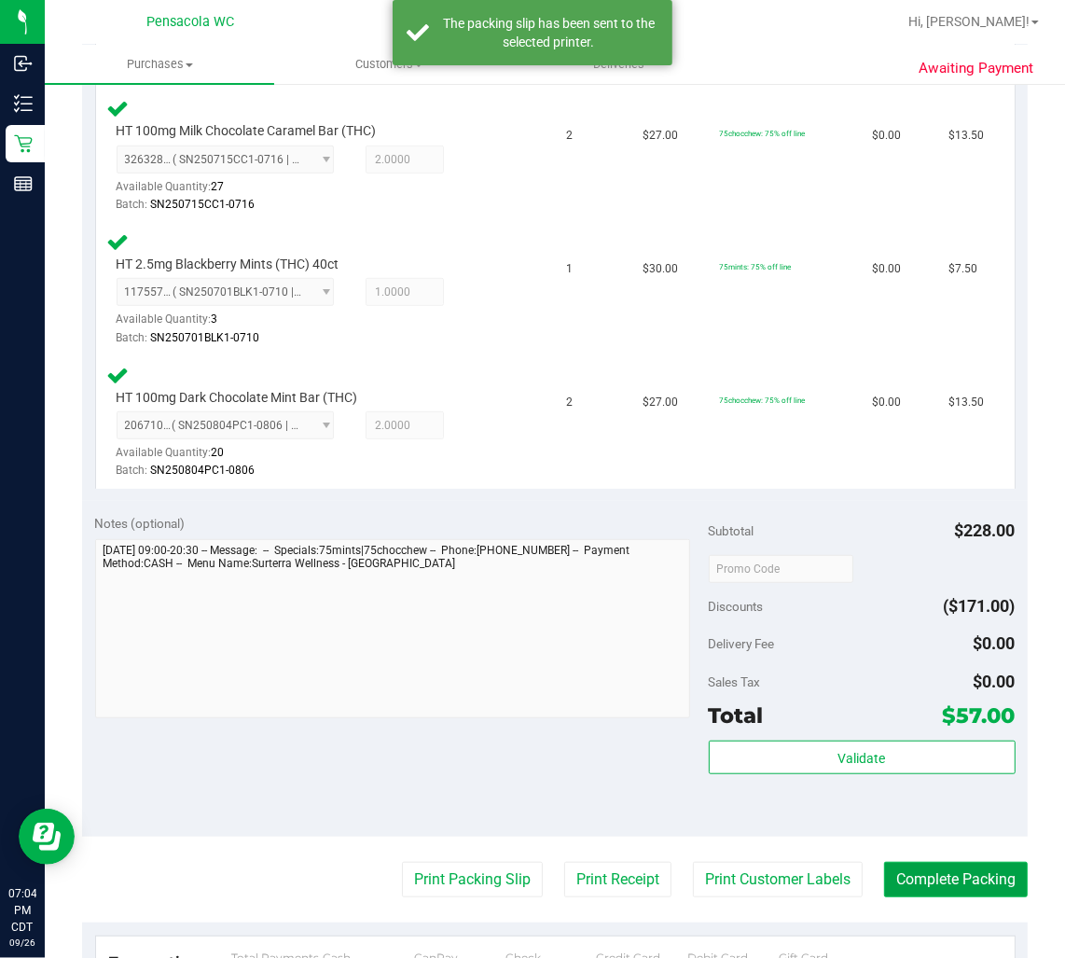
click at [995, 879] on button "Complete Packing" at bounding box center [956, 879] width 144 height 35
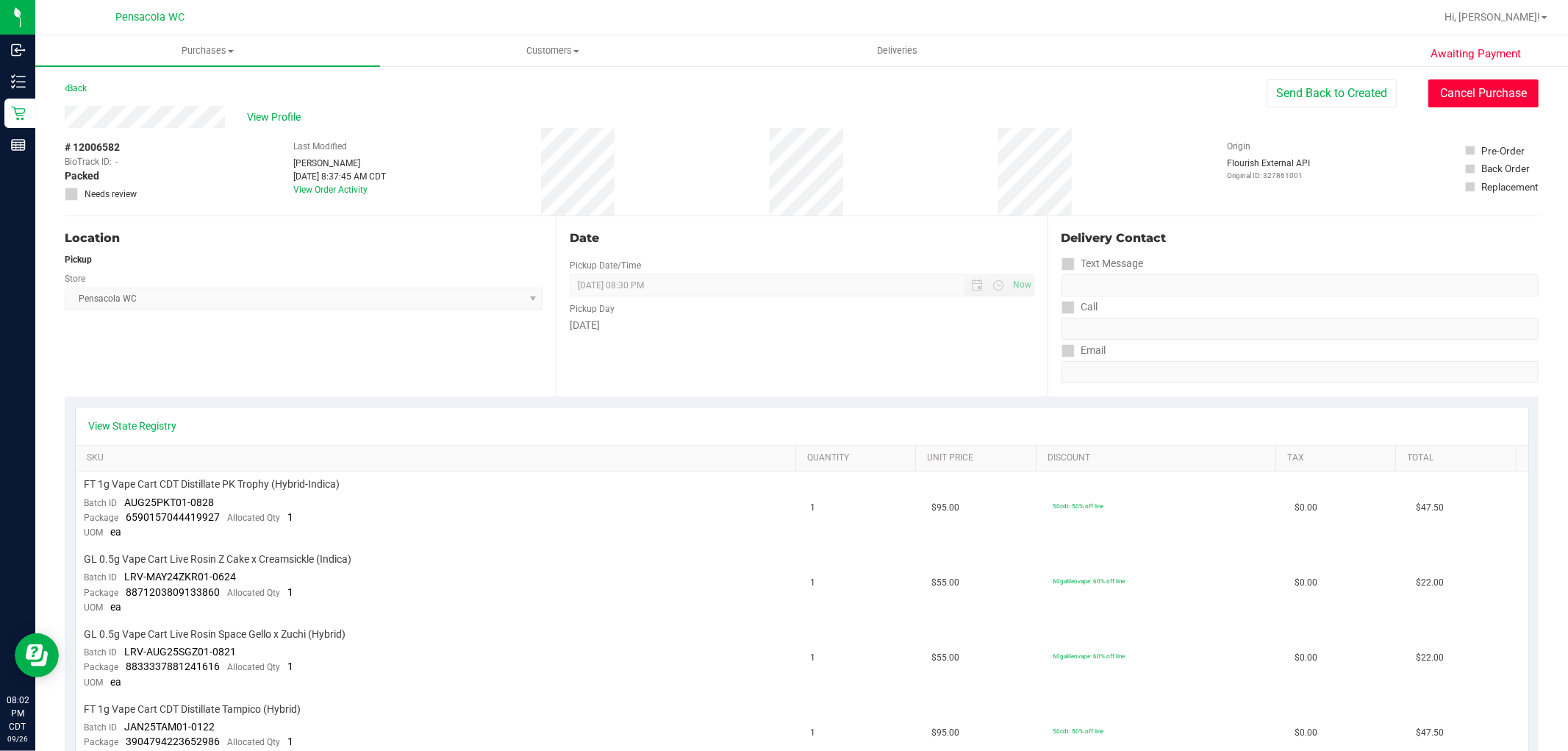
click at [1432, 86] on button "Cancel Purchase" at bounding box center [1484, 93] width 110 height 28
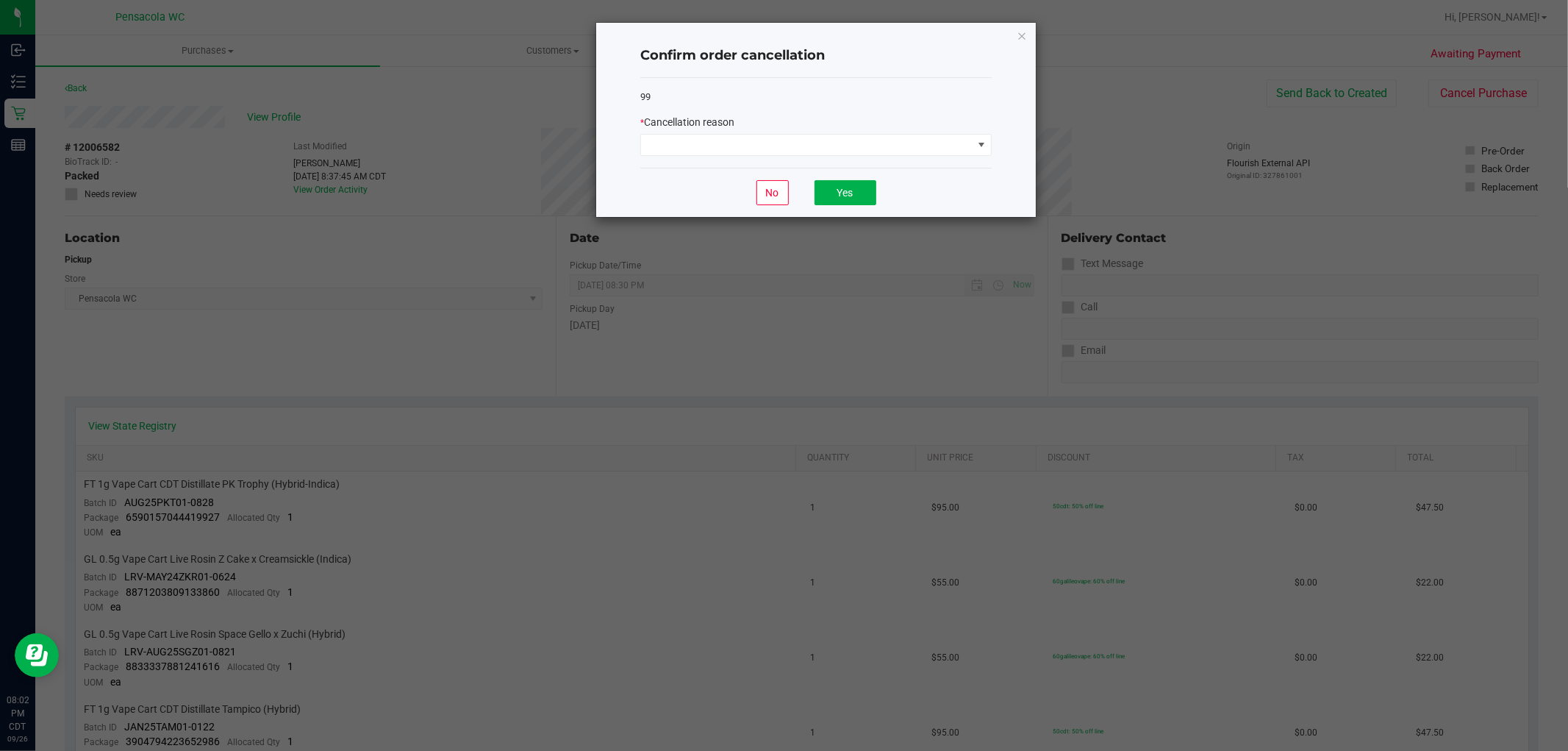
click at [814, 121] on div "* Cancellation reason" at bounding box center [816, 123] width 351 height 16
click at [807, 140] on span at bounding box center [807, 145] width 332 height 20
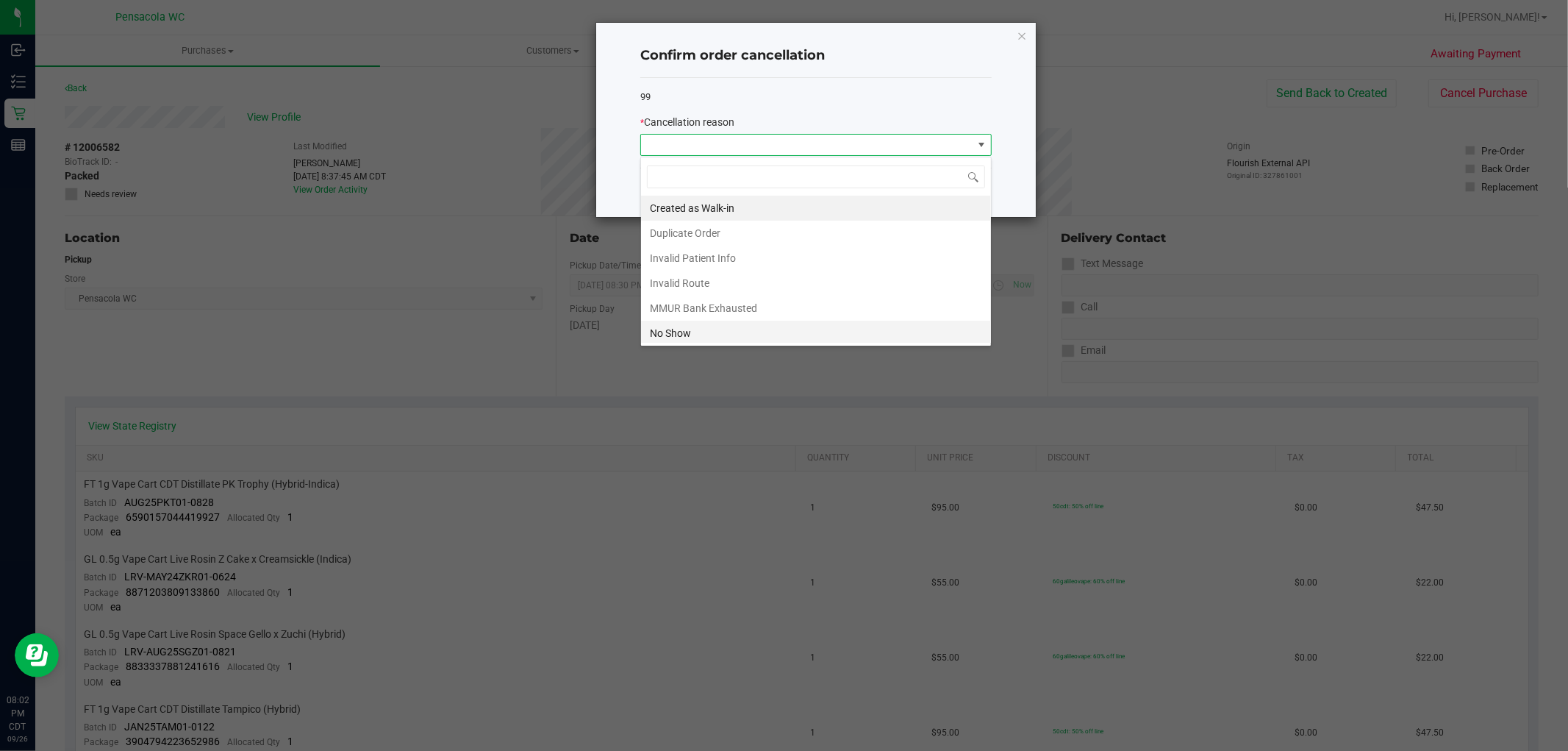
scroll to position [22, 351]
click at [707, 332] on li "No Show" at bounding box center [816, 333] width 350 height 25
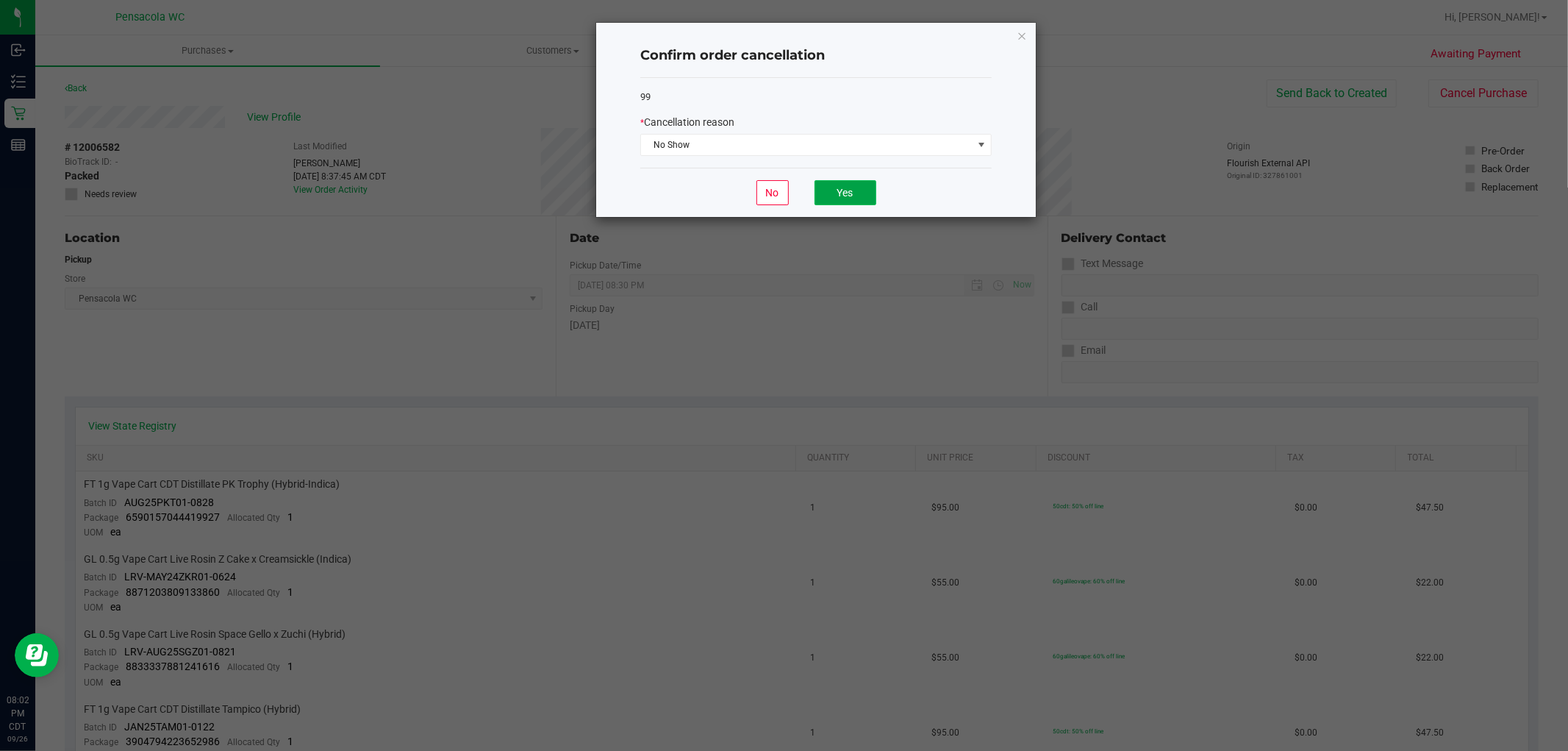
click at [850, 191] on button "Yes" at bounding box center [845, 193] width 61 height 25
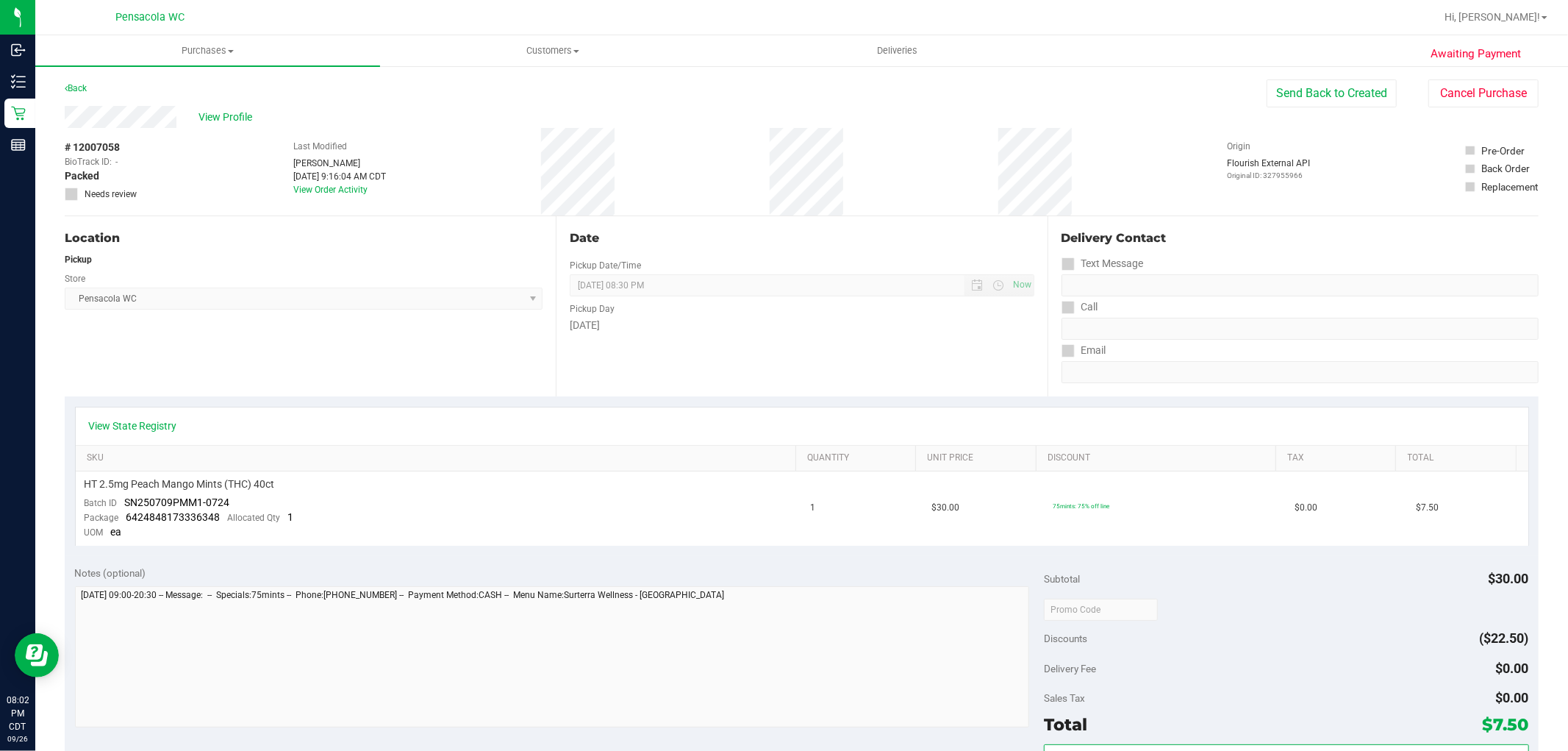
click at [1449, 107] on div "View Profile # 12007058 BioTrack ID: - Packed Needs review Last Modified [PERSO…" at bounding box center [801, 161] width 1474 height 110
click at [1447, 98] on button "Cancel Purchase" at bounding box center [1484, 93] width 110 height 28
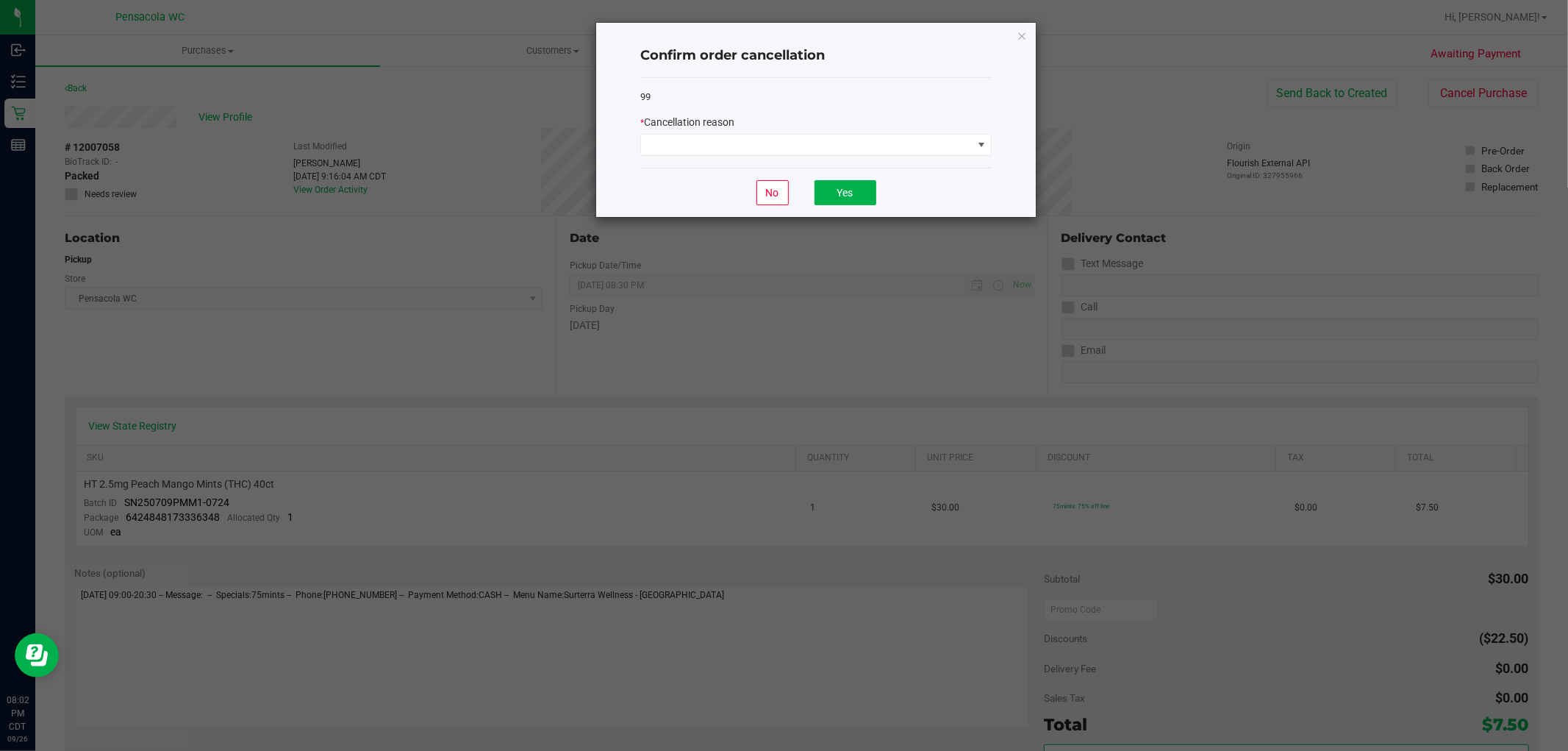
click at [701, 132] on div "* Cancellation reason" at bounding box center [816, 136] width 351 height 41
click at [696, 158] on div "99 * Cancellation reason" at bounding box center [816, 123] width 351 height 91
click at [697, 151] on span at bounding box center [807, 145] width 332 height 20
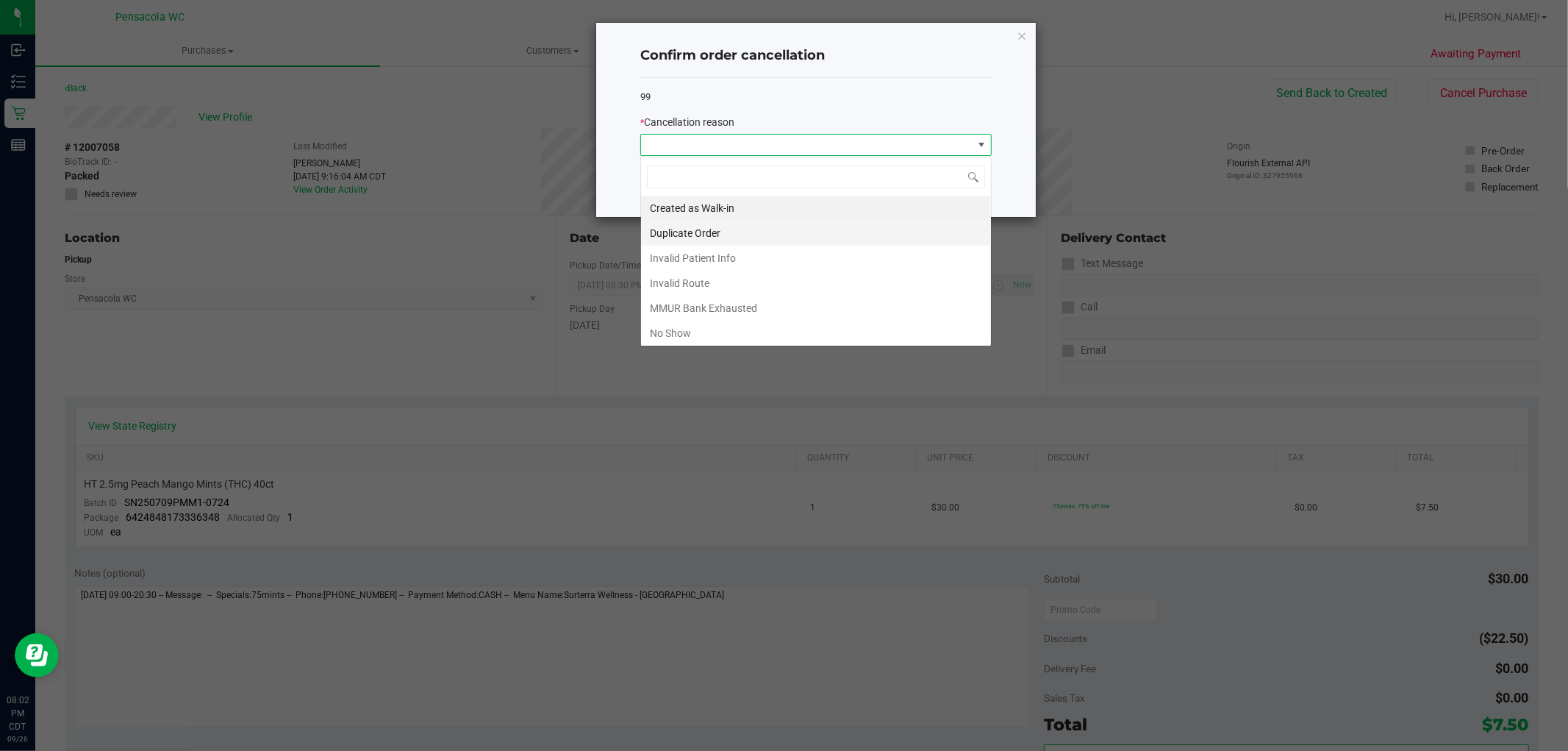
scroll to position [22, 351]
click at [699, 335] on li "No Show" at bounding box center [816, 333] width 350 height 25
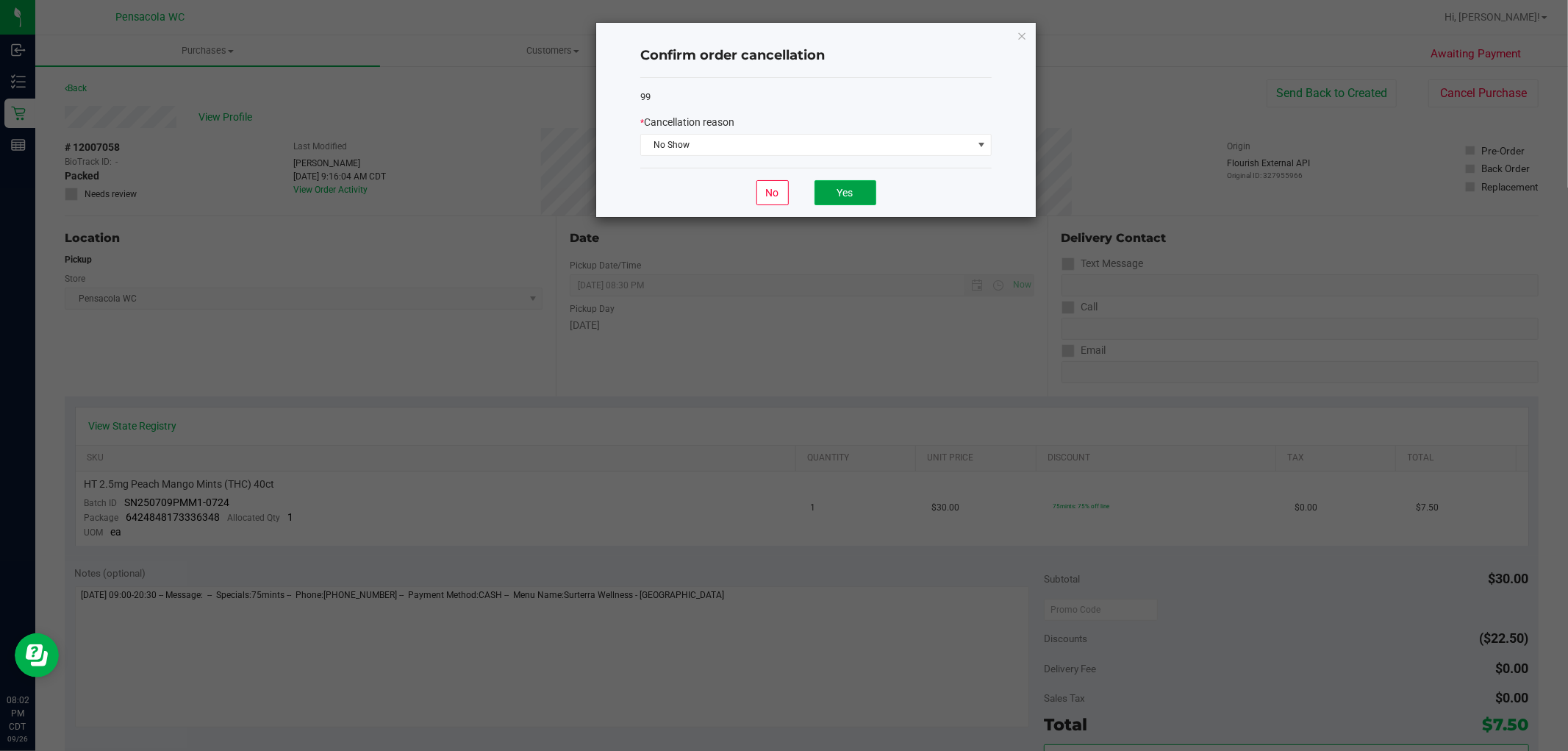
click at [859, 202] on button "Yes" at bounding box center [845, 193] width 61 height 25
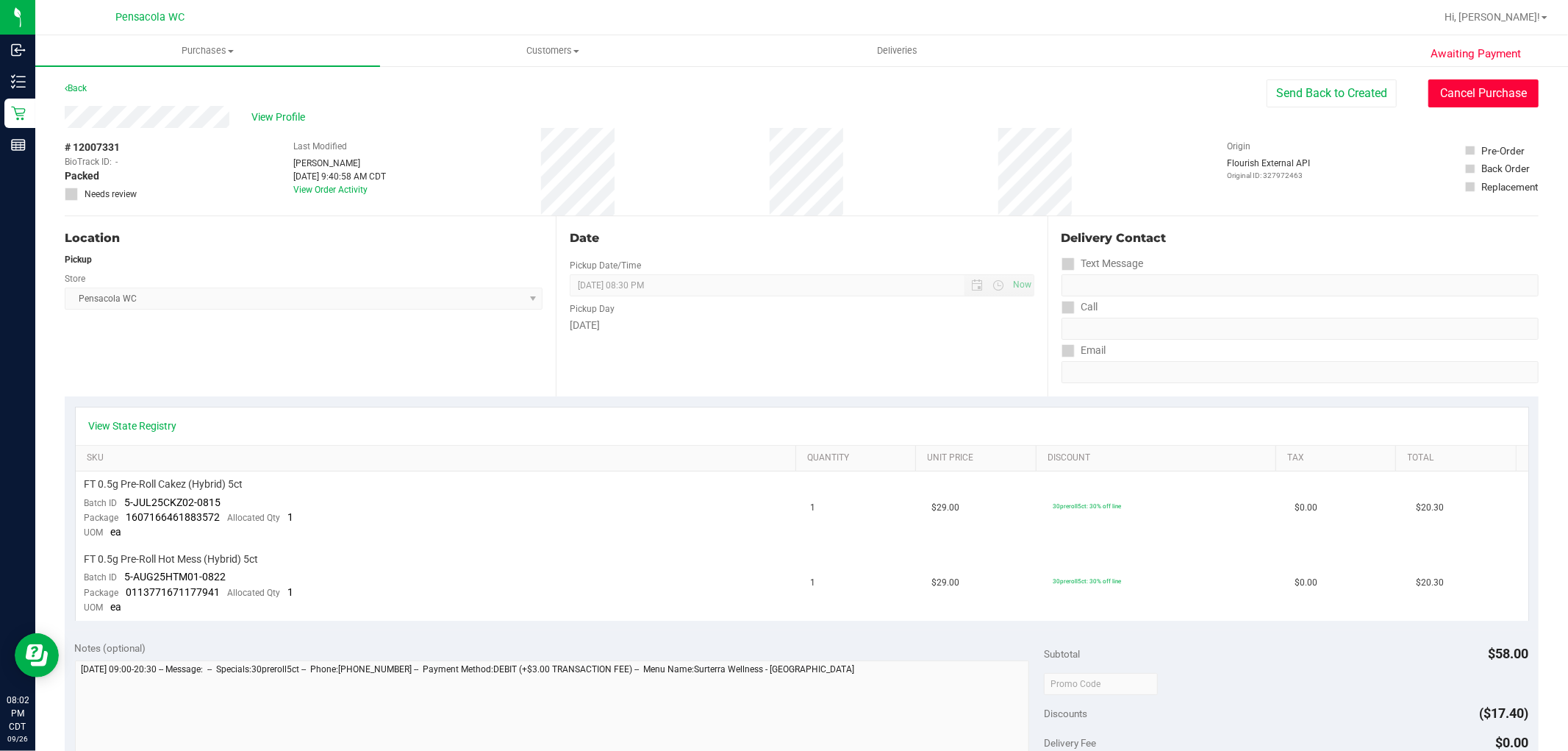
click at [1513, 97] on button "Cancel Purchase" at bounding box center [1484, 93] width 110 height 28
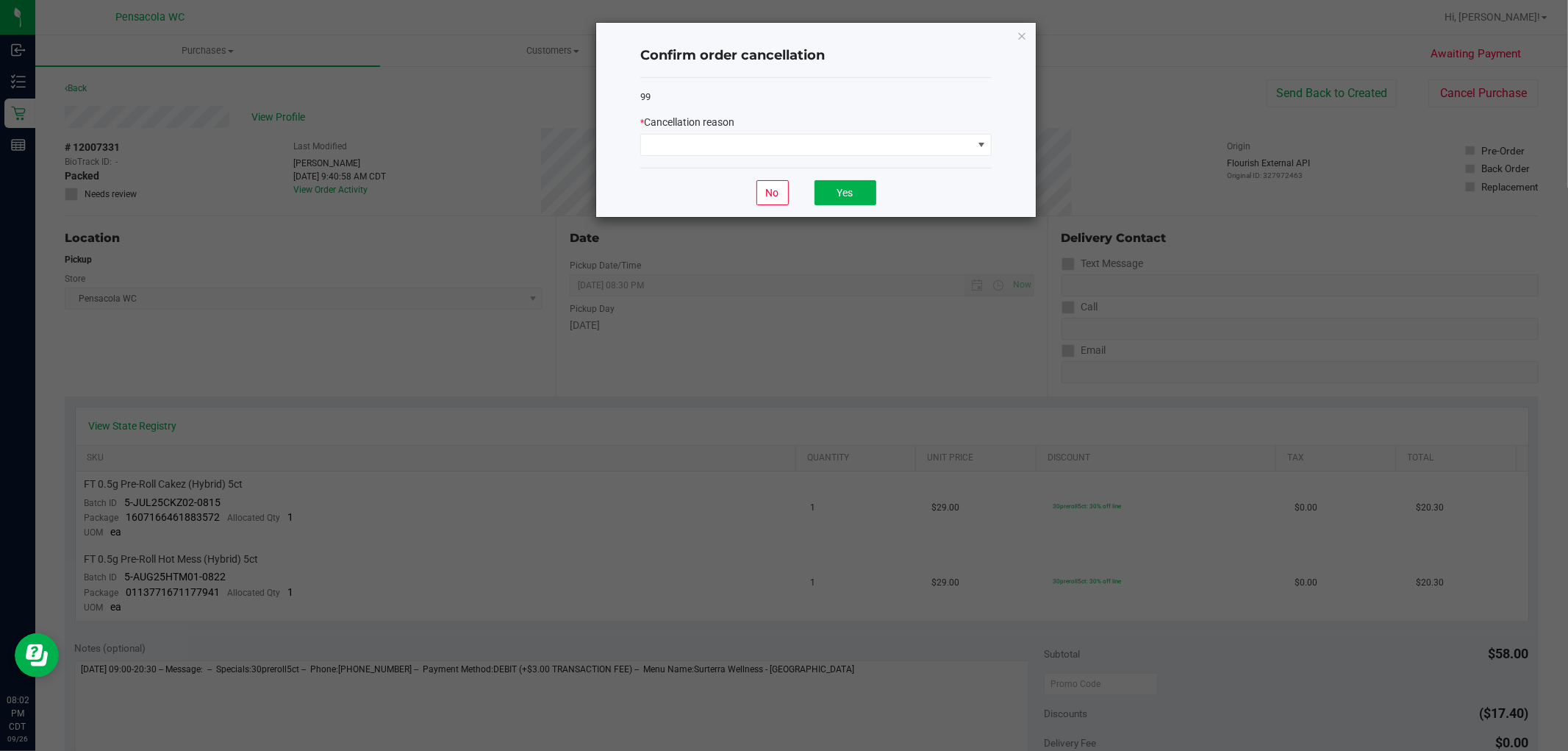
click at [881, 162] on div "99 * Cancellation reason" at bounding box center [816, 123] width 351 height 91
click at [884, 151] on span at bounding box center [807, 145] width 332 height 20
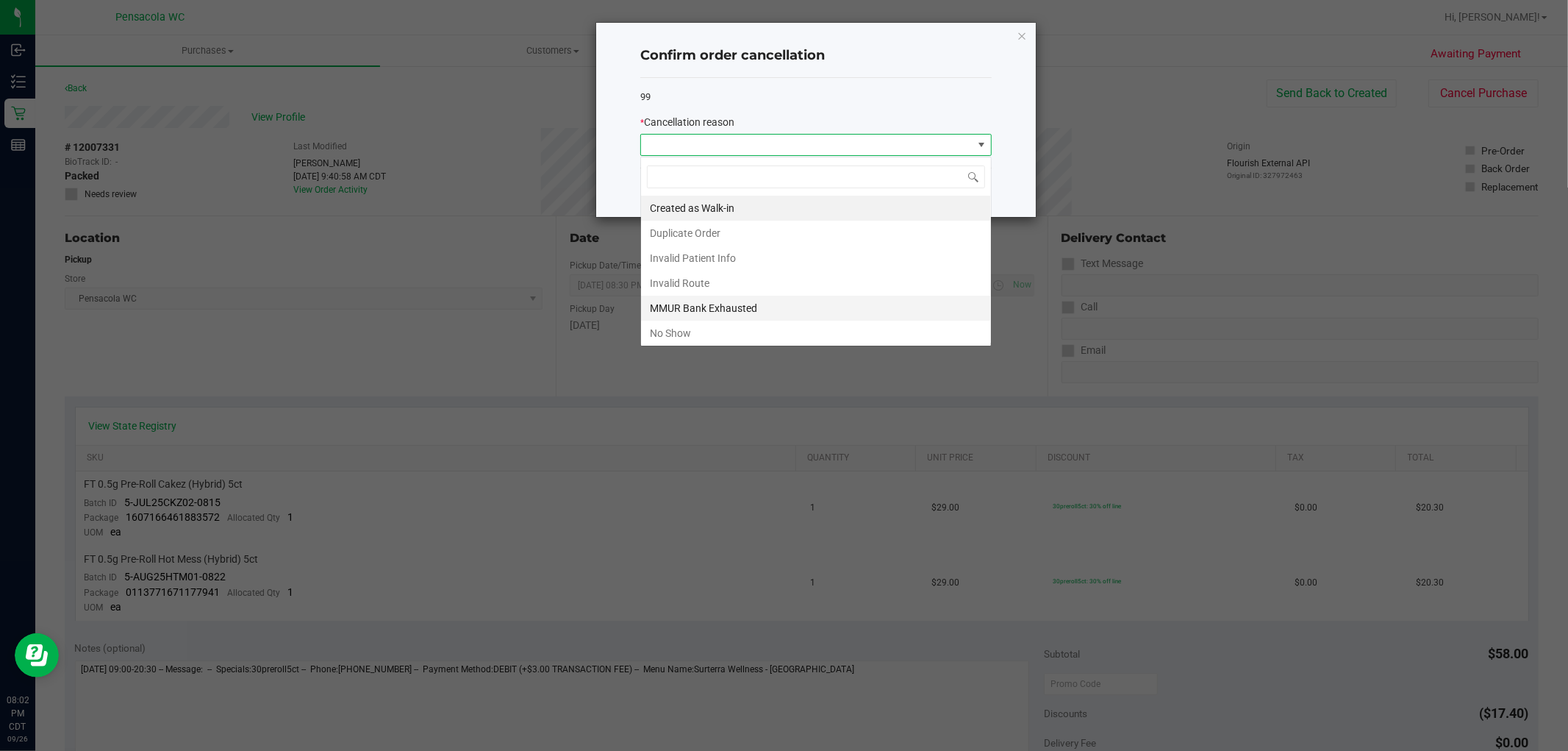
scroll to position [22, 351]
click at [697, 334] on li "No Show" at bounding box center [816, 333] width 350 height 25
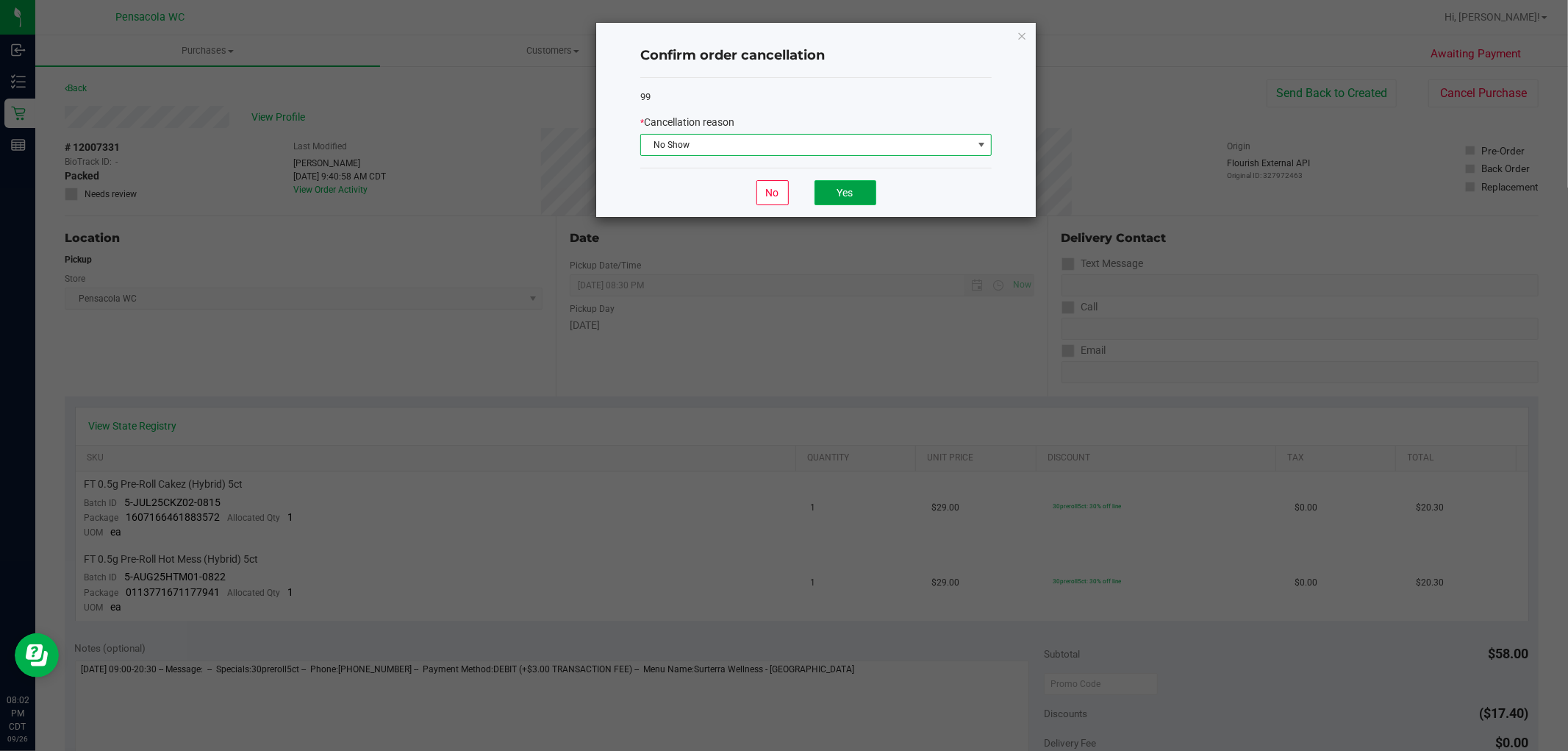
click at [828, 188] on button "Yes" at bounding box center [845, 193] width 61 height 25
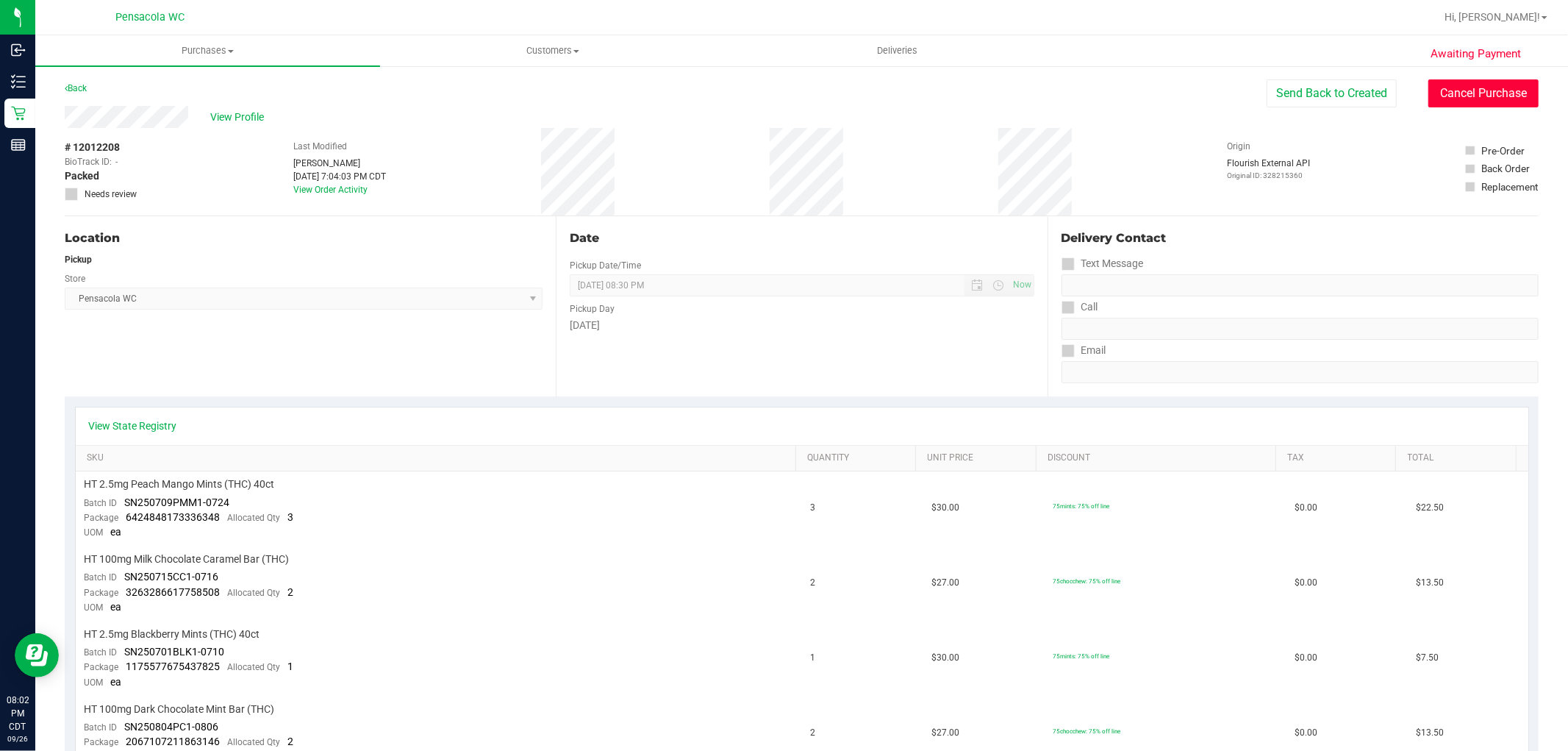
click at [1470, 87] on button "Cancel Purchase" at bounding box center [1484, 93] width 110 height 28
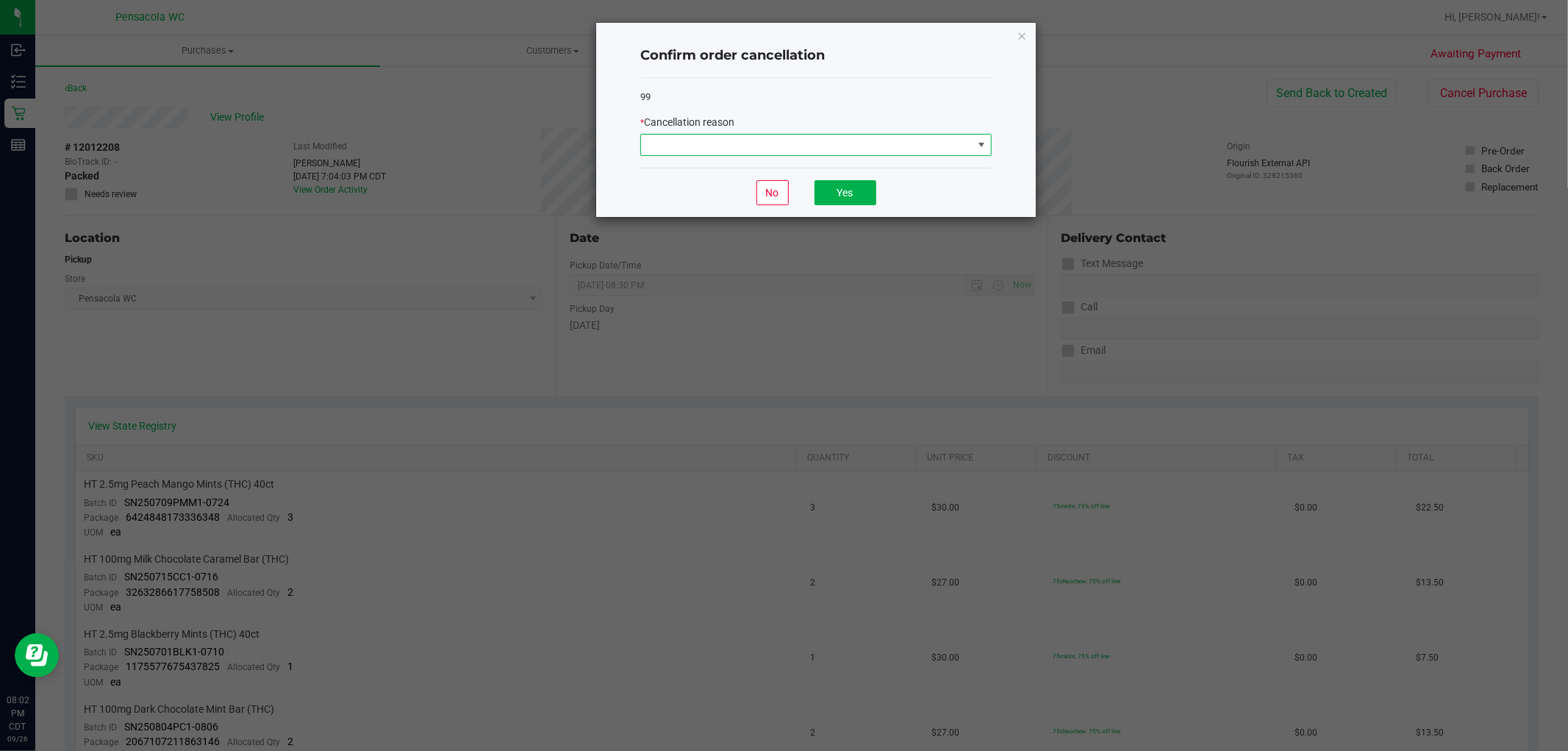
click at [887, 151] on span at bounding box center [807, 145] width 332 height 20
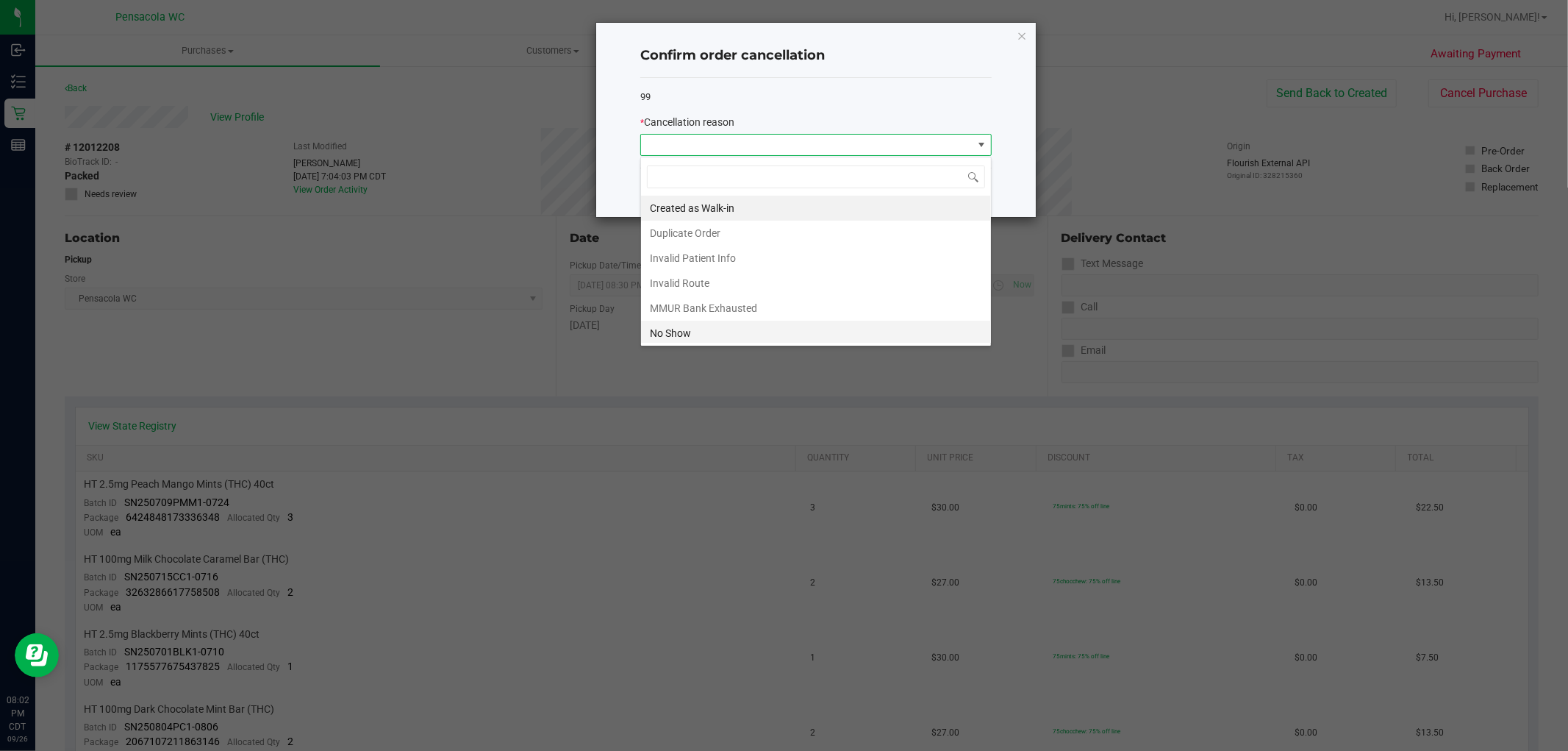
scroll to position [22, 351]
click at [746, 335] on li "No Show" at bounding box center [816, 333] width 350 height 25
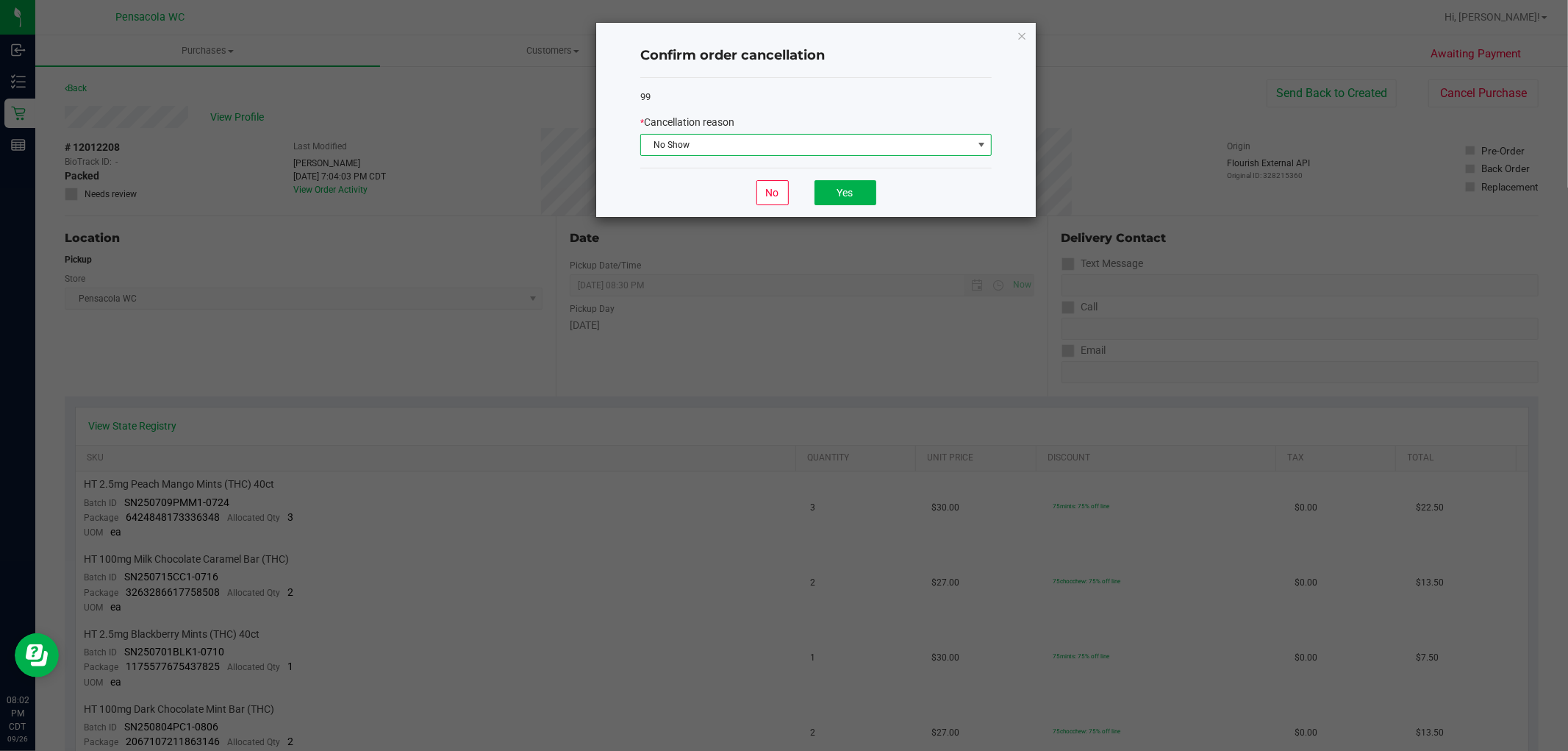
click at [844, 206] on div "No Yes" at bounding box center [816, 192] width 351 height 50
click at [844, 199] on button "Yes" at bounding box center [845, 193] width 61 height 25
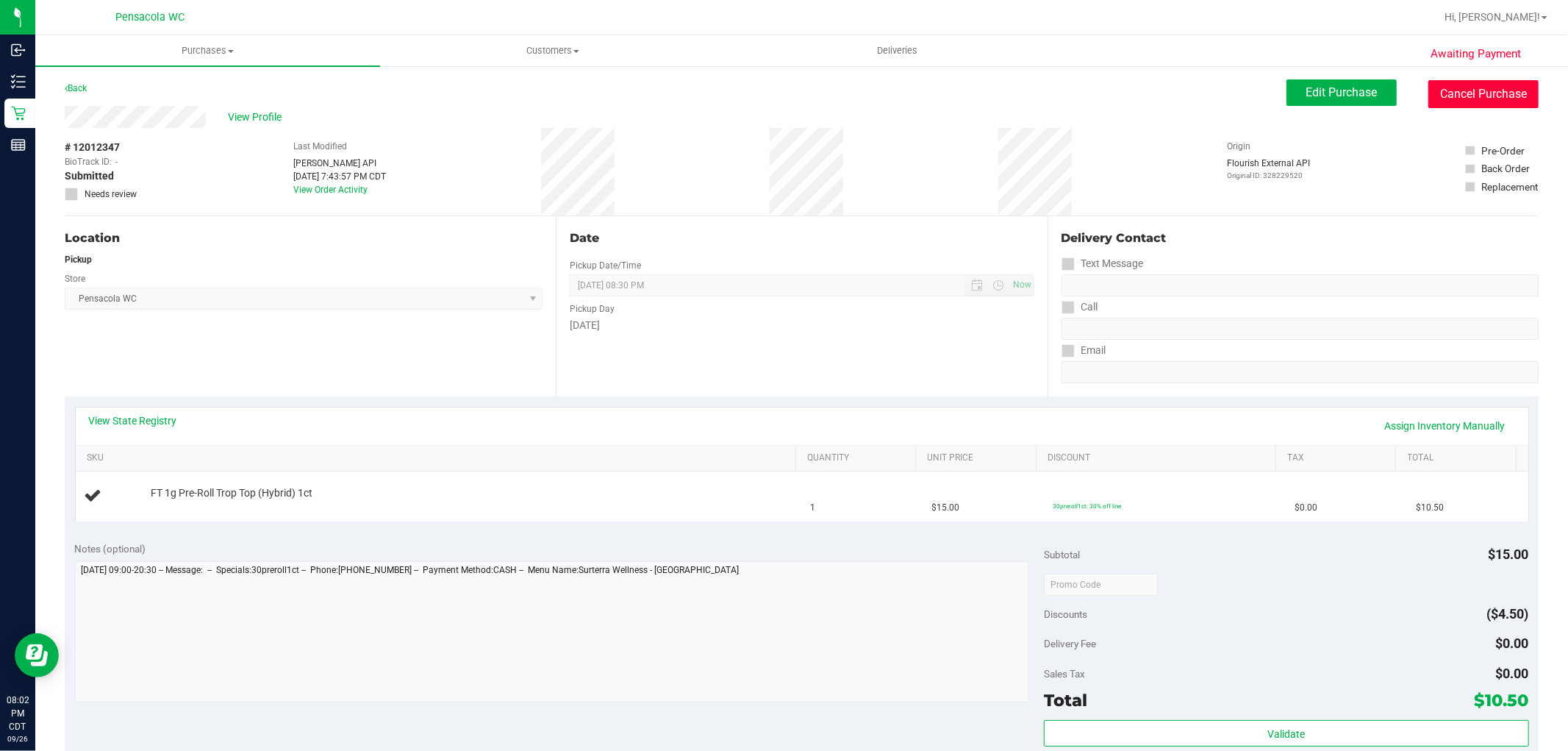
click at [1507, 99] on button "Cancel Purchase" at bounding box center [1484, 94] width 110 height 28
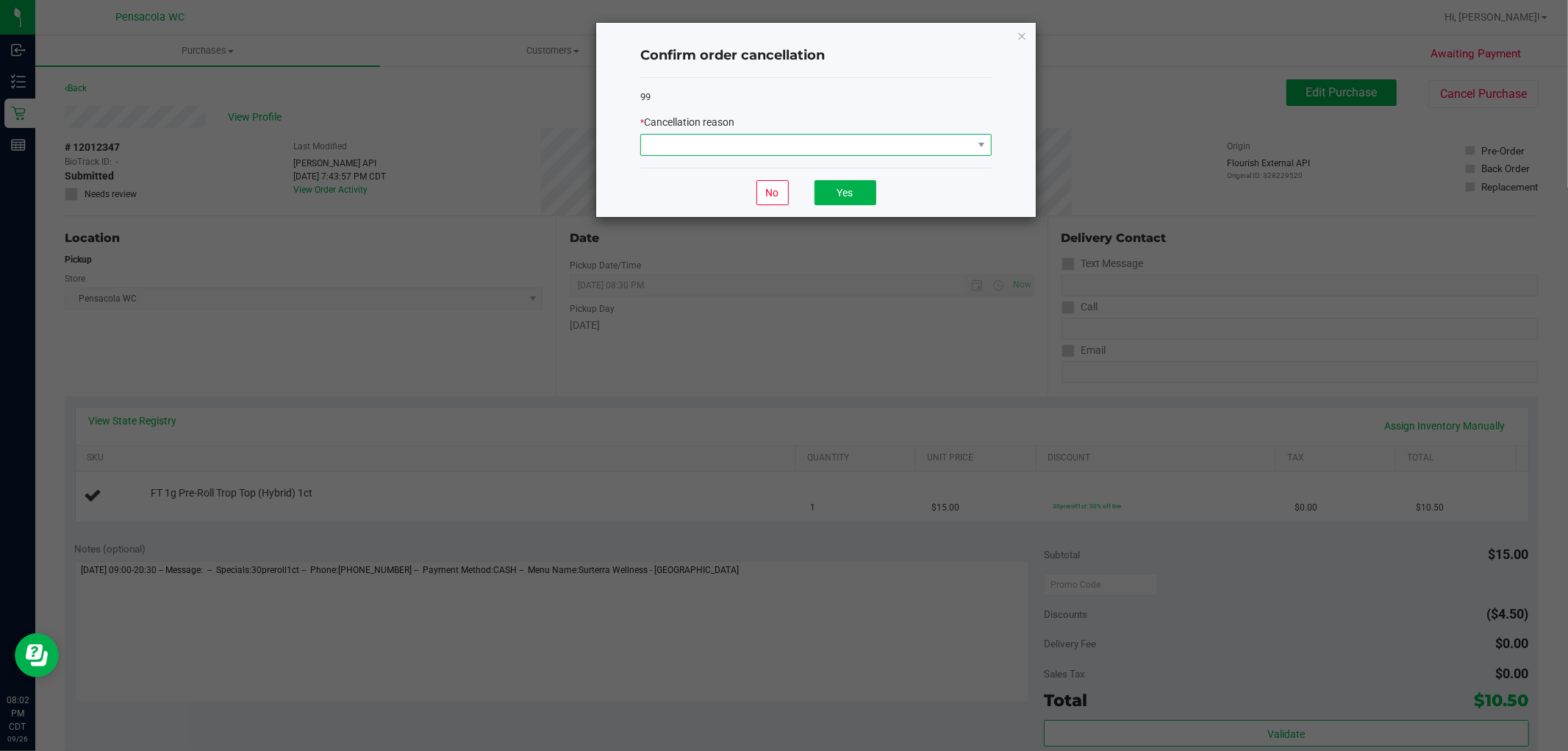
click at [871, 148] on span at bounding box center [807, 145] width 332 height 20
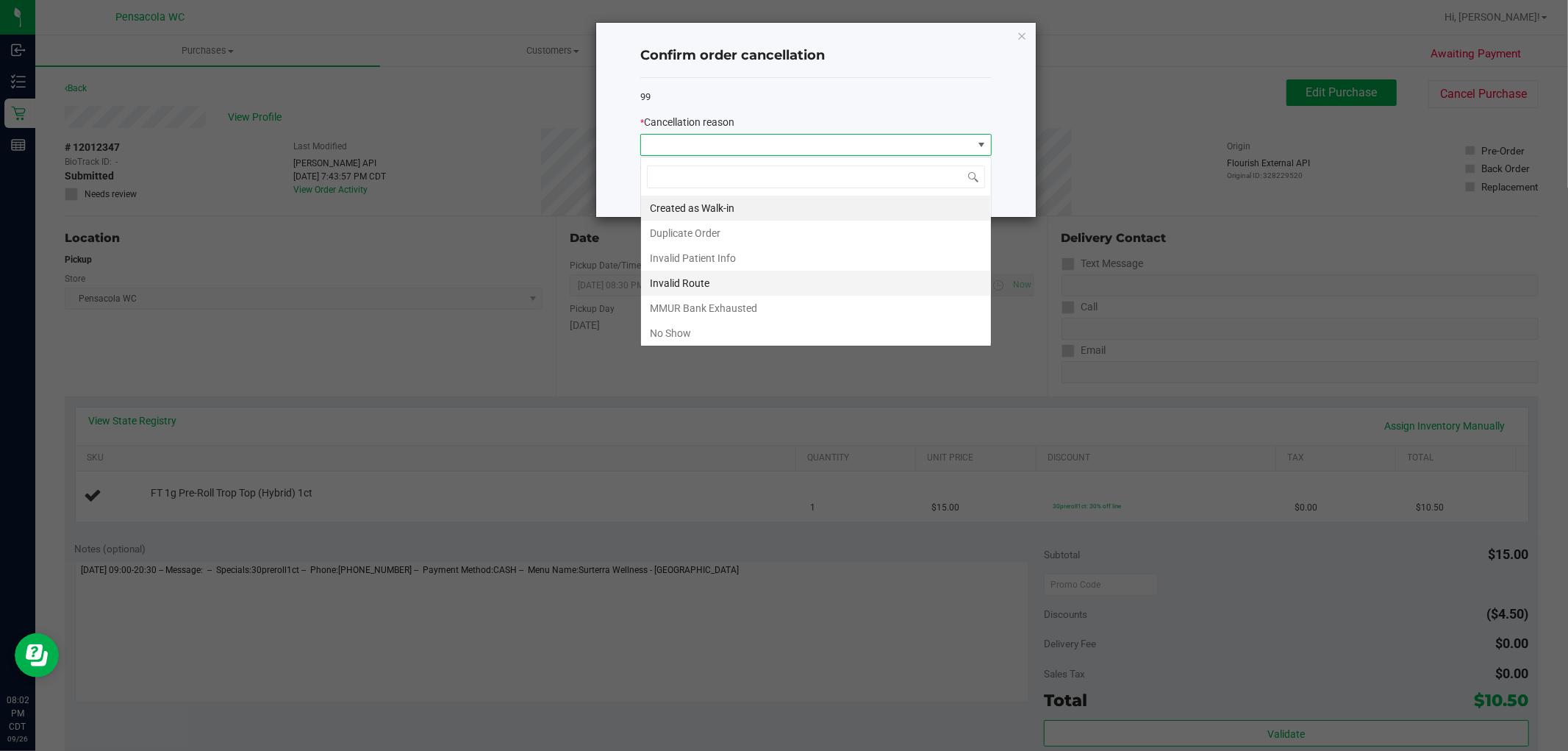
scroll to position [22, 351]
click at [738, 327] on li "No Show" at bounding box center [816, 333] width 350 height 25
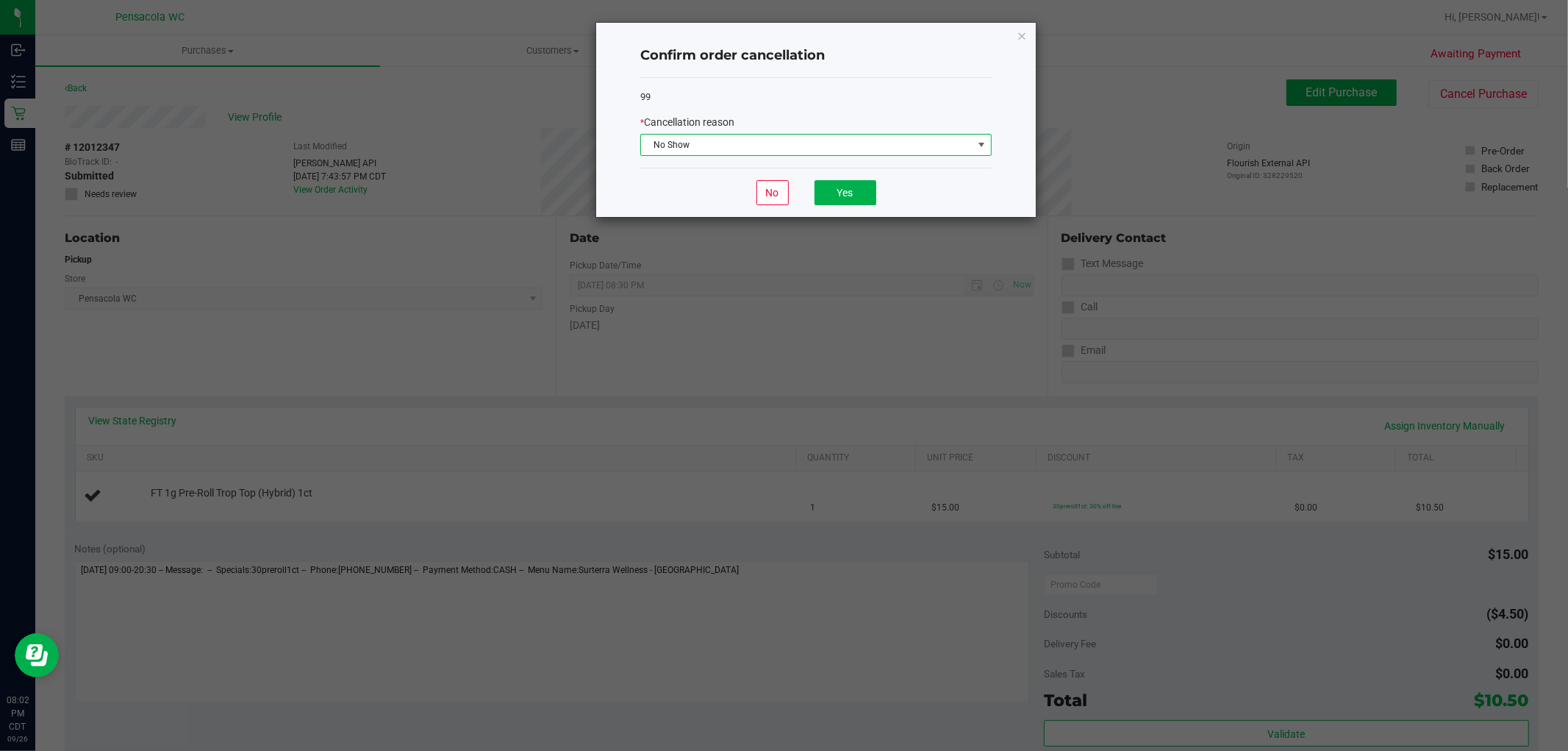
click at [792, 203] on div "No Yes" at bounding box center [816, 192] width 351 height 50
click at [828, 199] on button "Yes" at bounding box center [845, 193] width 61 height 25
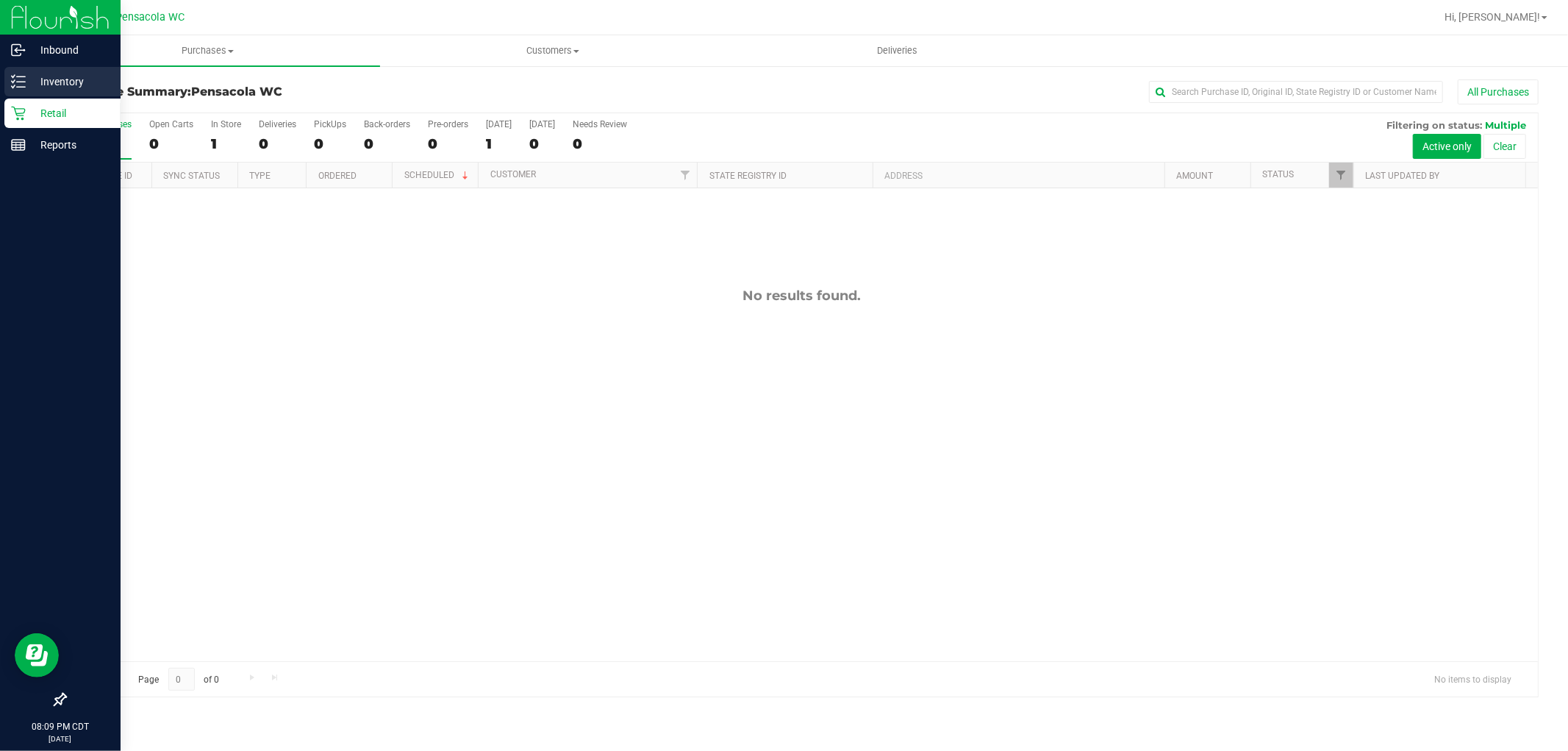
click at [34, 76] on p "Inventory" at bounding box center [70, 81] width 88 height 17
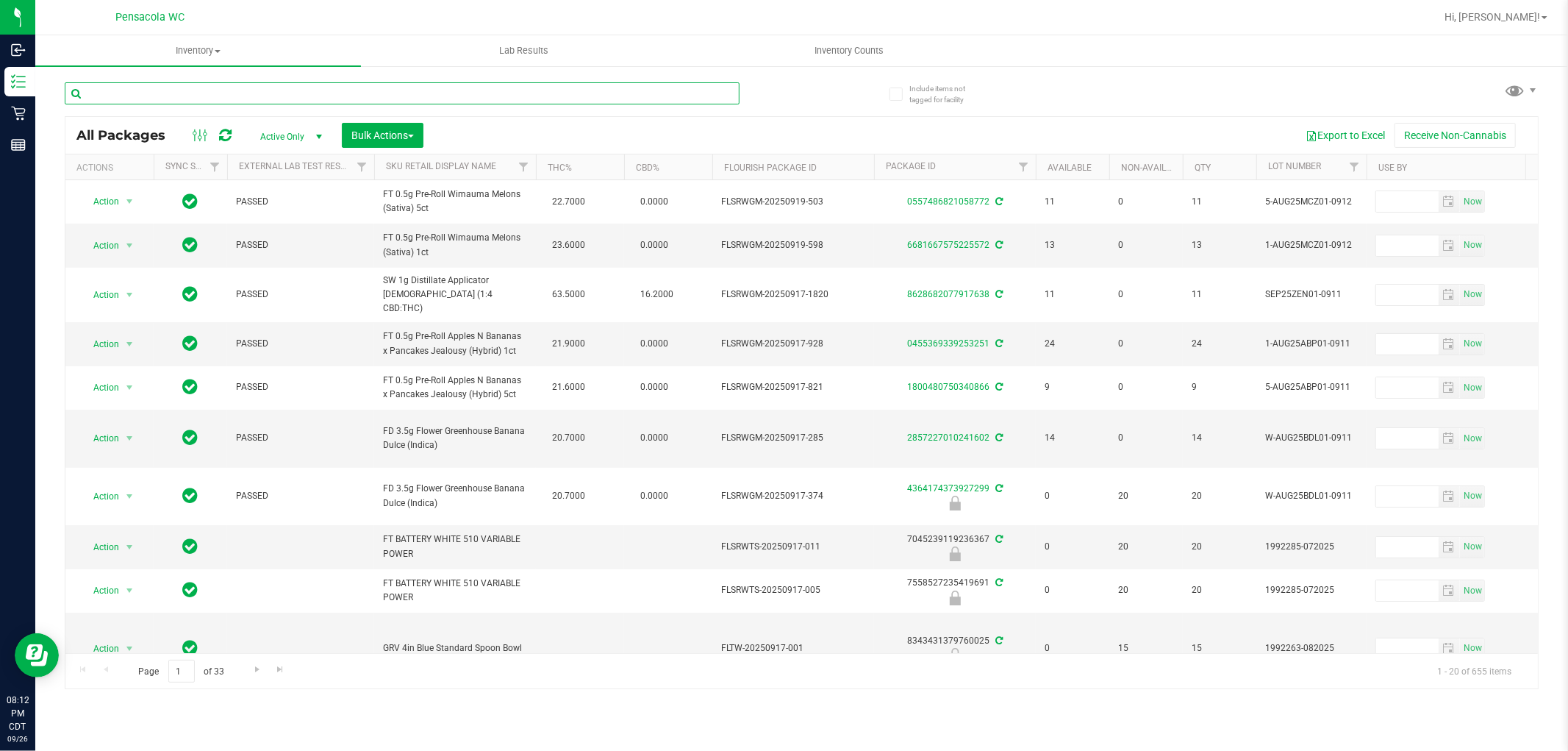
click at [560, 91] on input "text" at bounding box center [402, 93] width 674 height 22
type input "srz"
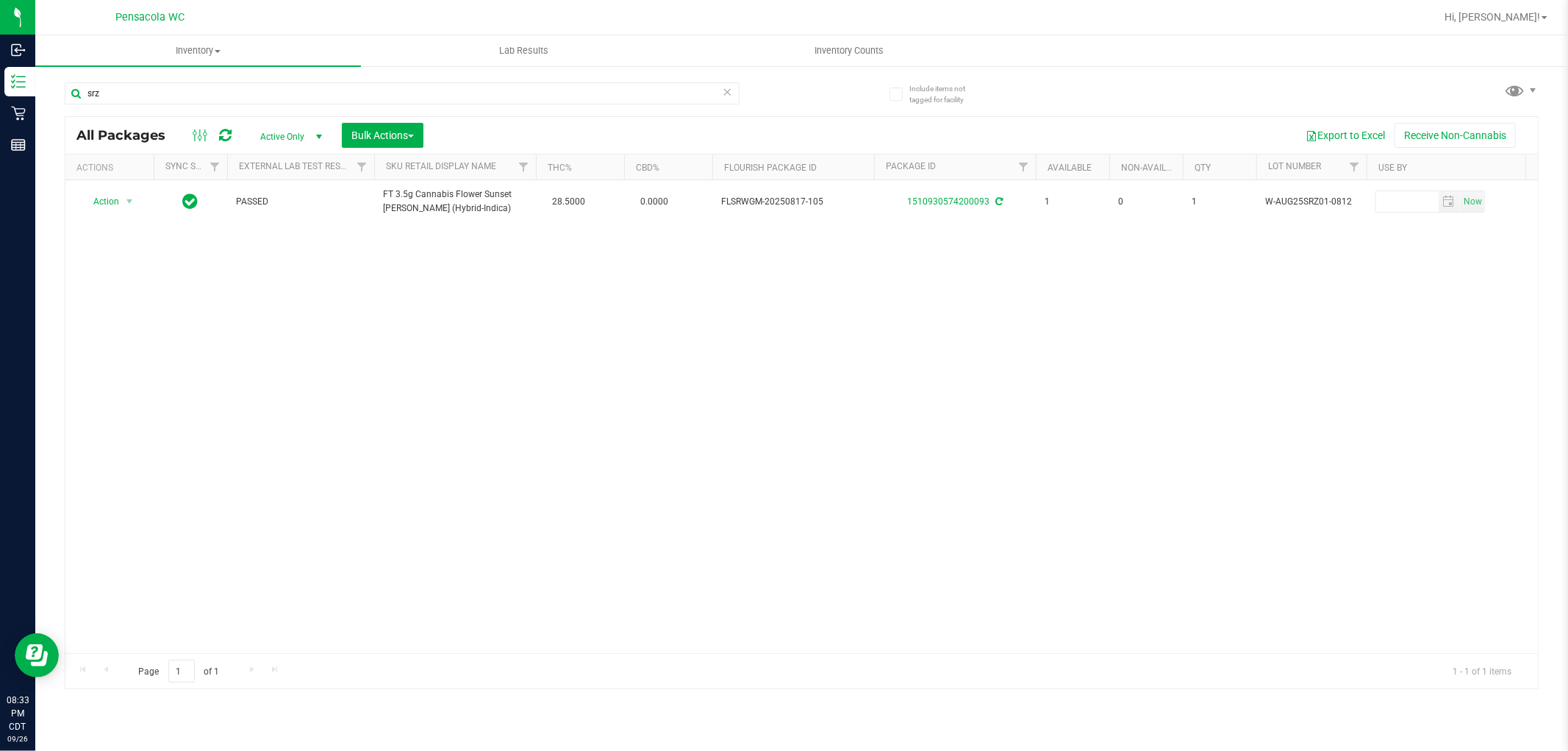
click at [729, 94] on icon at bounding box center [727, 91] width 10 height 17
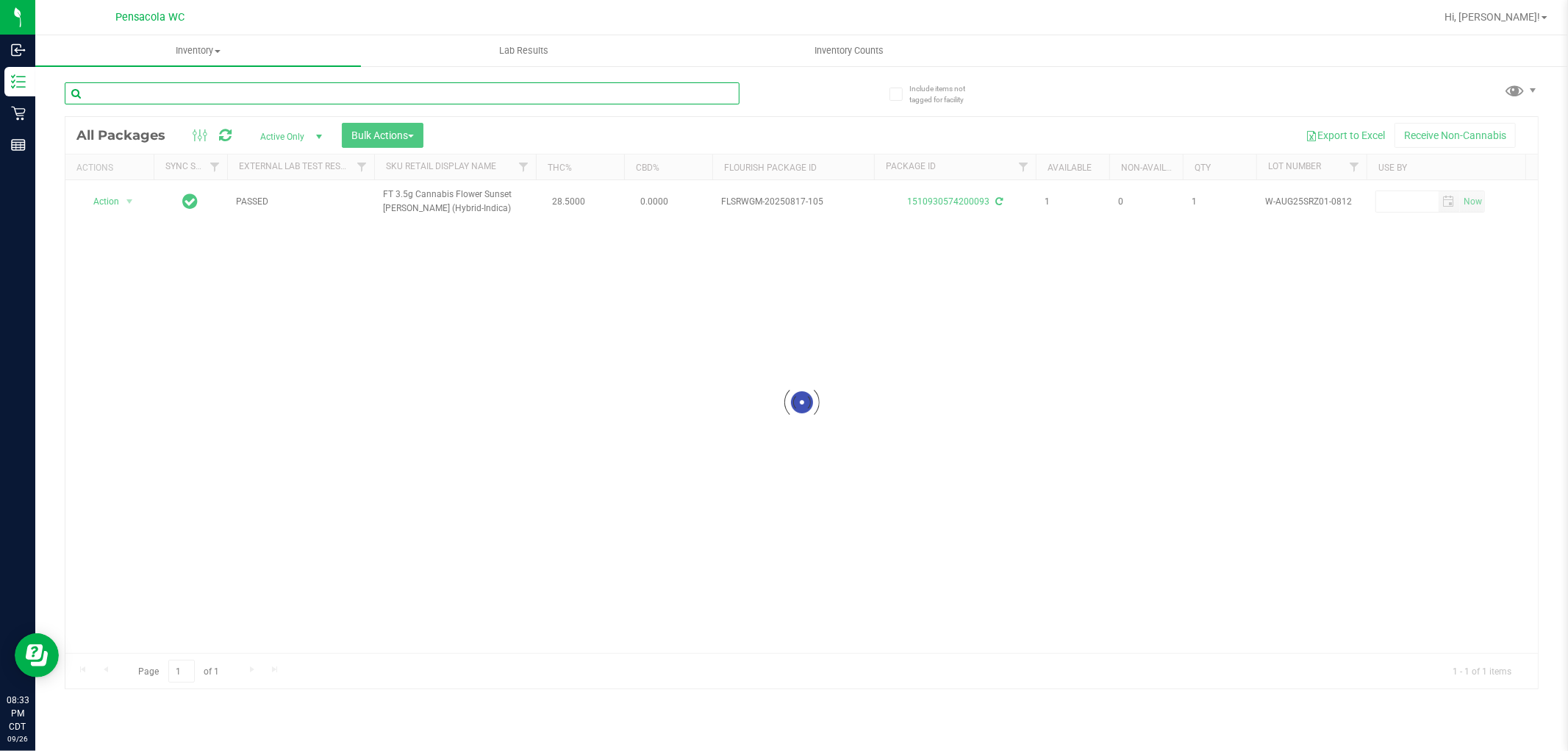
click at [604, 92] on input "text" at bounding box center [402, 93] width 674 height 22
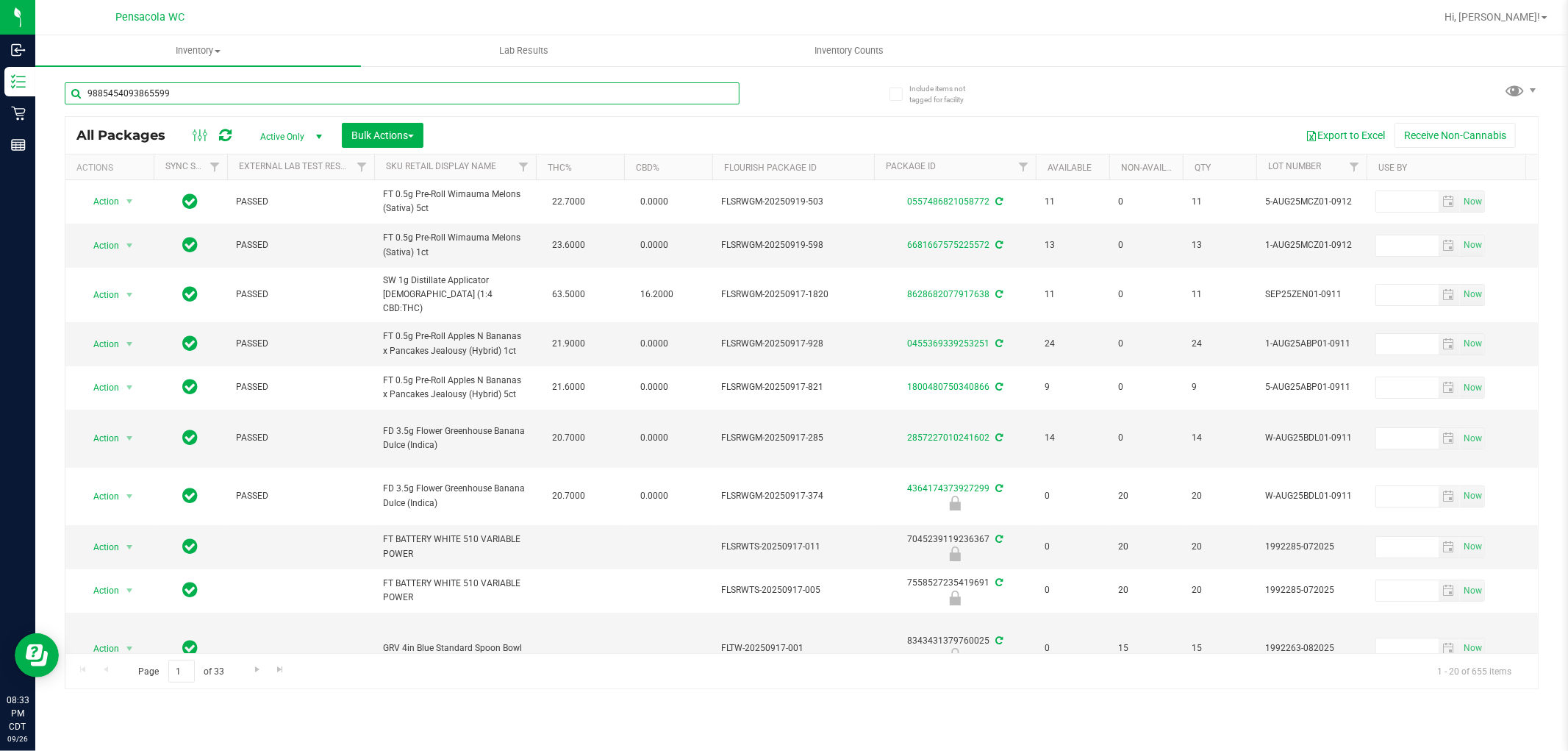
type input "9885454093865599"
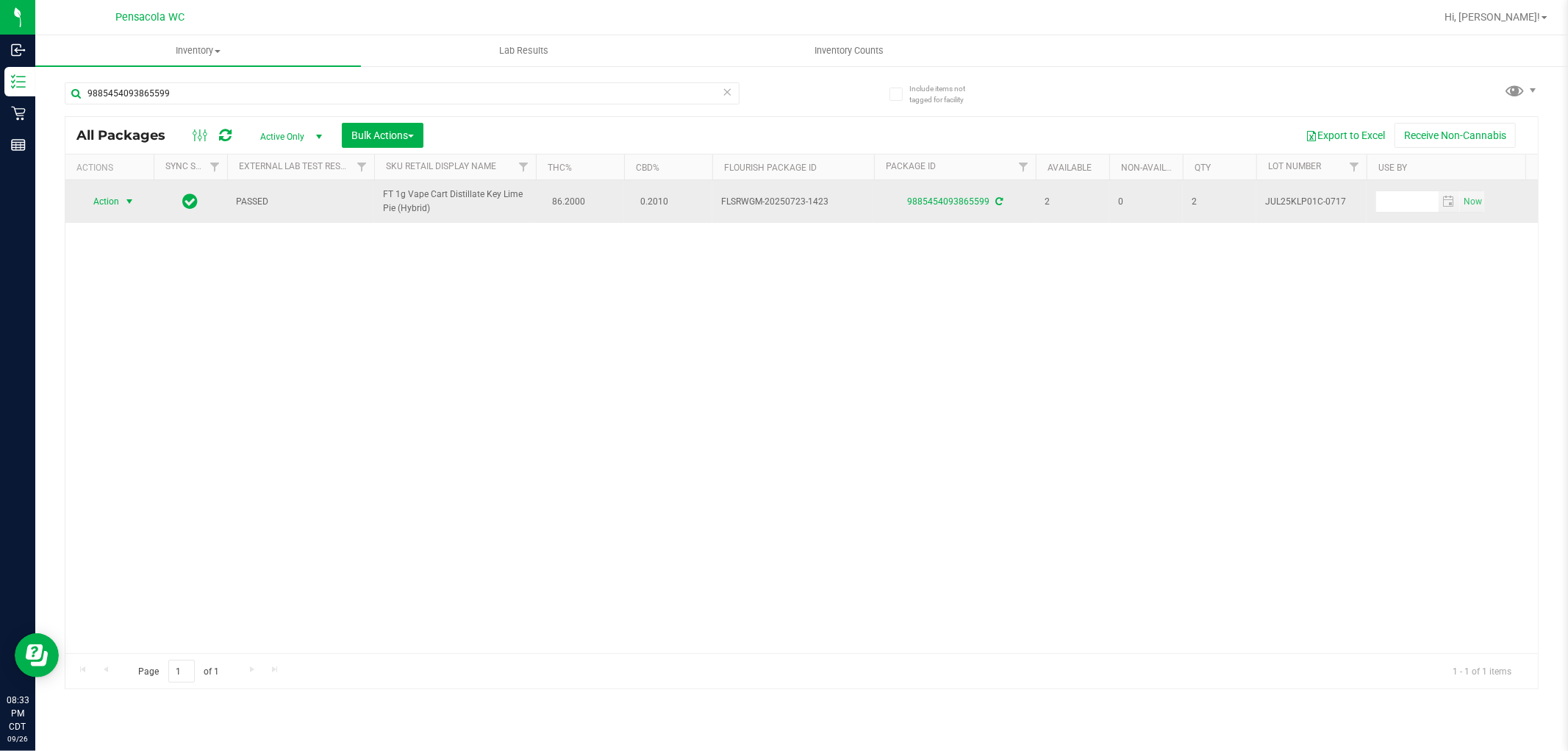
click at [129, 203] on span "select" at bounding box center [129, 201] width 12 height 12
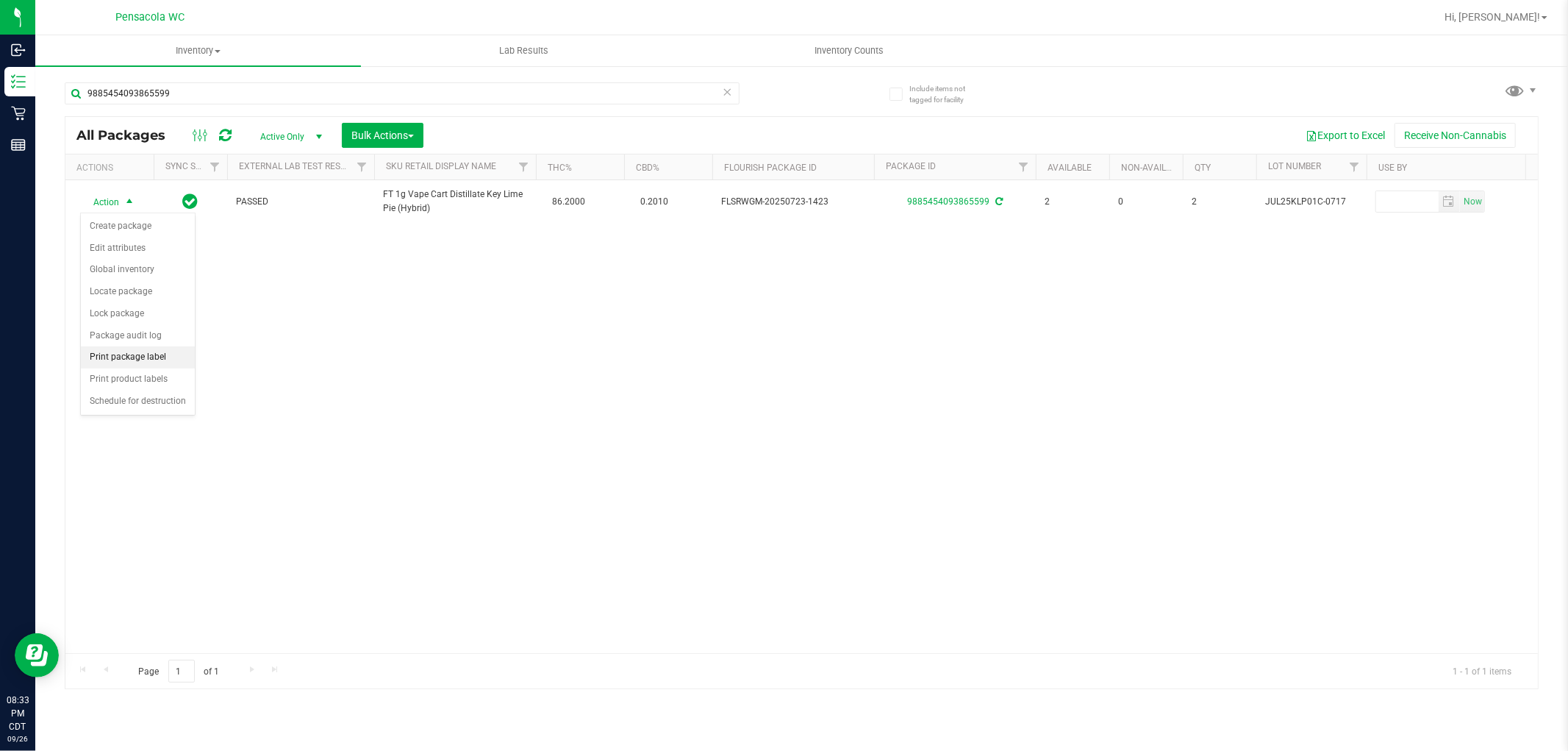
click at [150, 358] on li "Print package label" at bounding box center [138, 357] width 114 height 22
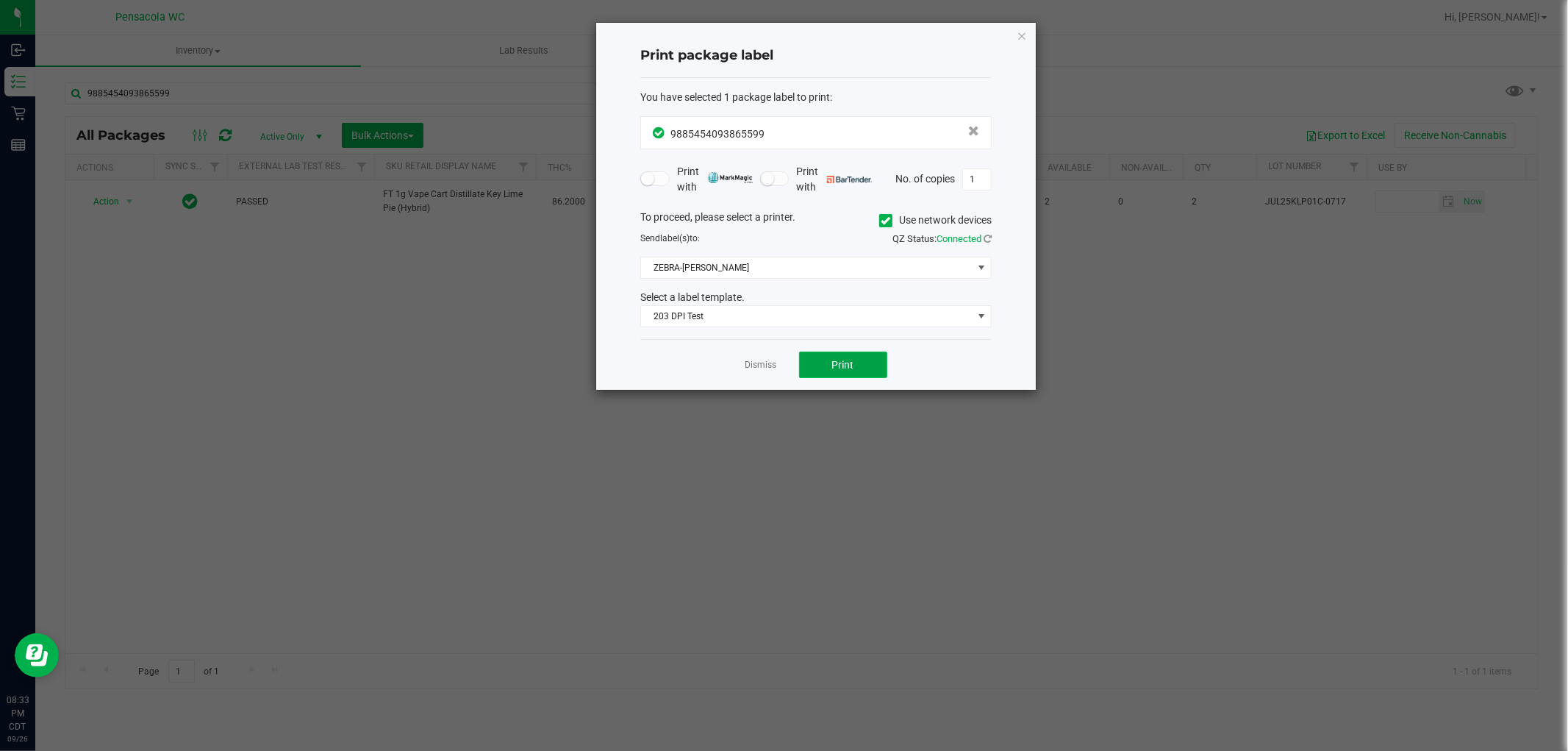
click at [857, 373] on button "Print" at bounding box center [843, 365] width 88 height 27
click at [765, 366] on link "Dismiss" at bounding box center [761, 365] width 32 height 13
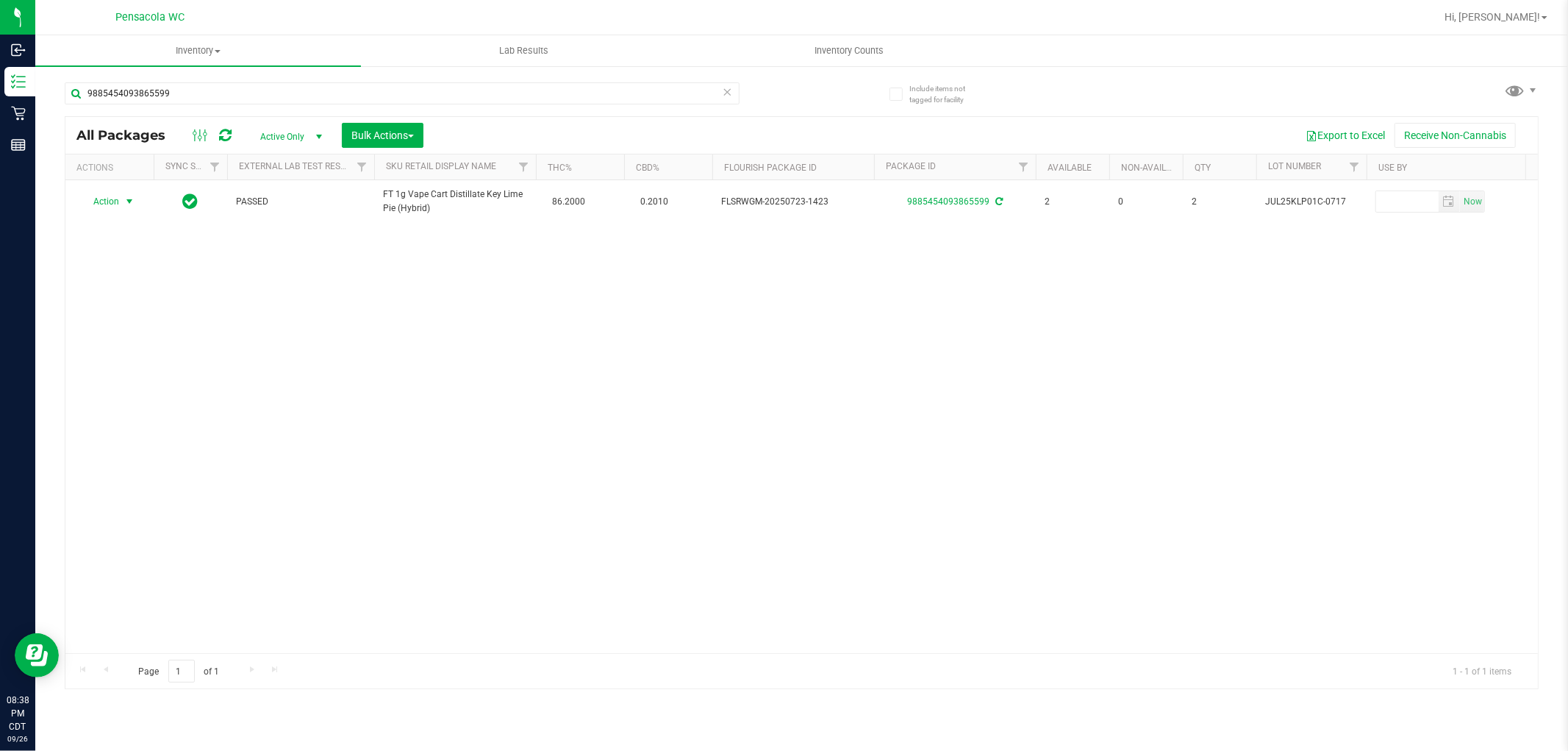
click at [730, 93] on icon at bounding box center [727, 91] width 10 height 17
click at [839, 46] on span "Inventory Counts" at bounding box center [849, 50] width 109 height 13
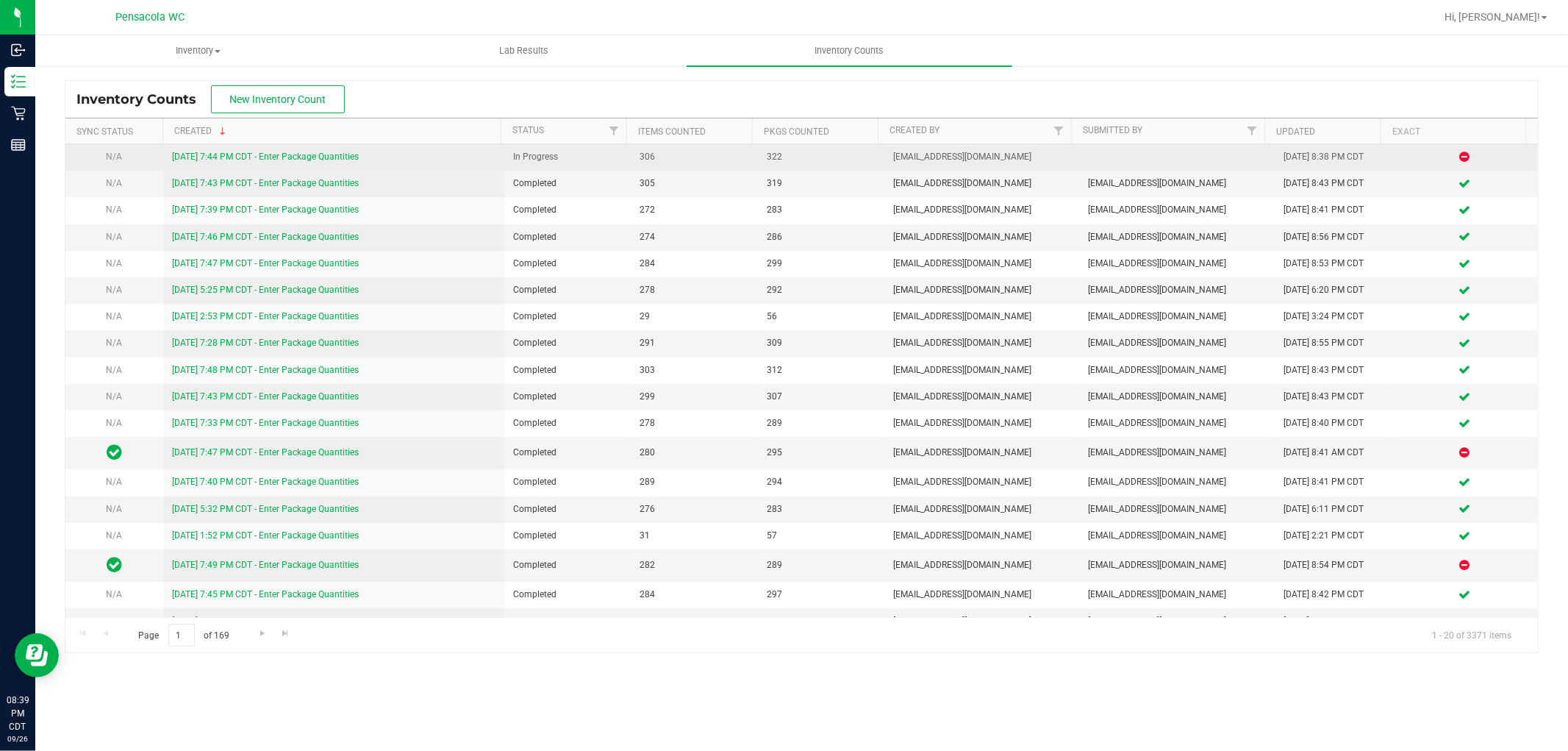
click at [331, 159] on link "[DATE] 7:44 PM CDT - Enter Package Quantities" at bounding box center [265, 156] width 187 height 10
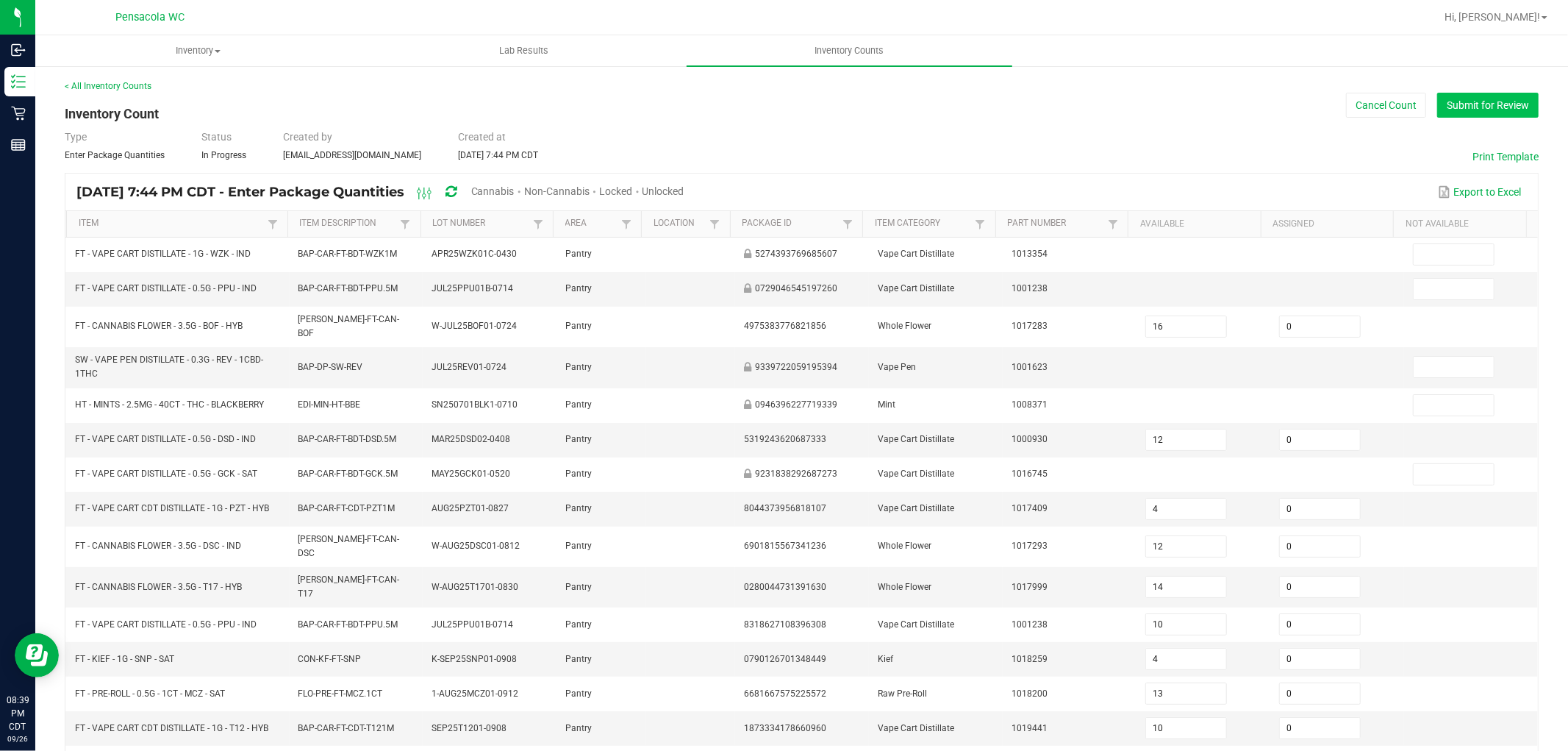
click at [1471, 107] on button "Submit for Review" at bounding box center [1488, 106] width 102 height 25
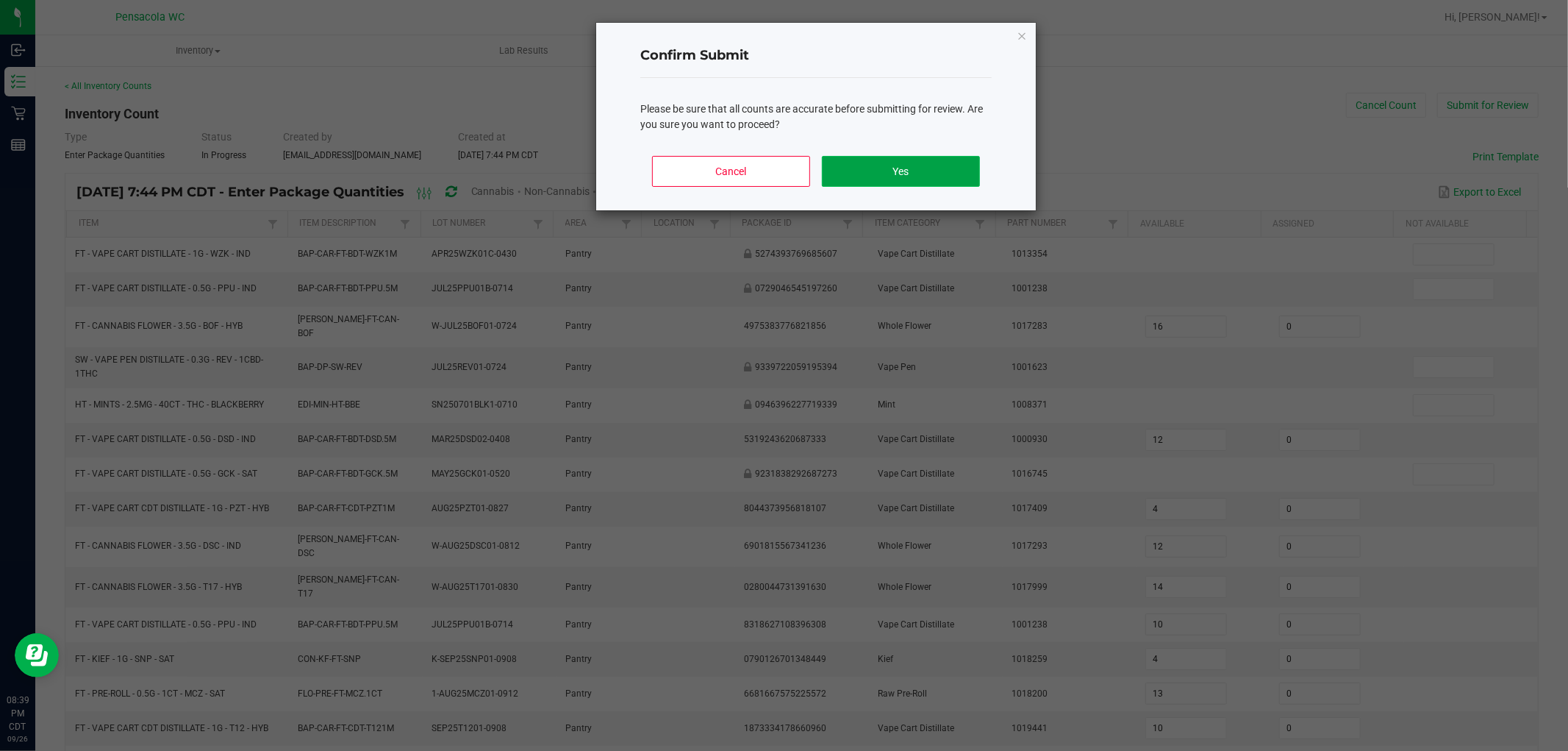
click at [909, 167] on button "Yes" at bounding box center [901, 171] width 158 height 31
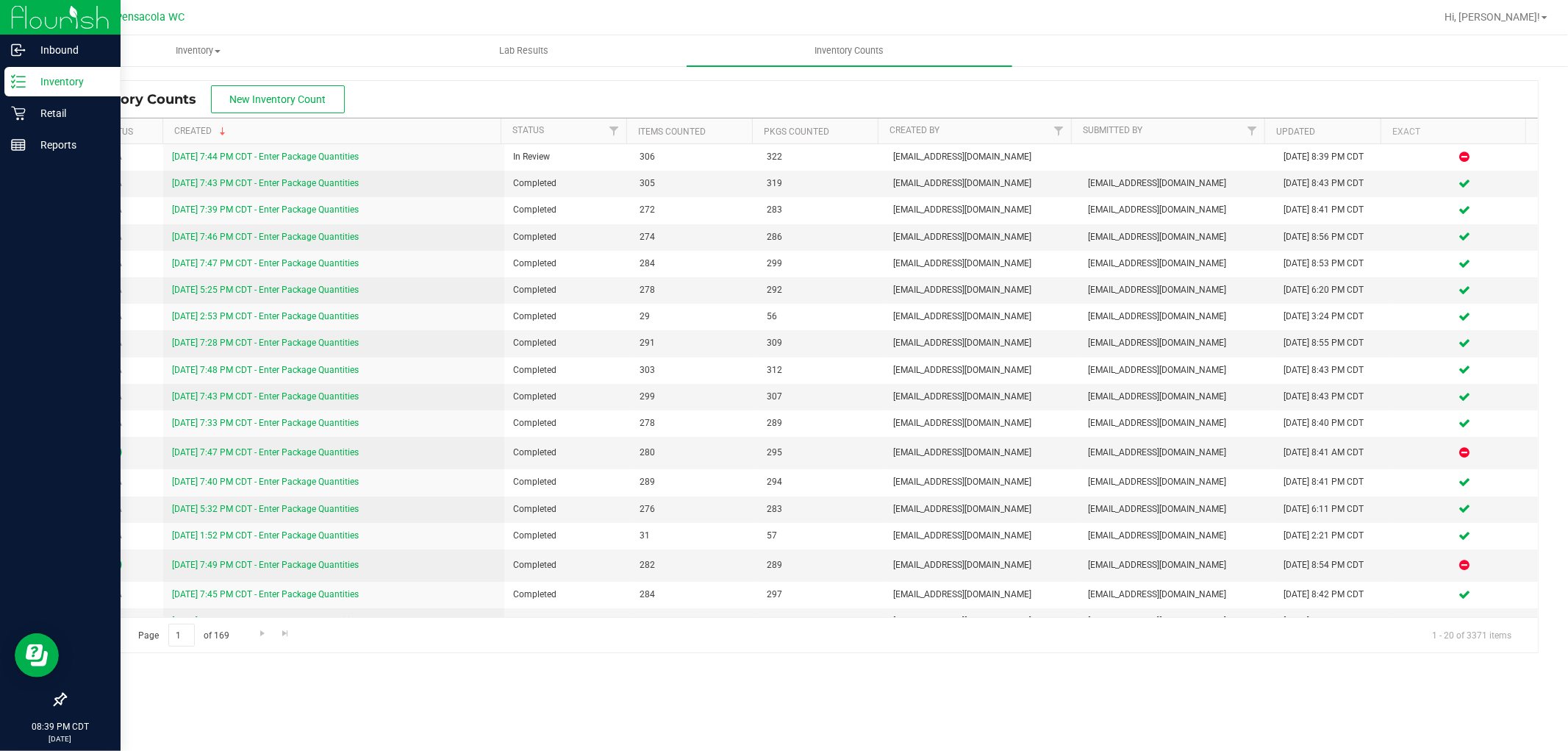
click at [20, 76] on line at bounding box center [20, 76] width 8 height 0
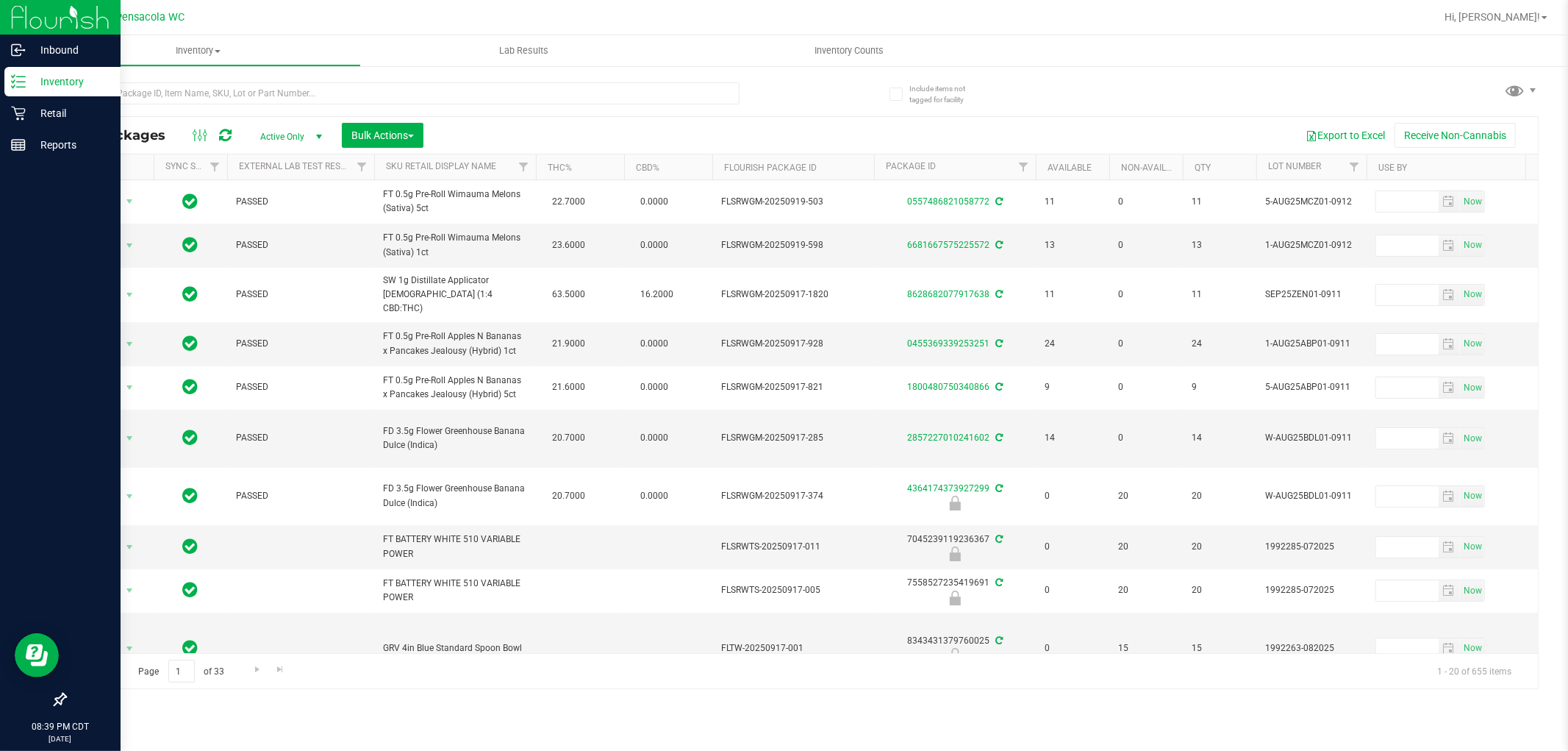
click at [0, 67] on link "Inventory" at bounding box center [60, 83] width 121 height 32
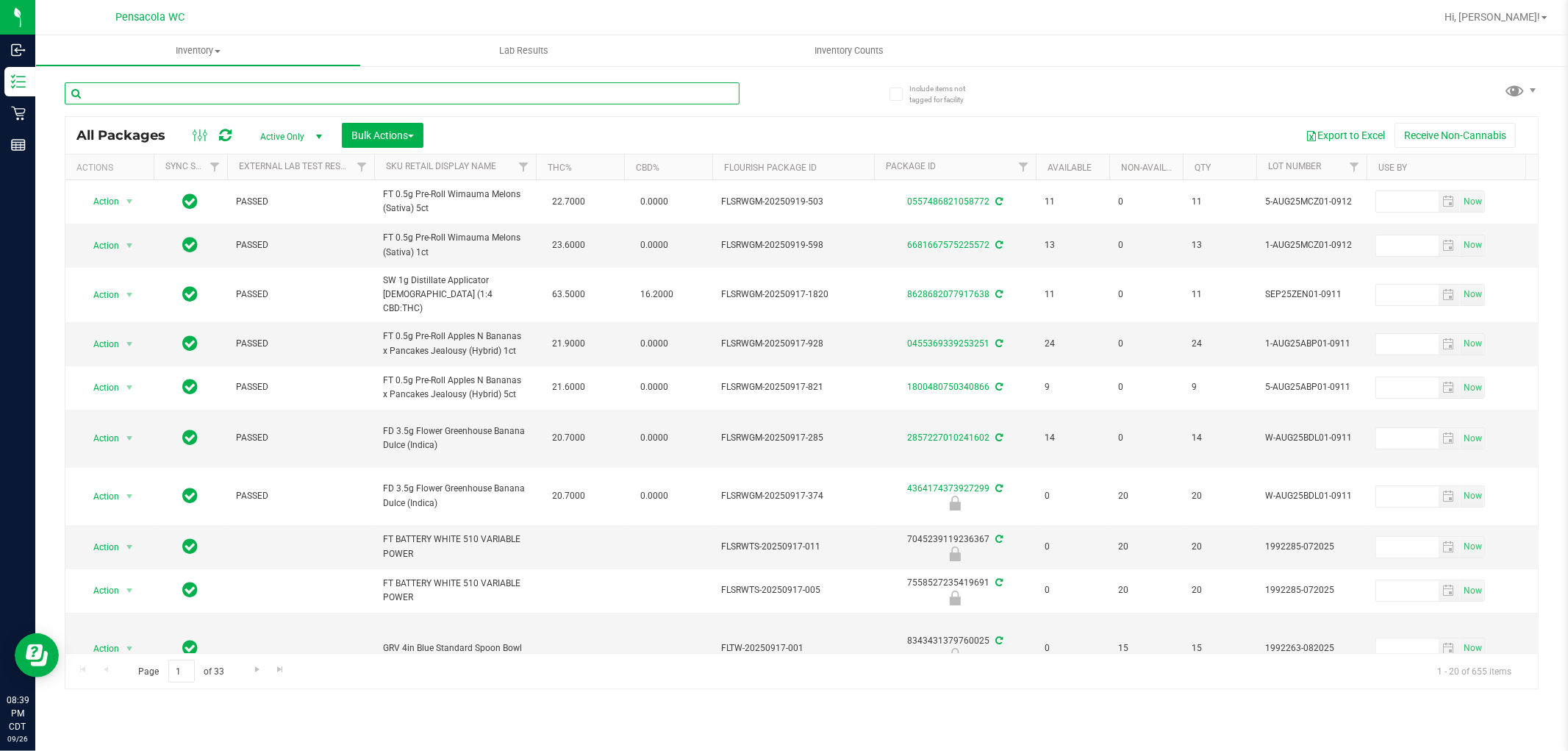
click at [344, 91] on input "text" at bounding box center [402, 93] width 674 height 22
type input "9916984259800773"
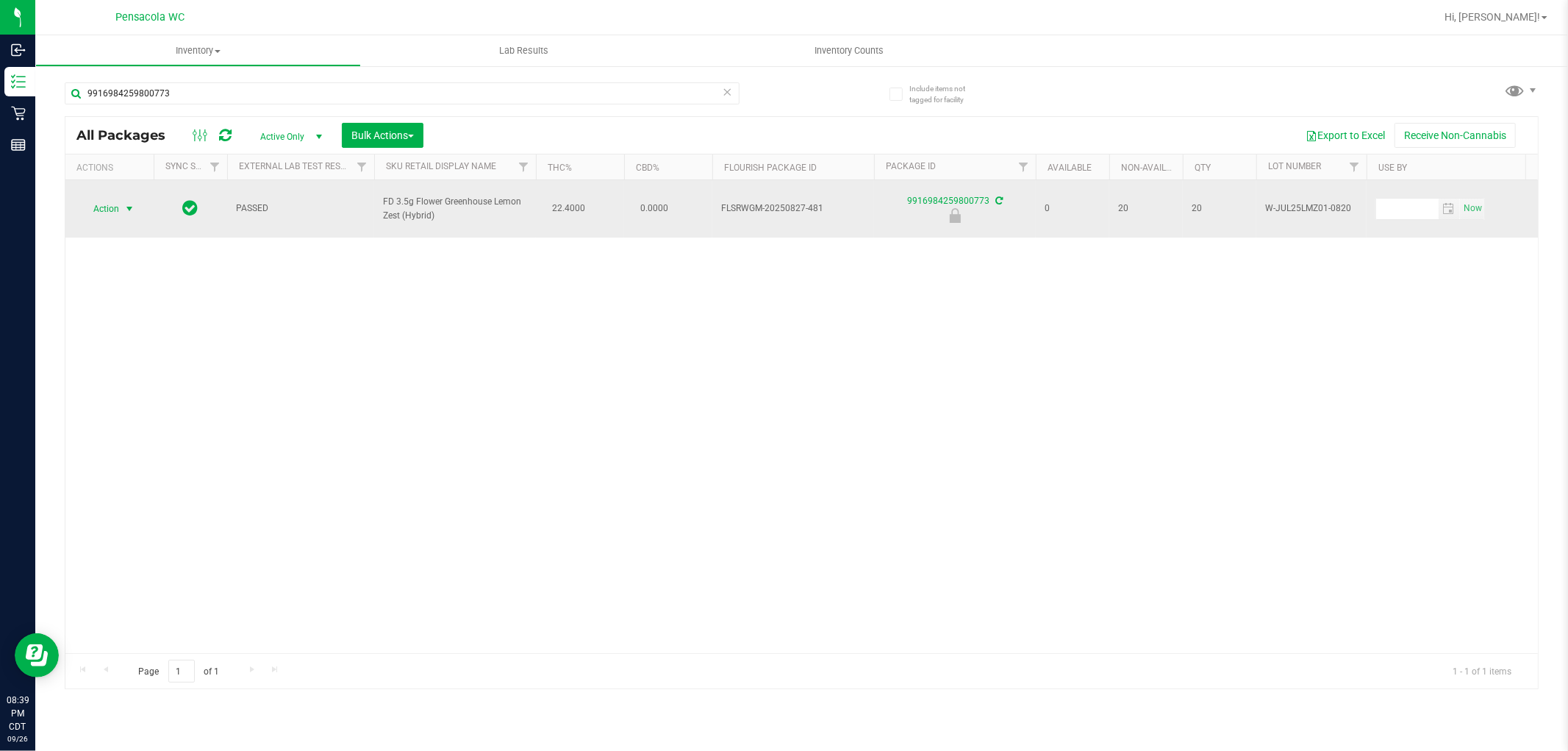
click at [125, 203] on span "select" at bounding box center [129, 208] width 12 height 12
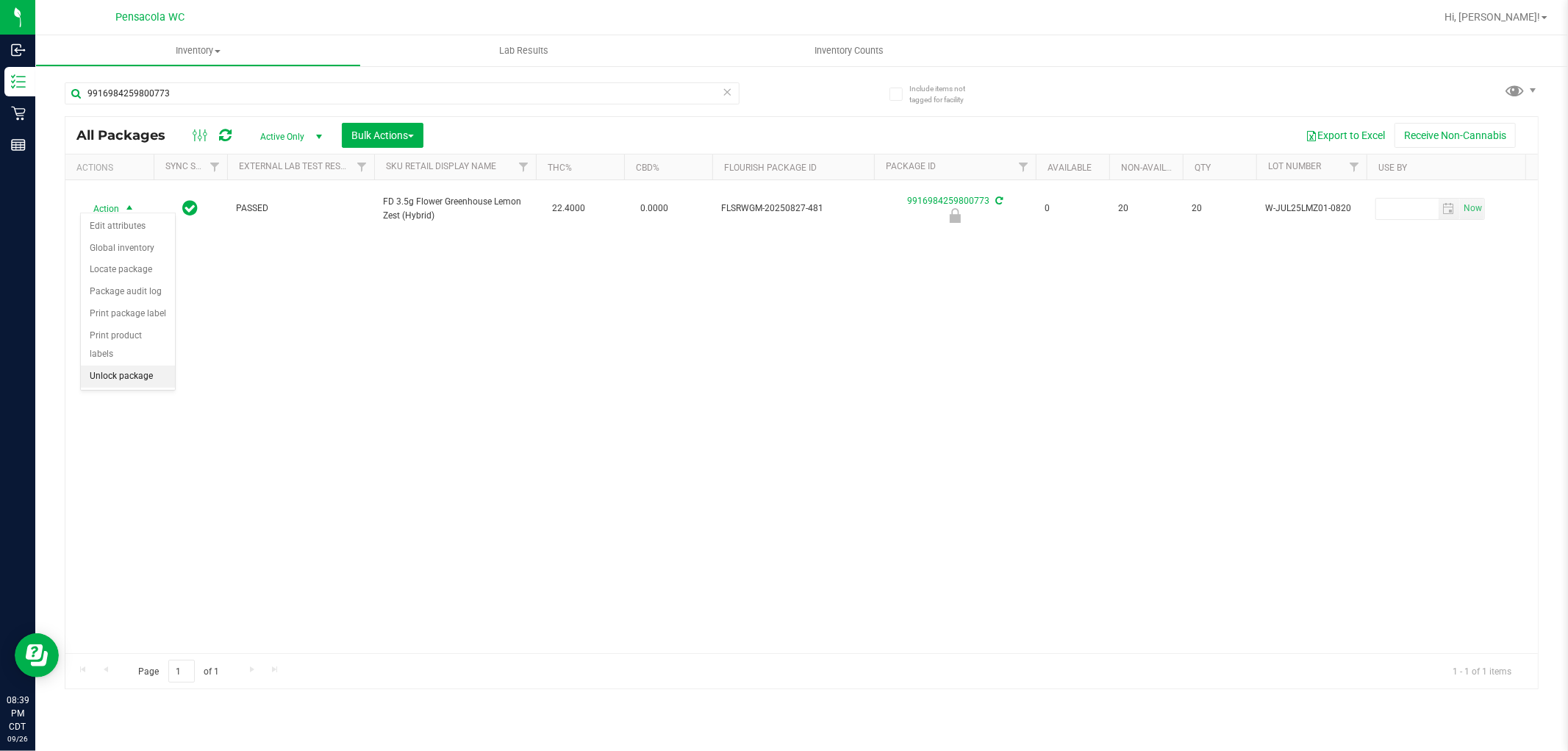
click at [151, 380] on li "Unlock package" at bounding box center [128, 377] width 94 height 22
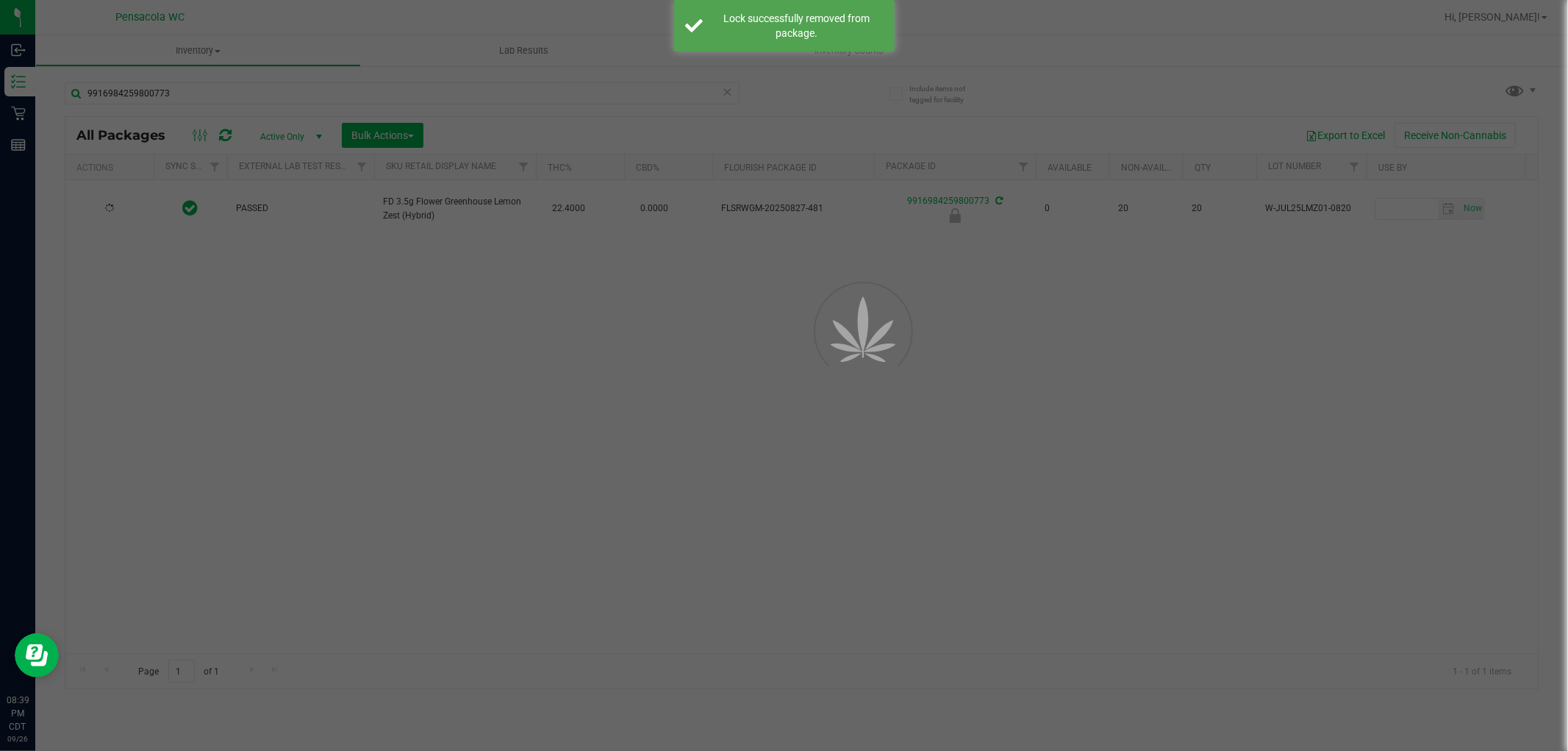
click at [121, 208] on div at bounding box center [784, 375] width 1568 height 751
click at [116, 202] on div at bounding box center [801, 298] width 1473 height 363
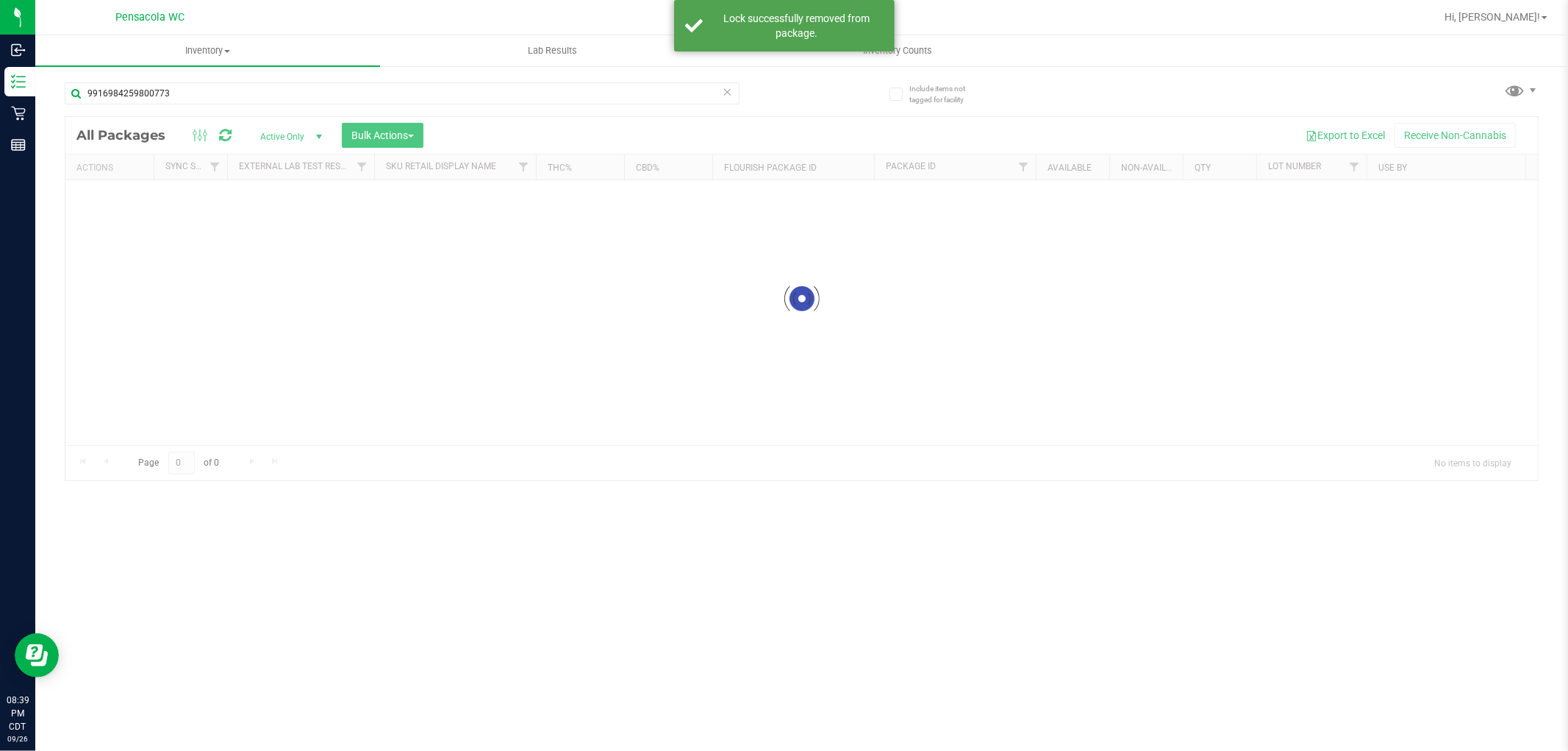
click at [104, 207] on div at bounding box center [801, 298] width 1473 height 363
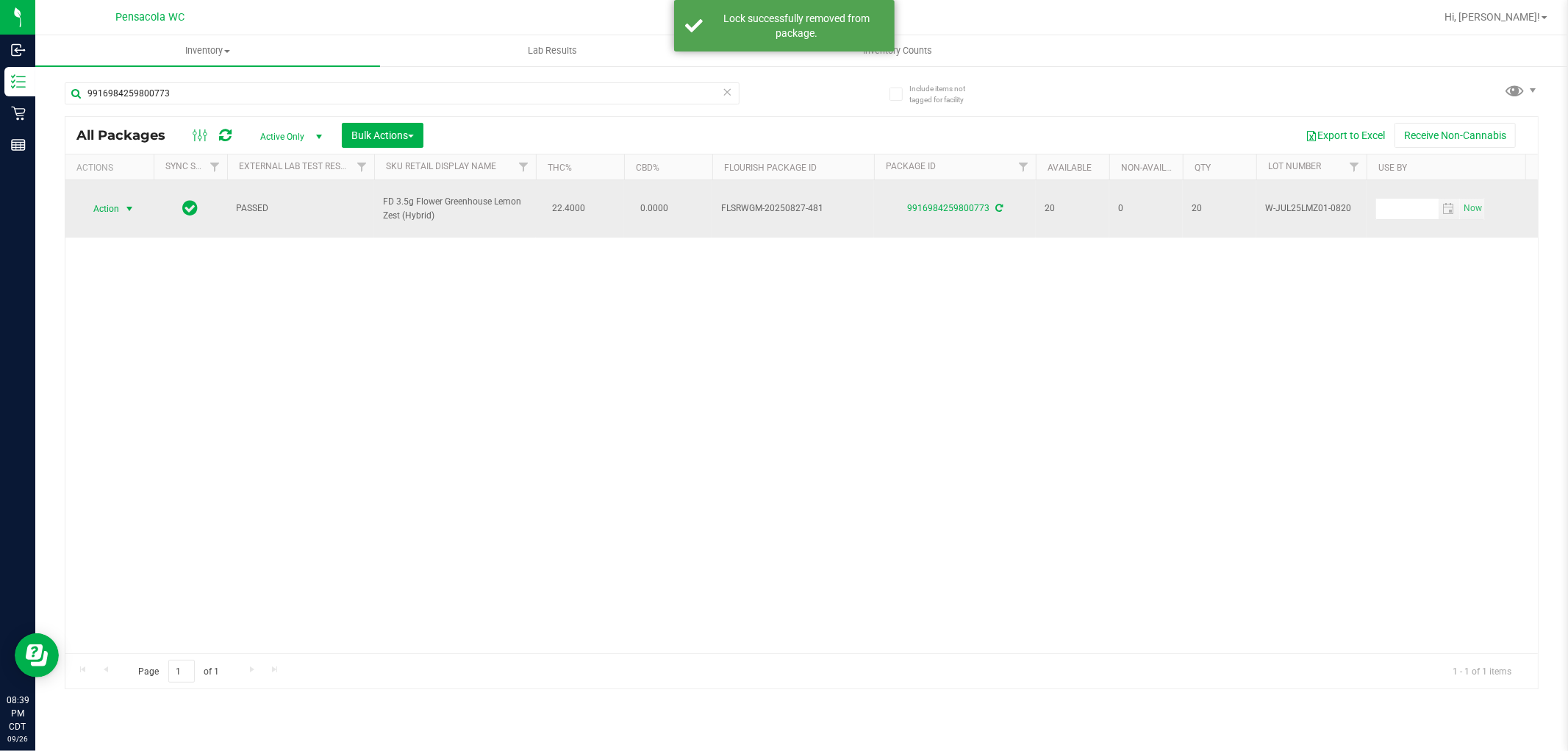
click at [126, 203] on span "select" at bounding box center [129, 208] width 12 height 12
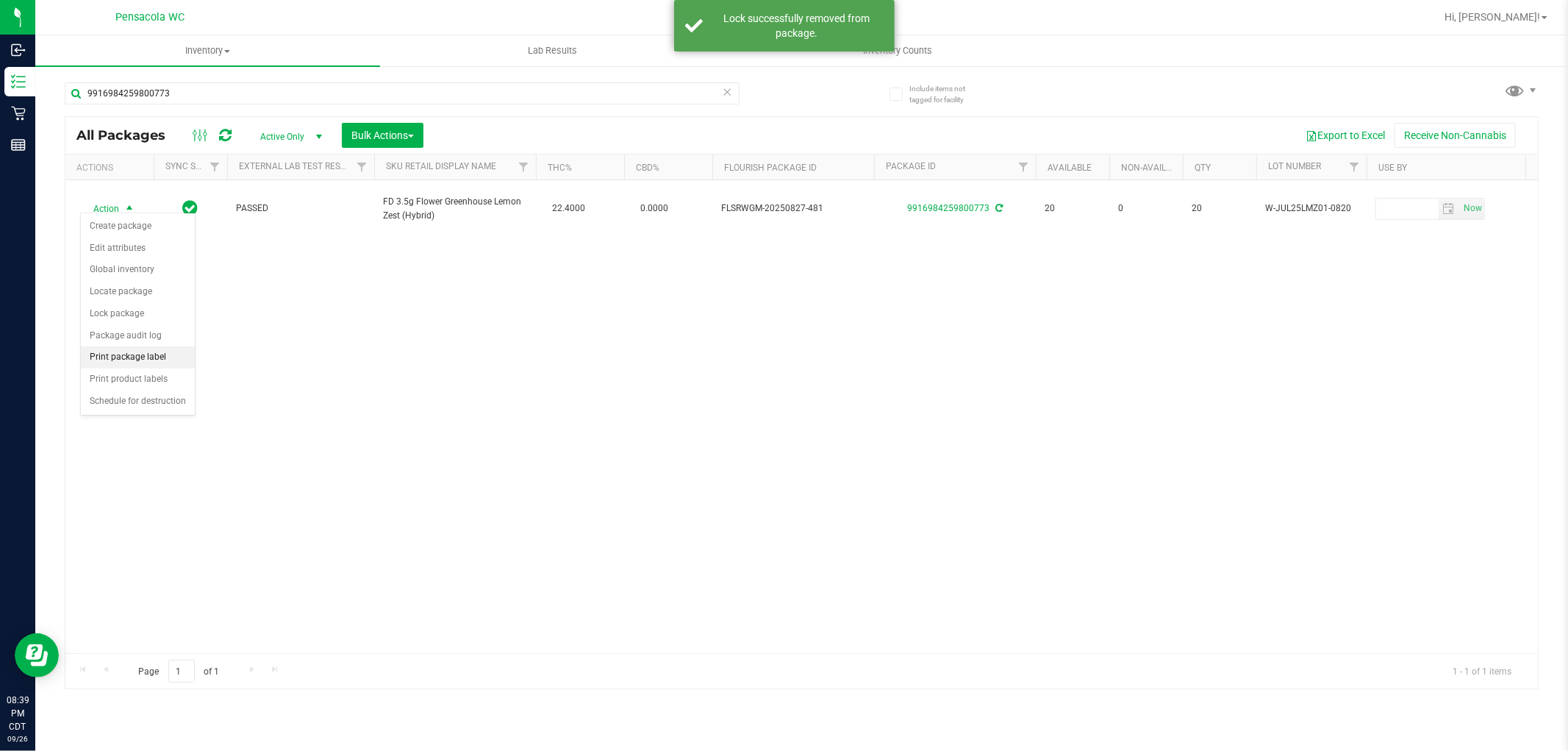
click at [155, 356] on li "Print package label" at bounding box center [138, 357] width 114 height 22
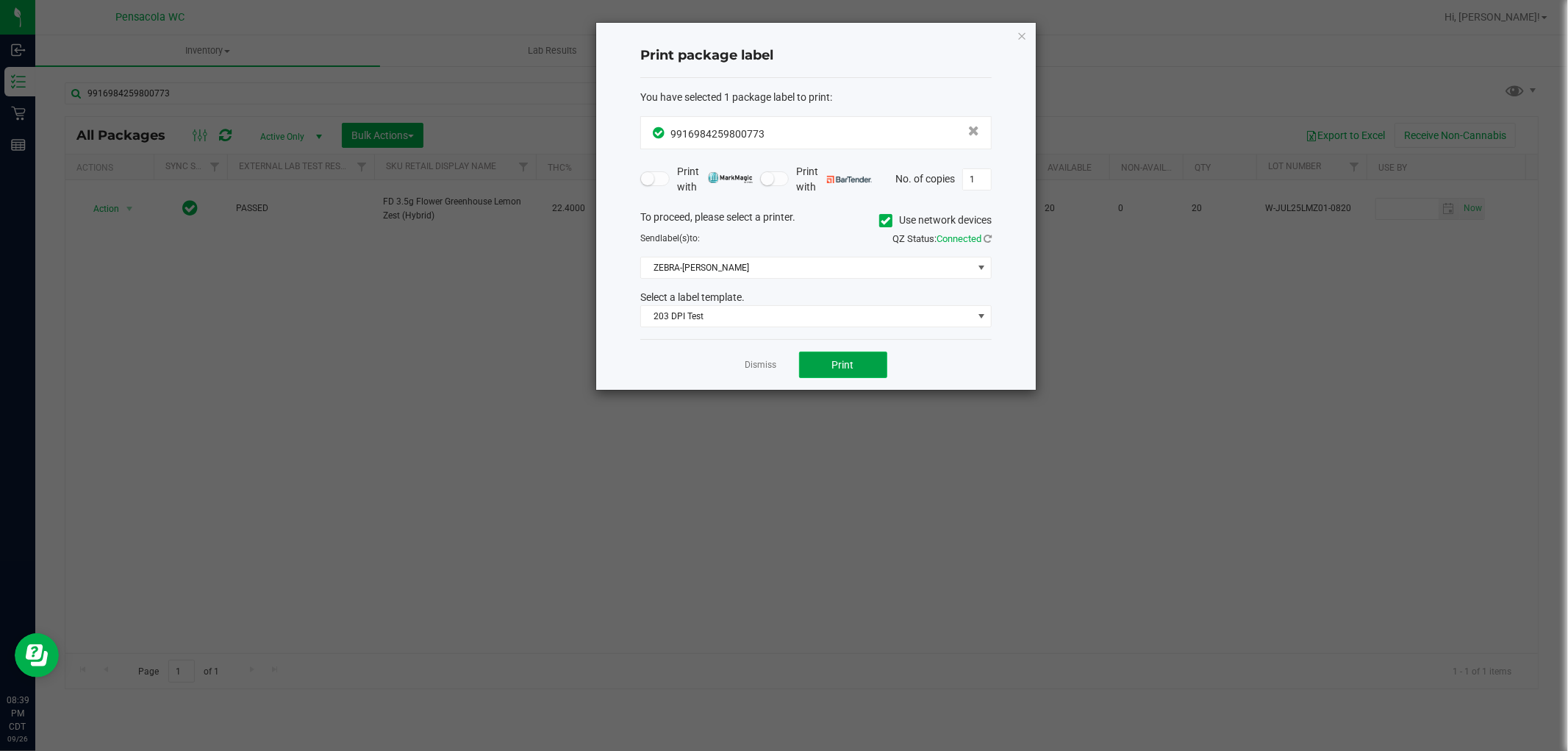
click at [853, 372] on button "Print" at bounding box center [843, 365] width 88 height 27
click at [756, 366] on link "Dismiss" at bounding box center [761, 365] width 32 height 13
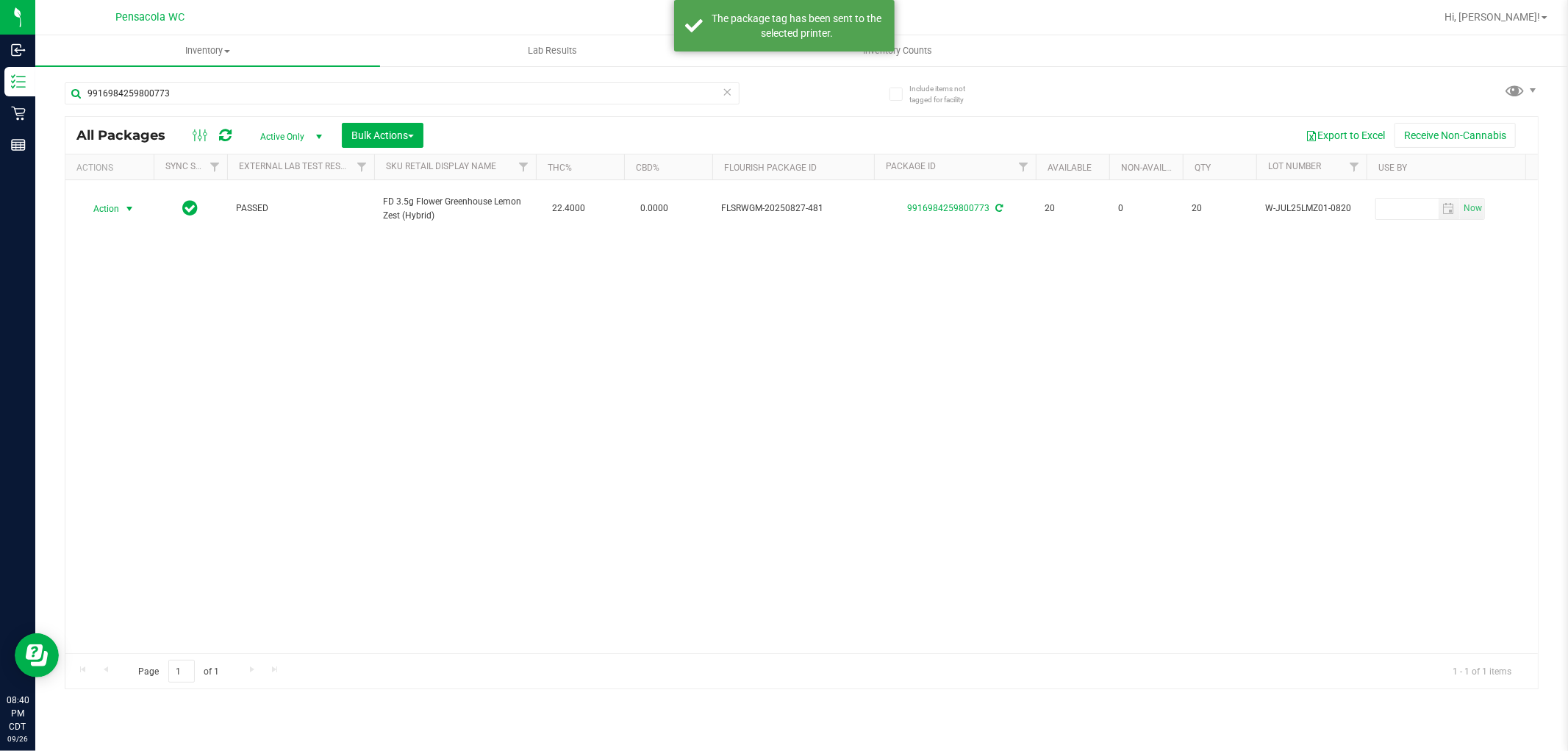
click at [729, 90] on icon at bounding box center [727, 91] width 10 height 17
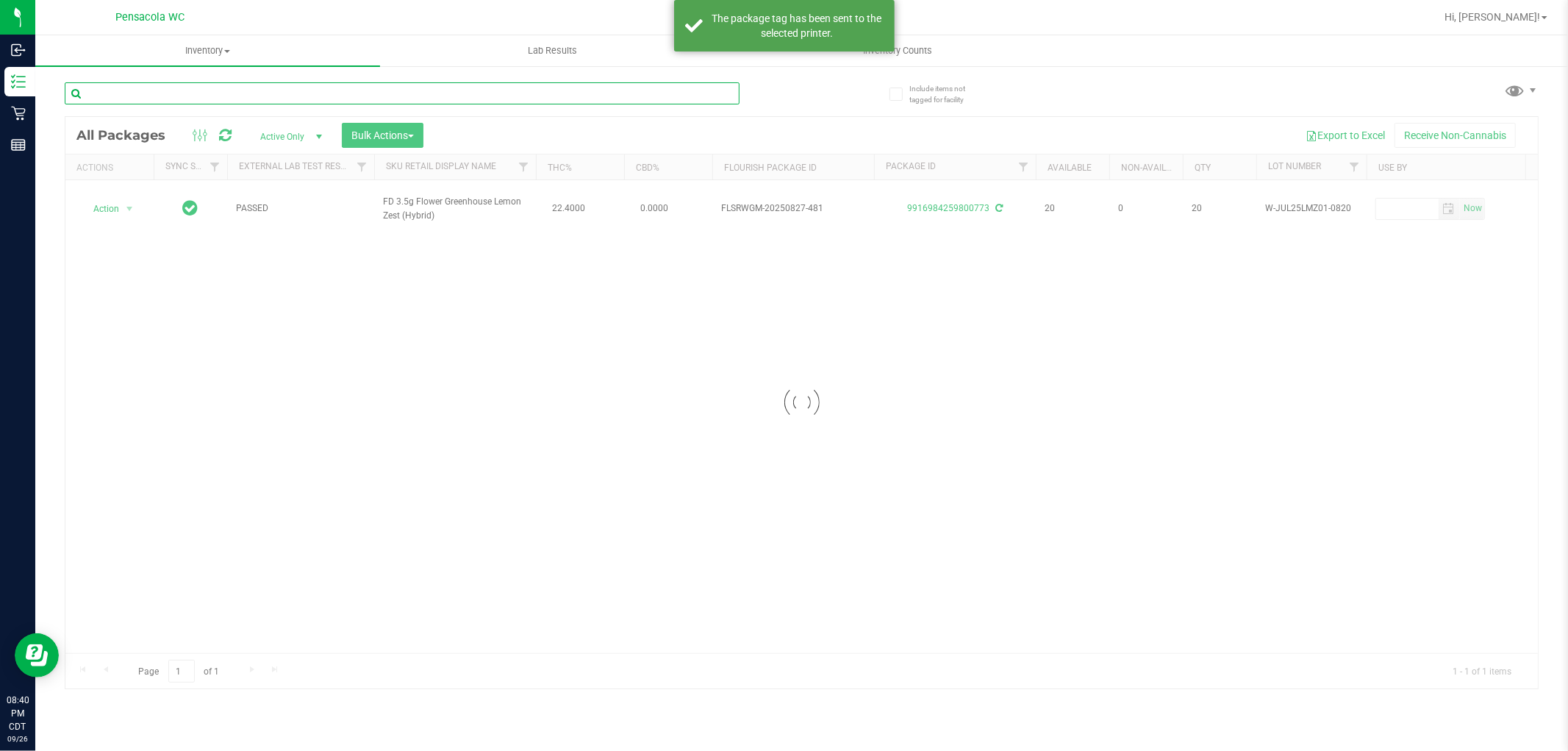
click at [589, 95] on input "text" at bounding box center [402, 93] width 674 height 22
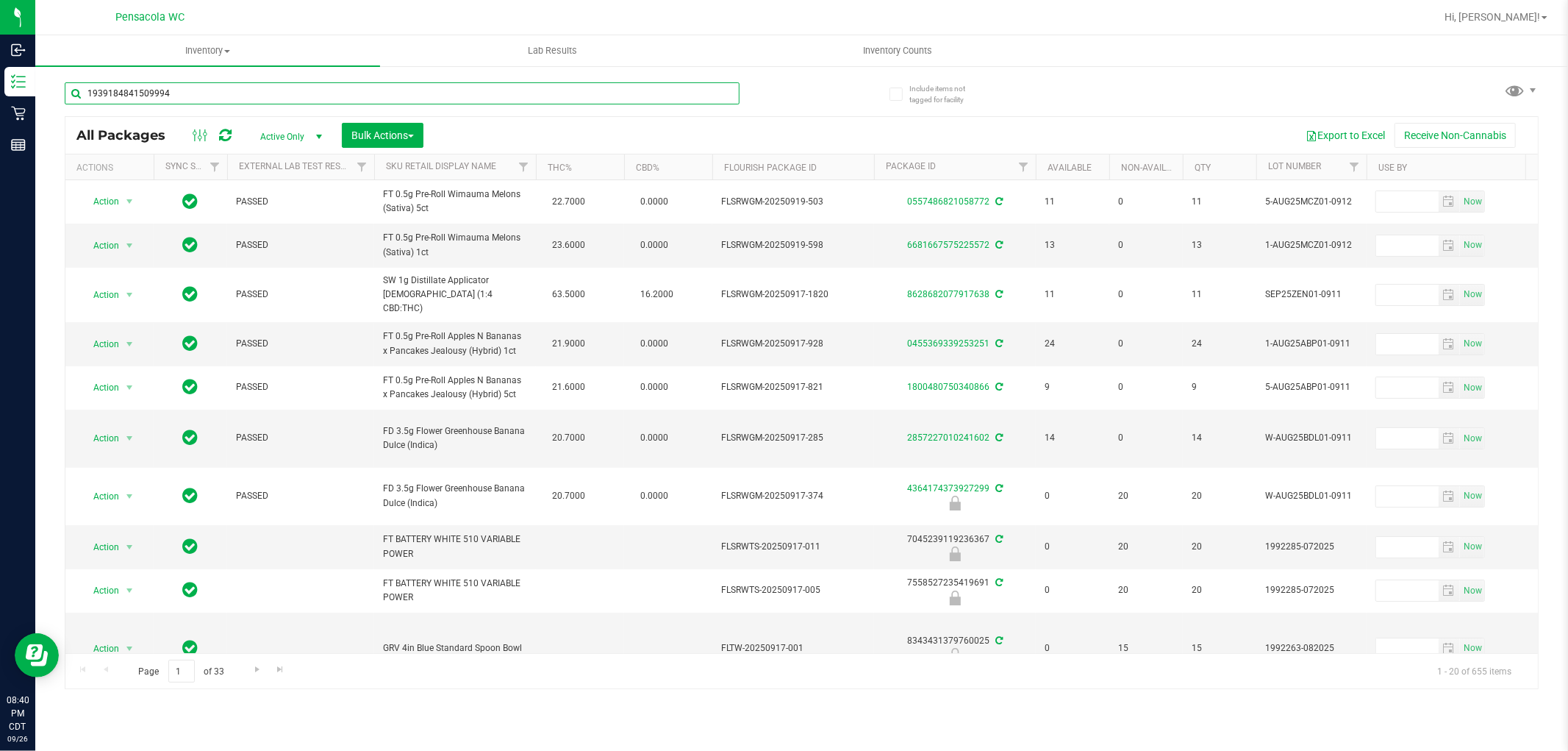
type input "1939184841509994"
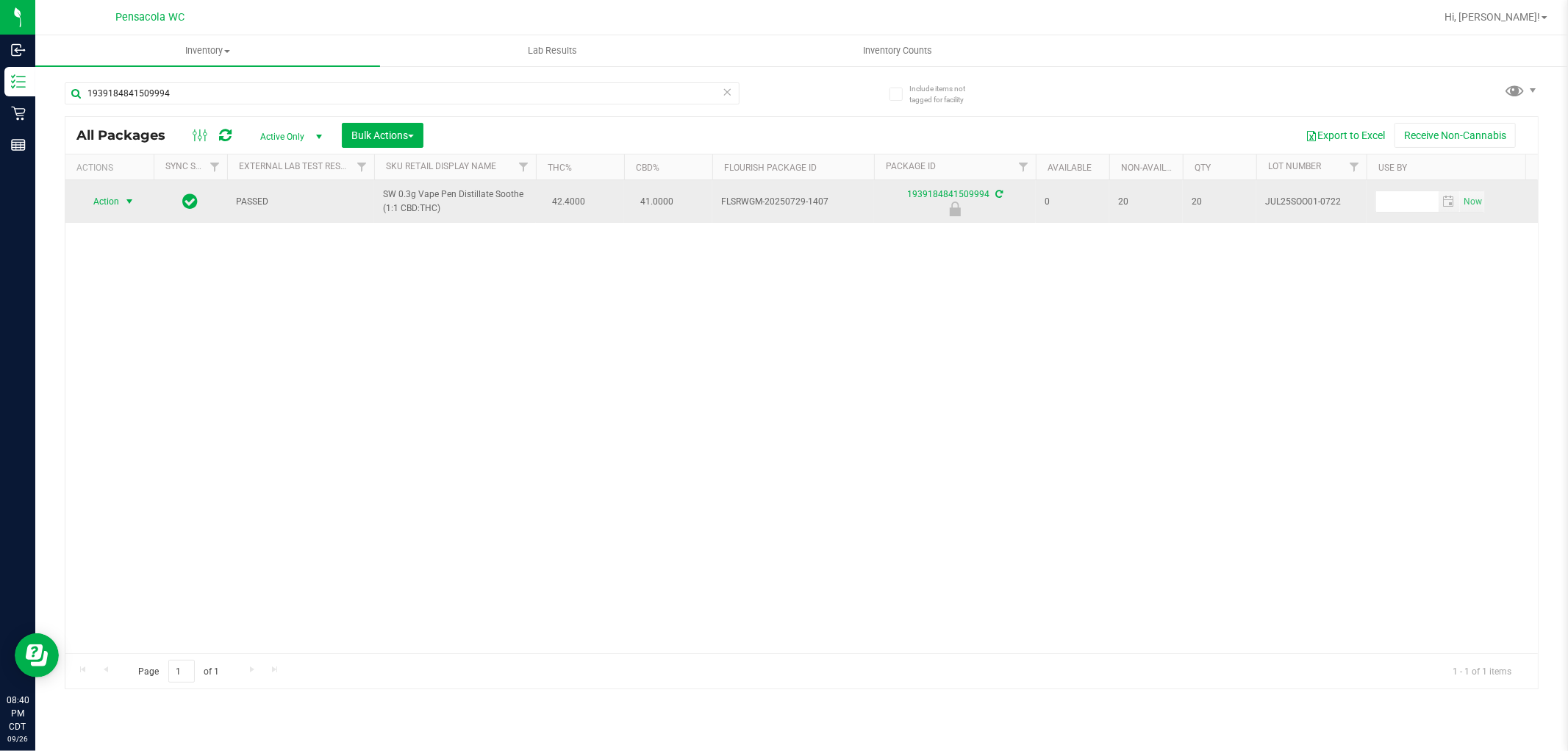
click at [126, 202] on span "select" at bounding box center [129, 201] width 12 height 12
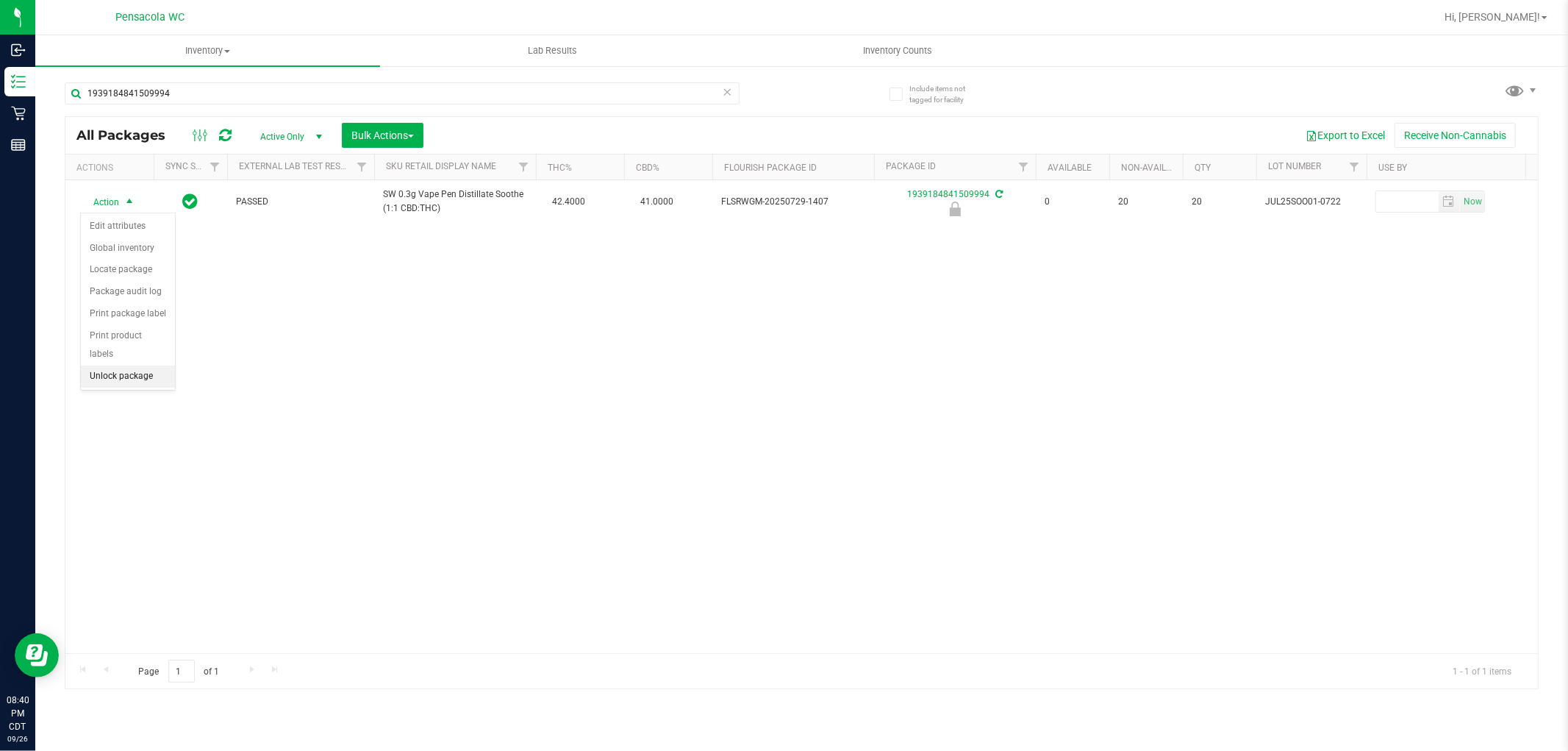
click at [142, 380] on li "Unlock package" at bounding box center [128, 377] width 94 height 22
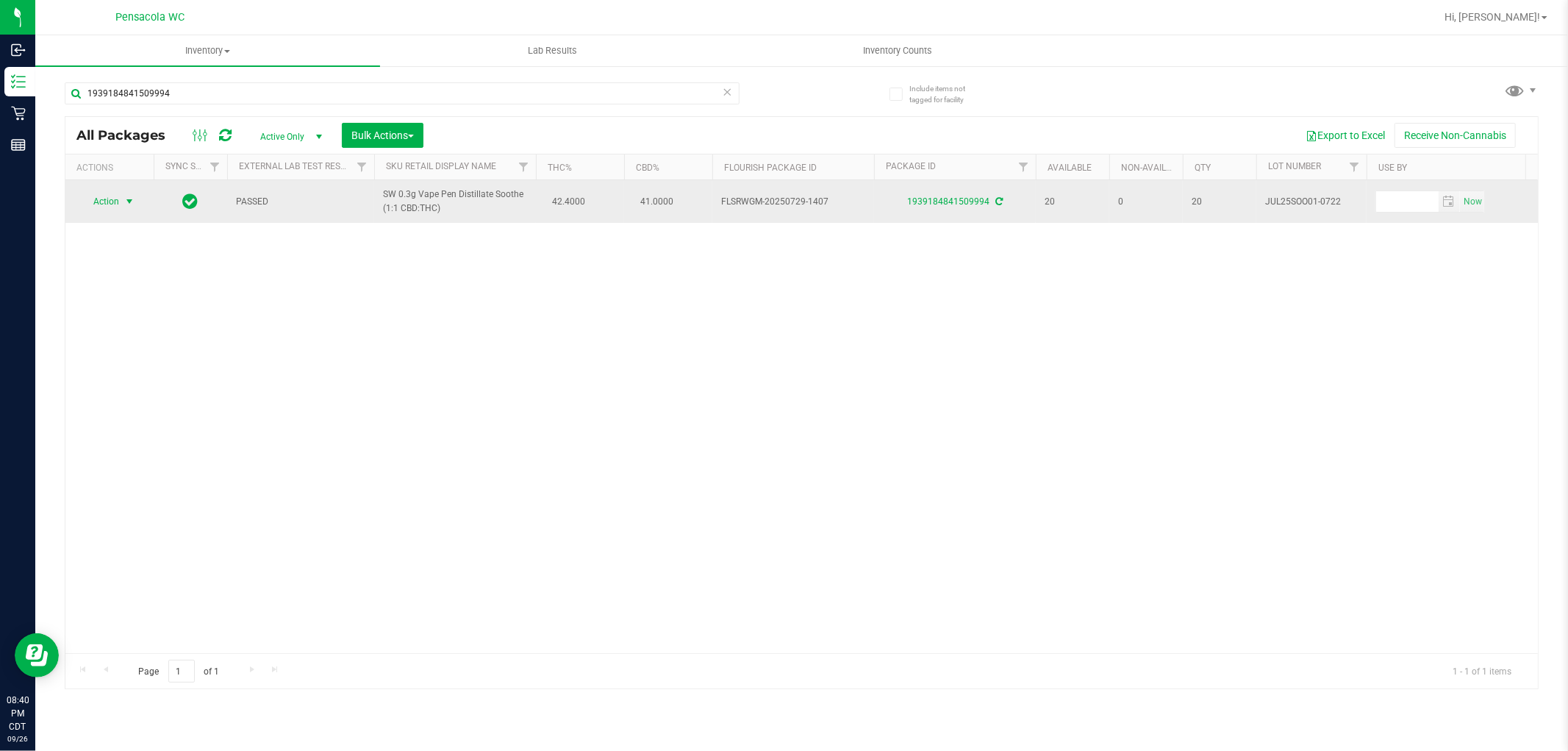
click at [126, 206] on span "select" at bounding box center [129, 201] width 12 height 12
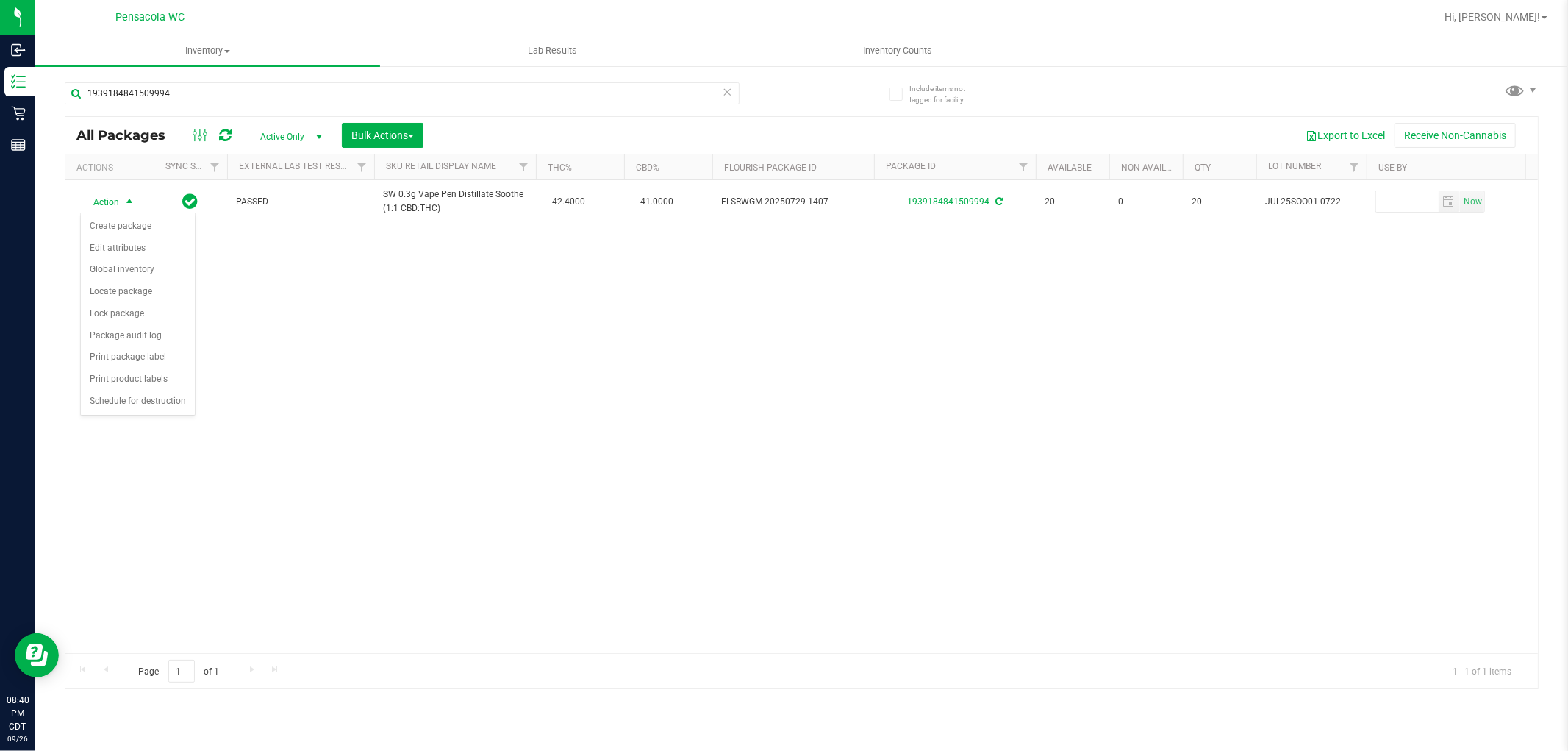
click at [451, 367] on div "Action Action Create package Edit attributes Global inventory Locate package Lo…" at bounding box center [801, 417] width 1473 height 473
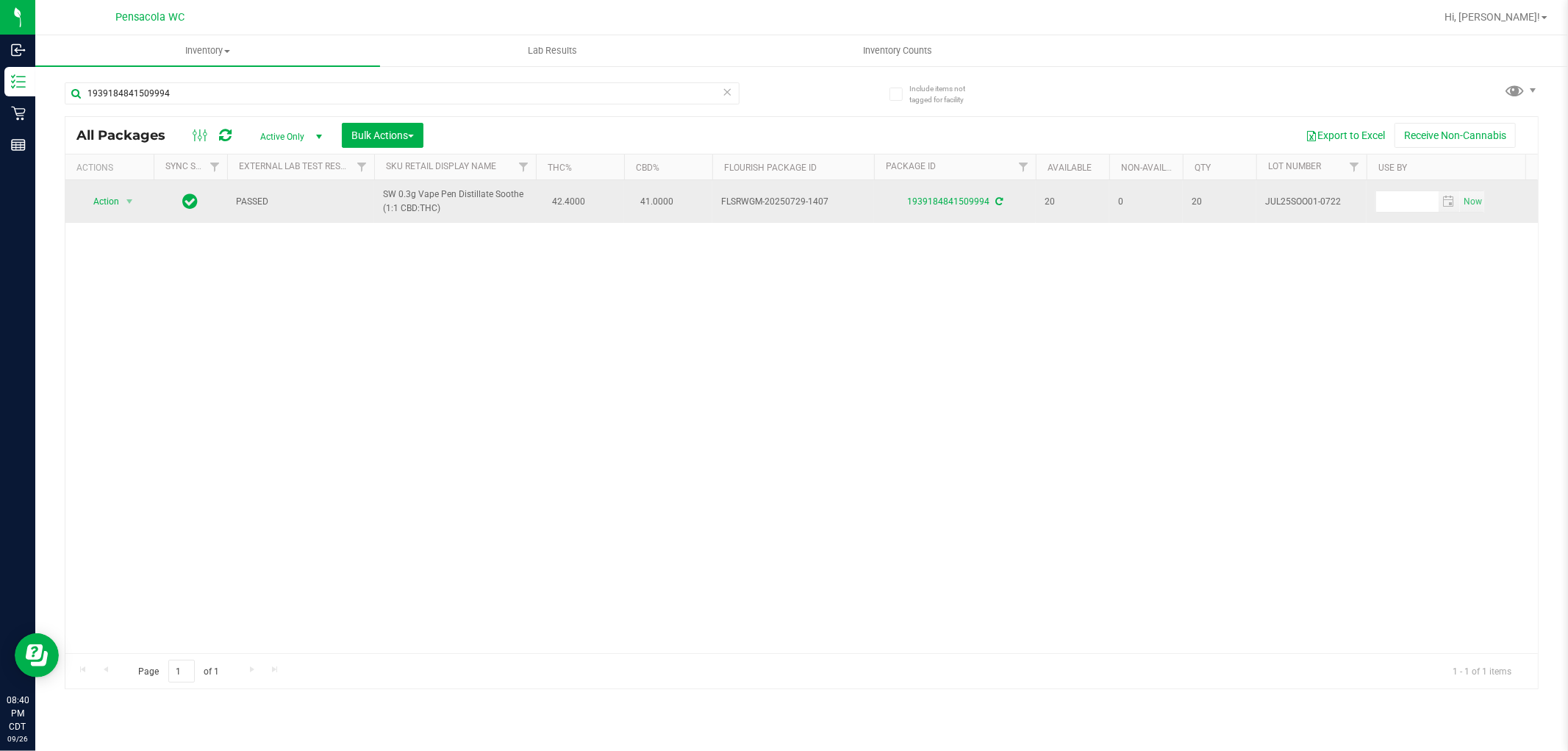
click at [101, 203] on span "Action" at bounding box center [100, 202] width 39 height 20
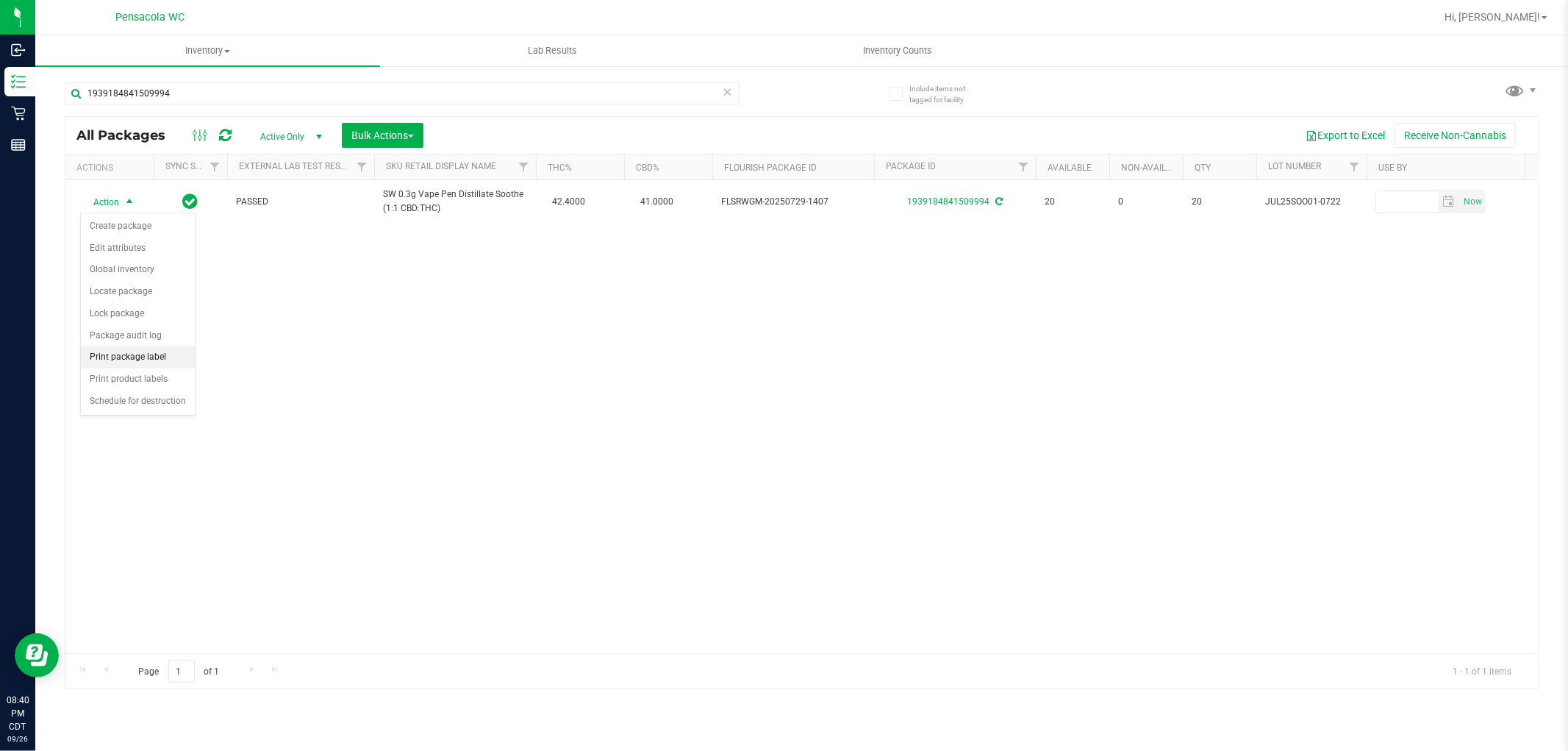
click at [157, 356] on li "Print package label" at bounding box center [138, 357] width 114 height 22
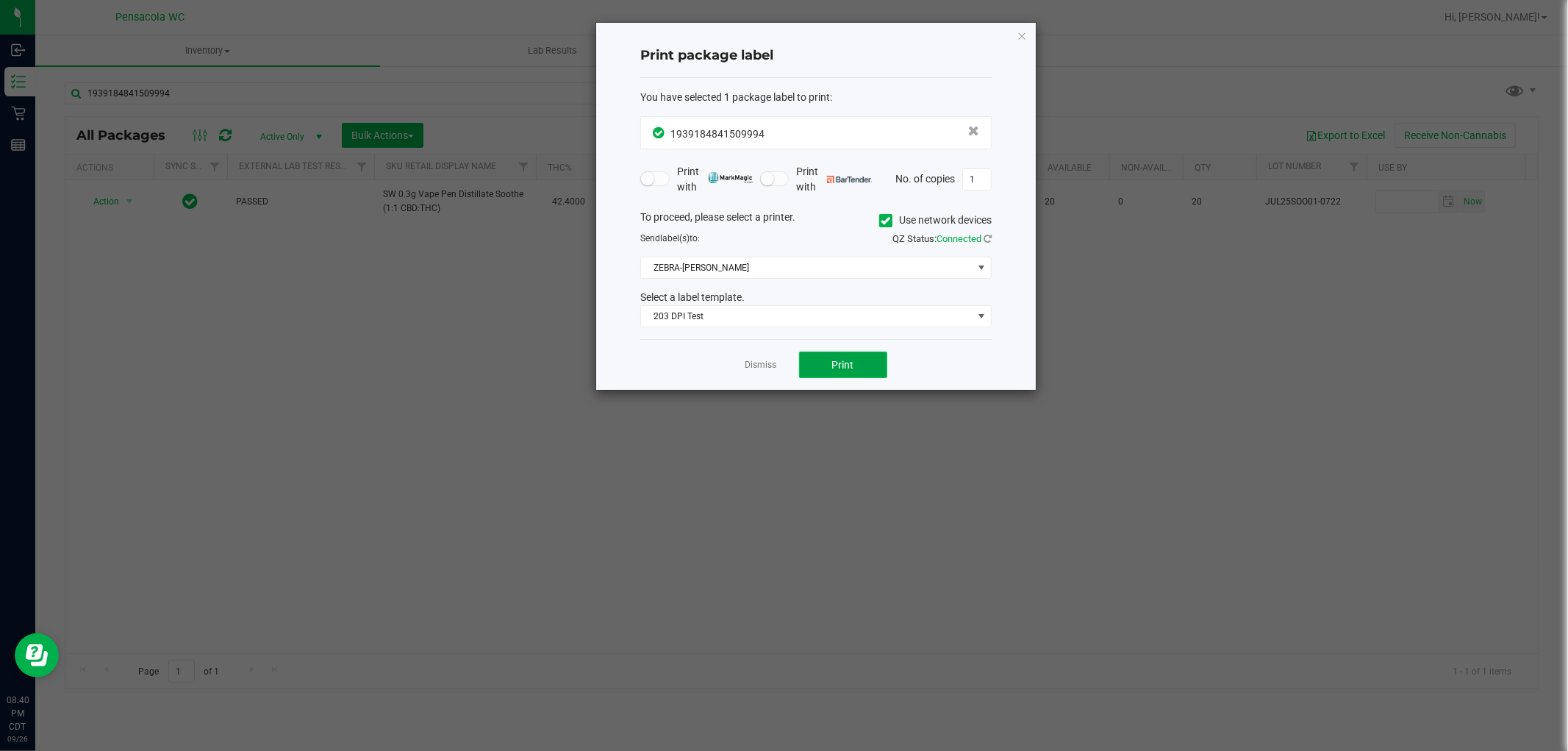
click at [862, 356] on button "Print" at bounding box center [843, 365] width 88 height 27
click at [759, 364] on link "Dismiss" at bounding box center [761, 365] width 32 height 13
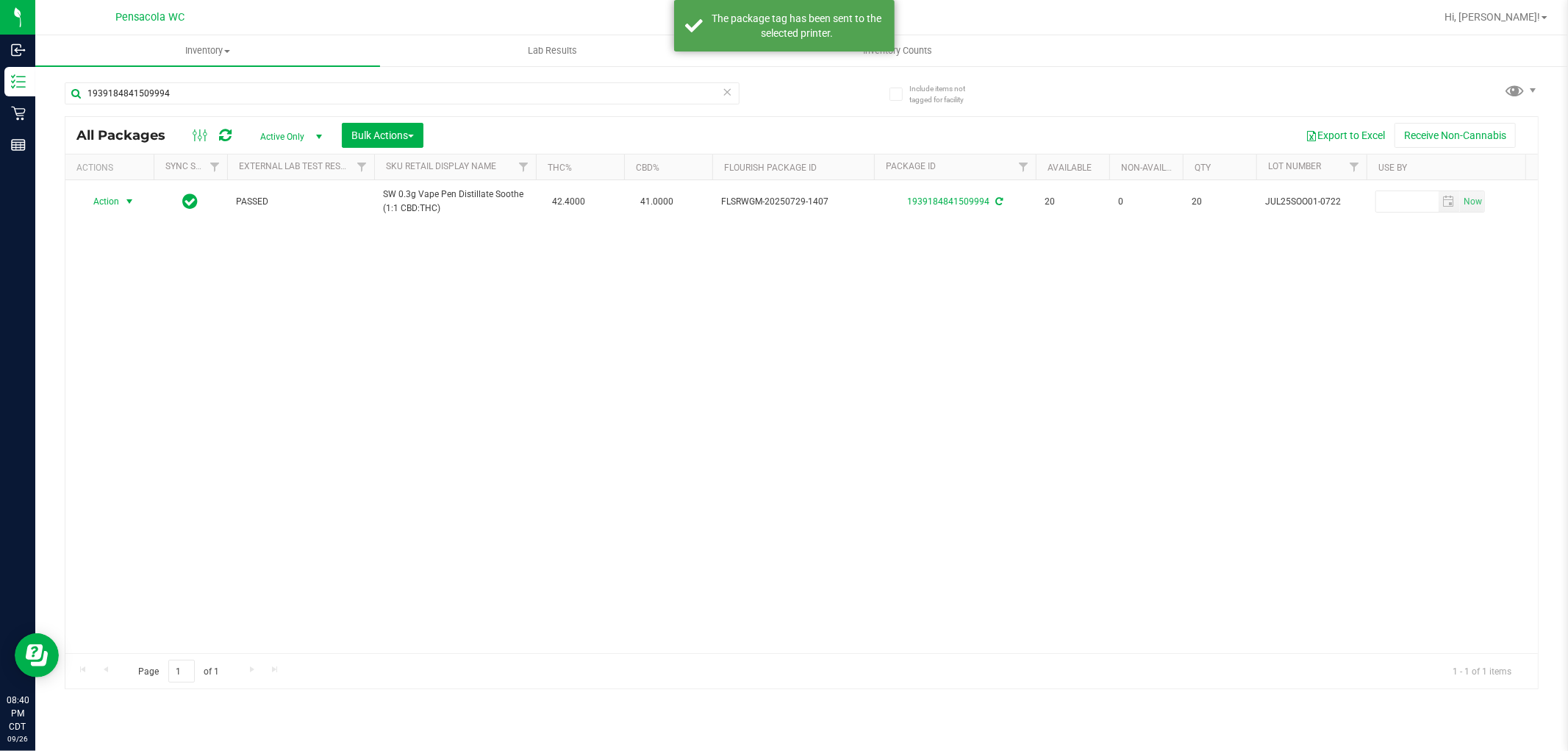
click at [726, 87] on icon at bounding box center [727, 91] width 10 height 17
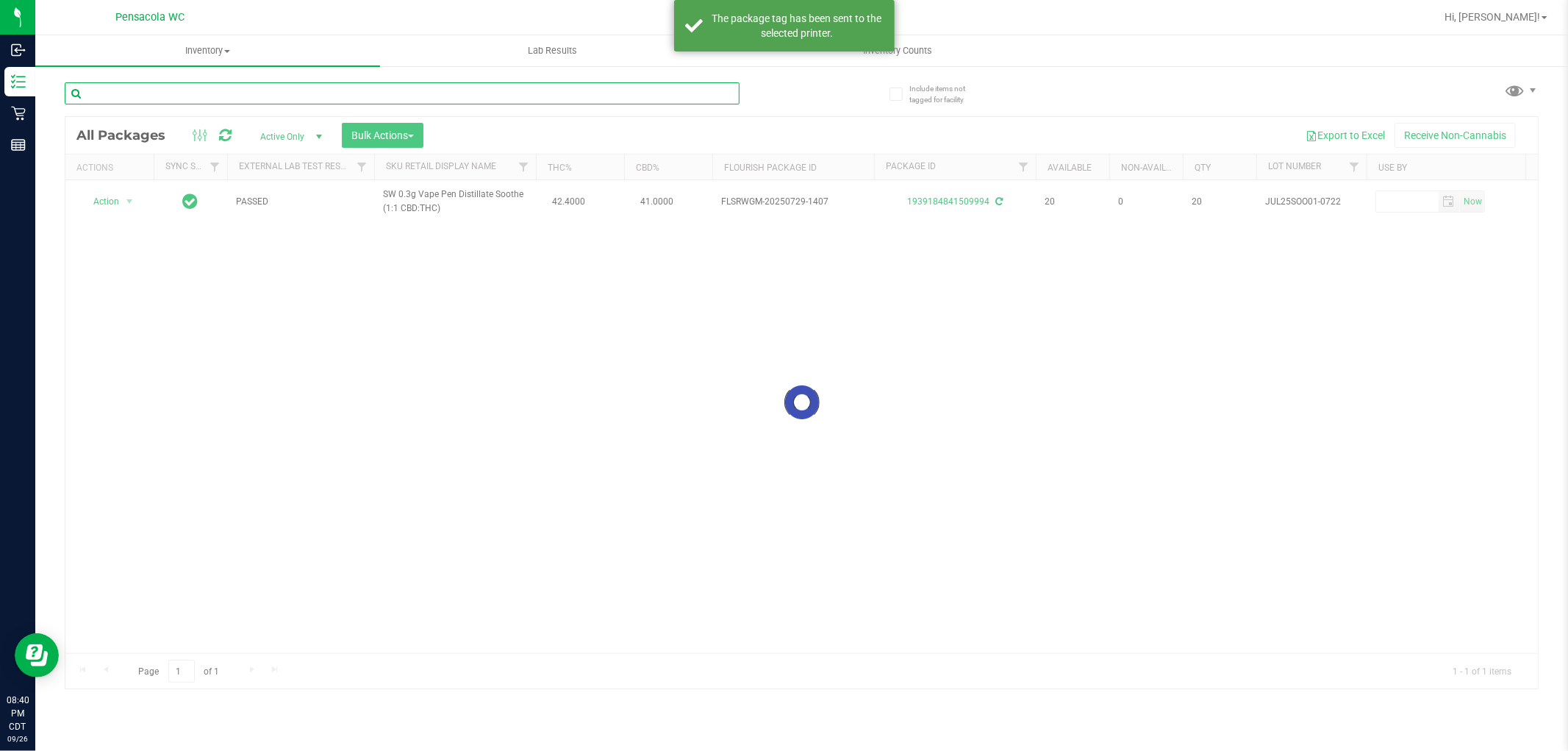
click at [325, 96] on input "text" at bounding box center [402, 93] width 674 height 22
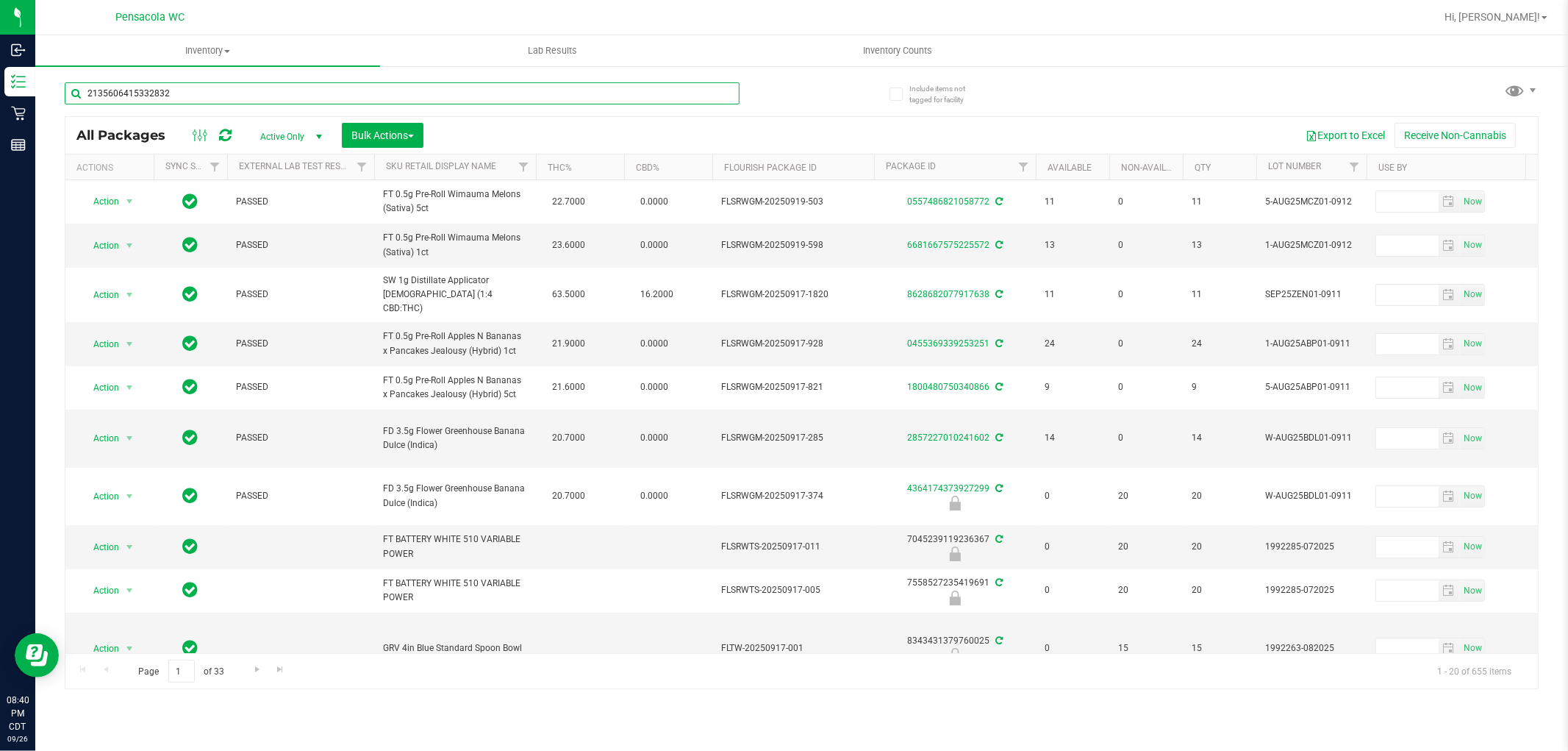
type input "2135606415332832"
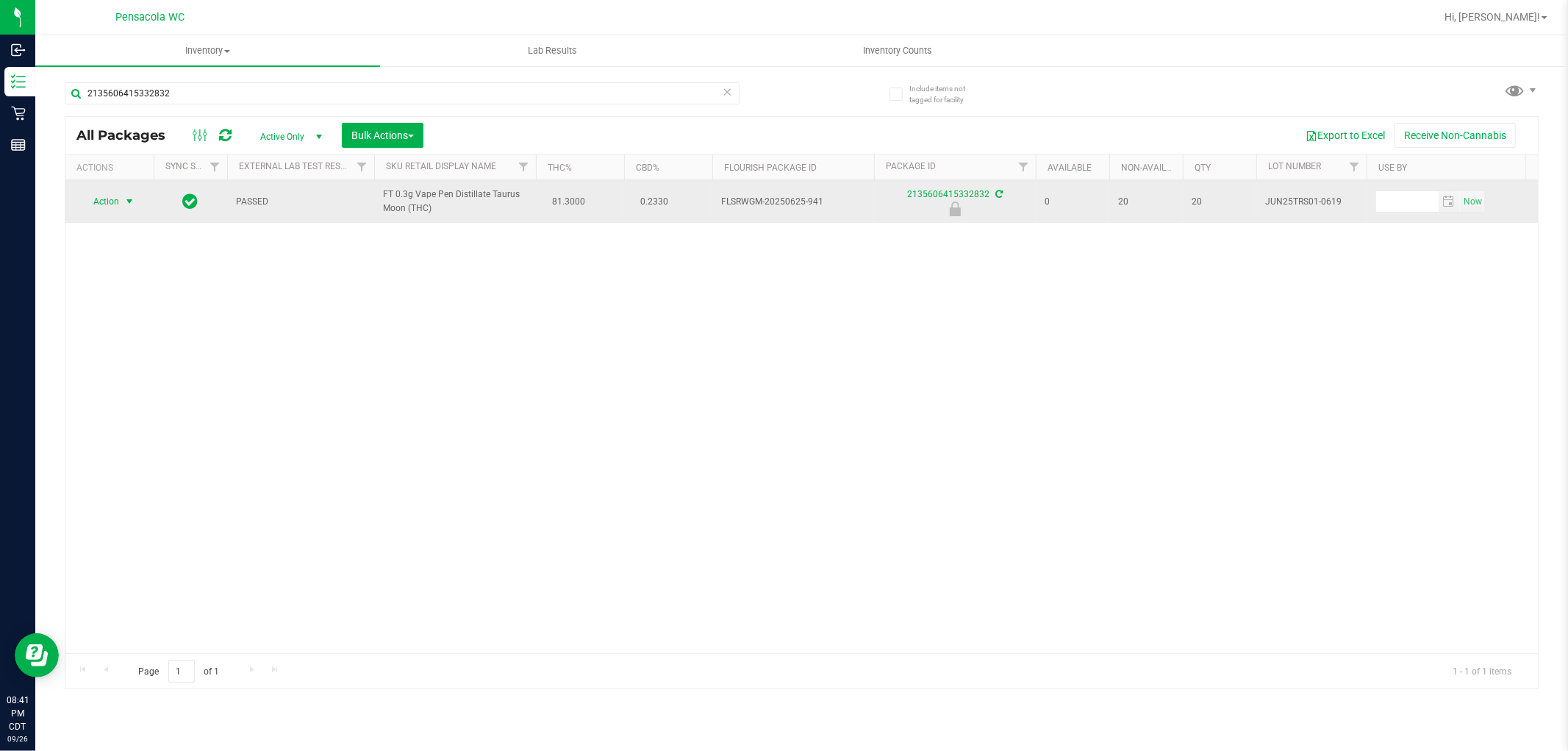
click at [125, 202] on span "select" at bounding box center [129, 201] width 12 height 12
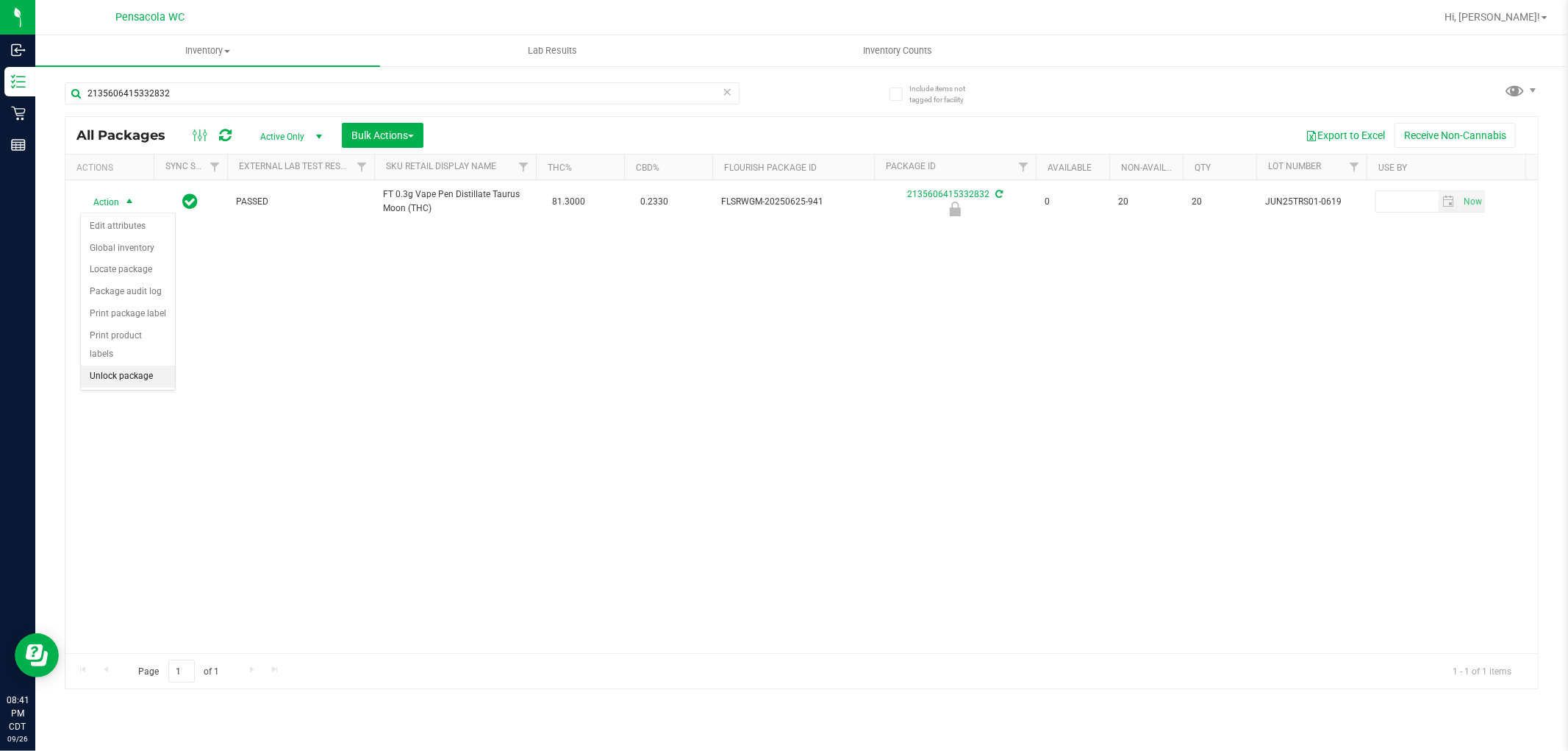
click at [108, 384] on li "Unlock package" at bounding box center [128, 377] width 94 height 22
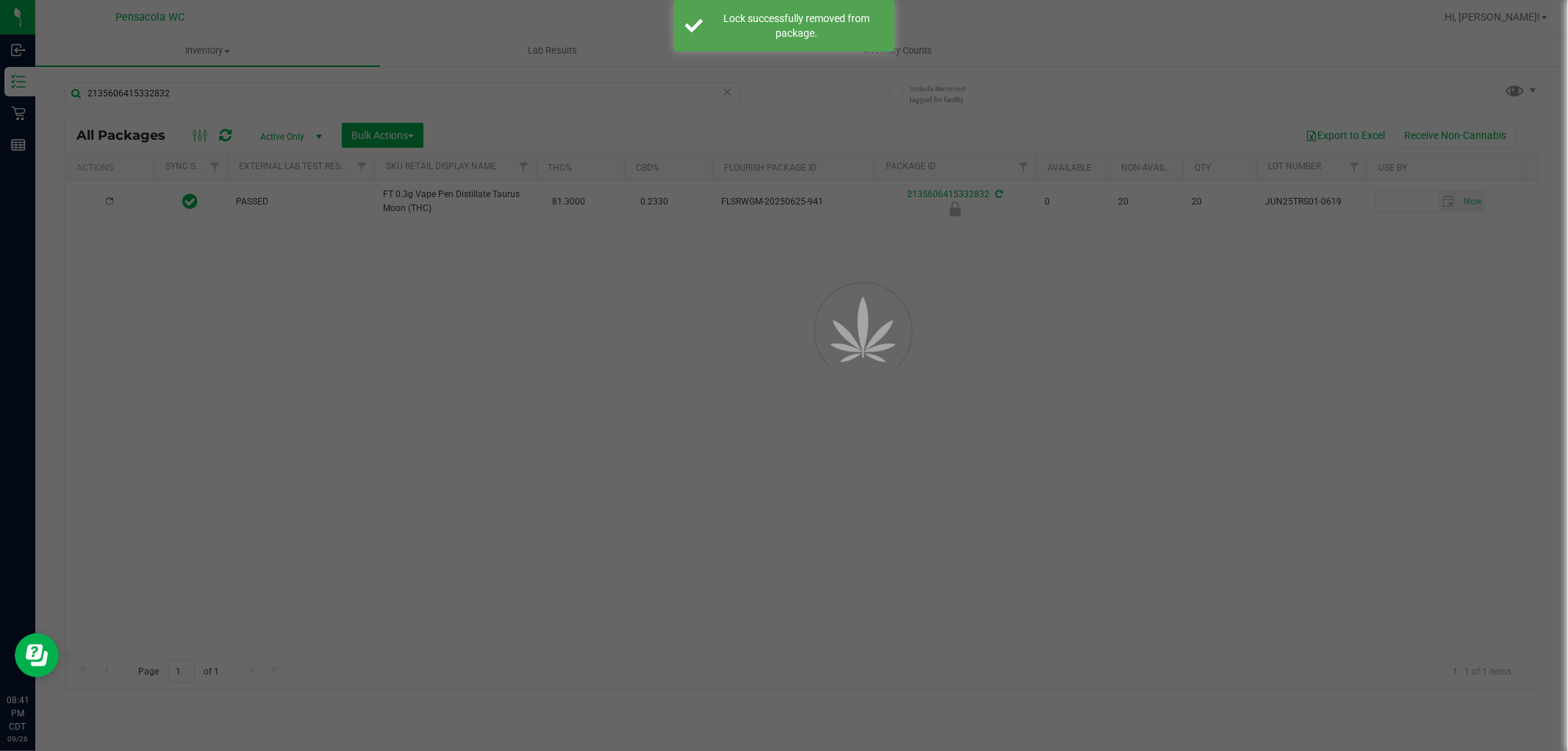
click at [116, 206] on div at bounding box center [784, 375] width 1568 height 751
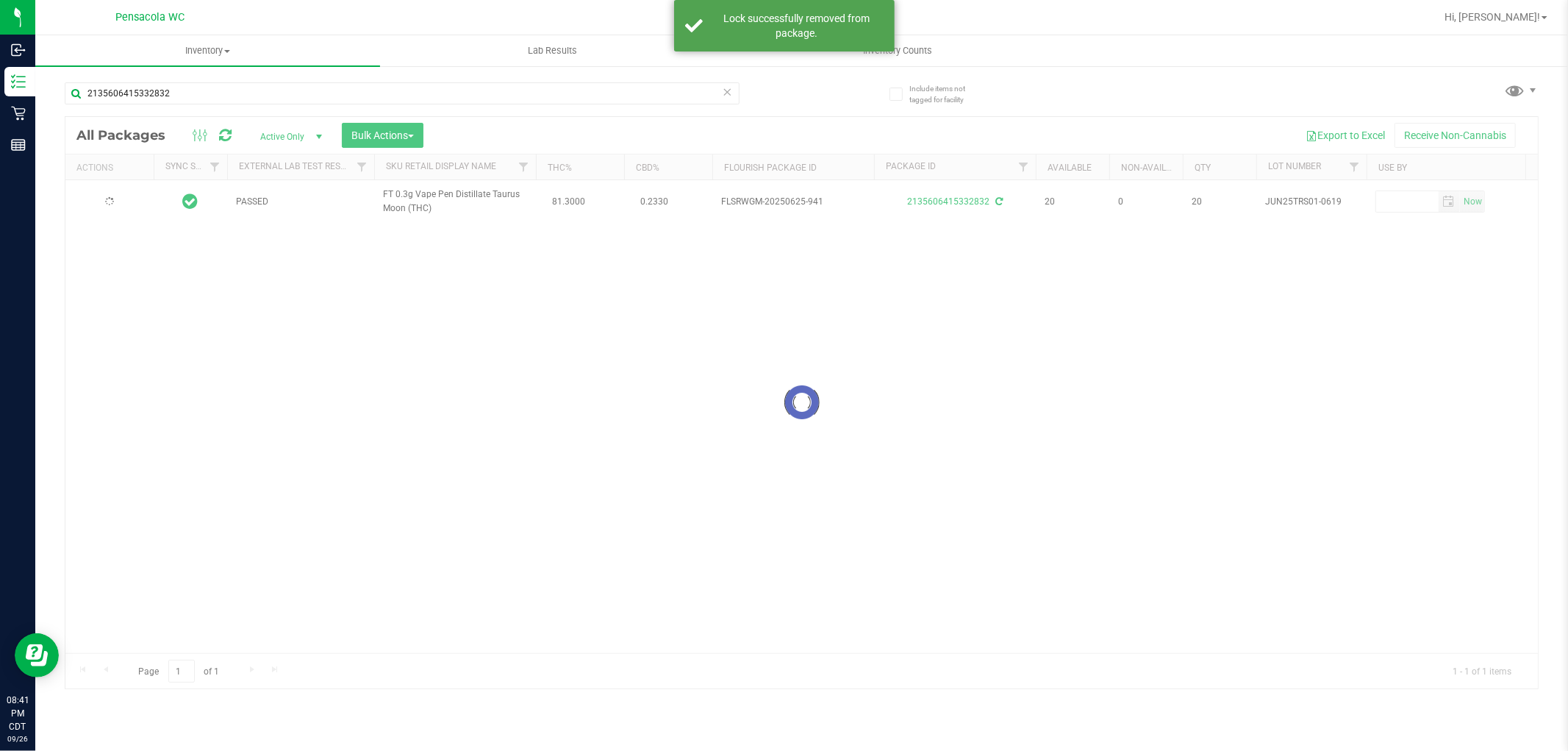
click at [100, 202] on div at bounding box center [801, 402] width 1473 height 571
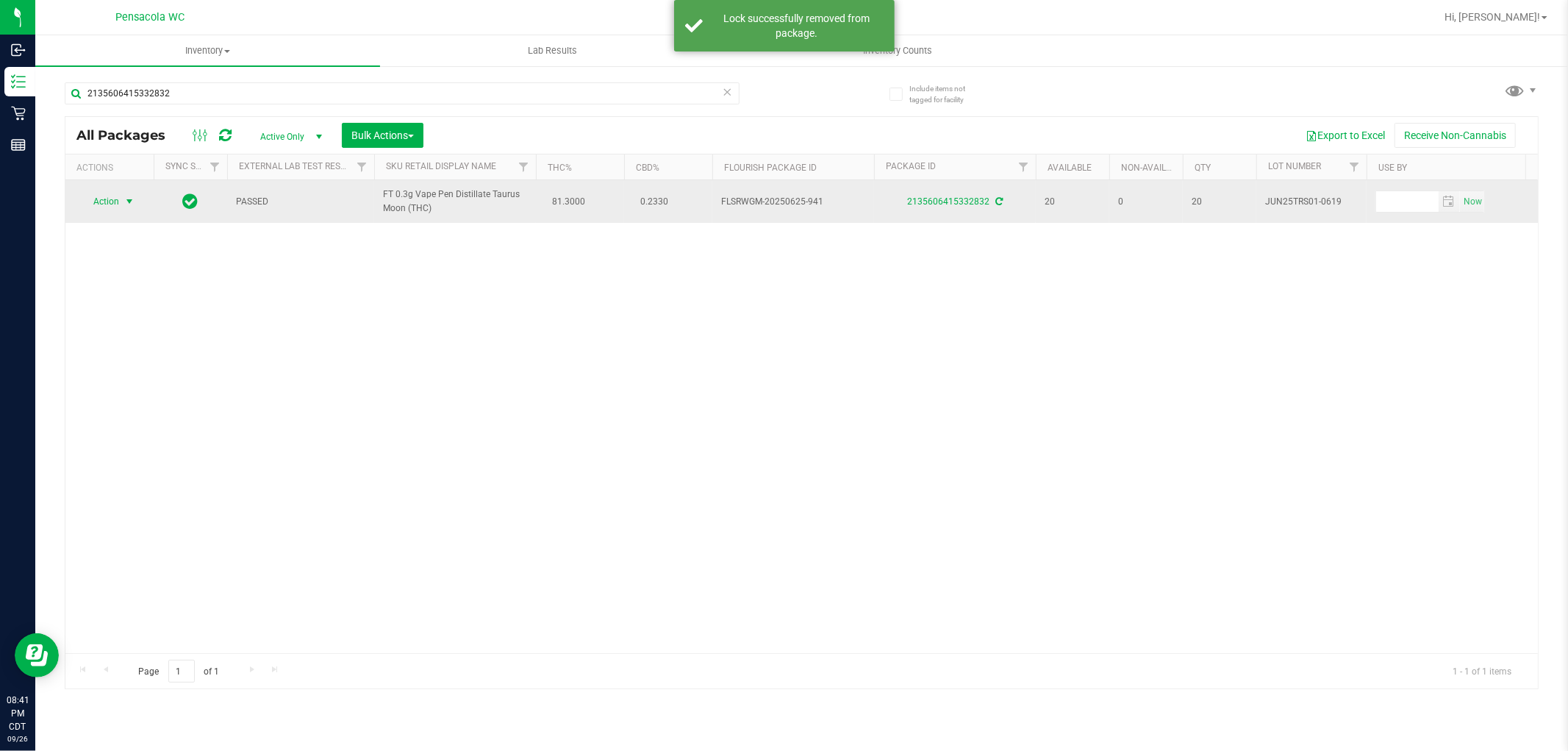
click at [126, 203] on span "select" at bounding box center [129, 201] width 12 height 12
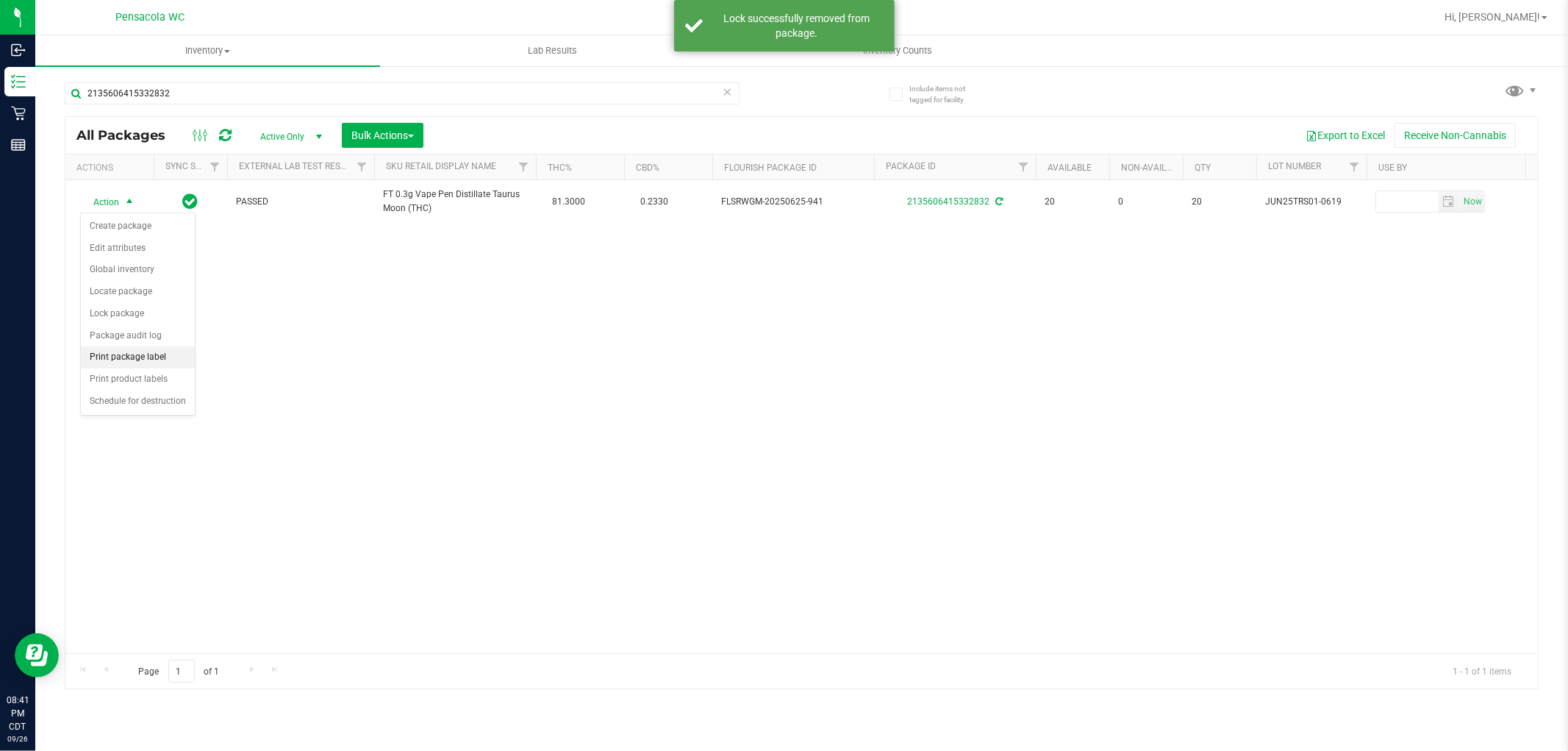
click at [114, 359] on li "Print package label" at bounding box center [138, 357] width 114 height 22
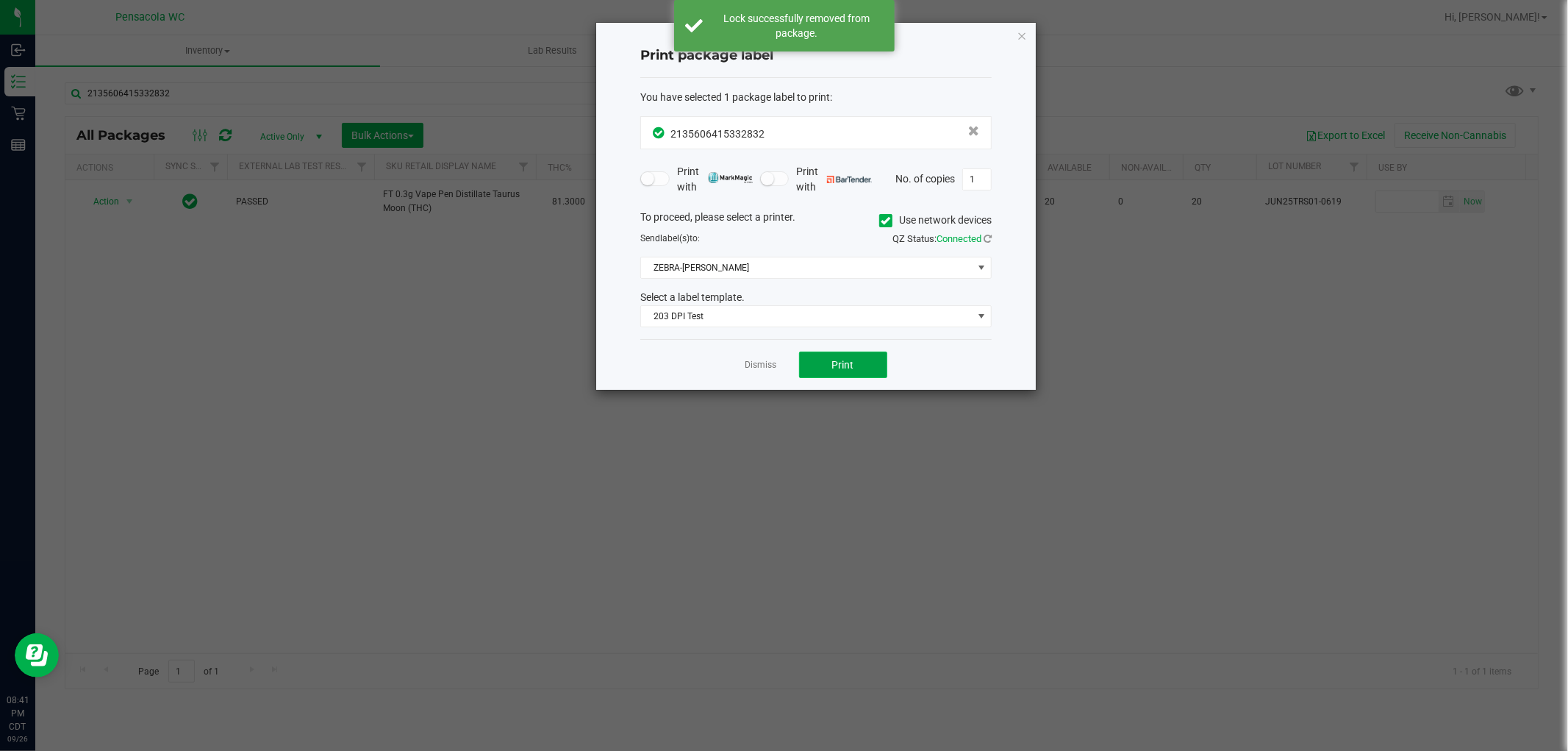
click at [837, 359] on span "Print" at bounding box center [843, 364] width 22 height 12
click at [748, 366] on link "Dismiss" at bounding box center [761, 365] width 32 height 13
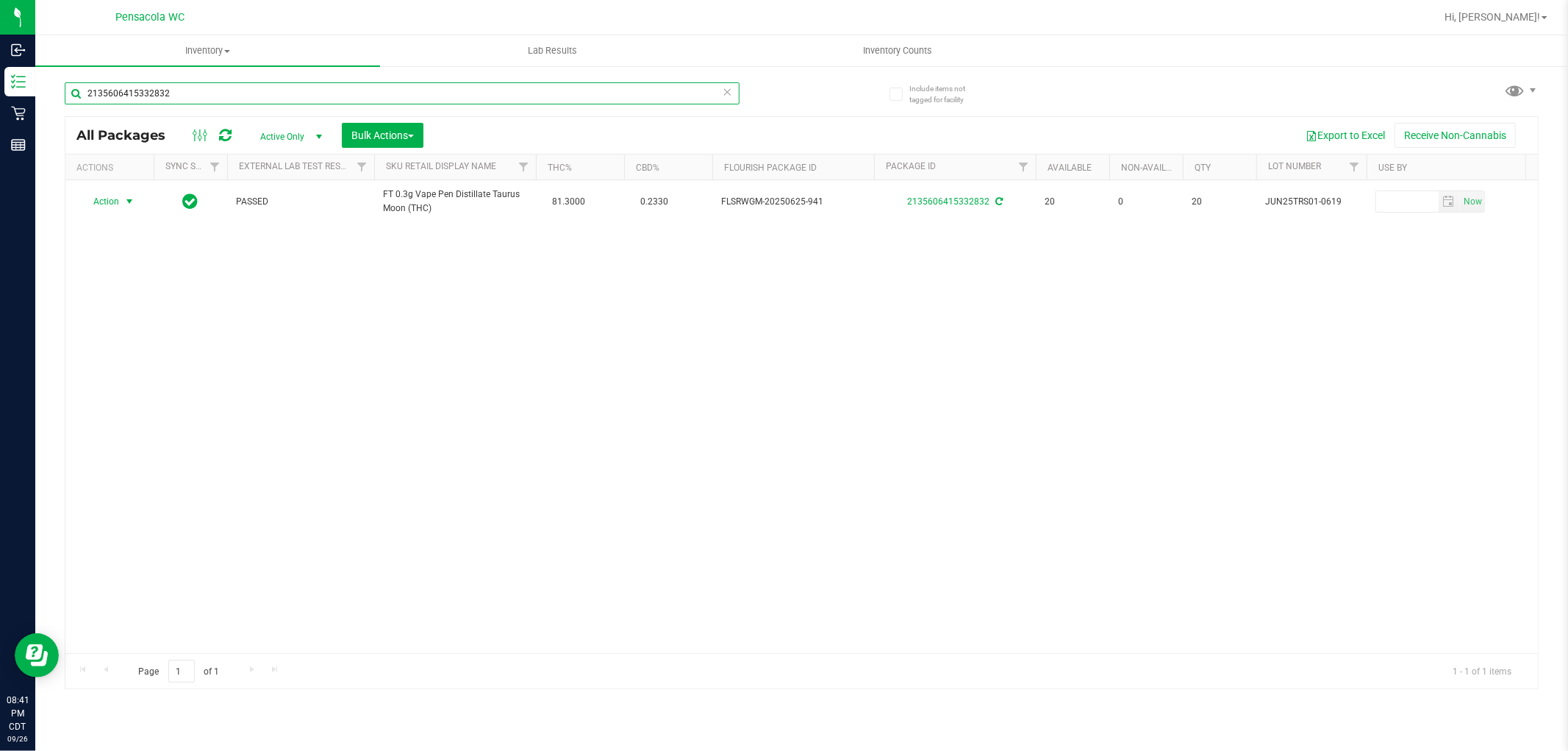
click at [674, 96] on input "2135606415332832" at bounding box center [402, 93] width 674 height 22
click at [706, 88] on input "2135606415332832" at bounding box center [402, 93] width 674 height 22
click at [721, 93] on input "2135606415332832" at bounding box center [402, 93] width 674 height 22
click at [585, 94] on input "2135606415332832" at bounding box center [402, 93] width 674 height 22
click at [726, 85] on icon at bounding box center [727, 91] width 10 height 17
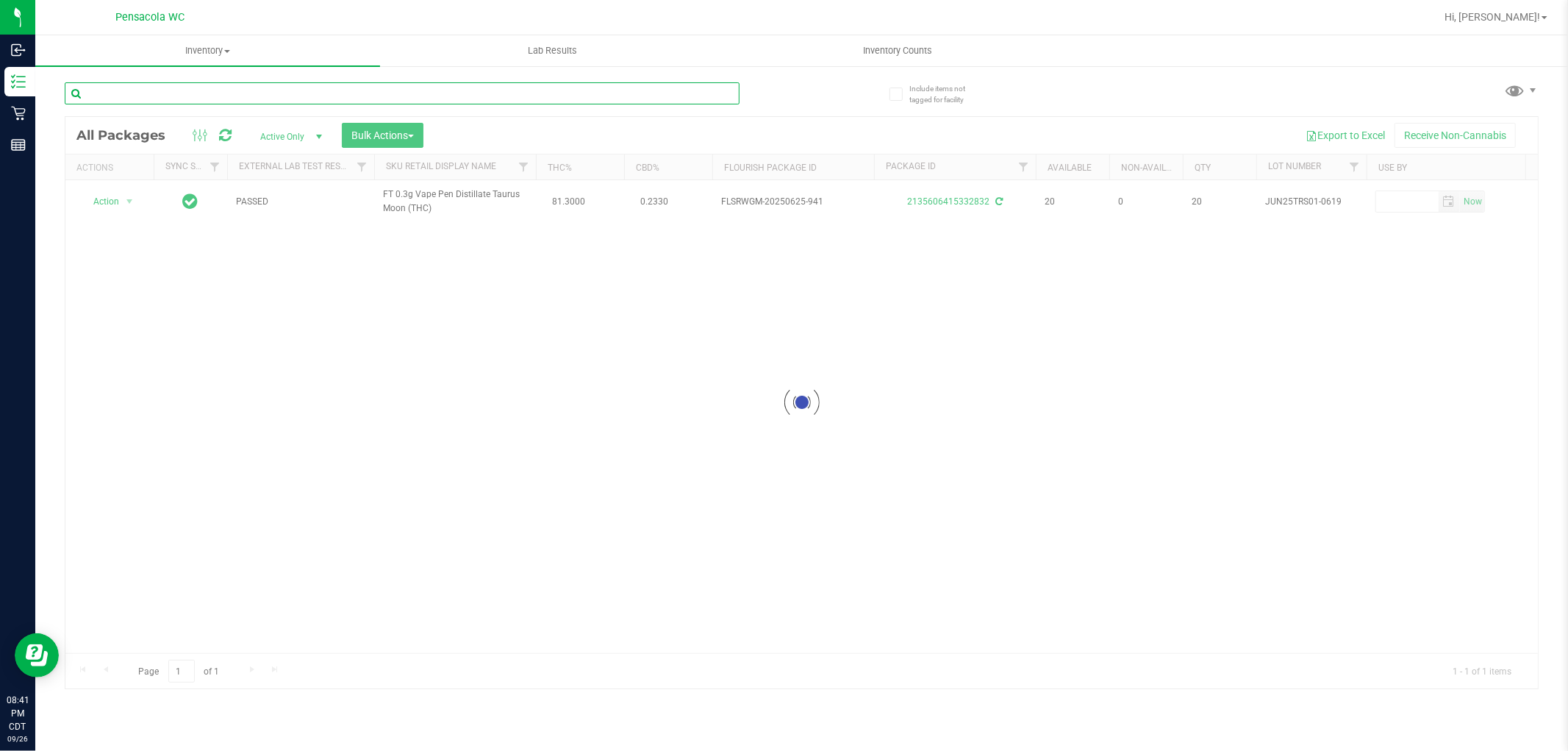
click at [608, 98] on input "text" at bounding box center [402, 93] width 674 height 22
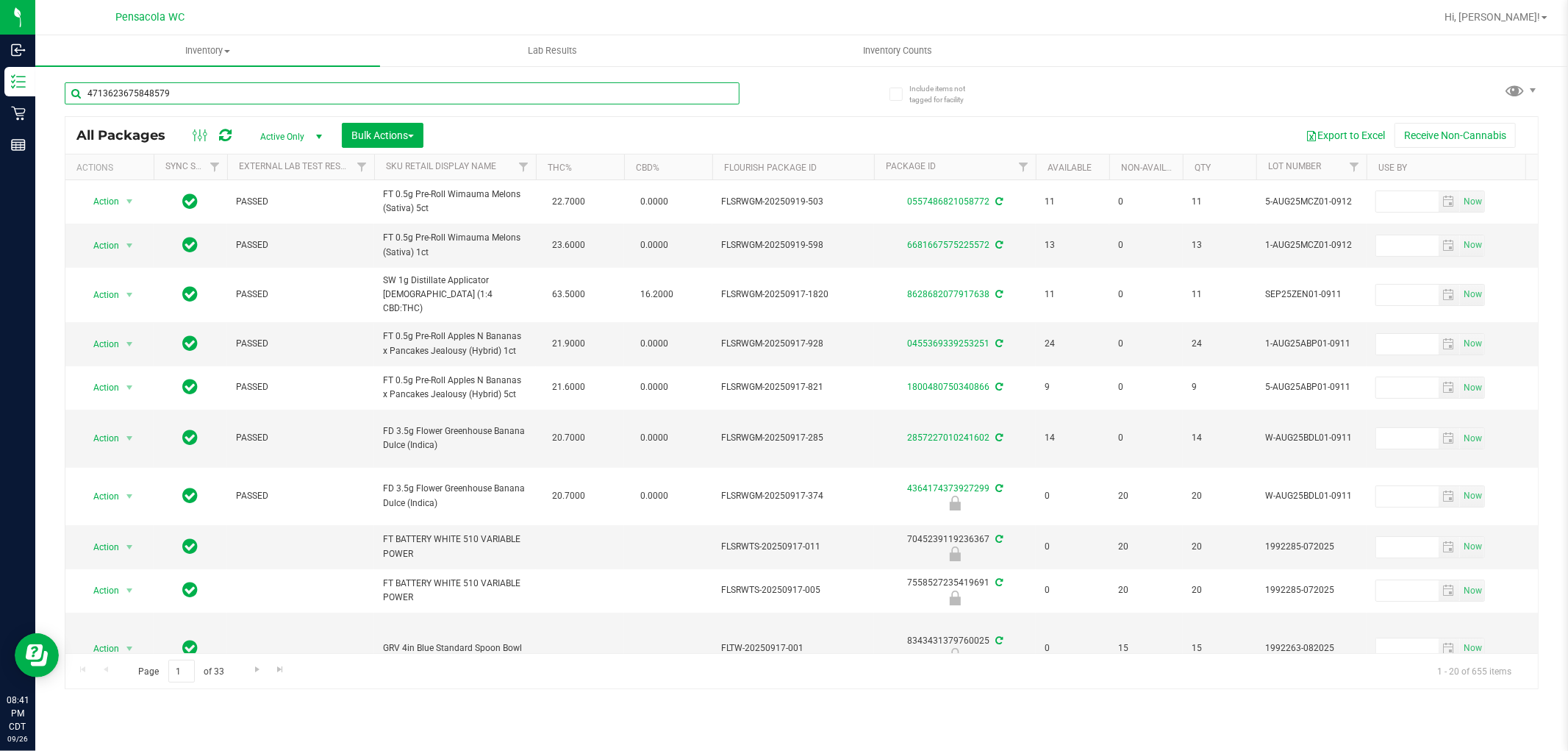
type input "4713623675848579"
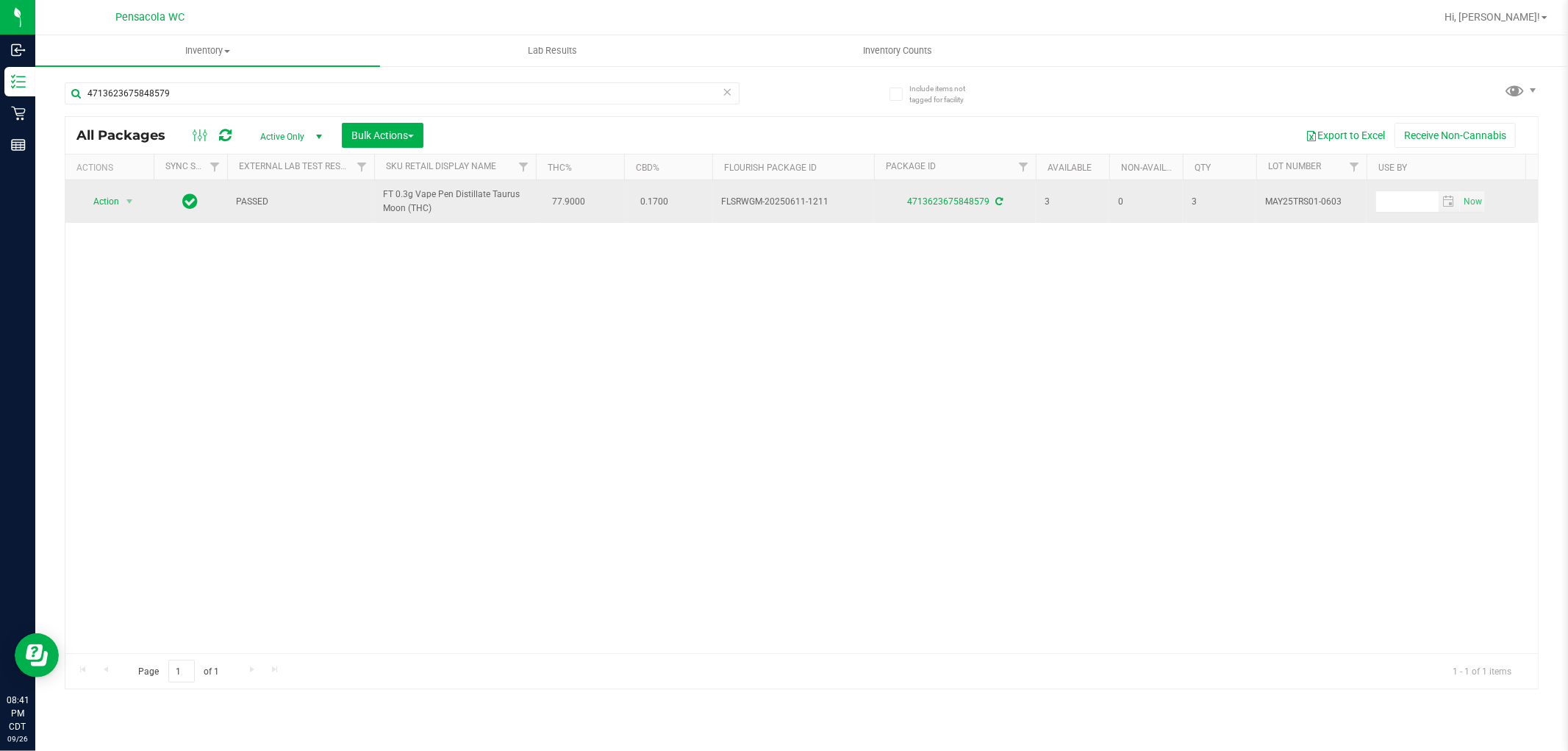
click at [103, 200] on span "Action" at bounding box center [100, 202] width 39 height 20
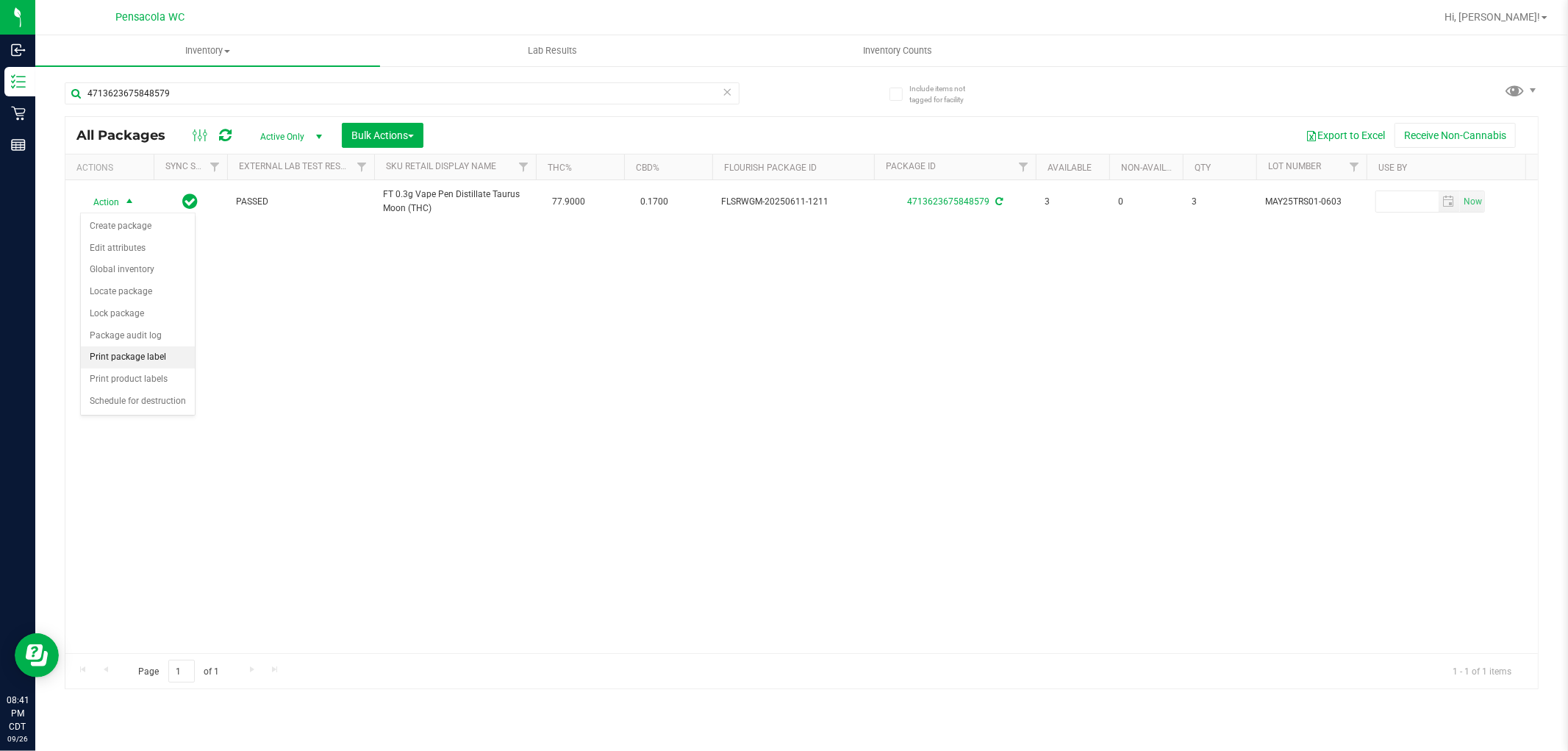
click at [153, 359] on li "Print package label" at bounding box center [138, 357] width 114 height 22
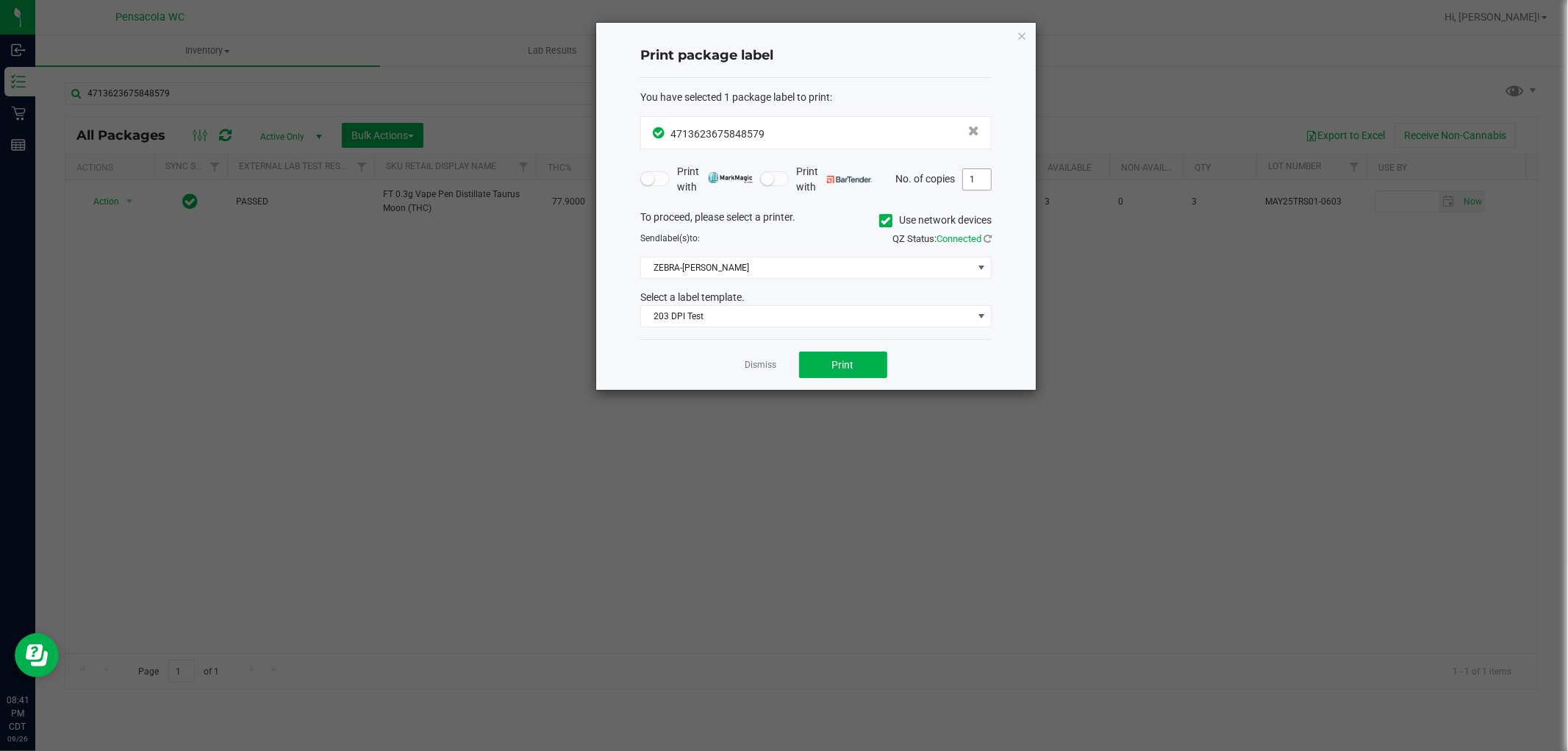
click at [973, 180] on input "1" at bounding box center [976, 180] width 28 height 20
type input "2"
click at [864, 374] on button "Print" at bounding box center [843, 365] width 88 height 27
click at [752, 366] on link "Dismiss" at bounding box center [761, 365] width 32 height 13
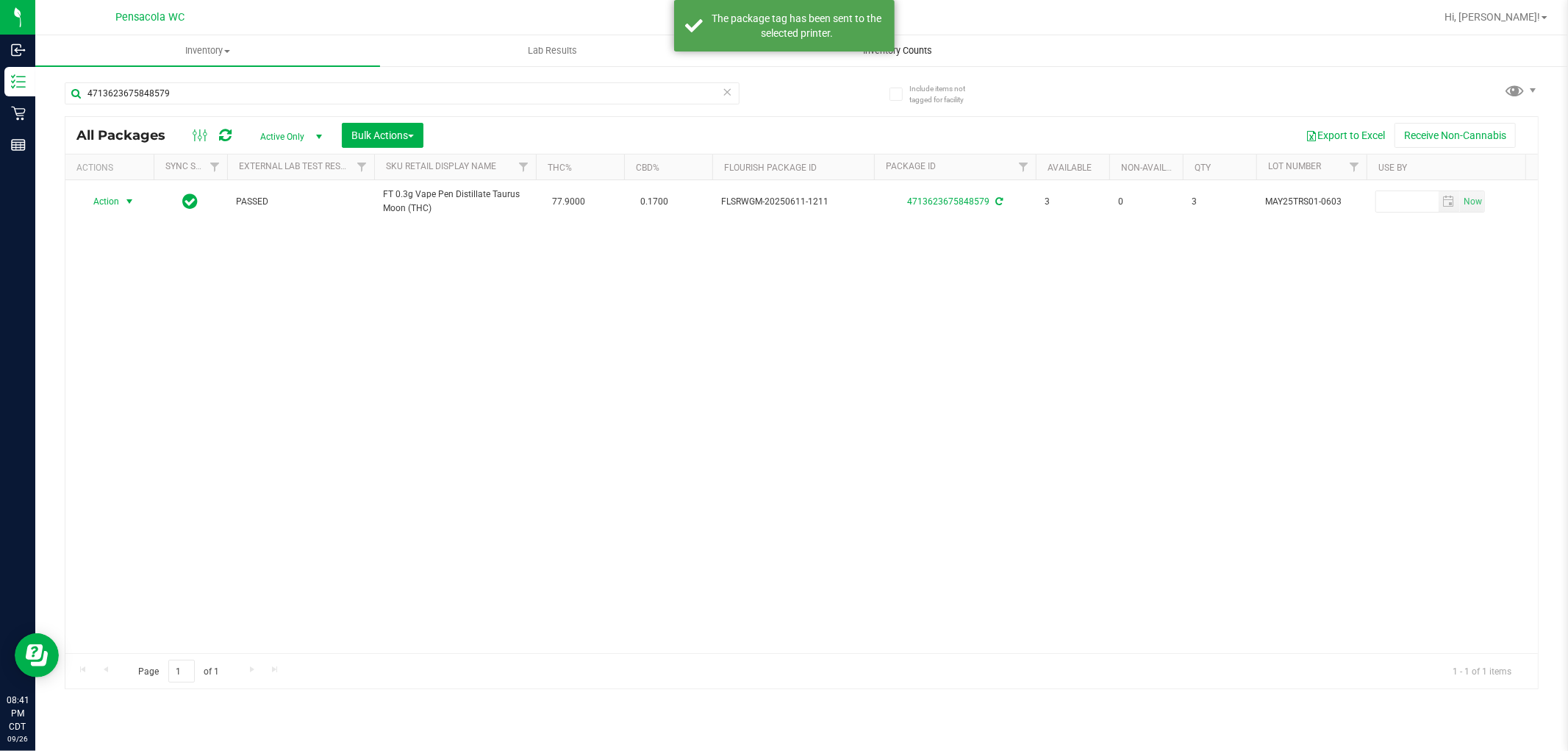
click at [917, 46] on span "Inventory Counts" at bounding box center [897, 50] width 109 height 13
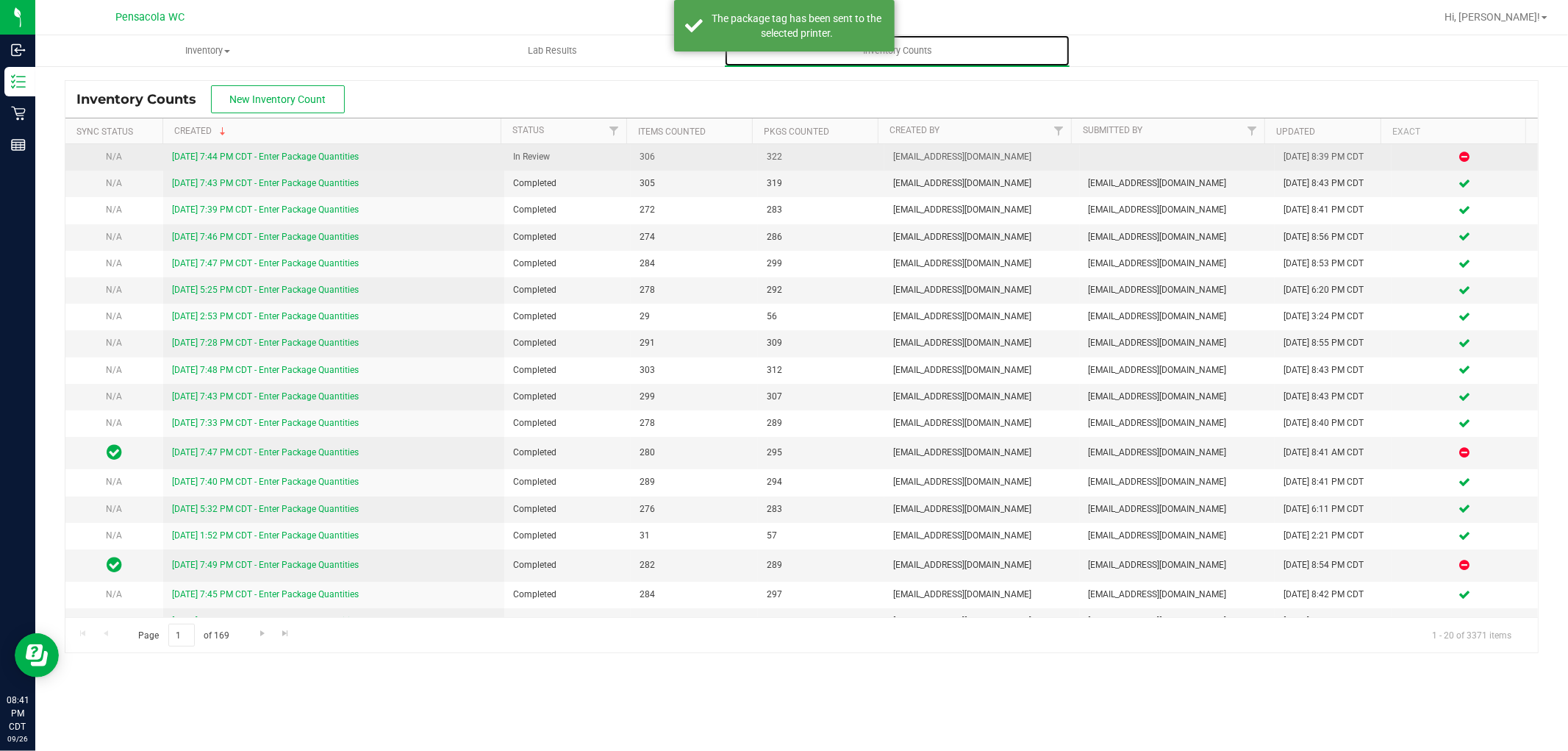
click at [325, 156] on link "[DATE] 7:44 PM CDT - Enter Package Quantities" at bounding box center [265, 156] width 187 height 10
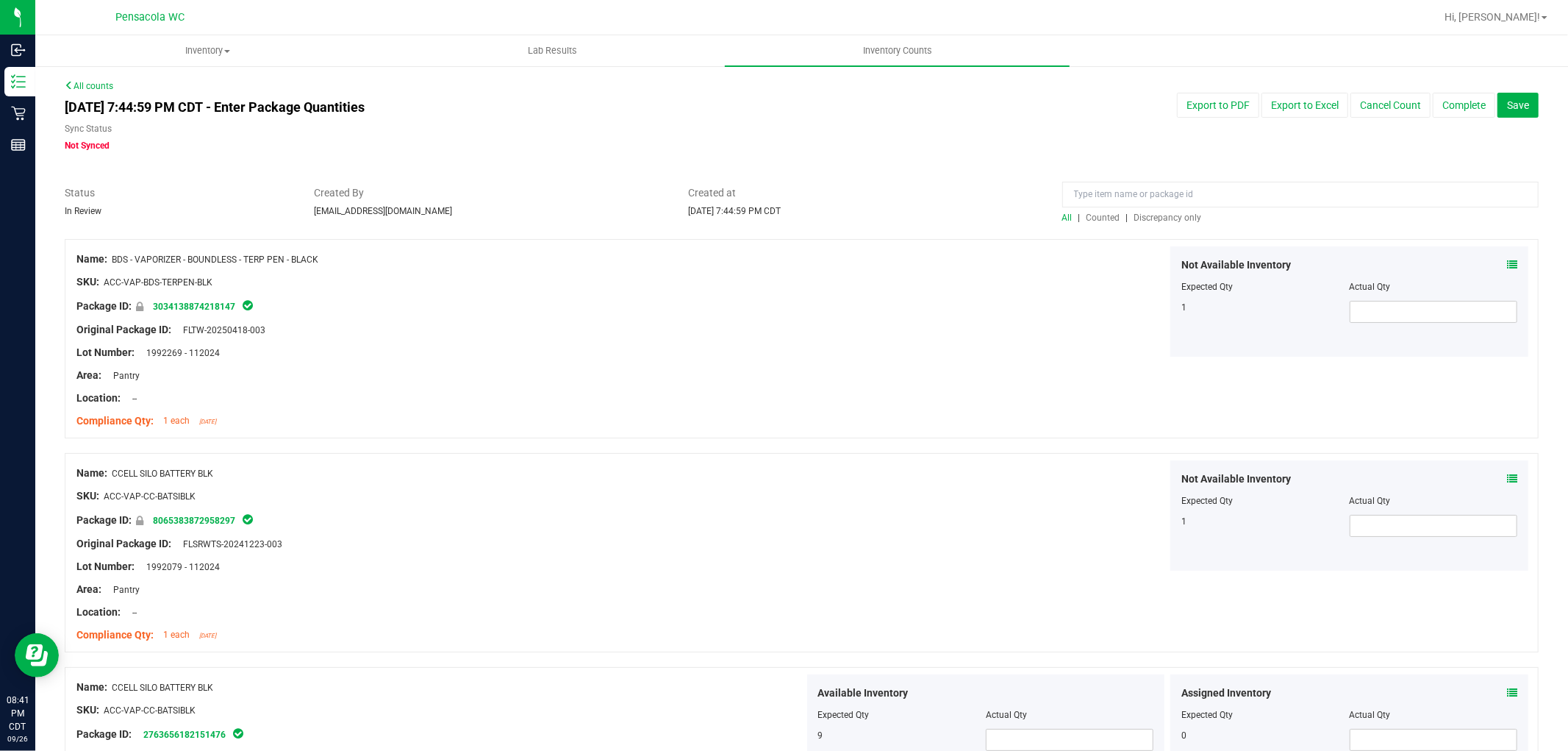
click at [1180, 214] on span "Discrepancy only" at bounding box center [1169, 217] width 68 height 10
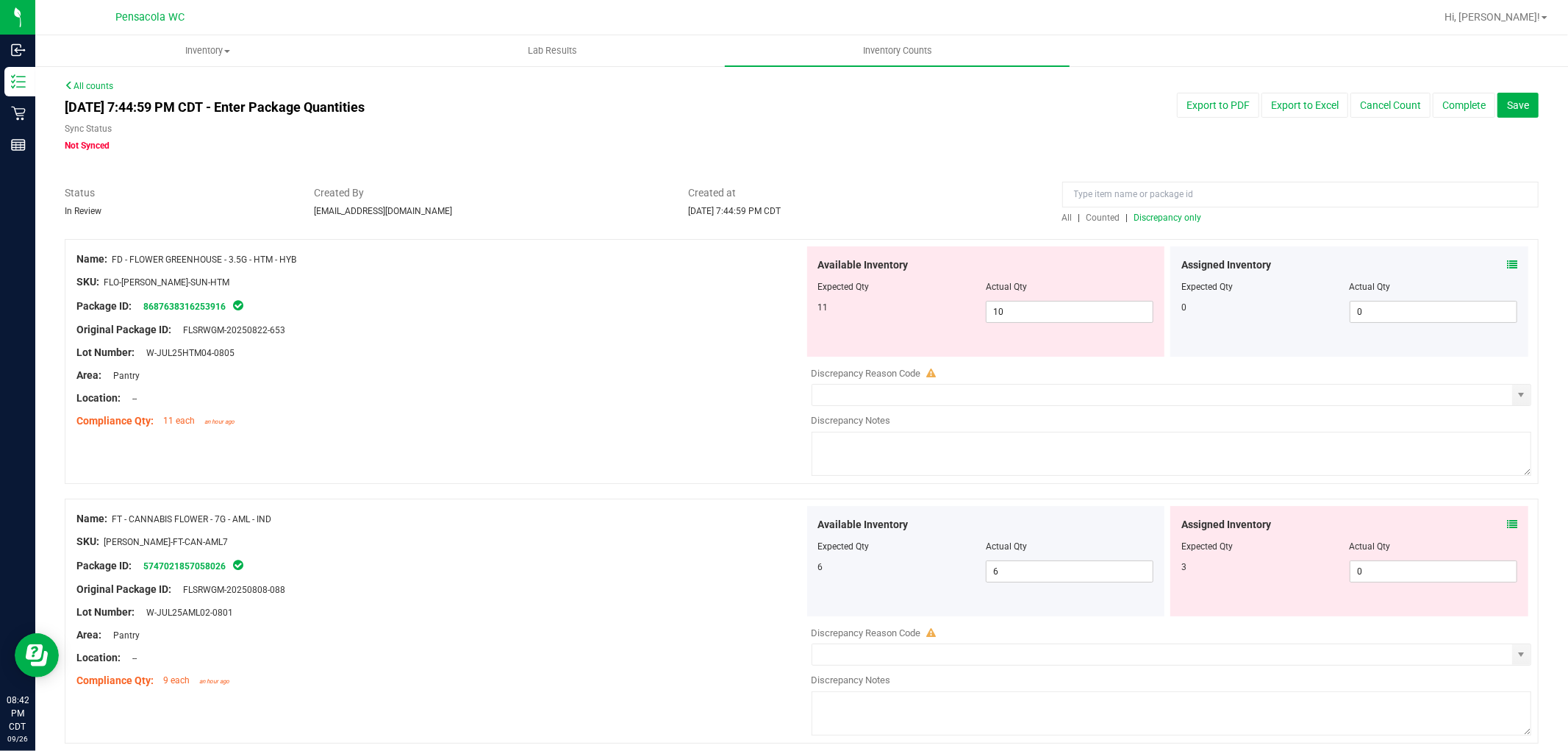
click at [1507, 261] on icon at bounding box center [1512, 264] width 10 height 10
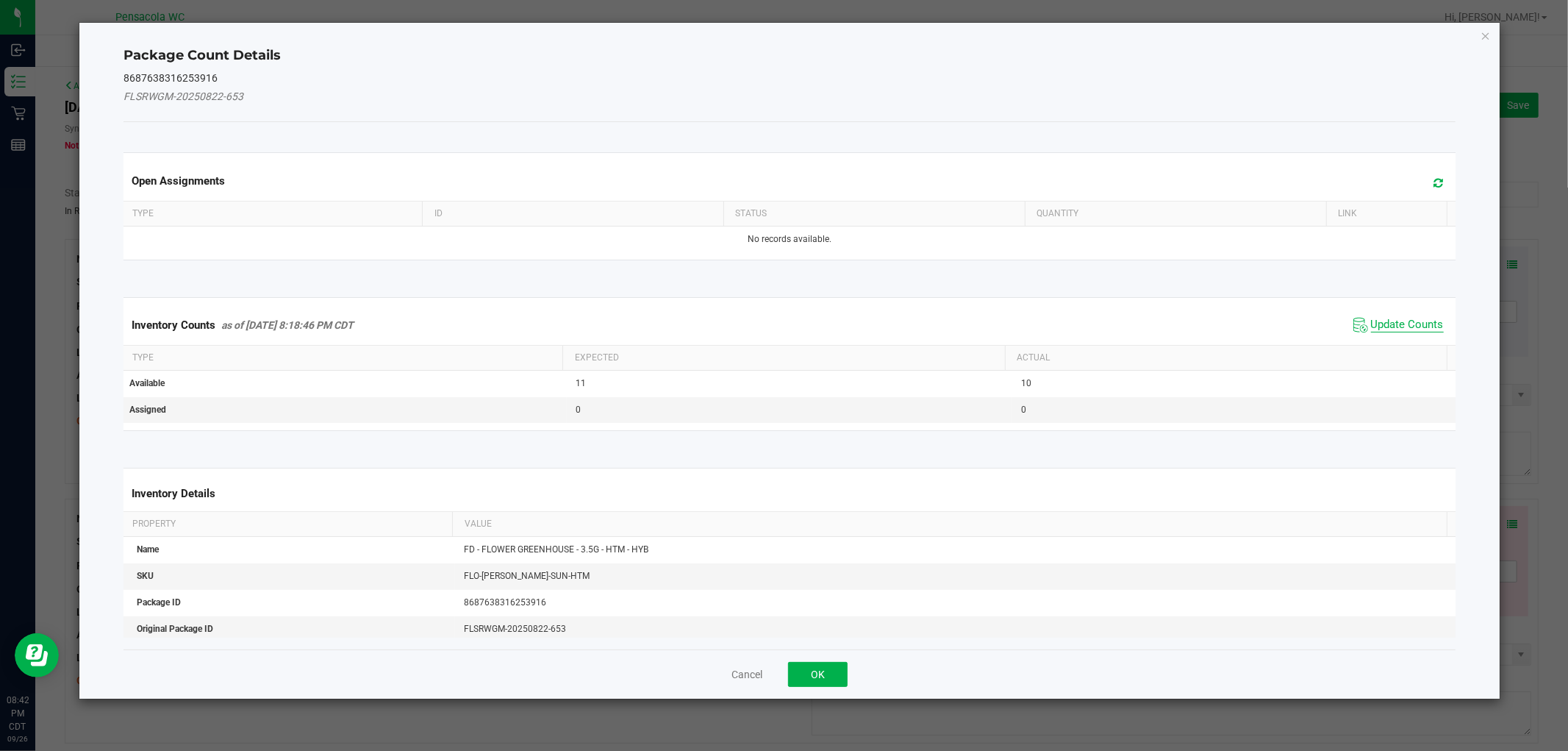
click at [1383, 325] on span "Update Counts" at bounding box center [1407, 325] width 72 height 15
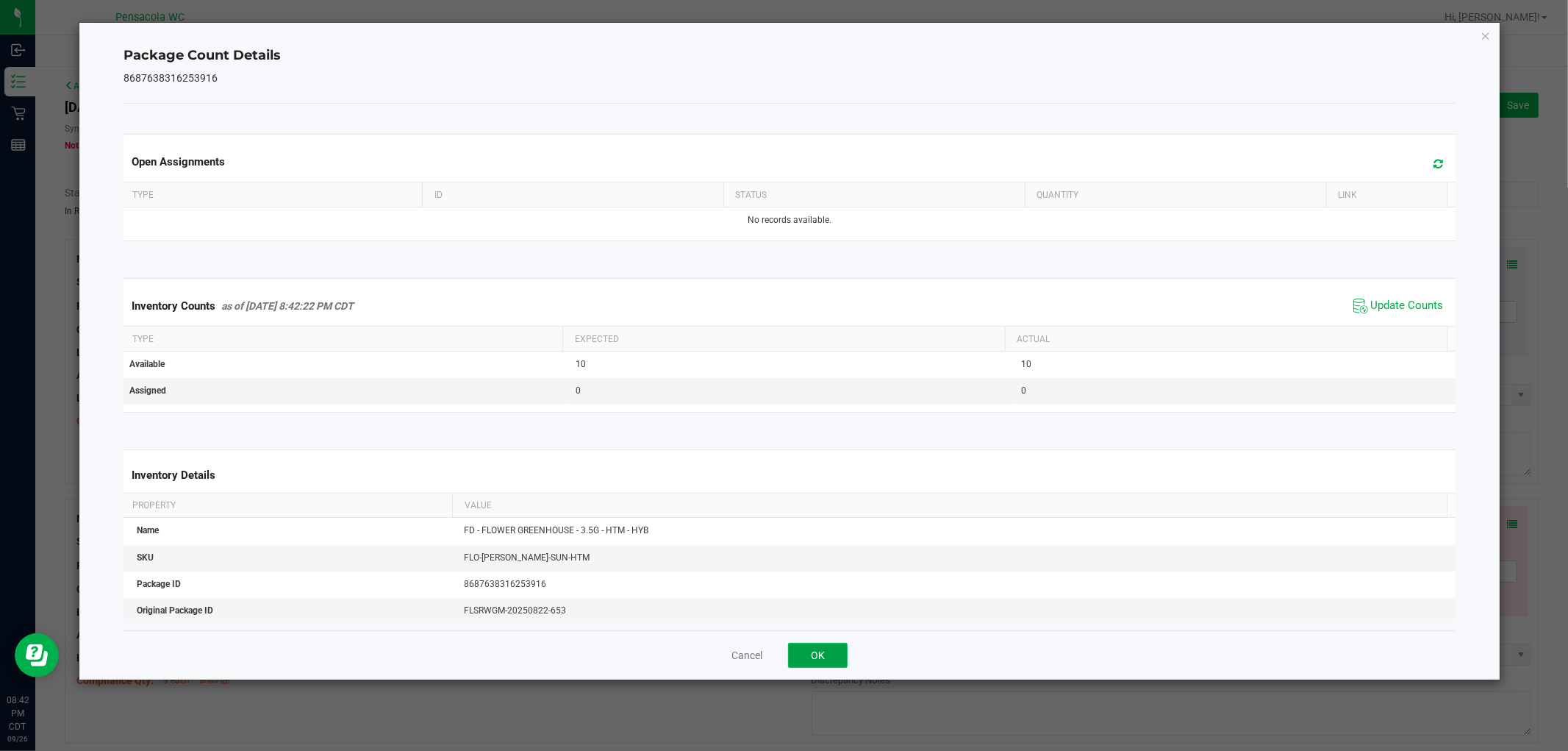
click at [817, 655] on button "OK" at bounding box center [818, 655] width 60 height 25
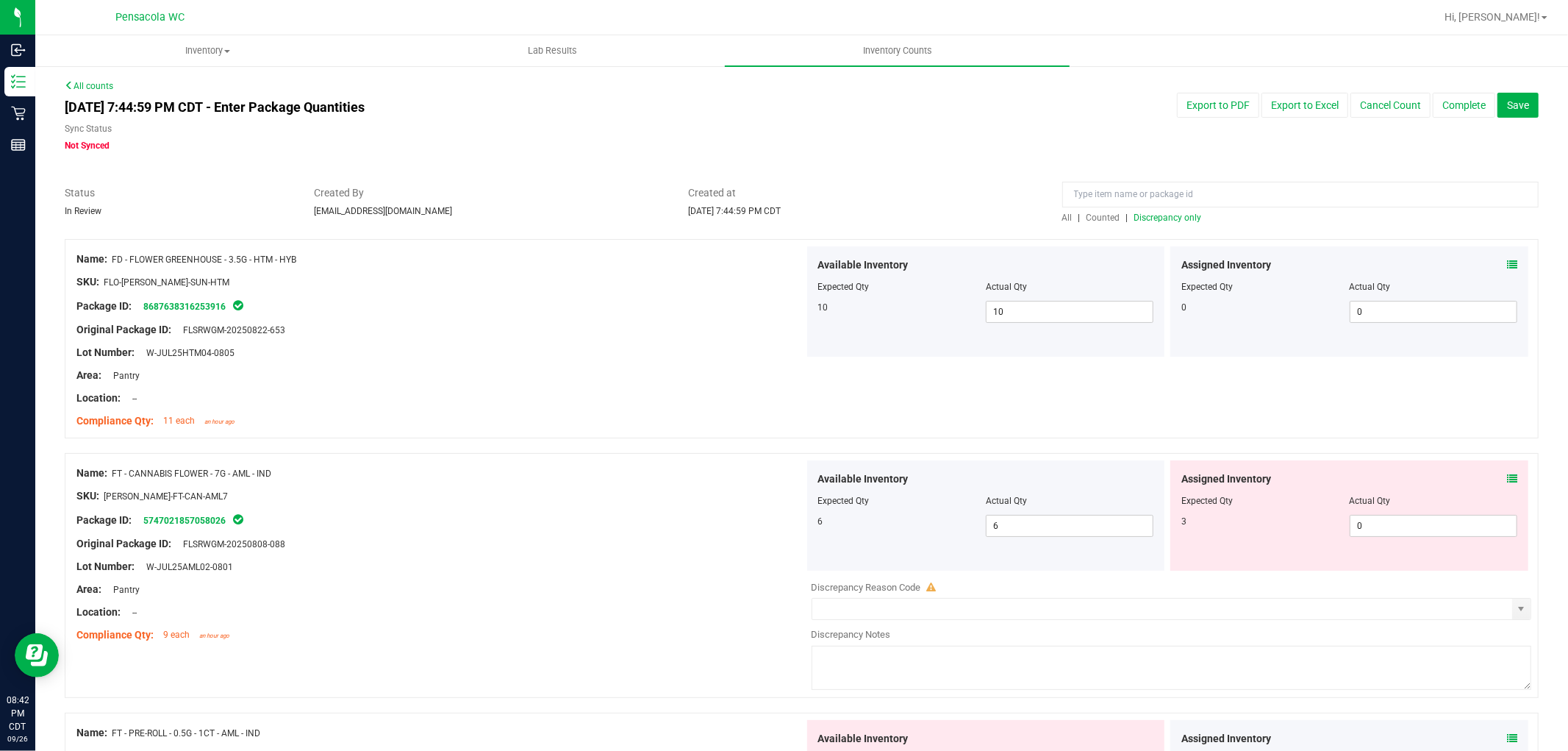
click at [1512, 482] on div "Assigned Inventory Expected Qty Actual Qty 3 0 0" at bounding box center [1349, 515] width 358 height 110
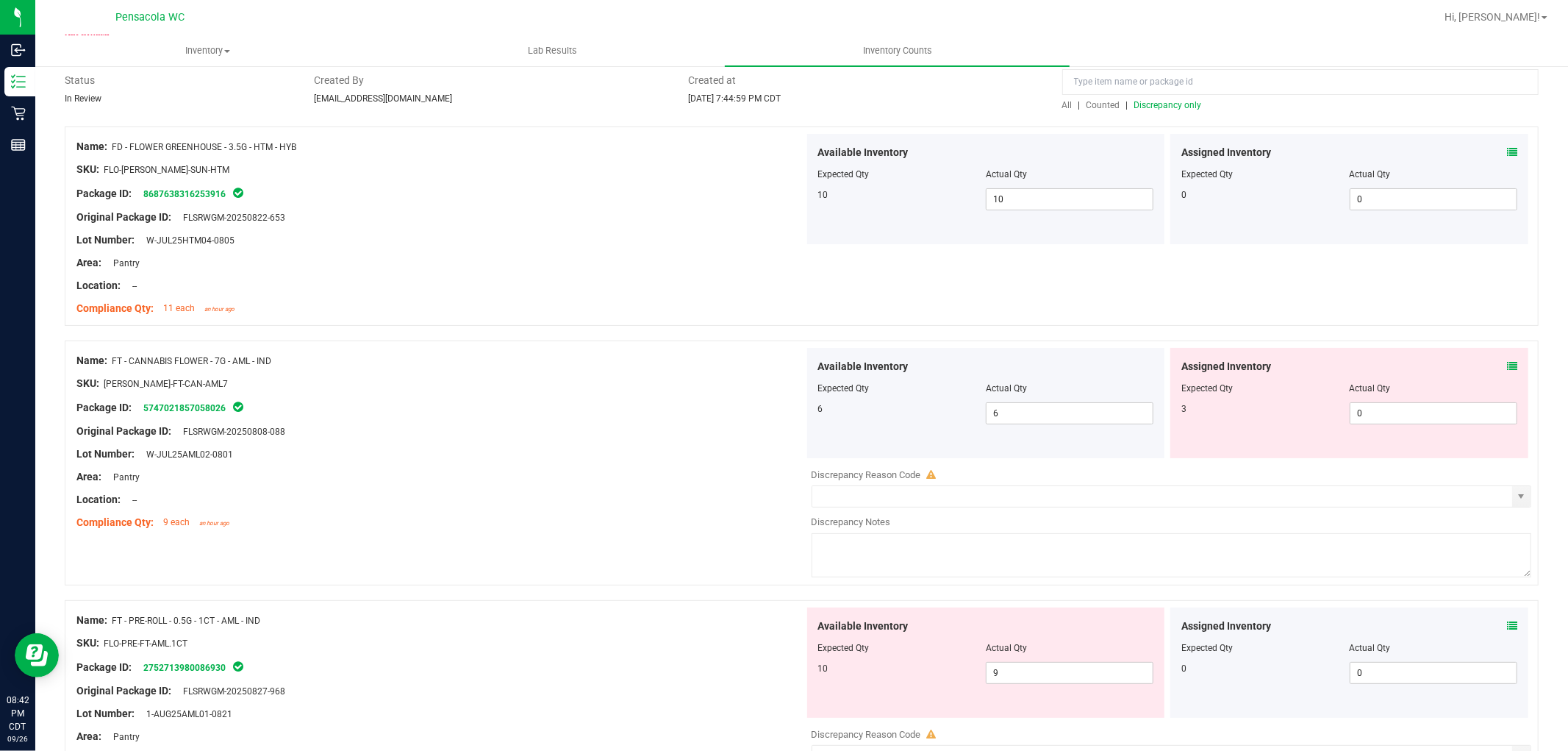
scroll to position [236, 0]
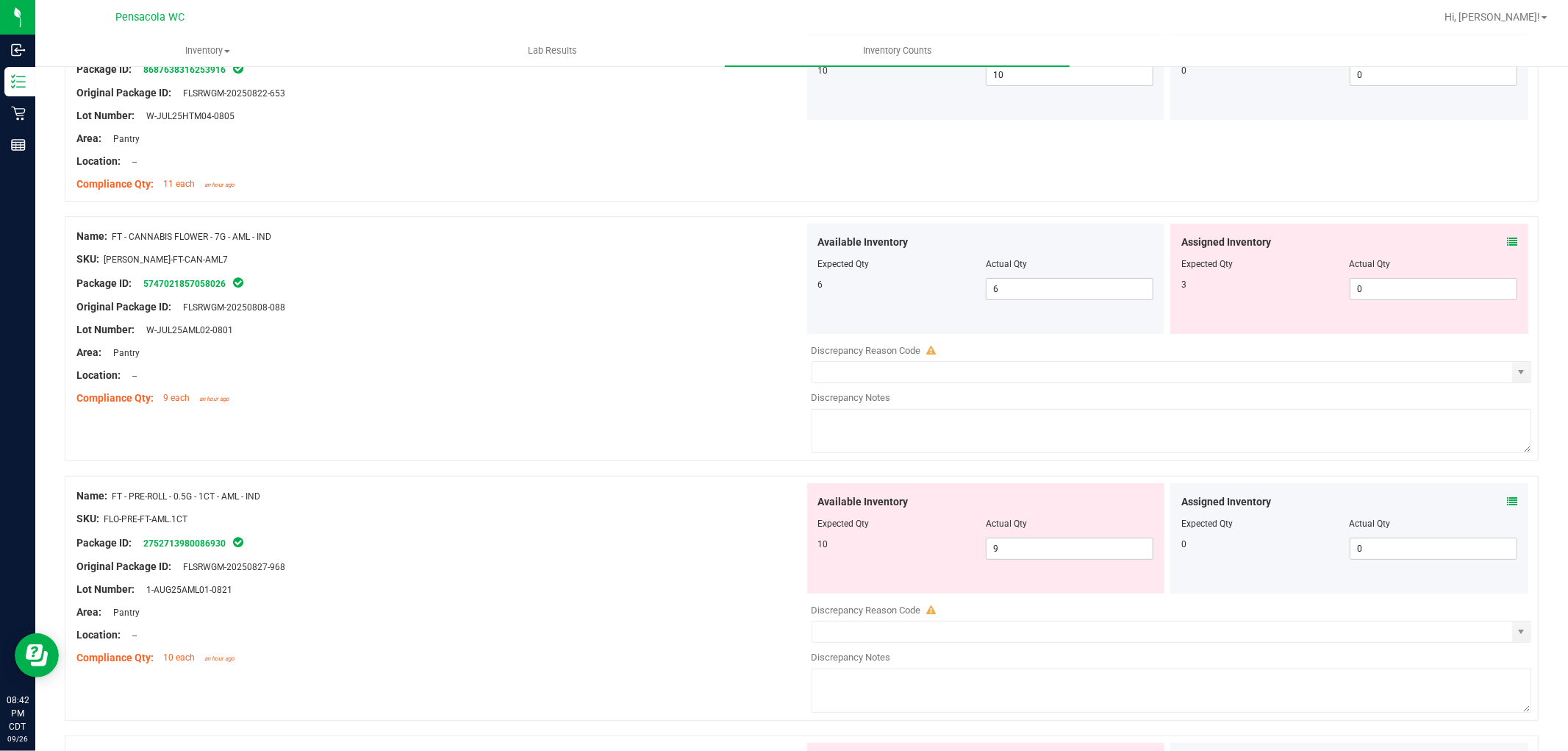
click at [1507, 240] on icon at bounding box center [1512, 241] width 10 height 10
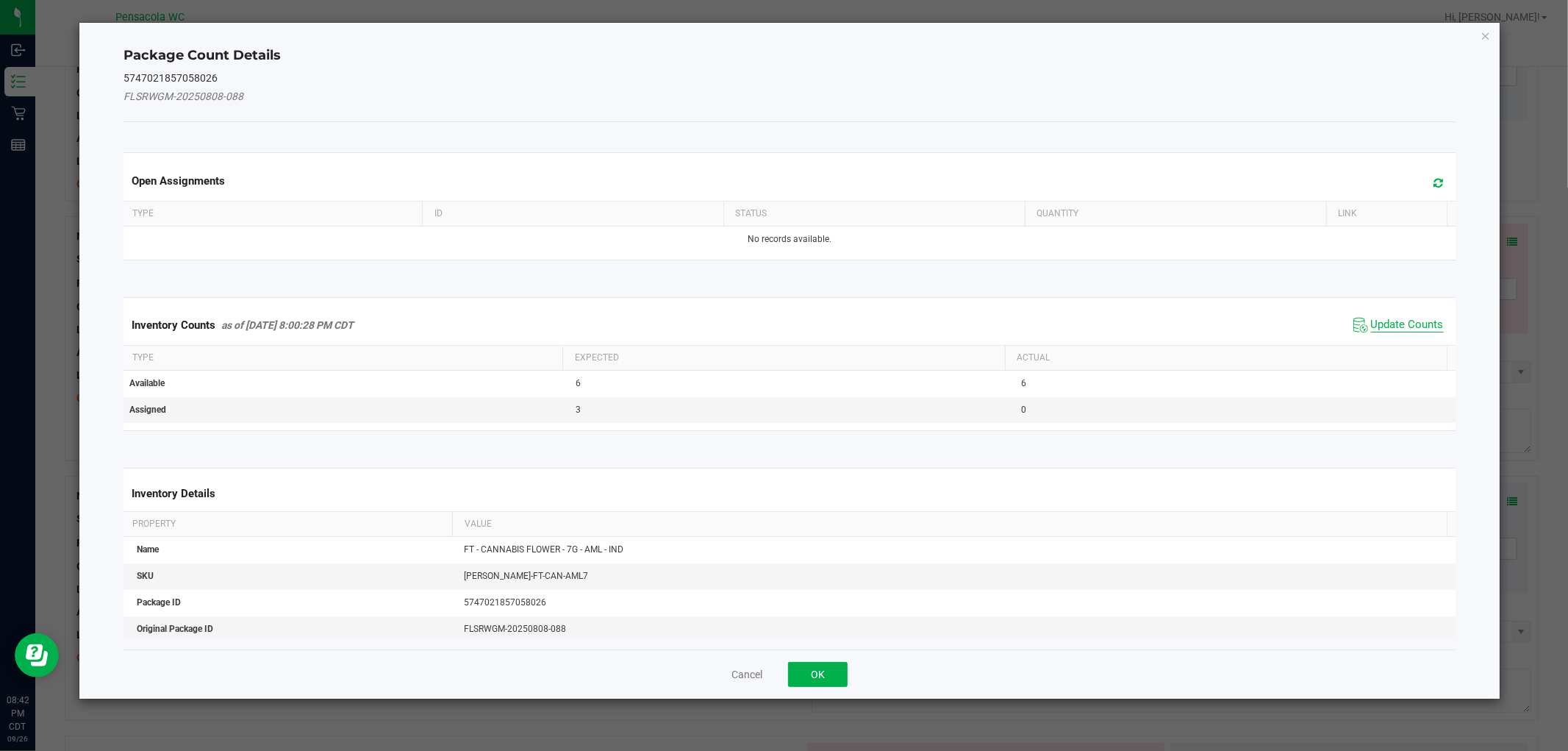
click at [1399, 322] on span "Update Counts" at bounding box center [1407, 325] width 72 height 15
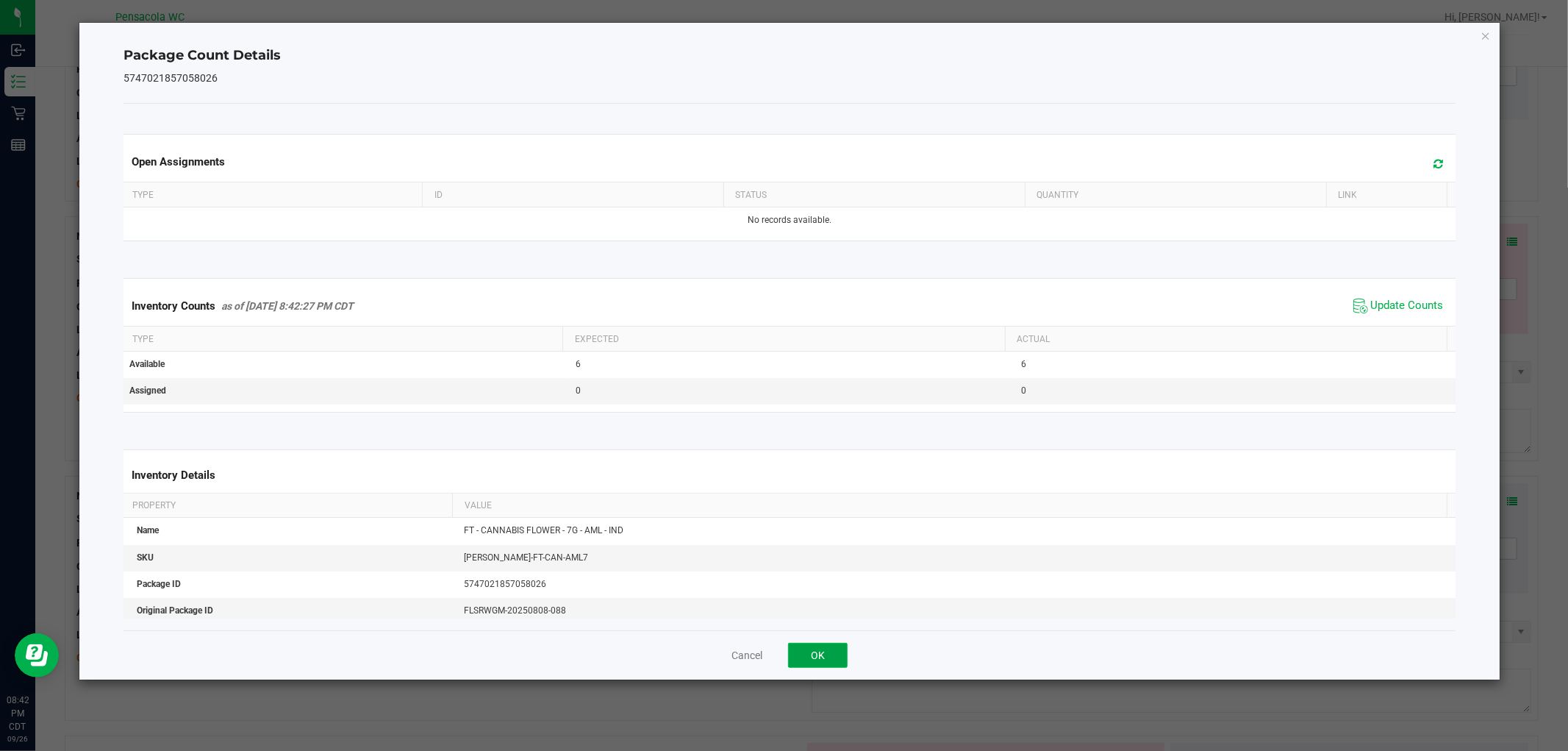
click at [819, 649] on button "OK" at bounding box center [818, 655] width 60 height 25
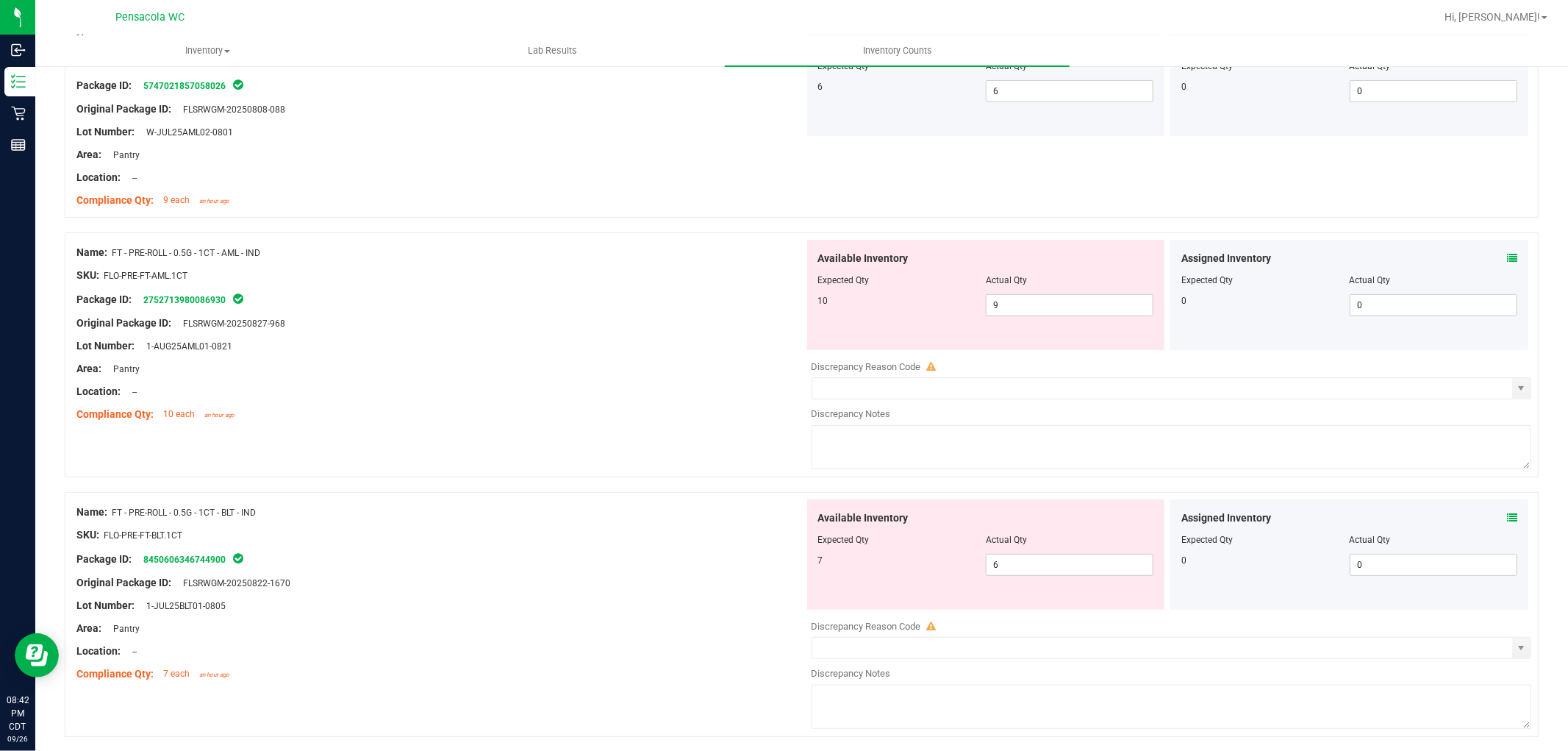
scroll to position [454, 0]
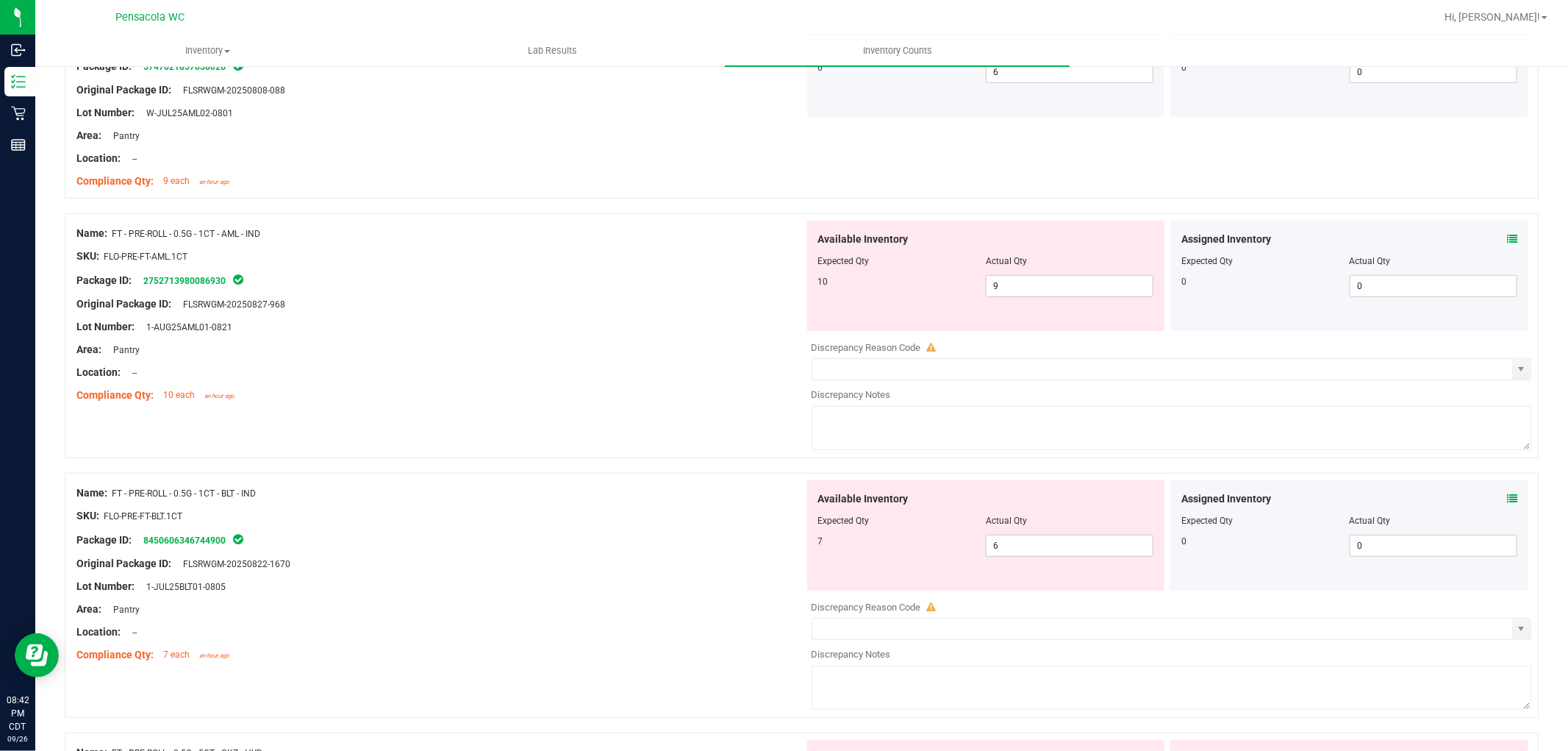
click at [1507, 237] on icon at bounding box center [1512, 239] width 10 height 10
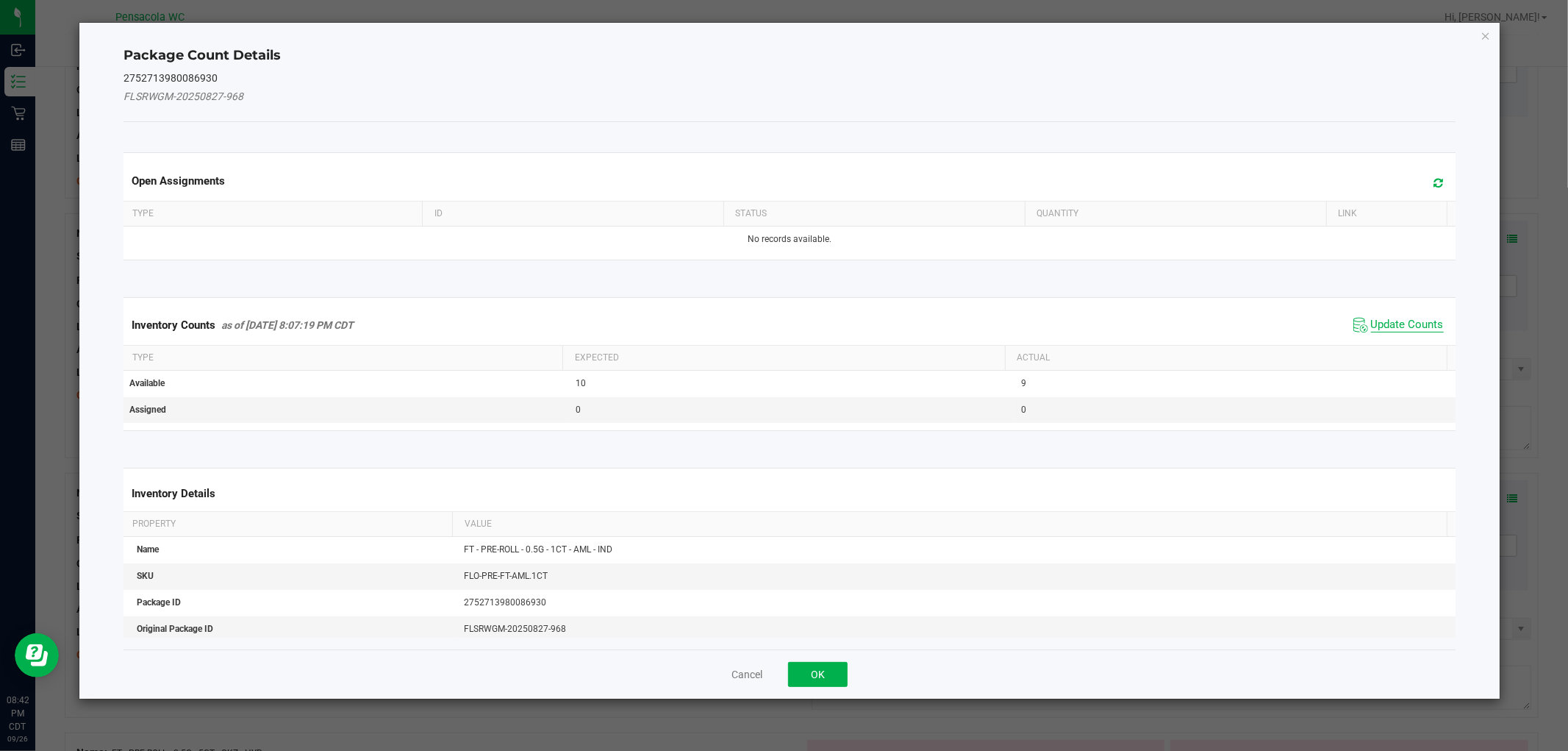
click at [1383, 321] on span "Update Counts" at bounding box center [1407, 325] width 72 height 15
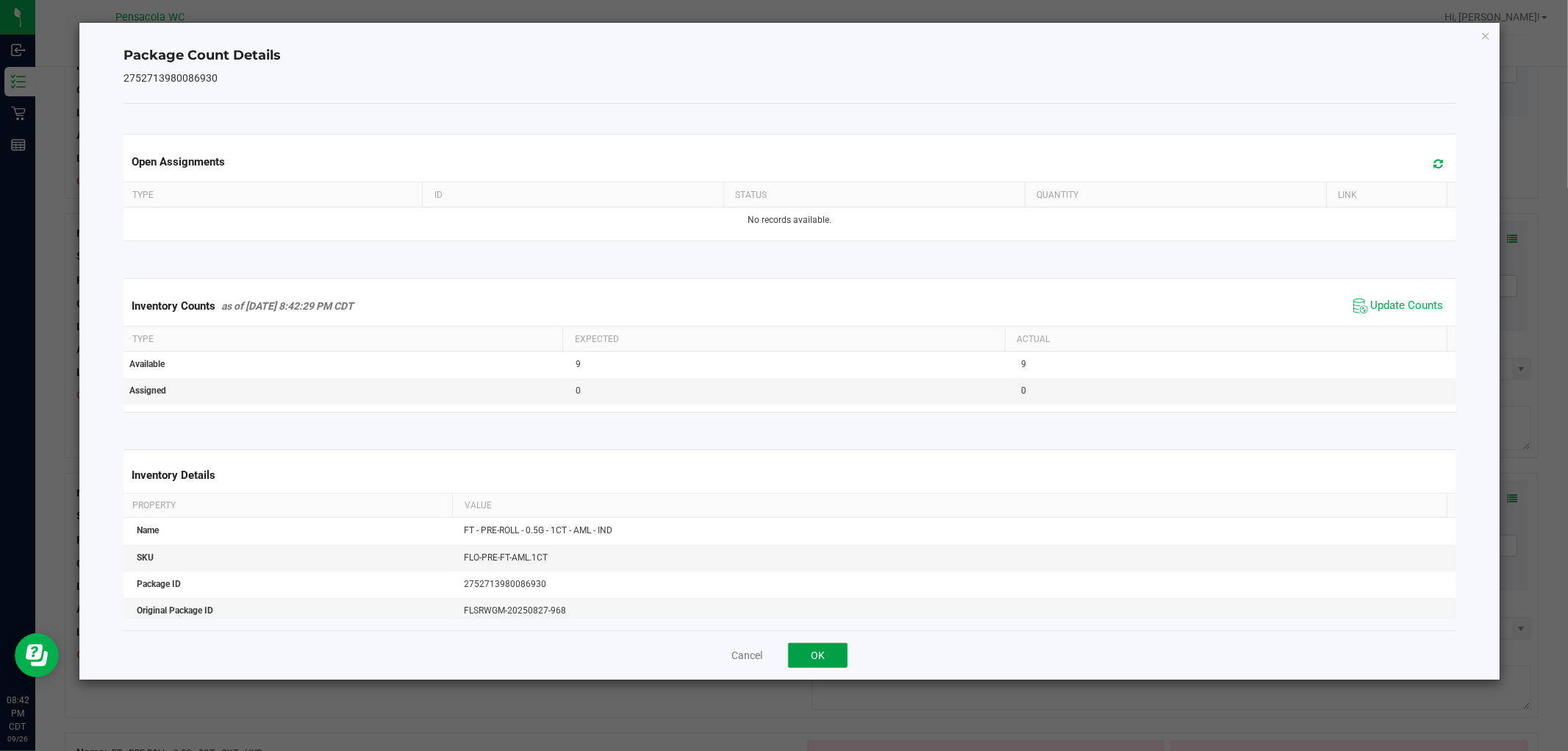
click at [823, 656] on button "OK" at bounding box center [818, 655] width 60 height 25
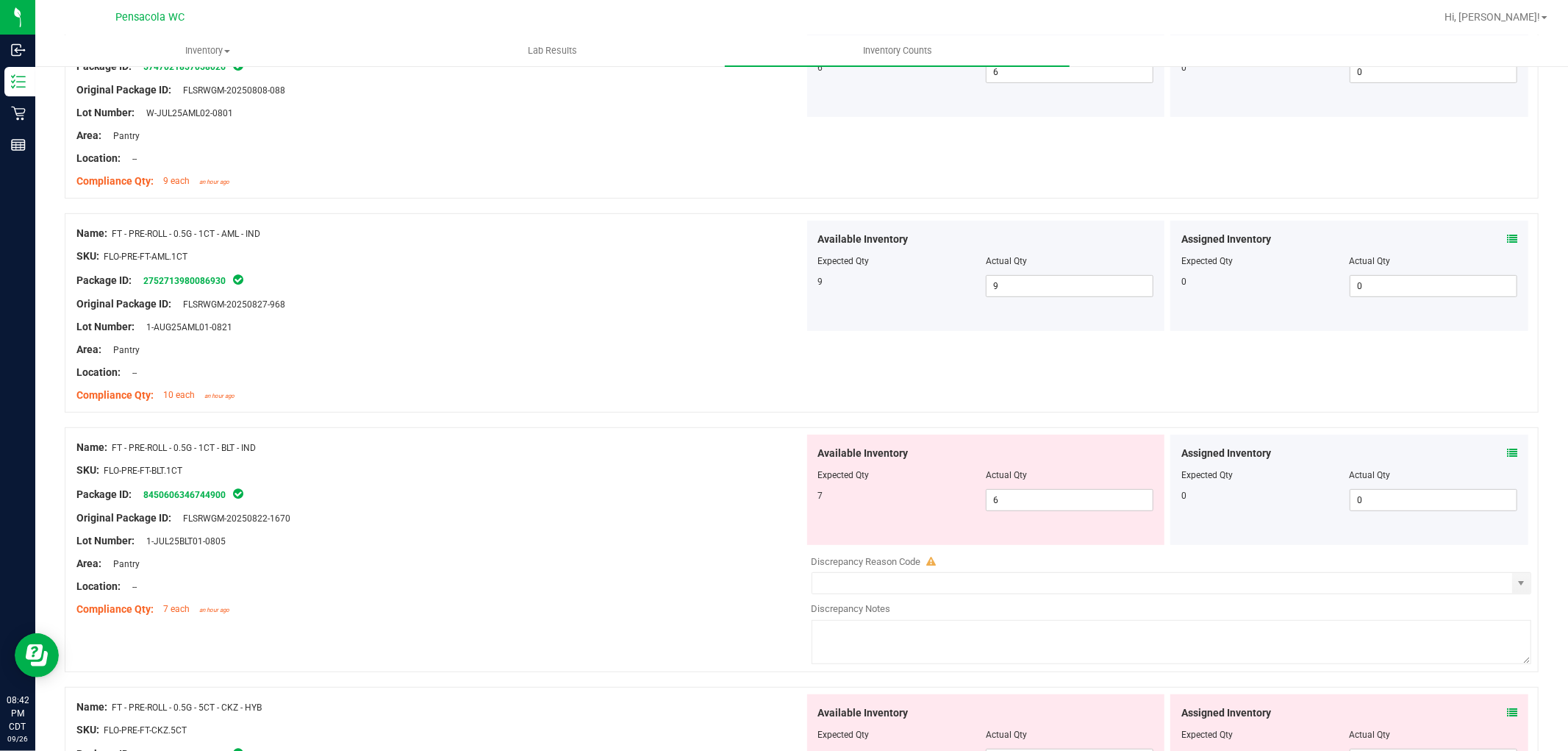
click at [1507, 452] on icon at bounding box center [1512, 452] width 10 height 10
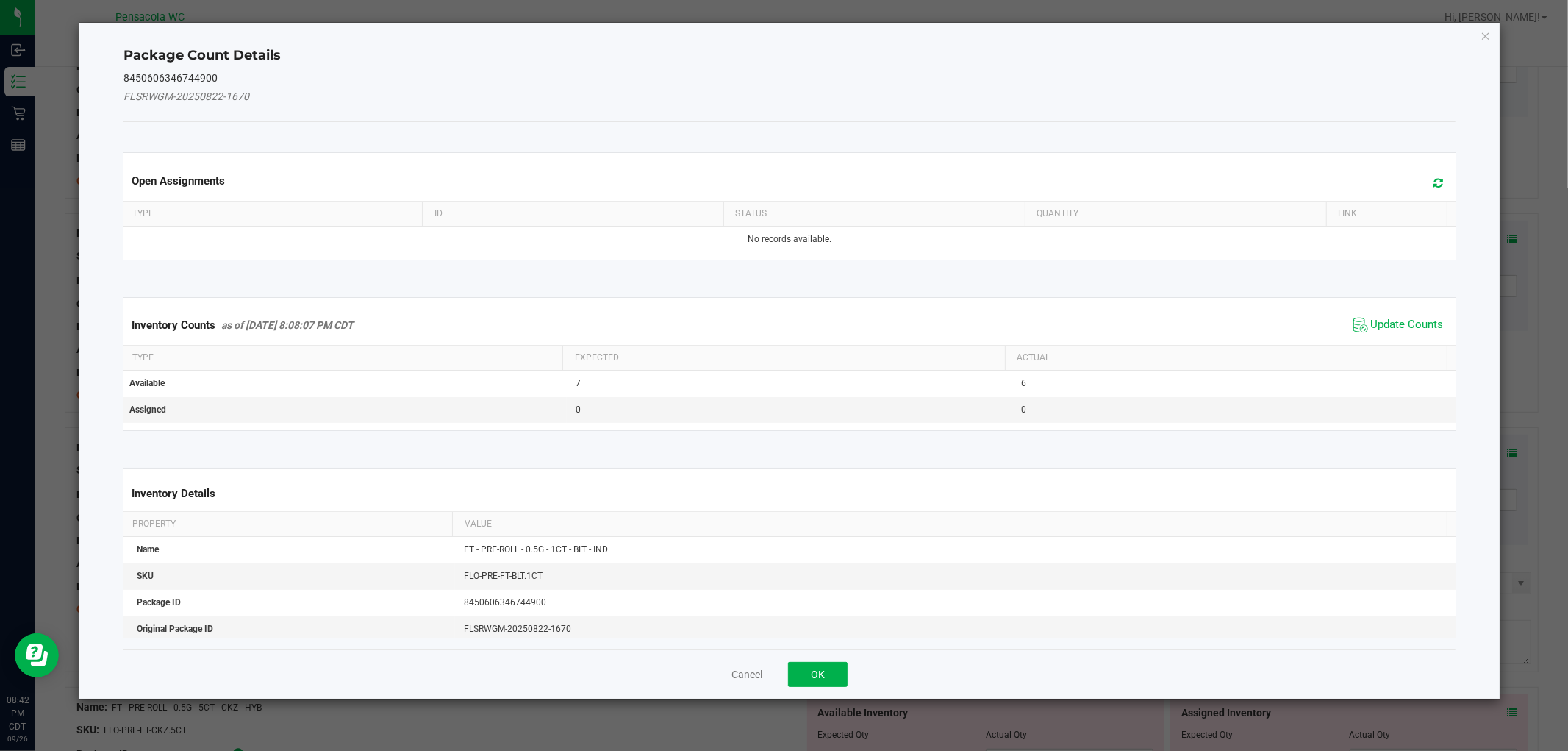
click at [1392, 314] on span "Update Counts" at bounding box center [1399, 325] width 98 height 22
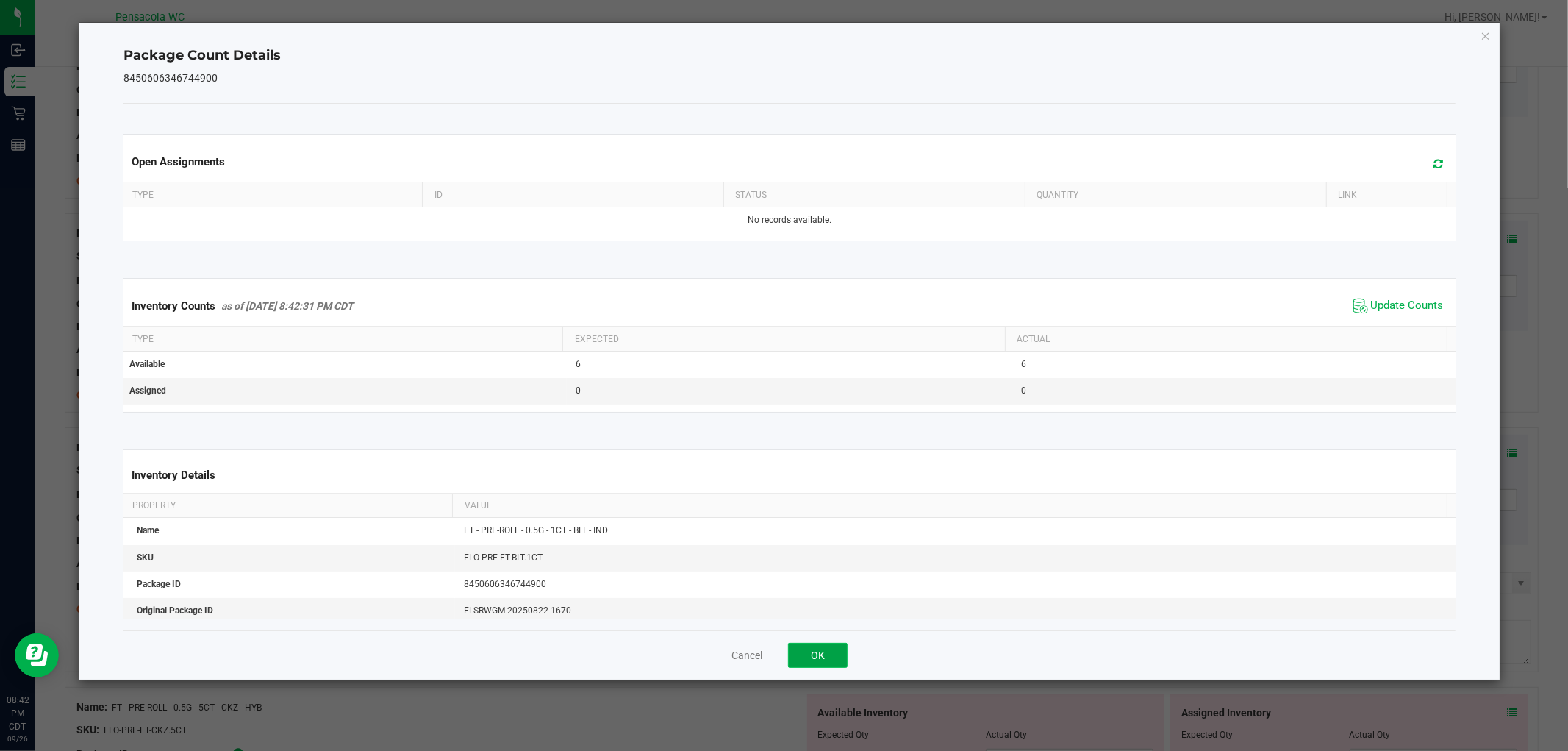
click at [814, 652] on button "OK" at bounding box center [818, 655] width 60 height 25
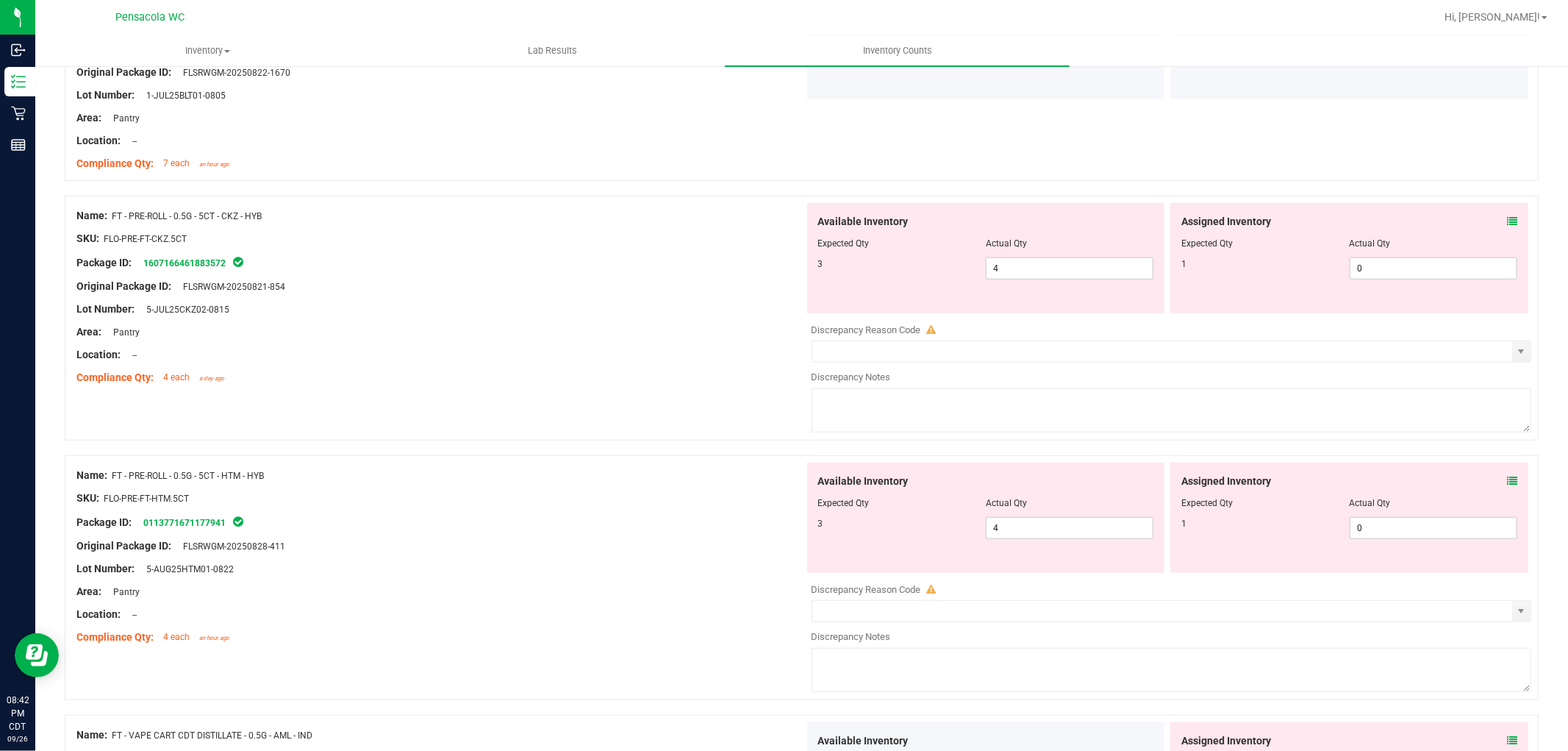
scroll to position [975, 0]
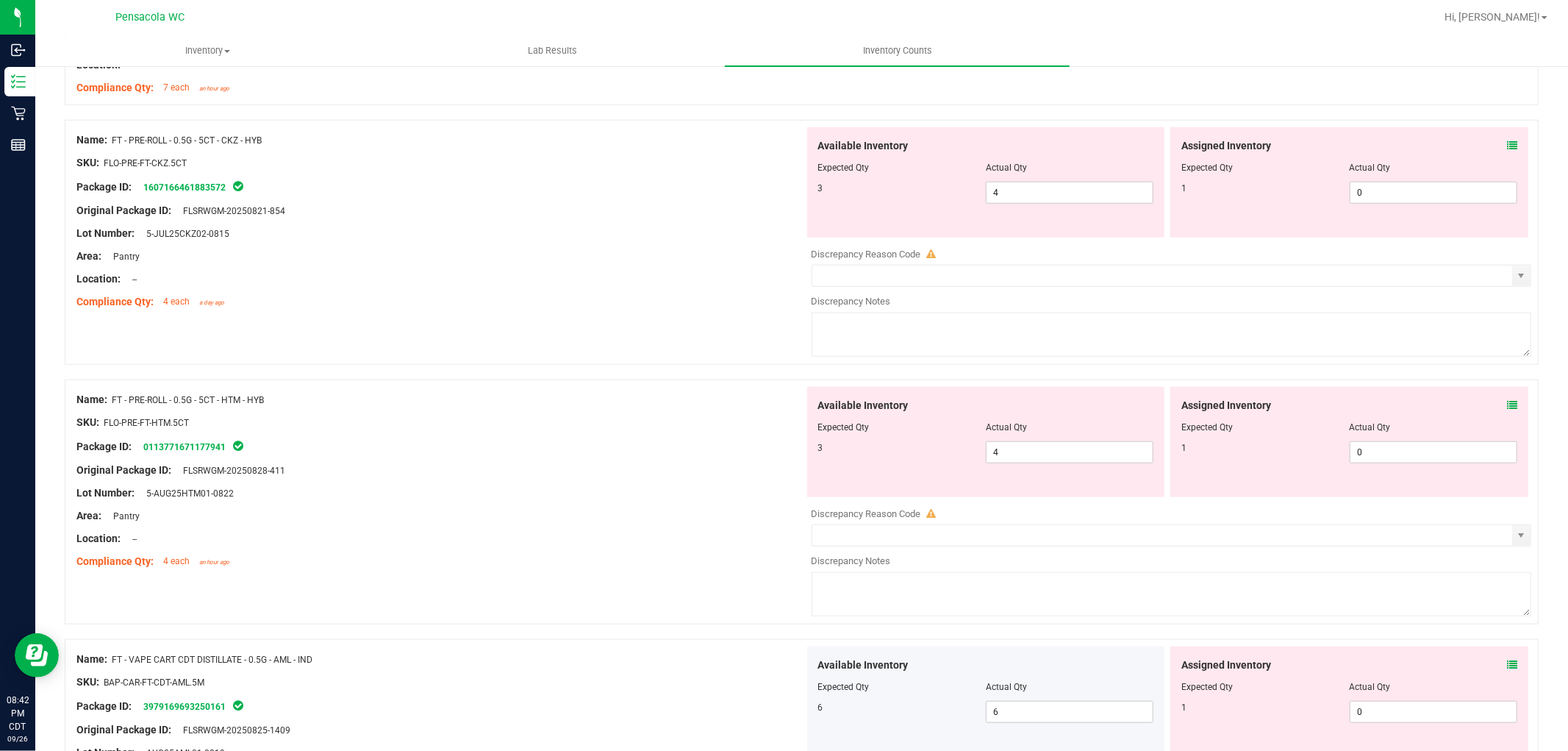
click at [1507, 143] on icon at bounding box center [1512, 145] width 10 height 10
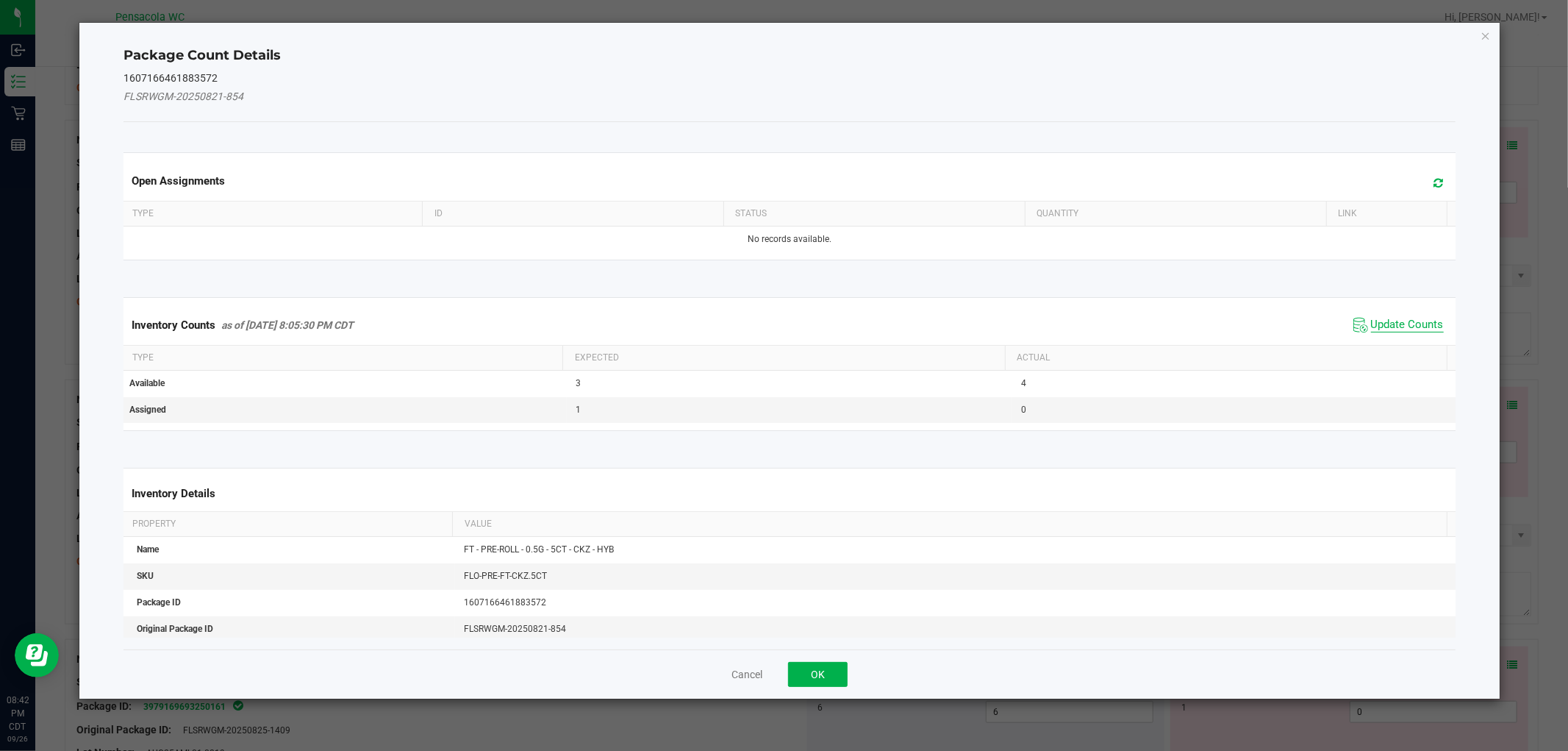
click at [1377, 332] on span "Update Counts" at bounding box center [1407, 325] width 72 height 15
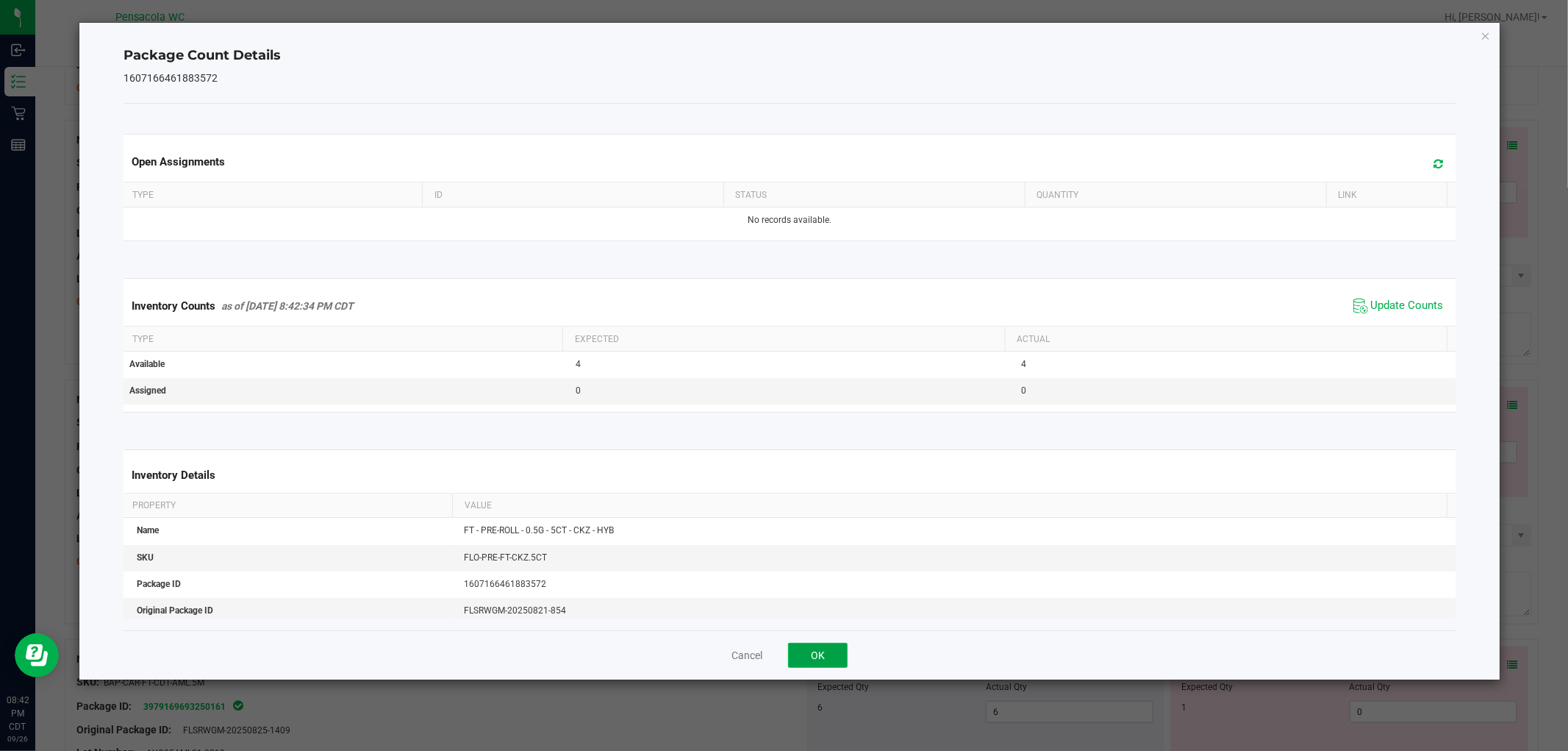
click at [831, 651] on button "OK" at bounding box center [818, 655] width 60 height 25
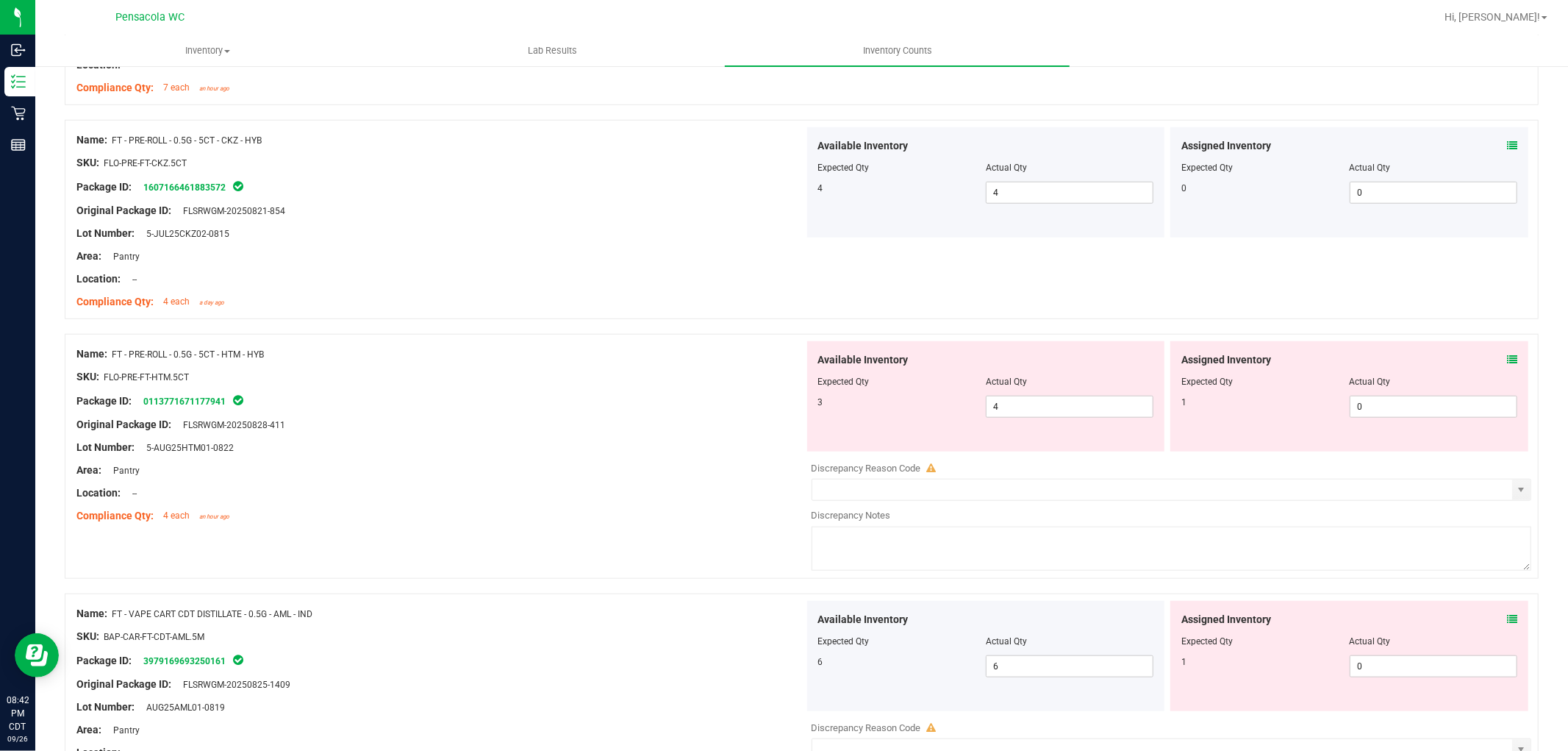
click at [1507, 358] on icon at bounding box center [1512, 359] width 10 height 10
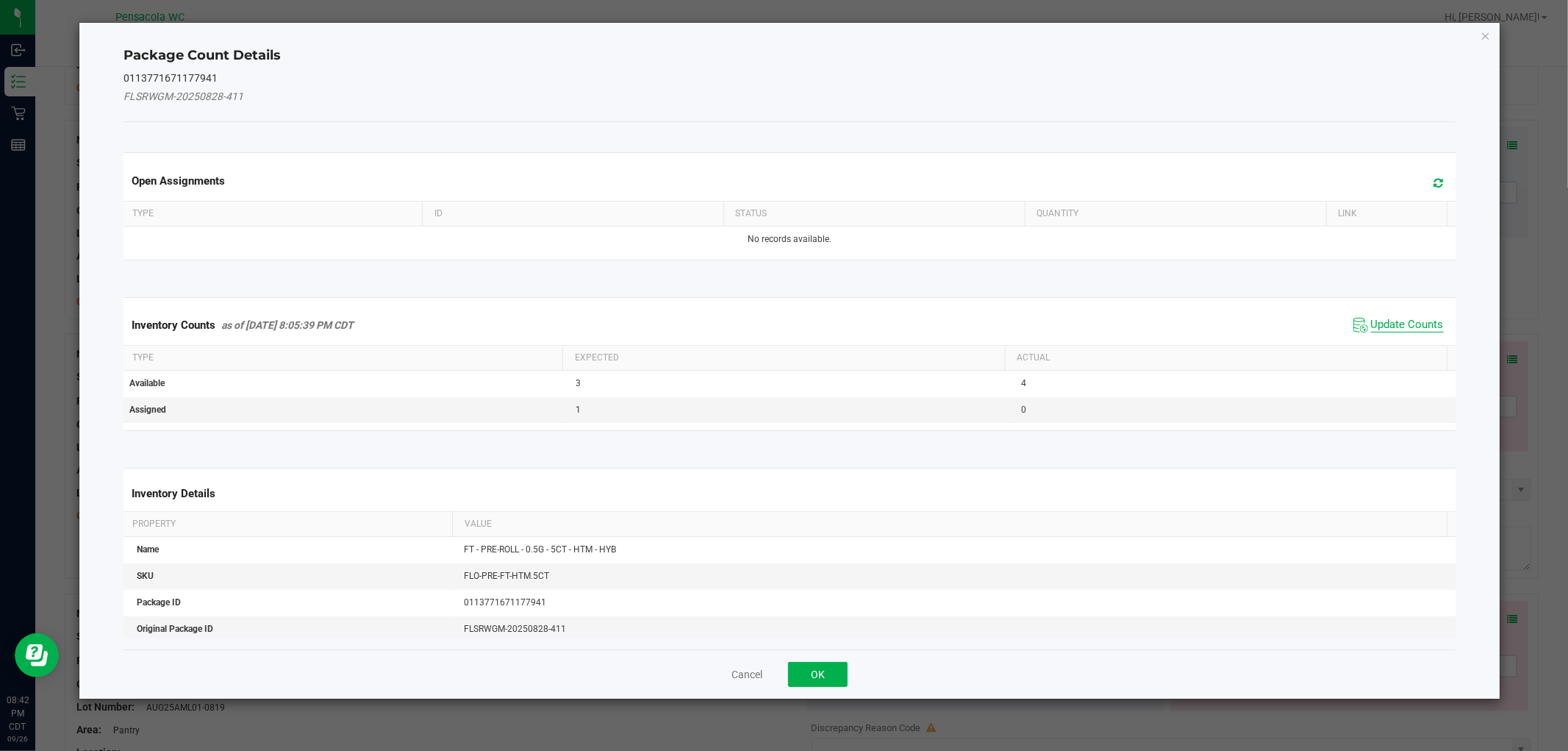
click at [1399, 322] on span "Update Counts" at bounding box center [1407, 325] width 72 height 15
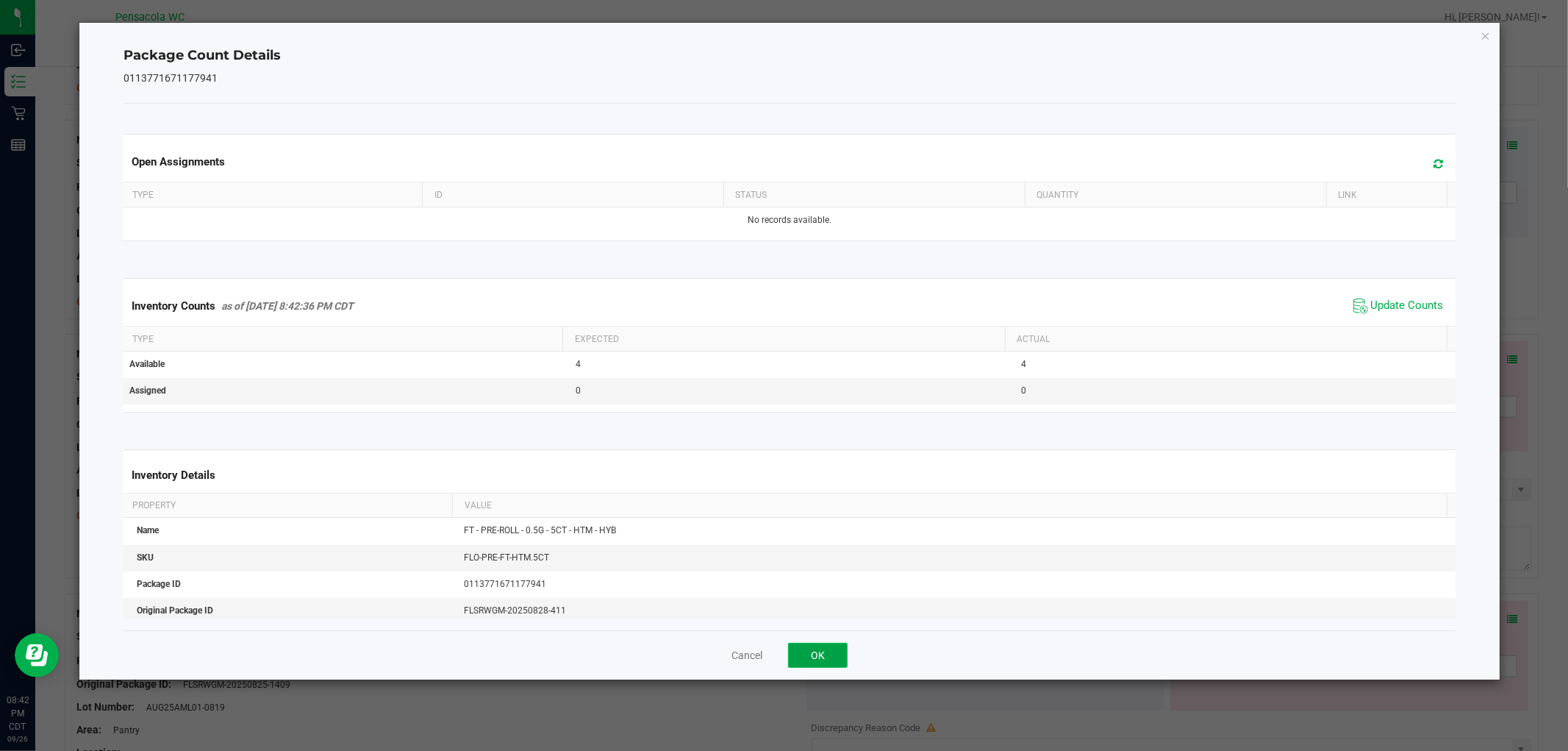
click at [817, 657] on button "OK" at bounding box center [818, 655] width 60 height 25
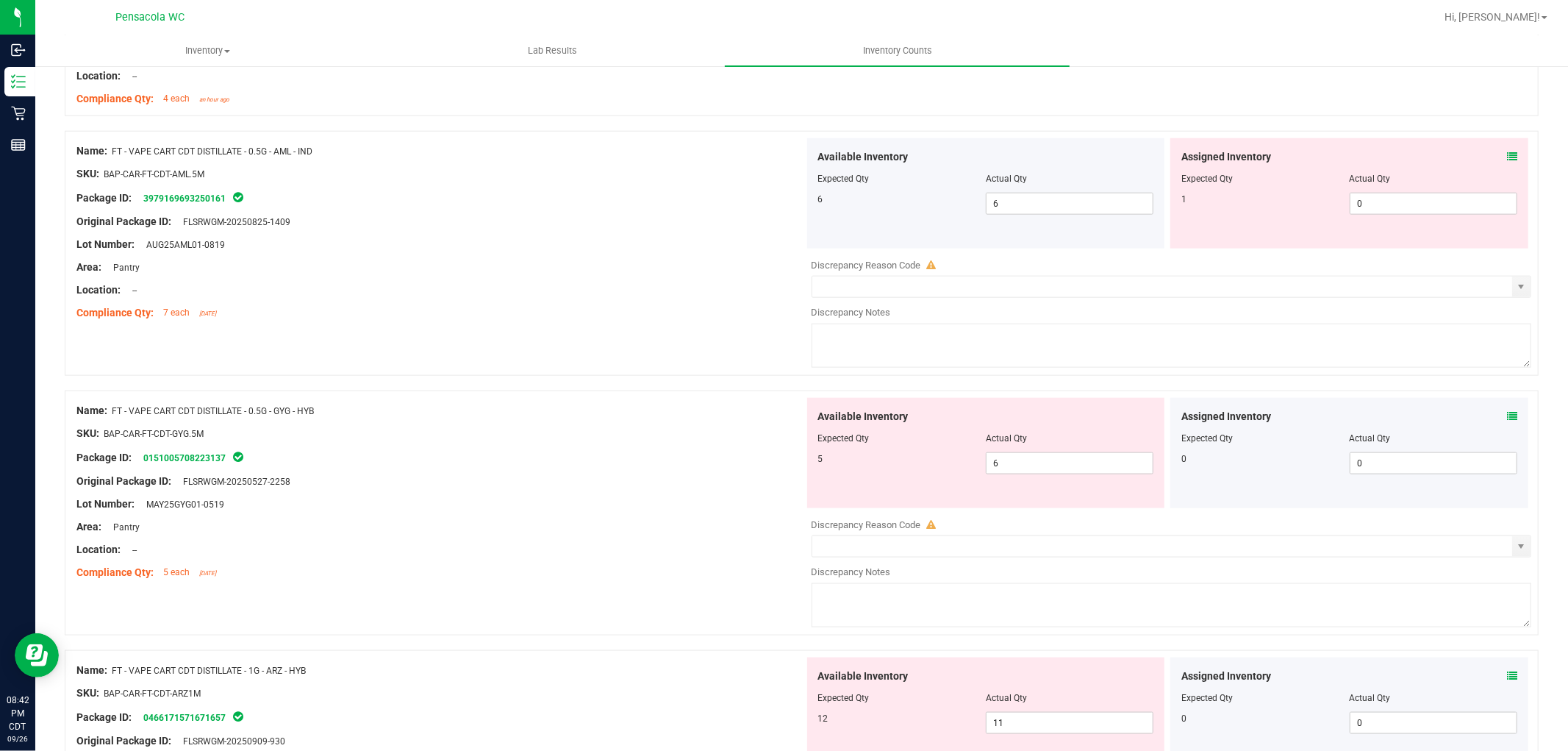
scroll to position [1400, 0]
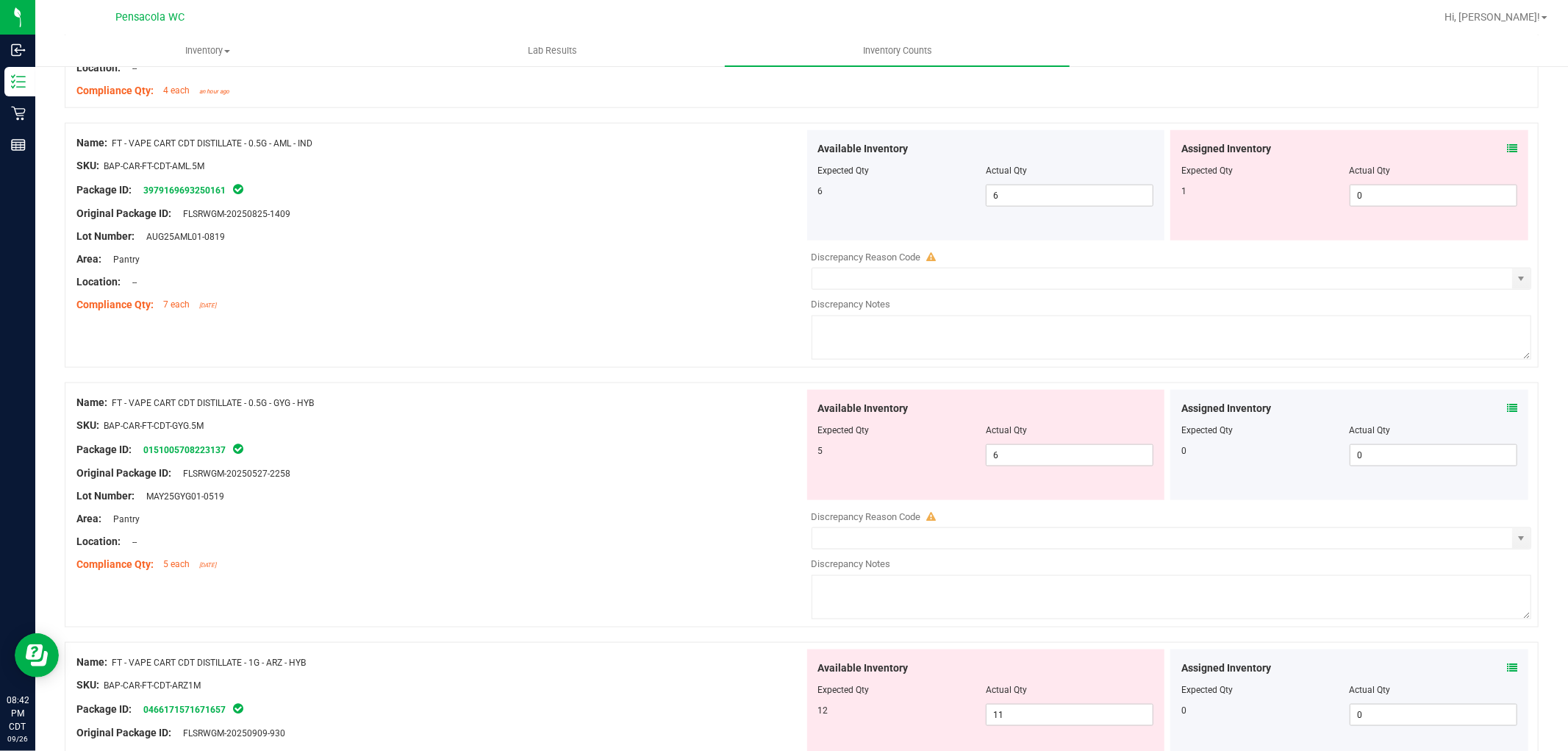
click at [1507, 148] on icon at bounding box center [1512, 148] width 10 height 10
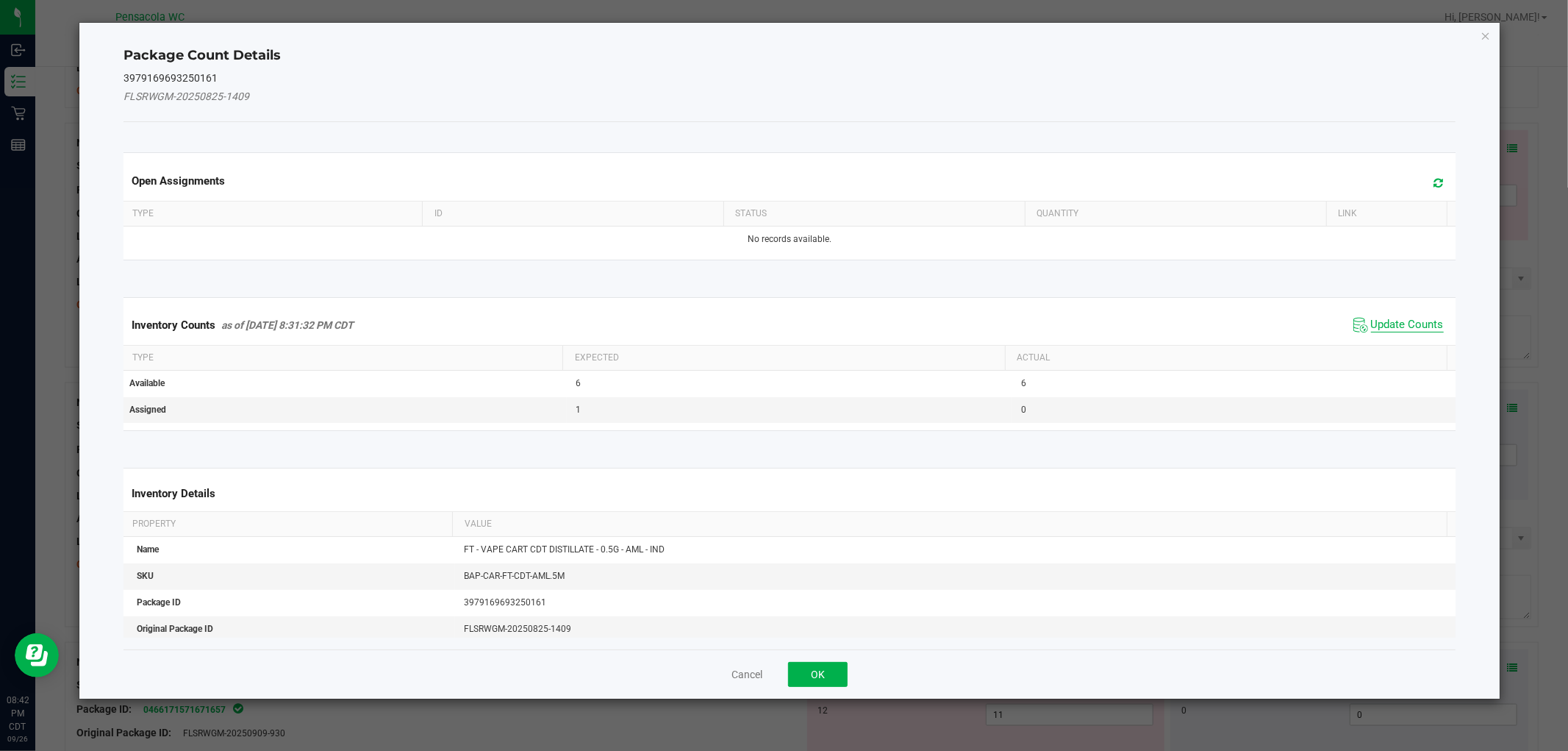
click at [1398, 331] on span "Update Counts" at bounding box center [1407, 325] width 72 height 15
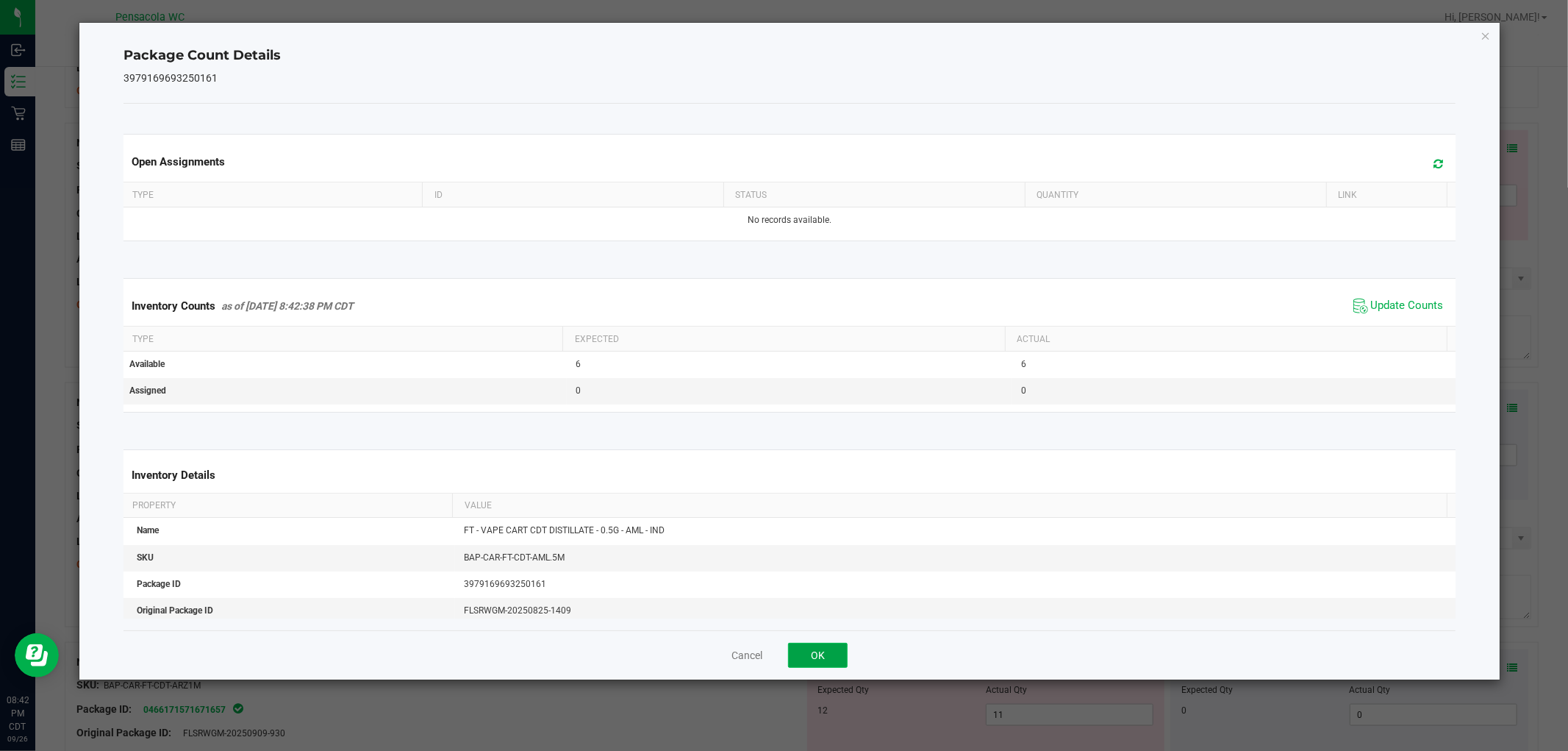
click at [823, 659] on button "OK" at bounding box center [818, 655] width 60 height 25
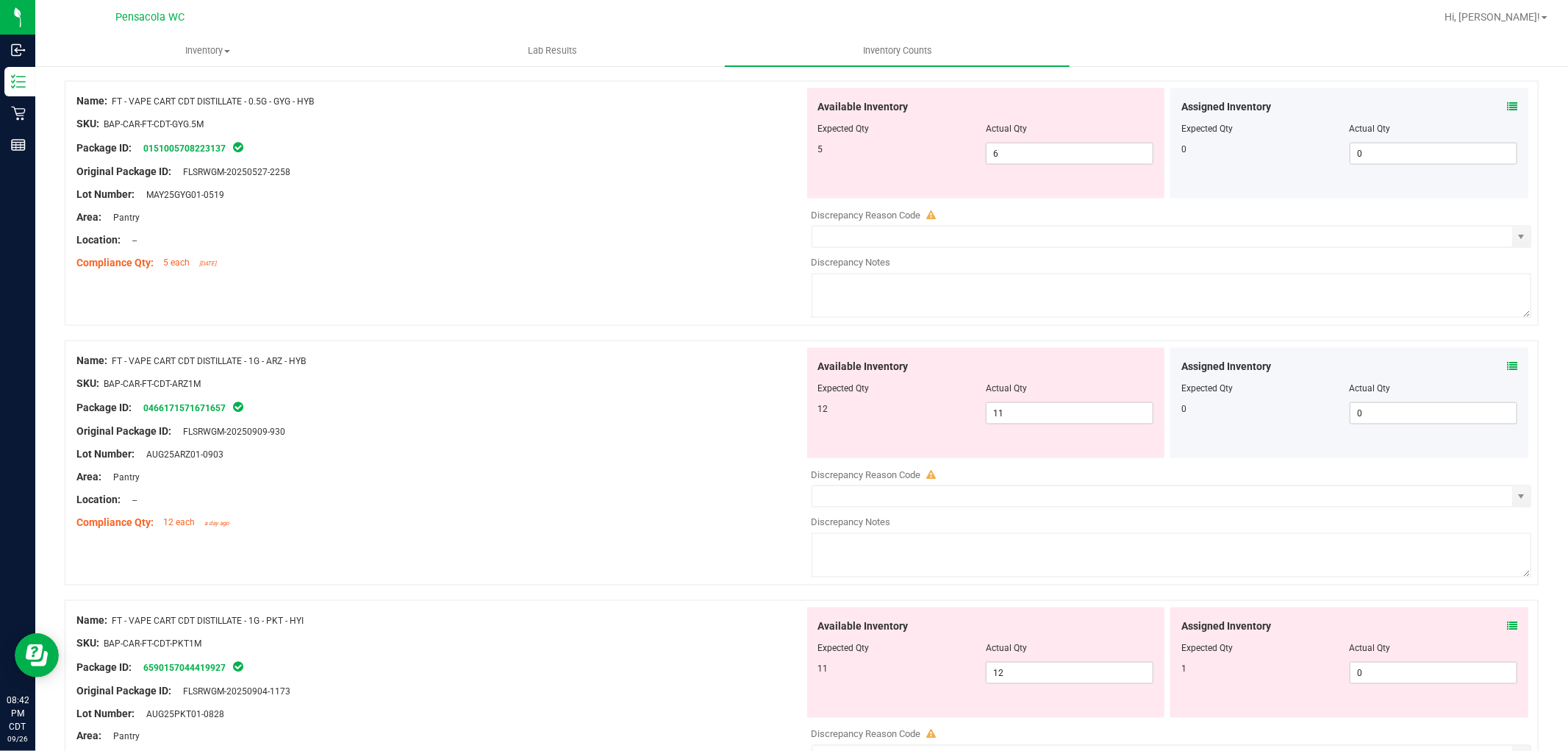
scroll to position [1656, 0]
click at [1507, 106] on icon at bounding box center [1512, 106] width 10 height 10
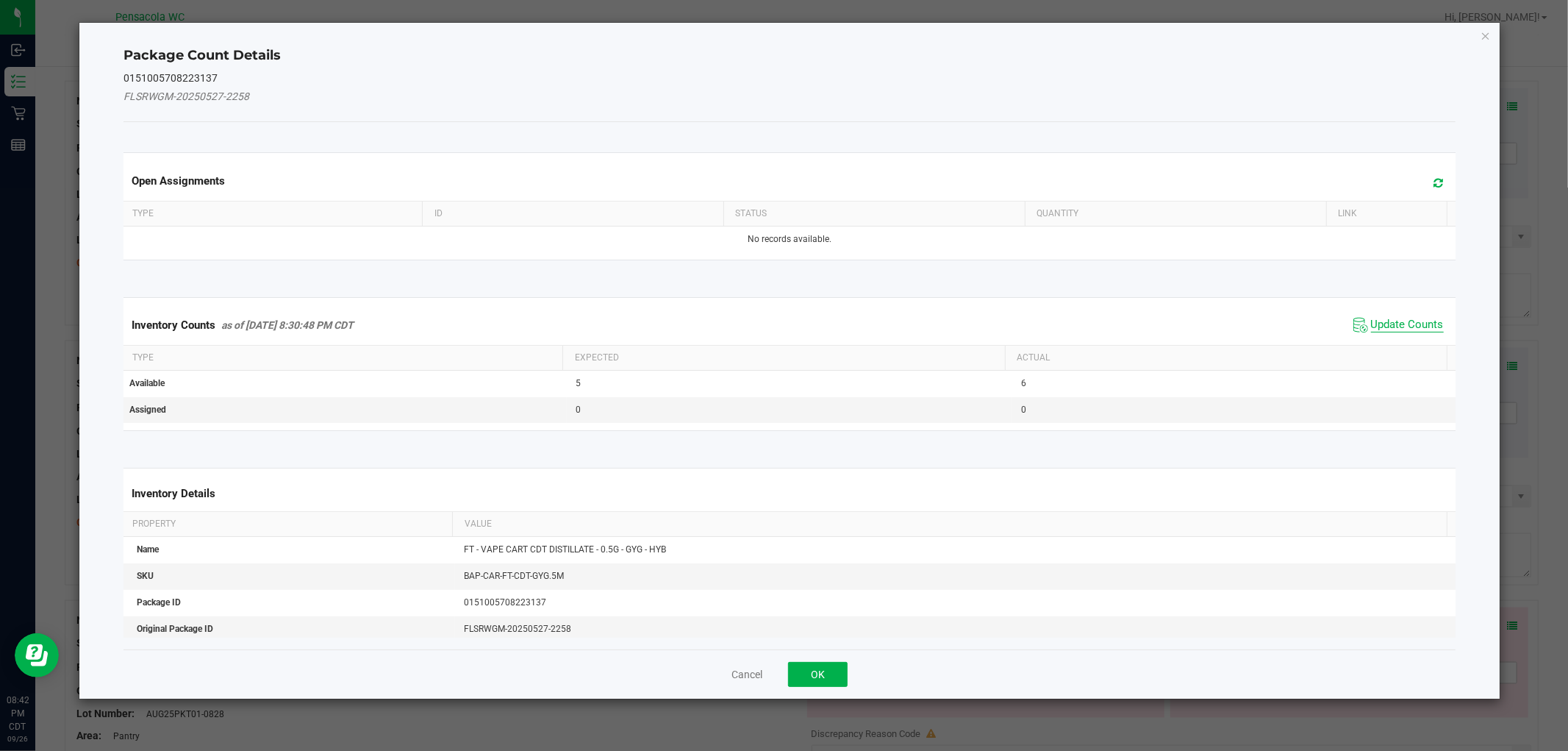
click at [1392, 324] on span "Update Counts" at bounding box center [1407, 325] width 72 height 15
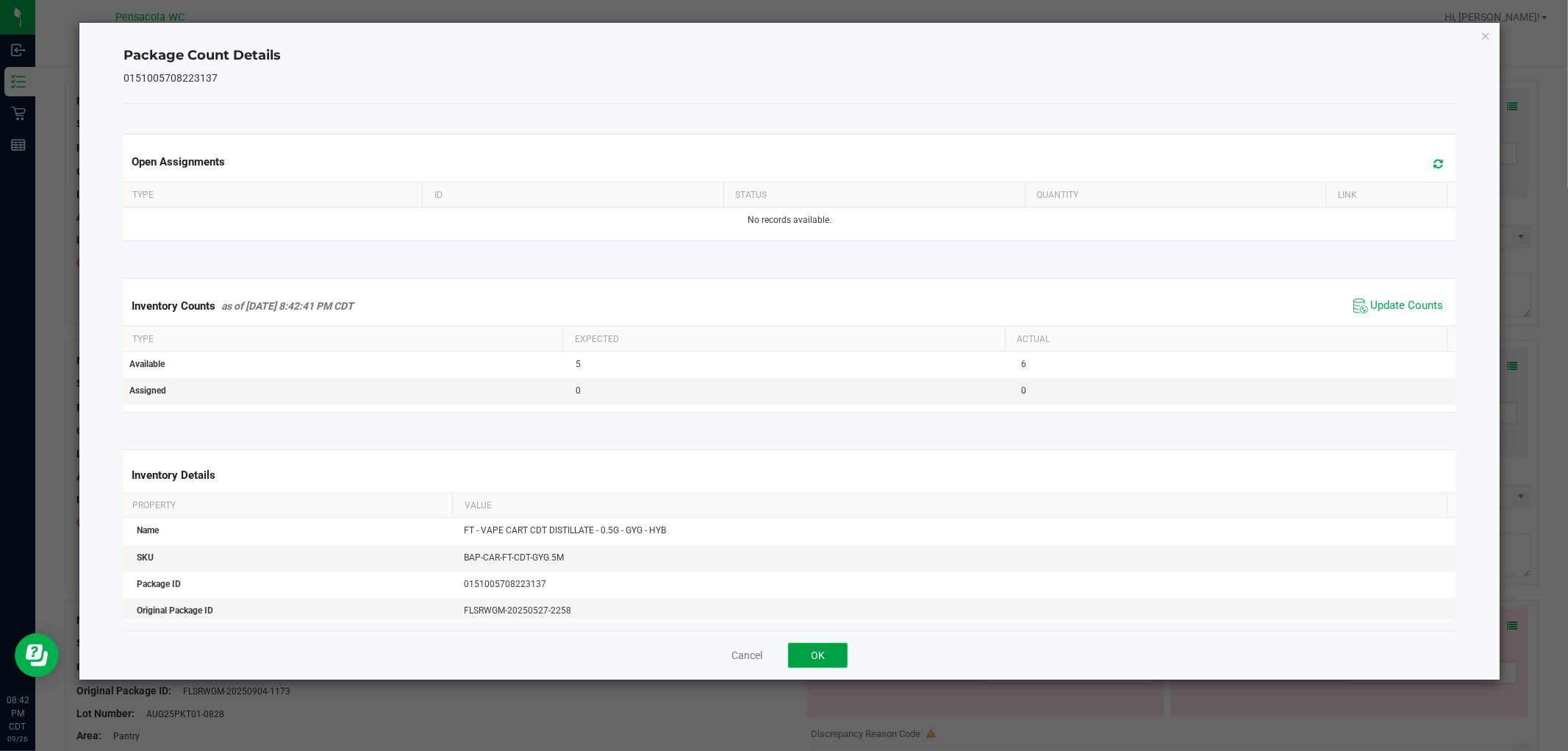
click at [817, 650] on button "OK" at bounding box center [818, 655] width 60 height 25
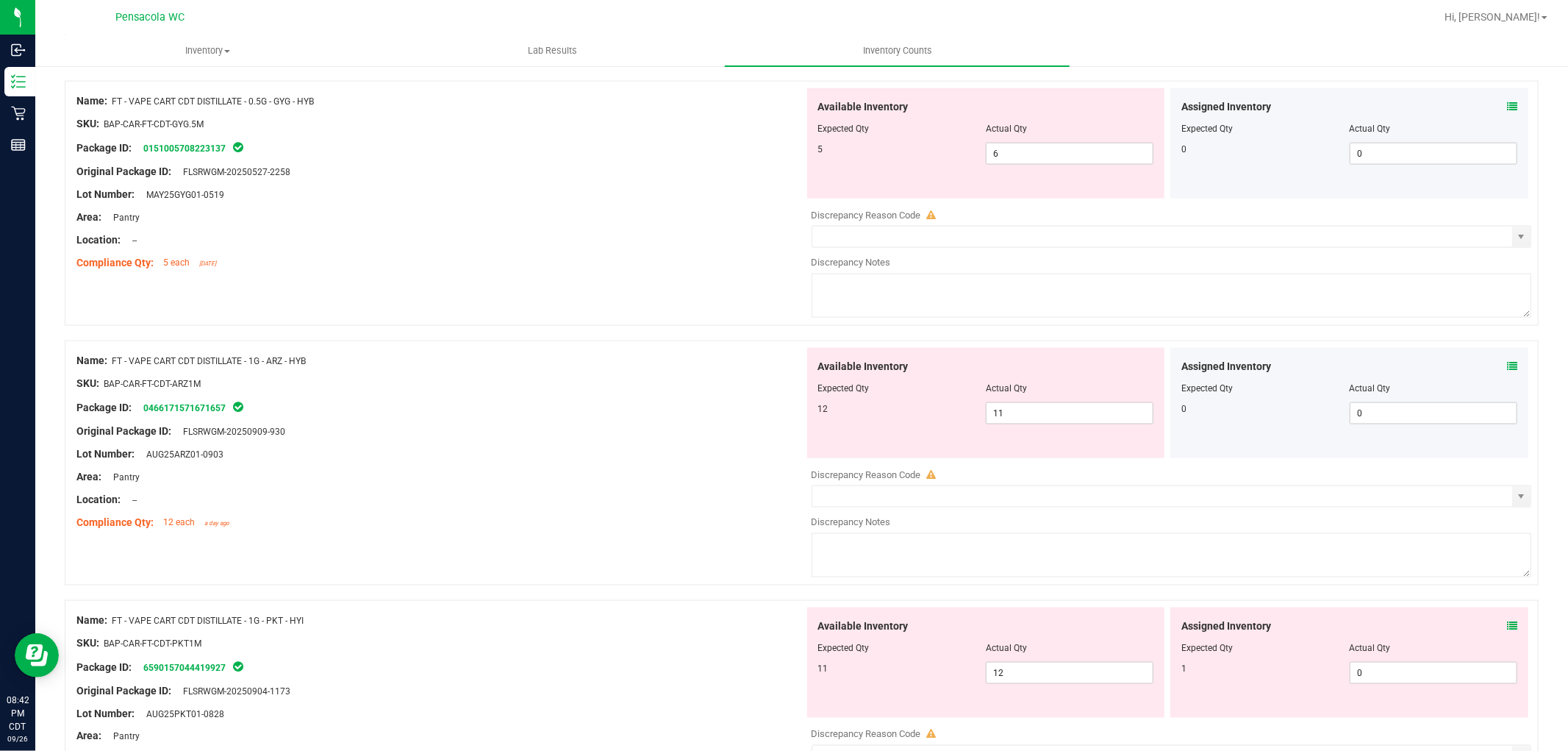
click at [1507, 366] on icon at bounding box center [1512, 366] width 10 height 10
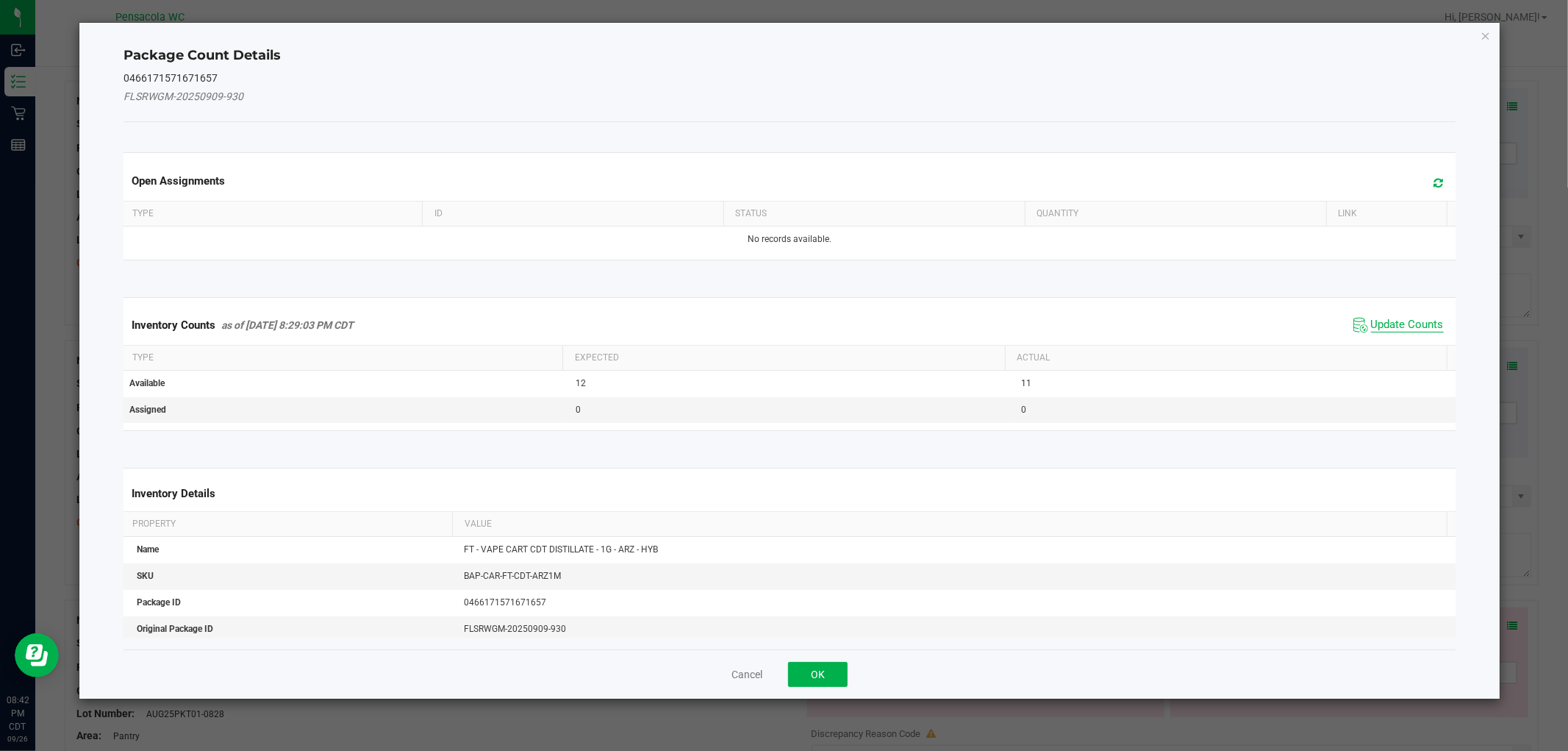
click at [1395, 322] on span "Update Counts" at bounding box center [1407, 325] width 72 height 15
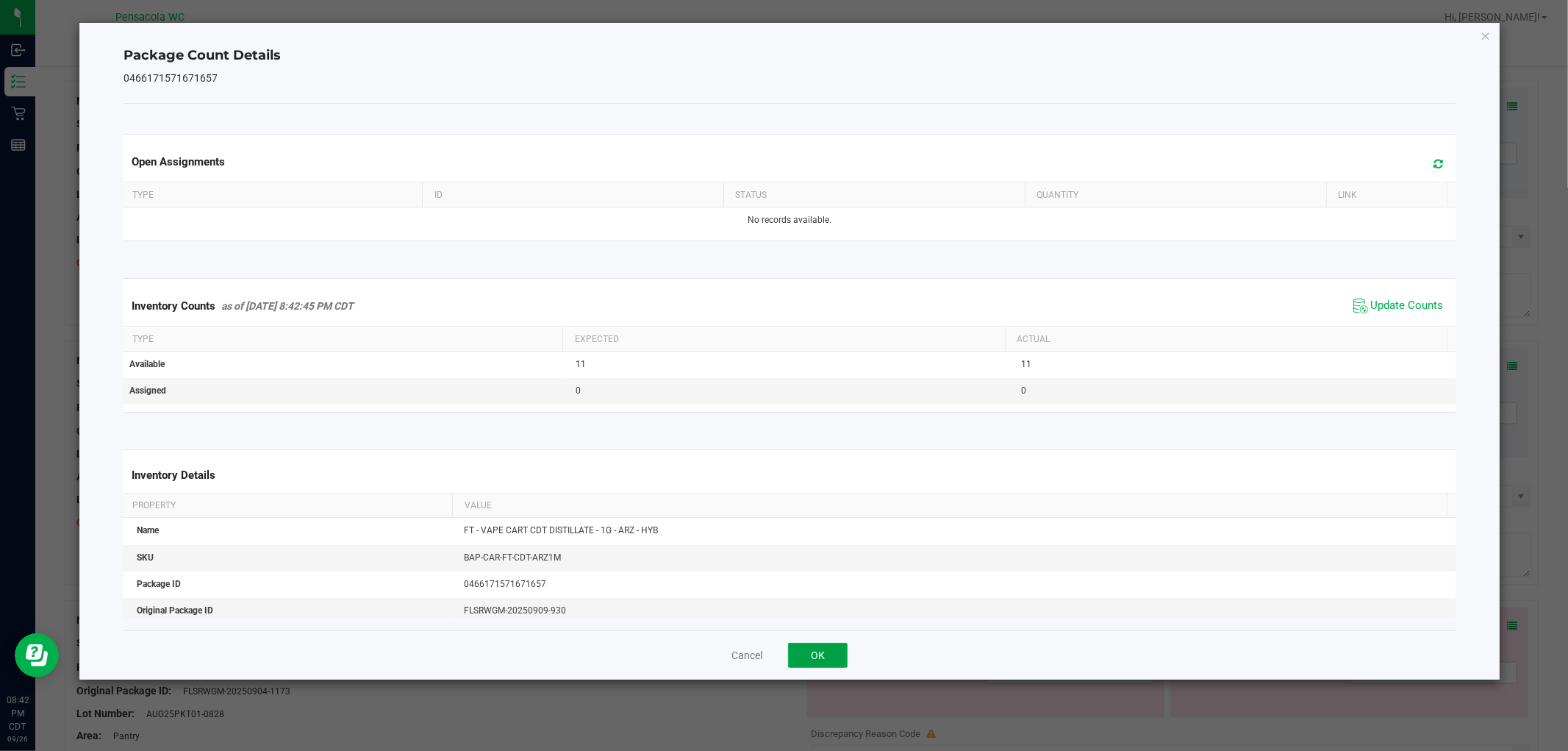
click at [817, 649] on button "OK" at bounding box center [818, 655] width 60 height 25
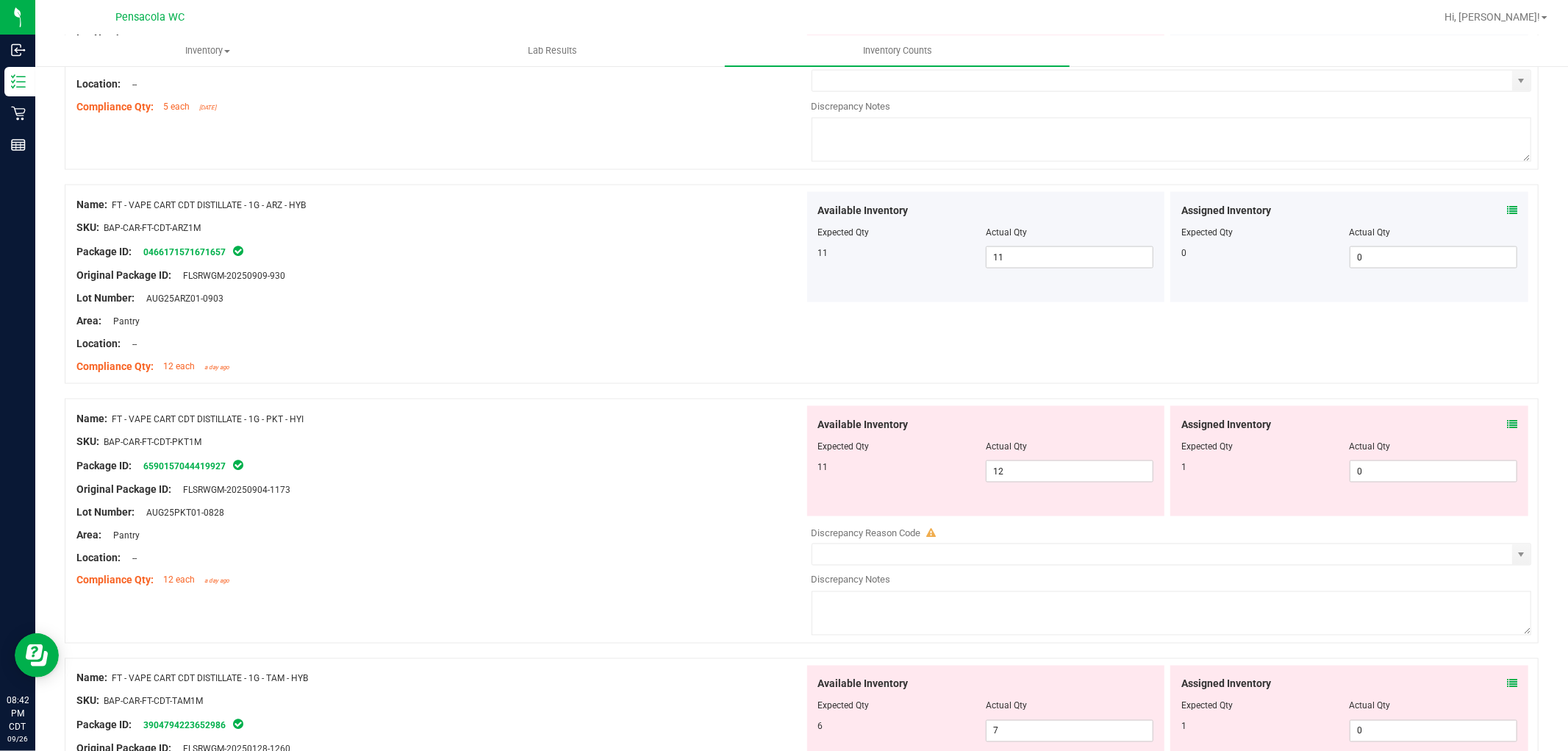
scroll to position [1939, 0]
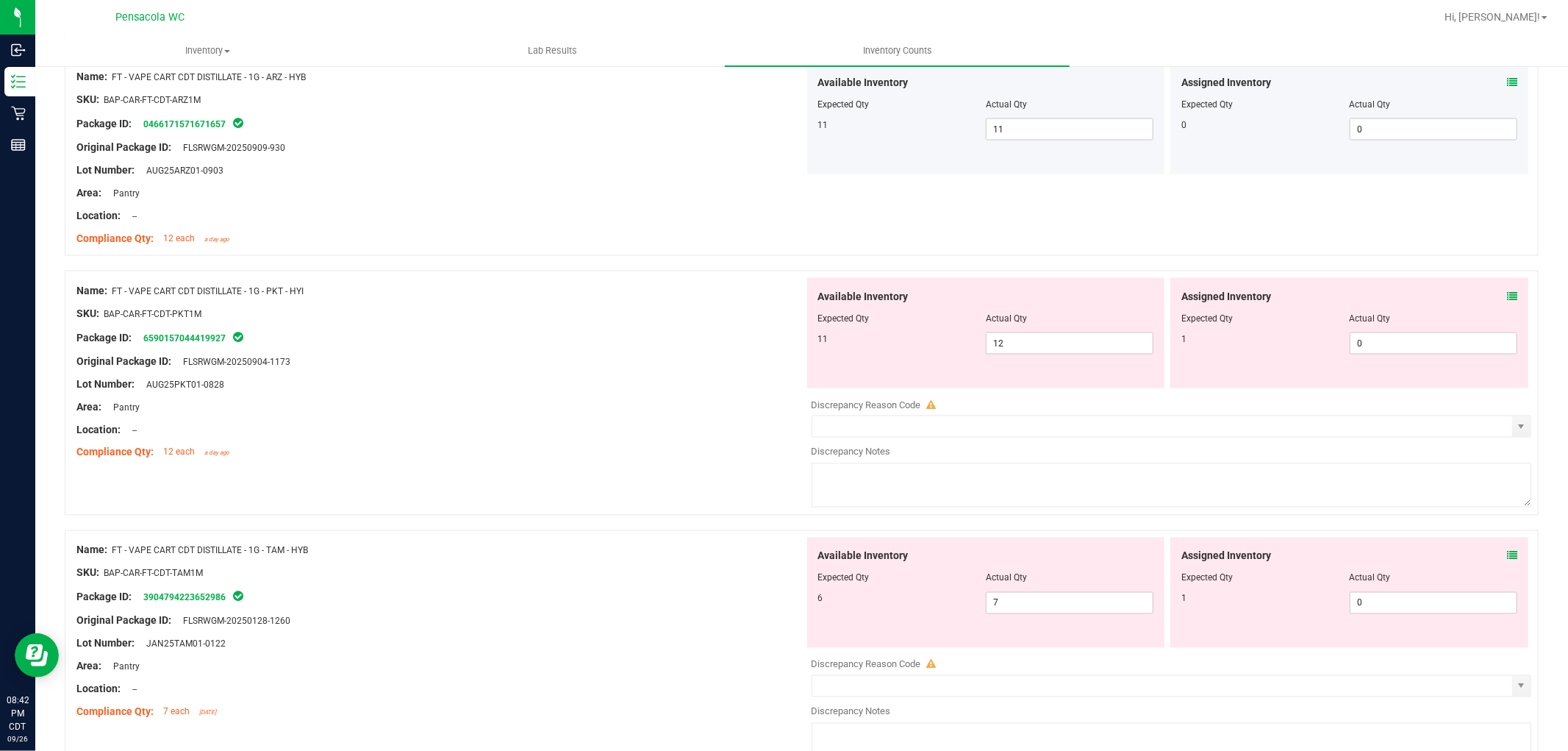
click at [1507, 296] on icon at bounding box center [1512, 296] width 10 height 10
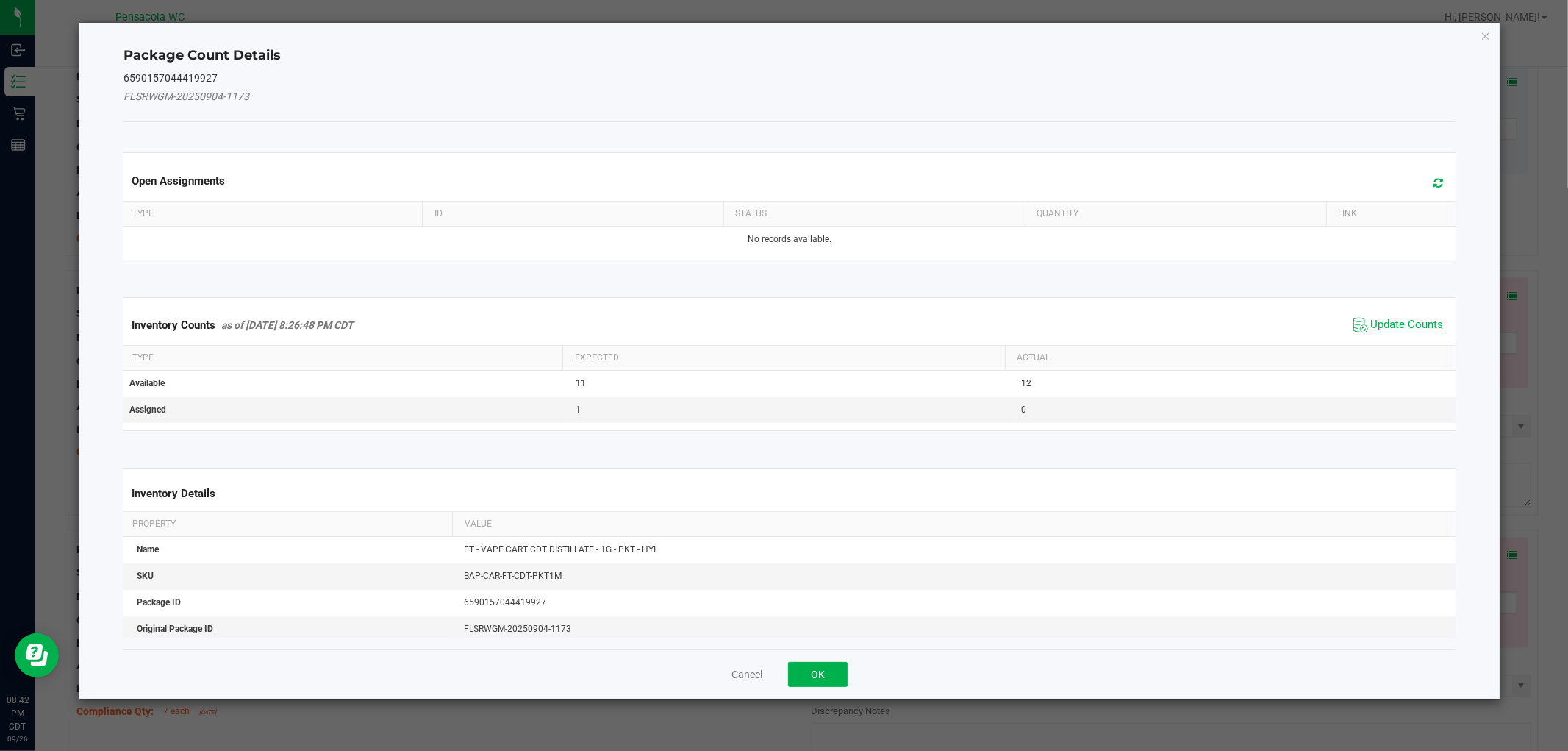
click at [1407, 324] on span "Update Counts" at bounding box center [1407, 325] width 72 height 15
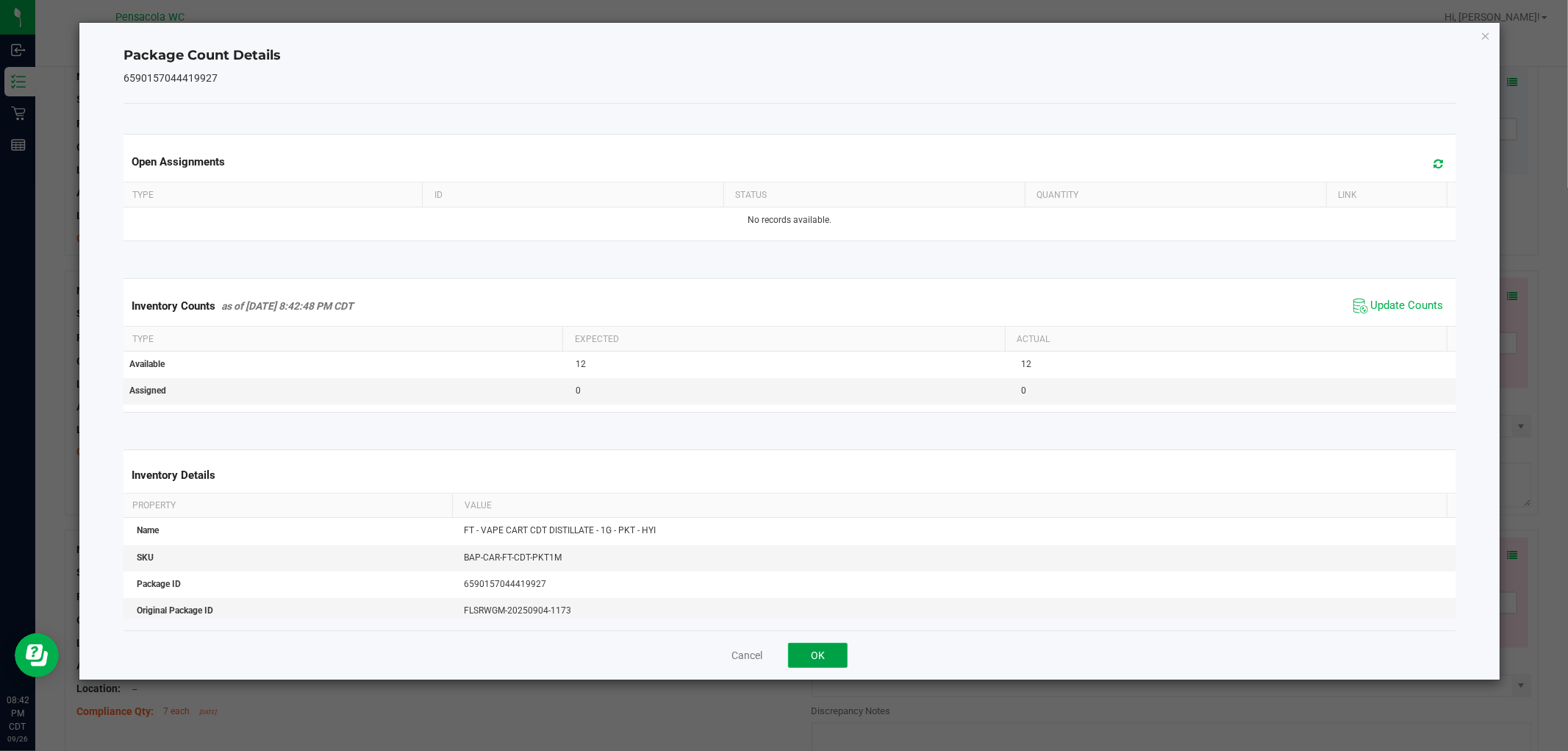
click at [825, 656] on button "OK" at bounding box center [818, 655] width 60 height 25
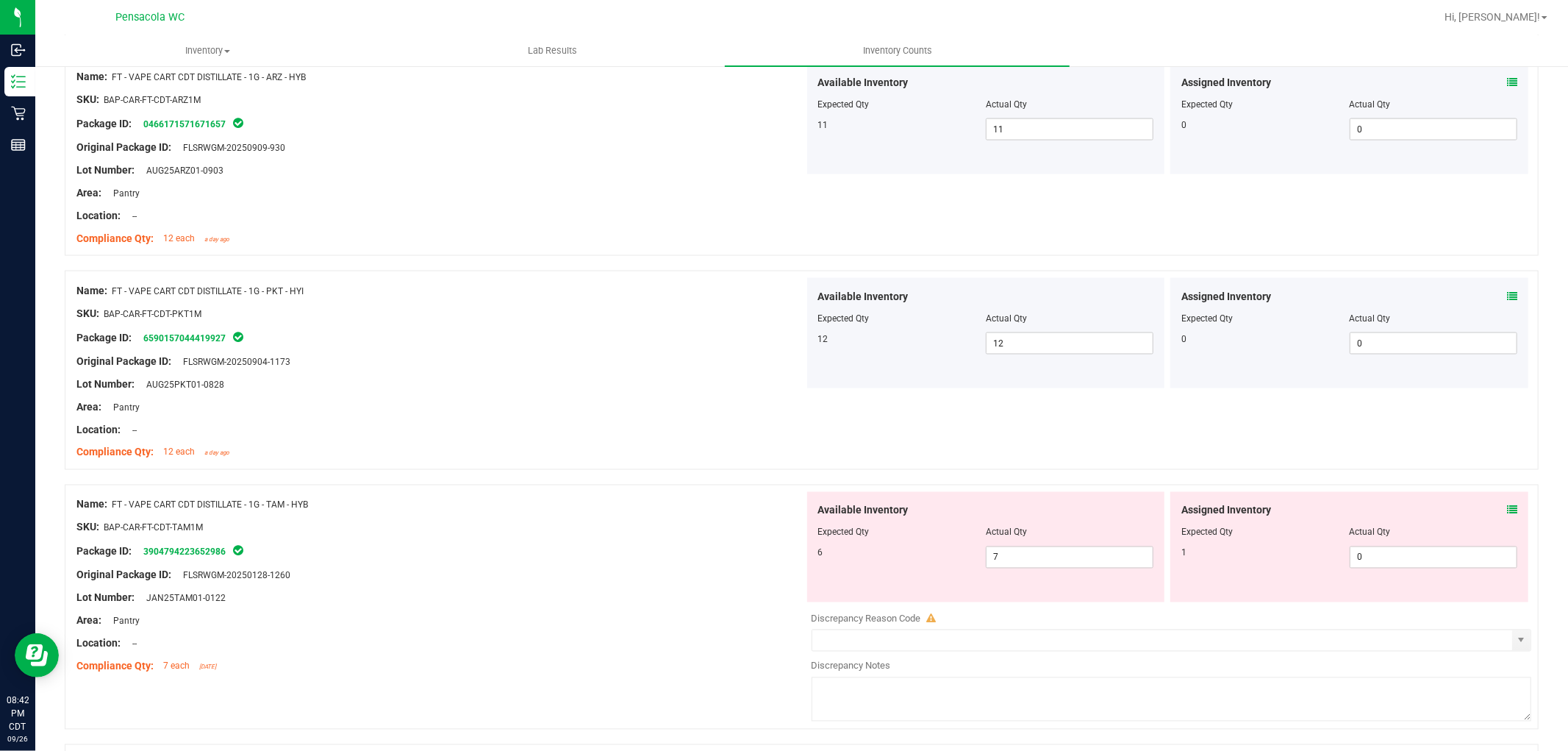
click at [1507, 509] on icon at bounding box center [1512, 510] width 10 height 10
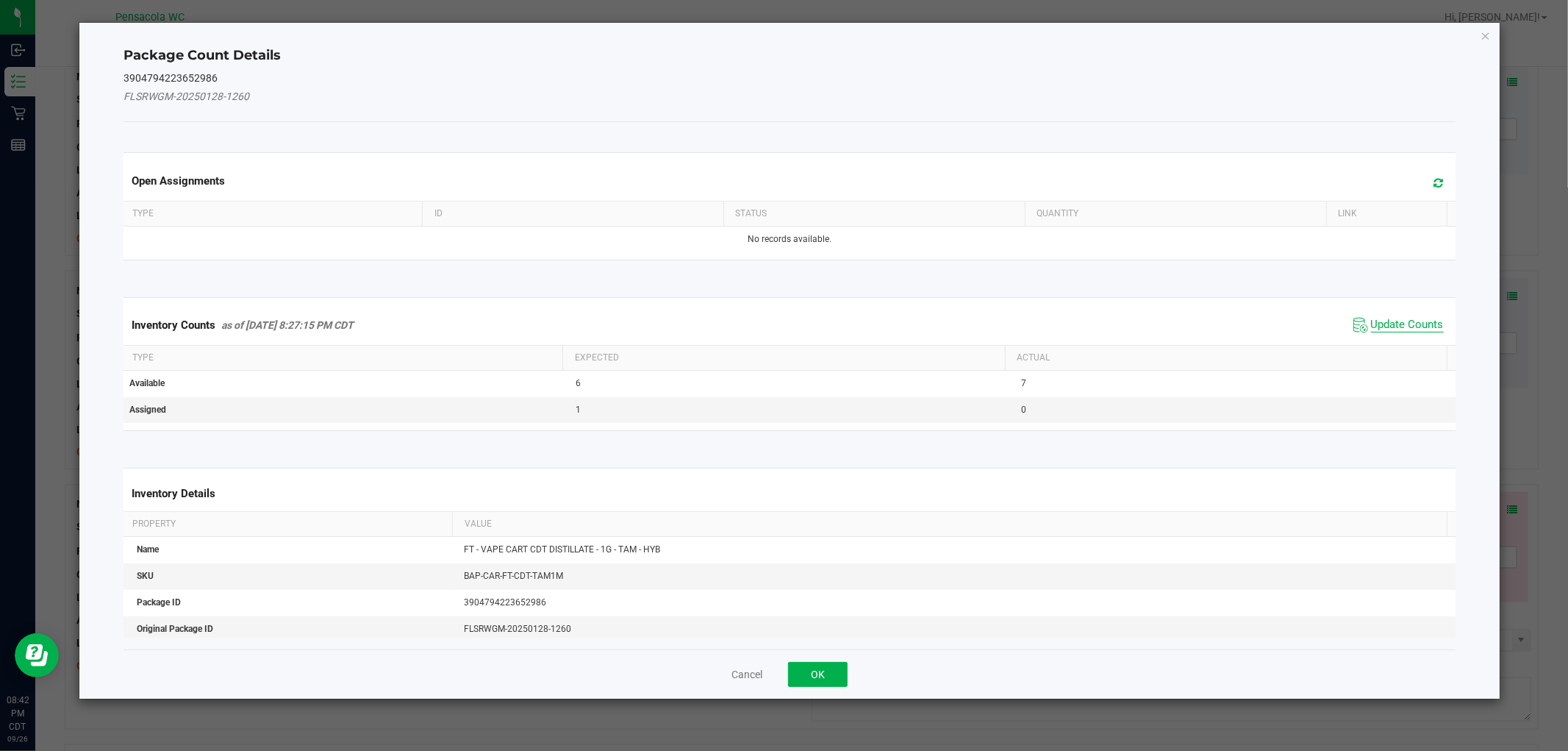
click at [1404, 325] on span "Update Counts" at bounding box center [1407, 325] width 72 height 15
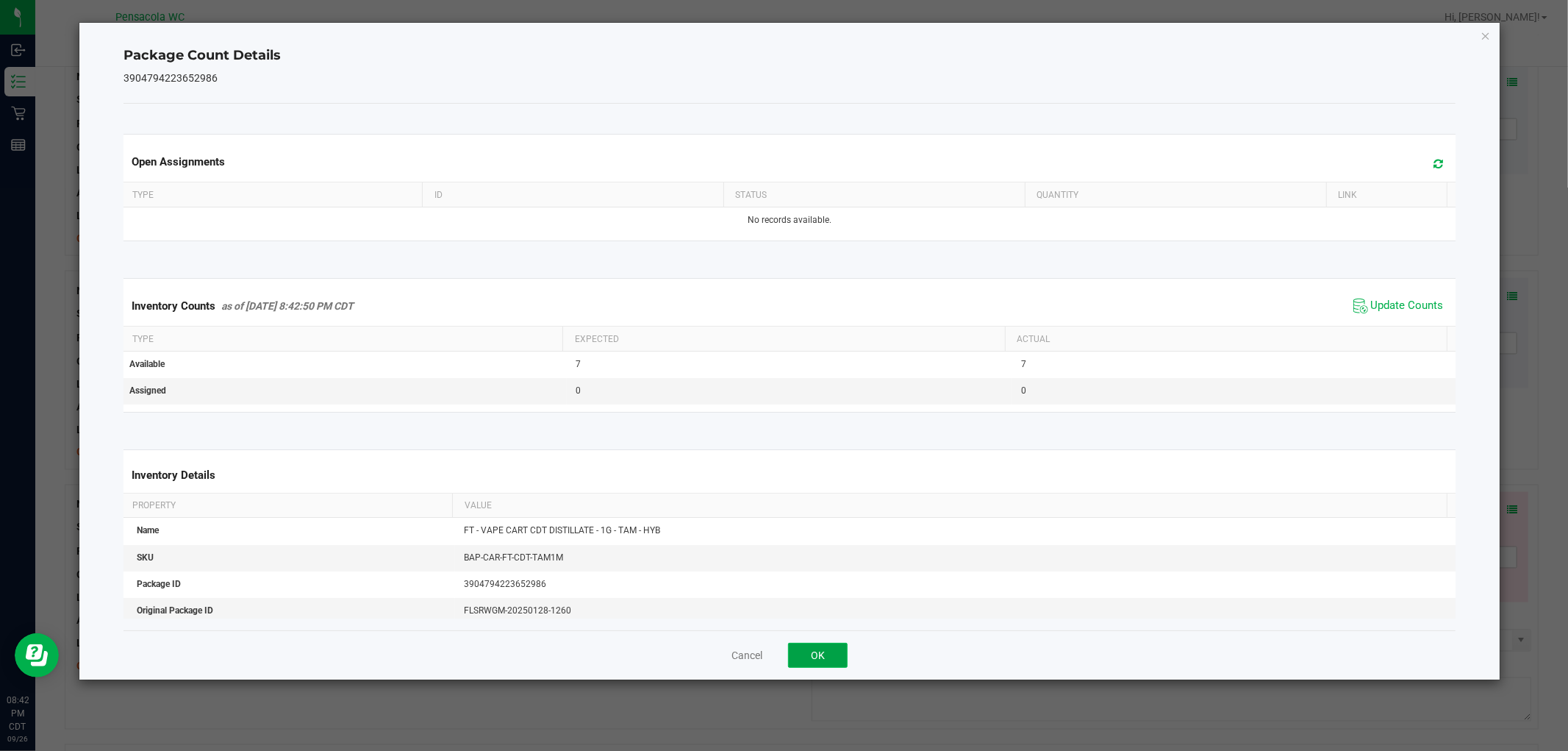
click at [811, 652] on button "OK" at bounding box center [818, 655] width 60 height 25
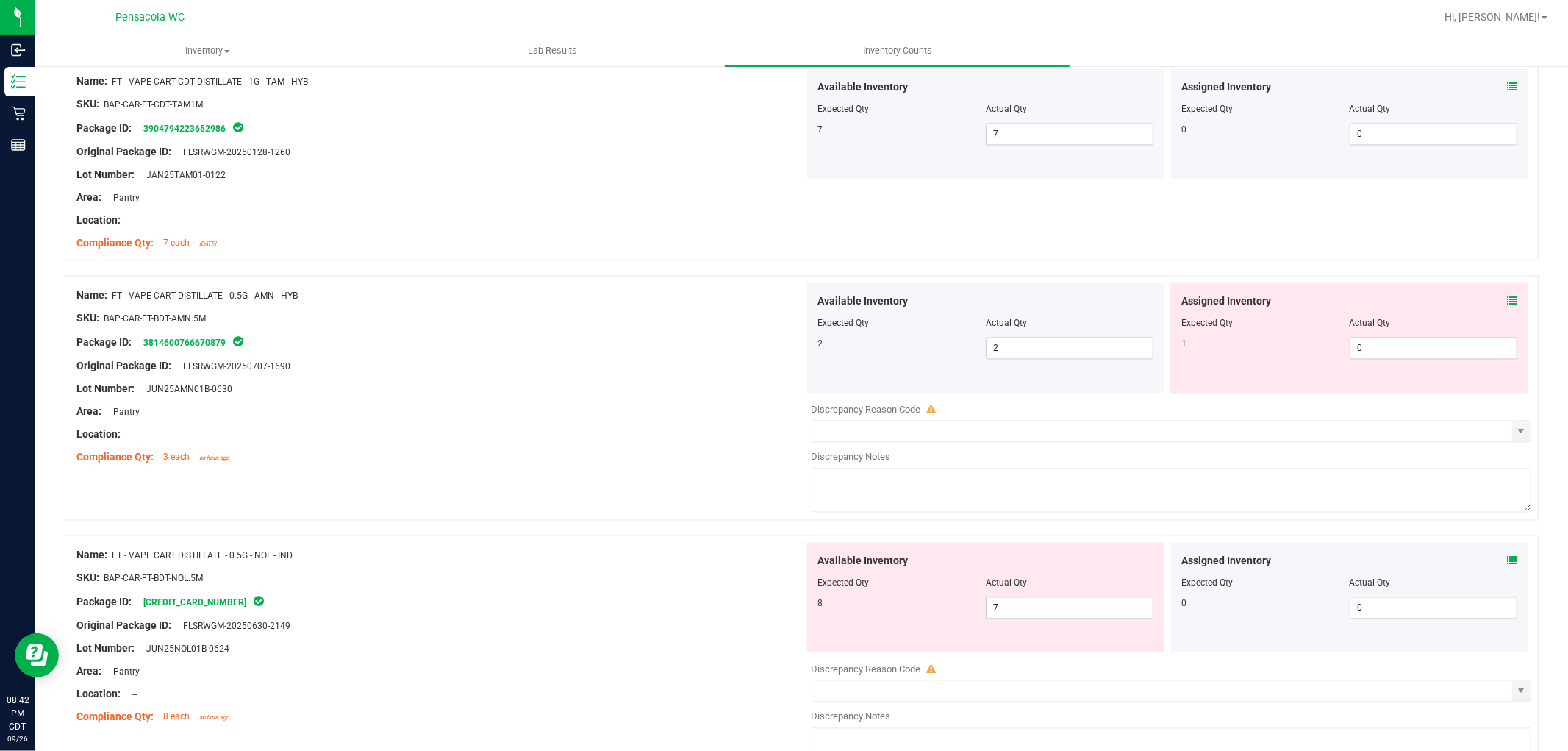
scroll to position [2409, 0]
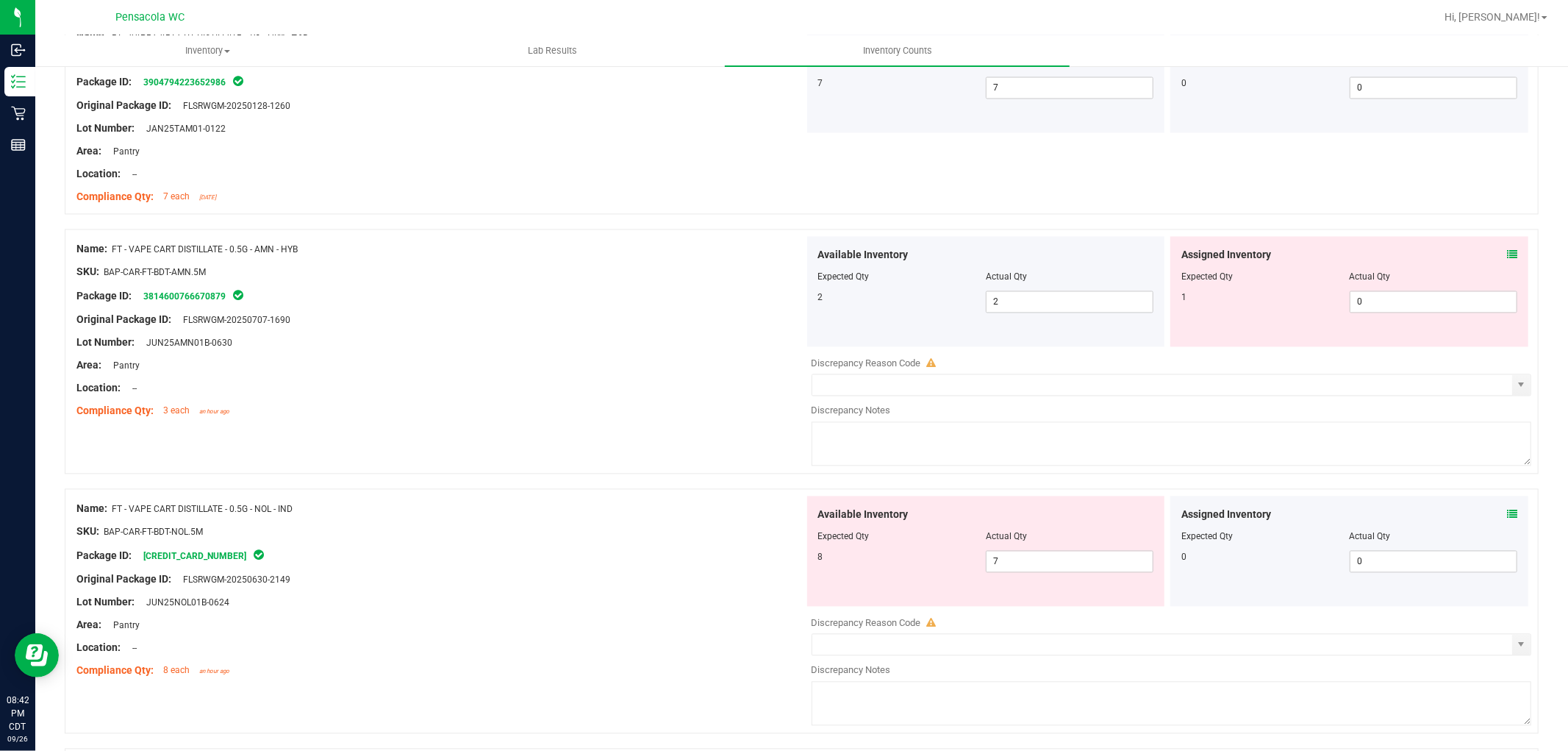
click at [1507, 255] on icon at bounding box center [1512, 254] width 10 height 10
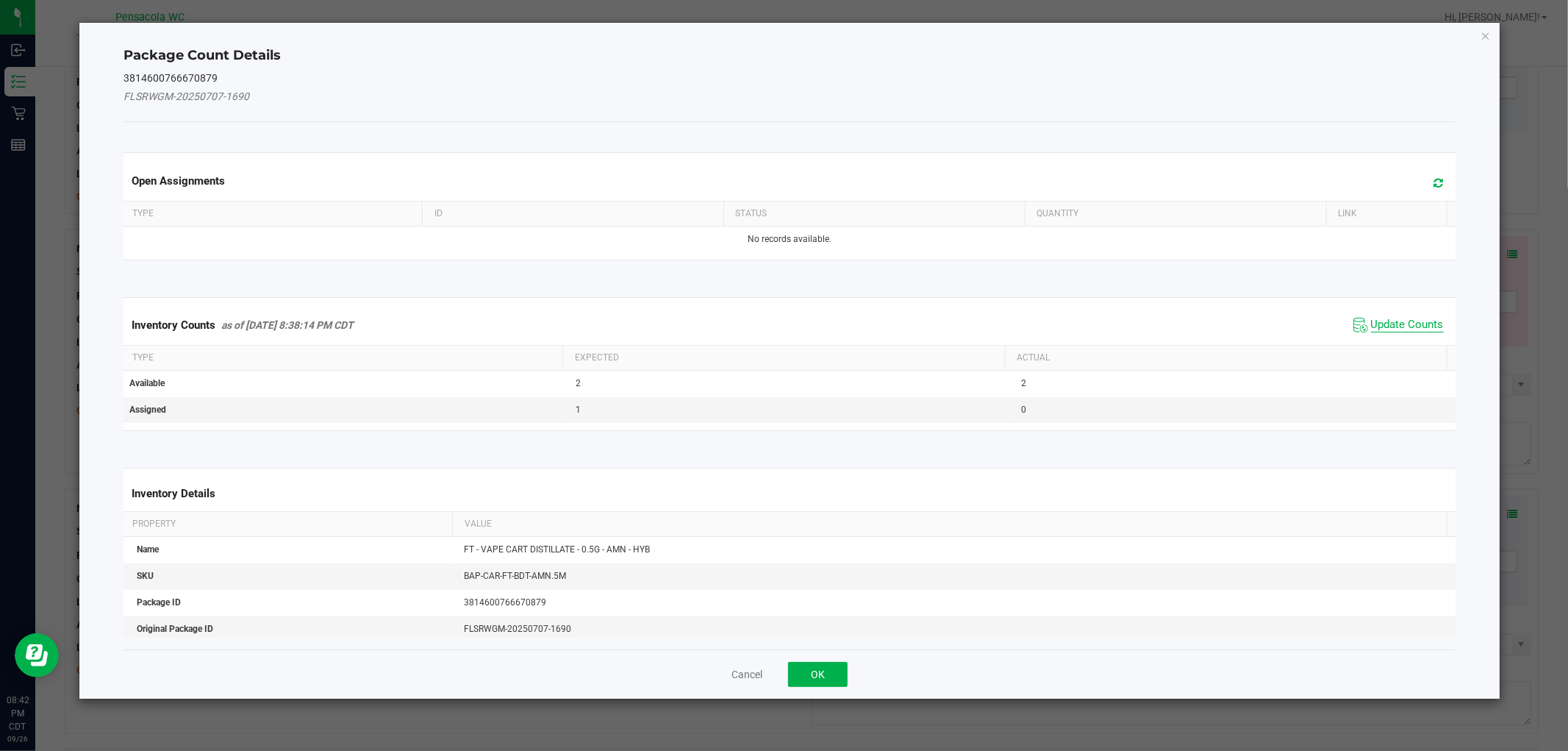
click at [1383, 327] on span "Update Counts" at bounding box center [1407, 325] width 72 height 15
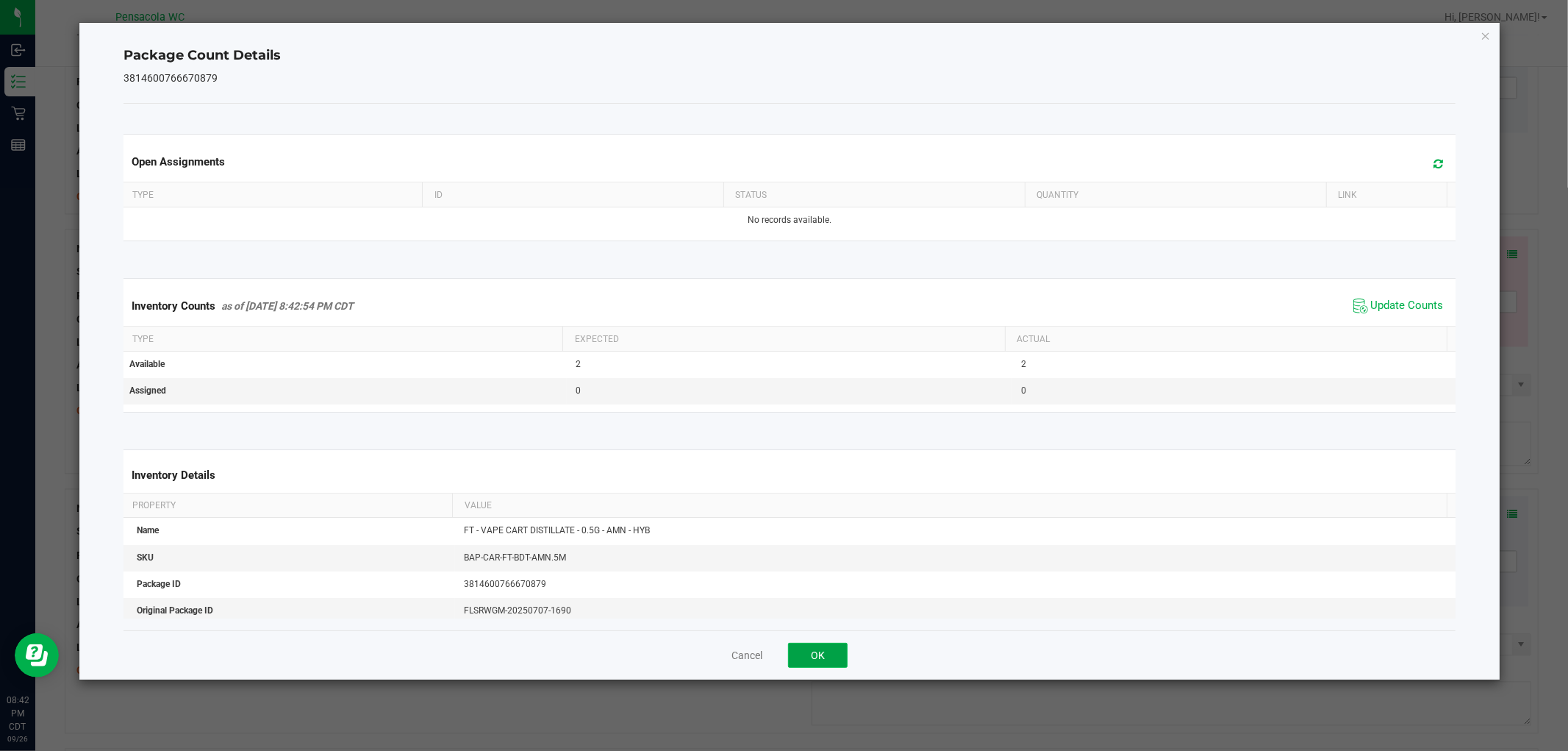
click at [832, 643] on button "OK" at bounding box center [818, 655] width 60 height 25
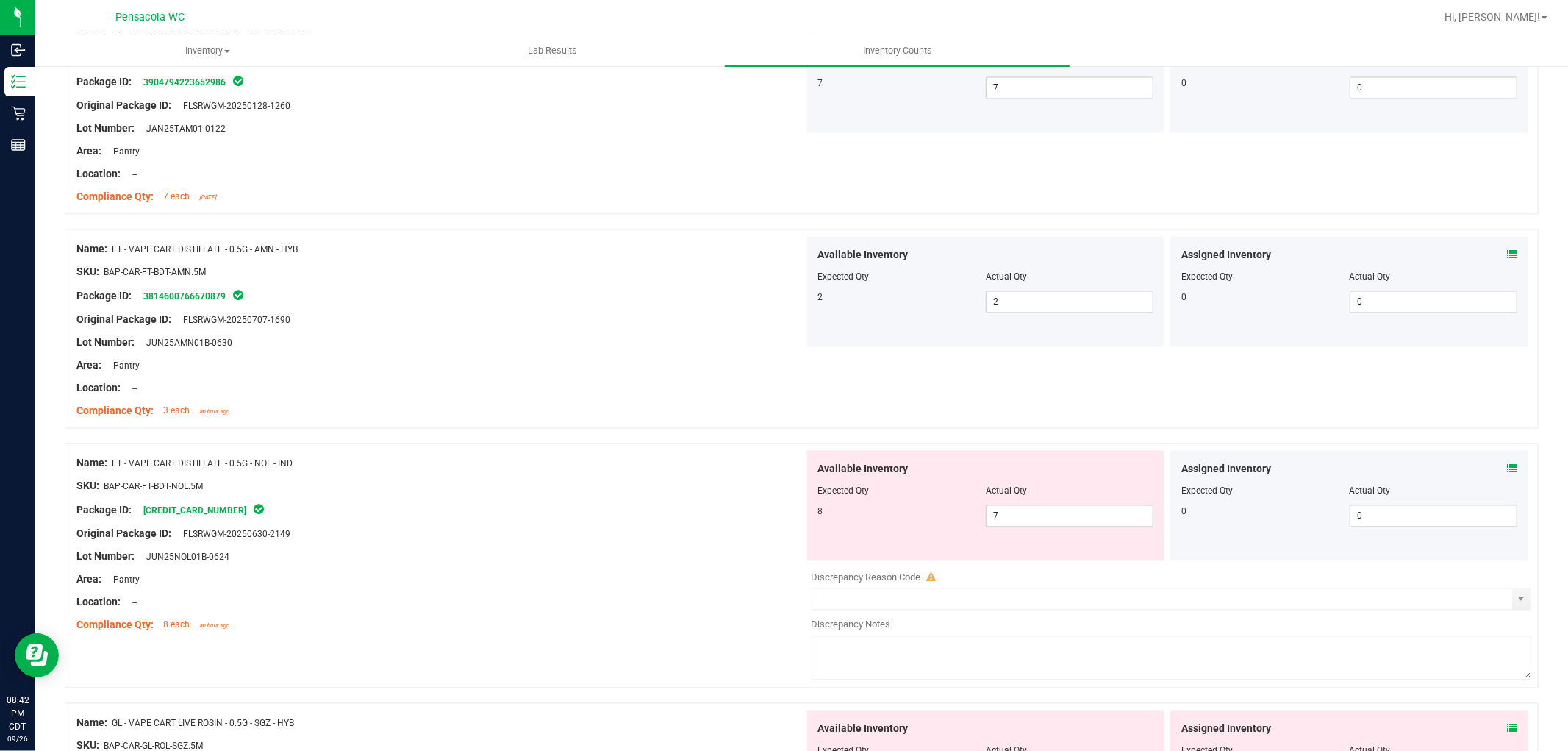
click at [1507, 467] on icon at bounding box center [1512, 468] width 10 height 10
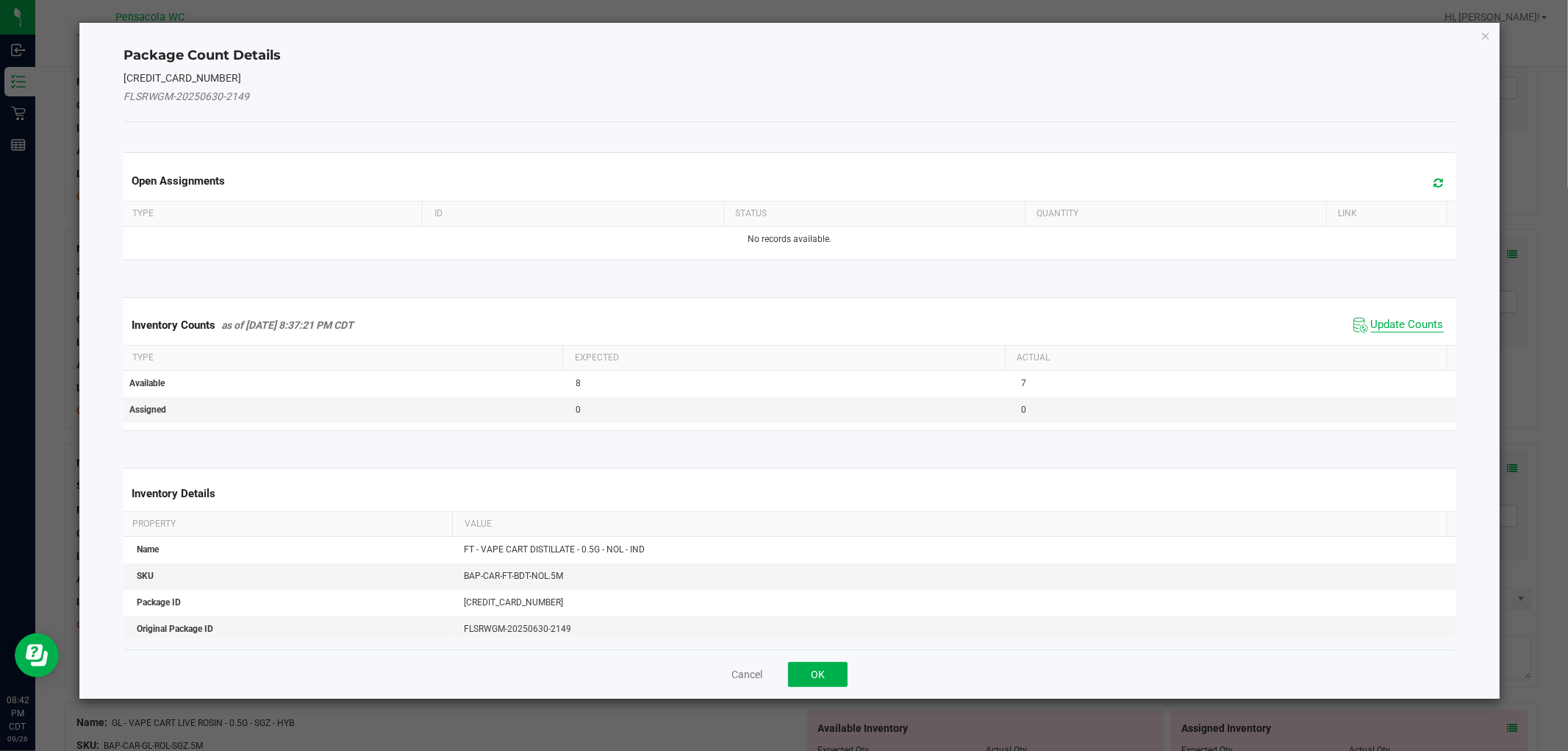
click at [1385, 319] on span "Update Counts" at bounding box center [1407, 325] width 72 height 15
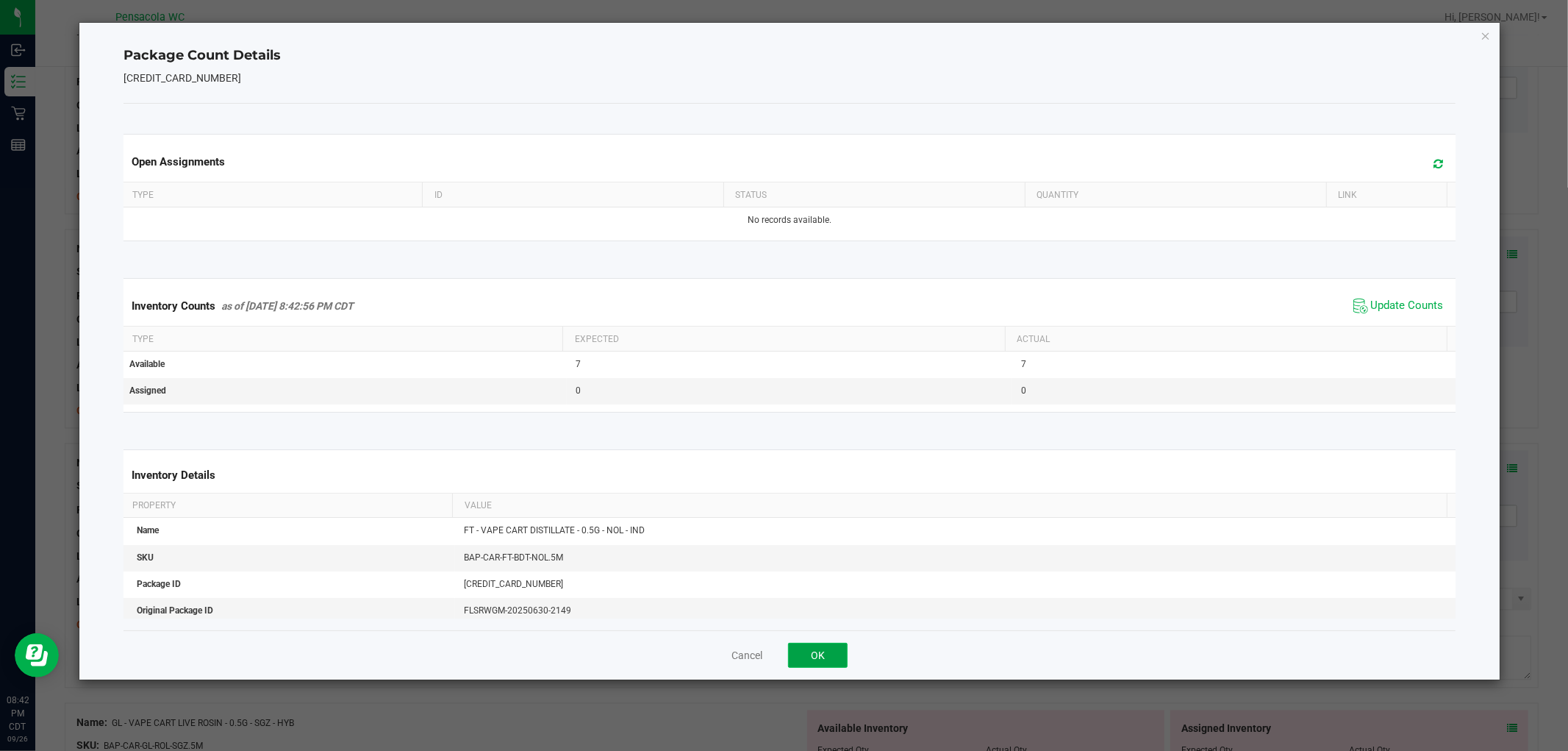
click at [817, 652] on button "OK" at bounding box center [818, 655] width 60 height 25
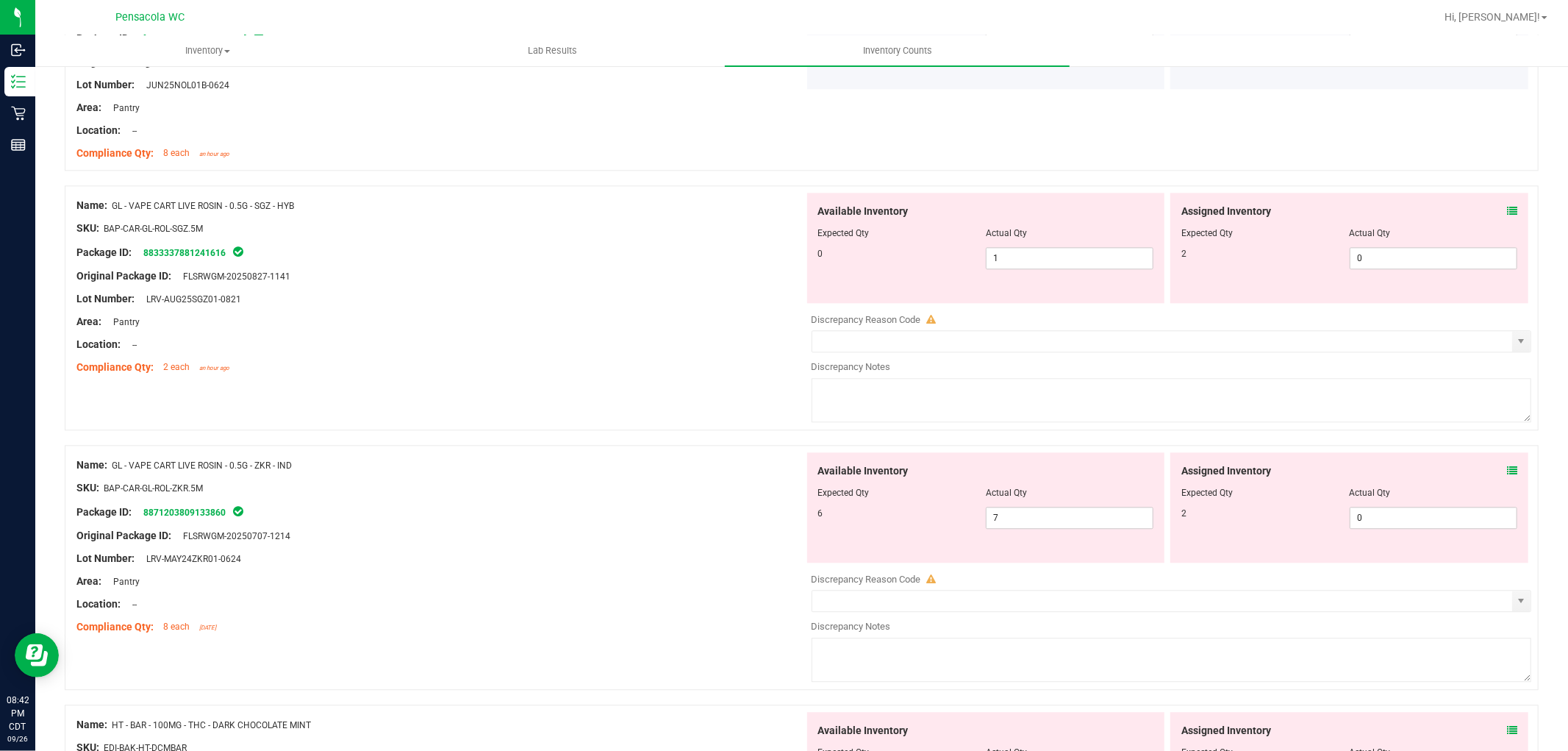
scroll to position [2900, 0]
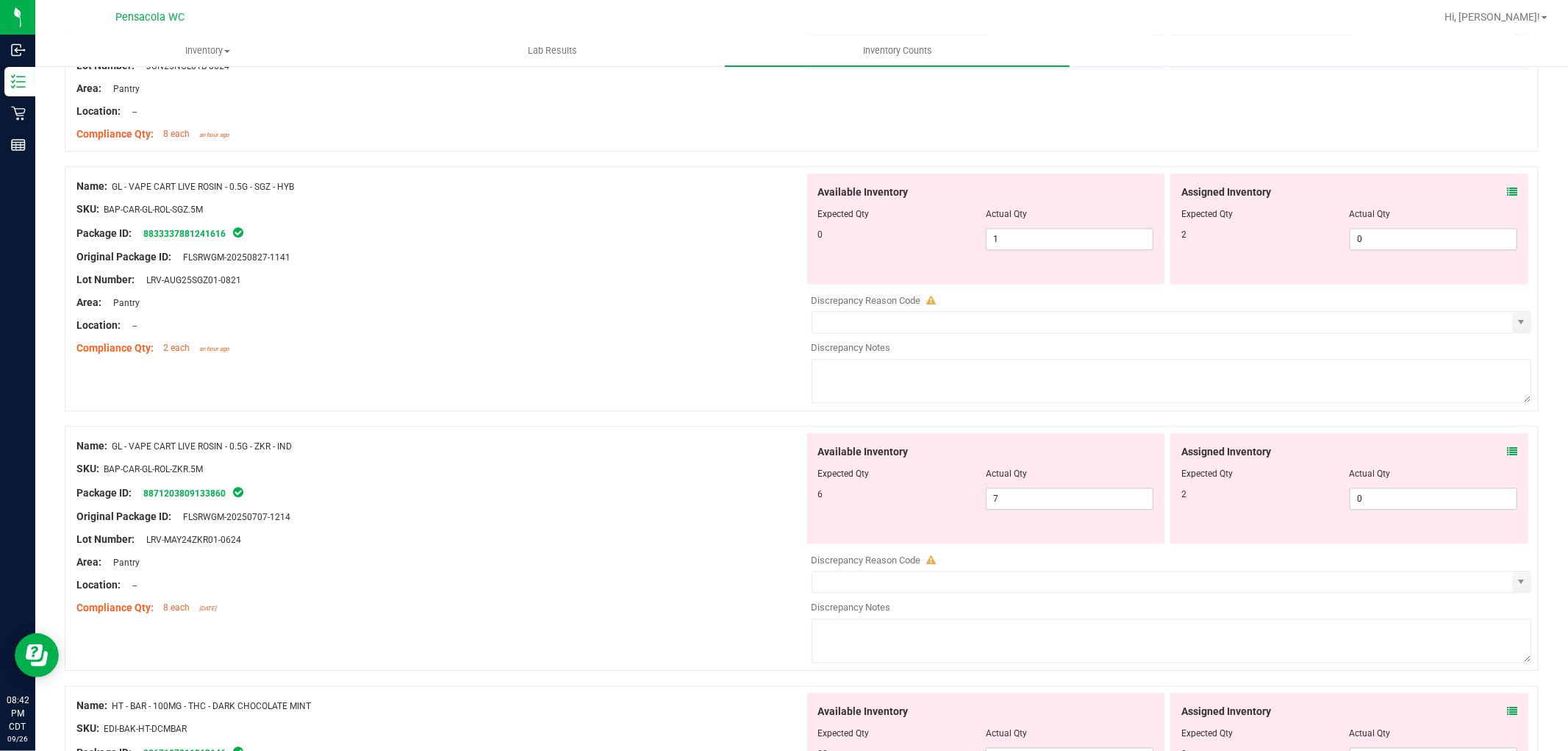
click at [1507, 191] on icon at bounding box center [1512, 191] width 10 height 10
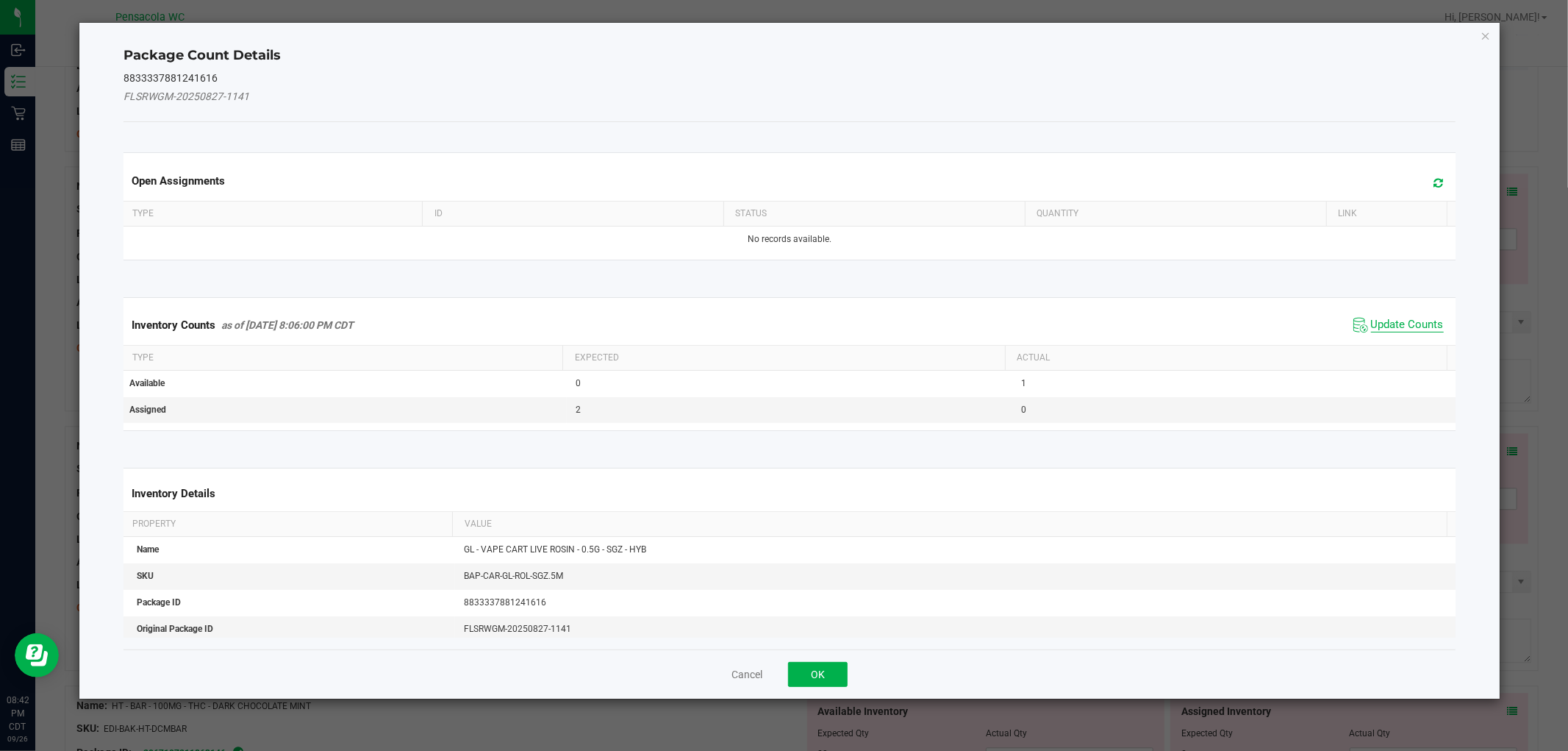
click at [1376, 322] on span "Update Counts" at bounding box center [1407, 325] width 72 height 15
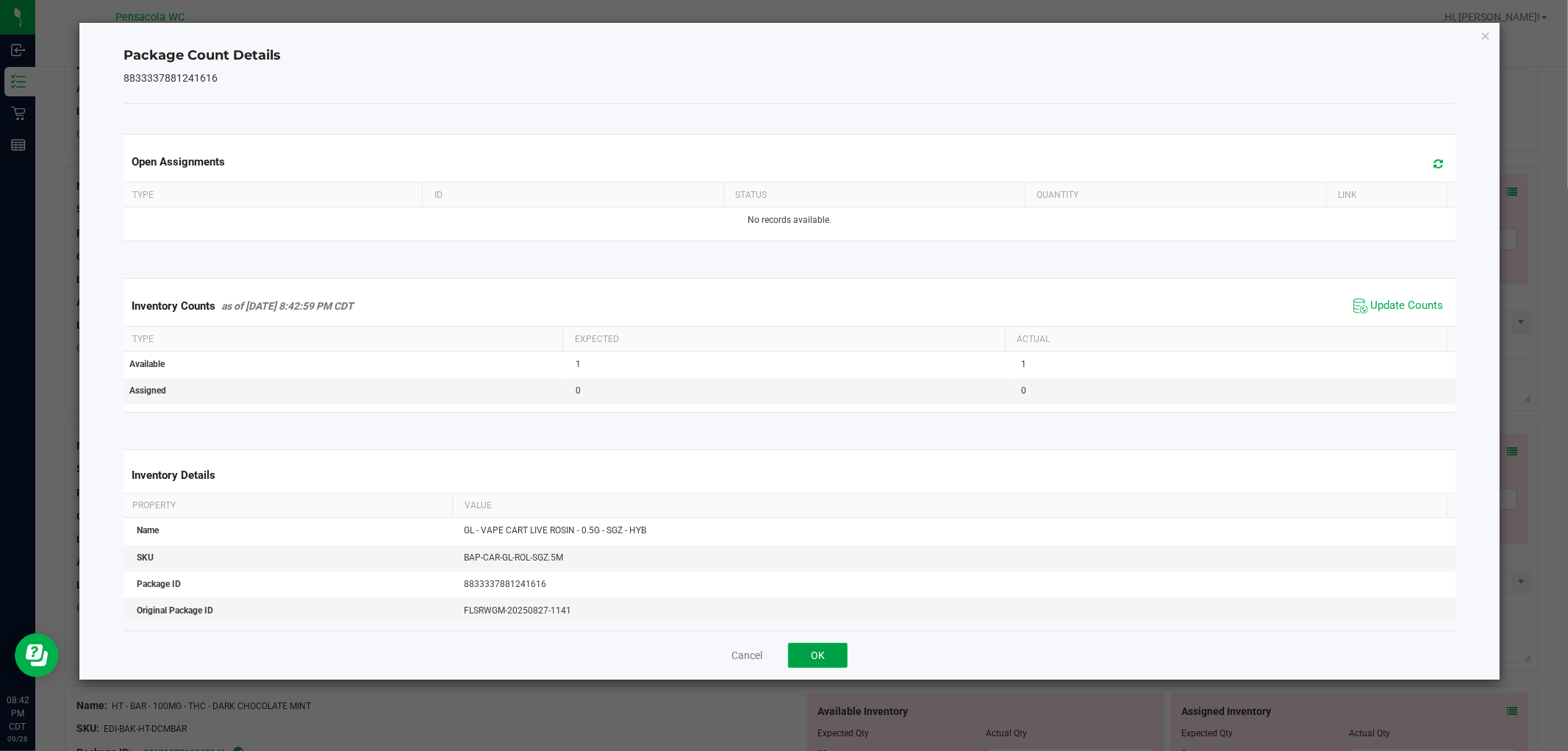
click at [828, 647] on button "OK" at bounding box center [818, 655] width 60 height 25
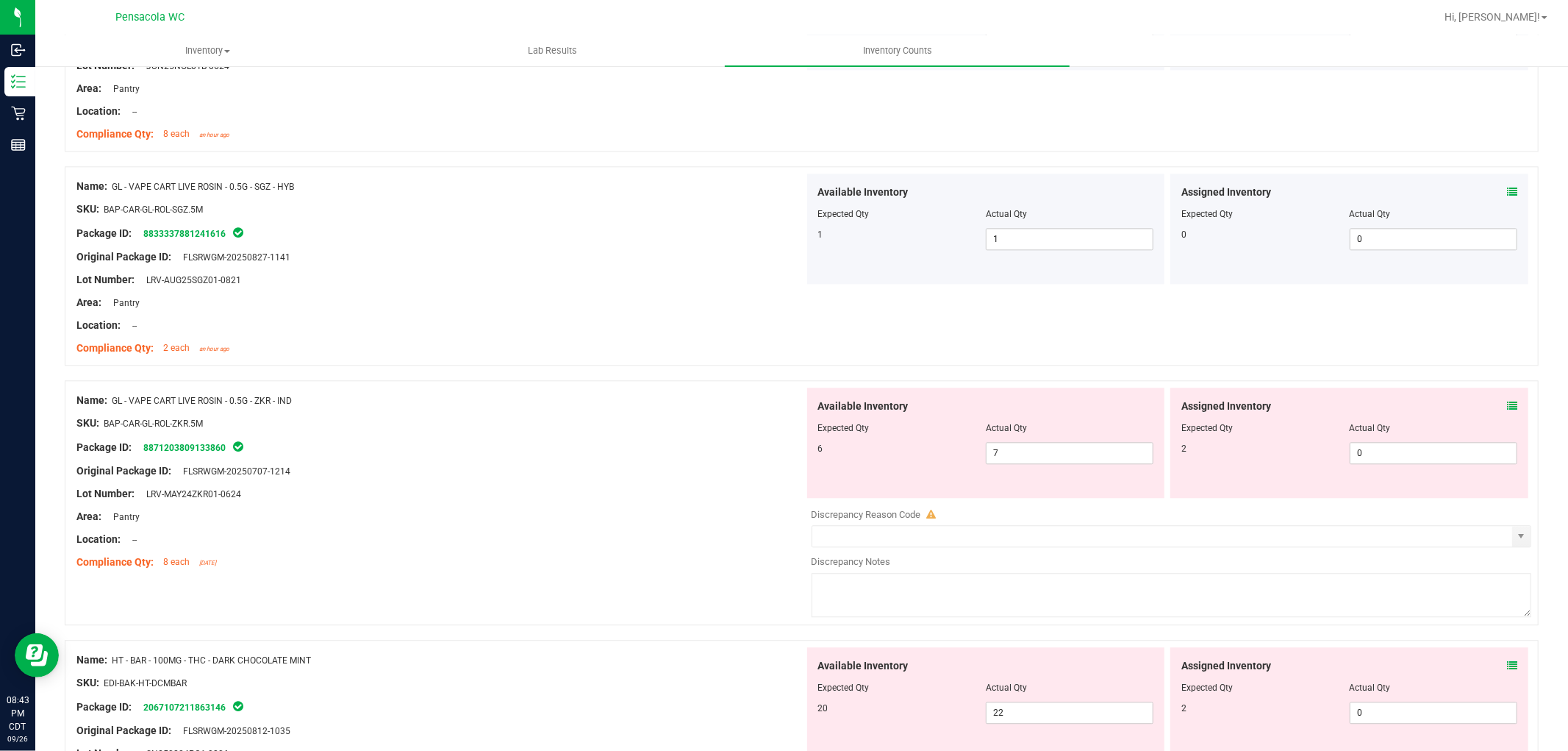
click at [1507, 407] on icon at bounding box center [1512, 405] width 10 height 10
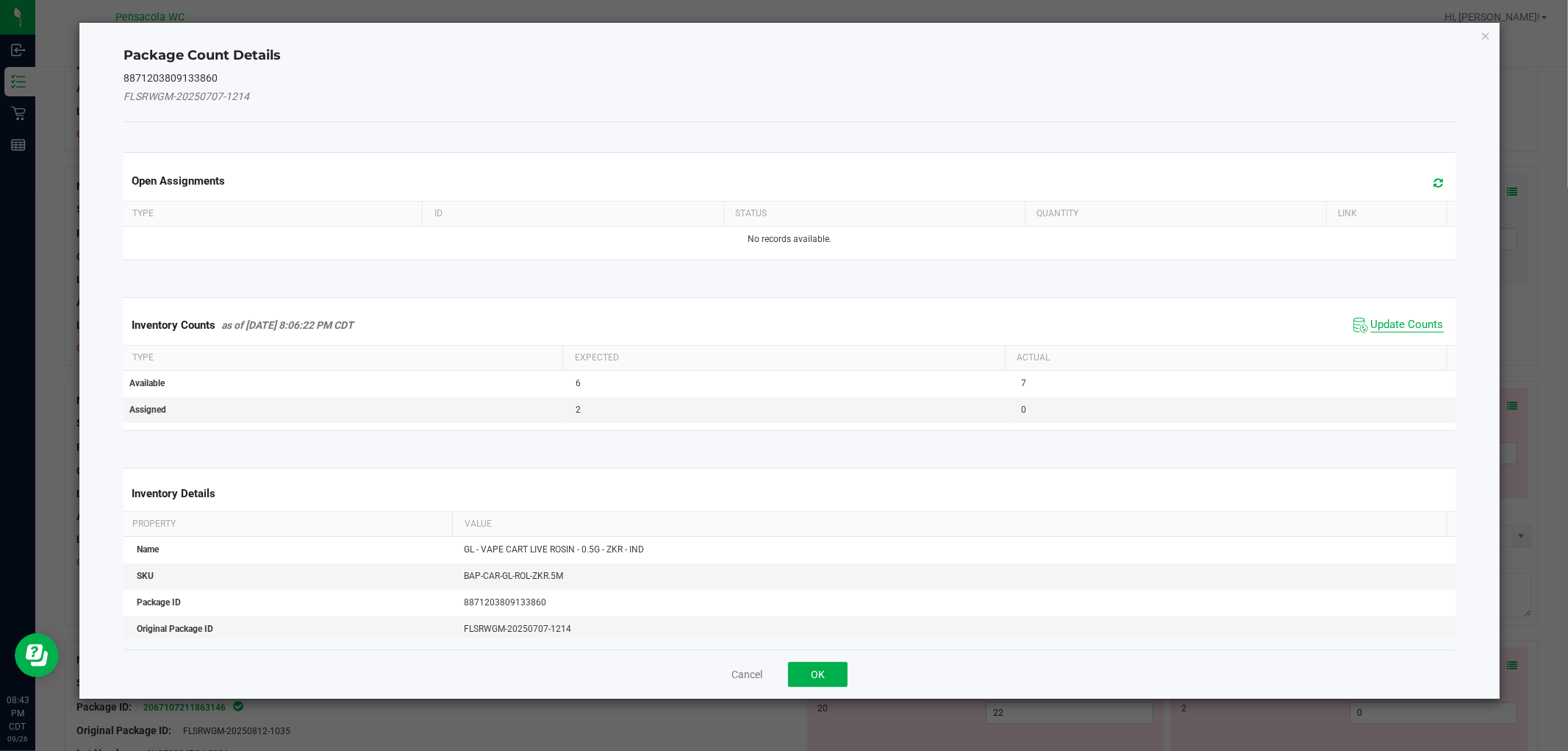
click at [1398, 320] on span "Update Counts" at bounding box center [1407, 325] width 72 height 15
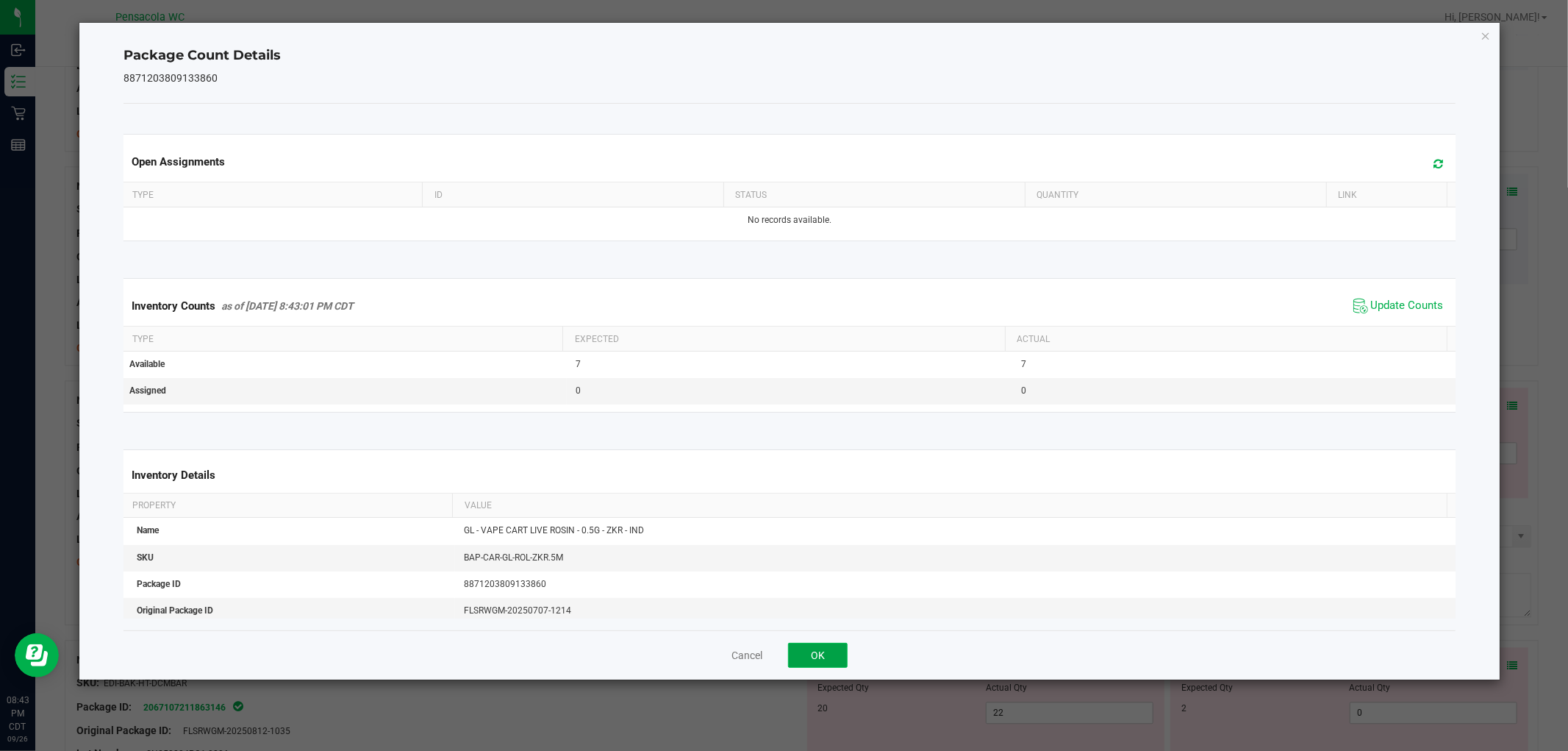
click at [817, 649] on button "OK" at bounding box center [818, 655] width 60 height 25
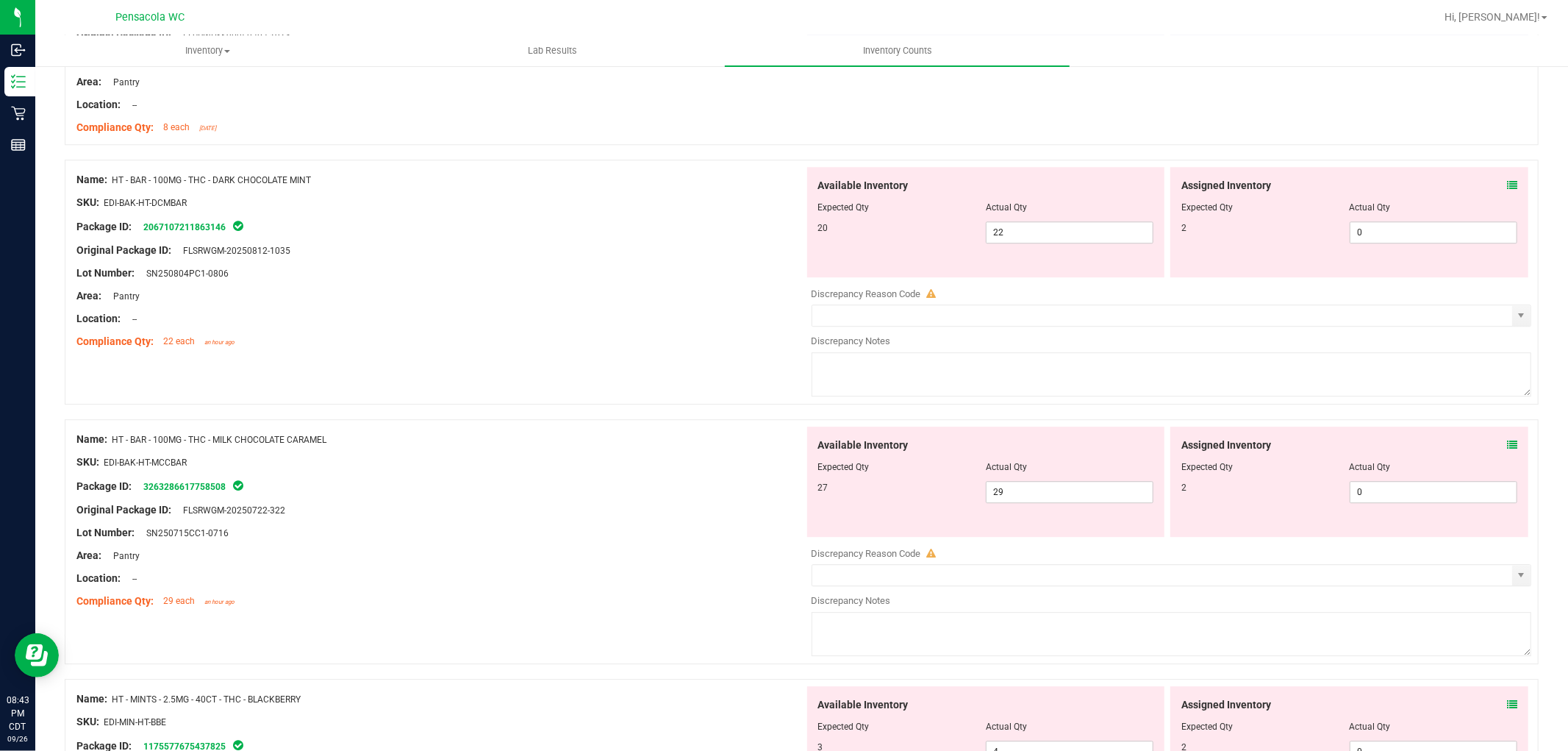
scroll to position [3333, 0]
click at [1507, 188] on icon at bounding box center [1512, 186] width 10 height 10
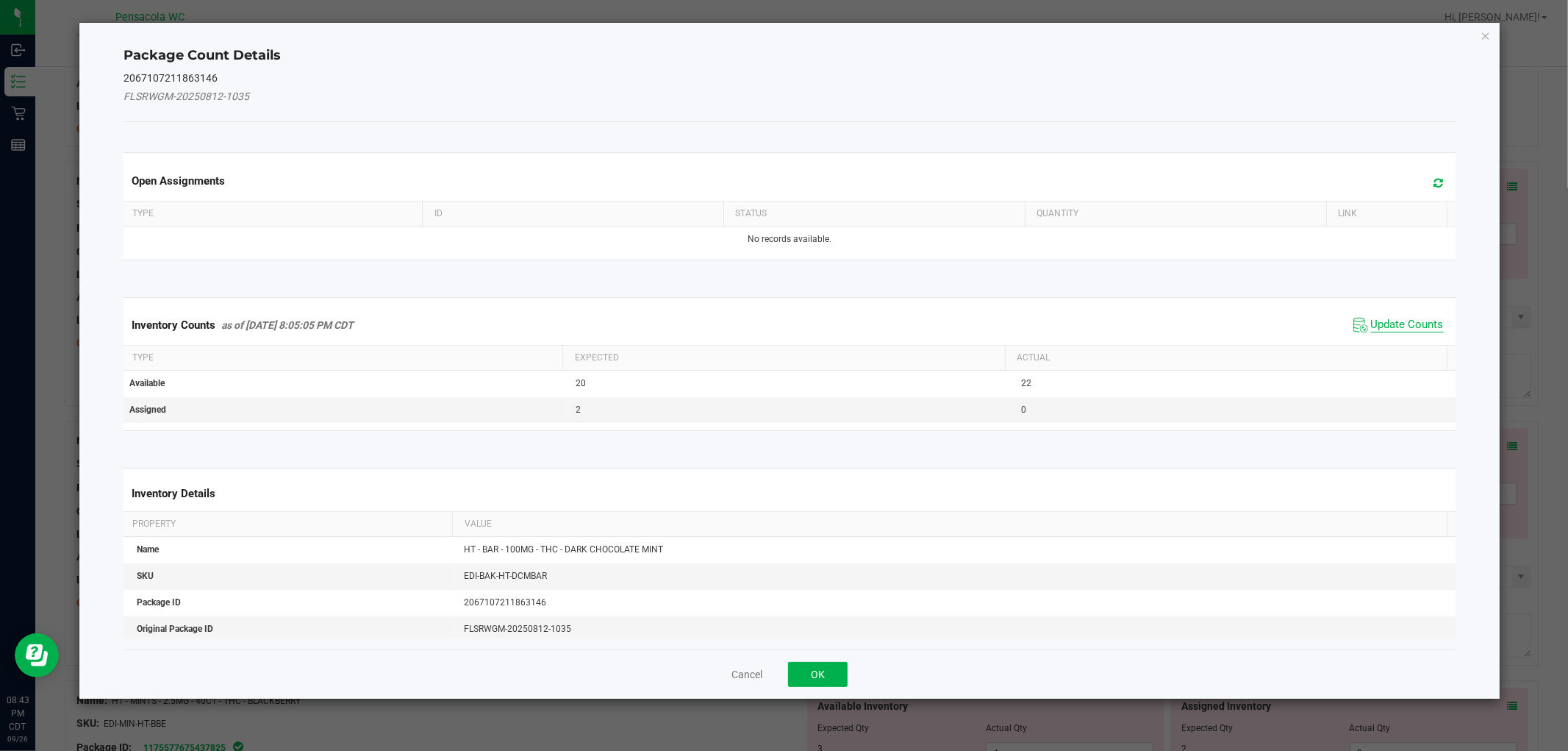
click at [1385, 329] on span "Update Counts" at bounding box center [1407, 325] width 72 height 15
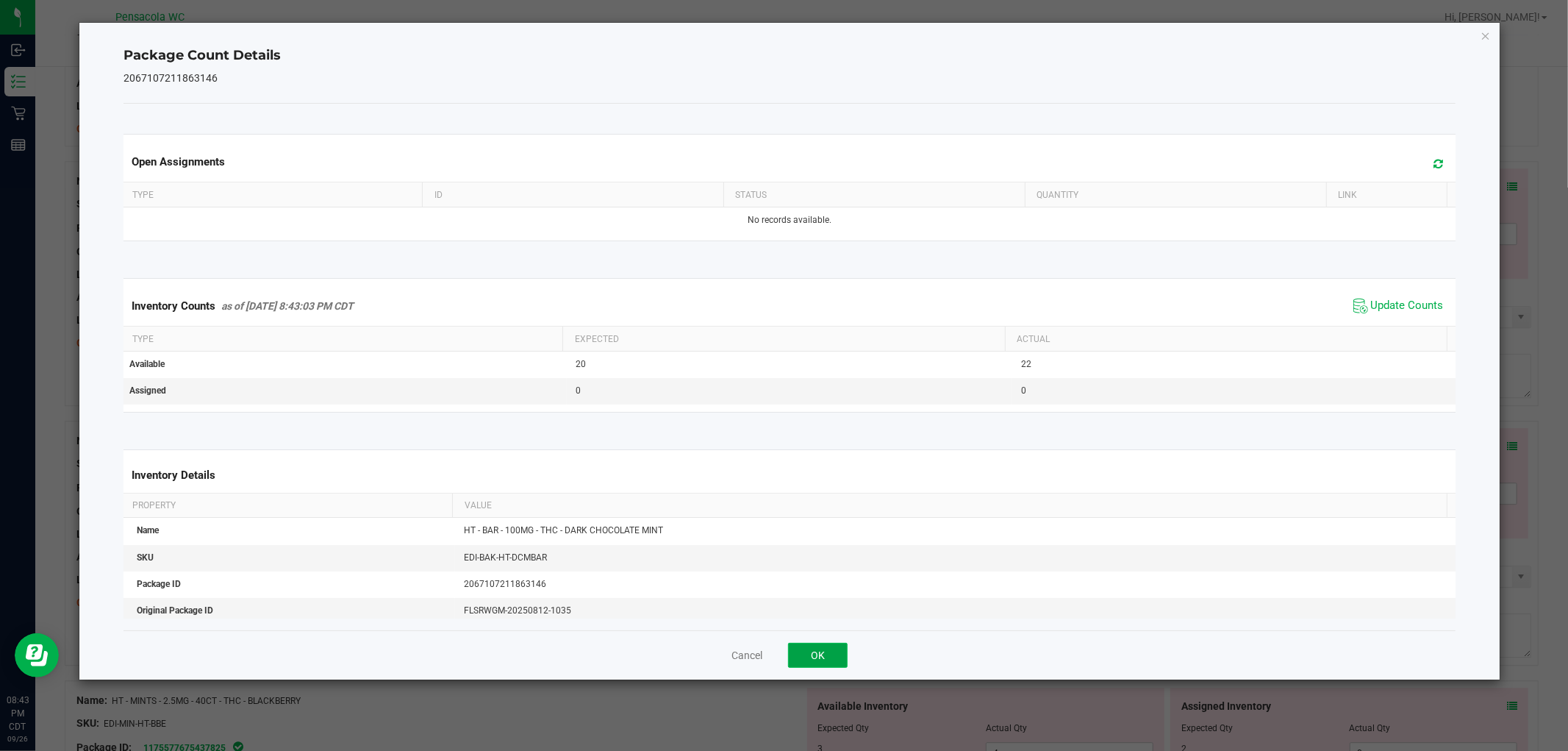
click at [817, 656] on button "OK" at bounding box center [818, 655] width 60 height 25
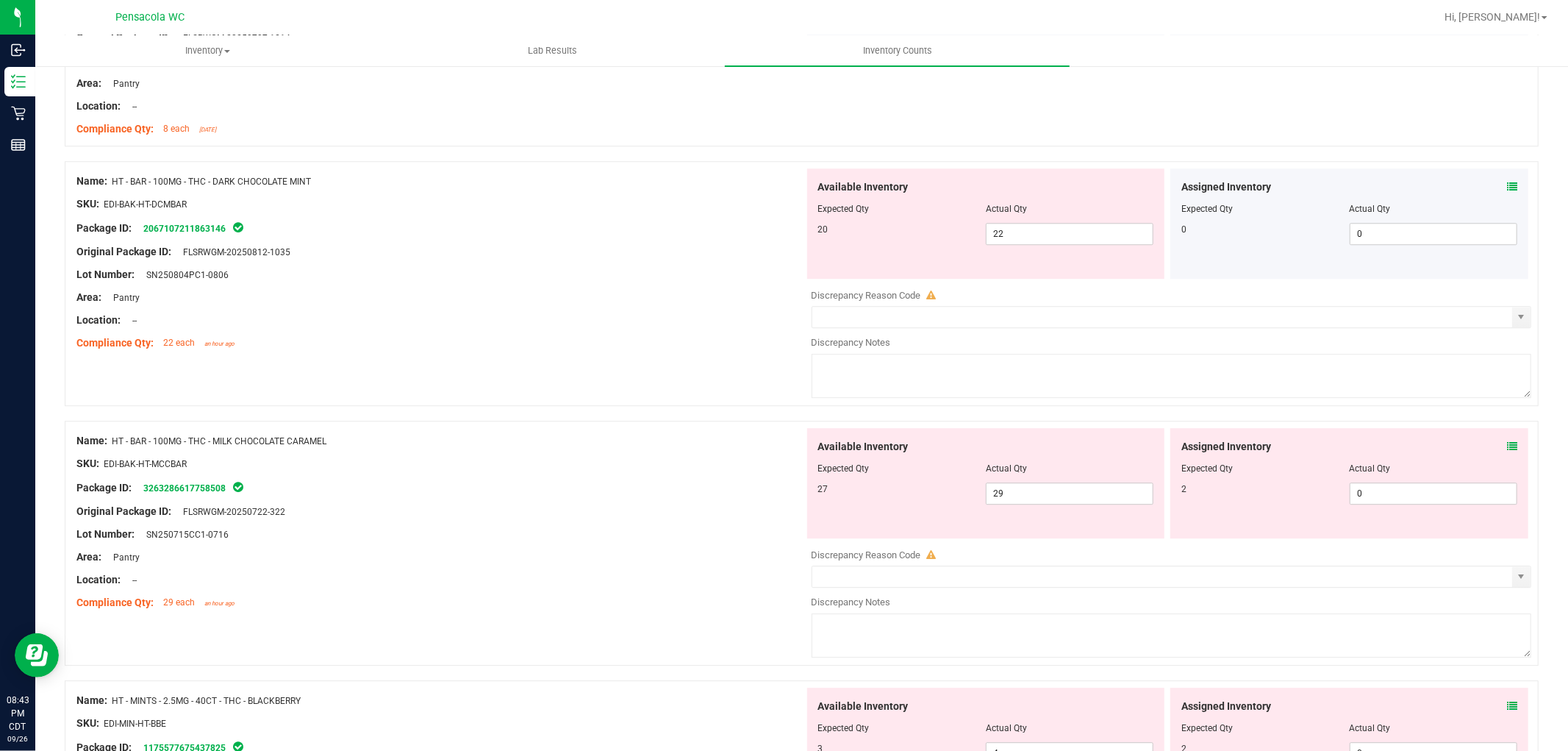
click at [1507, 448] on icon at bounding box center [1512, 446] width 10 height 10
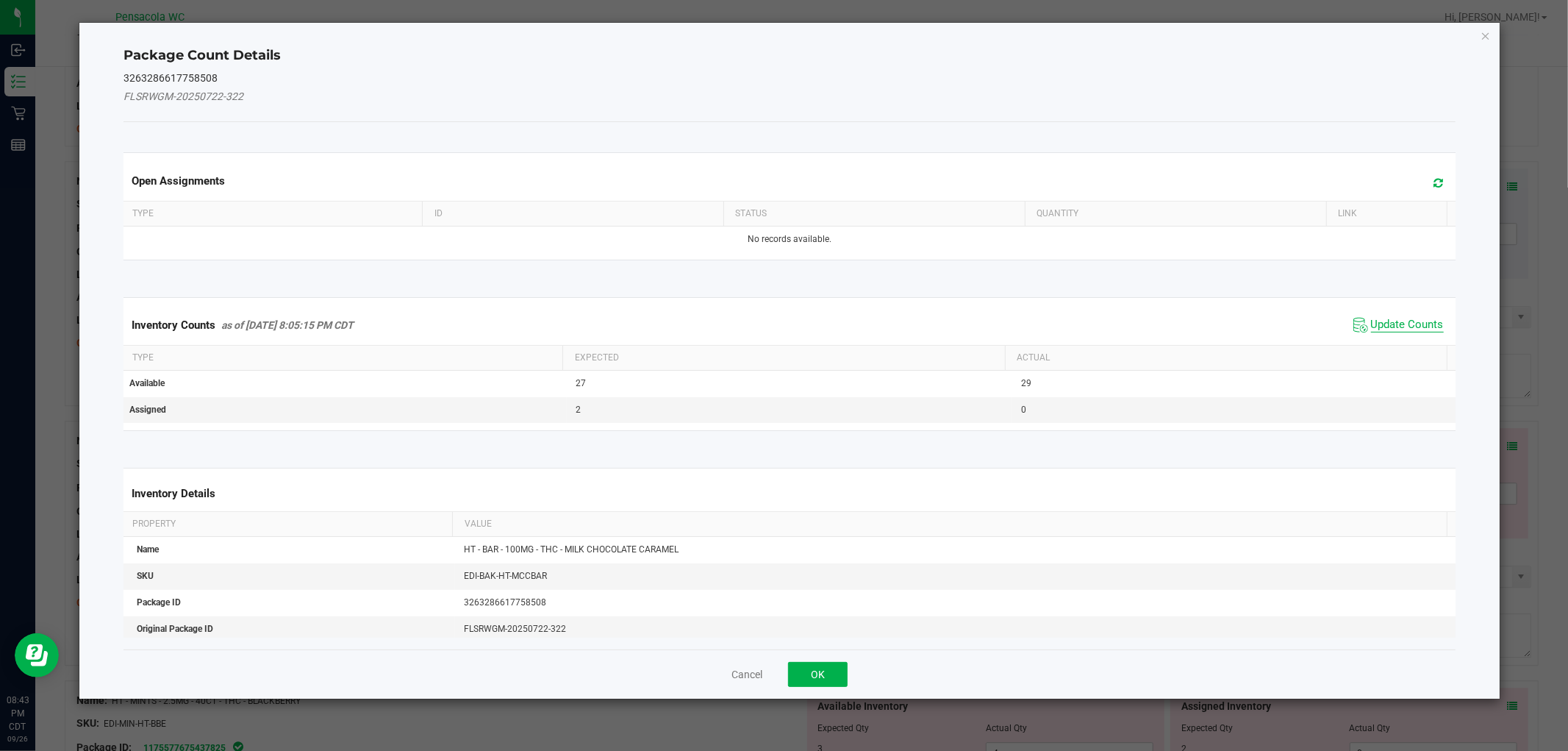
click at [1409, 325] on span "Update Counts" at bounding box center [1407, 325] width 72 height 15
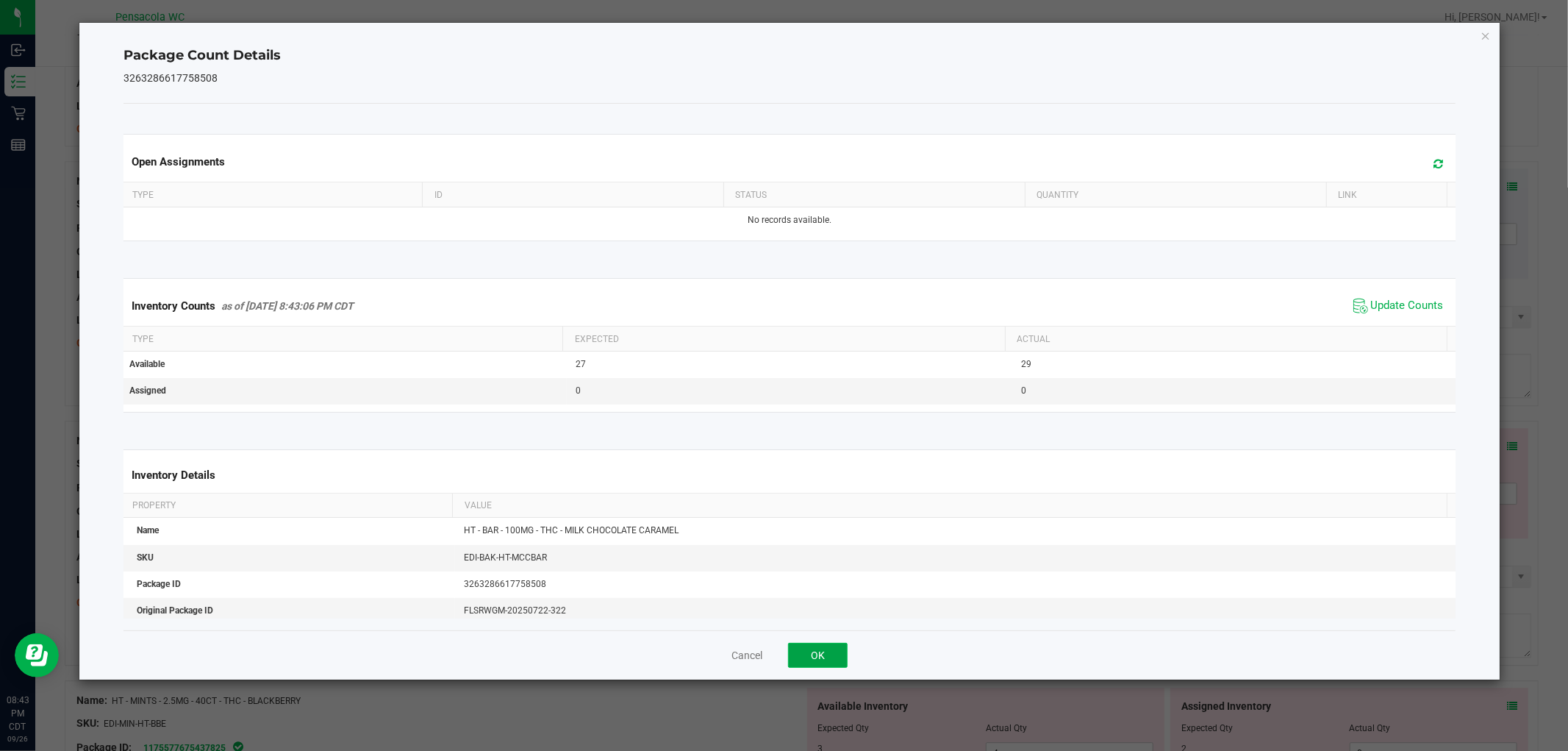
click at [827, 660] on button "OK" at bounding box center [818, 655] width 60 height 25
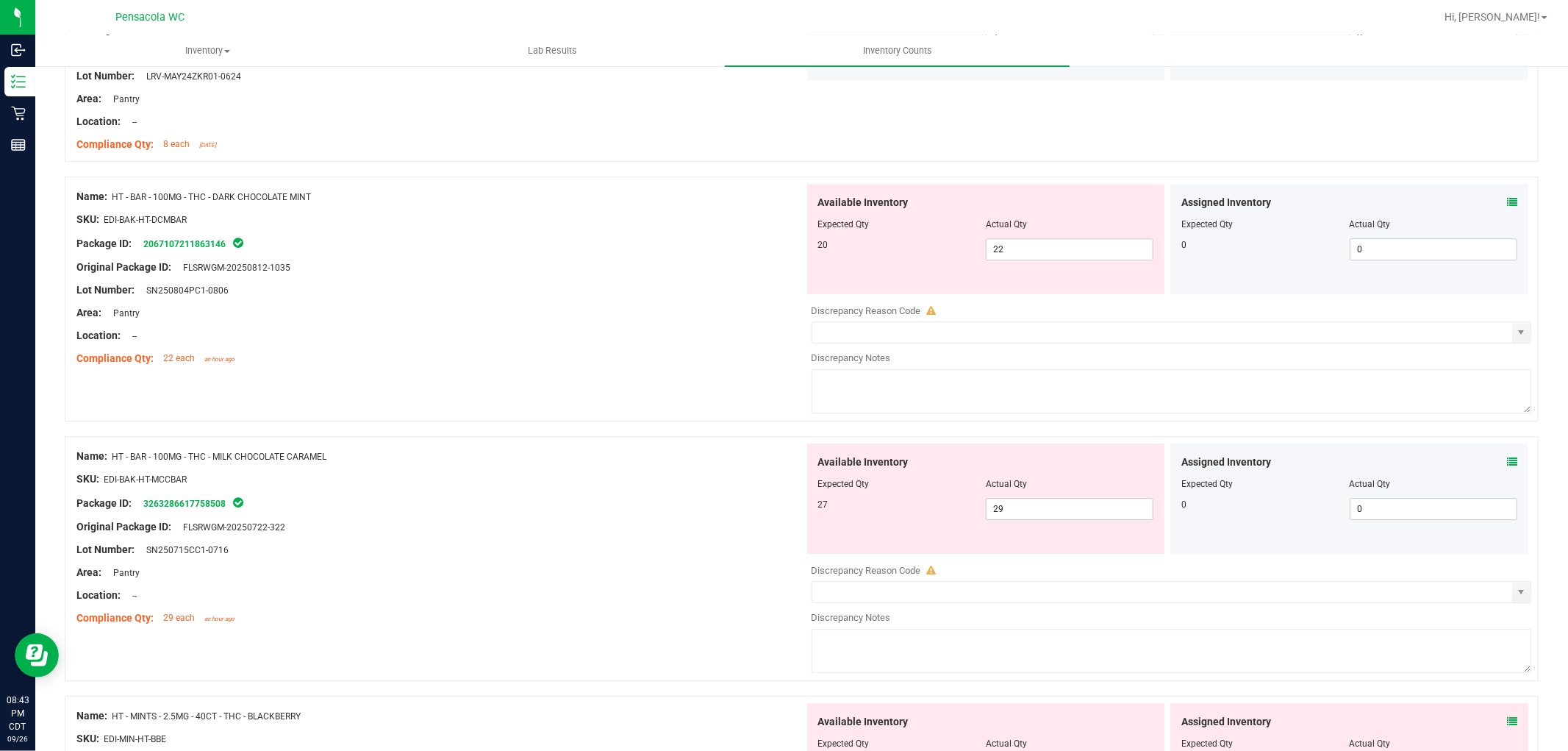
scroll to position [3321, 0]
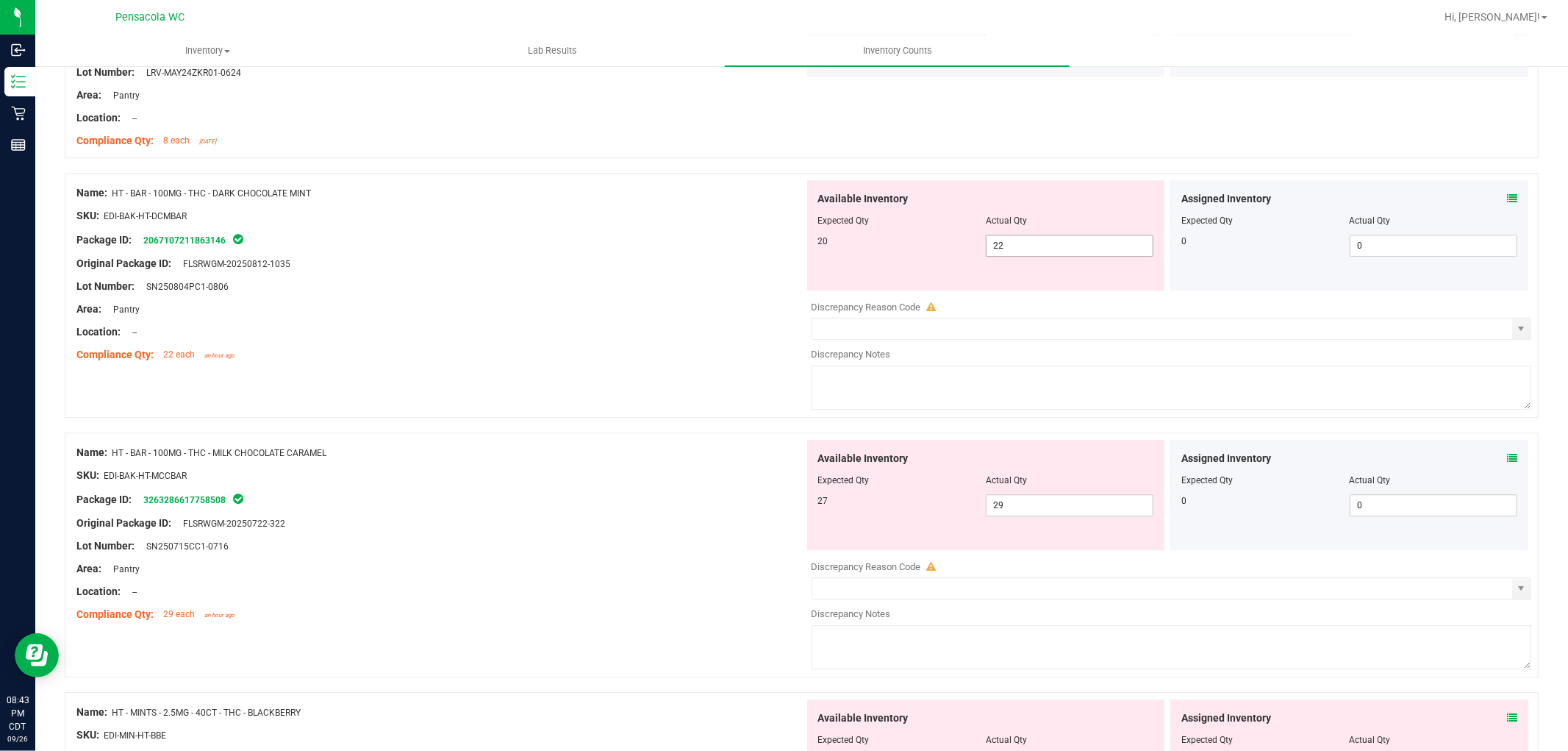
click at [1086, 247] on input "22" at bounding box center [1069, 246] width 166 height 20
type input "20"
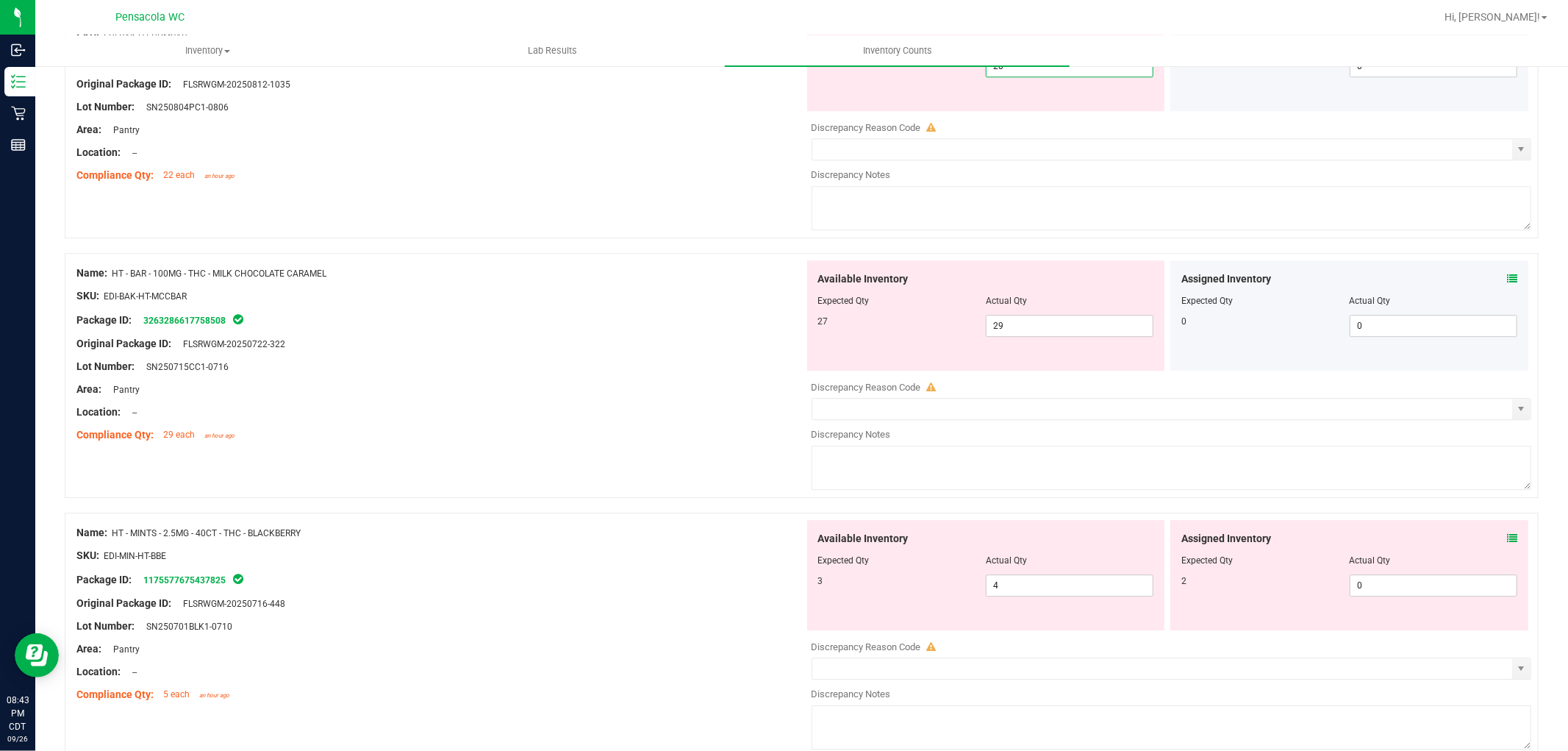
scroll to position [3501, 0]
click at [1039, 326] on div "Available Inventory Expected Qty Actual Qty 27 29 29" at bounding box center [1169, 376] width 728 height 233
type input "20"
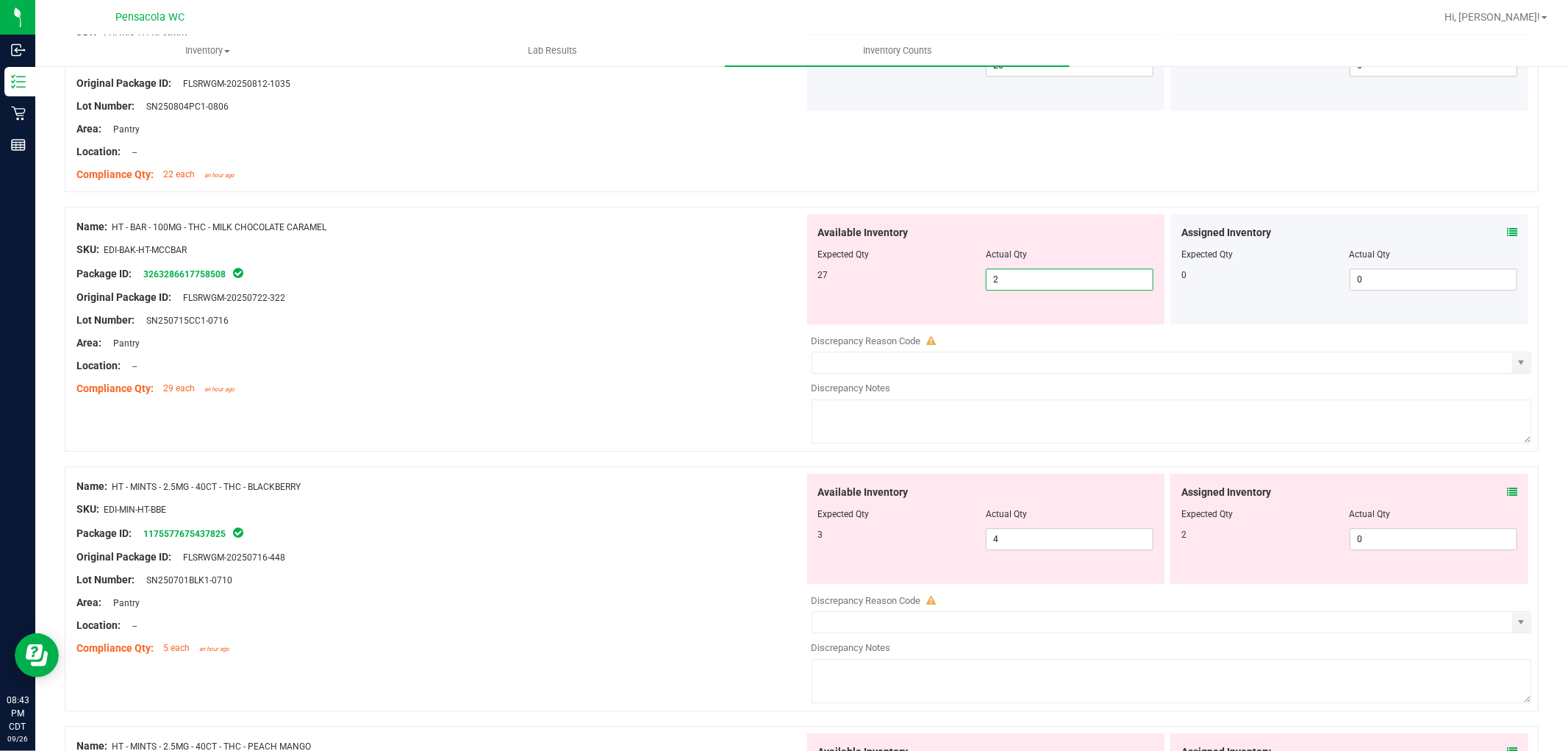
type input "27"
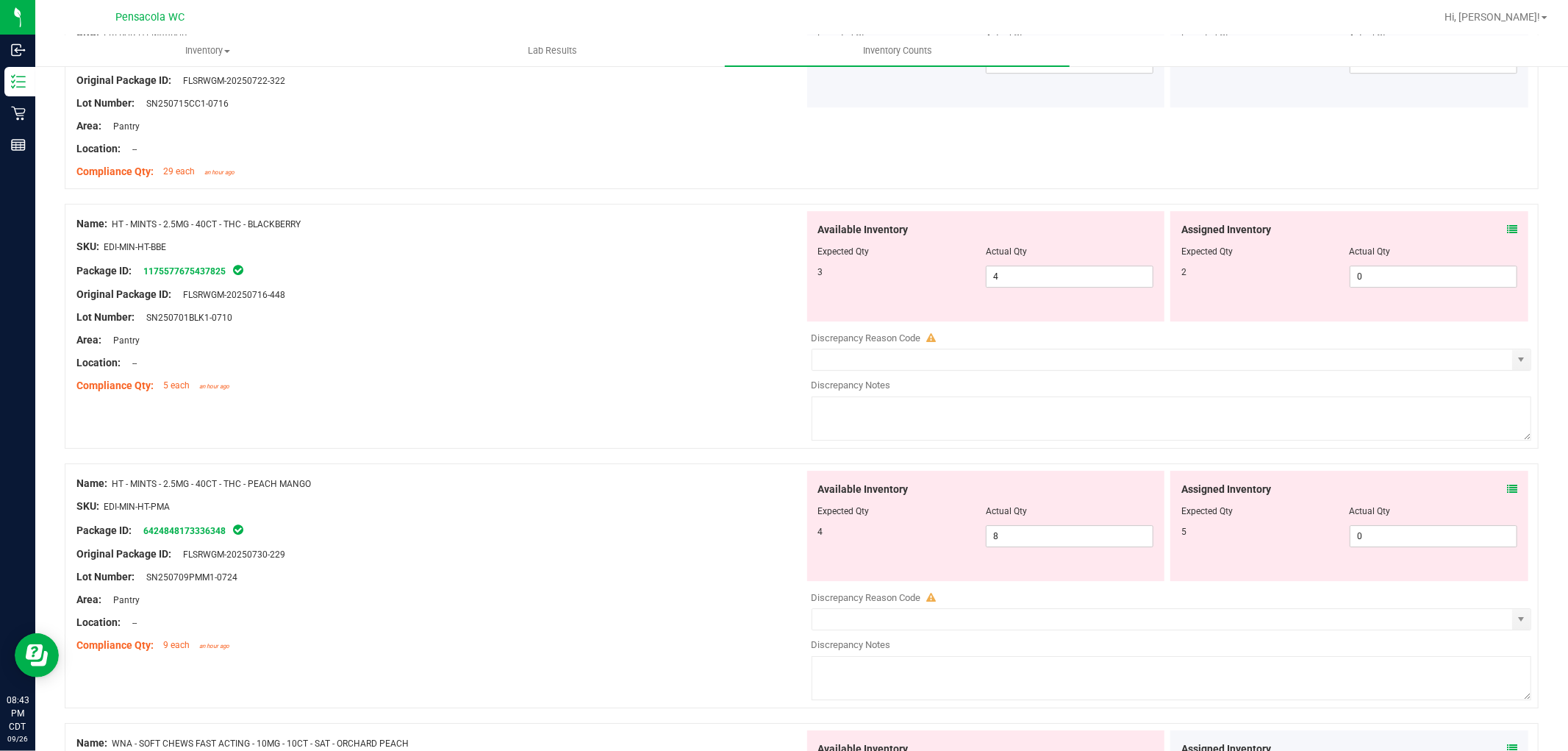
scroll to position [3717, 0]
click at [1507, 232] on icon at bounding box center [1512, 229] width 10 height 10
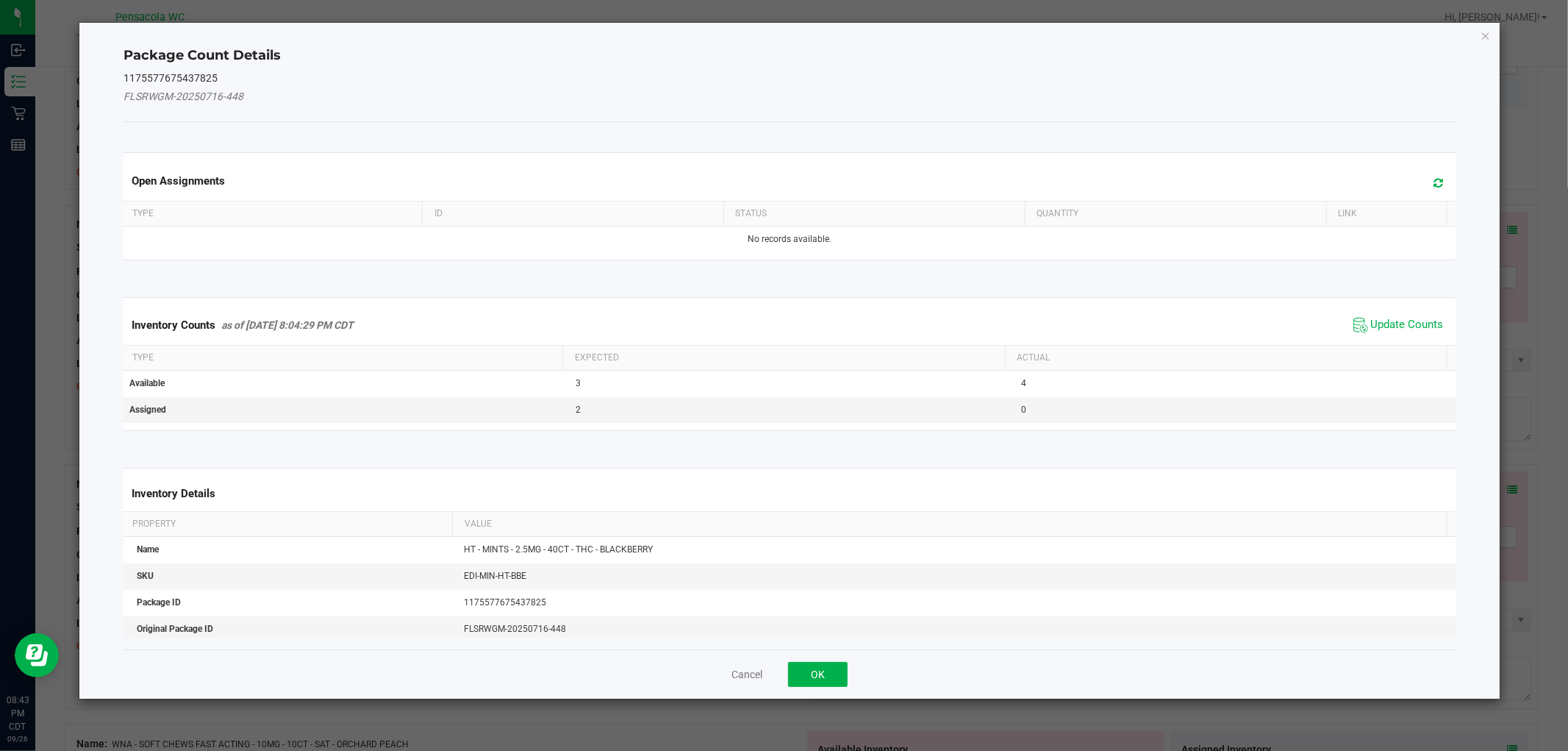
click at [1414, 314] on span "Update Counts" at bounding box center [1399, 325] width 98 height 22
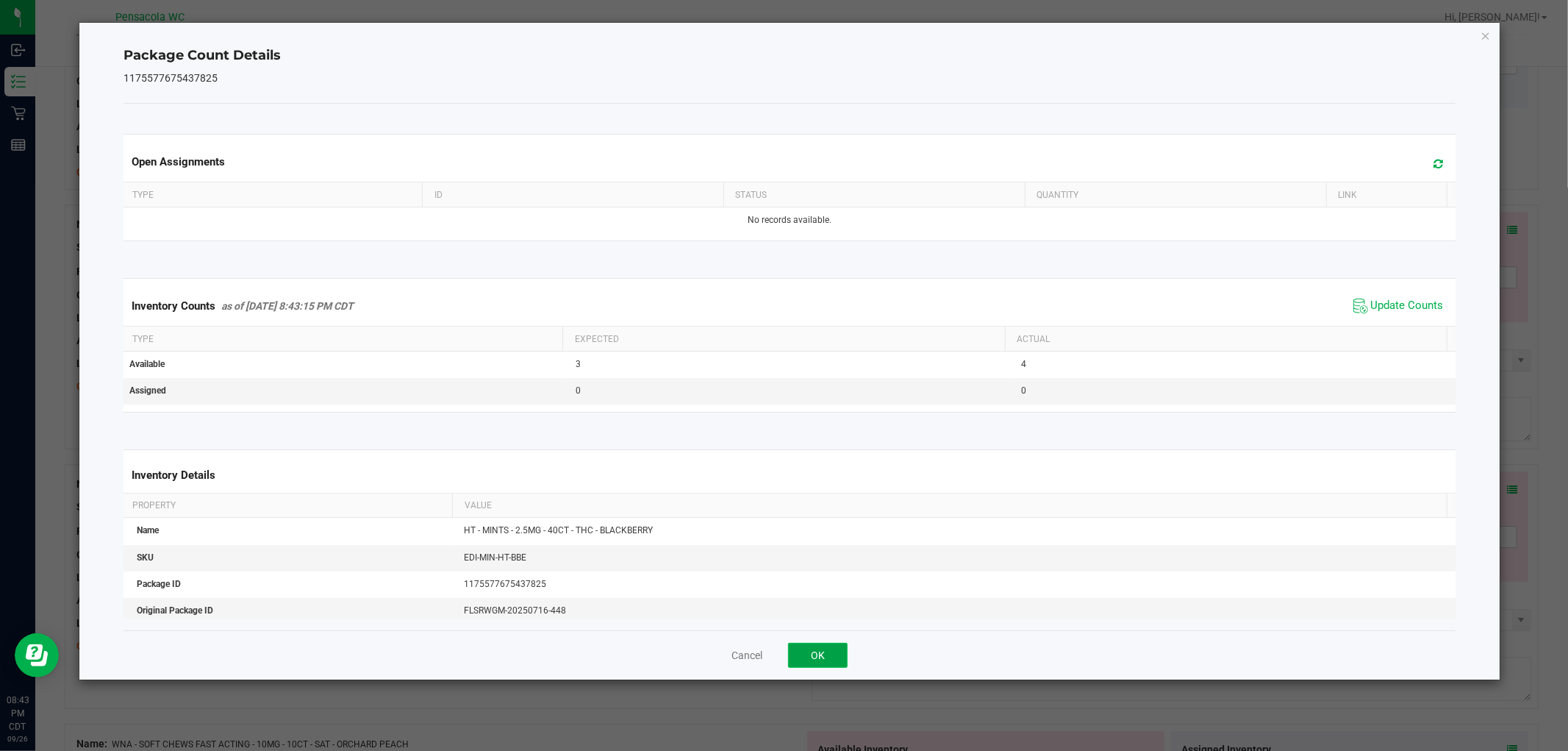
click at [827, 654] on button "OK" at bounding box center [818, 655] width 60 height 25
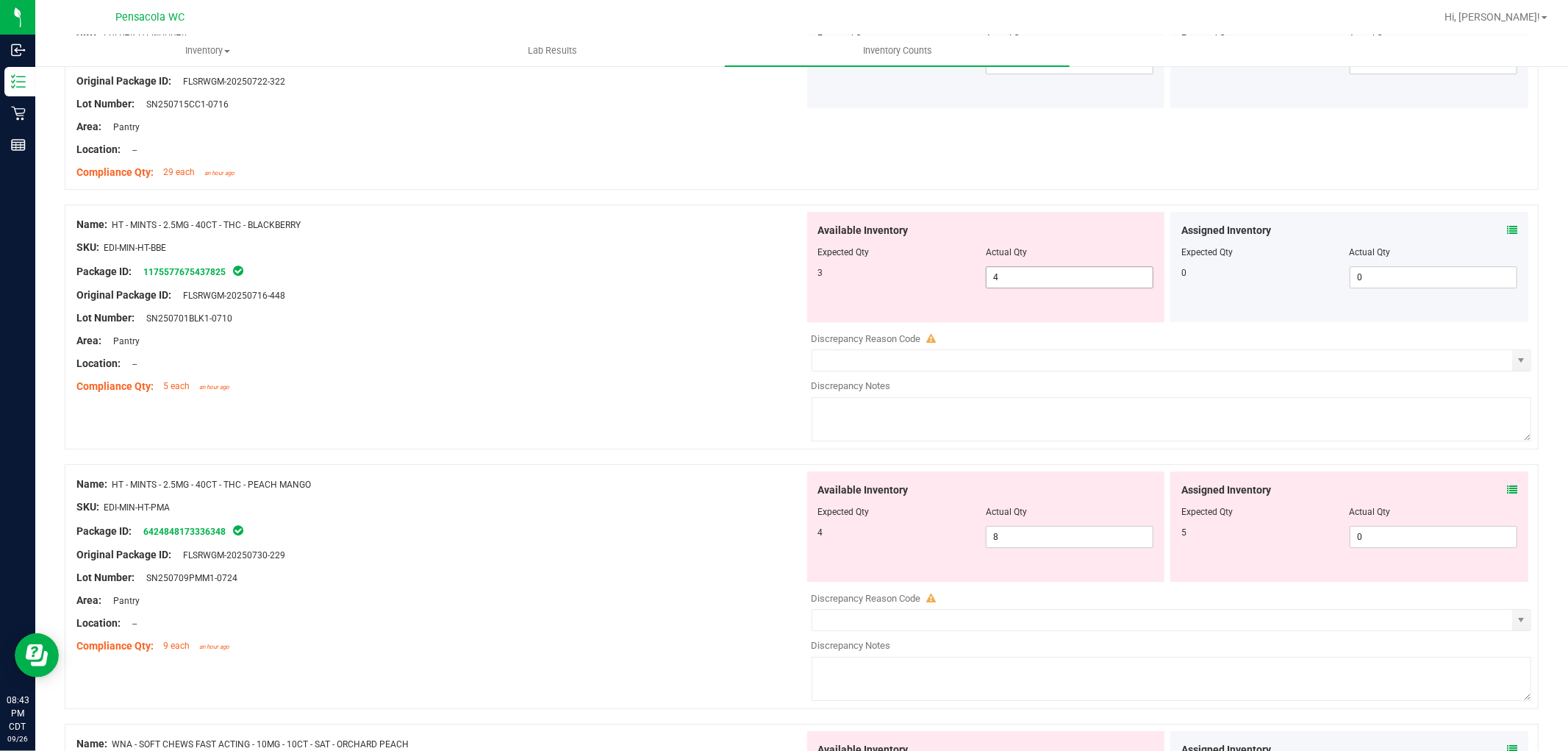
click at [1053, 277] on input "4" at bounding box center [1069, 277] width 166 height 20
type input "3"
click at [1060, 540] on div "Available Inventory Expected Qty Actual Qty 4 8 8" at bounding box center [1169, 588] width 728 height 233
type input "3"
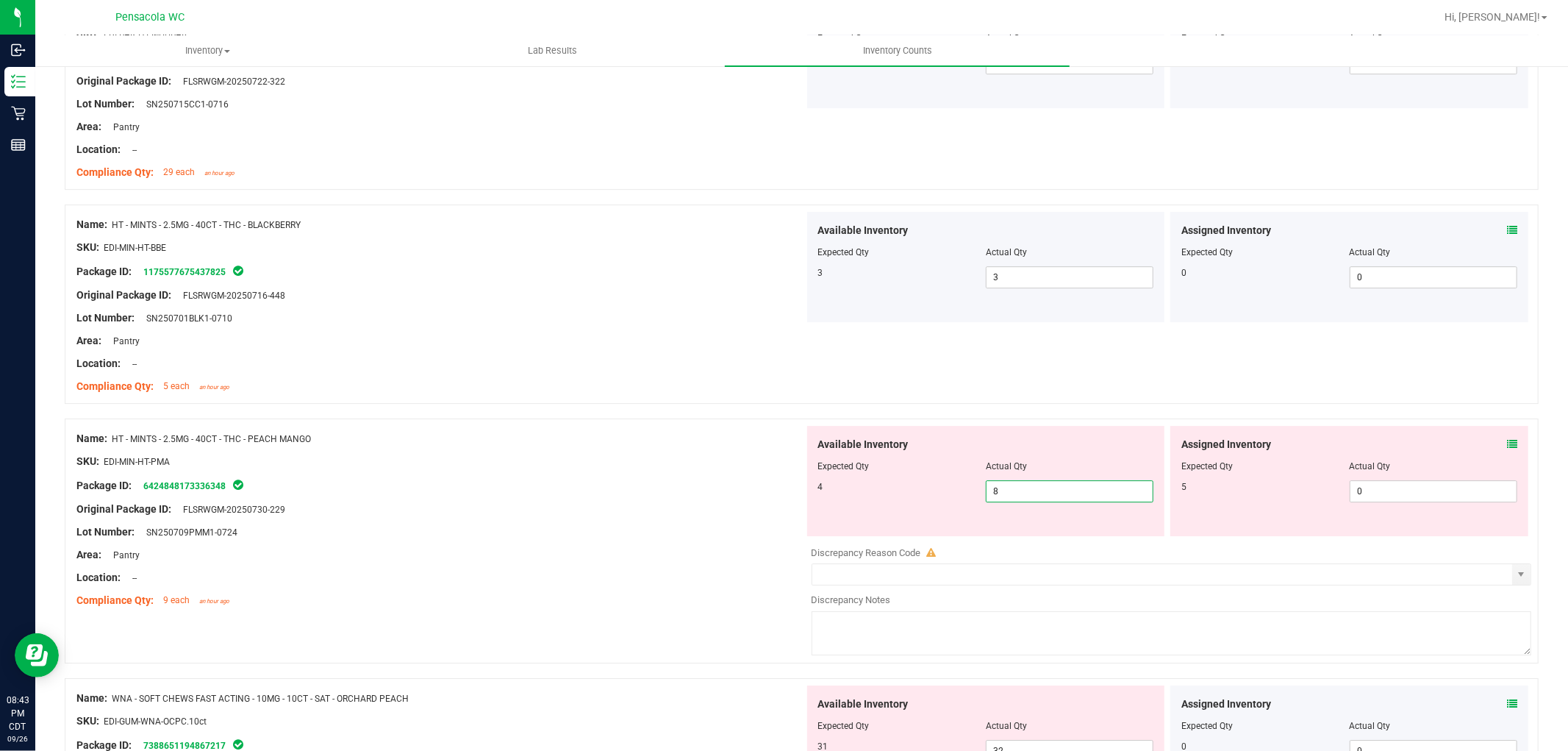
click at [1507, 449] on icon at bounding box center [1512, 444] width 10 height 10
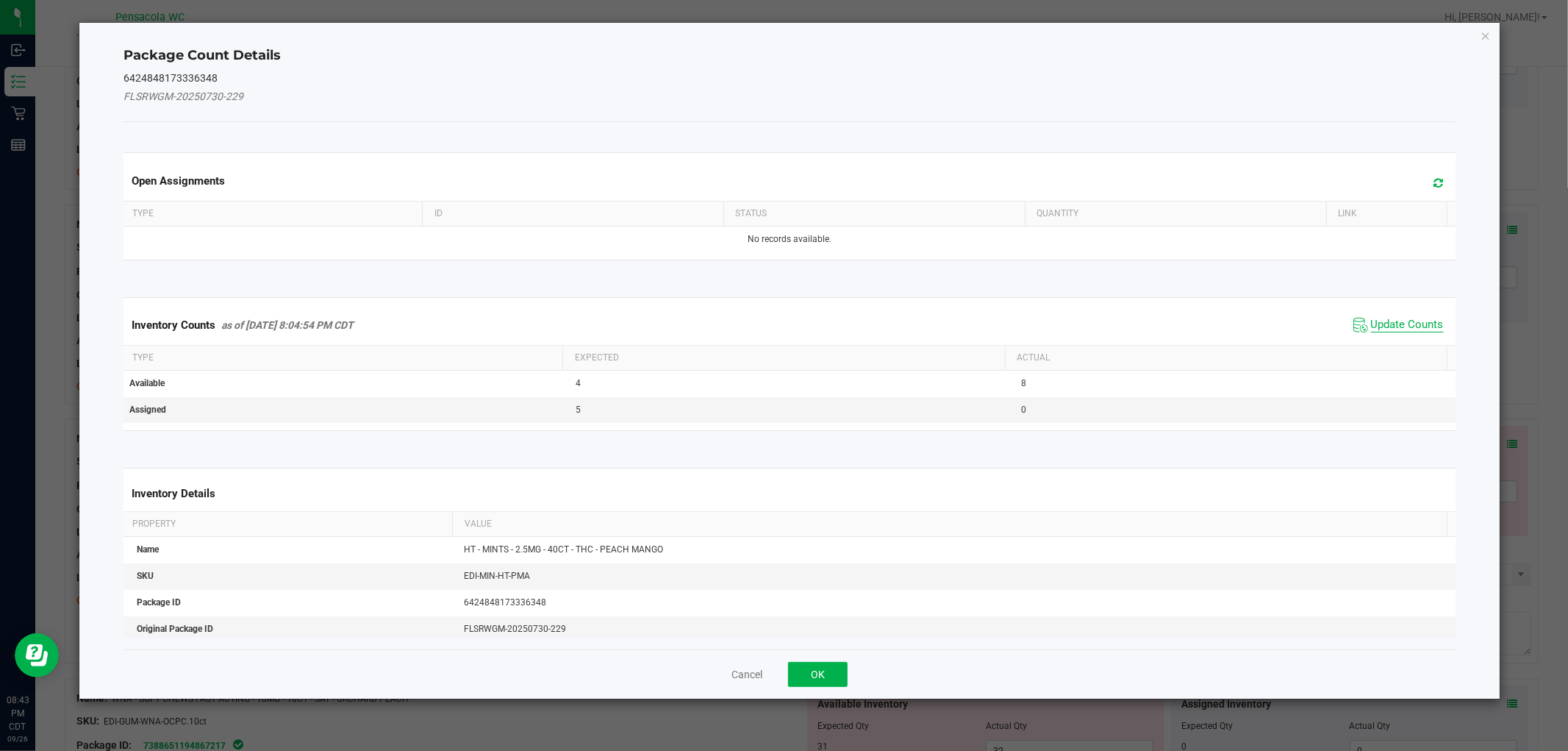
click at [1419, 324] on span "Update Counts" at bounding box center [1407, 325] width 72 height 15
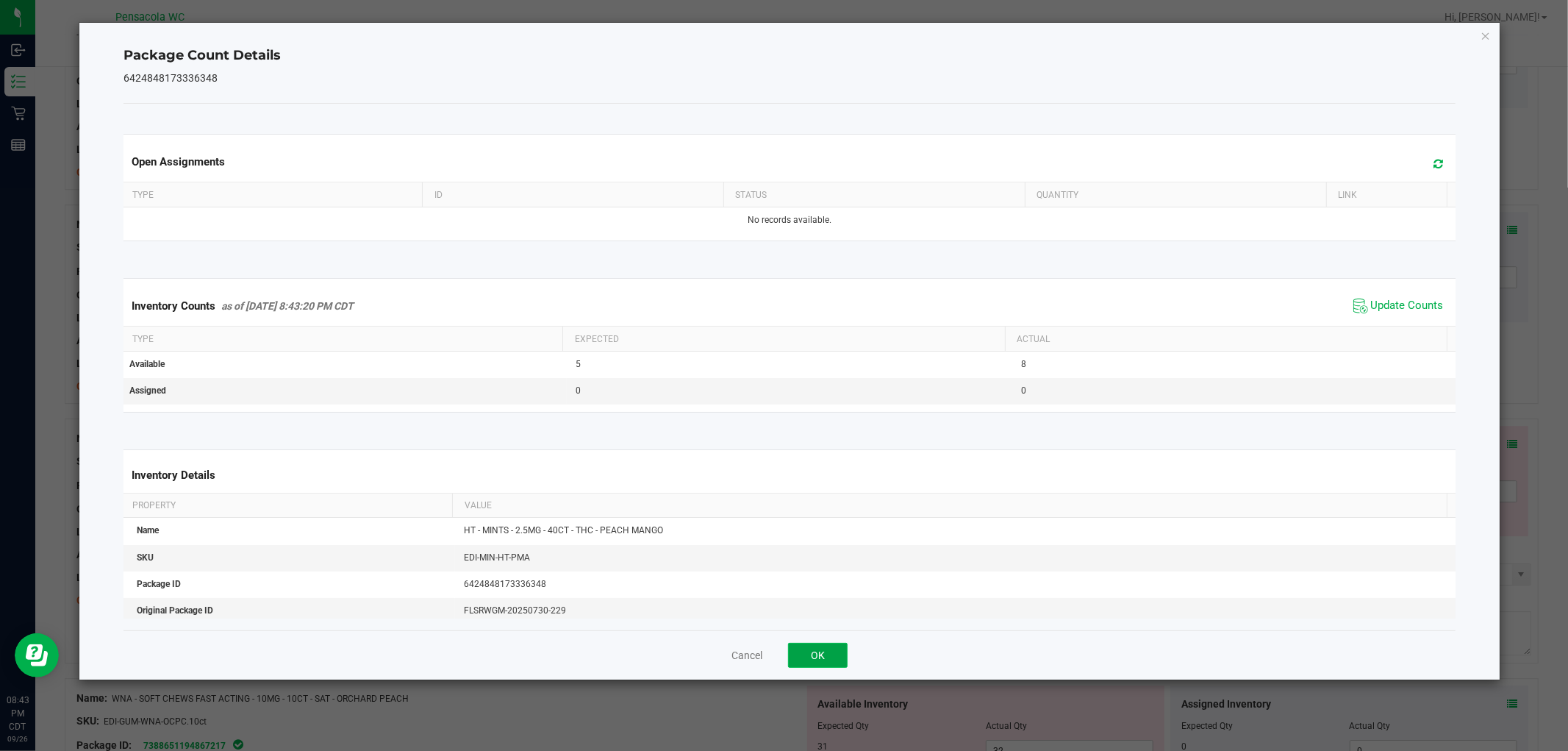
click at [834, 648] on button "OK" at bounding box center [818, 655] width 60 height 25
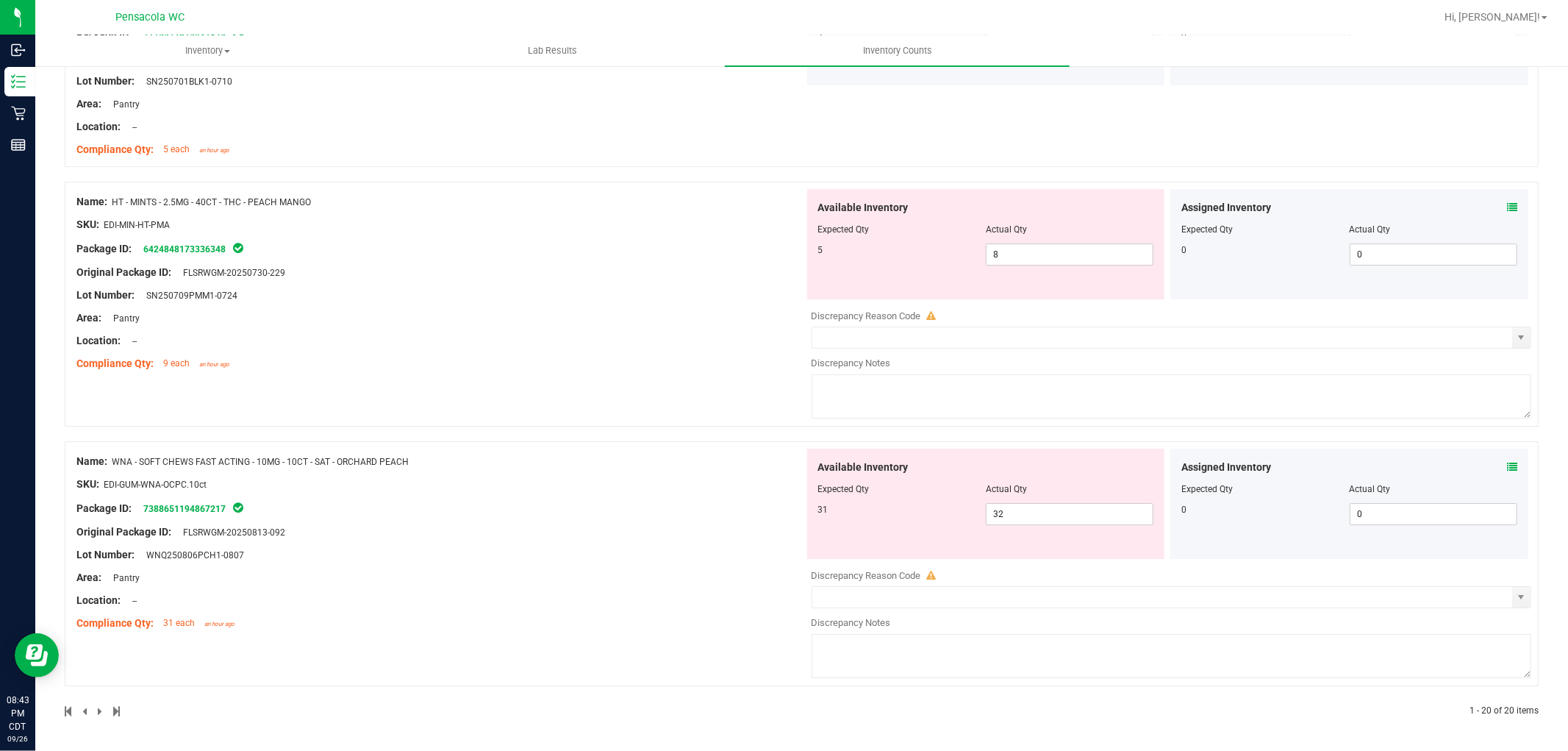
scroll to position [3955, 0]
click at [1039, 255] on input "8" at bounding box center [1069, 255] width 166 height 20
type input "5"
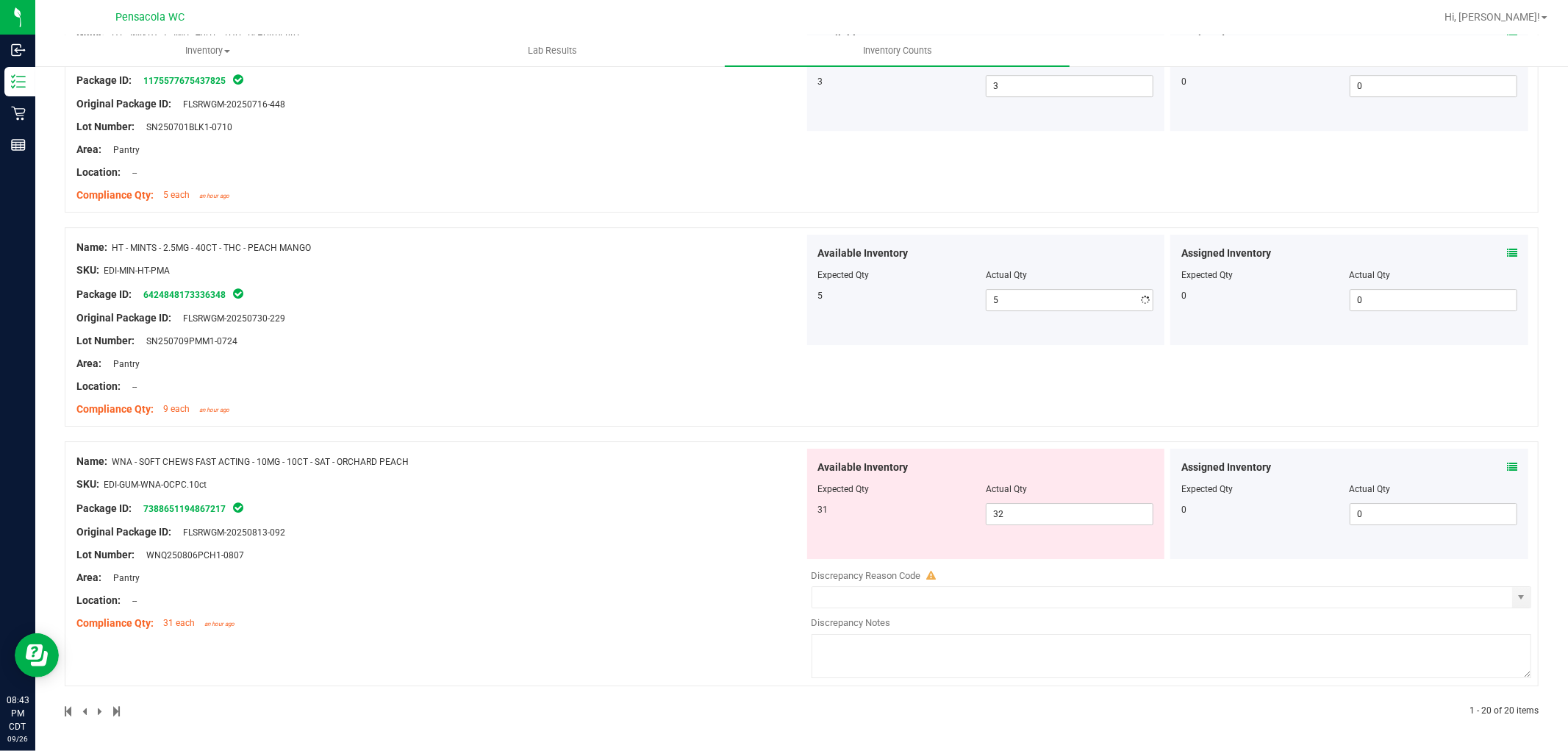
scroll to position [3911, 0]
click at [1507, 466] on icon at bounding box center [1512, 467] width 10 height 10
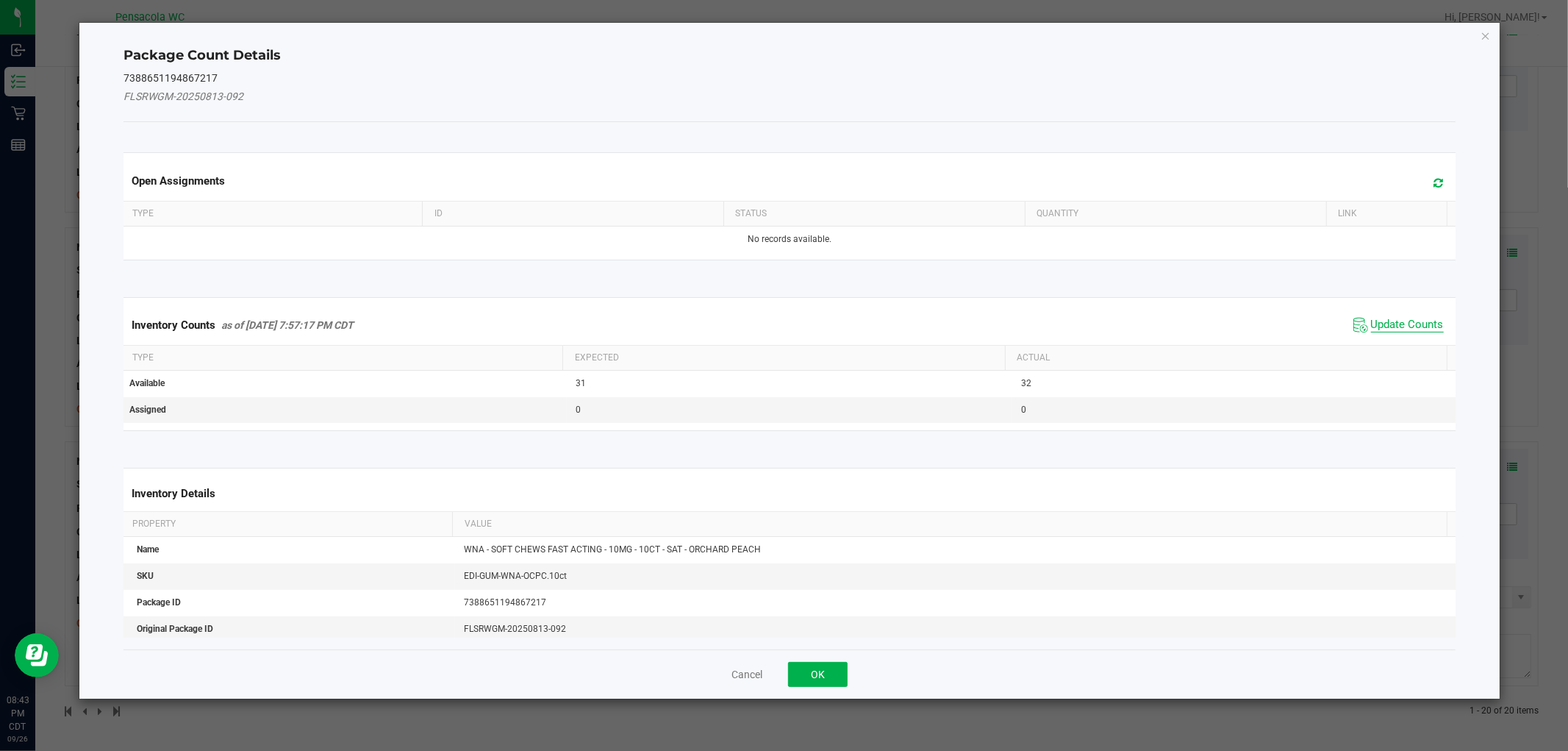
click at [1392, 319] on span "Update Counts" at bounding box center [1407, 325] width 72 height 15
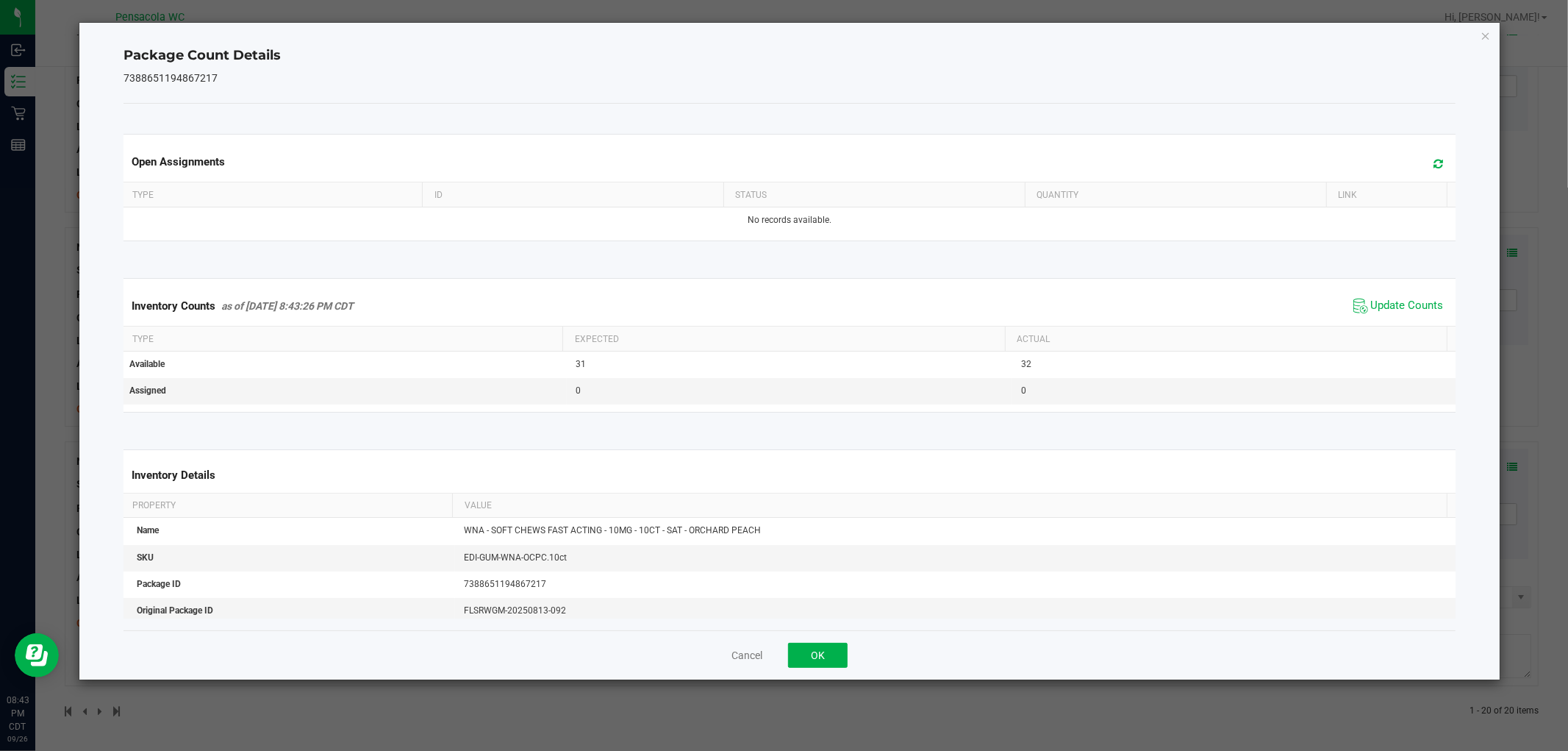
click at [872, 641] on div "Cancel OK" at bounding box center [790, 655] width 1332 height 50
click at [817, 656] on button "OK" at bounding box center [818, 655] width 60 height 25
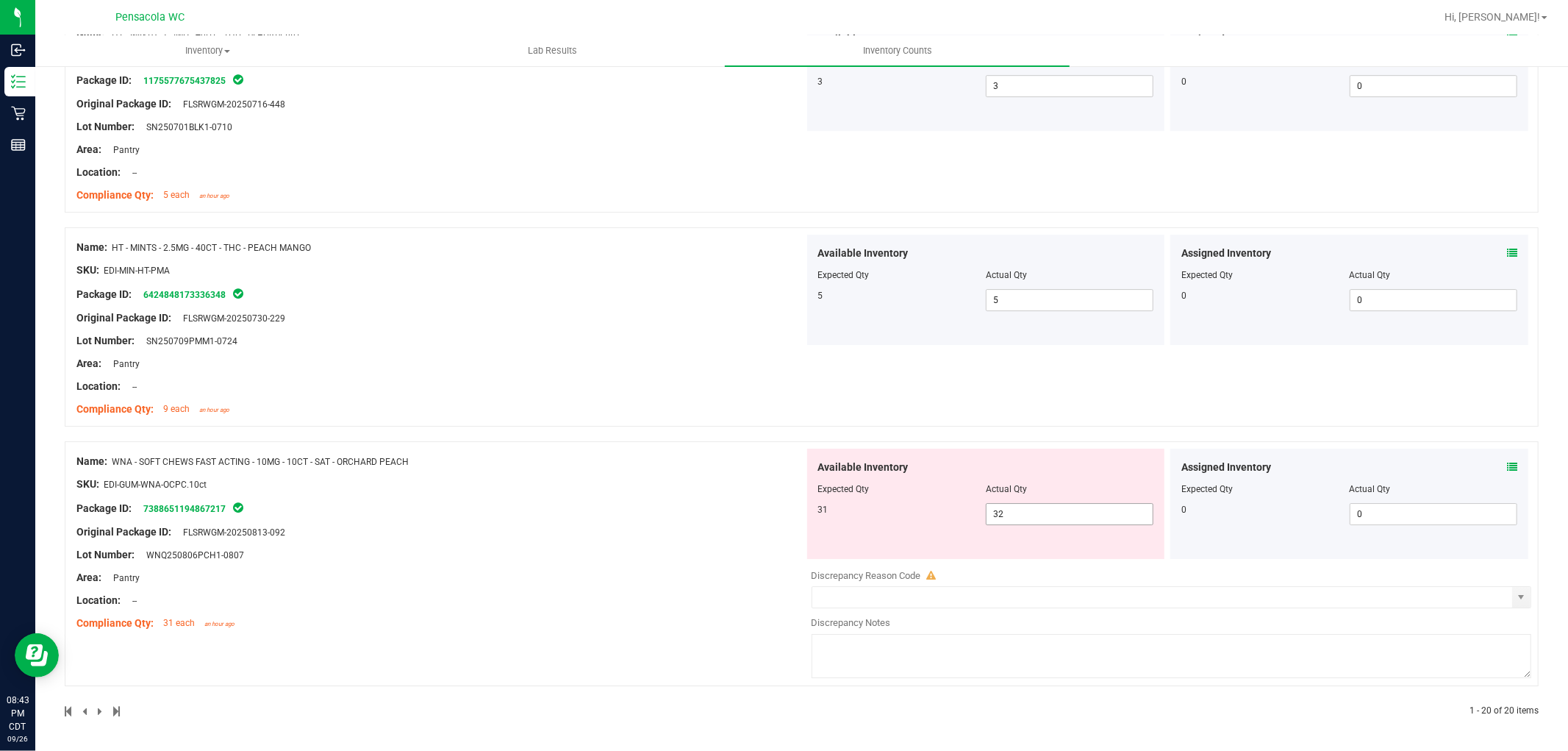
click at [1076, 516] on input "32" at bounding box center [1069, 514] width 166 height 20
type input "31"
click at [640, 281] on div "Name: HT - MINTS - 2.5MG - 40CT - THC - PEACH MANGO SKU: EDI-MIN-HT-PMA Package…" at bounding box center [440, 329] width 728 height 188
type input "31"
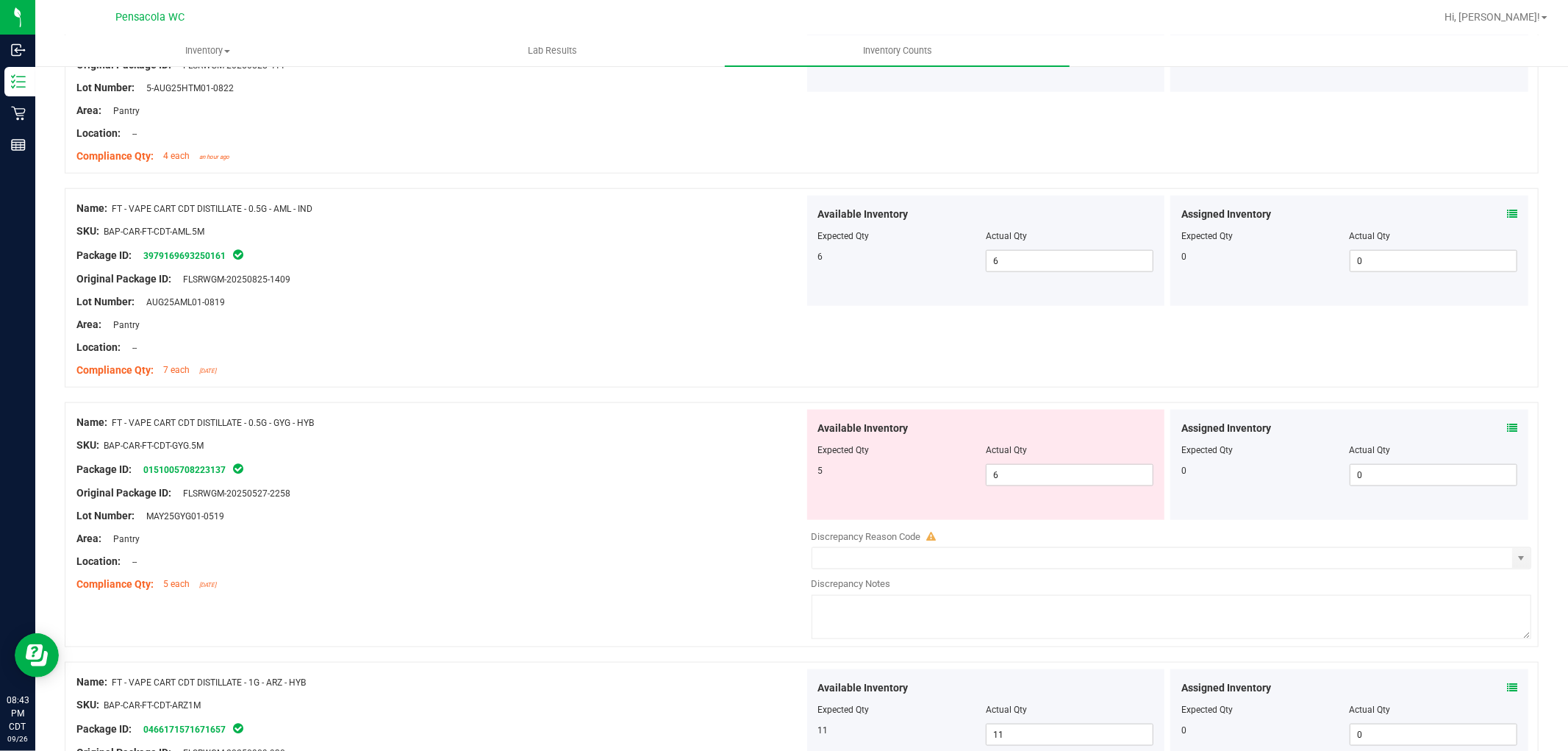
scroll to position [1357, 0]
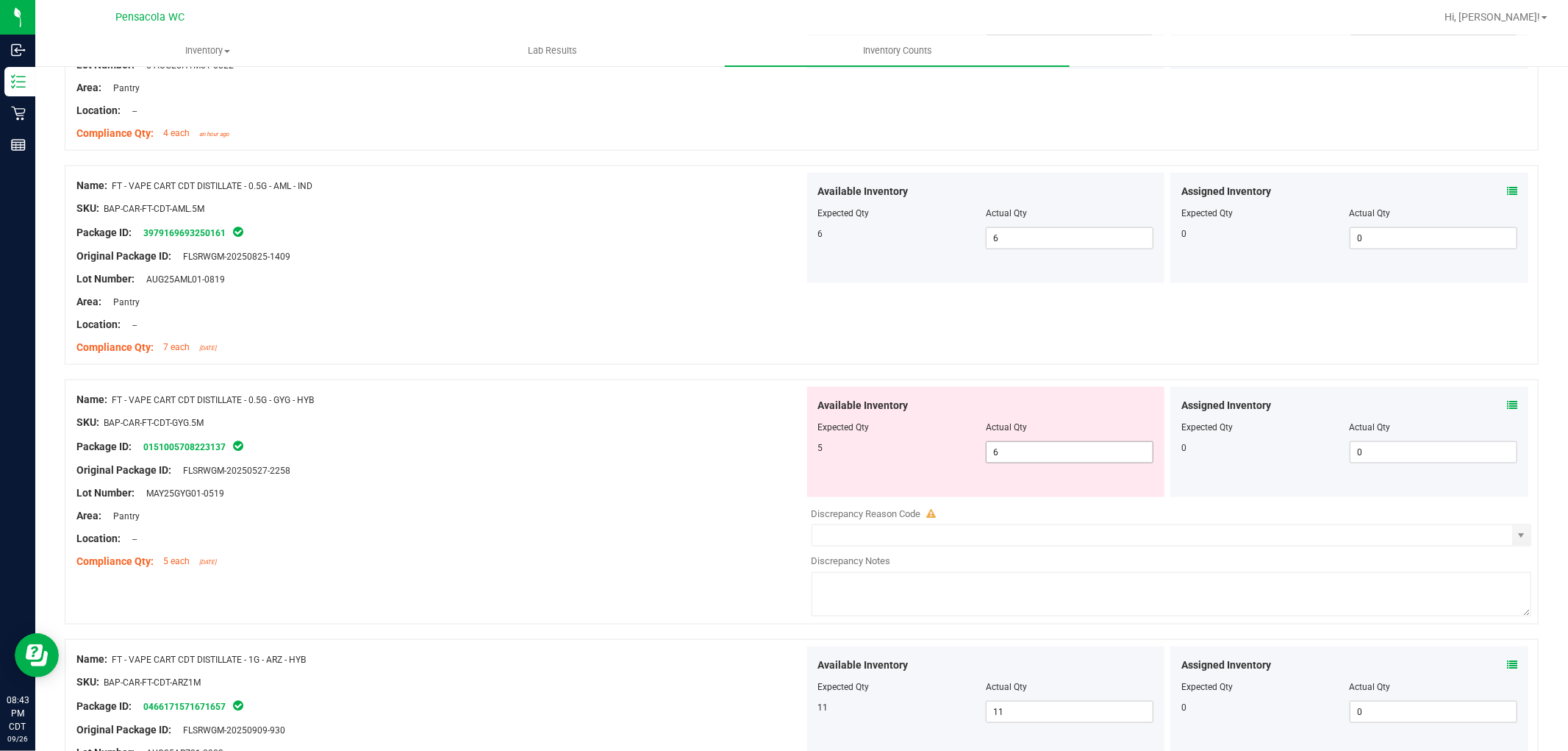
click at [1017, 451] on input "6" at bounding box center [1069, 452] width 166 height 20
type input "5"
click at [575, 574] on div "Name: FT - VAPE CART CDT DISTILLATE - 0.5G - GYG - HYB SKU: BAP-CAR-FT-CDT-GYG.…" at bounding box center [801, 501] width 1474 height 245
type input "5"
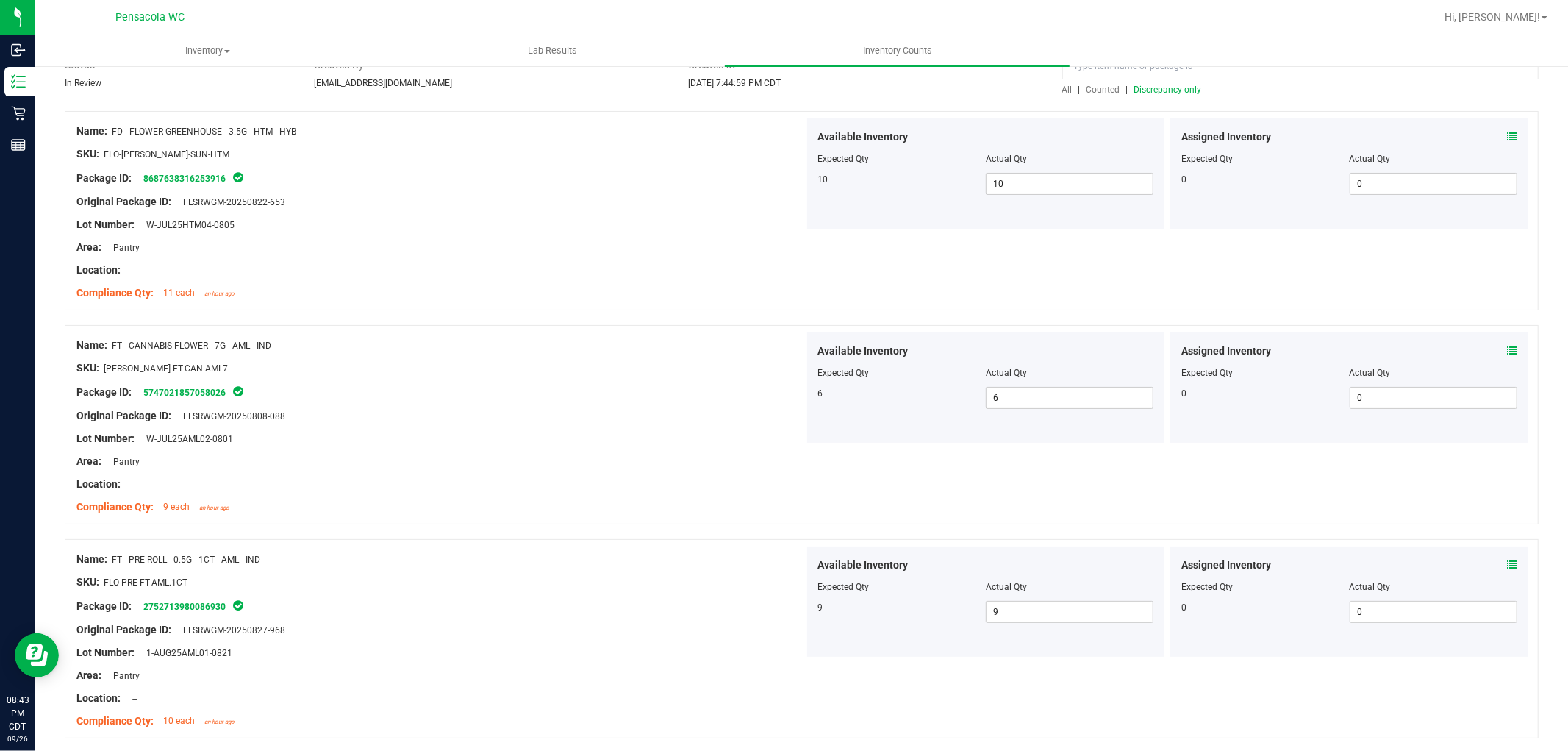
scroll to position [0, 0]
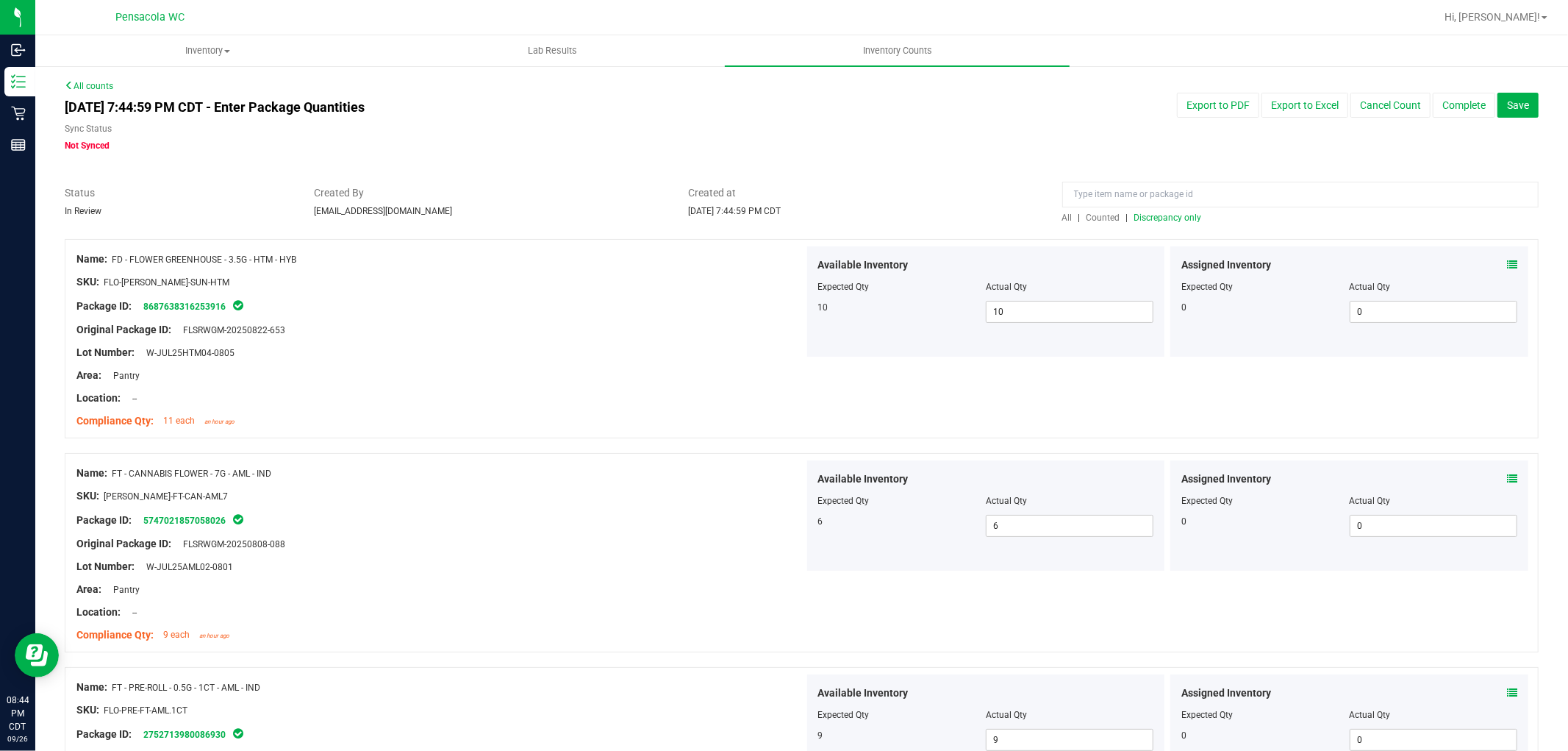
click at [1184, 216] on span "Discrepancy only" at bounding box center [1169, 217] width 68 height 10
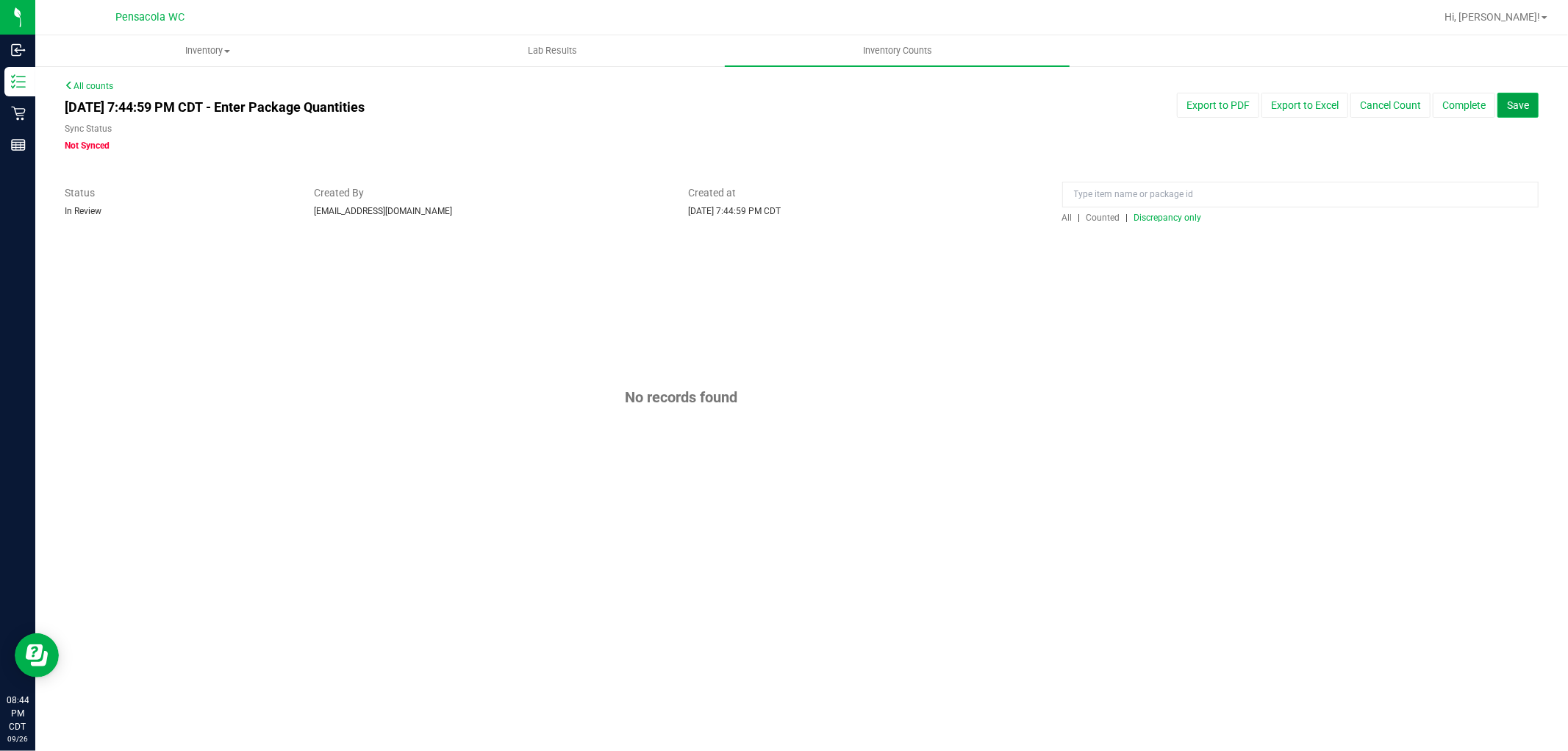
click at [1518, 113] on button "Save" at bounding box center [1518, 106] width 41 height 25
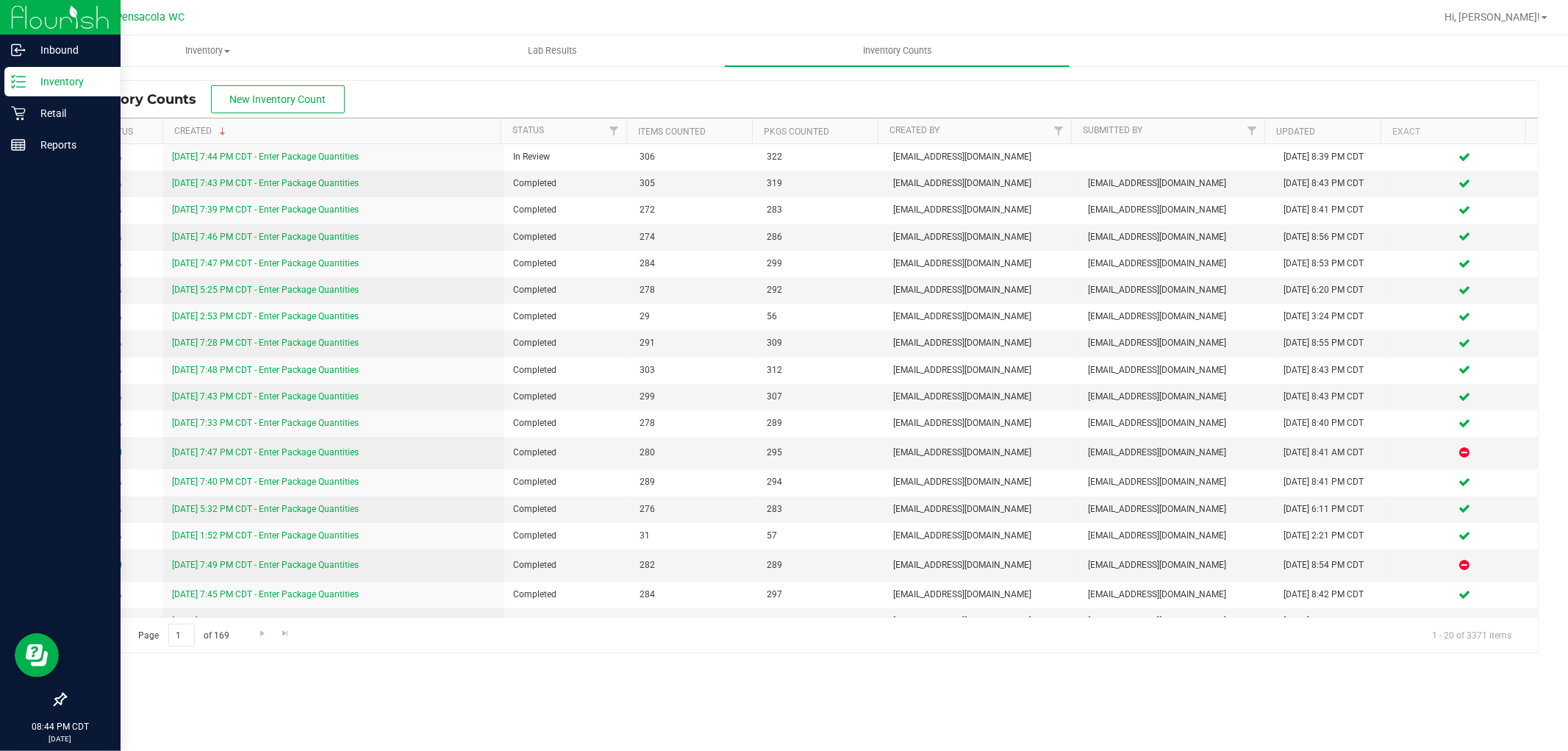
click at [58, 84] on p "Inventory" at bounding box center [70, 81] width 88 height 17
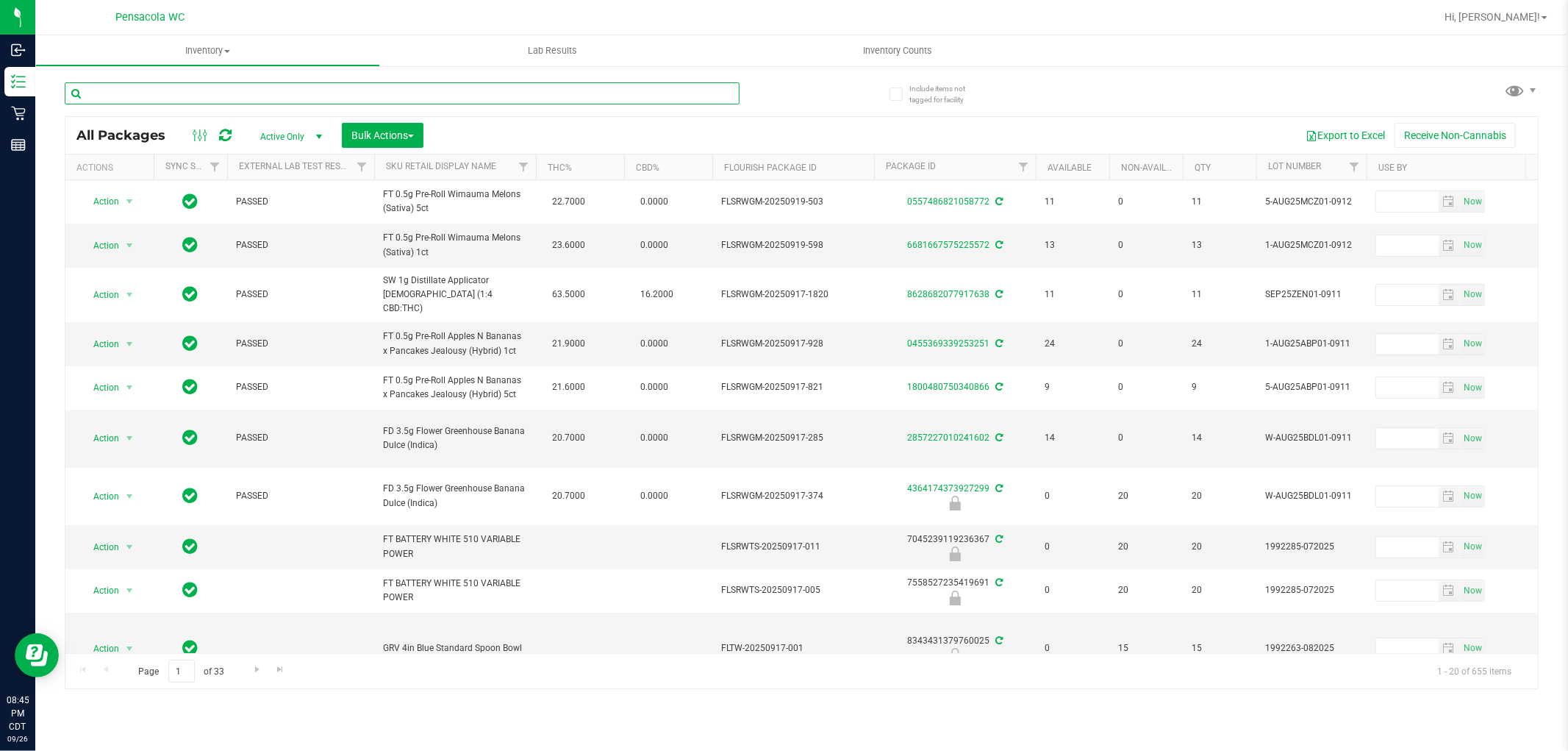
click at [305, 94] on input "text" at bounding box center [402, 93] width 674 height 22
type input "9863971768714459"
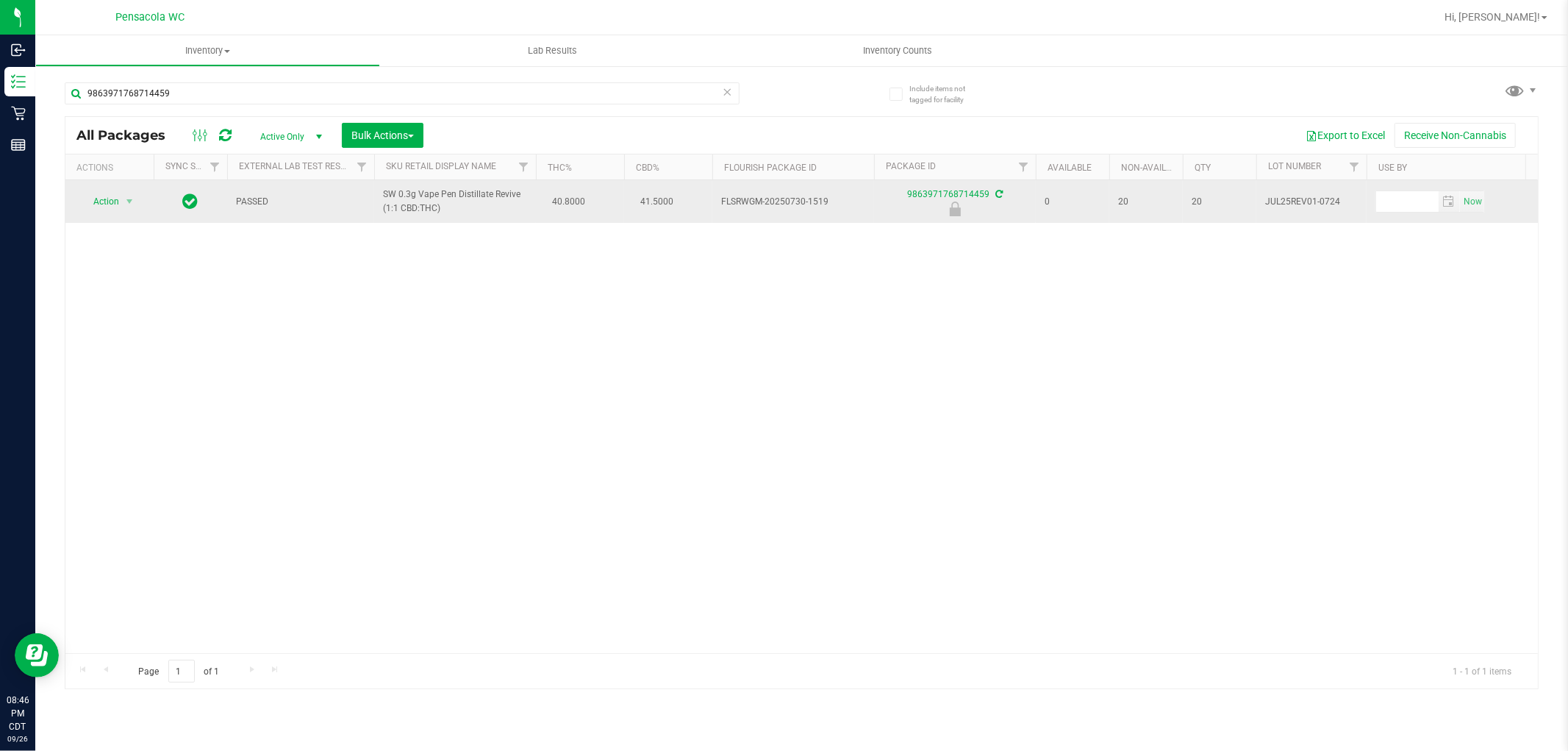
click at [104, 201] on span "Action" at bounding box center [100, 202] width 39 height 20
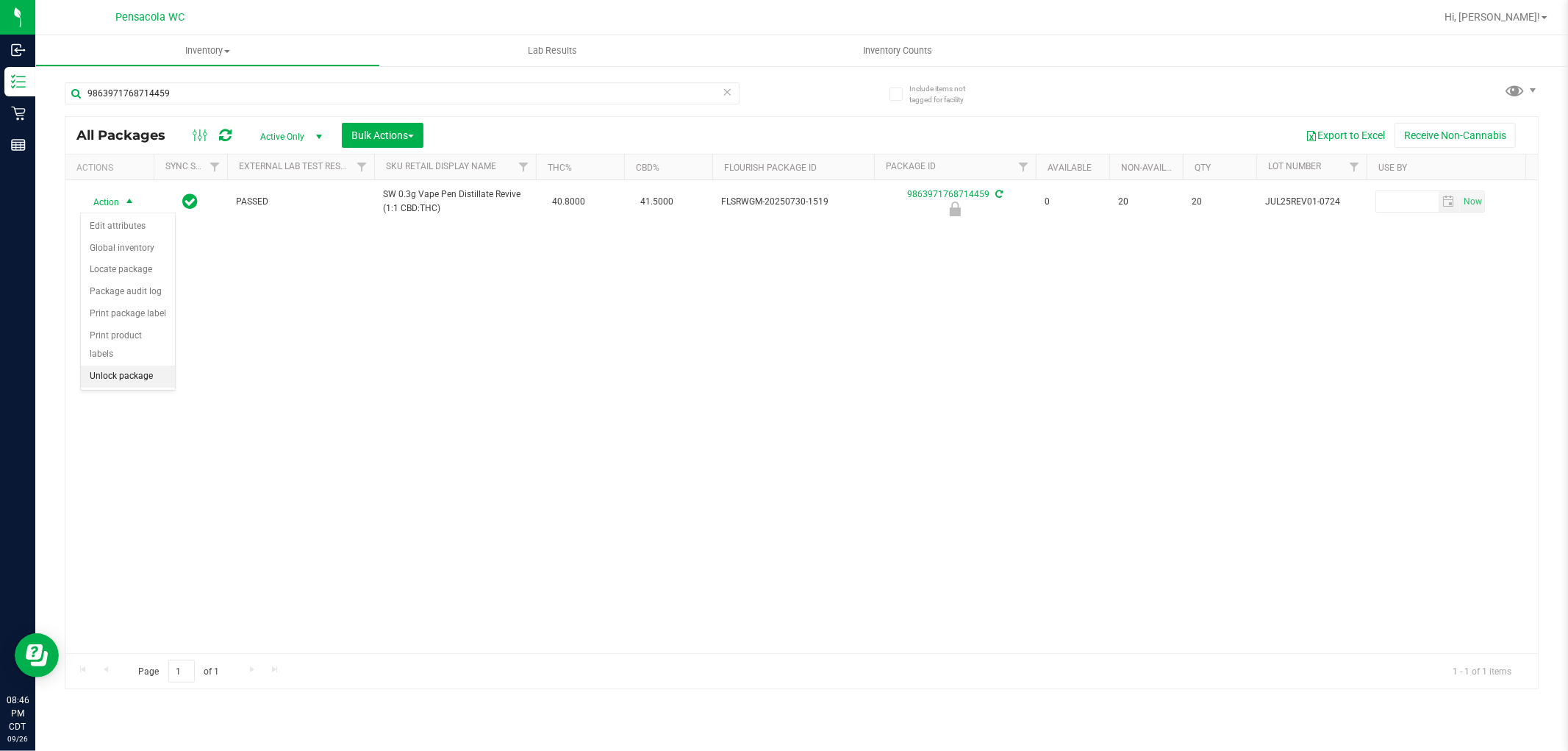
click at [142, 379] on li "Unlock package" at bounding box center [128, 377] width 94 height 22
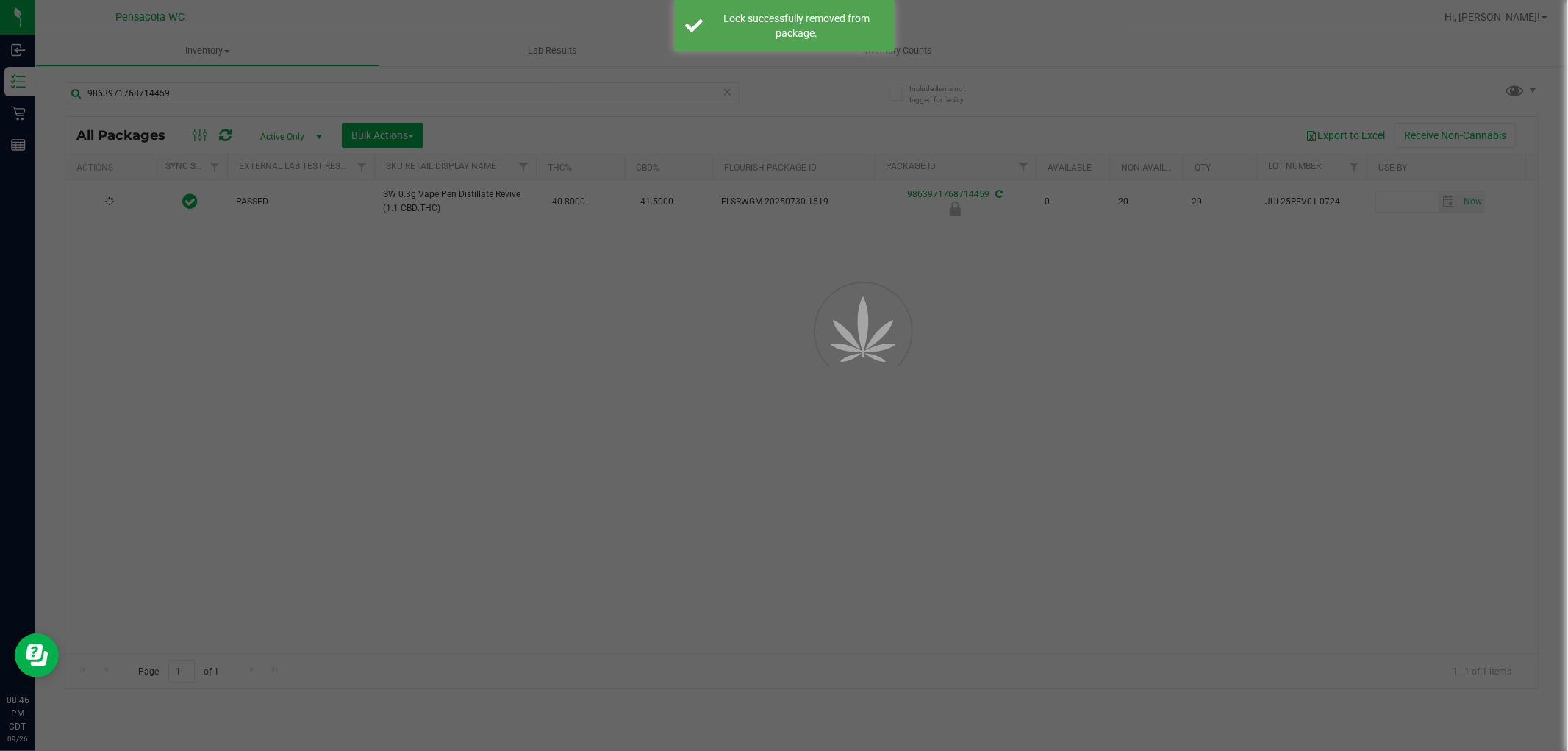
click at [93, 199] on div at bounding box center [784, 375] width 1568 height 751
click at [99, 203] on div at bounding box center [784, 375] width 1568 height 751
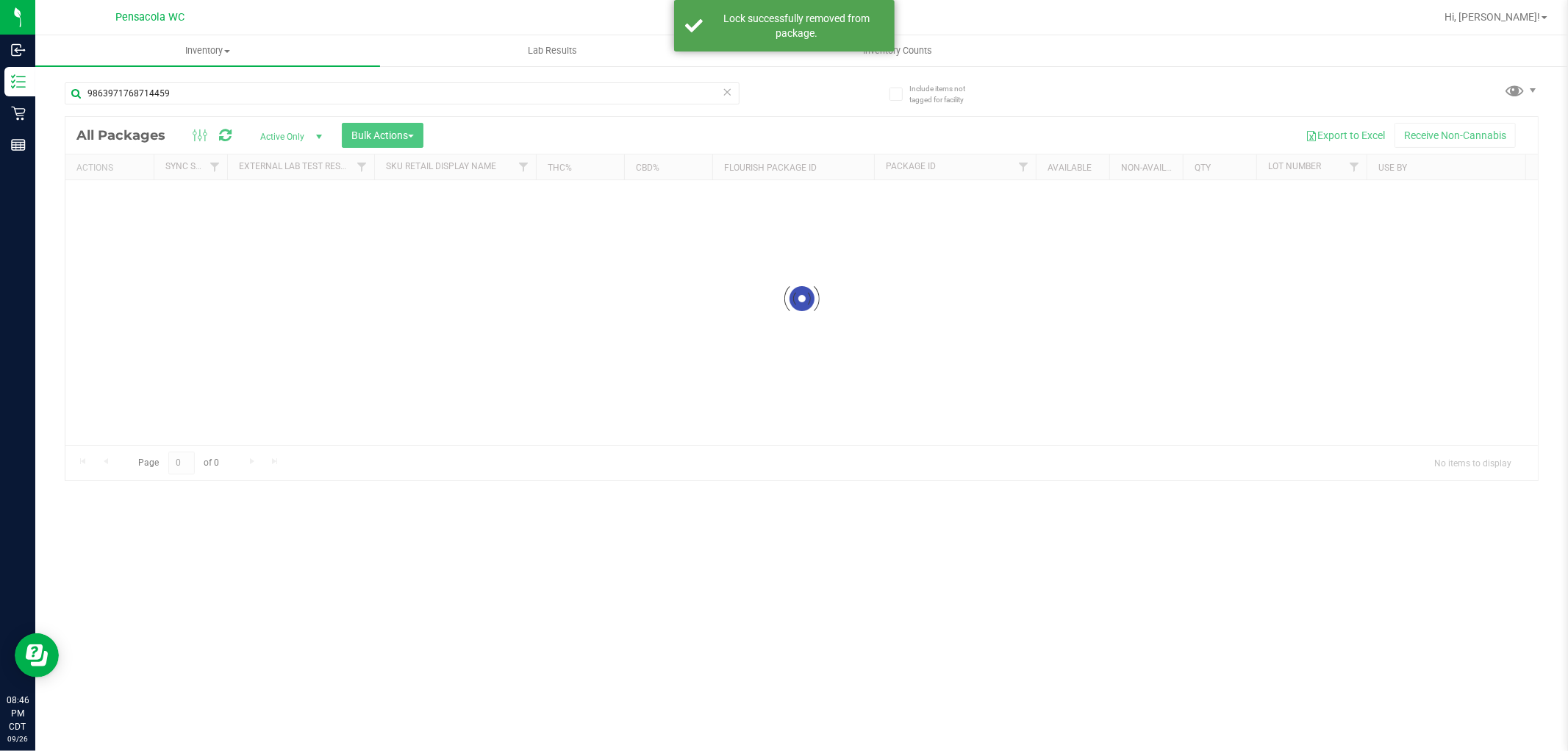
click at [111, 195] on div at bounding box center [801, 298] width 1473 height 363
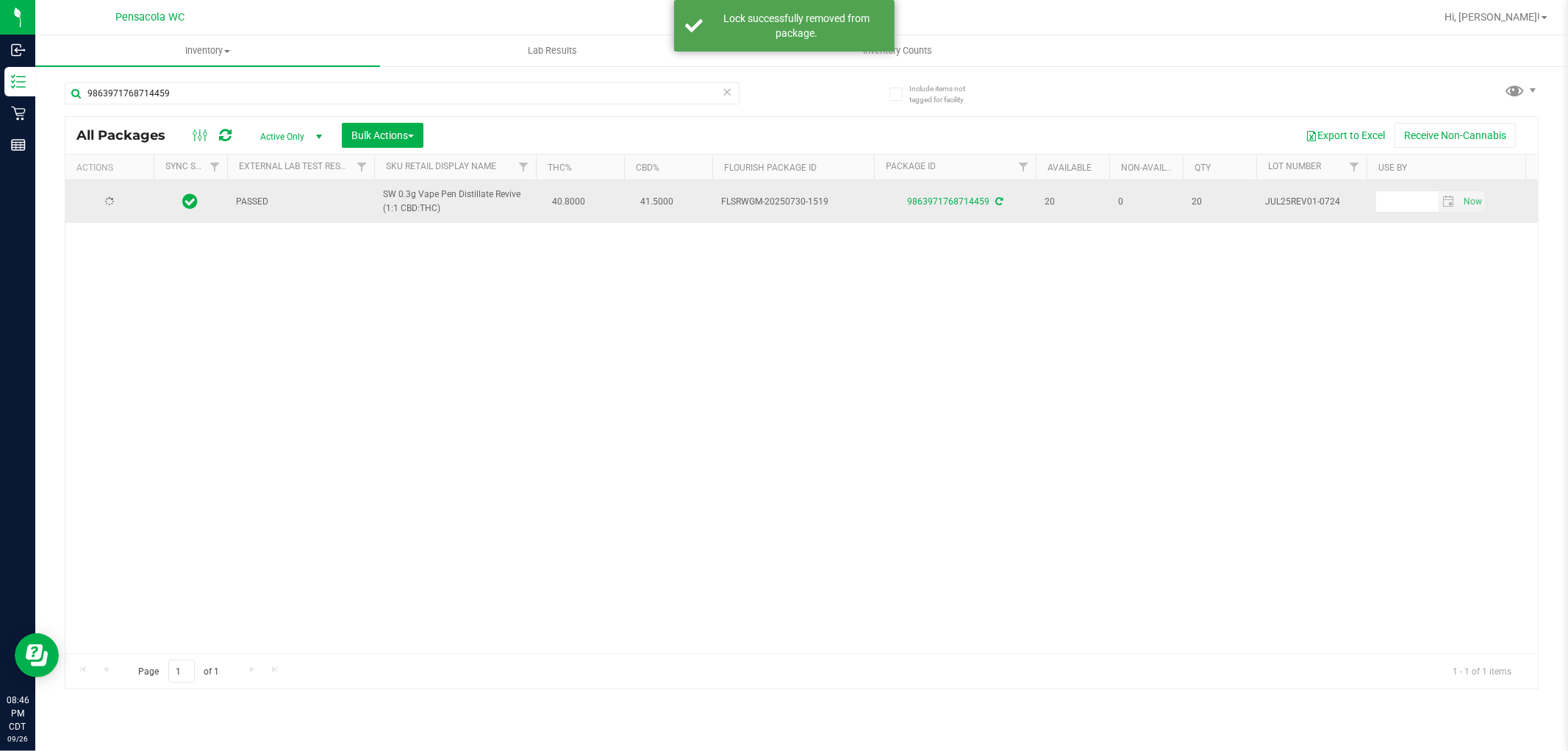
click at [117, 206] on div at bounding box center [110, 202] width 71 height 14
click at [126, 203] on span "select" at bounding box center [129, 201] width 12 height 12
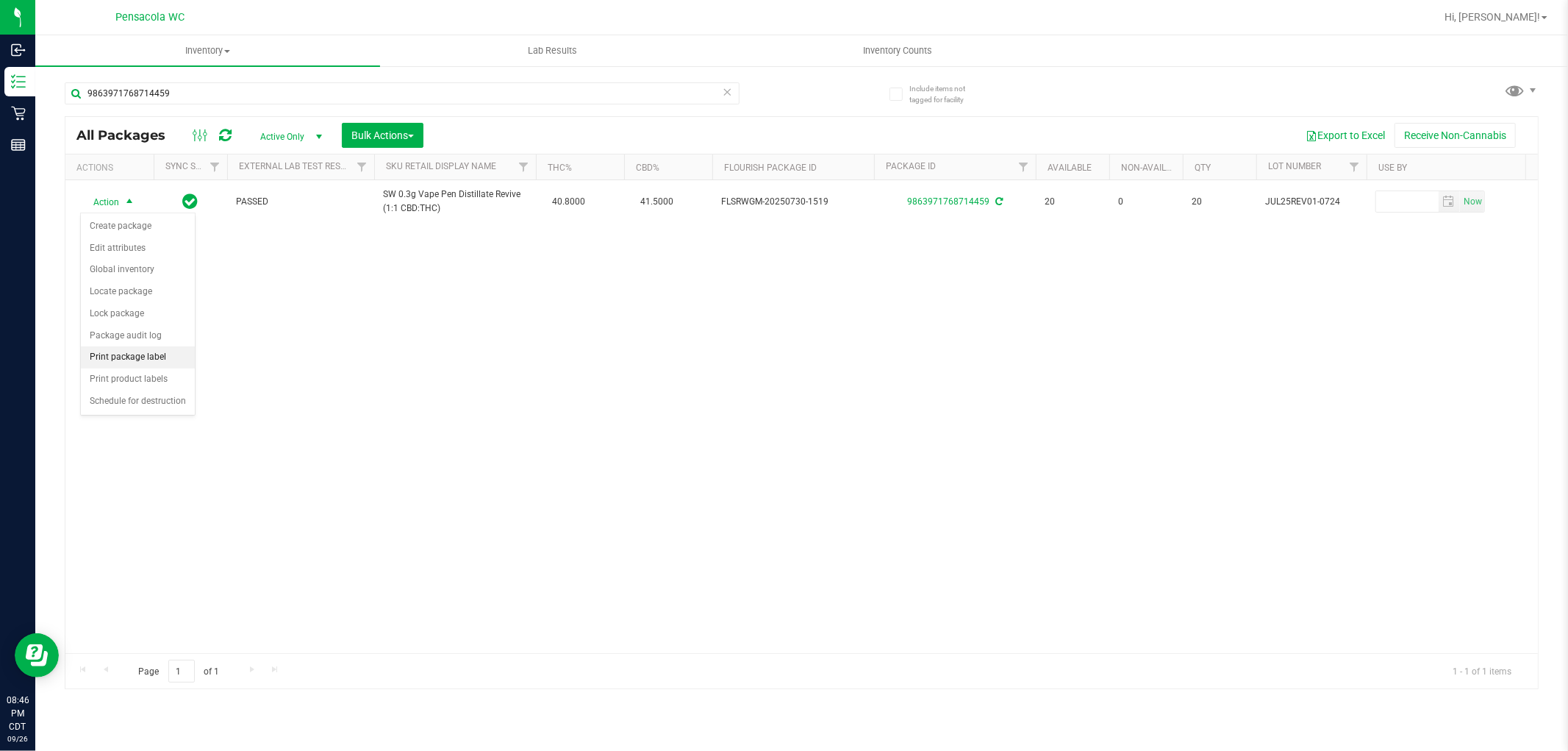
click at [152, 358] on li "Print package label" at bounding box center [138, 357] width 114 height 22
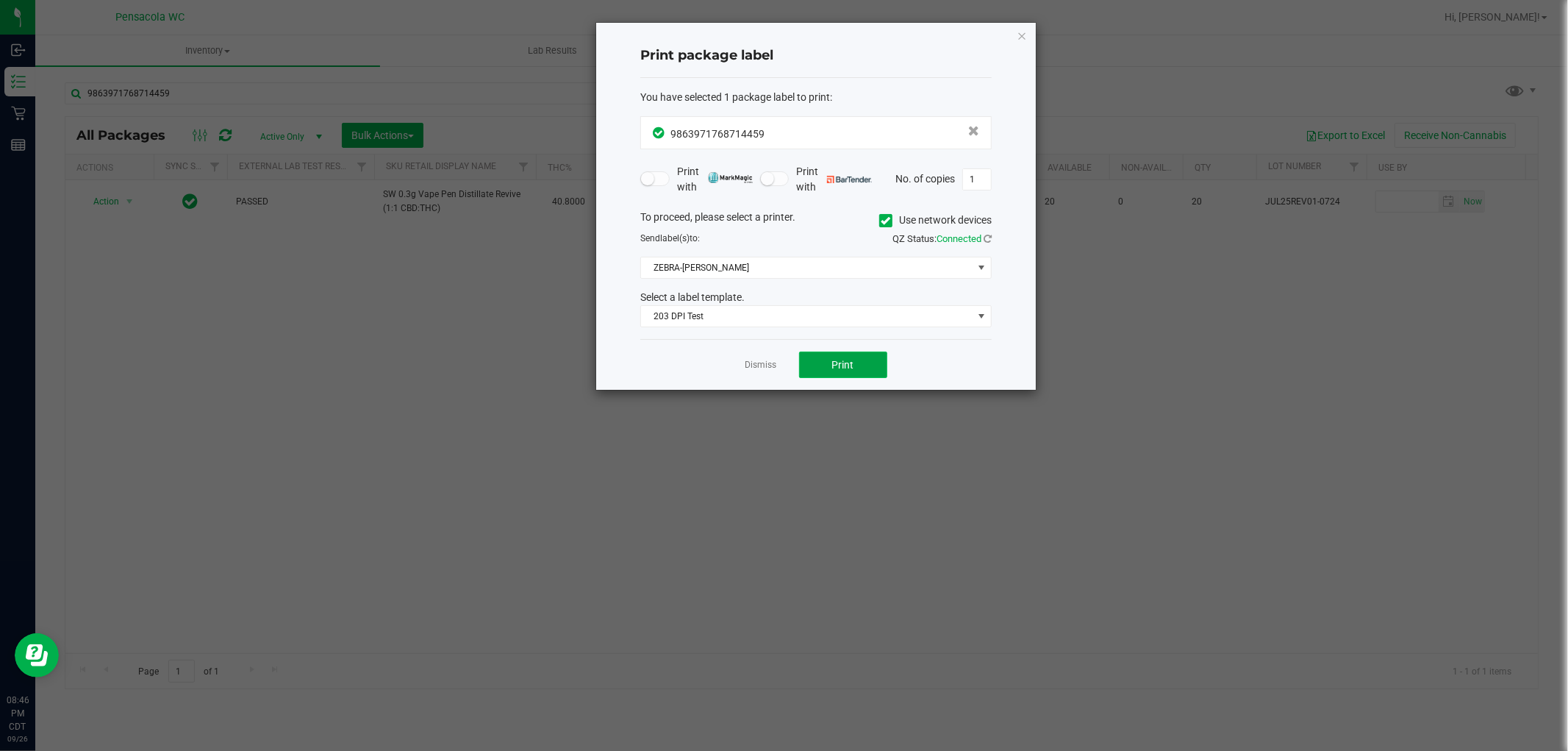
click at [871, 355] on button "Print" at bounding box center [843, 365] width 88 height 27
click at [756, 365] on link "Dismiss" at bounding box center [761, 365] width 32 height 13
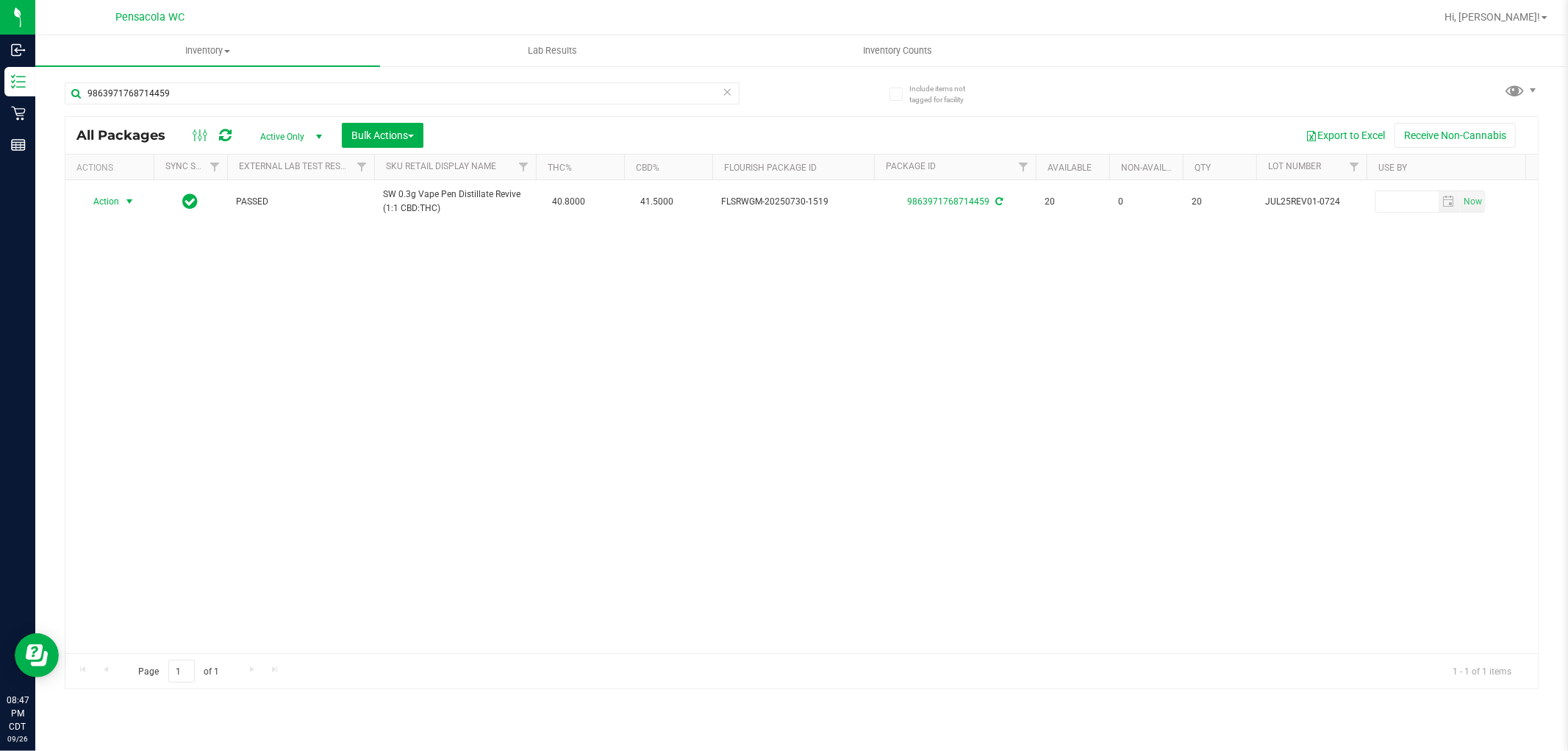
click at [726, 90] on icon at bounding box center [727, 91] width 10 height 17
